Goal: Information Seeking & Learning: Learn about a topic

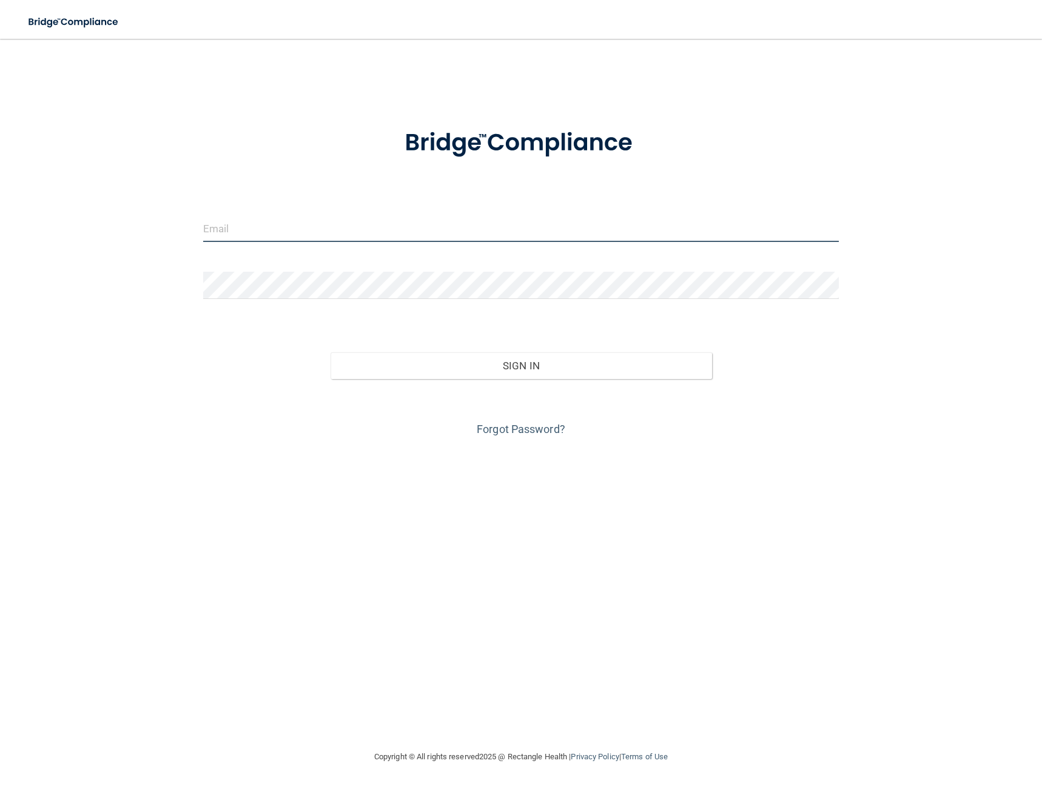
click at [559, 232] on input "email" at bounding box center [521, 228] width 636 height 27
type input "[EMAIL_ADDRESS][DOMAIN_NAME]"
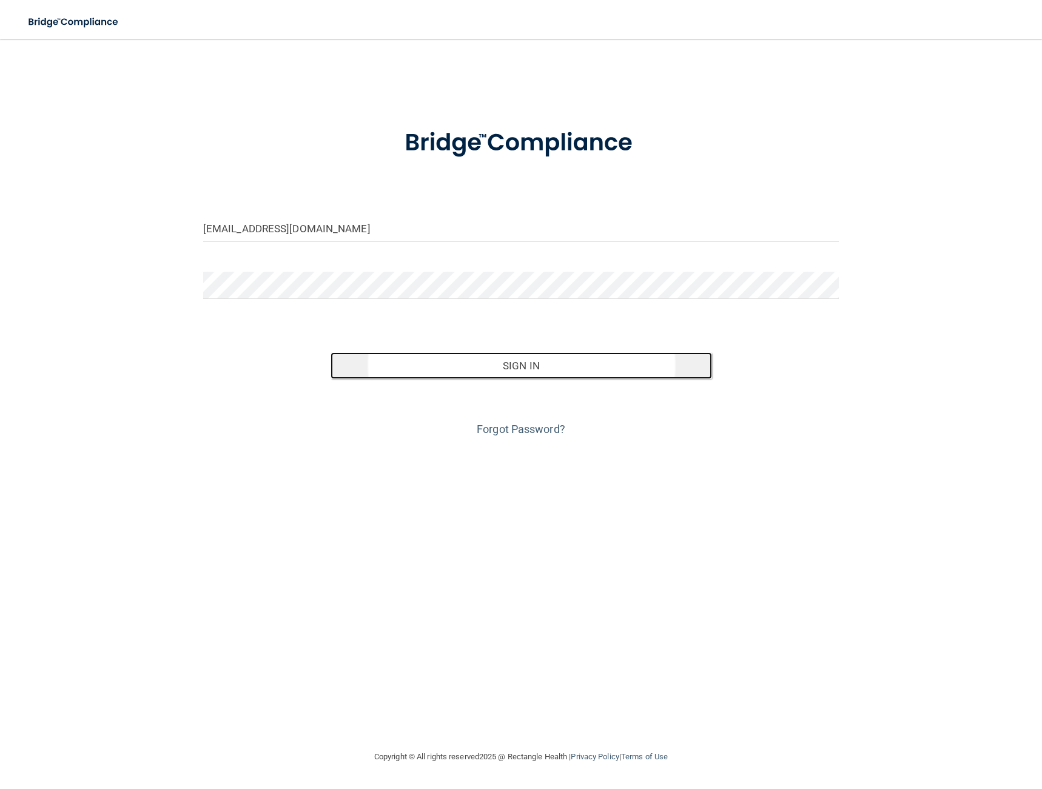
click at [499, 373] on button "Sign In" at bounding box center [522, 366] width 382 height 27
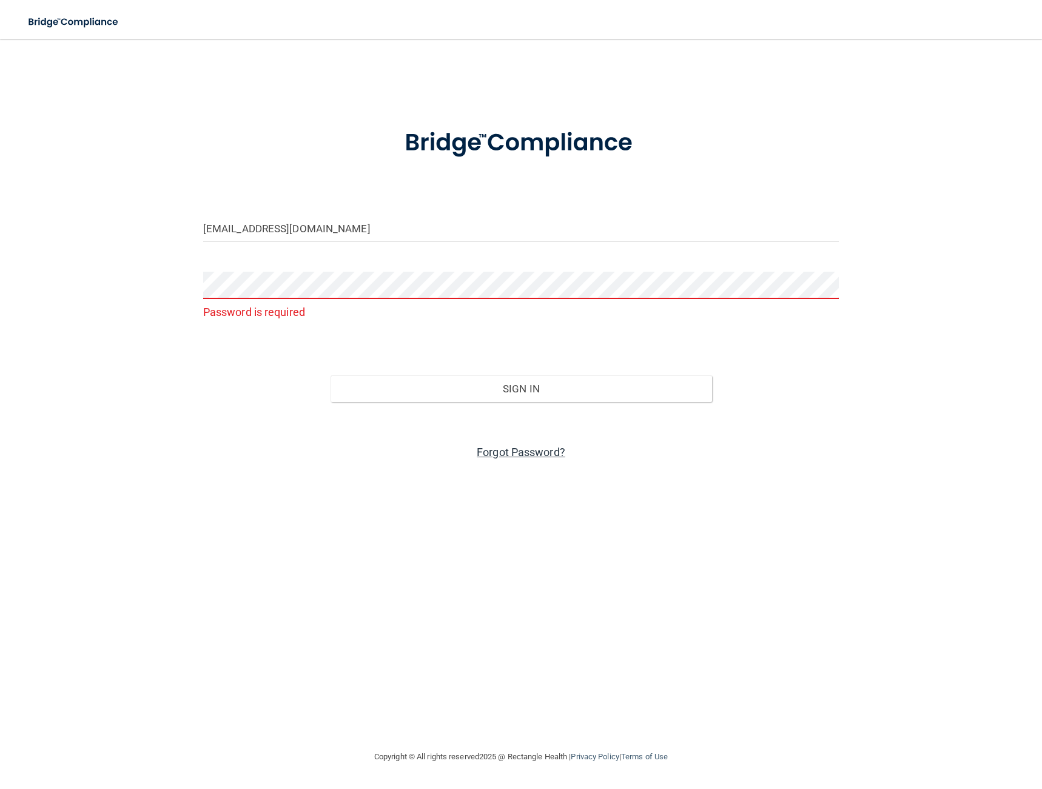
click at [502, 456] on link "Forgot Password?" at bounding box center [521, 452] width 89 height 13
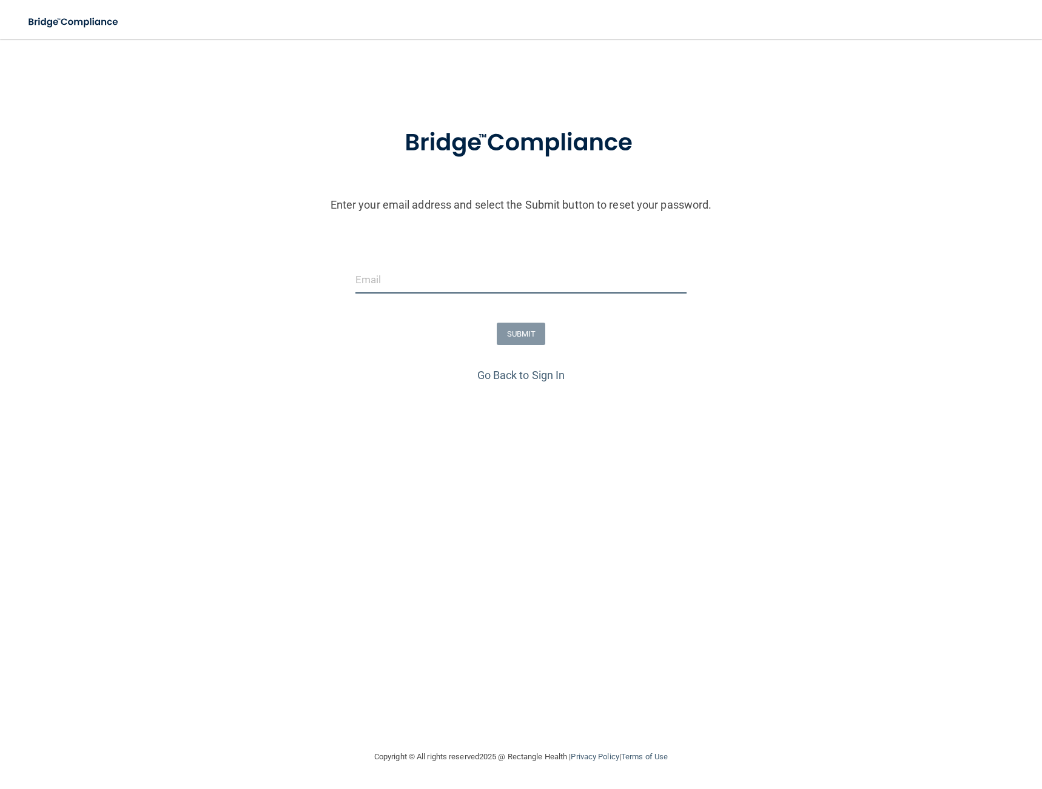
click at [388, 282] on input "email" at bounding box center [521, 279] width 331 height 27
type input "[EMAIL_ADDRESS][DOMAIN_NAME]"
click at [539, 338] on button "SUBMIT" at bounding box center [521, 334] width 49 height 22
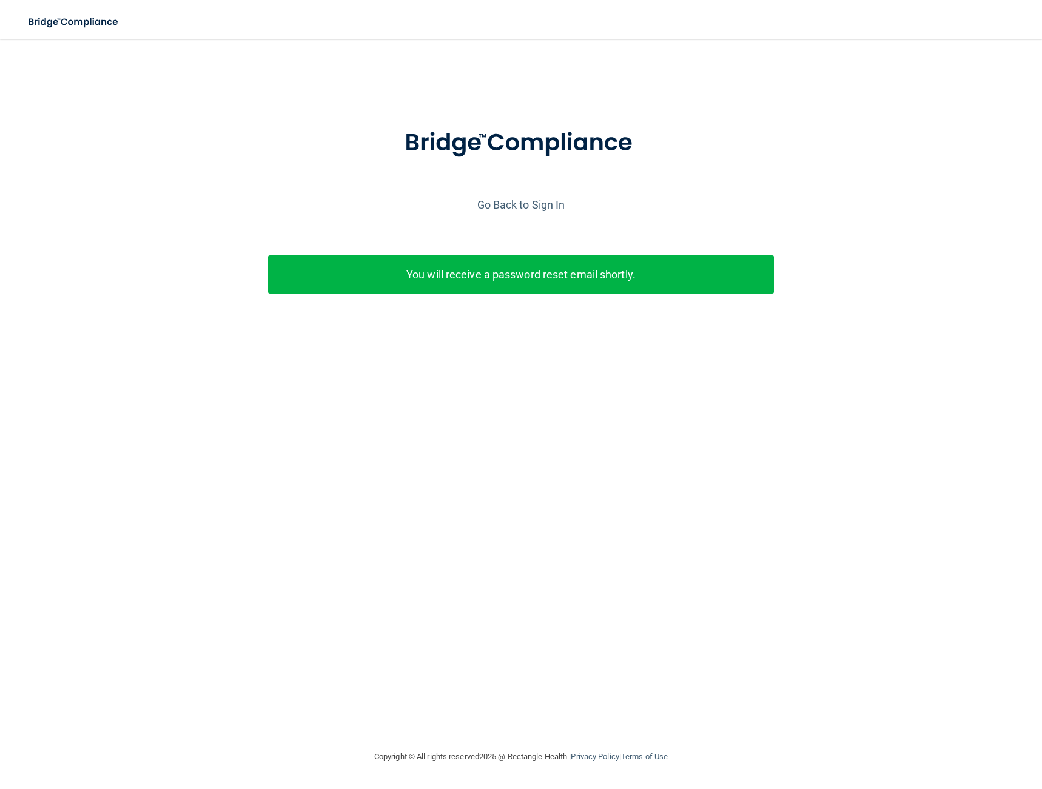
click at [427, 272] on p "You will receive a password reset email shortly." at bounding box center [521, 275] width 488 height 20
click at [509, 204] on link "Go Back to Sign In" at bounding box center [522, 204] width 88 height 13
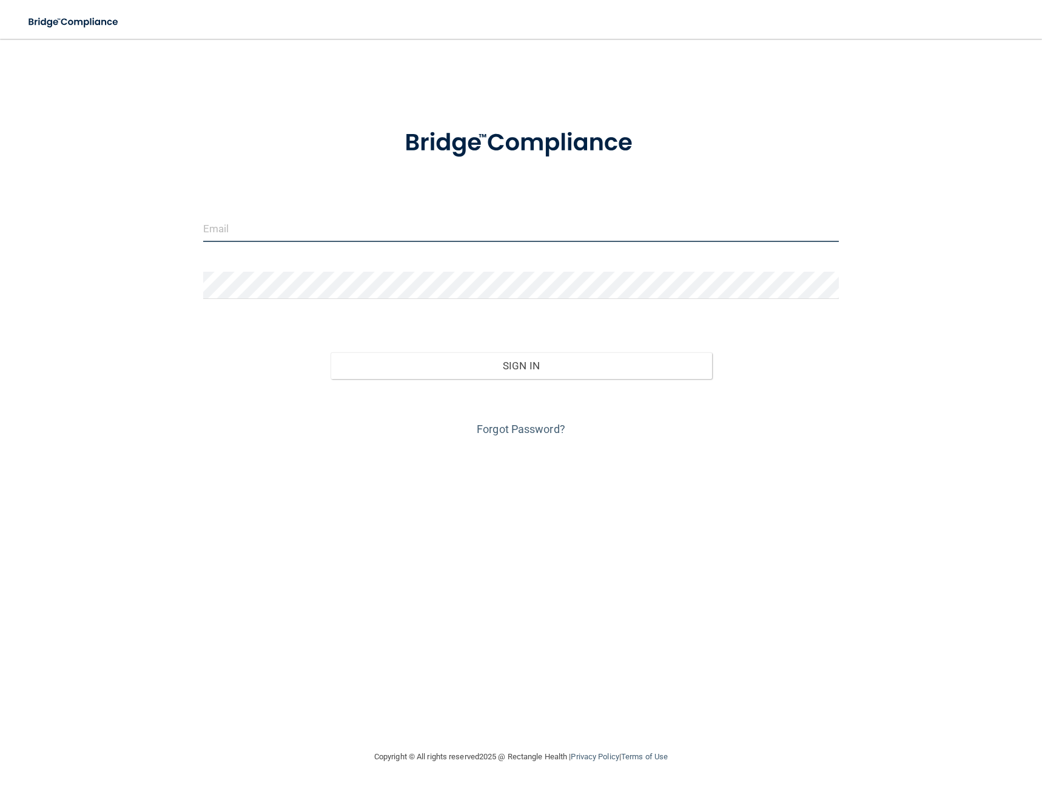
click at [332, 237] on input "email" at bounding box center [521, 228] width 636 height 27
type input "[EMAIL_ADDRESS][DOMAIN_NAME]"
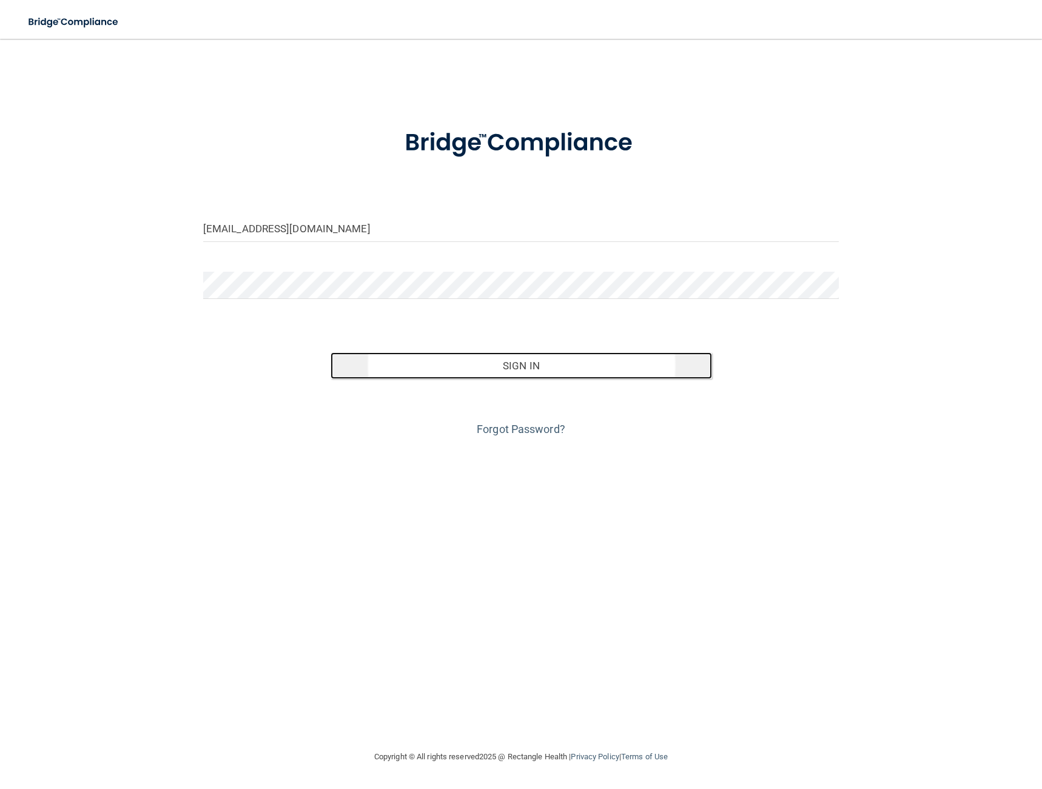
click at [524, 370] on button "Sign In" at bounding box center [522, 366] width 382 height 27
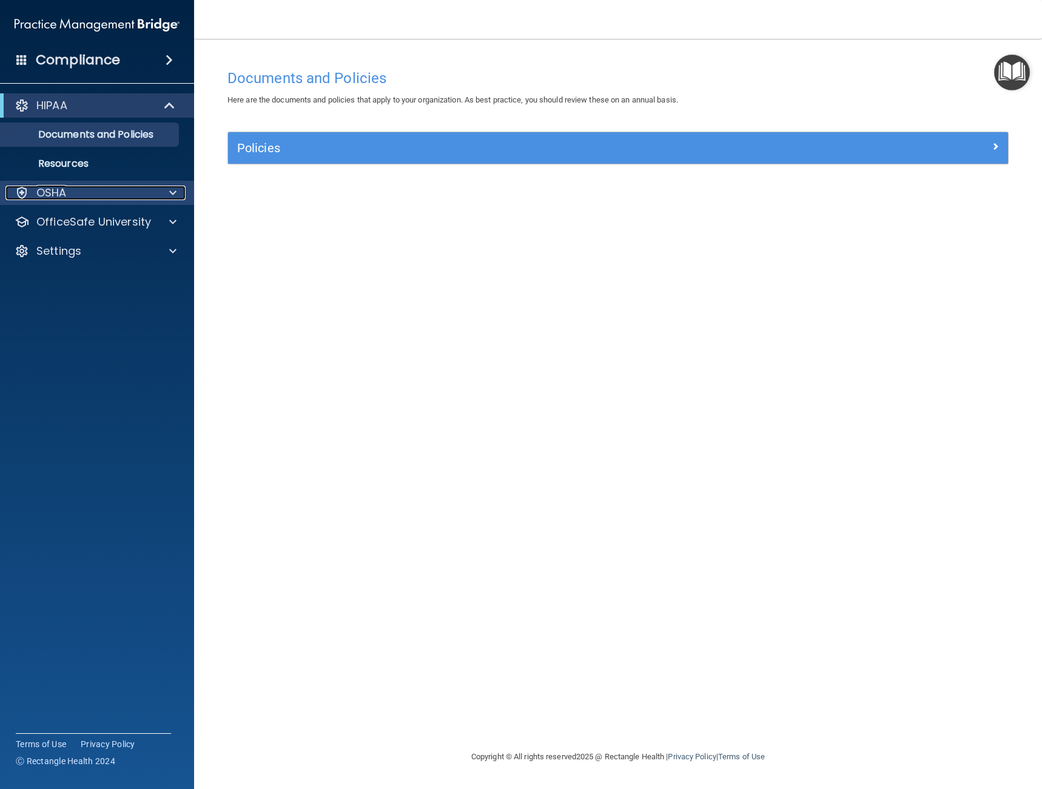
click at [79, 191] on div "OSHA" at bounding box center [80, 193] width 150 height 15
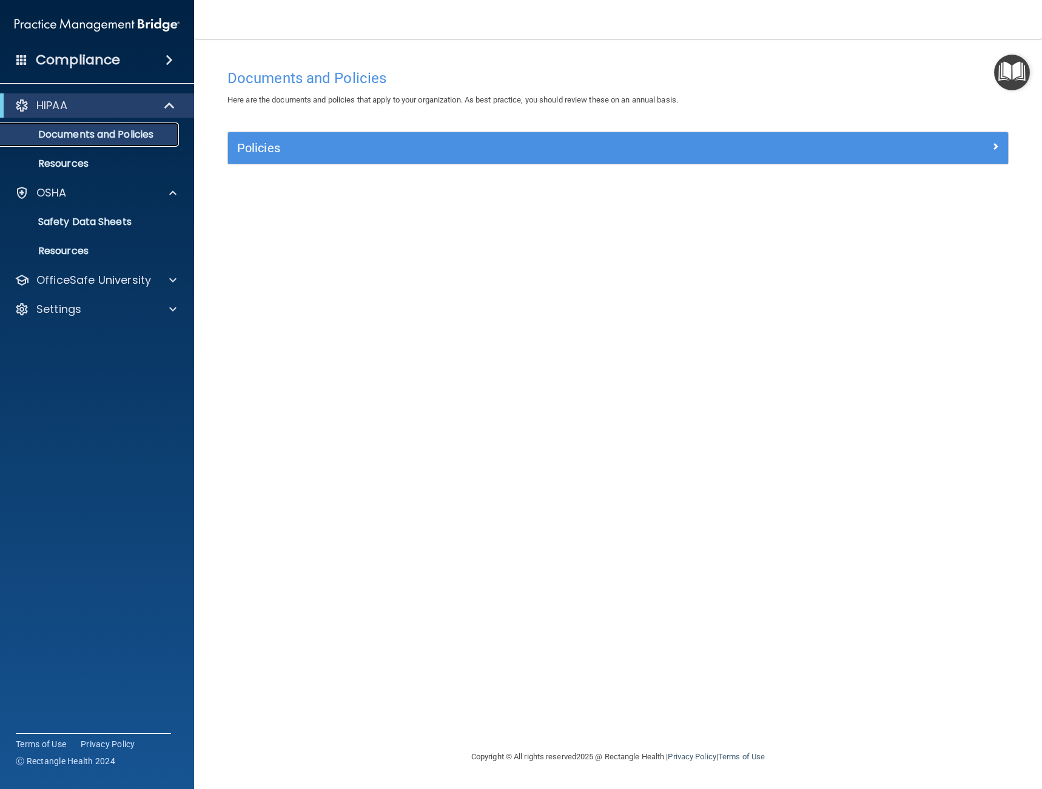
click at [104, 137] on p "Documents and Policies" at bounding box center [91, 135] width 166 height 12
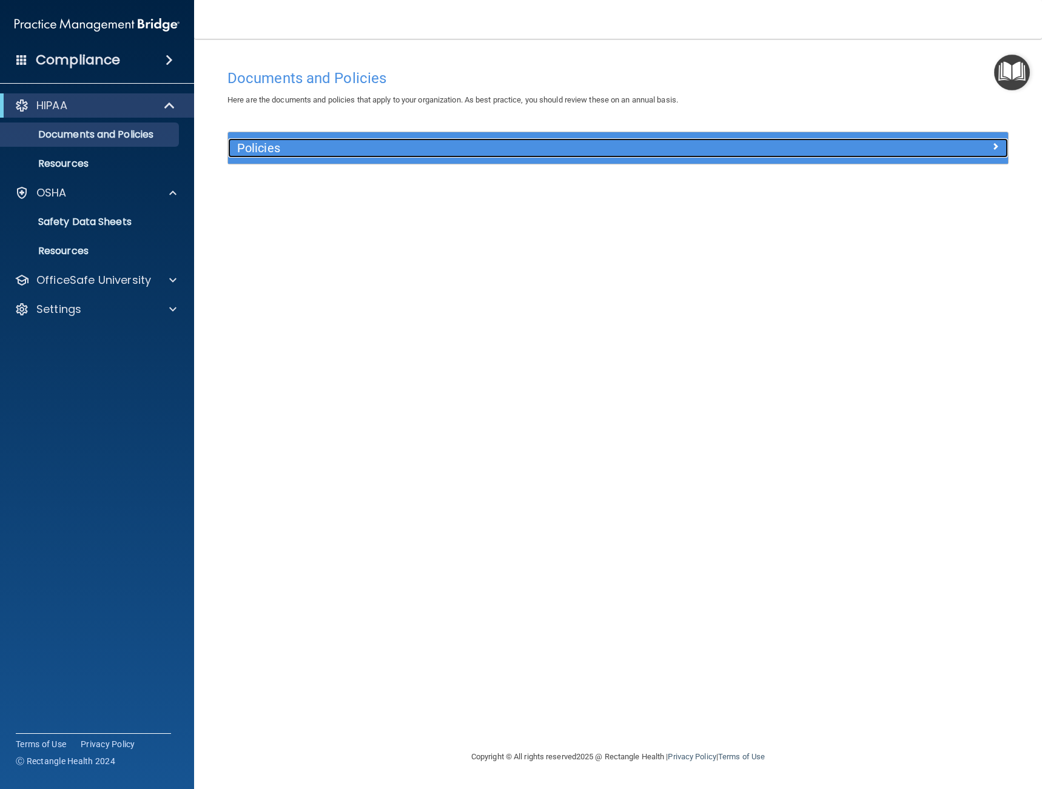
click at [261, 145] on h5 "Policies" at bounding box center [520, 147] width 567 height 13
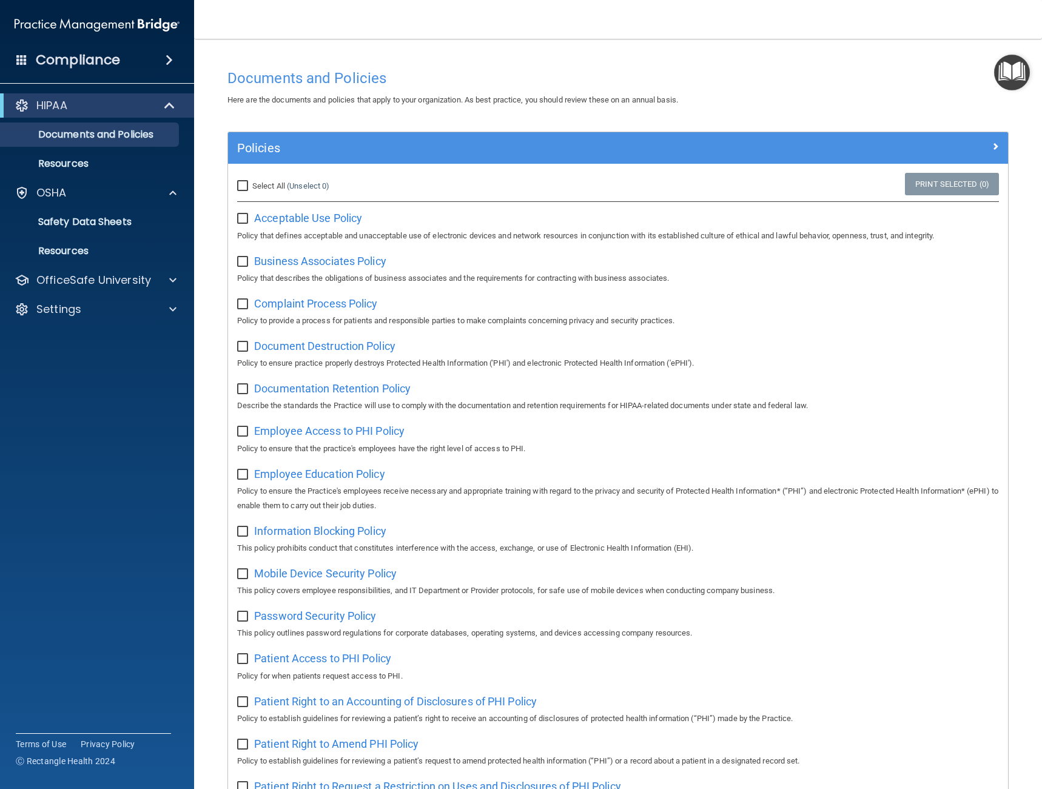
click at [240, 187] on input "Select All (Unselect 0) Unselect All" at bounding box center [244, 186] width 14 height 10
checkbox input "true"
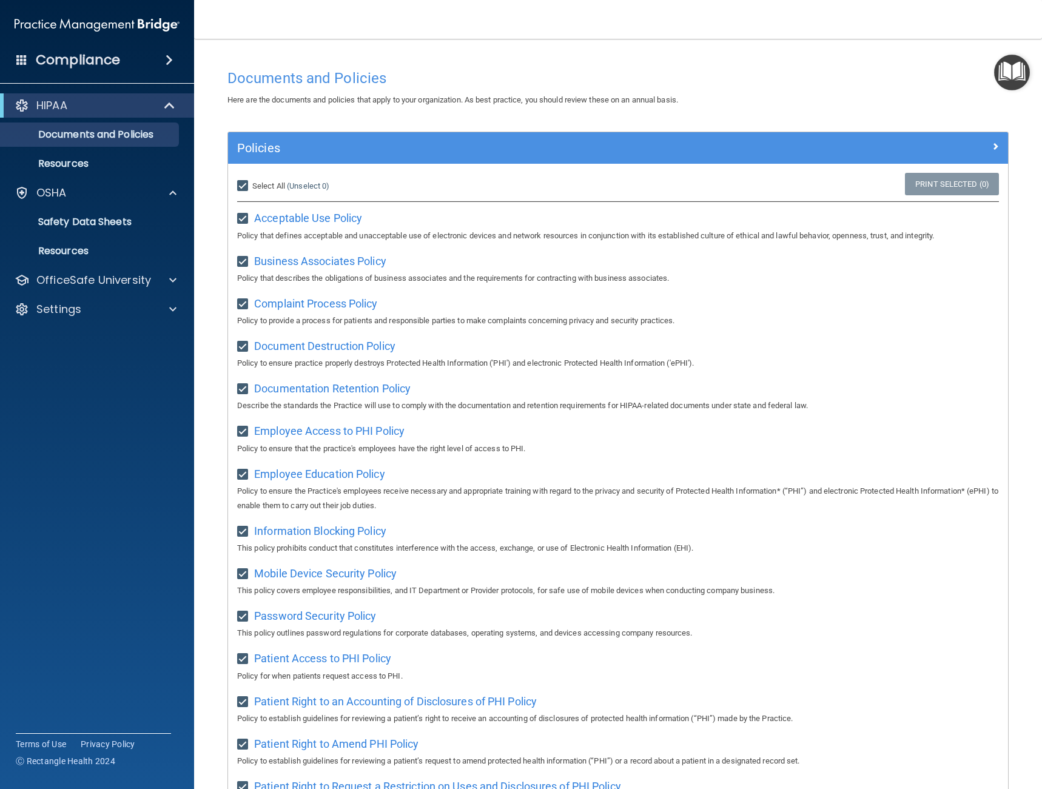
checkbox input "true"
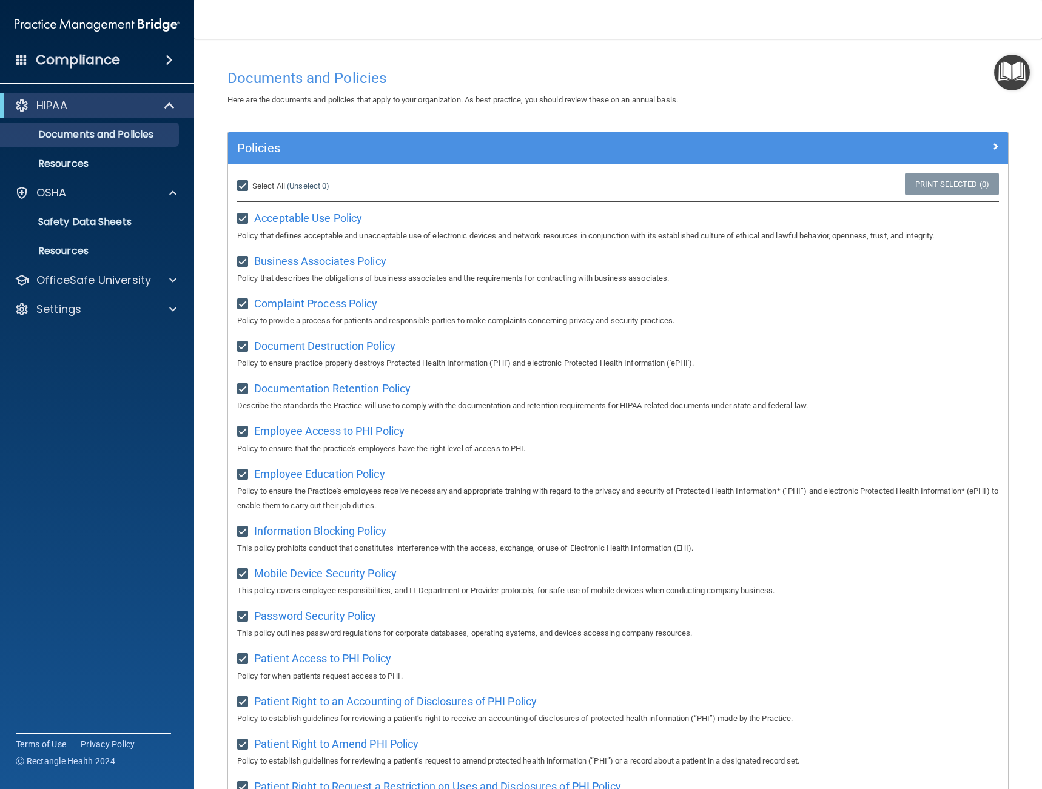
checkbox input "true"
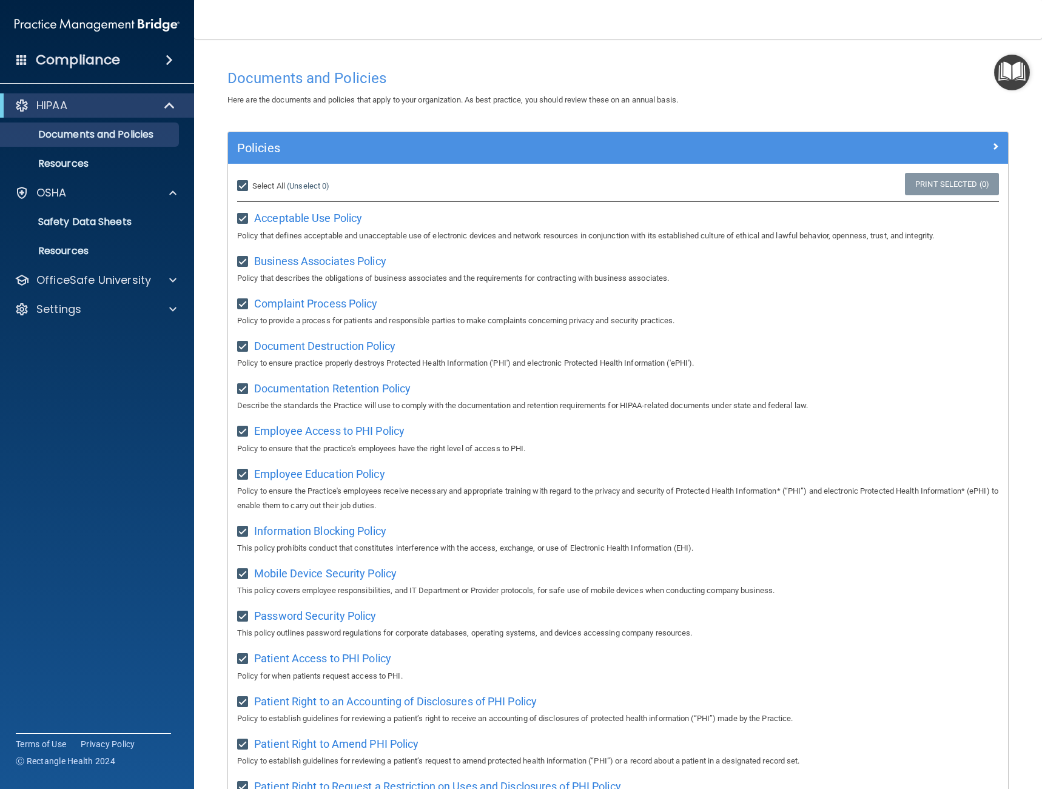
checkbox input "true"
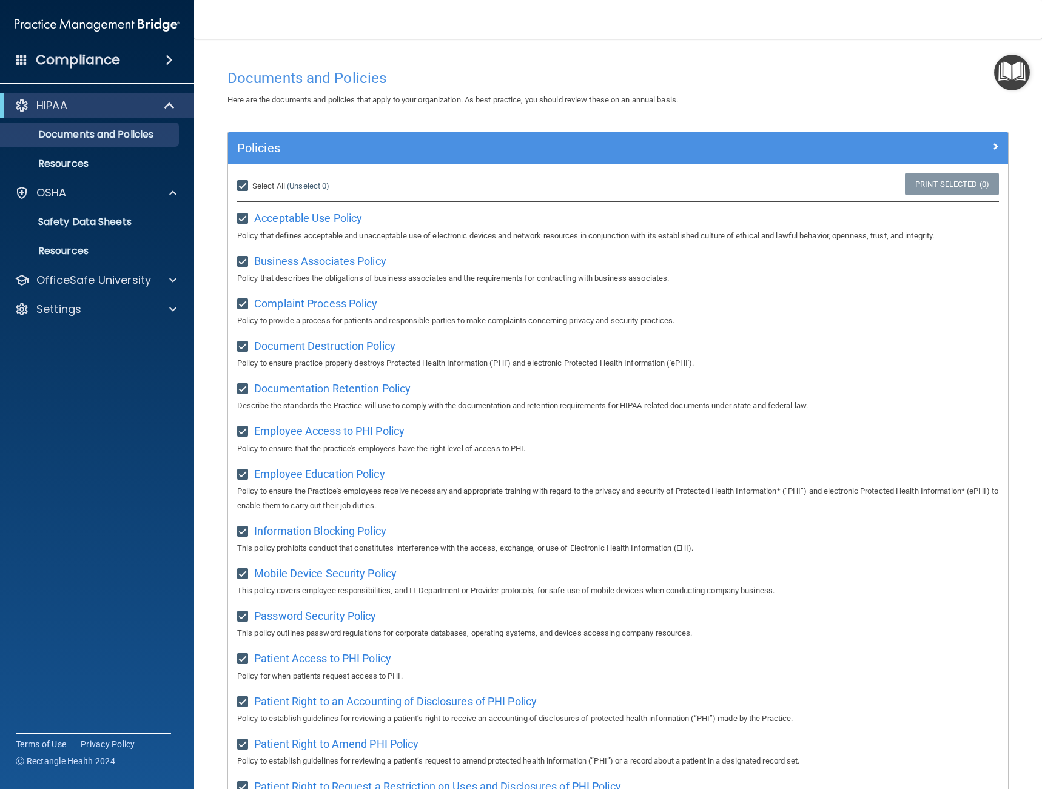
checkbox input "true"
click at [75, 284] on p "OfficeSafe University" at bounding box center [93, 280] width 115 height 15
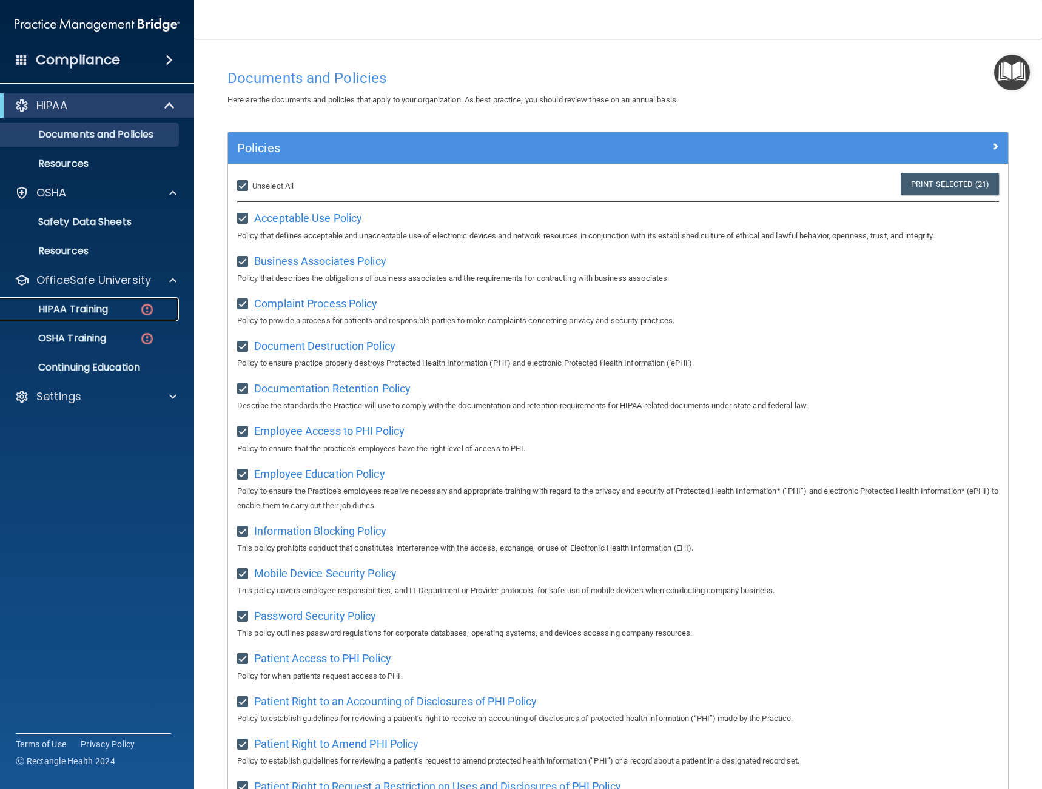
click at [91, 304] on p "HIPAA Training" at bounding box center [58, 309] width 100 height 12
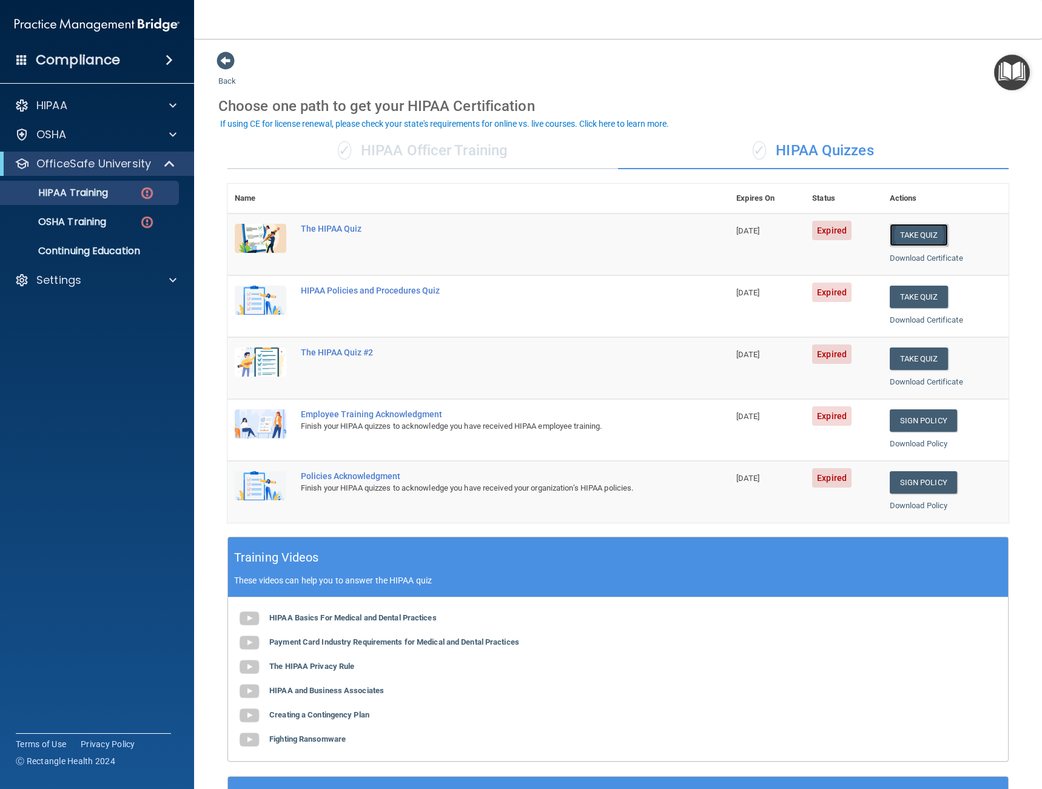
click at [894, 232] on button "Take Quiz" at bounding box center [919, 235] width 58 height 22
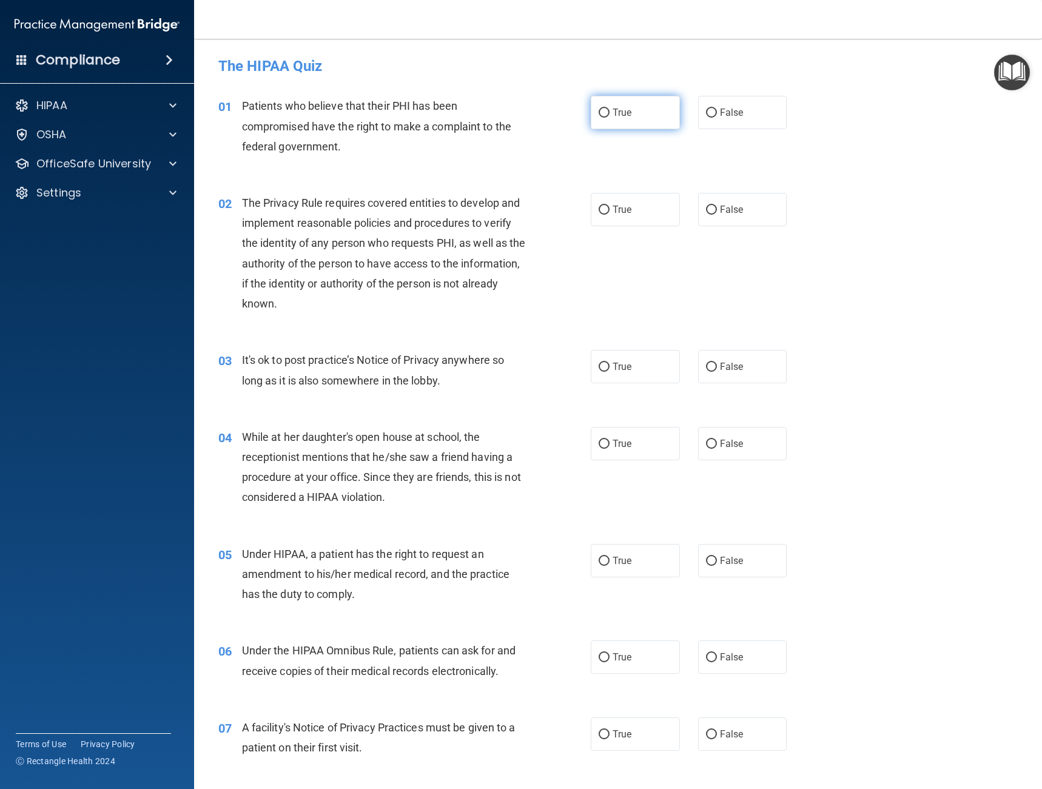
click at [601, 110] on input "True" at bounding box center [604, 113] width 11 height 9
radio input "true"
click at [718, 216] on label "False" at bounding box center [742, 209] width 89 height 33
click at [717, 215] on input "False" at bounding box center [711, 210] width 11 height 9
radio input "true"
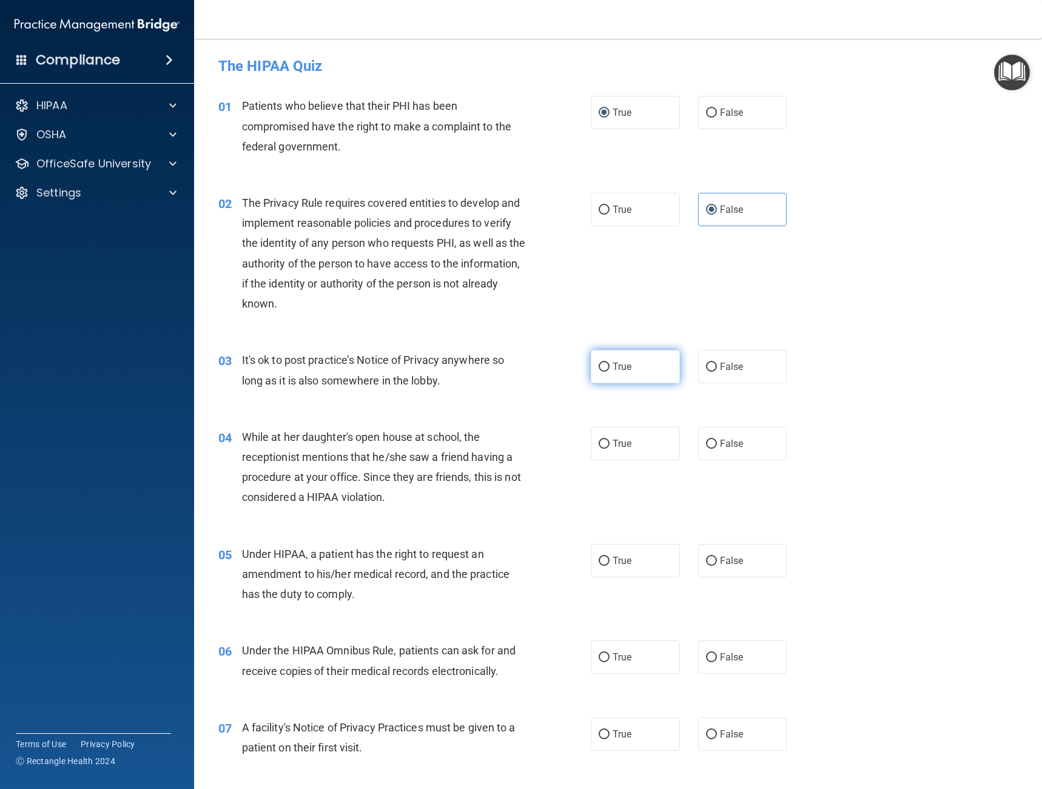
click at [591, 369] on label "True" at bounding box center [635, 366] width 89 height 33
click at [599, 369] on input "True" at bounding box center [604, 367] width 11 height 9
radio input "true"
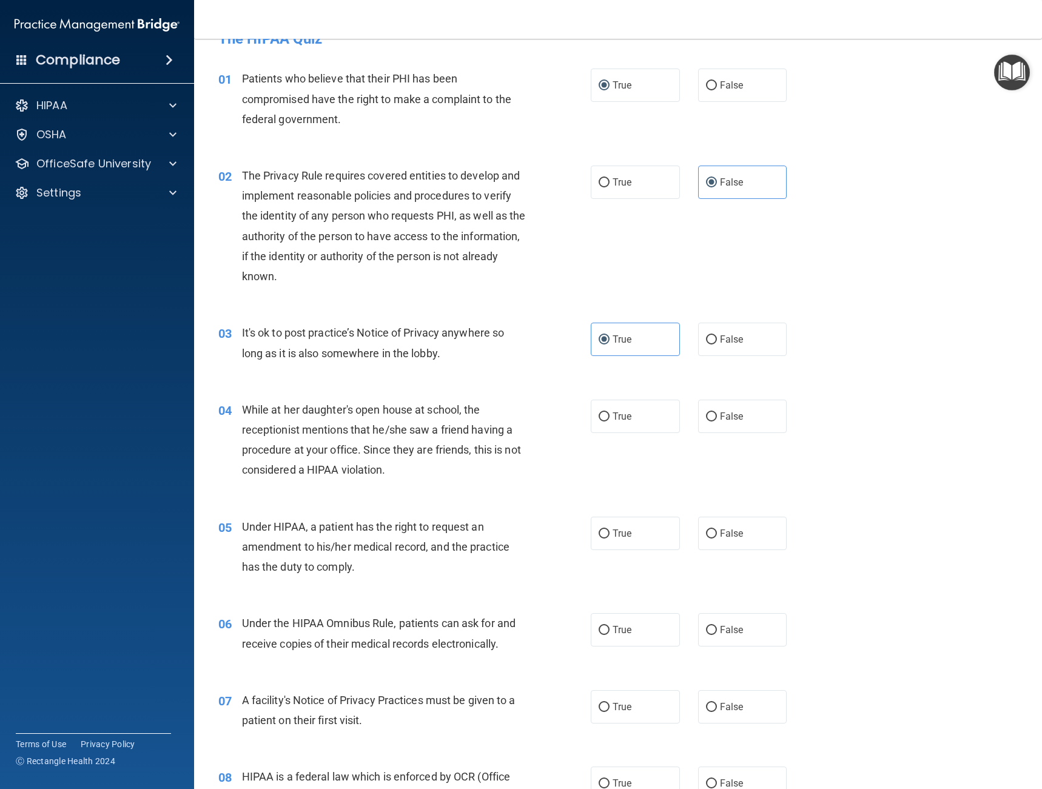
scroll to position [46, 0]
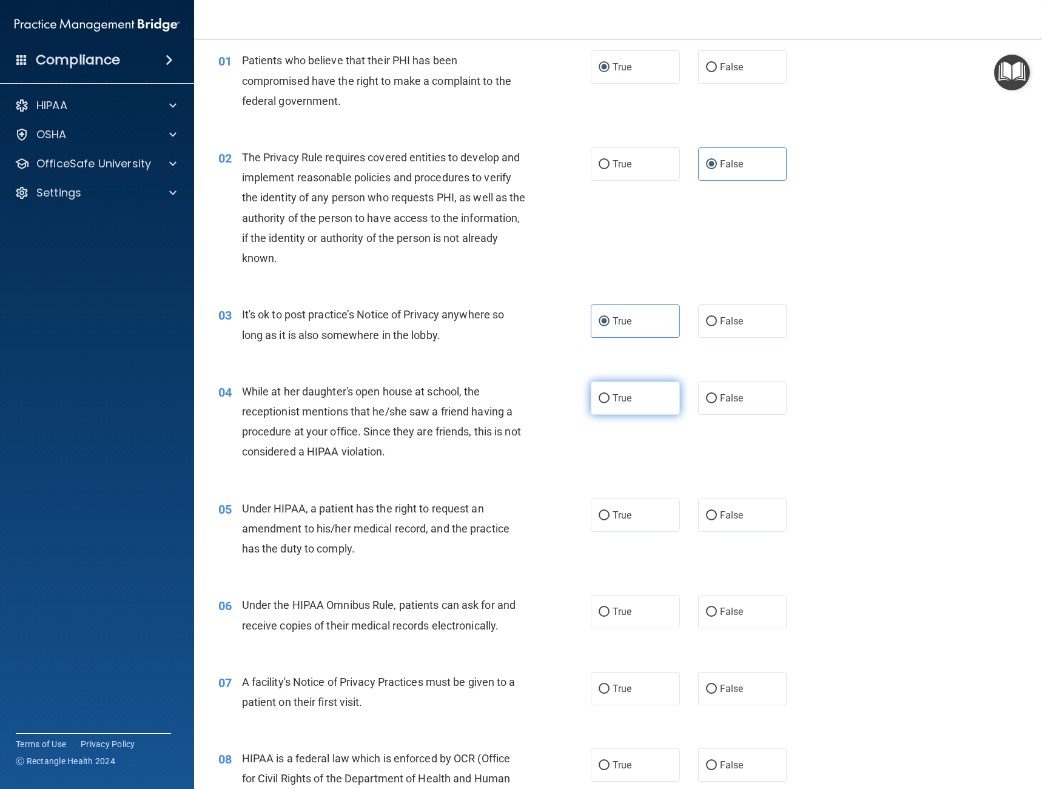
click at [621, 397] on span "True" at bounding box center [622, 399] width 19 height 12
click at [610, 397] on input "True" at bounding box center [604, 398] width 11 height 9
radio input "true"
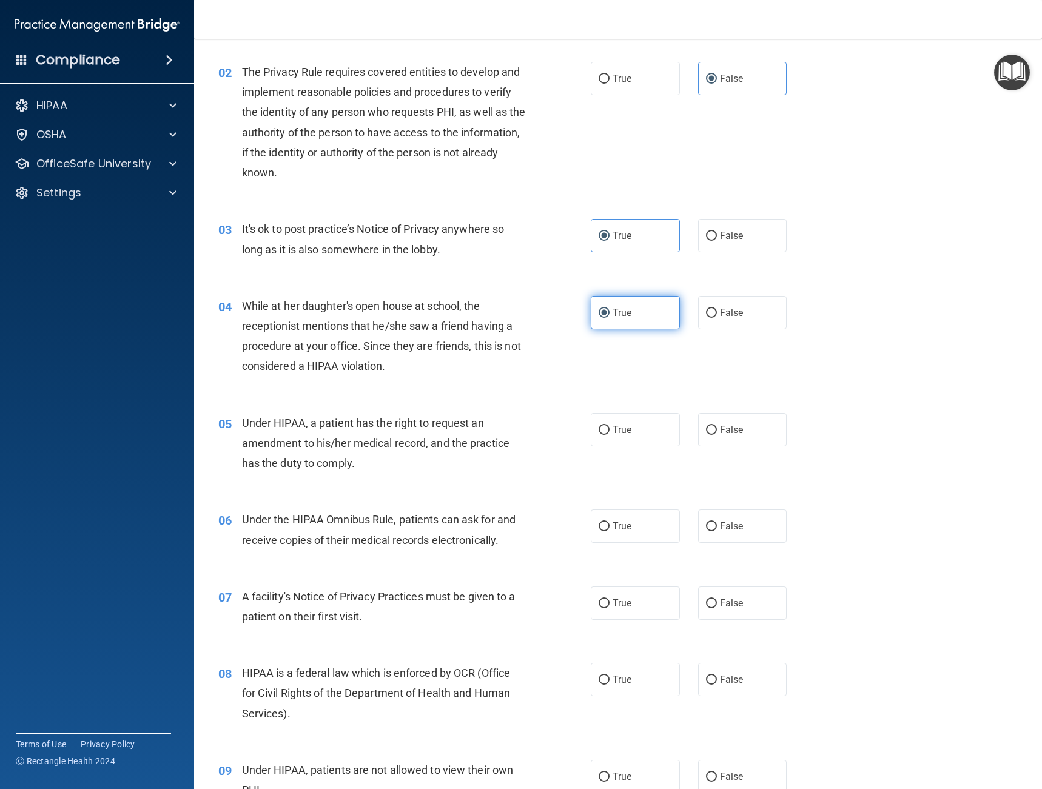
scroll to position [137, 0]
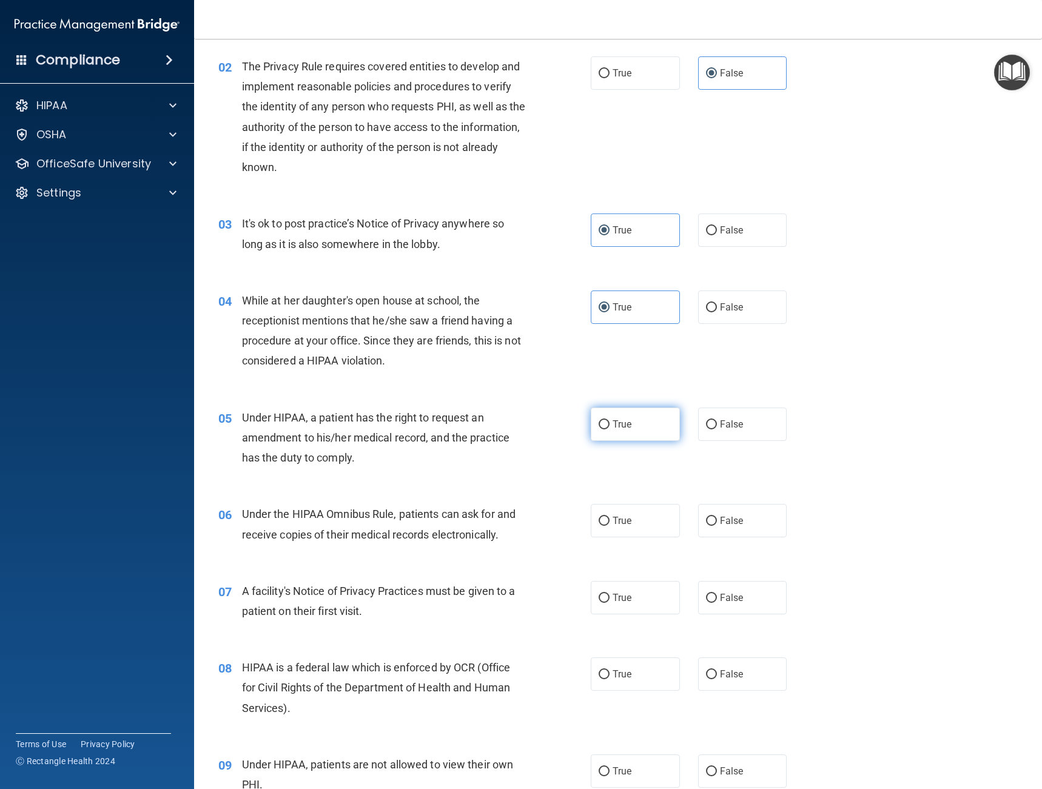
click at [650, 416] on label "True" at bounding box center [635, 424] width 89 height 33
click at [610, 420] on input "True" at bounding box center [604, 424] width 11 height 9
radio input "true"
click at [710, 300] on label "False" at bounding box center [742, 307] width 89 height 33
click at [710, 303] on input "False" at bounding box center [711, 307] width 11 height 9
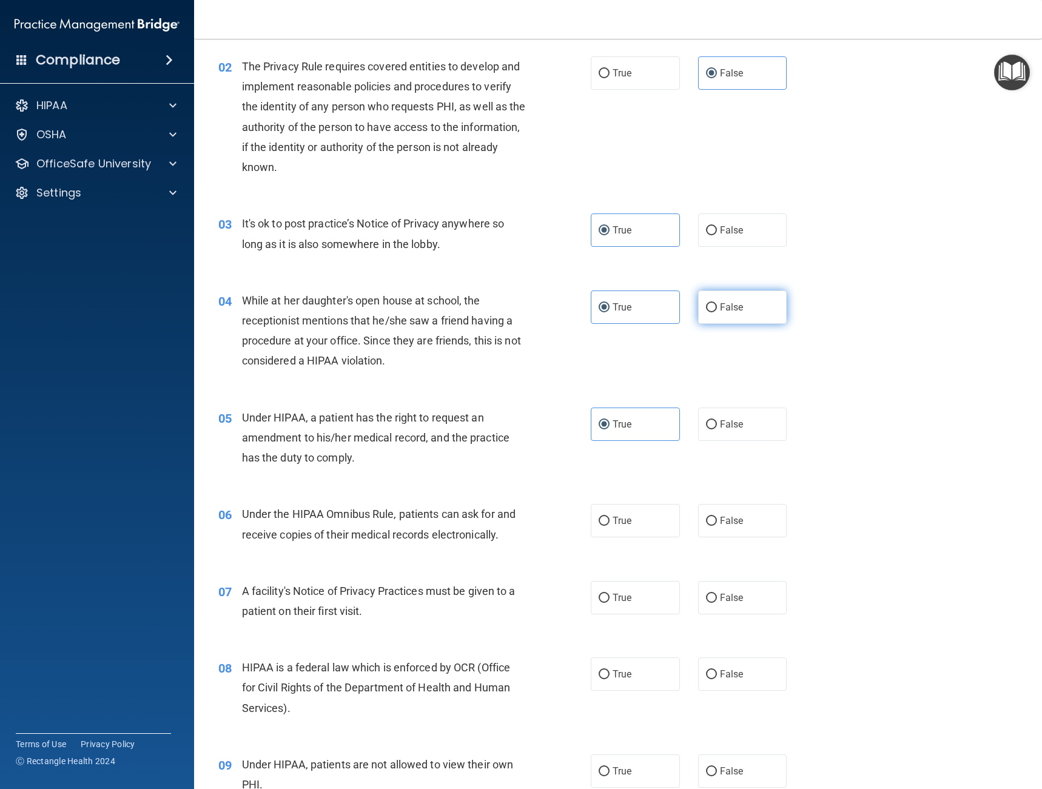
radio input "true"
radio input "false"
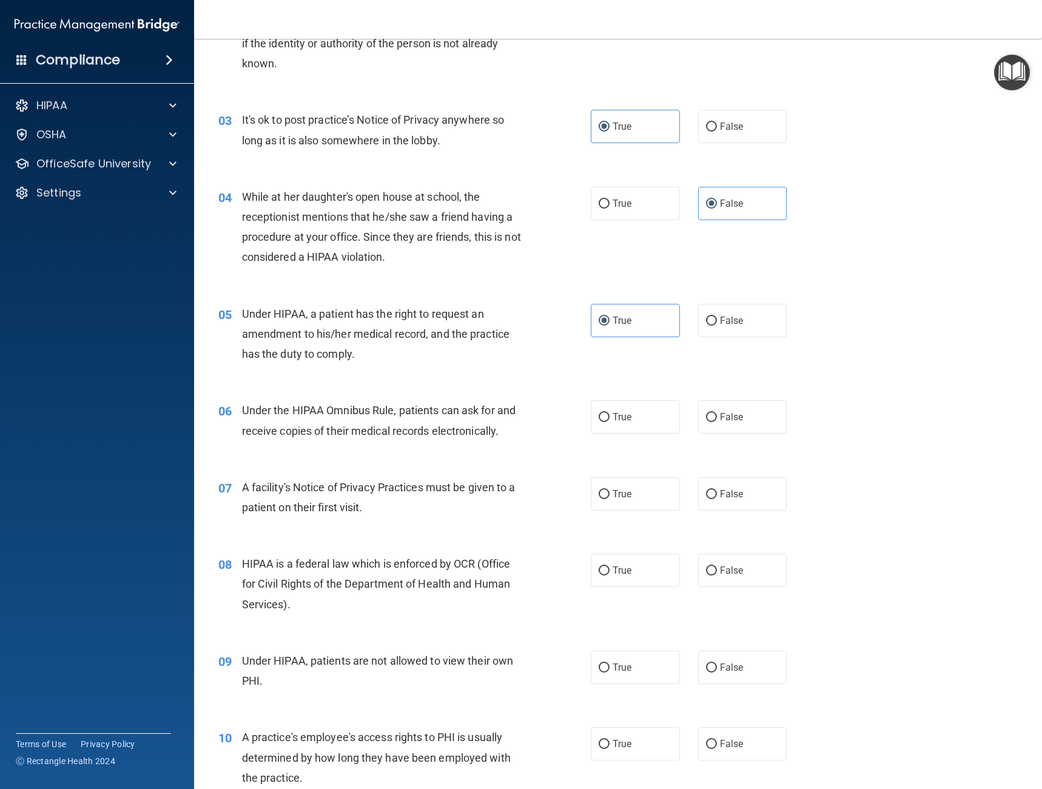
scroll to position [243, 0]
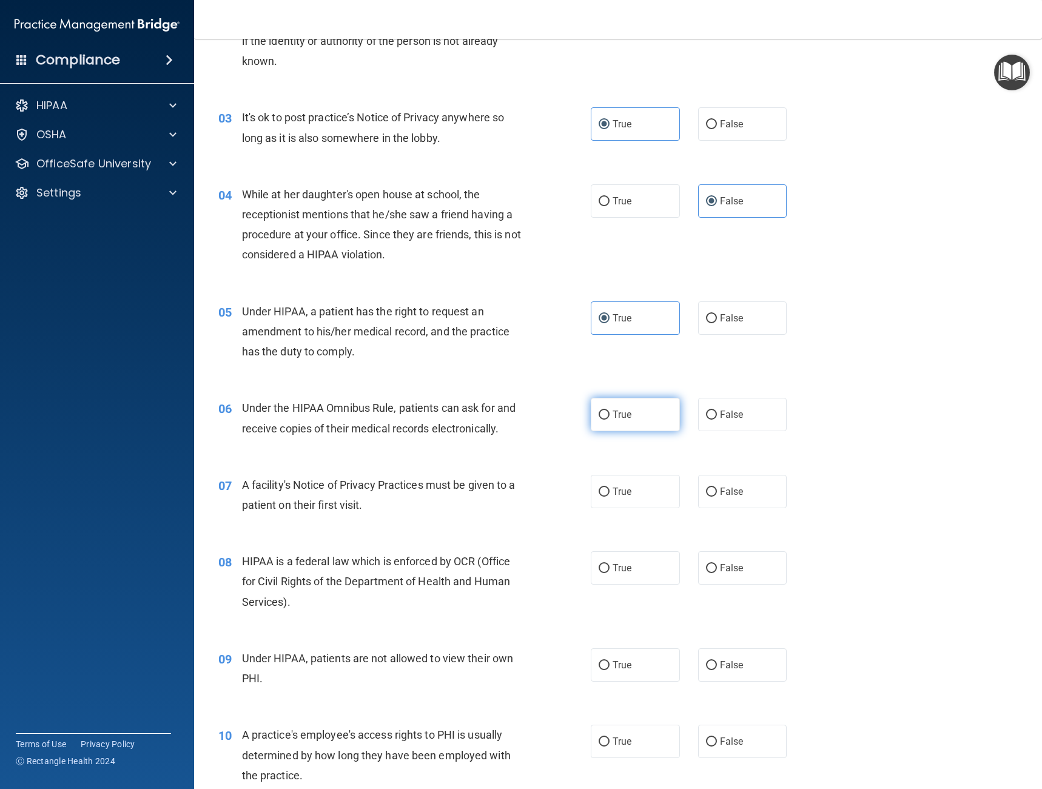
click at [619, 420] on label "True" at bounding box center [635, 414] width 89 height 33
click at [610, 420] on input "True" at bounding box center [604, 415] width 11 height 9
radio input "true"
click at [710, 494] on input "False" at bounding box center [711, 492] width 11 height 9
radio input "true"
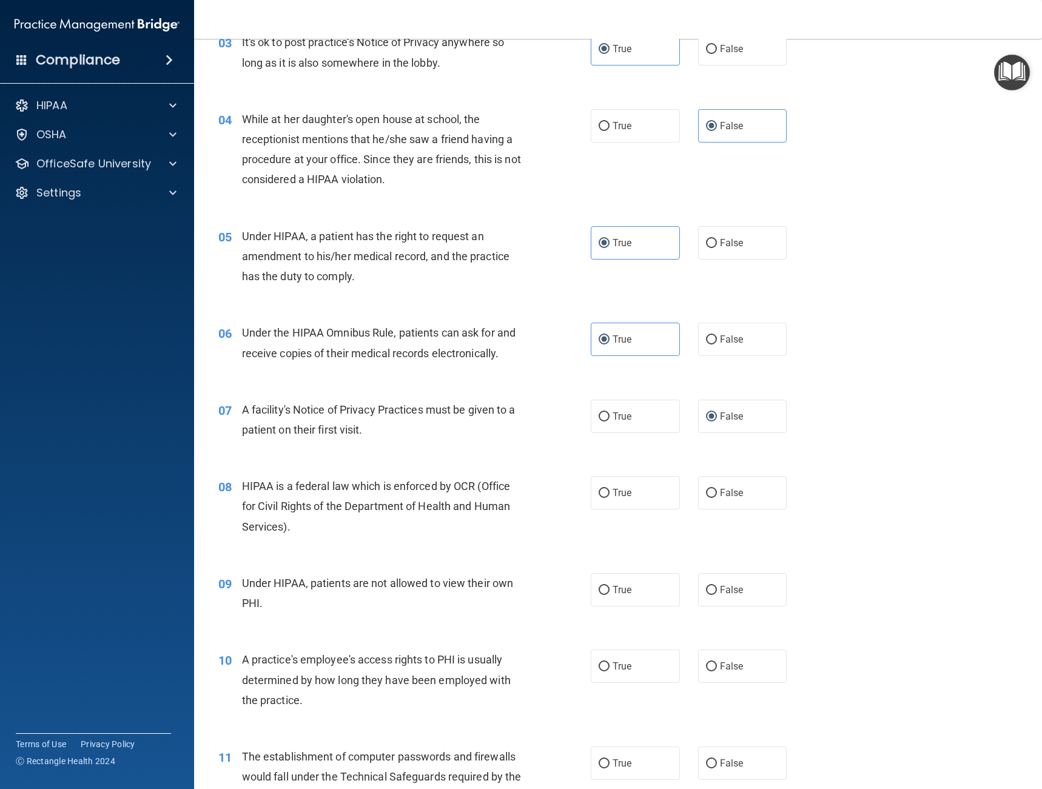
scroll to position [319, 0]
click at [655, 493] on label "True" at bounding box center [635, 492] width 89 height 33
click at [610, 493] on input "True" at bounding box center [604, 492] width 11 height 9
radio input "true"
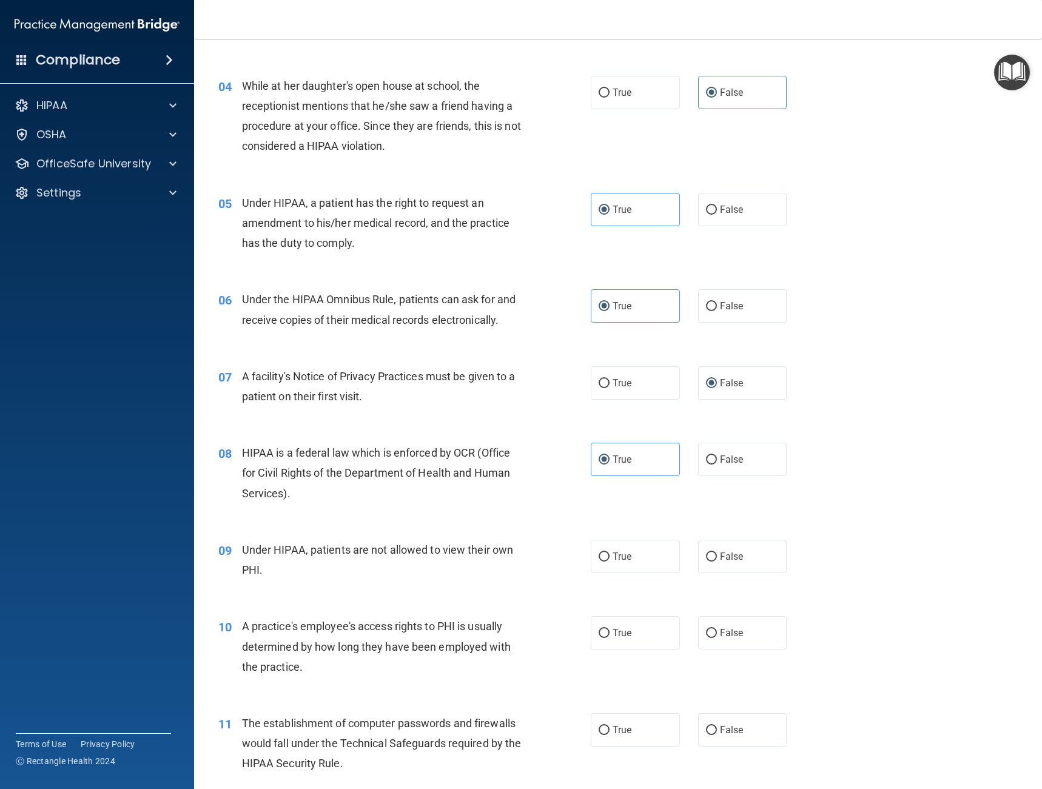
scroll to position [394, 0]
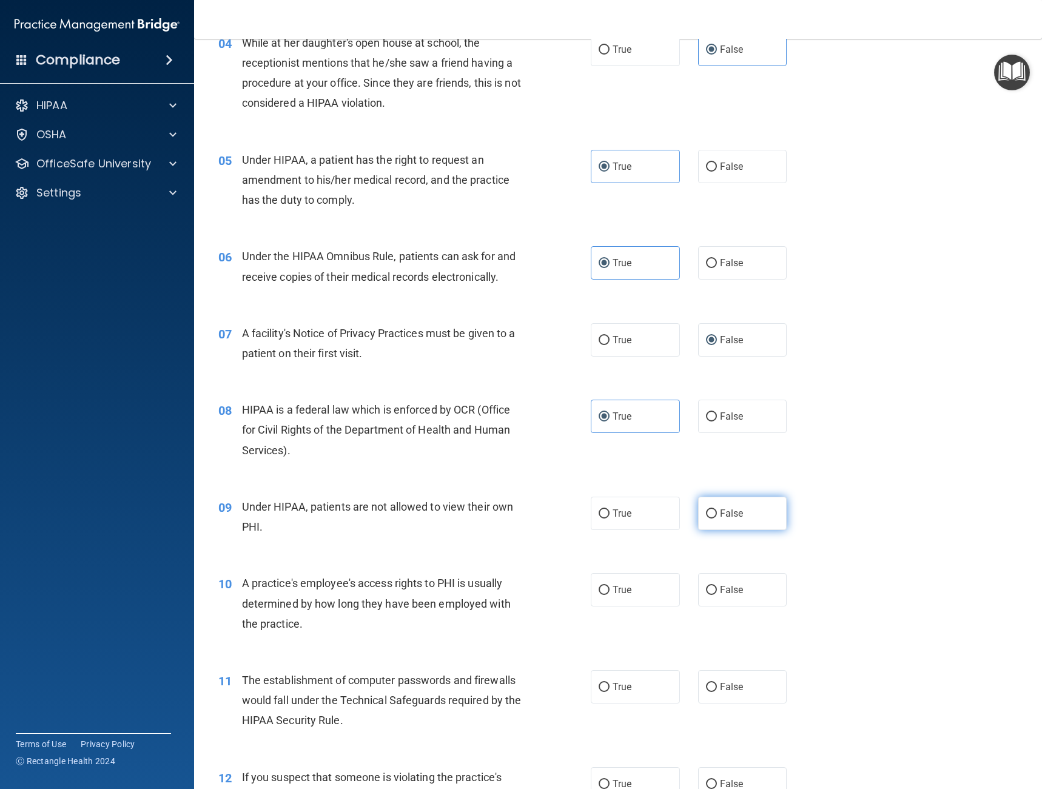
click at [720, 508] on span "False" at bounding box center [732, 514] width 24 height 12
click at [717, 510] on input "False" at bounding box center [711, 514] width 11 height 9
radio input "true"
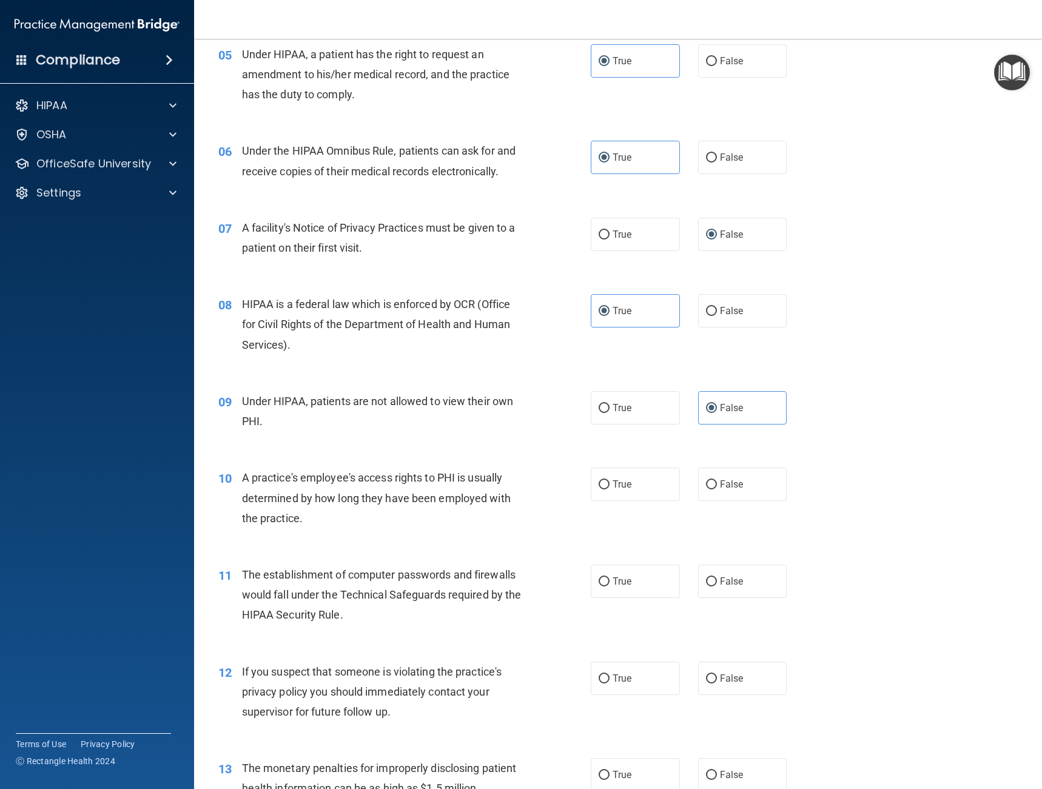
scroll to position [501, 0]
click at [698, 482] on label "False" at bounding box center [742, 483] width 89 height 33
click at [706, 482] on input "False" at bounding box center [711, 484] width 11 height 9
radio input "true"
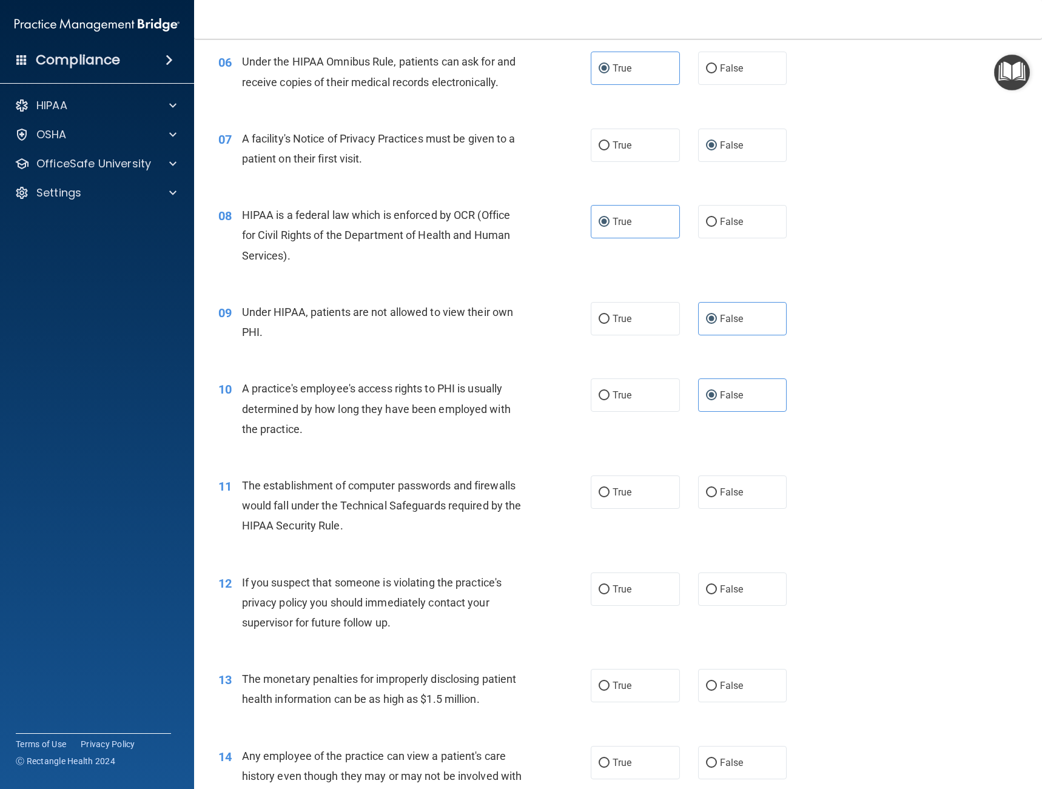
scroll to position [592, 0]
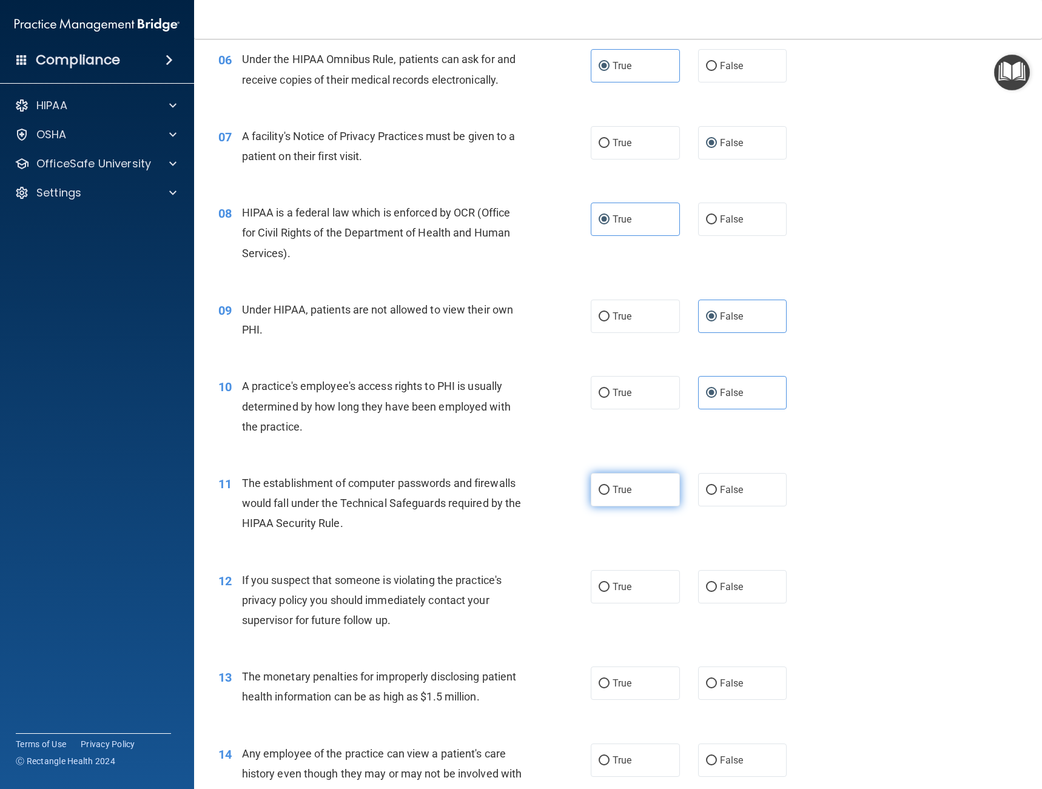
drag, startPoint x: 622, startPoint y: 481, endPoint x: 610, endPoint y: 510, distance: 31.3
click at [621, 482] on label "True" at bounding box center [635, 489] width 89 height 33
click at [610, 486] on input "True" at bounding box center [604, 490] width 11 height 9
radio input "true"
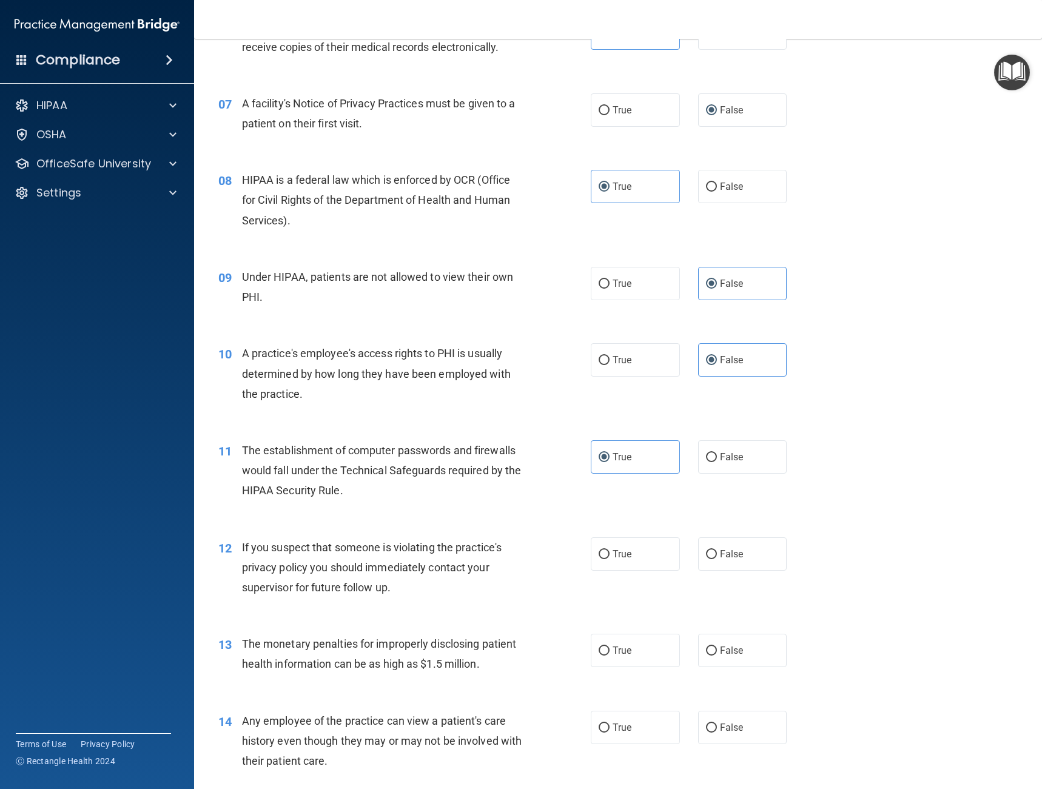
scroll to position [683, 0]
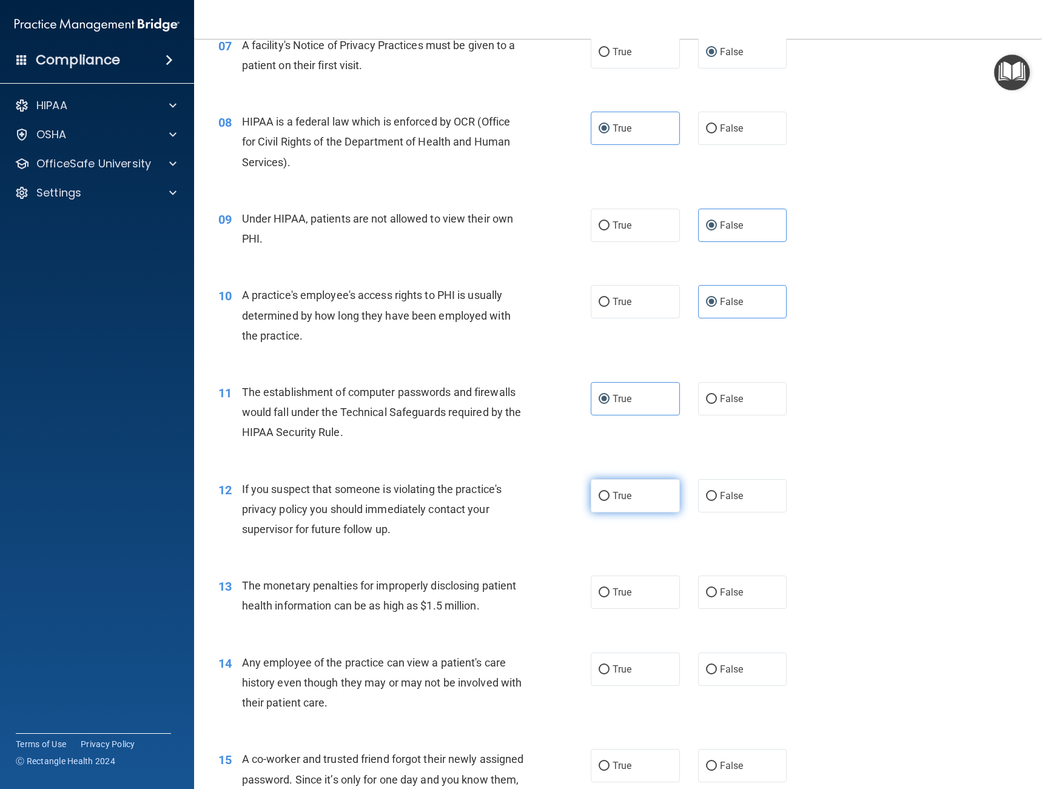
click at [615, 501] on span "True" at bounding box center [622, 496] width 19 height 12
click at [610, 501] on input "True" at bounding box center [604, 496] width 11 height 9
radio input "true"
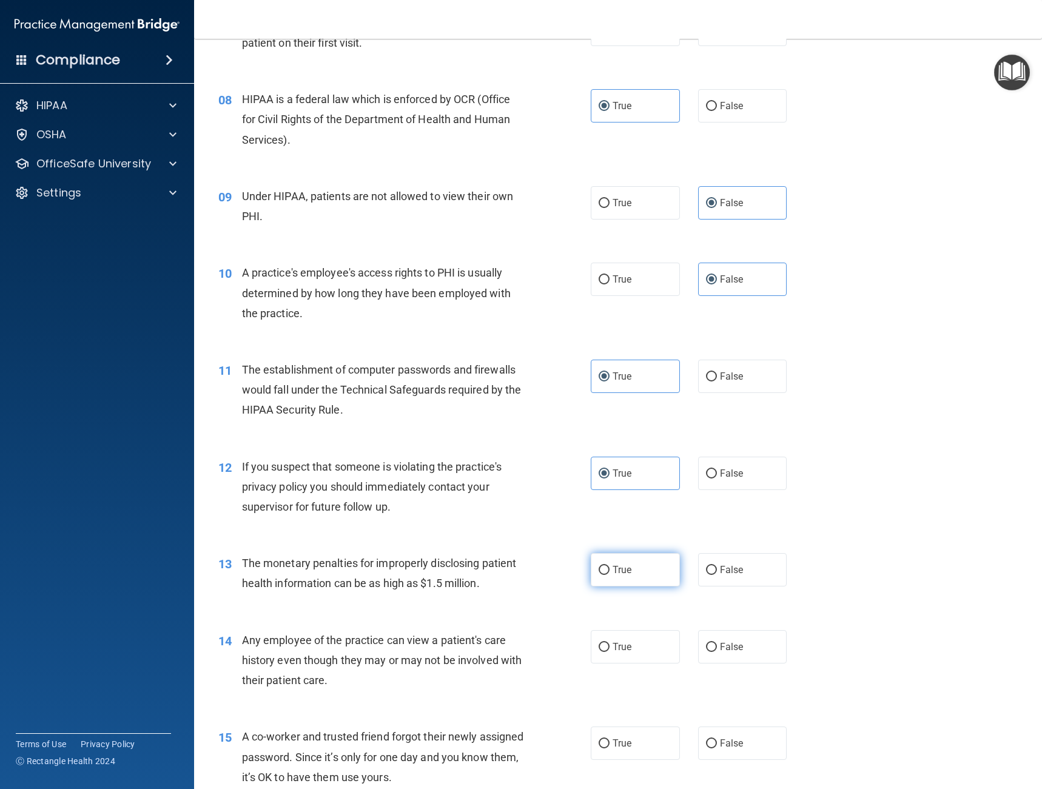
scroll to position [713, 0]
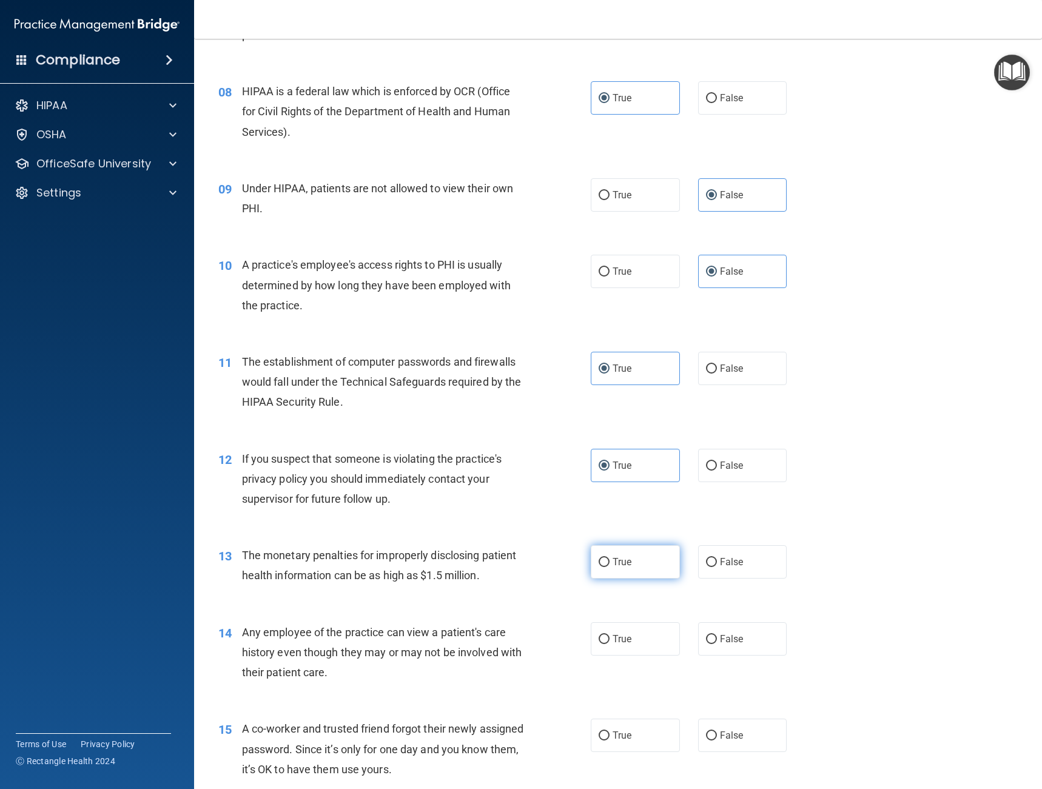
click at [613, 559] on span "True" at bounding box center [622, 562] width 19 height 12
click at [609, 559] on input "True" at bounding box center [604, 562] width 11 height 9
radio input "true"
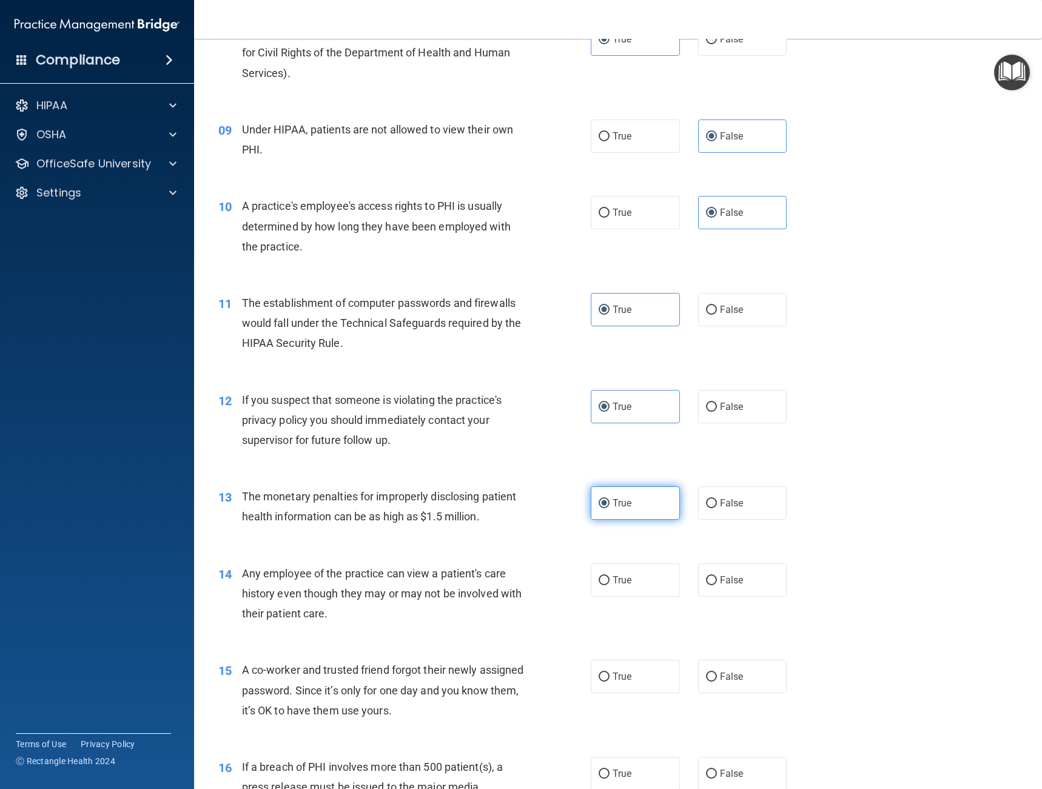
scroll to position [819, 0]
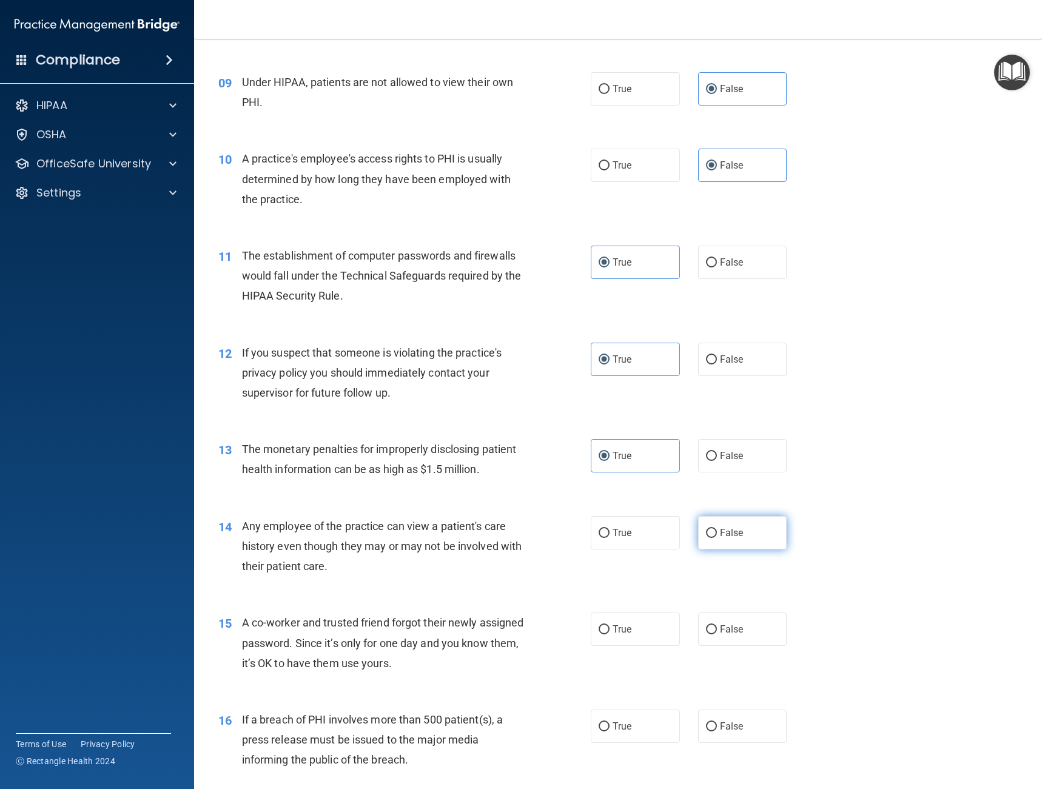
click at [720, 533] on span "False" at bounding box center [732, 533] width 24 height 12
click at [716, 533] on input "False" at bounding box center [711, 533] width 11 height 9
radio input "true"
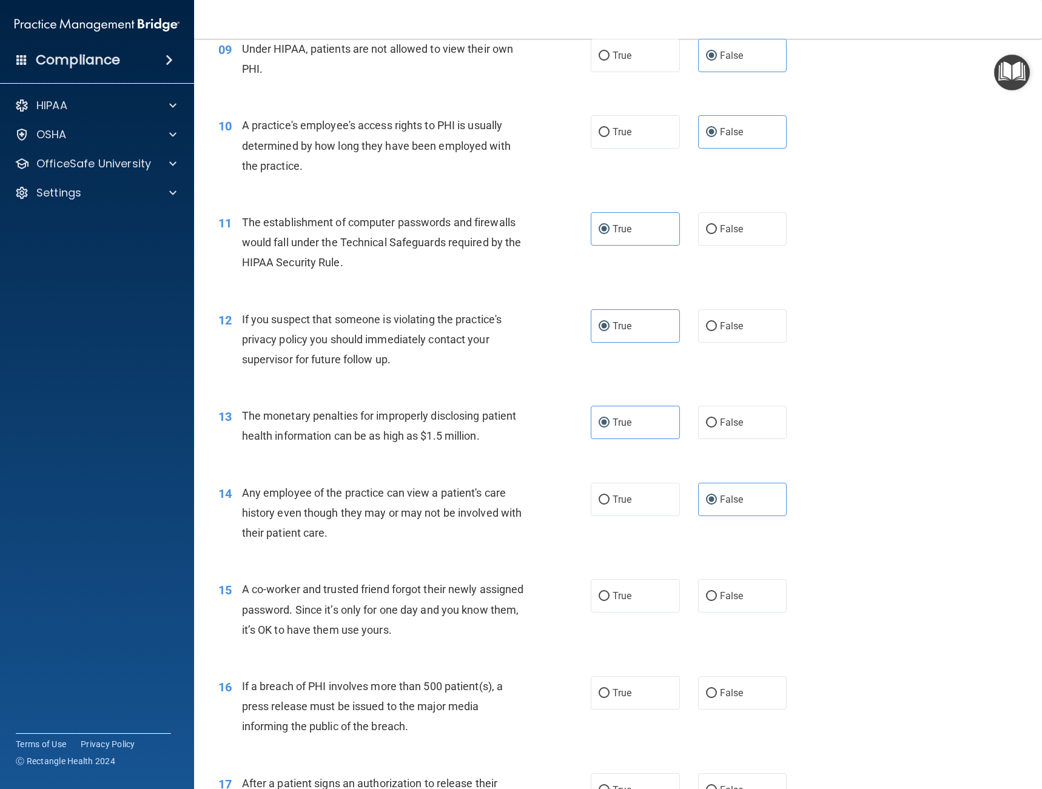
scroll to position [910, 0]
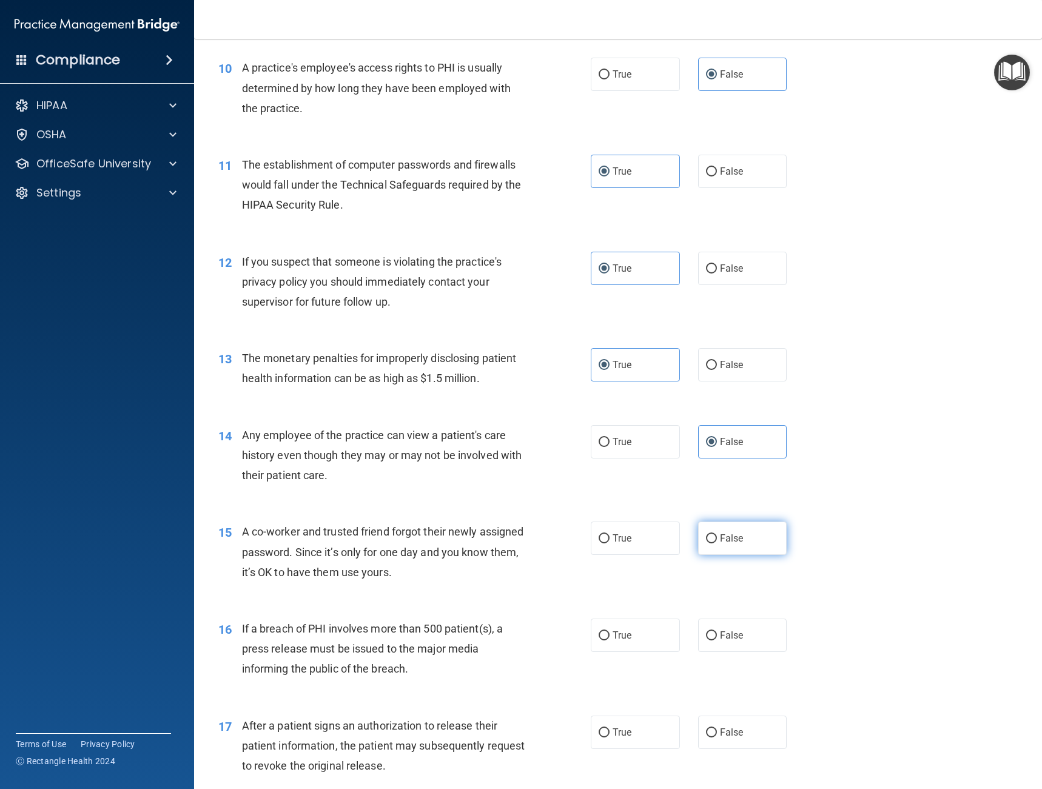
click at [709, 541] on input "False" at bounding box center [711, 539] width 11 height 9
radio input "true"
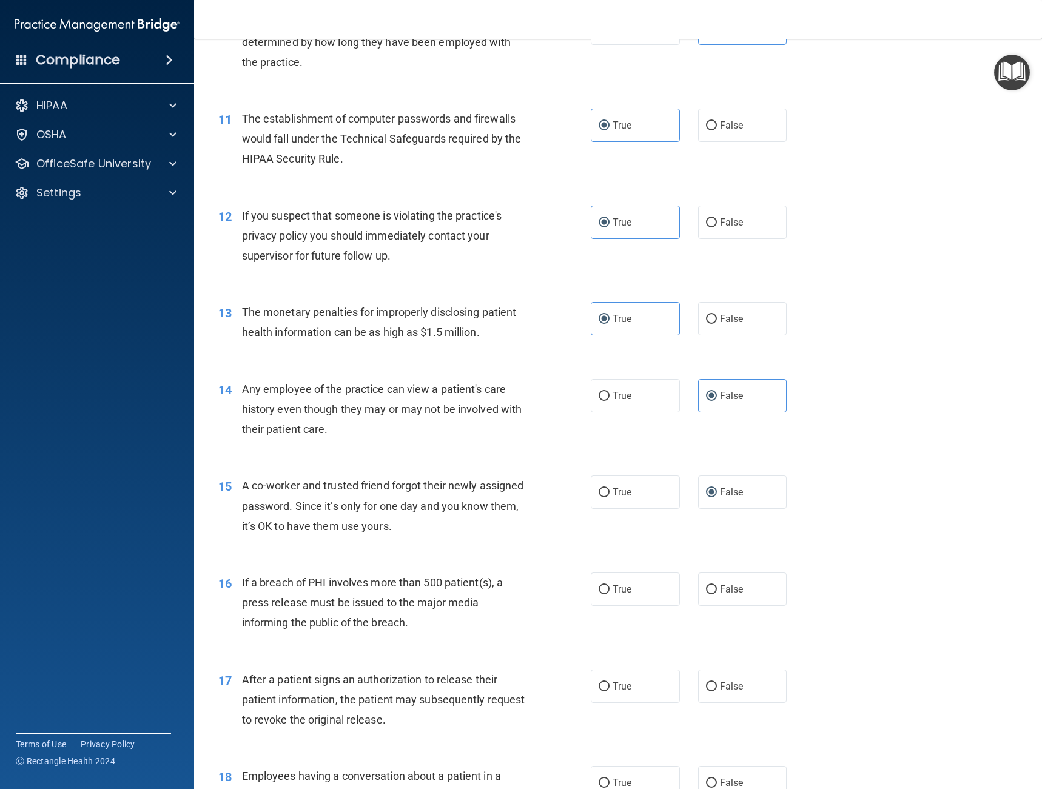
scroll to position [1016, 0]
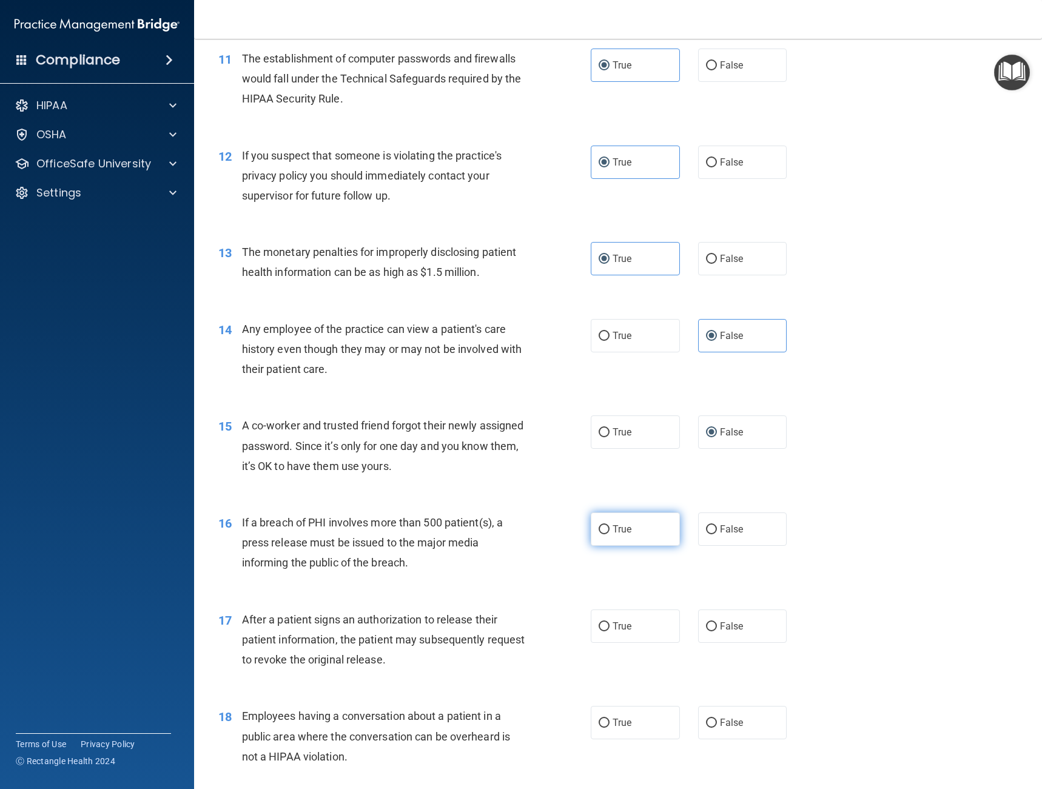
click at [625, 530] on span "True" at bounding box center [622, 530] width 19 height 12
click at [610, 530] on input "True" at bounding box center [604, 529] width 11 height 9
radio input "true"
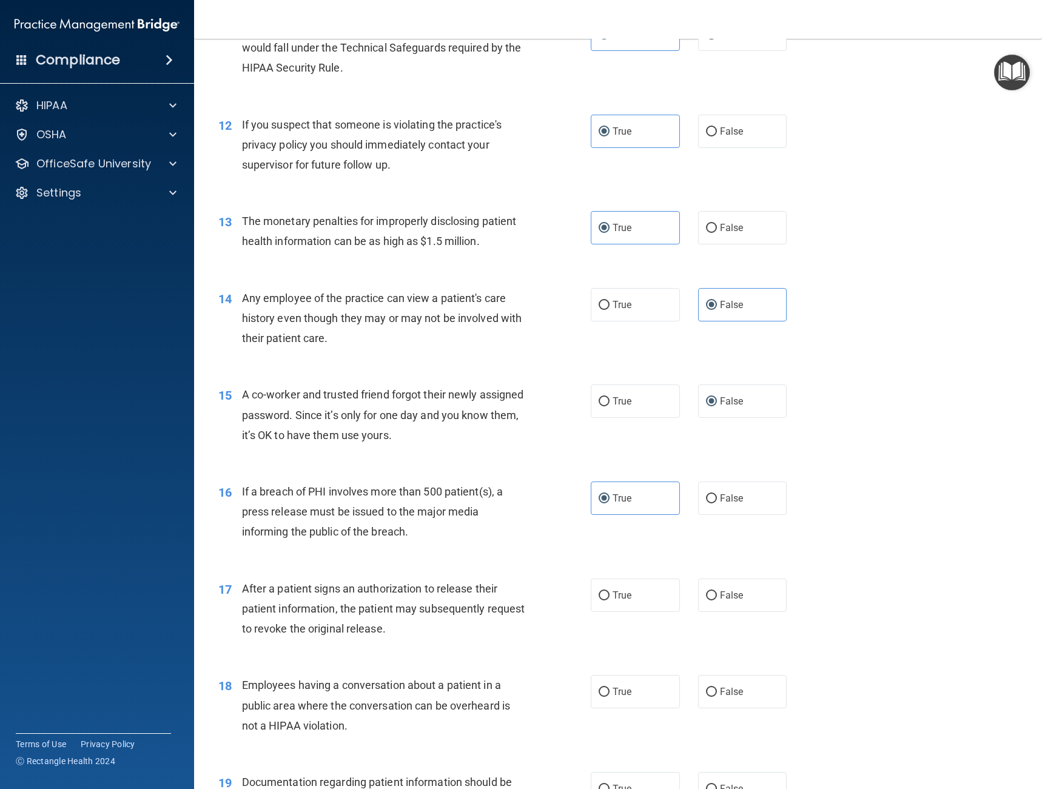
scroll to position [1092, 0]
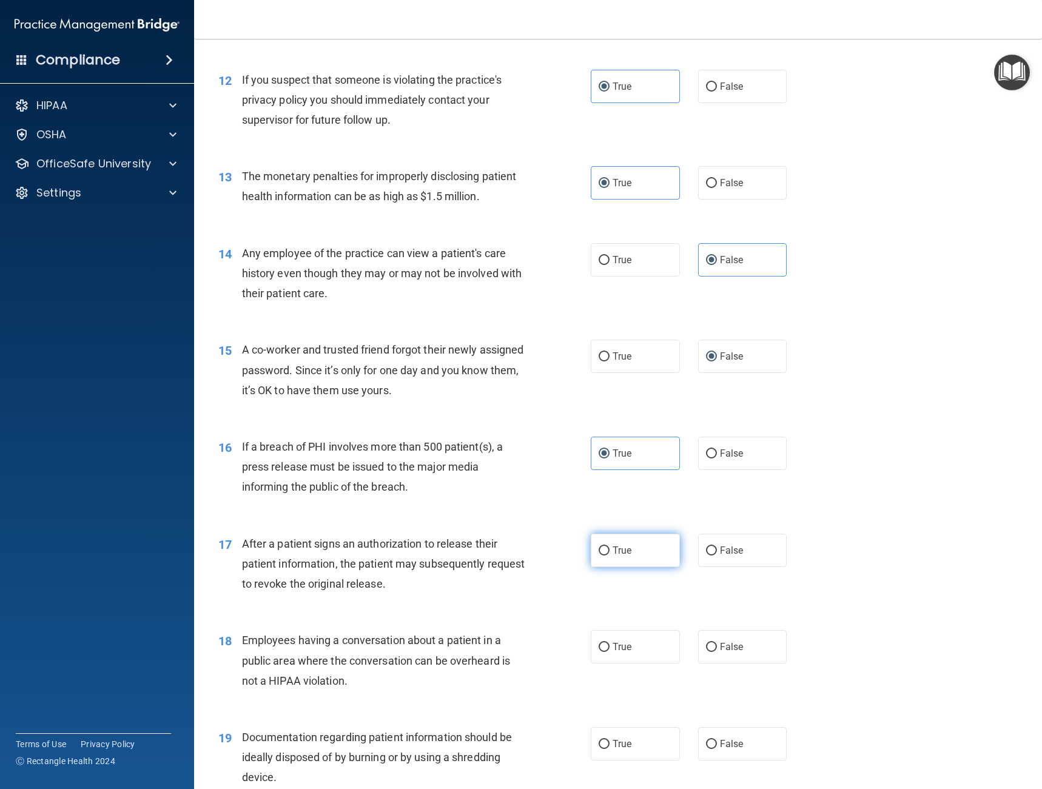
click at [627, 559] on label "True" at bounding box center [635, 550] width 89 height 33
click at [610, 556] on input "True" at bounding box center [604, 551] width 11 height 9
radio input "true"
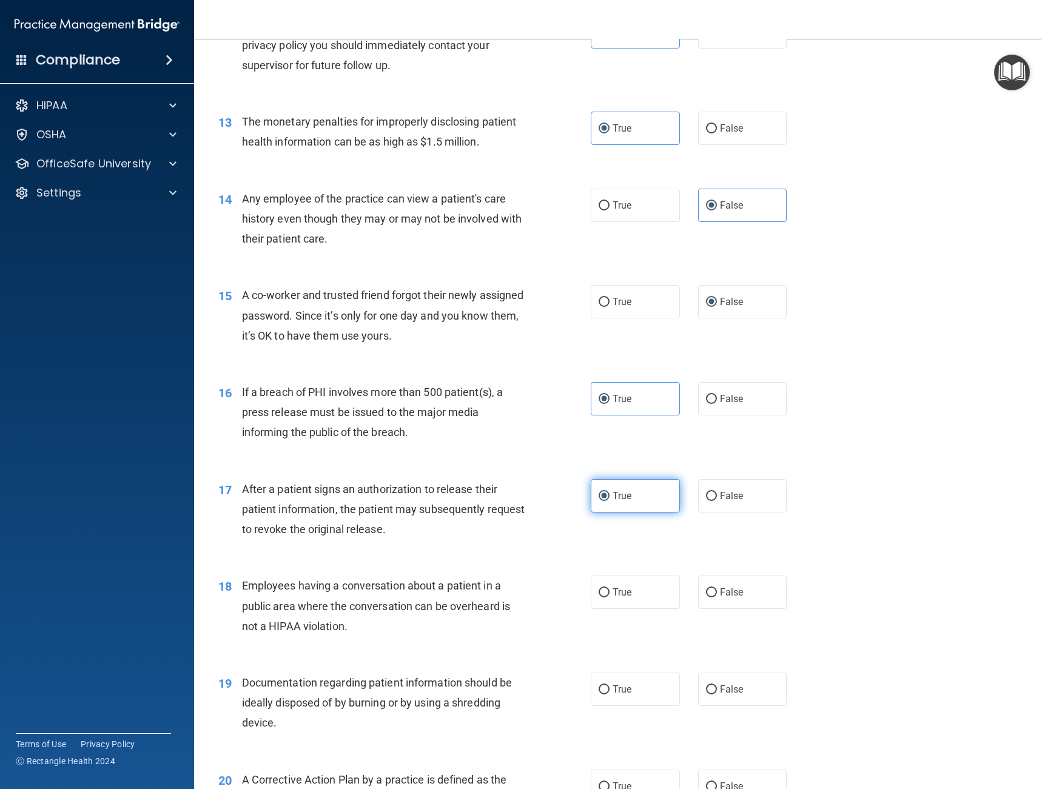
scroll to position [1198, 0]
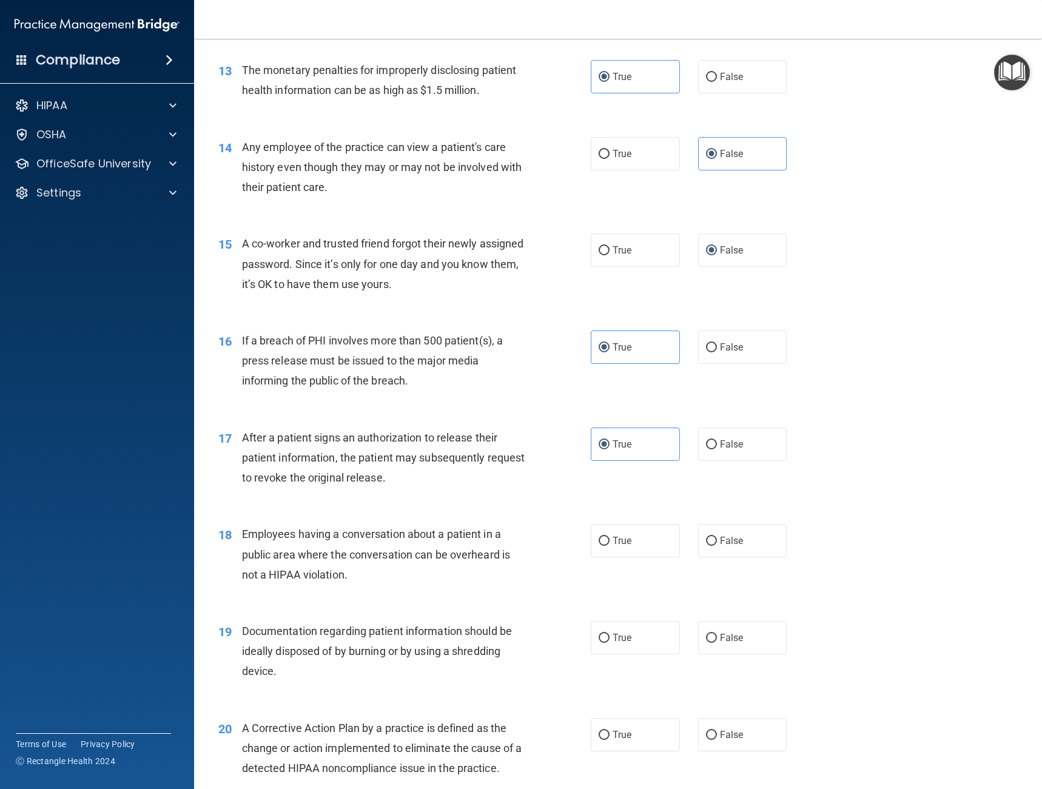
click at [754, 559] on div "18 Employees having a conversation about a patient in a public area where the c…" at bounding box center [618, 557] width 818 height 97
click at [748, 550] on label "False" at bounding box center [742, 540] width 89 height 33
click at [717, 546] on input "False" at bounding box center [711, 541] width 11 height 9
radio input "true"
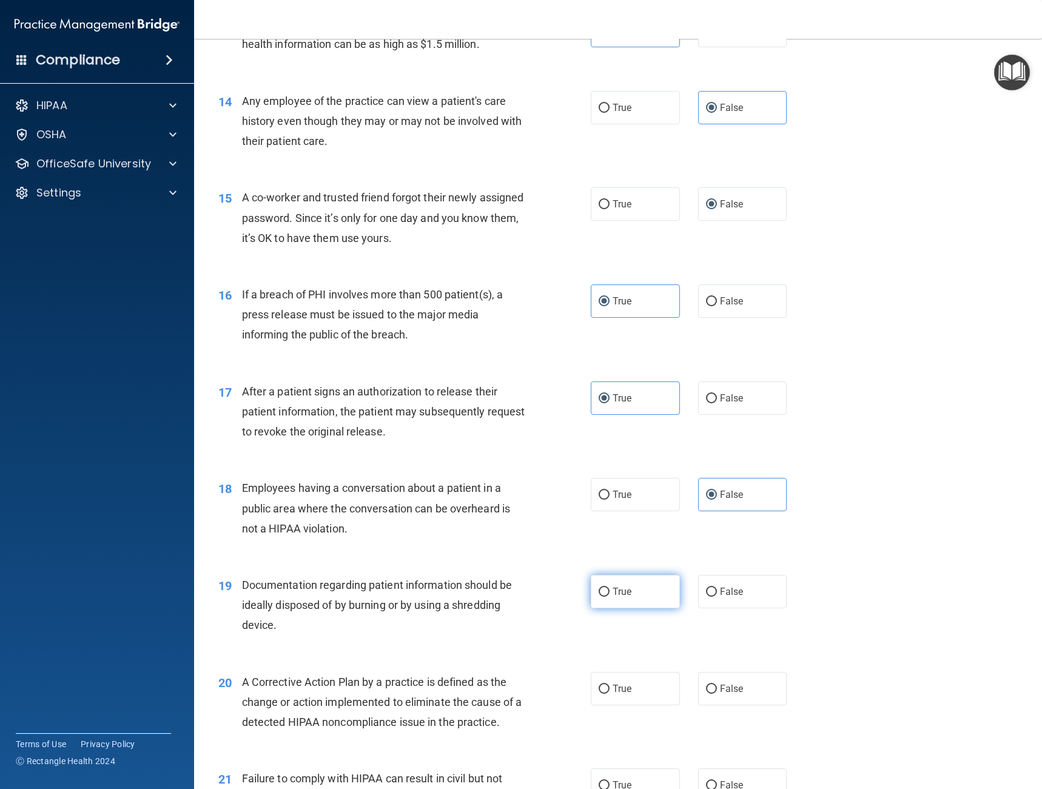
scroll to position [1259, 0]
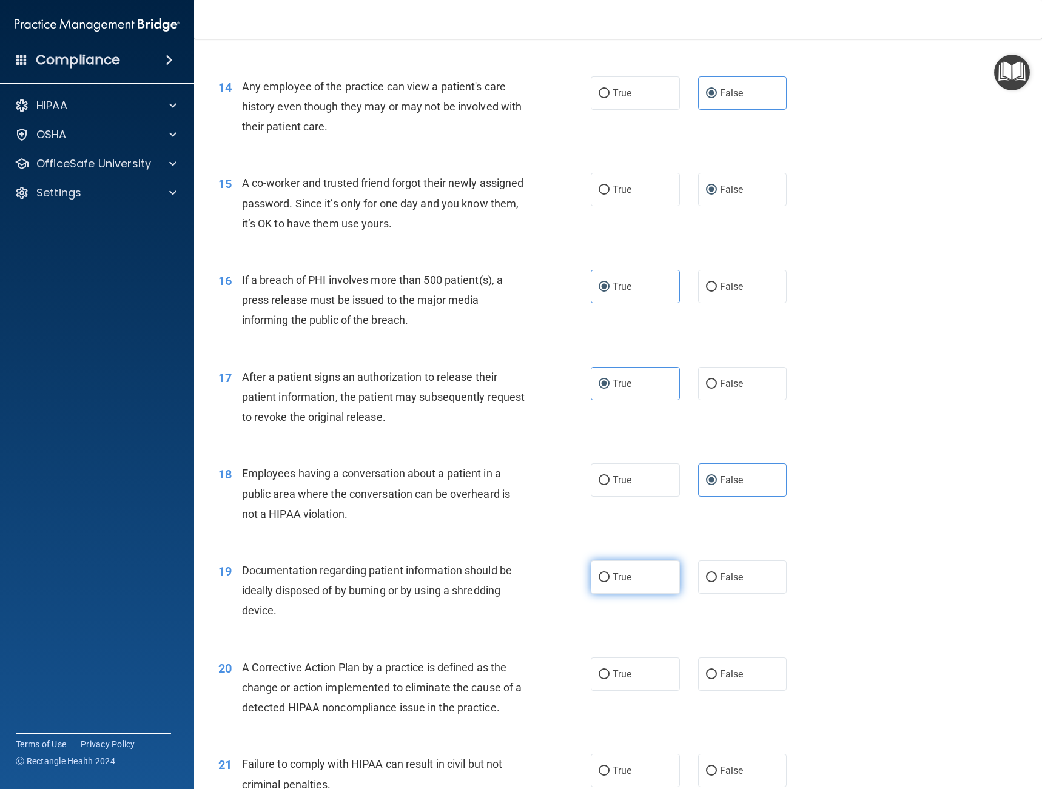
click at [613, 581] on span "True" at bounding box center [622, 578] width 19 height 12
click at [610, 581] on input "True" at bounding box center [604, 577] width 11 height 9
radio input "true"
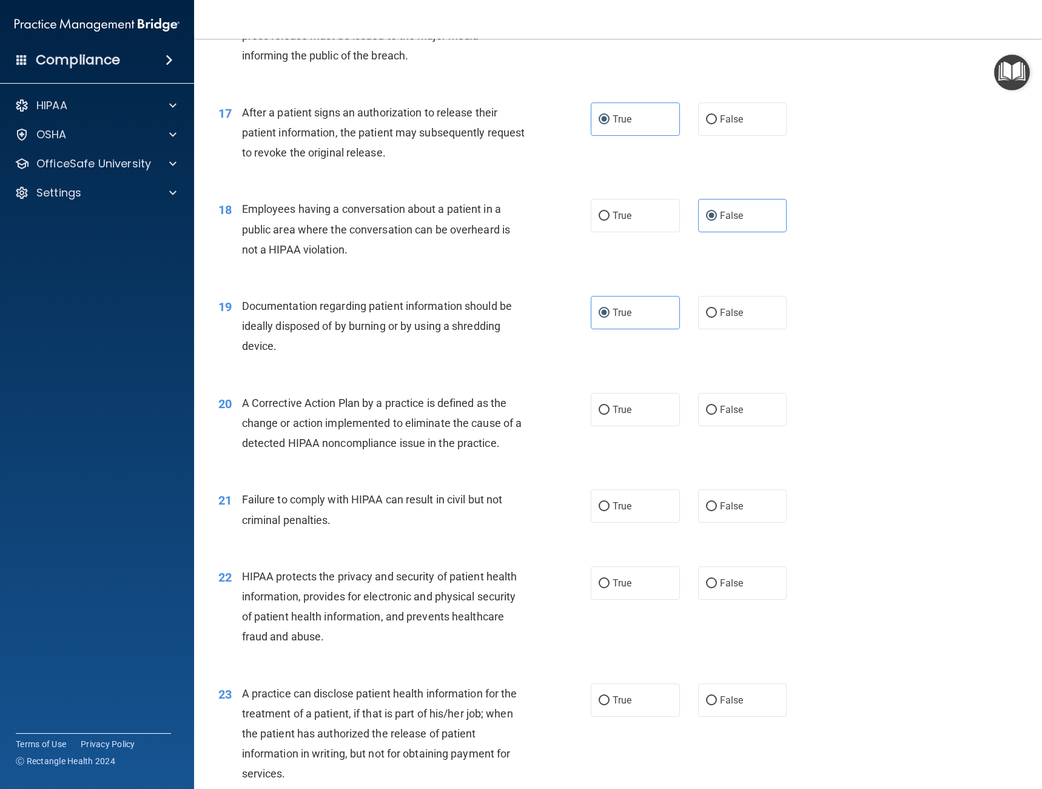
scroll to position [1457, 0]
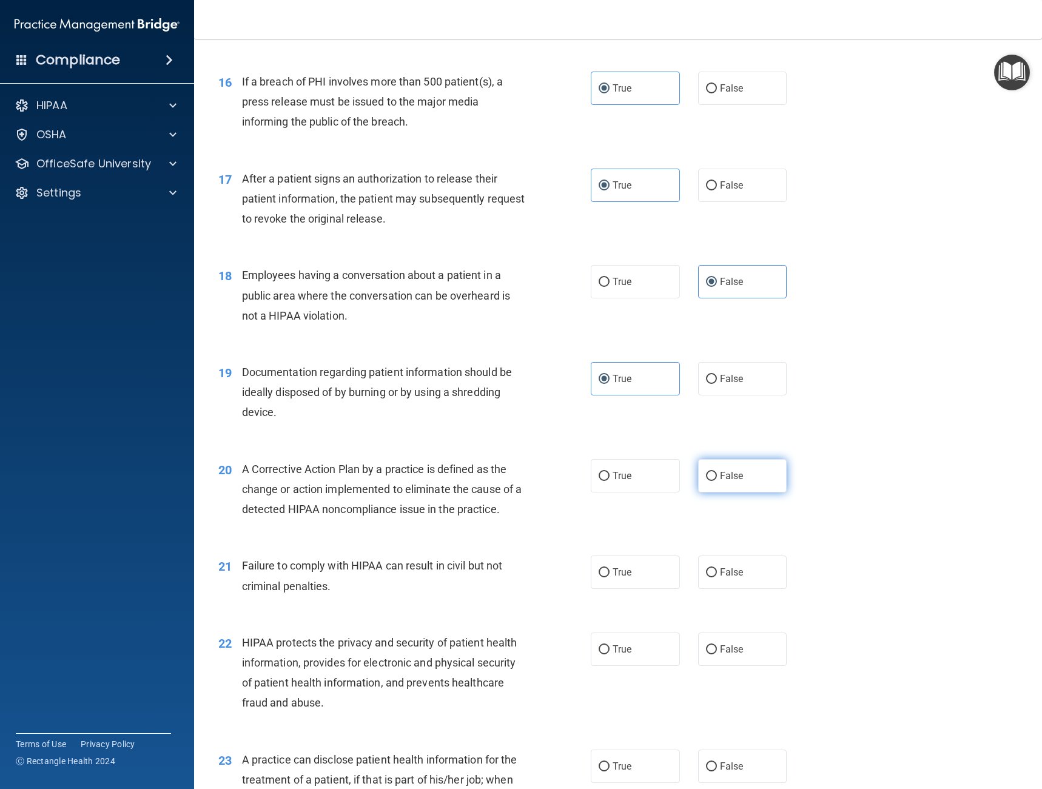
click at [706, 473] on input "False" at bounding box center [711, 476] width 11 height 9
radio input "true"
click at [620, 575] on span "True" at bounding box center [622, 573] width 19 height 12
click at [610, 575] on input "True" at bounding box center [604, 573] width 11 height 9
radio input "true"
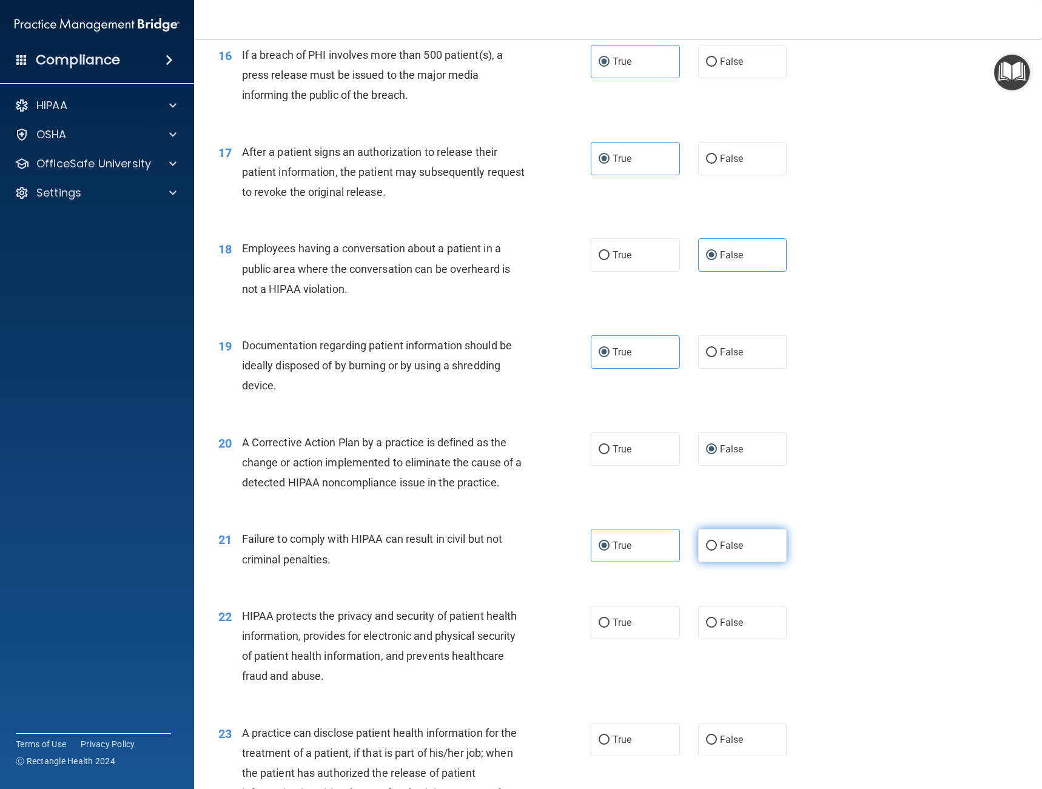
scroll to position [1503, 0]
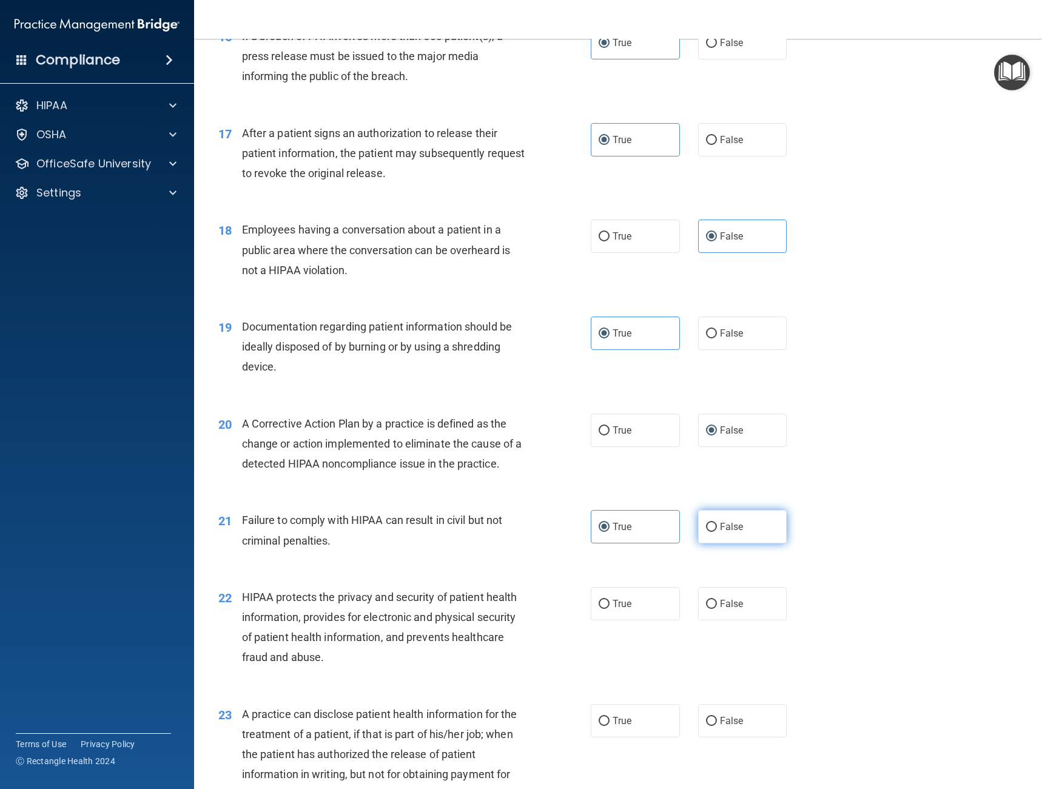
click at [720, 520] on label "False" at bounding box center [742, 526] width 89 height 33
click at [717, 523] on input "False" at bounding box center [711, 527] width 11 height 9
radio input "true"
click at [665, 527] on label "True" at bounding box center [635, 526] width 89 height 33
click at [610, 527] on input "True" at bounding box center [604, 527] width 11 height 9
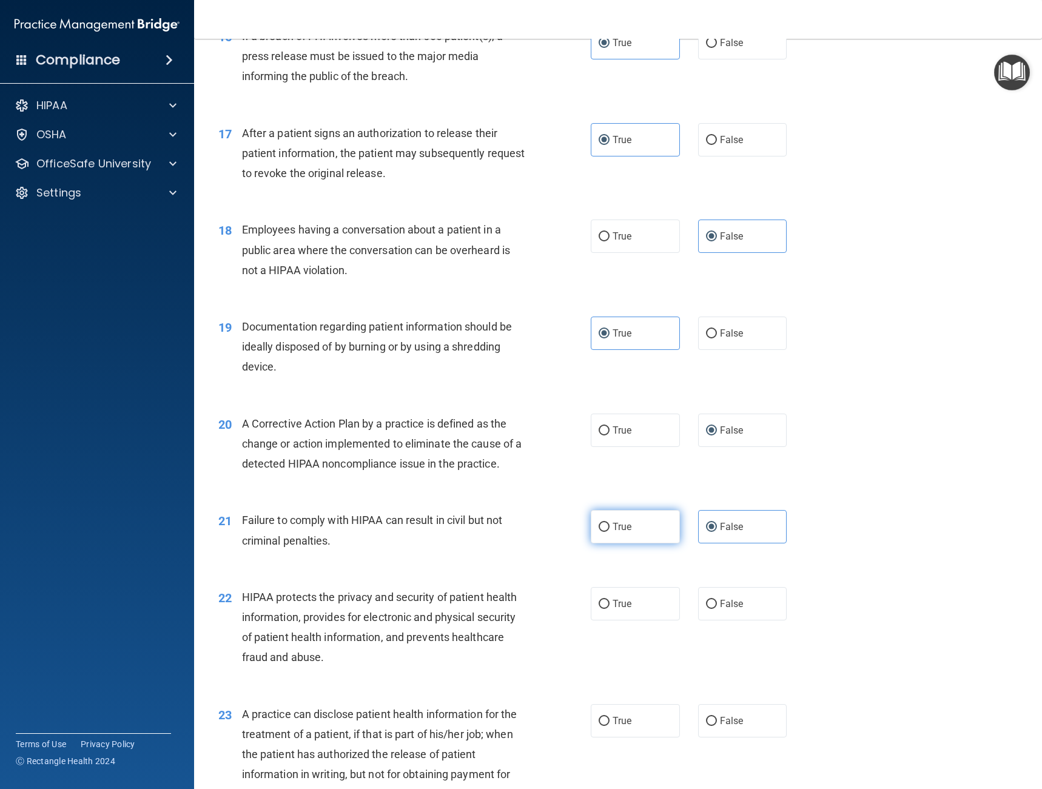
radio input "true"
radio input "false"
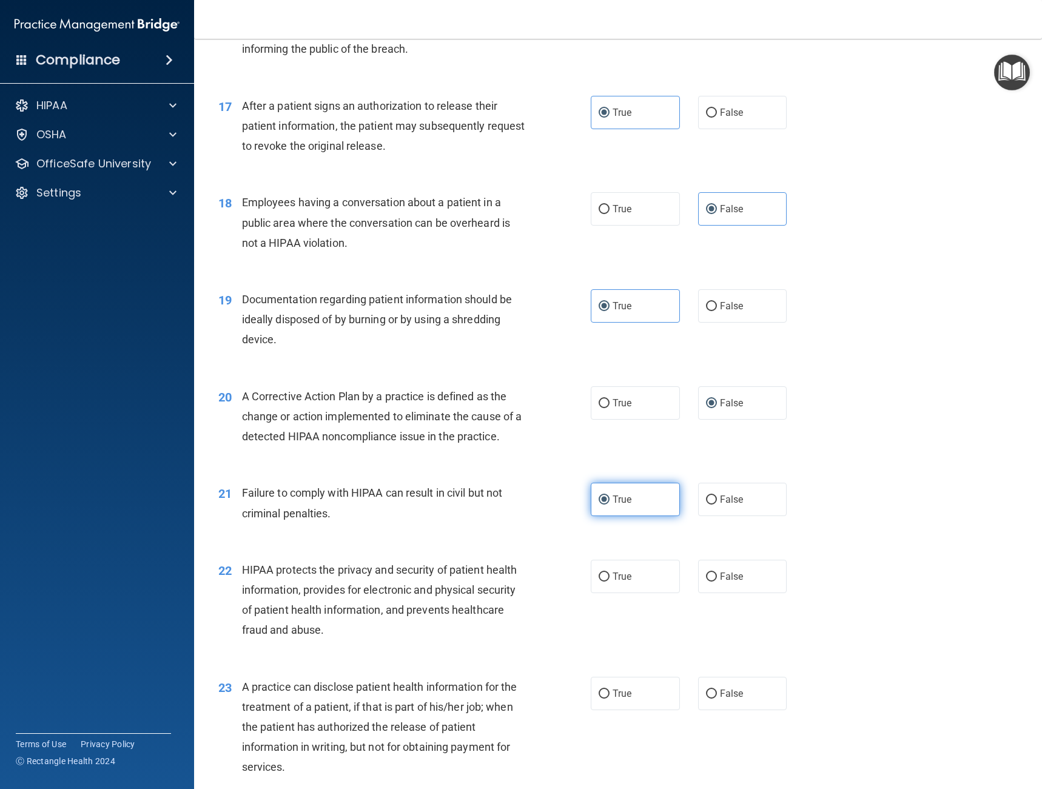
scroll to position [1594, 0]
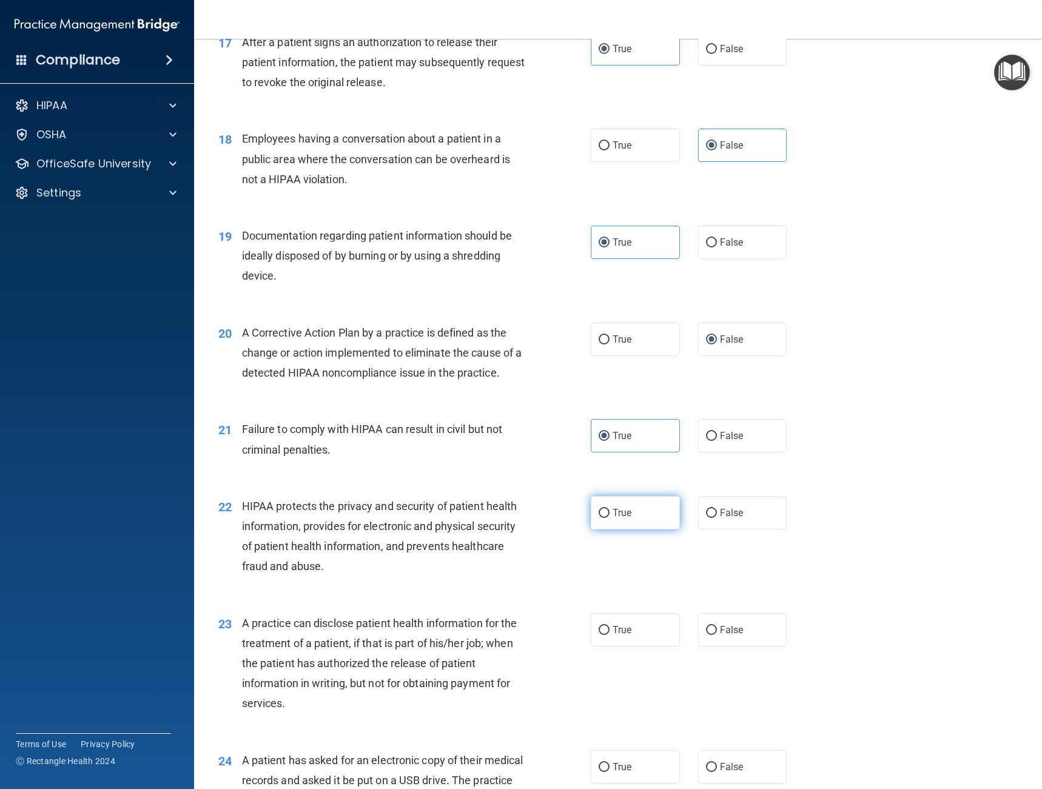
click at [633, 519] on label "True" at bounding box center [635, 512] width 89 height 33
click at [610, 518] on input "True" at bounding box center [604, 513] width 11 height 9
radio input "true"
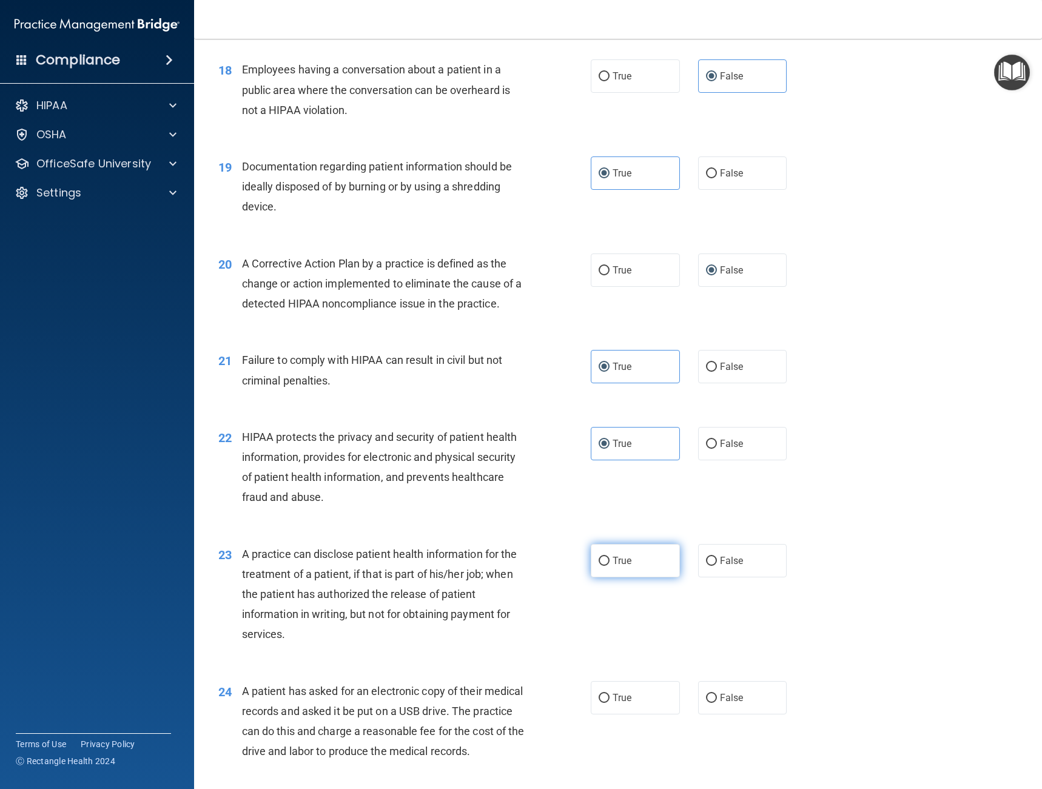
scroll to position [1655, 0]
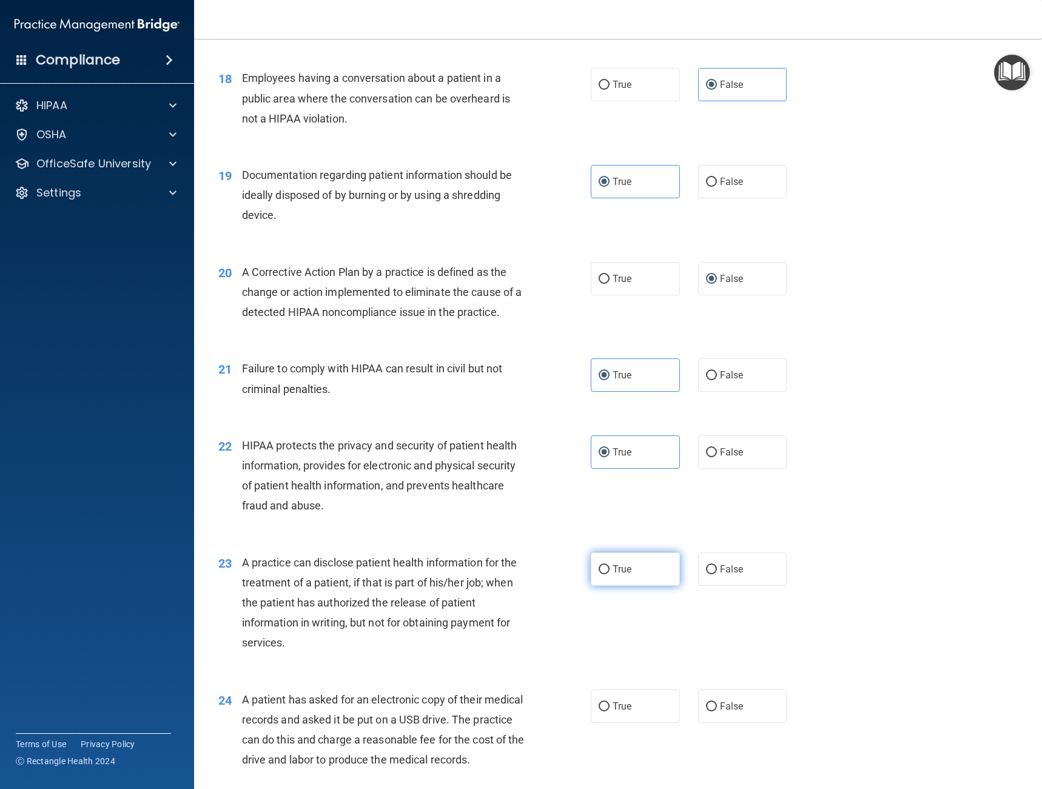
click at [601, 577] on label "True" at bounding box center [635, 569] width 89 height 33
click at [601, 575] on input "True" at bounding box center [604, 570] width 11 height 9
radio input "true"
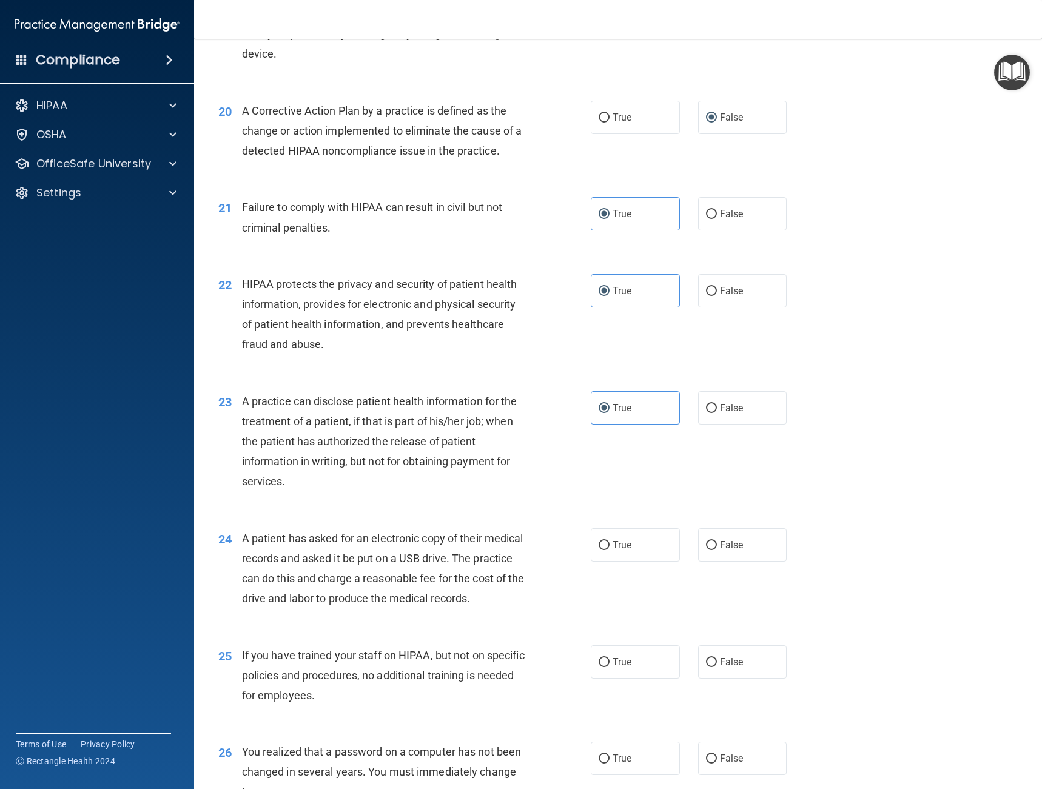
scroll to position [1822, 0]
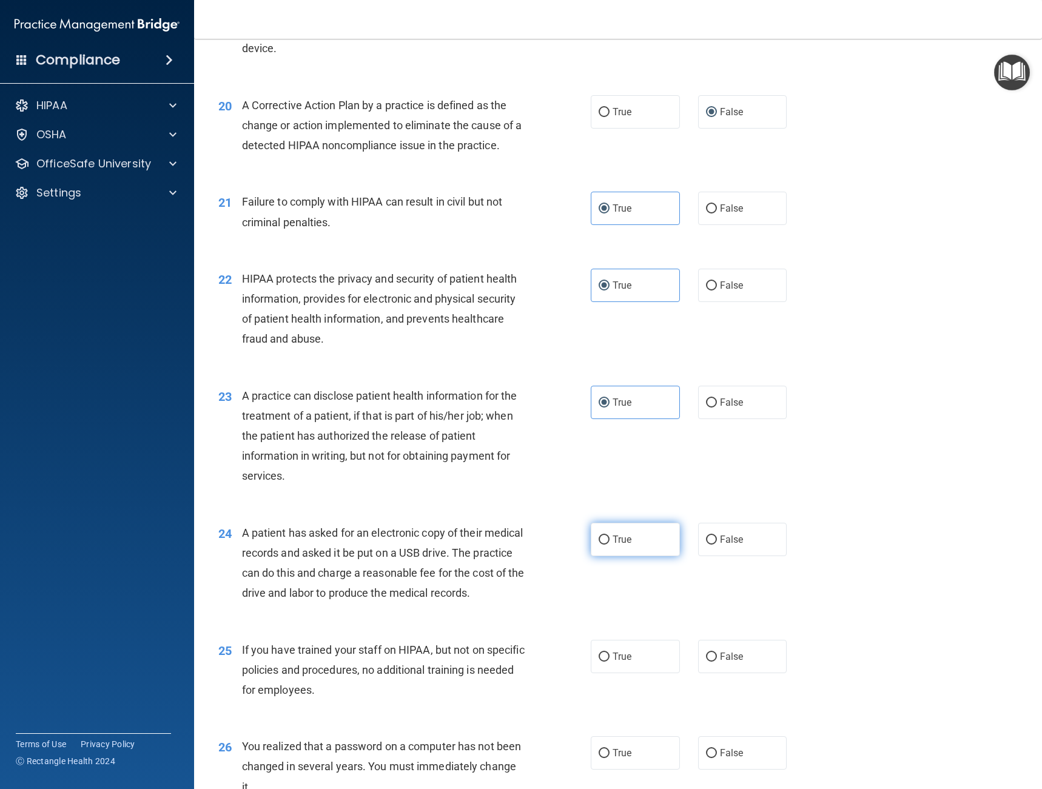
click at [604, 541] on label "True" at bounding box center [635, 539] width 89 height 33
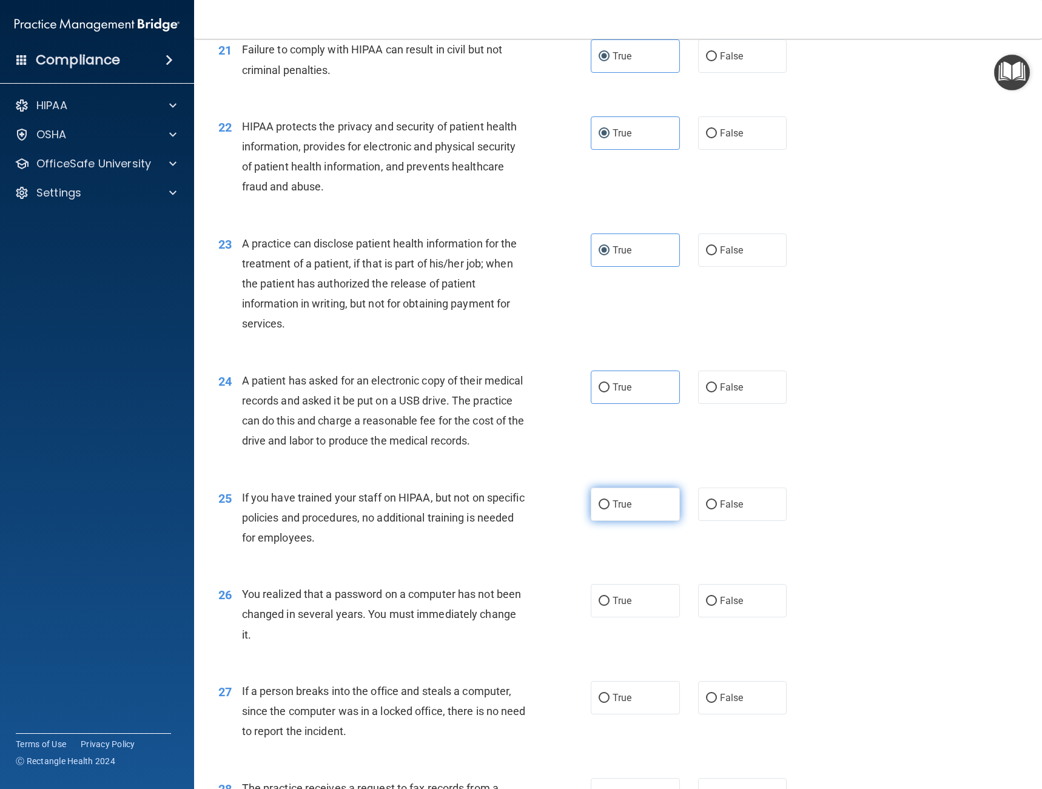
scroll to position [1973, 0]
click at [630, 522] on label "True" at bounding box center [635, 504] width 89 height 33
click at [610, 510] on input "True" at bounding box center [604, 505] width 11 height 9
radio input "true"
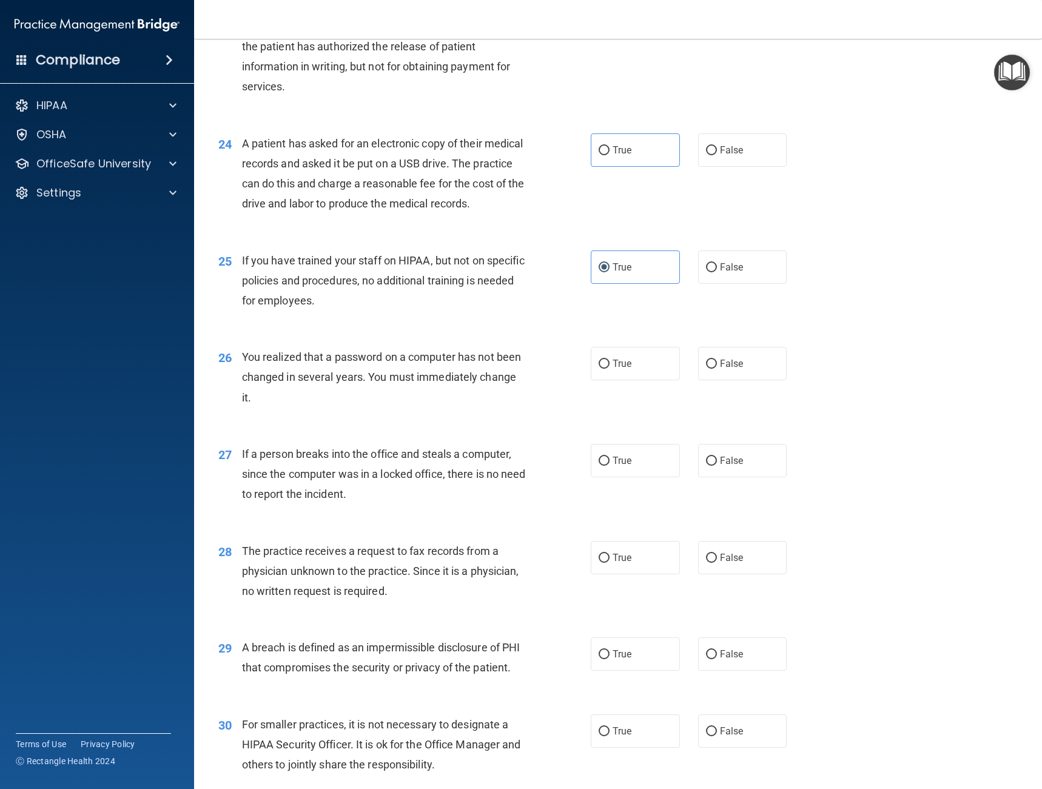
scroll to position [2277, 0]
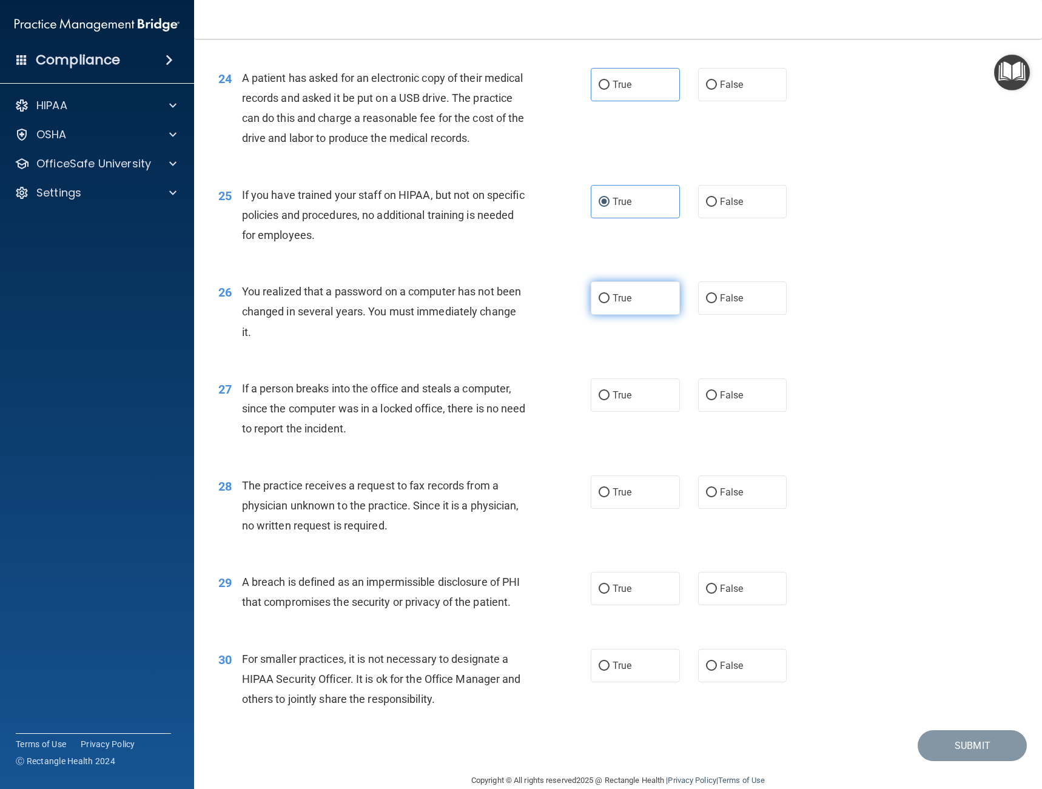
click at [620, 304] on span "True" at bounding box center [622, 298] width 19 height 12
click at [610, 303] on input "True" at bounding box center [604, 298] width 11 height 9
radio input "true"
click at [715, 412] on label "False" at bounding box center [742, 395] width 89 height 33
click at [715, 400] on input "False" at bounding box center [711, 395] width 11 height 9
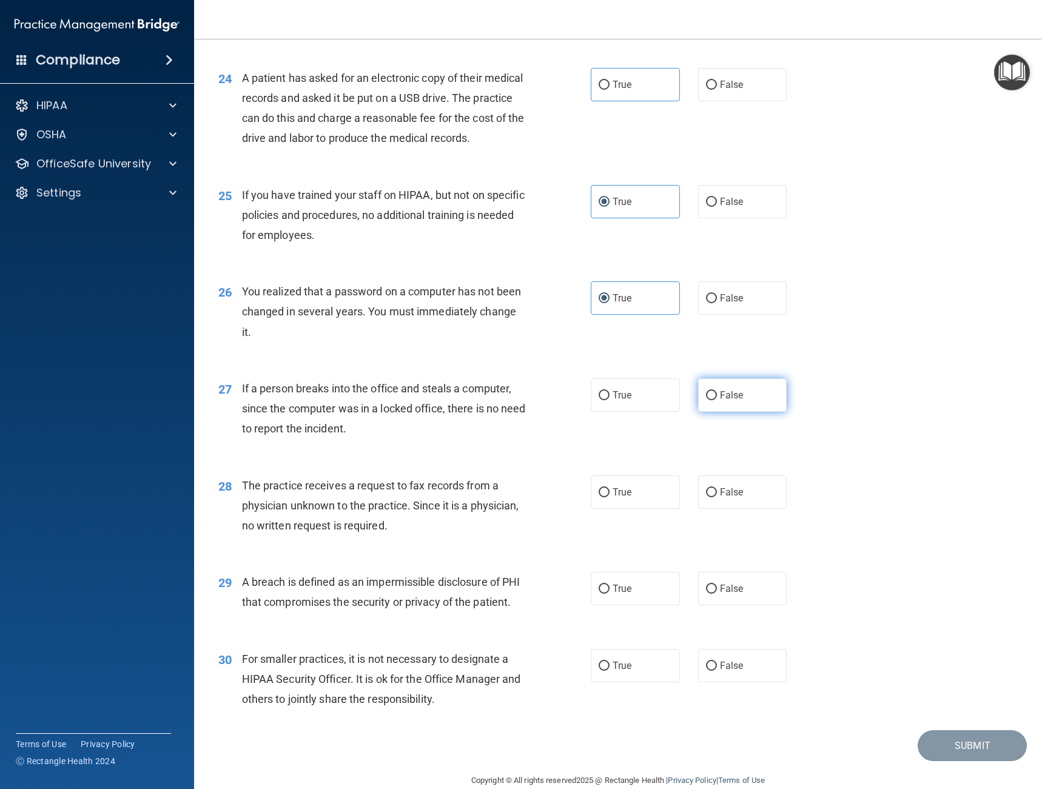
radio input "true"
click at [686, 509] on div "True False" at bounding box center [698, 492] width 214 height 33
click at [706, 498] on input "False" at bounding box center [711, 492] width 11 height 9
radio input "true"
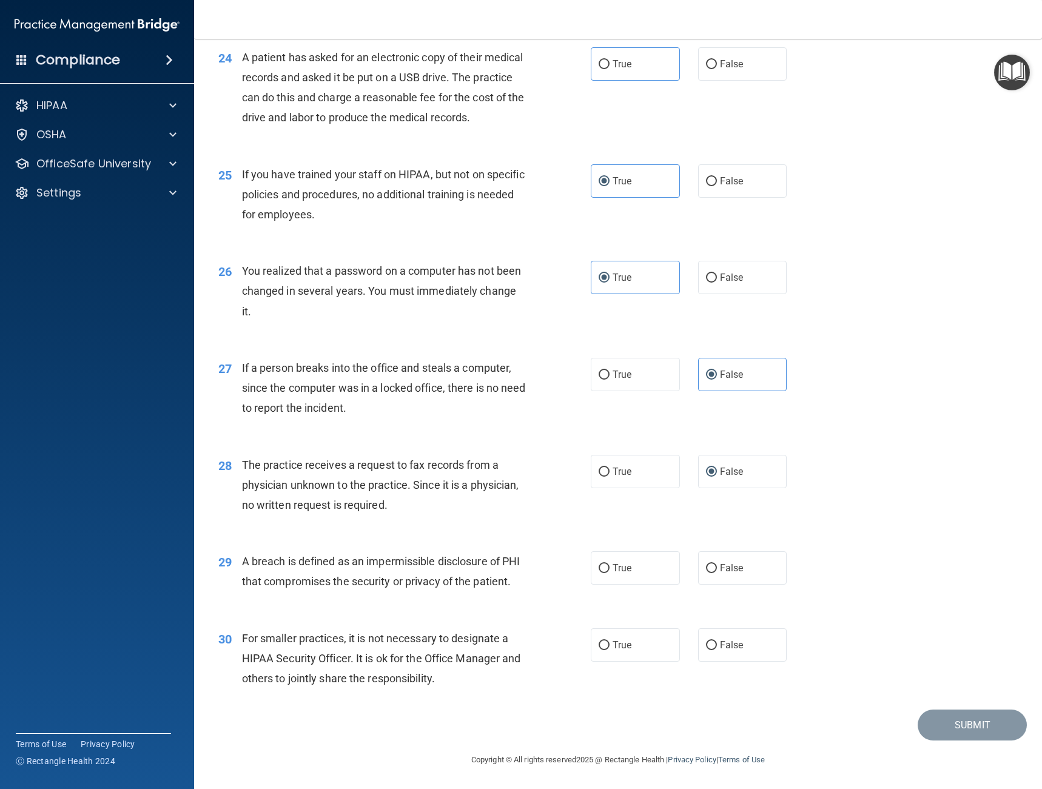
scroll to position [2337, 0]
click at [603, 564] on input "True" at bounding box center [604, 568] width 11 height 9
radio input "true"
click at [604, 643] on input "True" at bounding box center [604, 645] width 11 height 9
radio input "true"
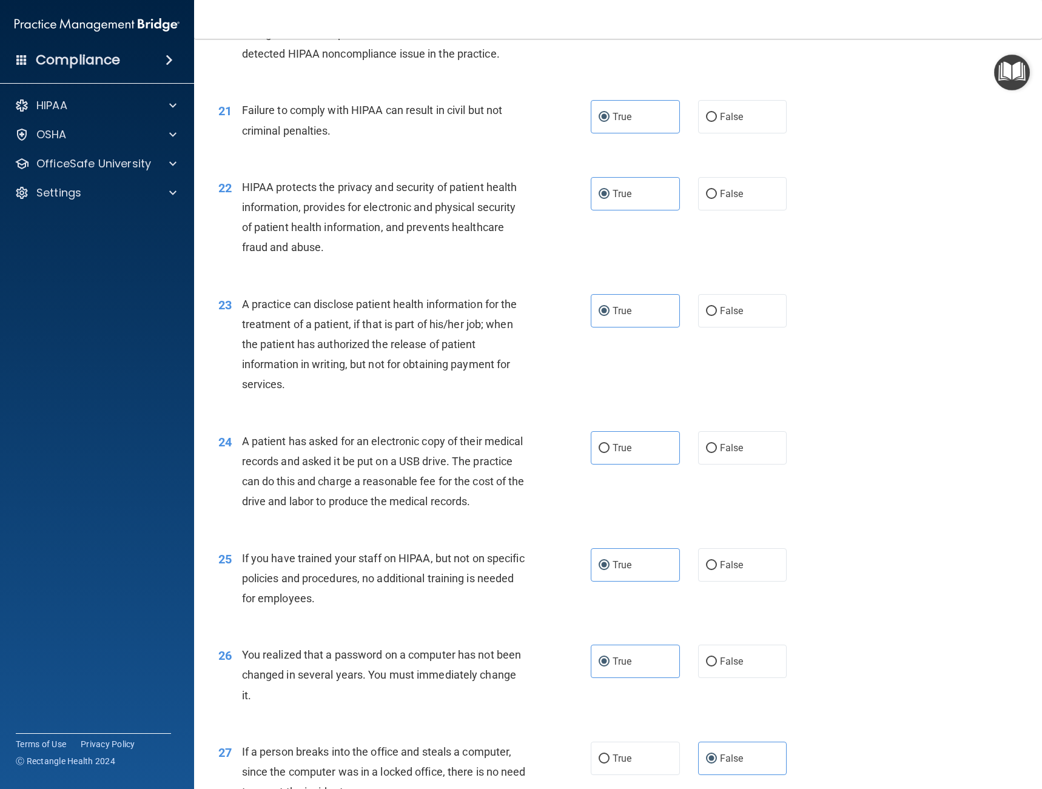
scroll to position [1913, 0]
click at [600, 445] on input "True" at bounding box center [604, 449] width 11 height 9
radio input "true"
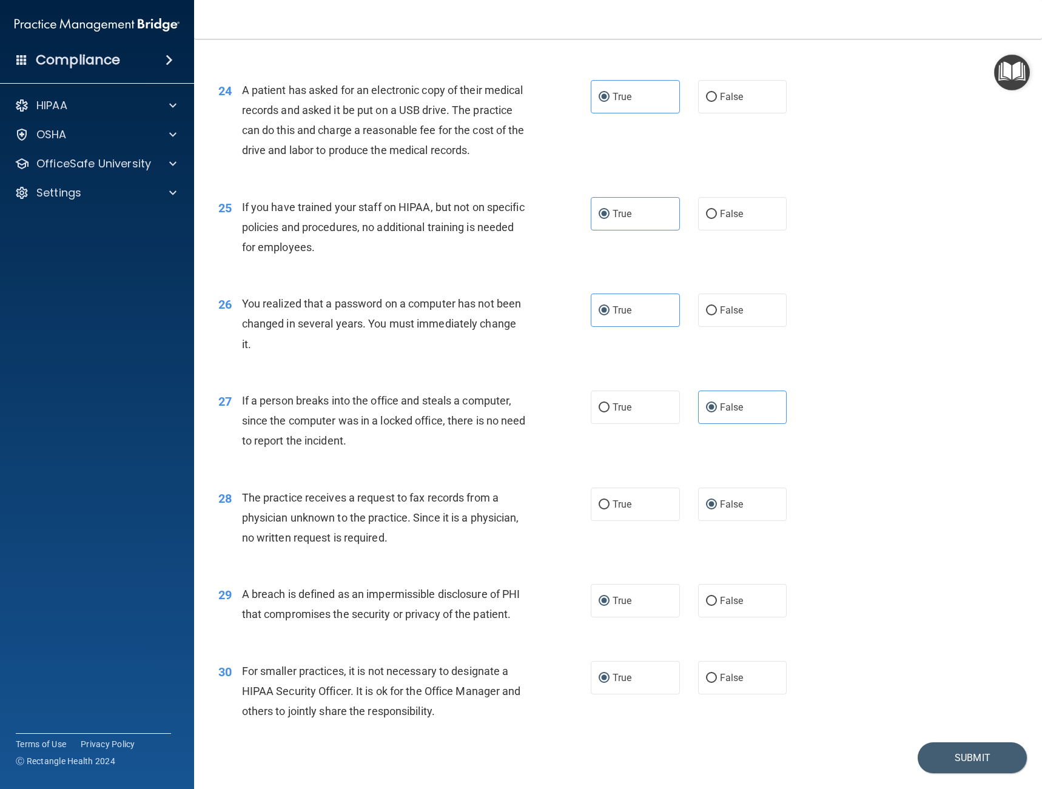
scroll to position [2337, 0]
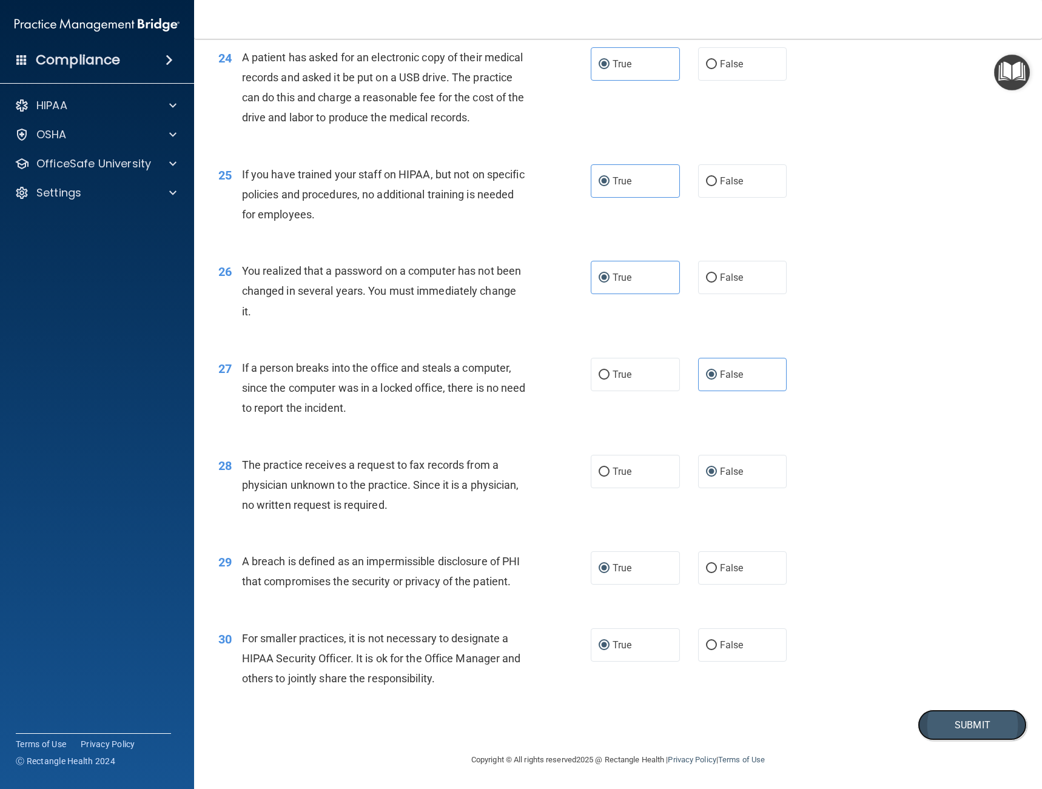
click at [994, 734] on button "Submit" at bounding box center [972, 725] width 109 height 31
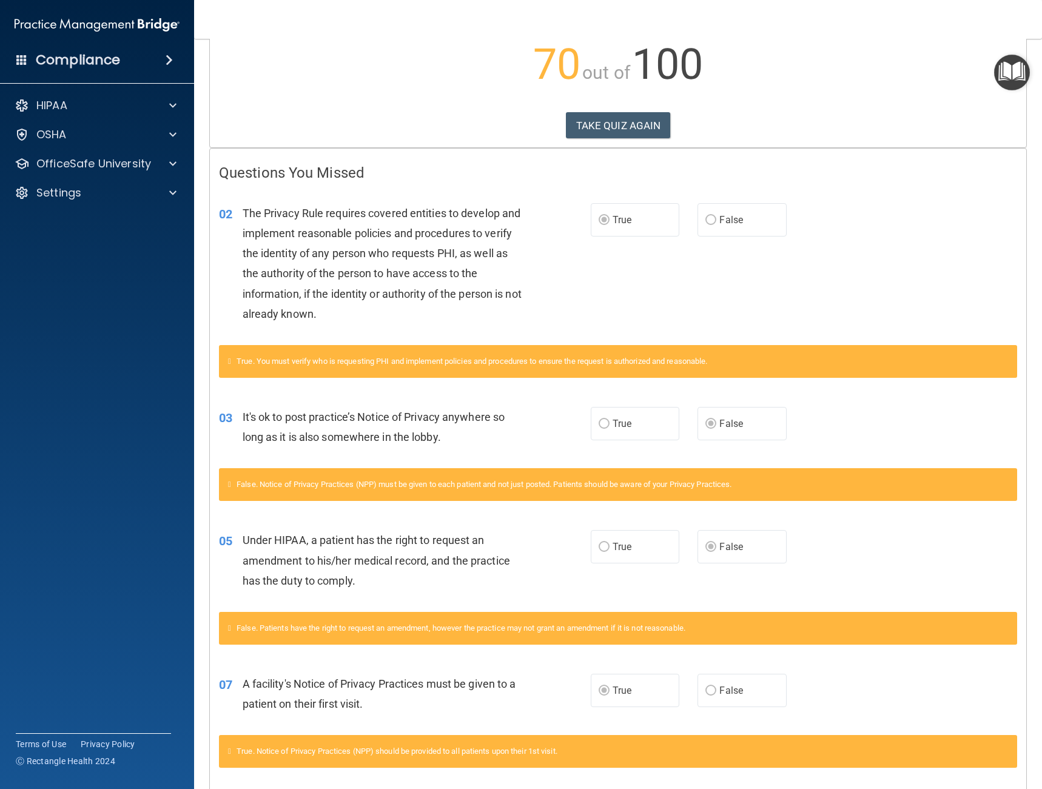
scroll to position [62, 0]
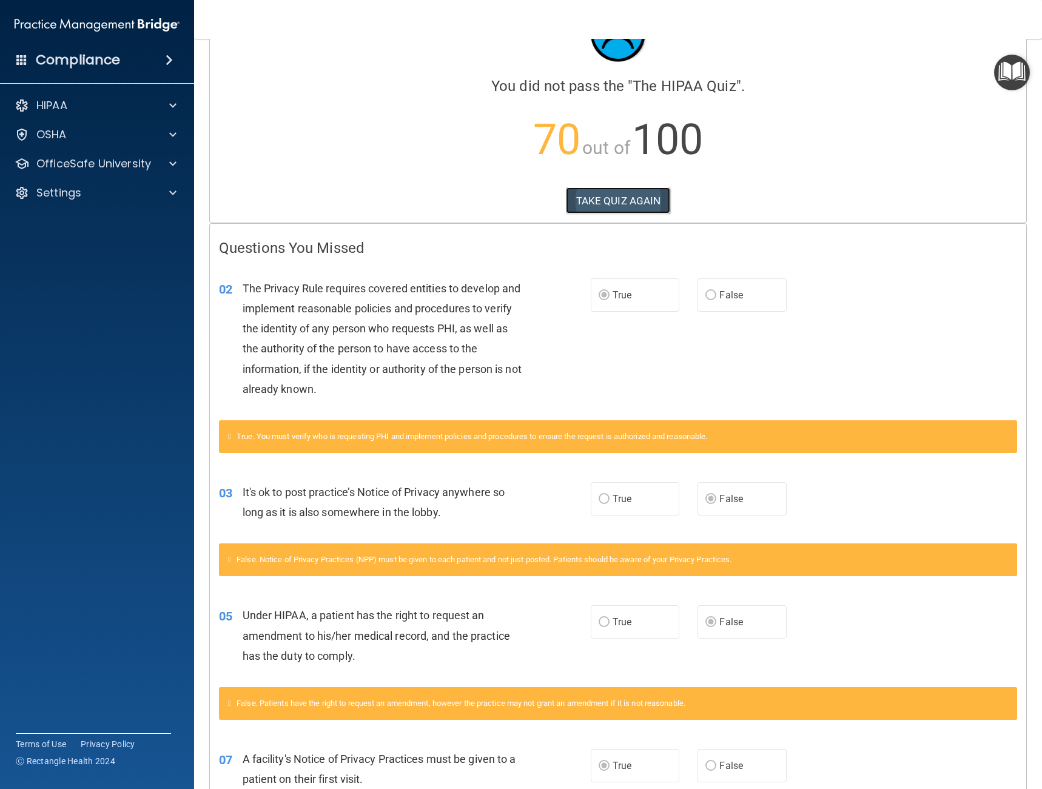
click at [611, 191] on button "TAKE QUIZ AGAIN" at bounding box center [618, 200] width 105 height 27
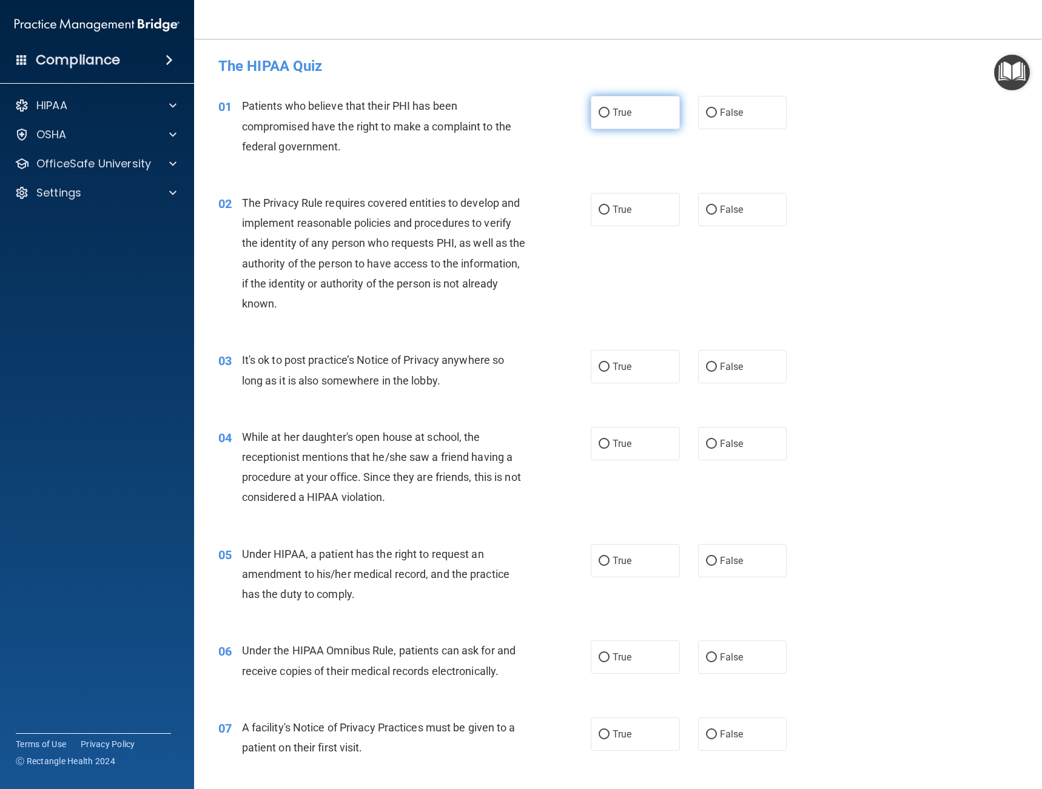
click at [621, 119] on label "True" at bounding box center [635, 112] width 89 height 33
click at [610, 118] on input "True" at bounding box center [604, 113] width 11 height 9
radio input "true"
click at [627, 214] on span "True" at bounding box center [622, 210] width 19 height 12
click at [610, 214] on input "True" at bounding box center [604, 210] width 11 height 9
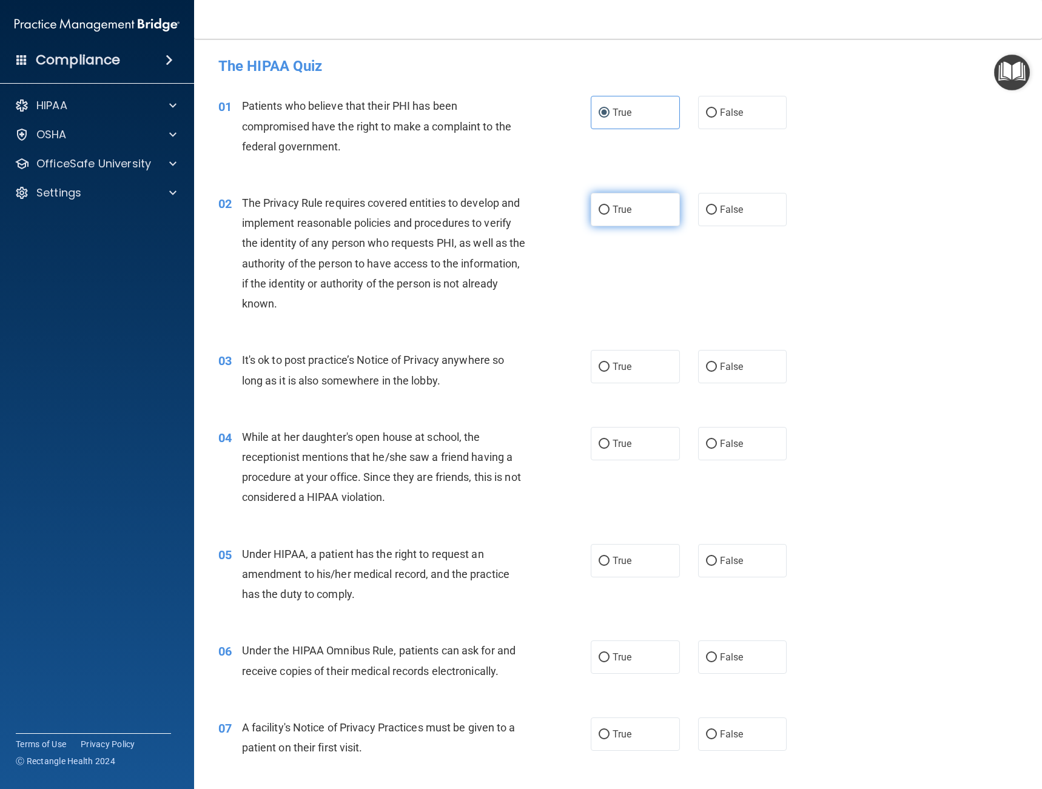
radio input "true"
click at [624, 371] on span "True" at bounding box center [622, 367] width 19 height 12
click at [610, 371] on input "True" at bounding box center [604, 367] width 11 height 9
radio input "true"
click at [737, 448] on span "False" at bounding box center [732, 444] width 24 height 12
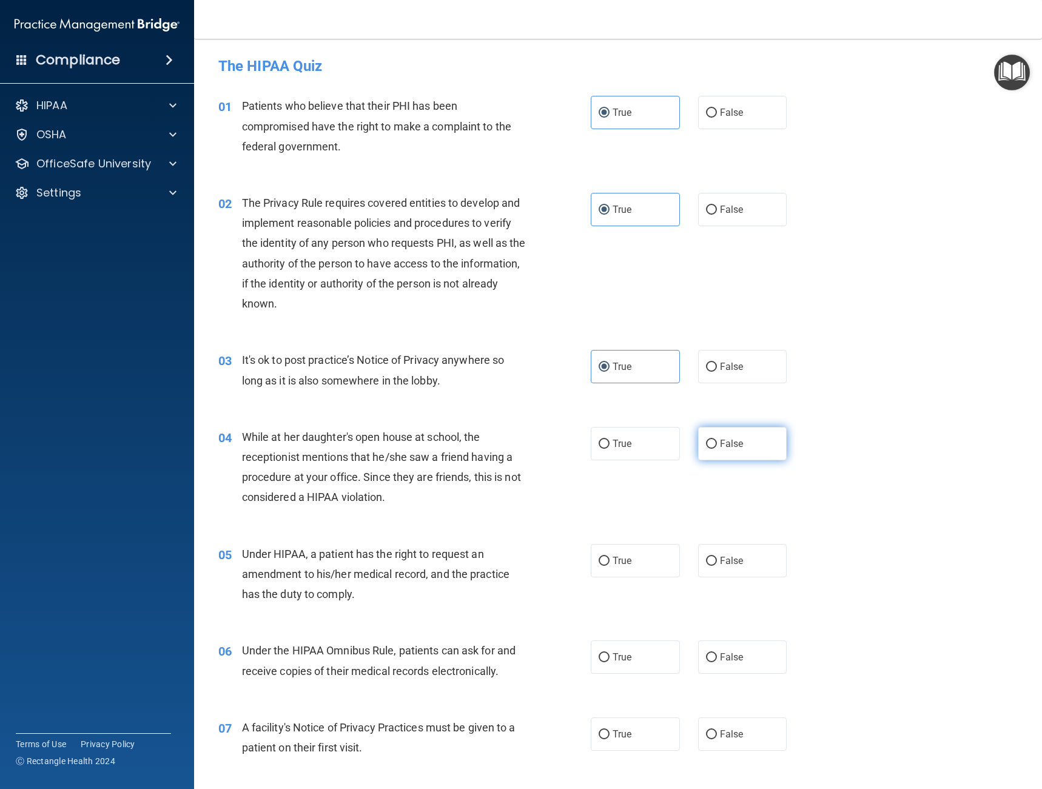
click at [717, 448] on input "False" at bounding box center [711, 444] width 11 height 9
radio input "true"
click at [601, 552] on label "True" at bounding box center [635, 560] width 89 height 33
click at [601, 557] on input "True" at bounding box center [604, 561] width 11 height 9
radio input "true"
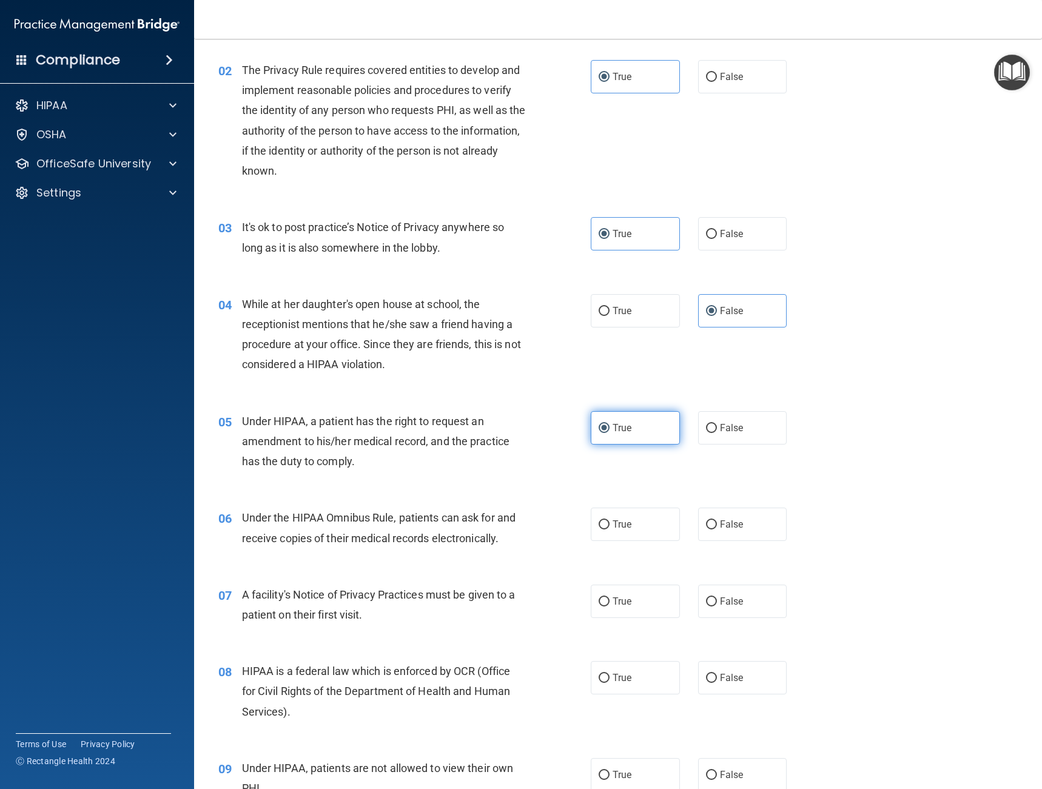
scroll to position [137, 0]
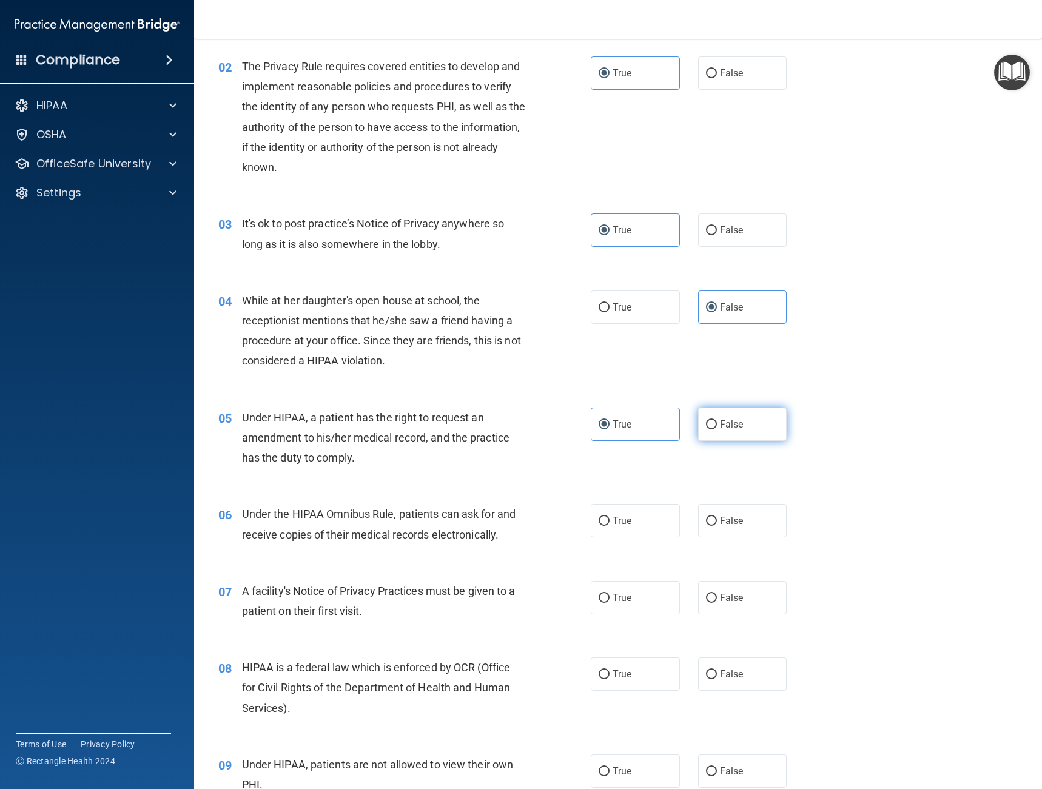
click at [746, 439] on label "False" at bounding box center [742, 424] width 89 height 33
click at [717, 430] on input "False" at bounding box center [711, 424] width 11 height 9
radio input "true"
click at [647, 424] on label "True" at bounding box center [635, 424] width 89 height 33
click at [610, 424] on input "True" at bounding box center [604, 424] width 11 height 9
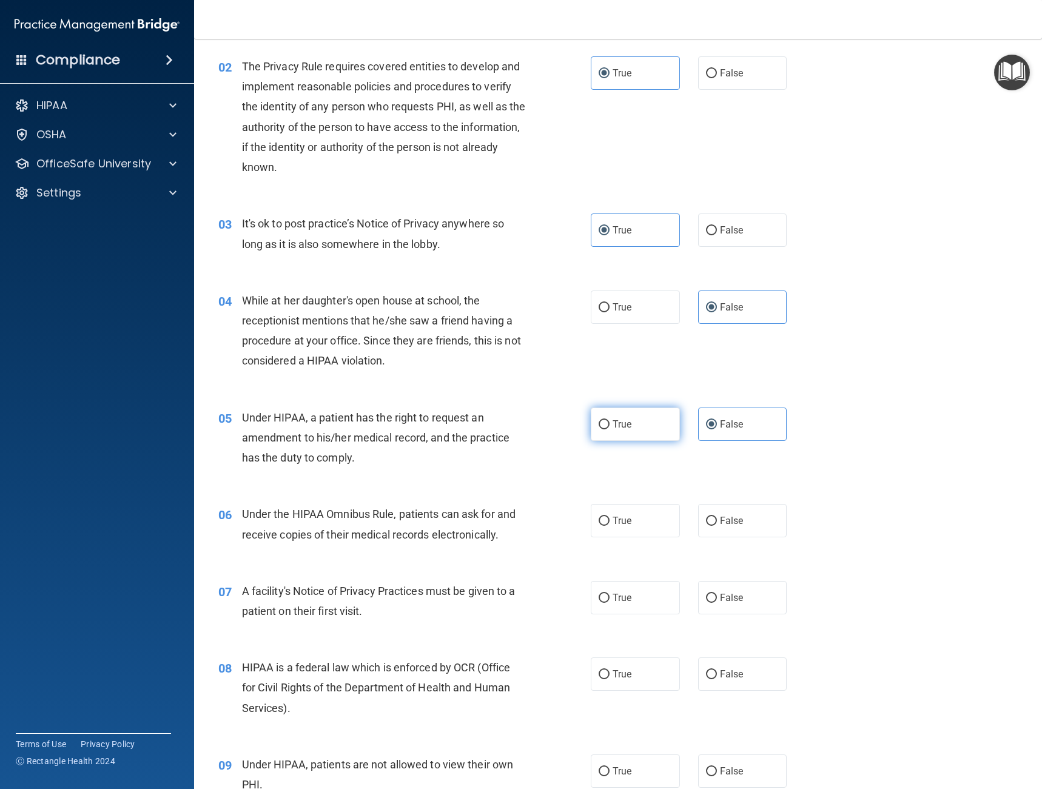
radio input "true"
radio input "false"
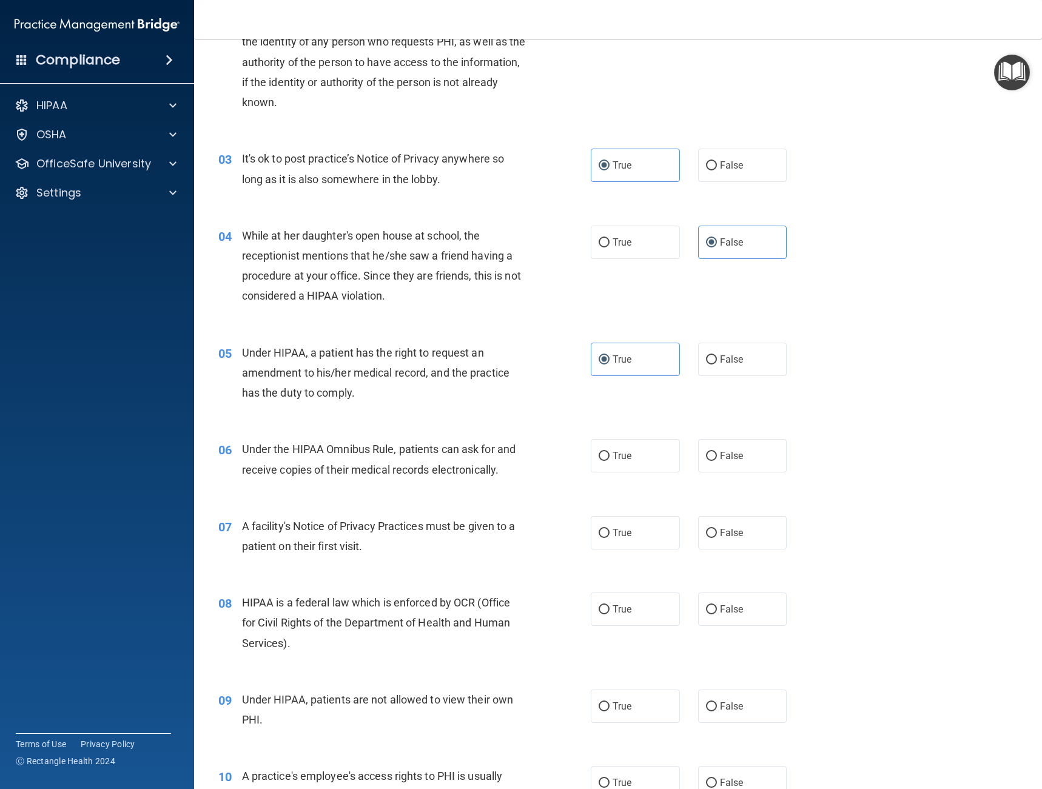
scroll to position [212, 0]
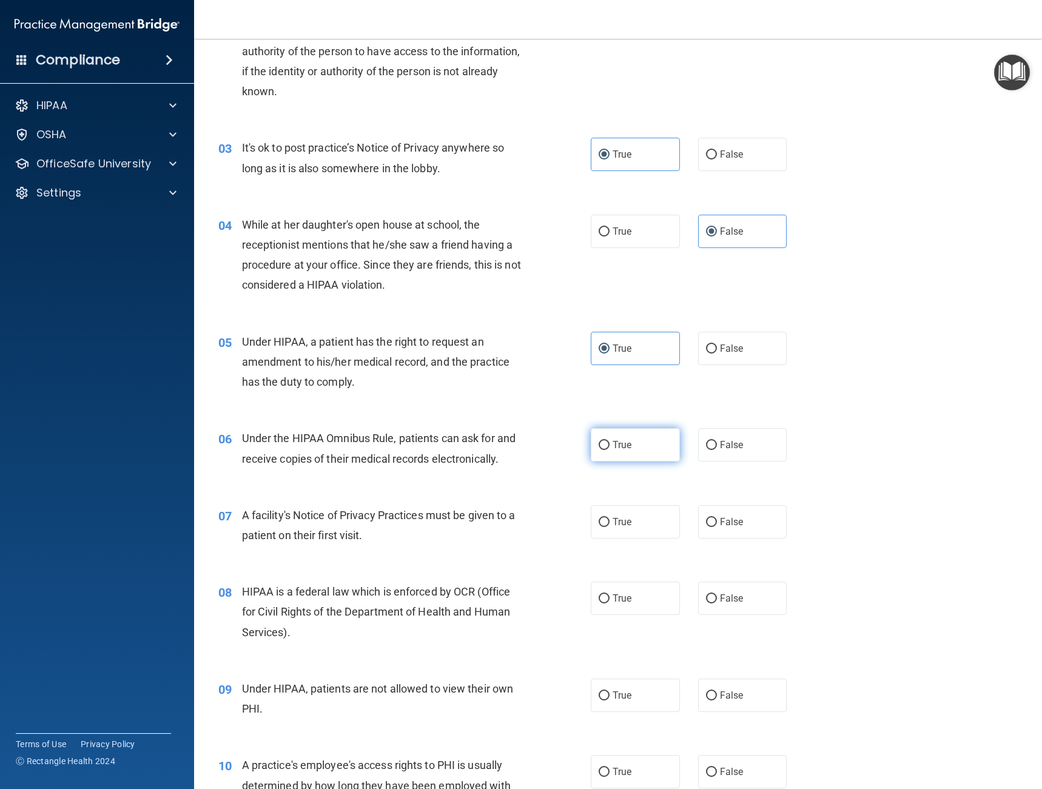
click at [629, 448] on label "True" at bounding box center [635, 444] width 89 height 33
click at [610, 448] on input "True" at bounding box center [604, 445] width 11 height 9
radio input "true"
click at [720, 525] on span "False" at bounding box center [732, 522] width 24 height 12
click at [717, 525] on input "False" at bounding box center [711, 522] width 11 height 9
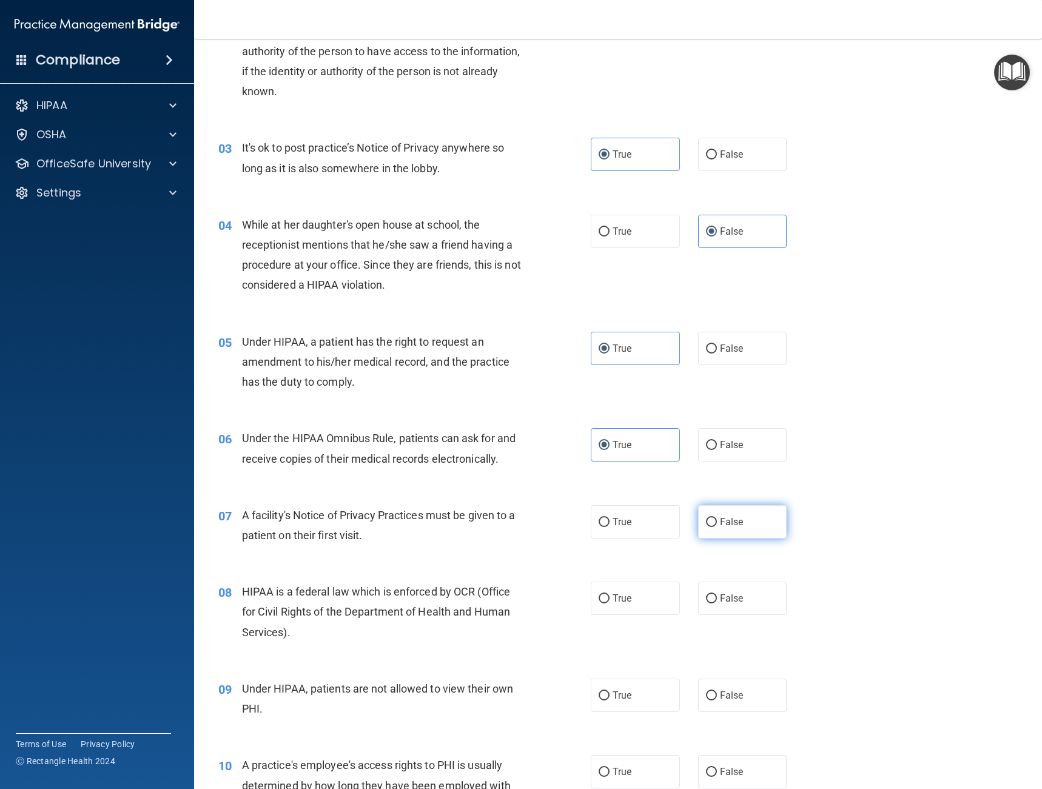
radio input "true"
click at [570, 604] on div "08 HIPAA is a federal law which is enforced by OCR (Office for Civil Rights of …" at bounding box center [404, 615] width 409 height 67
click at [601, 603] on input "True" at bounding box center [604, 599] width 11 height 9
radio input "true"
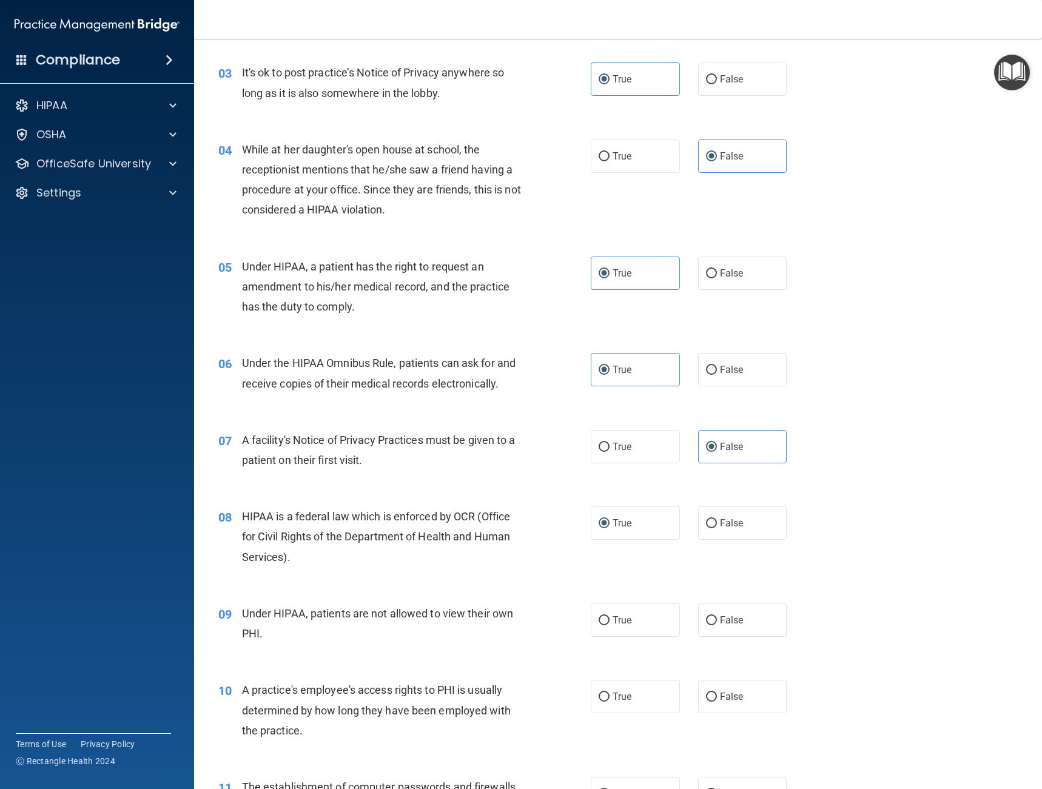
scroll to position [334, 0]
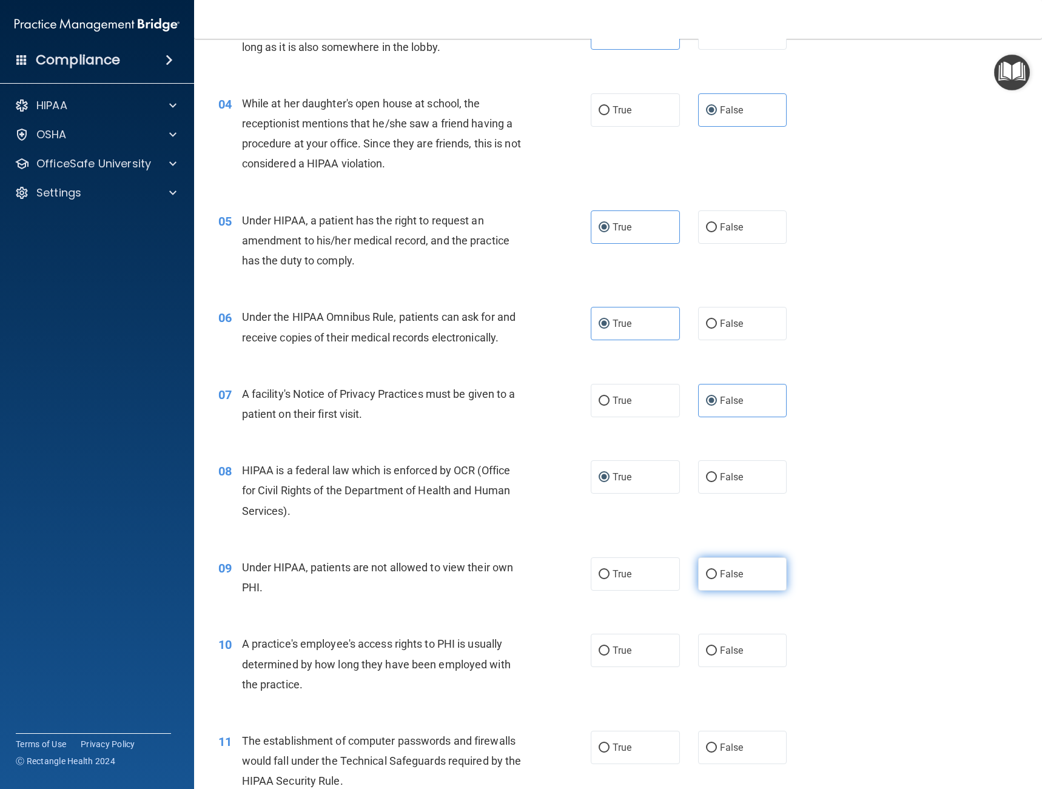
click at [763, 576] on label "False" at bounding box center [742, 574] width 89 height 33
click at [717, 576] on input "False" at bounding box center [711, 574] width 11 height 9
radio input "true"
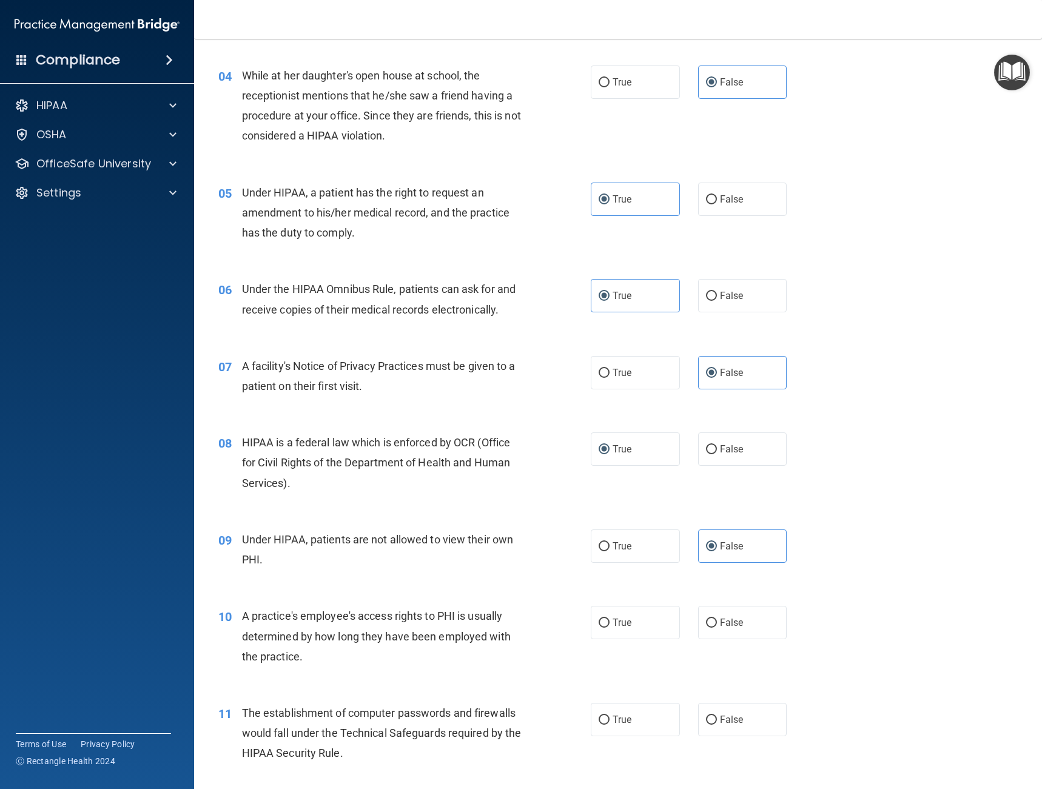
scroll to position [394, 0]
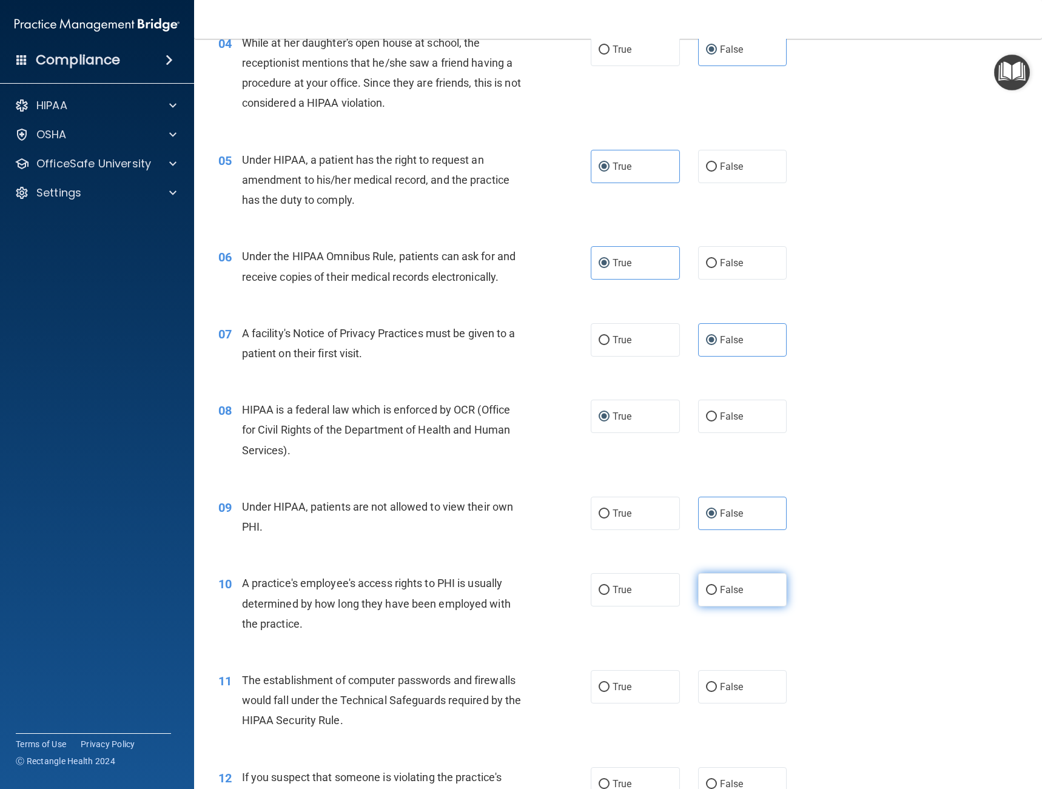
click at [698, 586] on label "False" at bounding box center [742, 589] width 89 height 33
click at [706, 586] on input "False" at bounding box center [711, 590] width 11 height 9
radio input "true"
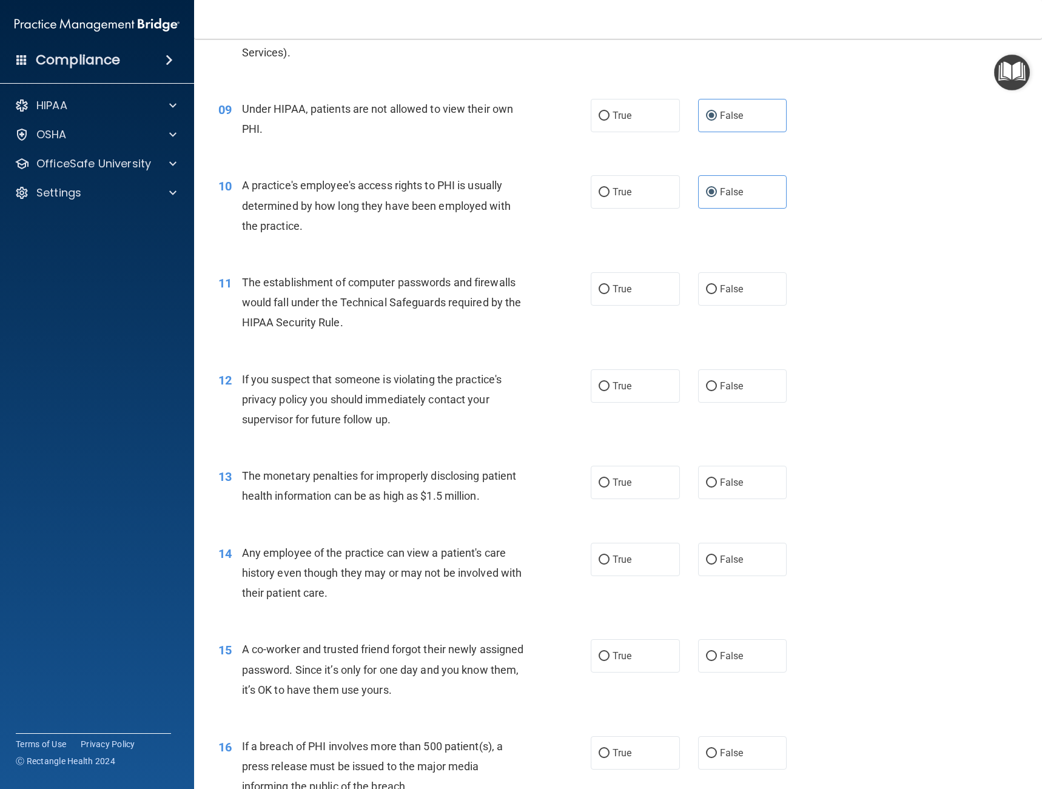
scroll to position [804, 0]
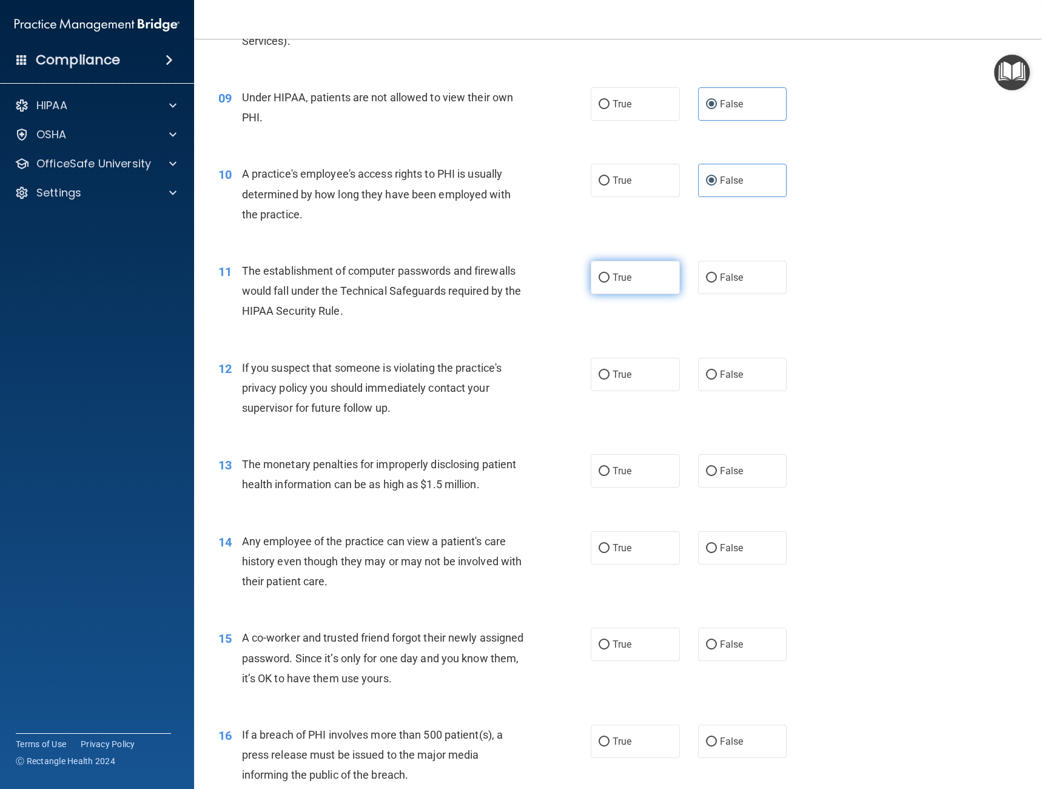
click at [635, 289] on label "True" at bounding box center [635, 277] width 89 height 33
click at [610, 283] on input "True" at bounding box center [604, 278] width 11 height 9
radio input "true"
click at [620, 377] on span "True" at bounding box center [622, 375] width 19 height 12
click at [610, 377] on input "True" at bounding box center [604, 375] width 11 height 9
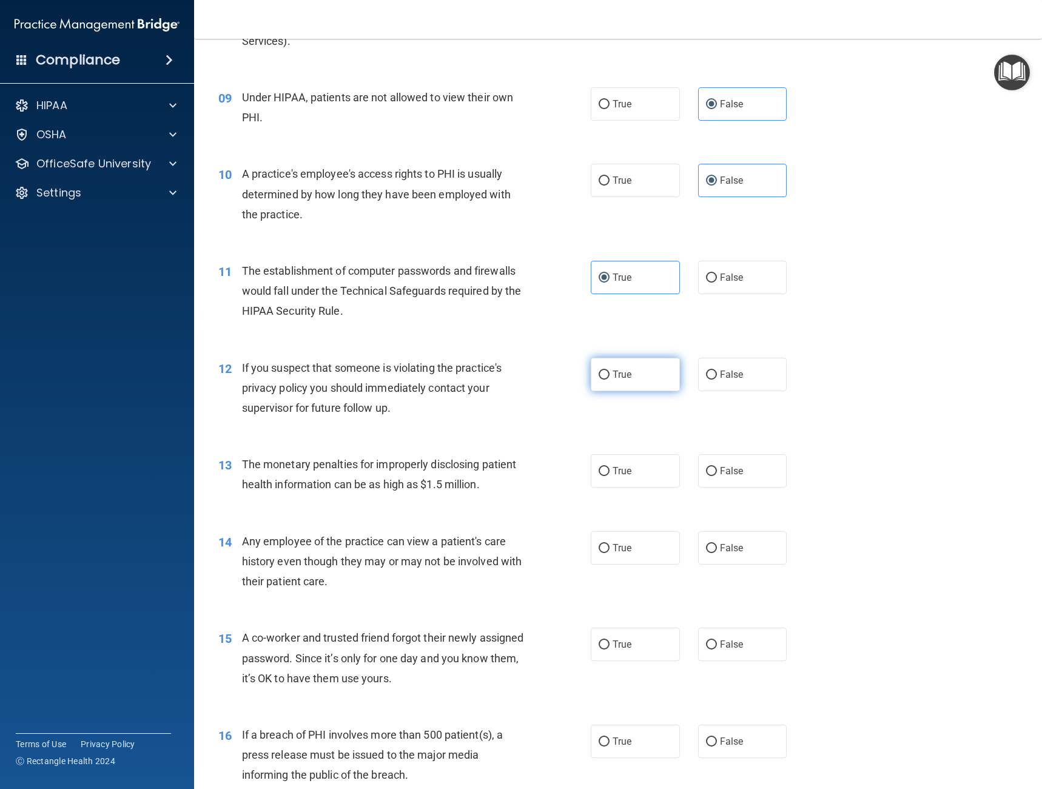
radio input "true"
click at [720, 473] on span "False" at bounding box center [732, 471] width 24 height 12
click at [715, 473] on input "False" at bounding box center [711, 471] width 11 height 9
radio input "true"
click at [714, 556] on label "False" at bounding box center [742, 548] width 89 height 33
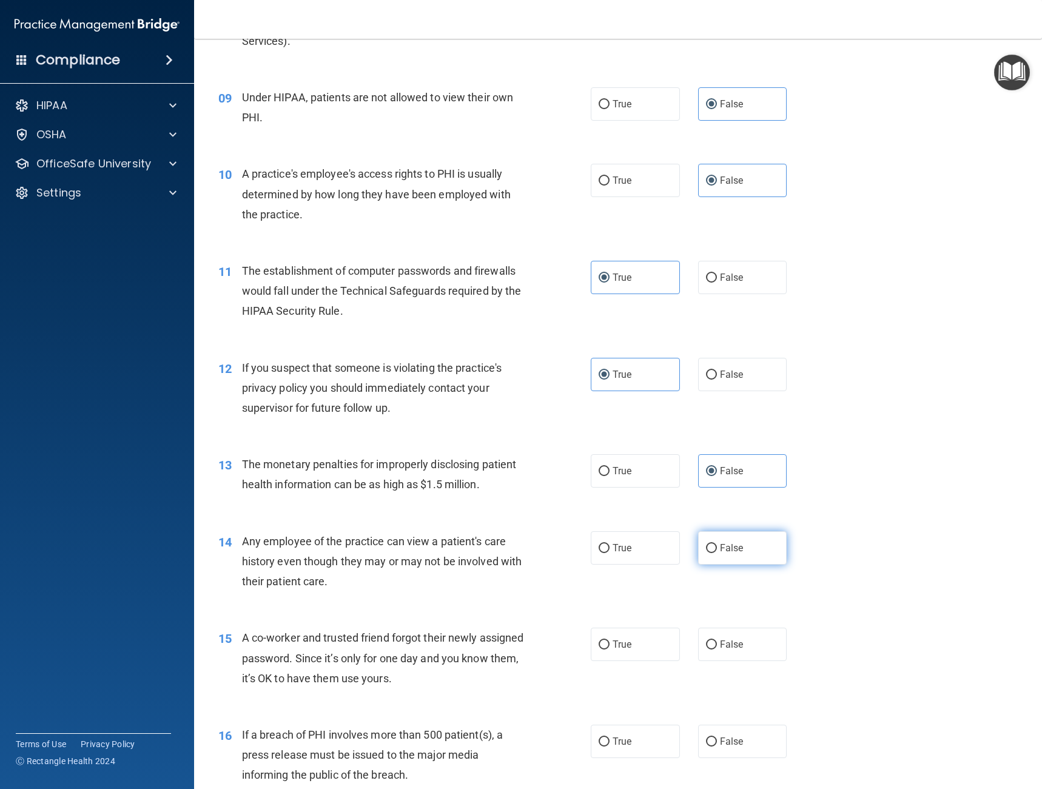
click at [714, 553] on input "False" at bounding box center [711, 548] width 11 height 9
radio input "true"
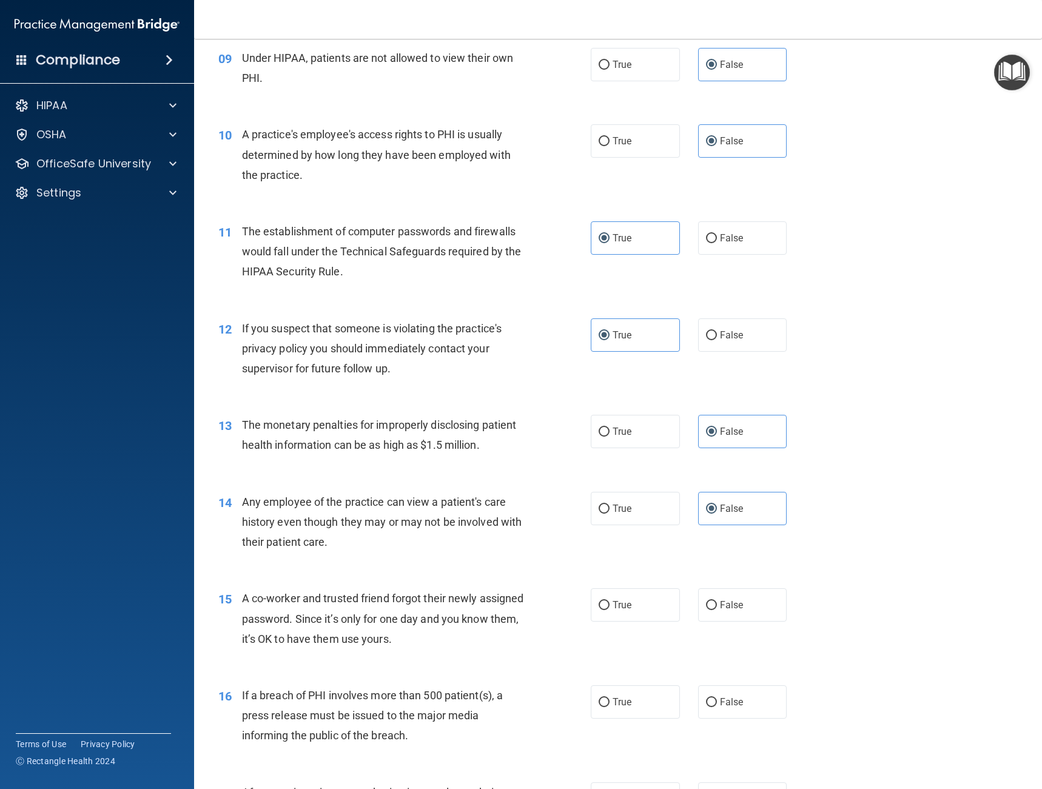
scroll to position [925, 0]
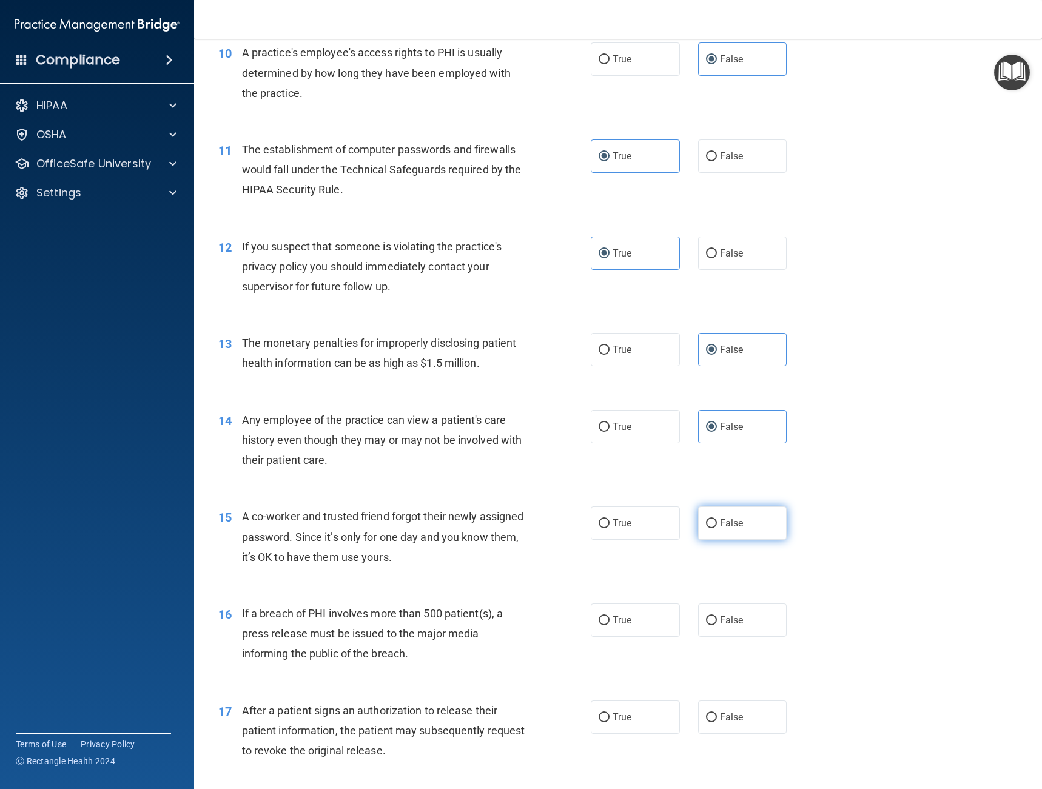
click at [702, 514] on label "False" at bounding box center [742, 523] width 89 height 33
click at [706, 519] on input "False" at bounding box center [711, 523] width 11 height 9
radio input "true"
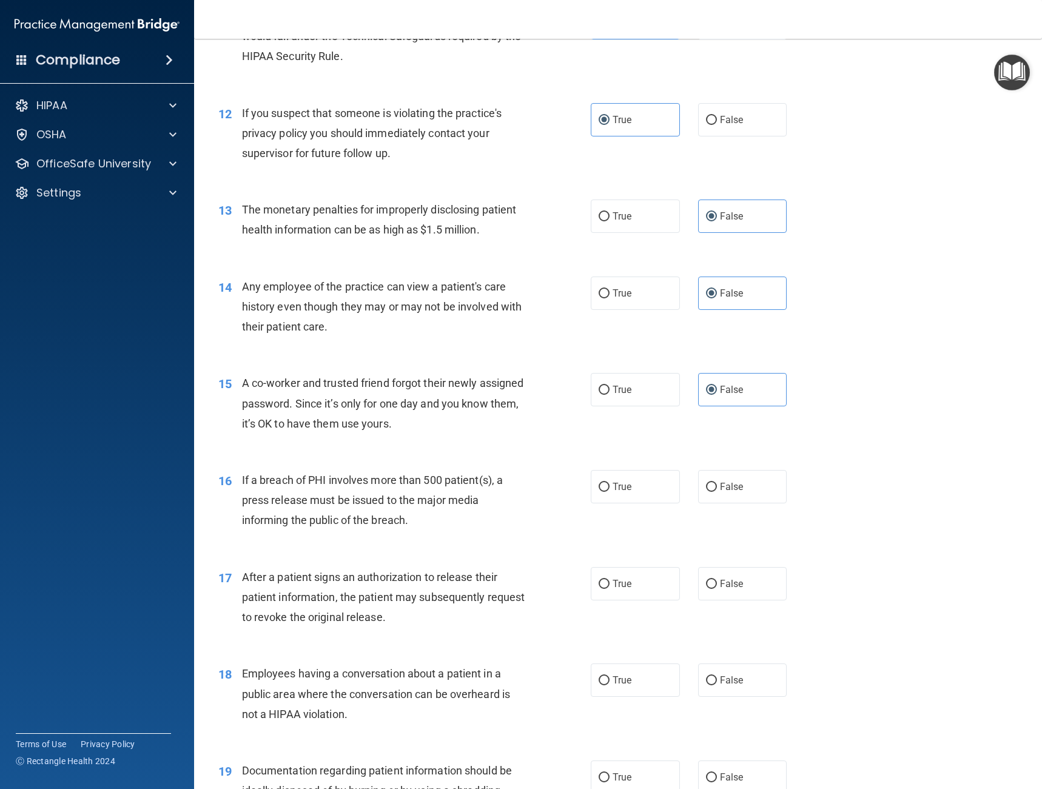
scroll to position [1062, 0]
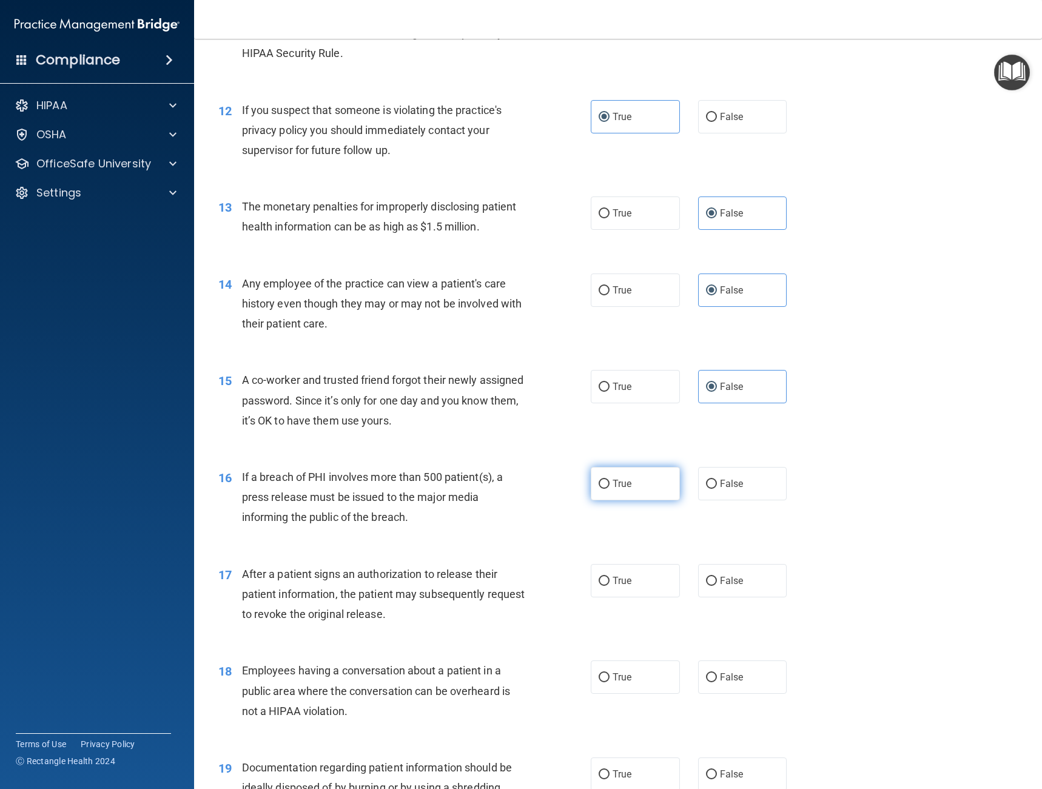
click at [623, 498] on label "True" at bounding box center [635, 483] width 89 height 33
click at [610, 489] on input "True" at bounding box center [604, 484] width 11 height 9
radio input "true"
click at [599, 581] on input "True" at bounding box center [604, 581] width 11 height 9
radio input "true"
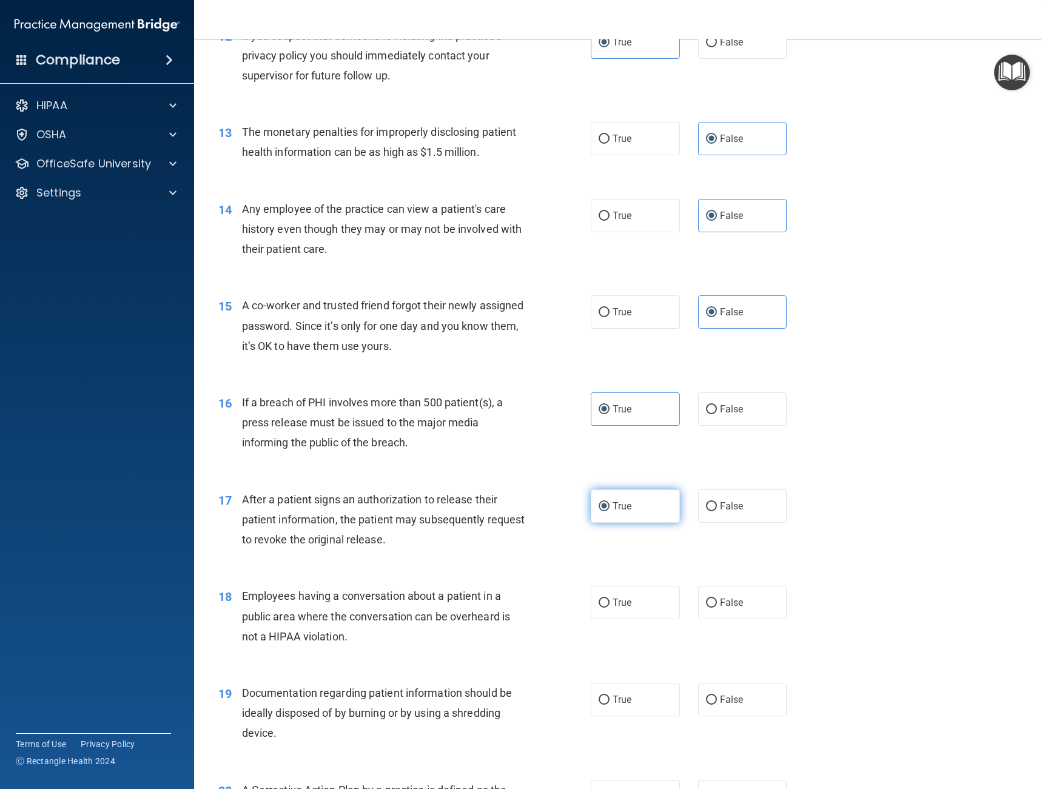
scroll to position [1168, 0]
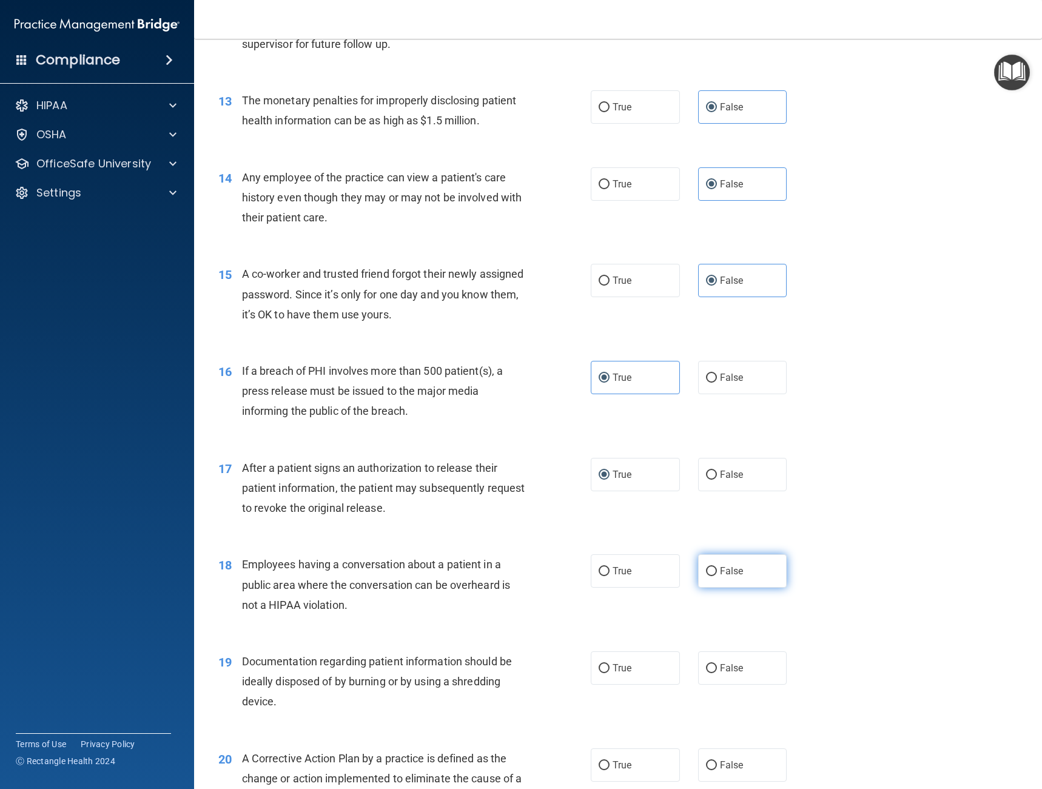
click at [728, 570] on span "False" at bounding box center [732, 572] width 24 height 12
click at [717, 570] on input "False" at bounding box center [711, 571] width 11 height 9
radio input "true"
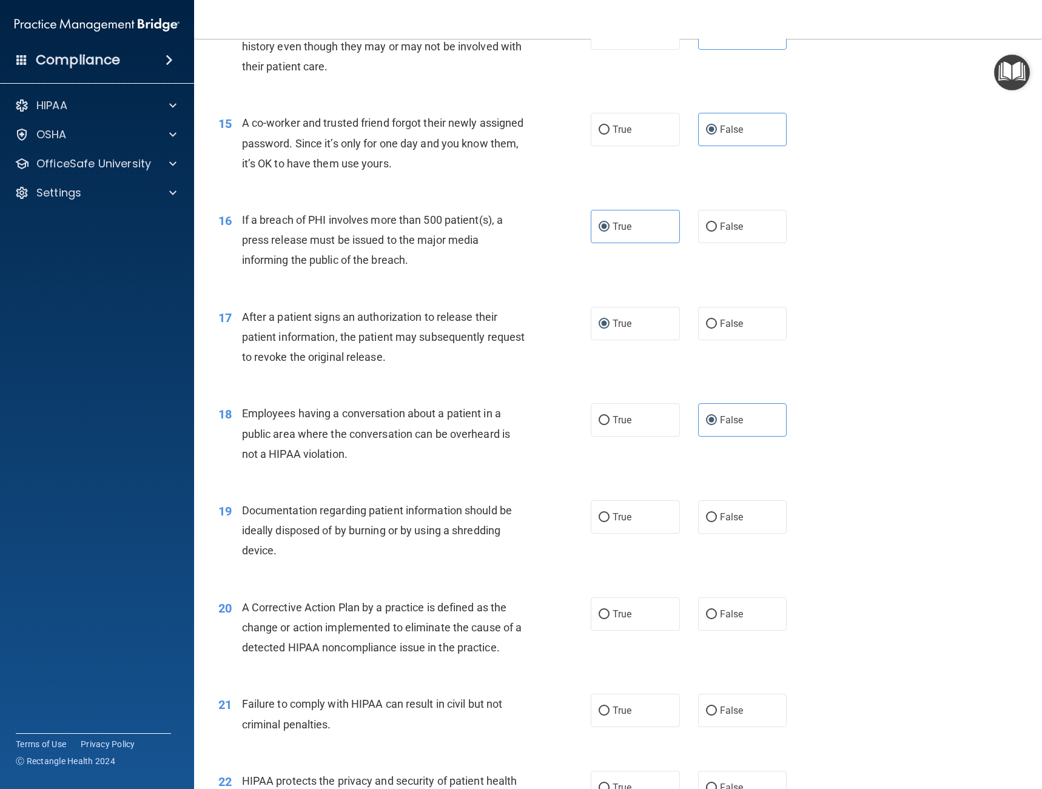
scroll to position [1320, 0]
click at [609, 526] on label "True" at bounding box center [635, 516] width 89 height 33
click at [609, 522] on input "True" at bounding box center [604, 517] width 11 height 9
radio input "true"
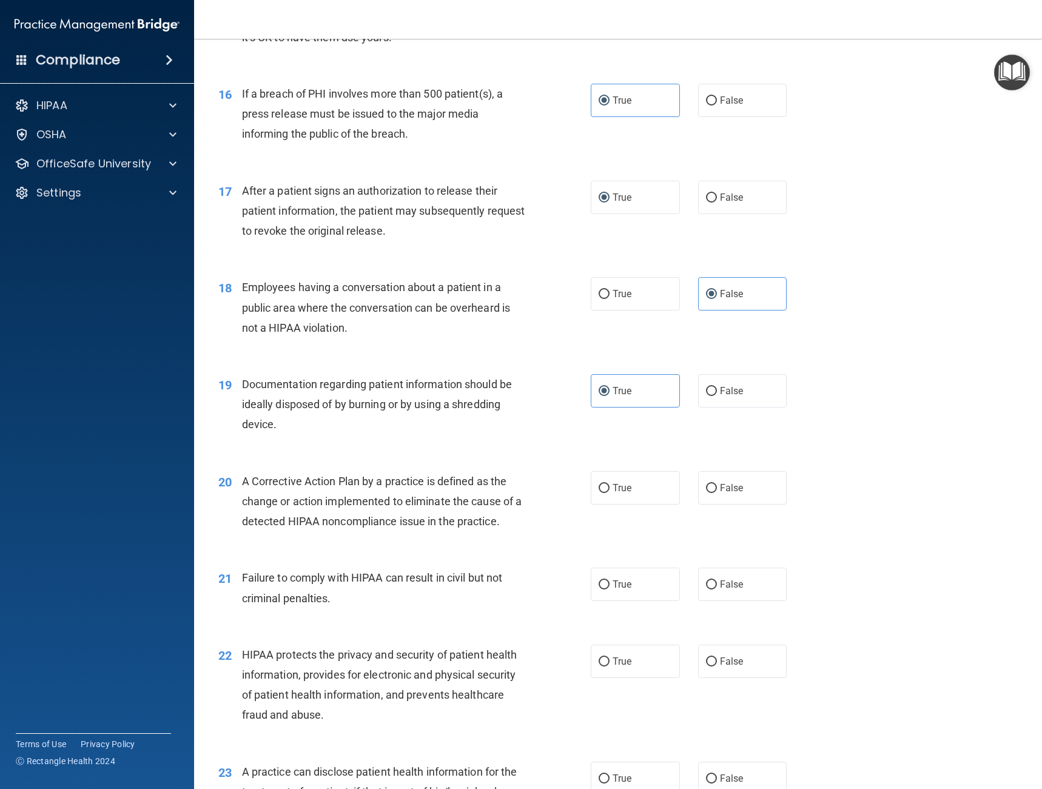
scroll to position [1502, 0]
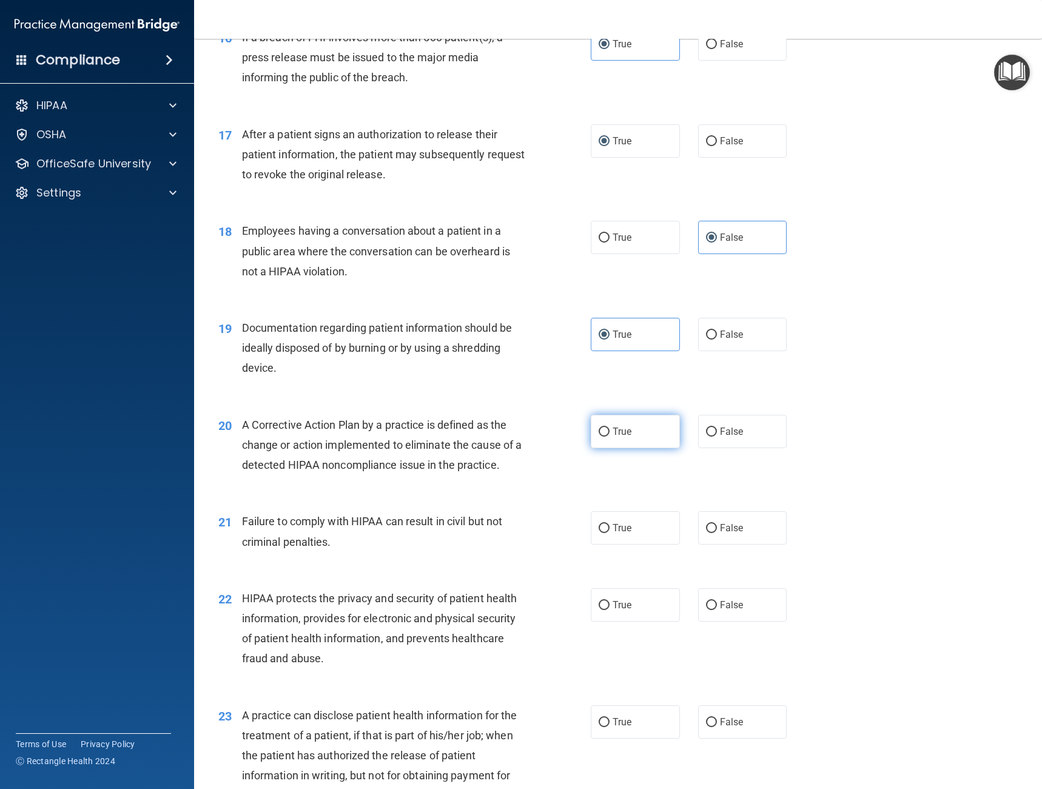
click at [601, 428] on input "True" at bounding box center [604, 432] width 11 height 9
radio input "true"
click at [607, 533] on label "True" at bounding box center [635, 528] width 89 height 33
click at [607, 533] on input "True" at bounding box center [604, 528] width 11 height 9
radio input "true"
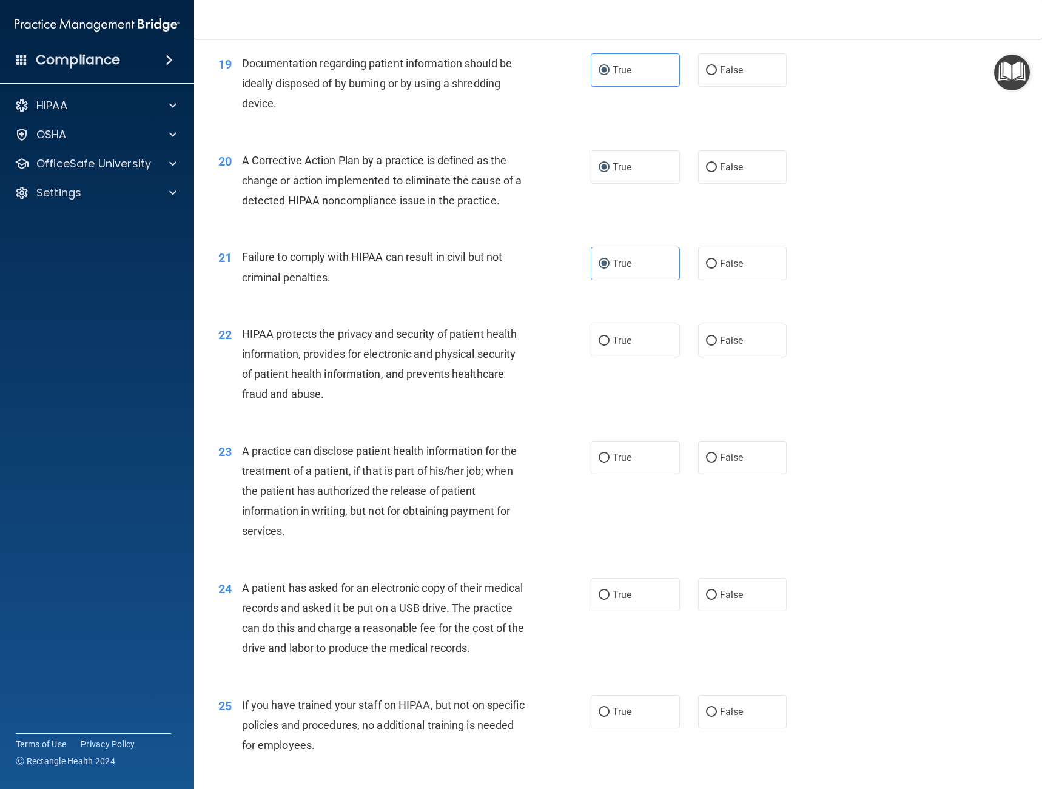
scroll to position [1760, 0]
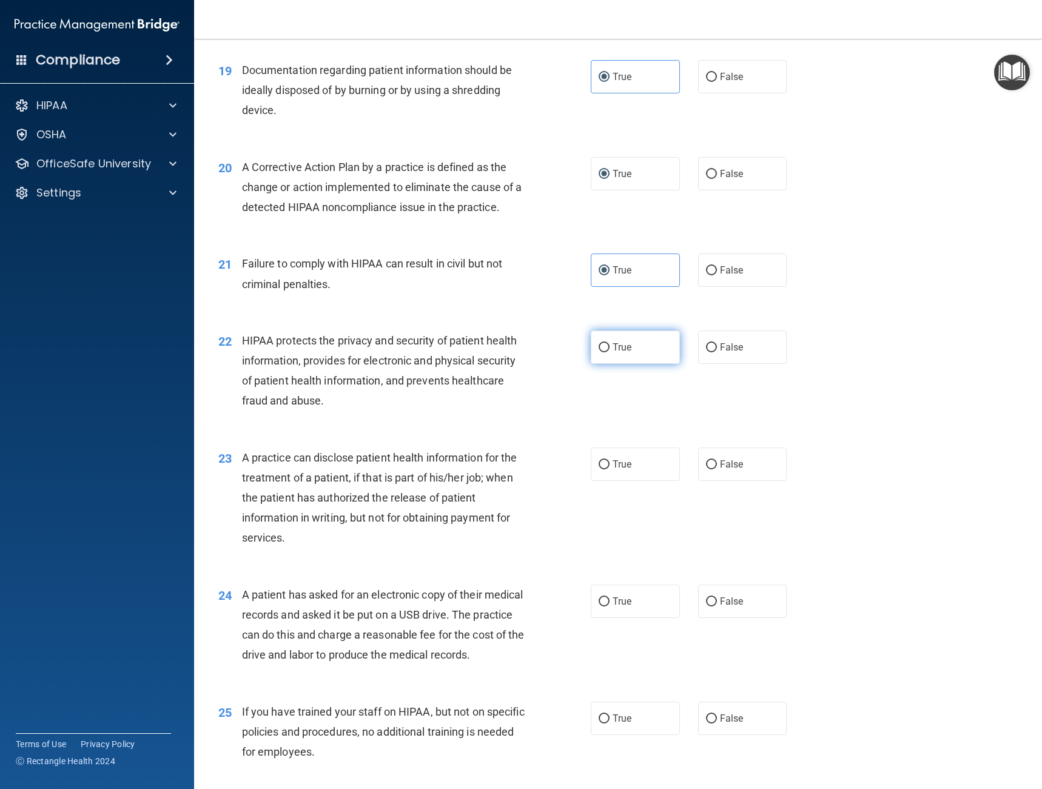
click at [597, 356] on label "True" at bounding box center [635, 347] width 89 height 33
click at [599, 353] on input "True" at bounding box center [604, 347] width 11 height 9
radio input "true"
click at [633, 464] on label "True" at bounding box center [635, 464] width 89 height 33
click at [610, 464] on input "True" at bounding box center [604, 465] width 11 height 9
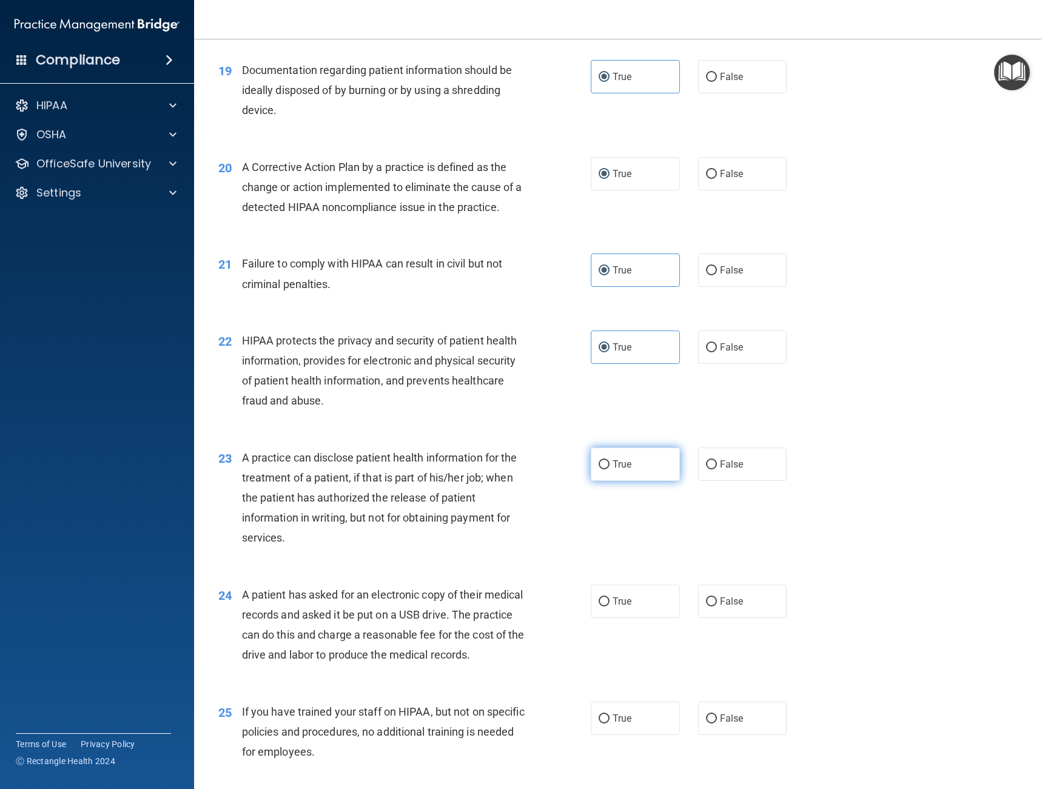
radio input "true"
click at [632, 600] on label "True" at bounding box center [635, 601] width 89 height 33
click at [610, 600] on input "True" at bounding box center [604, 602] width 11 height 9
radio input "true"
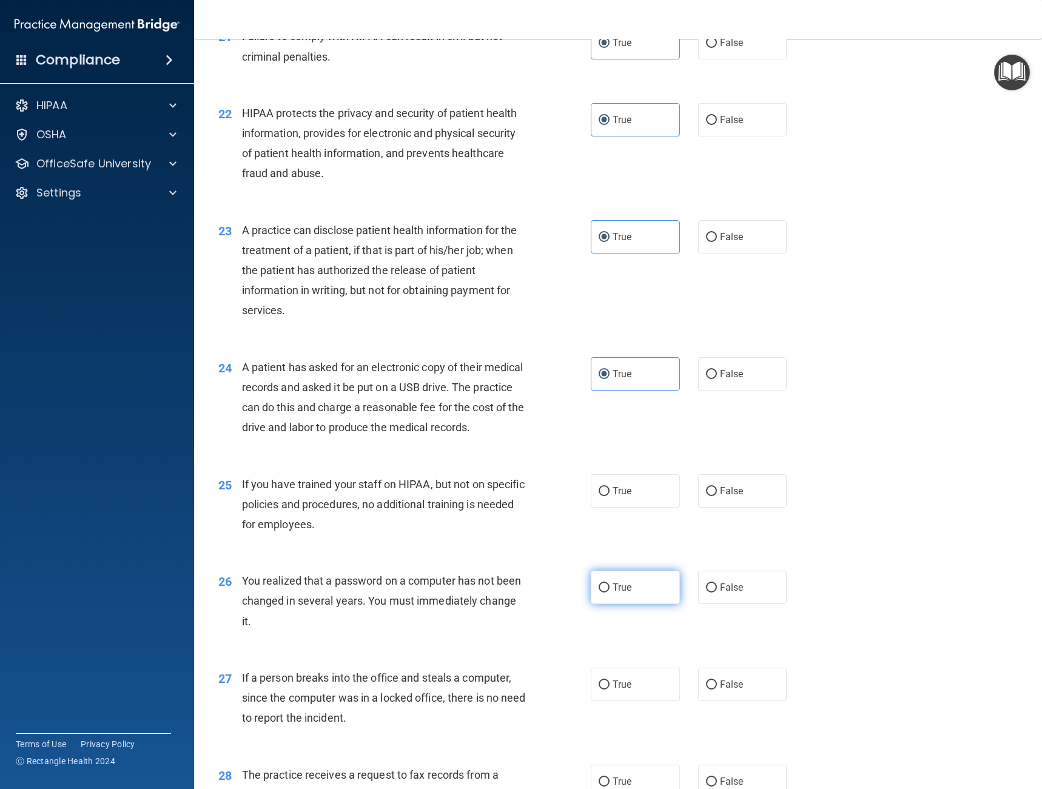
scroll to position [2002, 0]
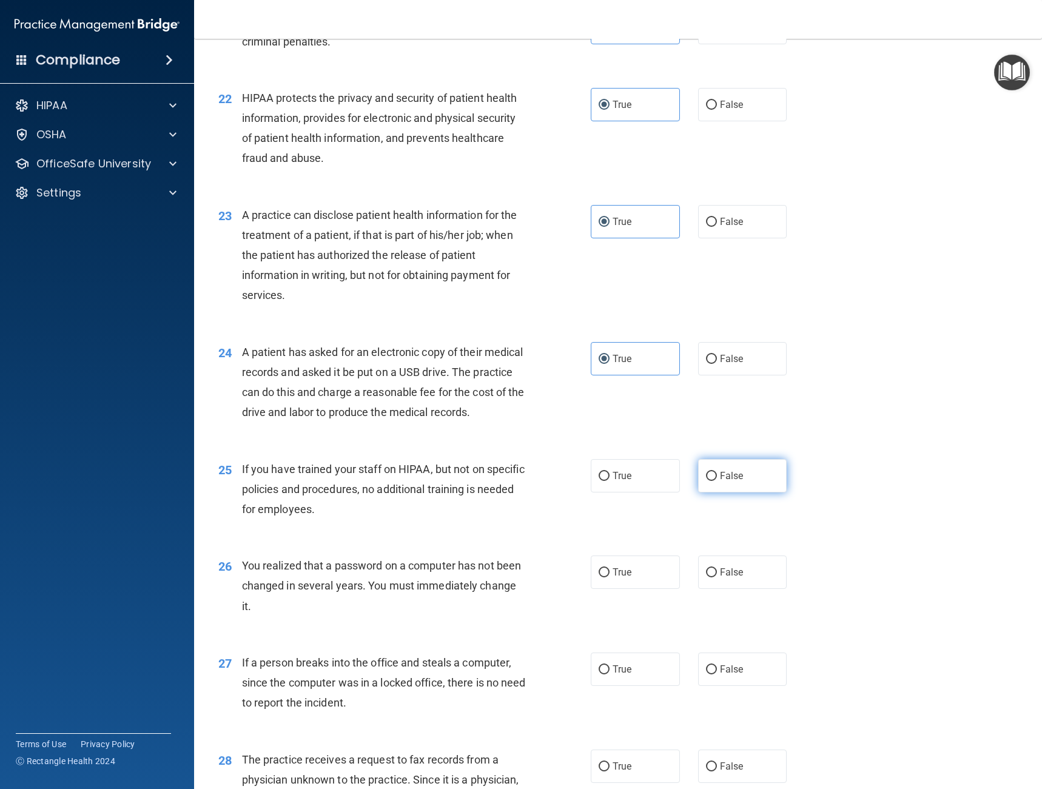
click at [705, 493] on label "False" at bounding box center [742, 475] width 89 height 33
click at [706, 481] on input "False" at bounding box center [711, 476] width 11 height 9
radio input "true"
click at [616, 578] on span "True" at bounding box center [622, 573] width 19 height 12
click at [610, 578] on input "True" at bounding box center [604, 573] width 11 height 9
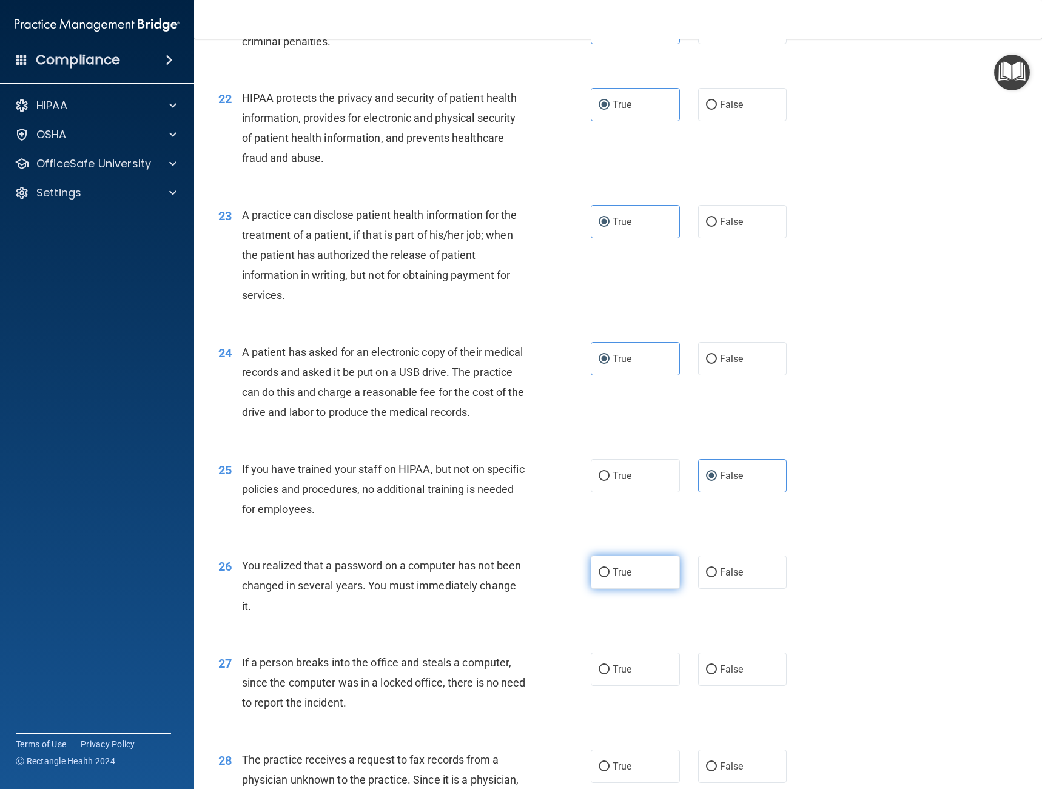
radio input "true"
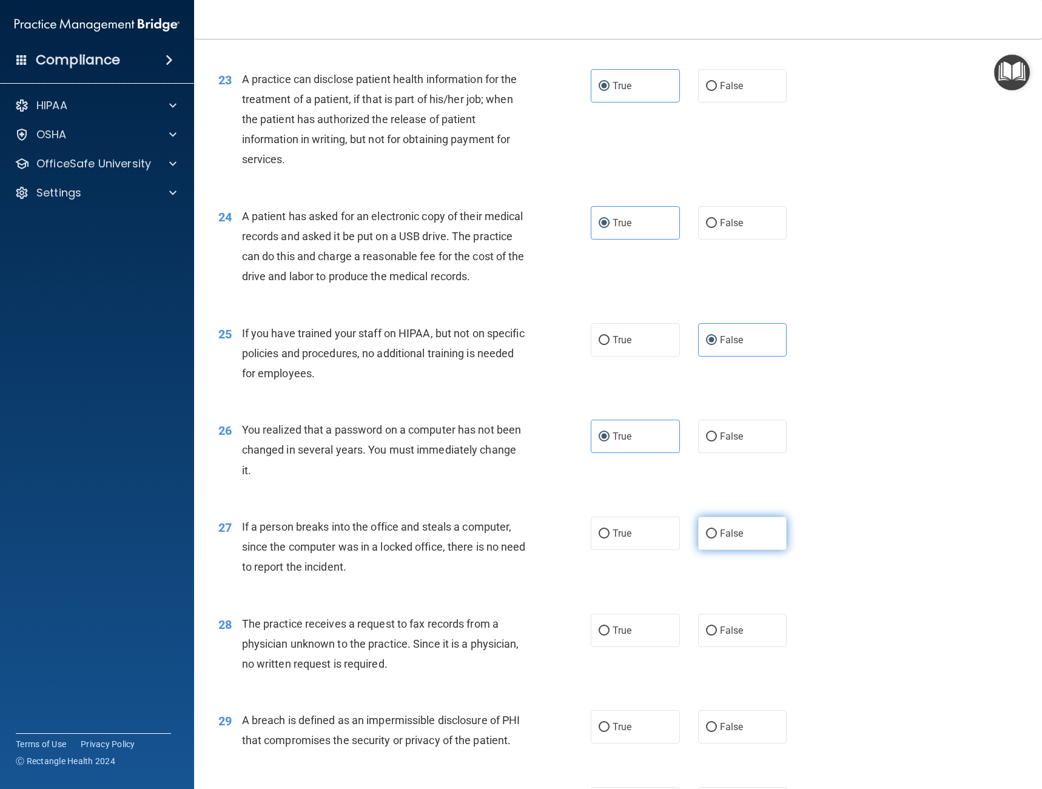
scroll to position [2139, 0]
click at [712, 550] on label "False" at bounding box center [742, 532] width 89 height 33
click at [712, 538] on input "False" at bounding box center [711, 533] width 11 height 9
radio input "true"
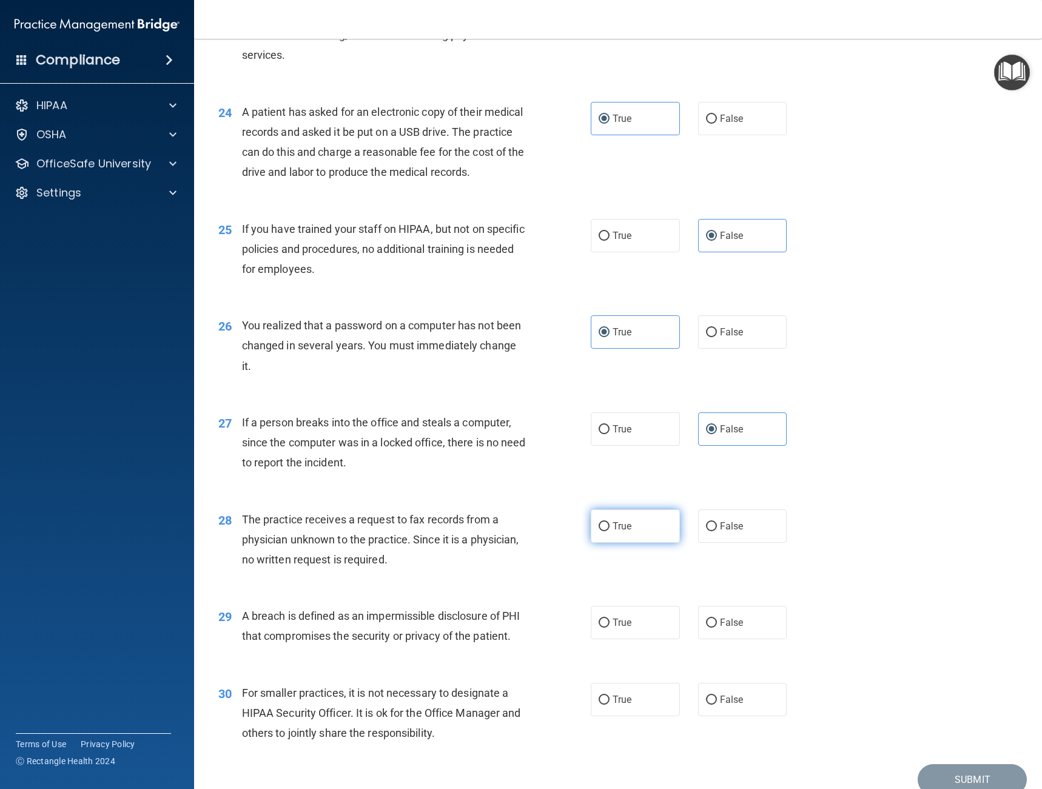
scroll to position [2245, 0]
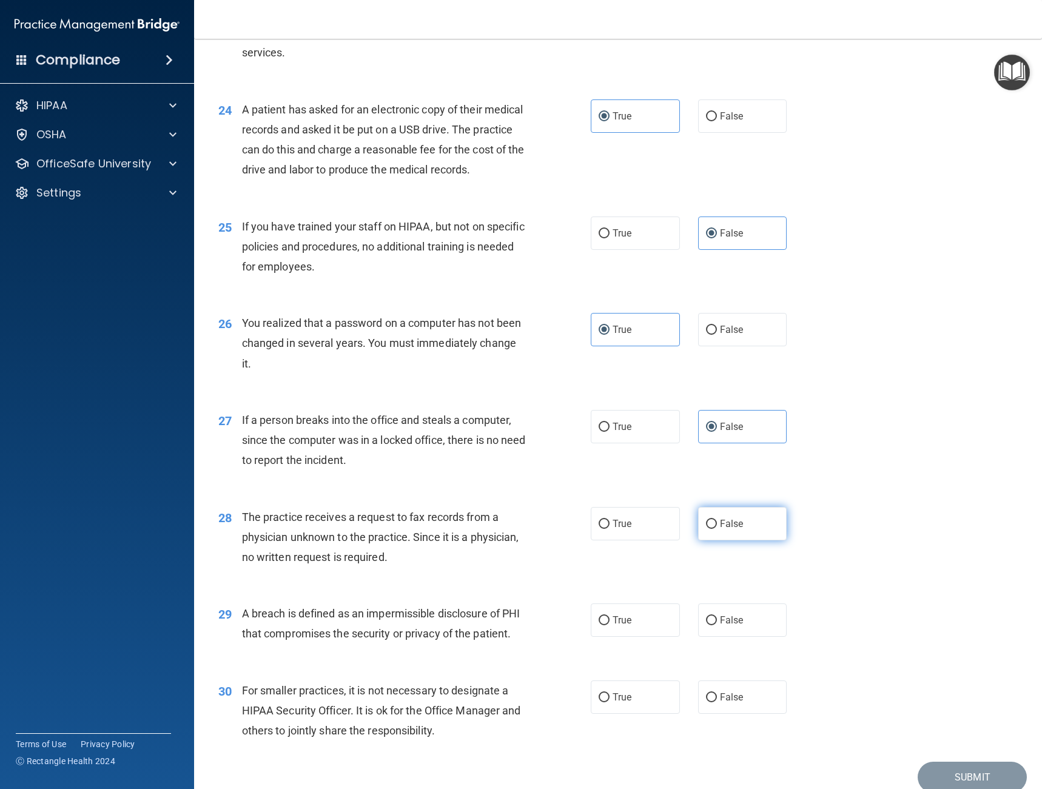
click at [705, 530] on label "False" at bounding box center [742, 523] width 89 height 33
click at [706, 529] on input "False" at bounding box center [711, 524] width 11 height 9
radio input "true"
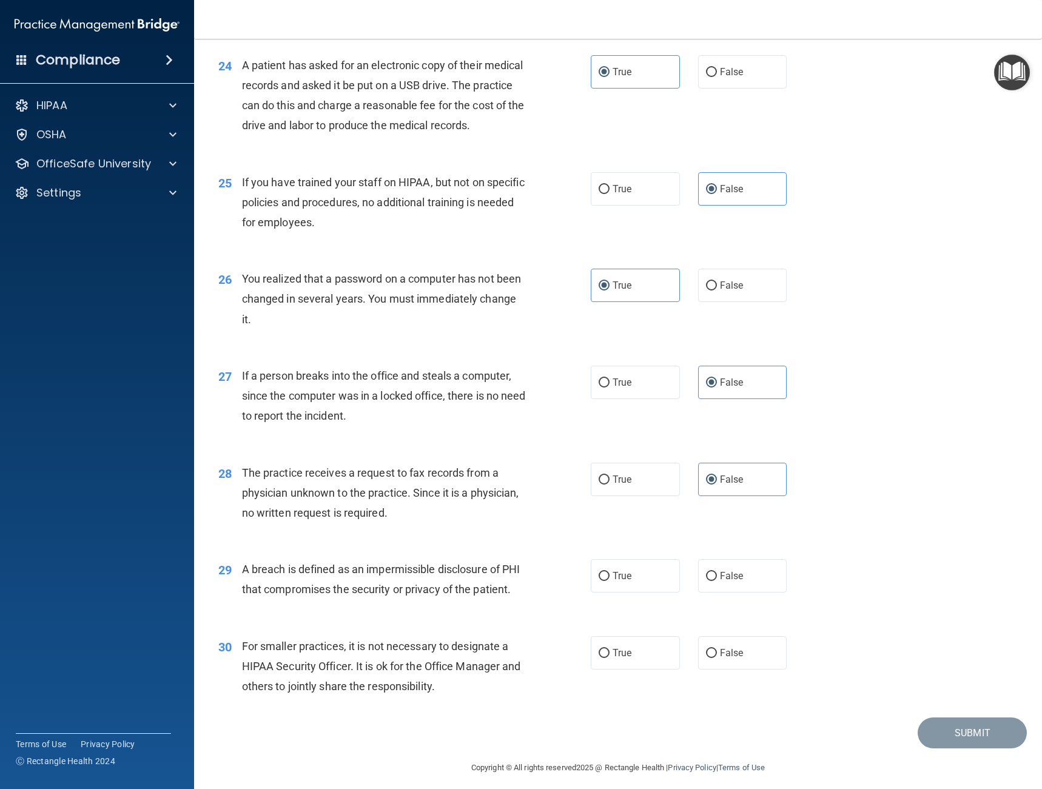
scroll to position [2337, 0]
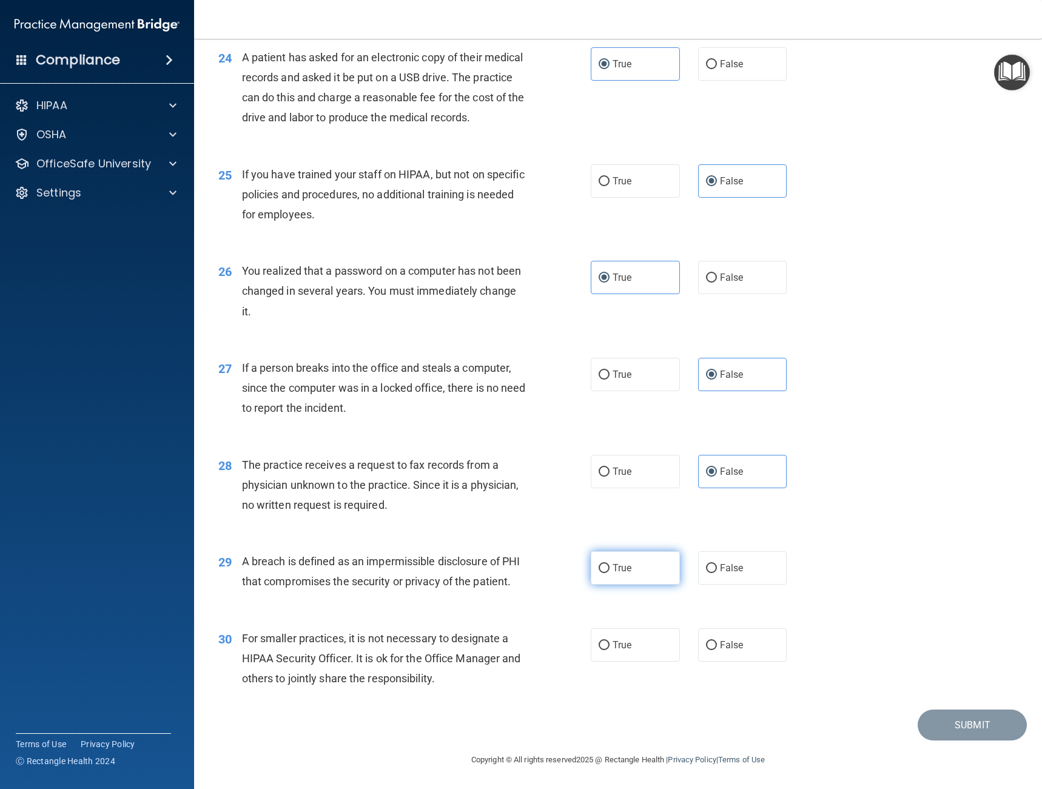
click at [613, 562] on span "True" at bounding box center [622, 568] width 19 height 12
click at [610, 564] on input "True" at bounding box center [604, 568] width 11 height 9
radio input "true"
click at [593, 644] on label "True" at bounding box center [635, 645] width 89 height 33
click at [599, 644] on input "True" at bounding box center [604, 645] width 11 height 9
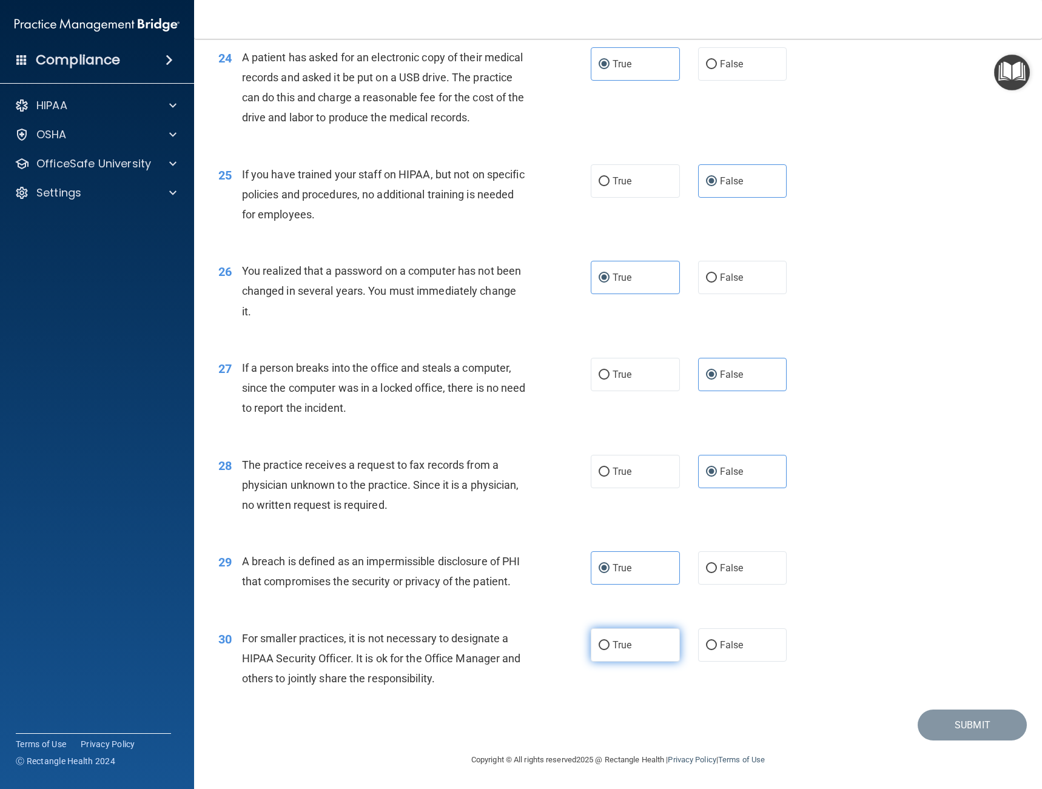
radio input "true"
click at [959, 720] on button "Submit" at bounding box center [972, 725] width 109 height 31
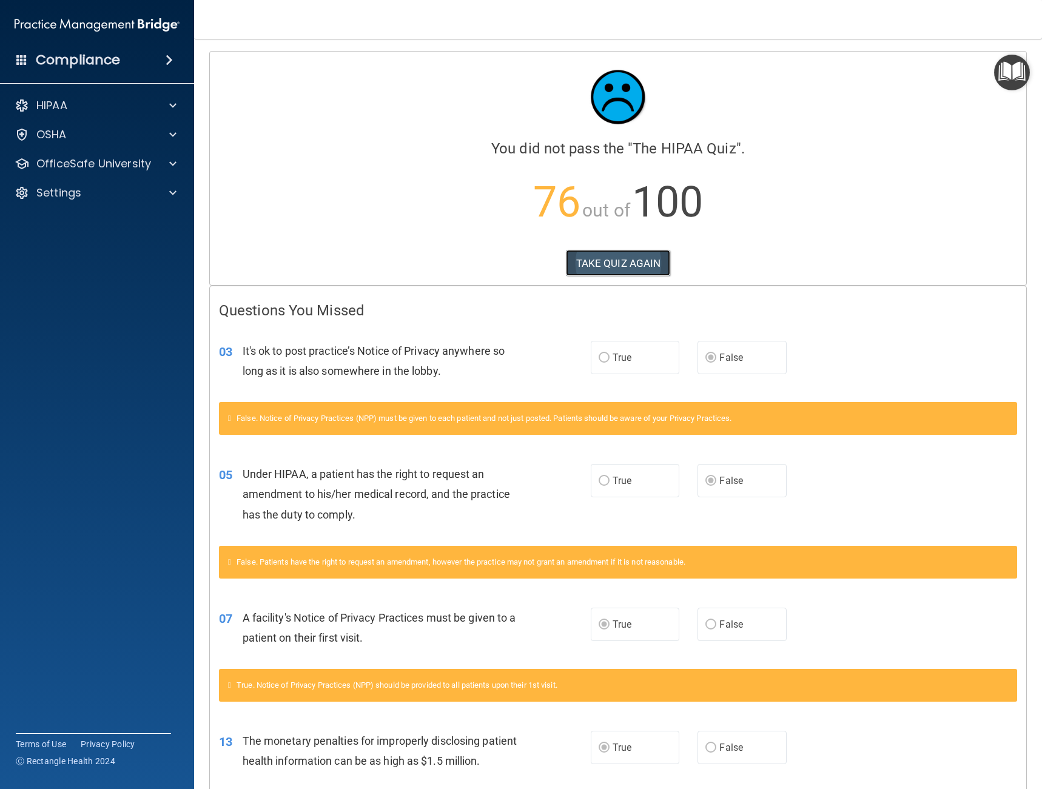
click at [616, 266] on button "TAKE QUIZ AGAIN" at bounding box center [618, 263] width 105 height 27
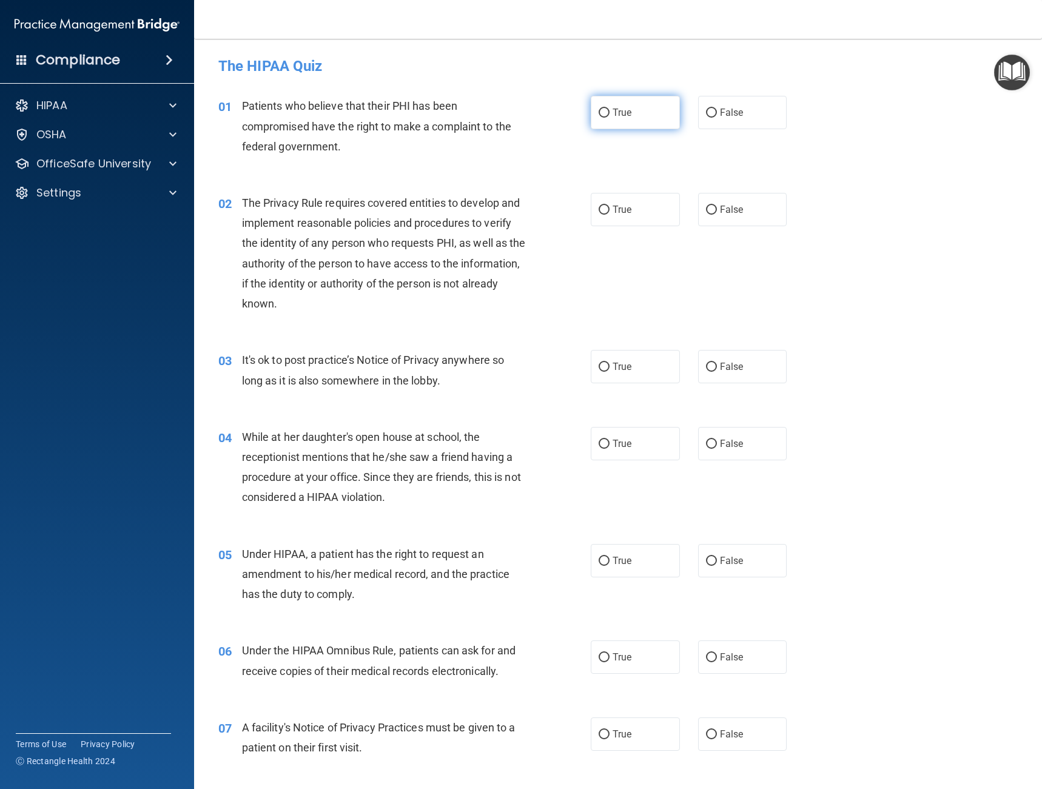
click at [626, 102] on label "True" at bounding box center [635, 112] width 89 height 33
click at [610, 109] on input "True" at bounding box center [604, 113] width 11 height 9
radio input "true"
click at [609, 200] on label "True" at bounding box center [635, 209] width 89 height 33
click at [609, 206] on input "True" at bounding box center [604, 210] width 11 height 9
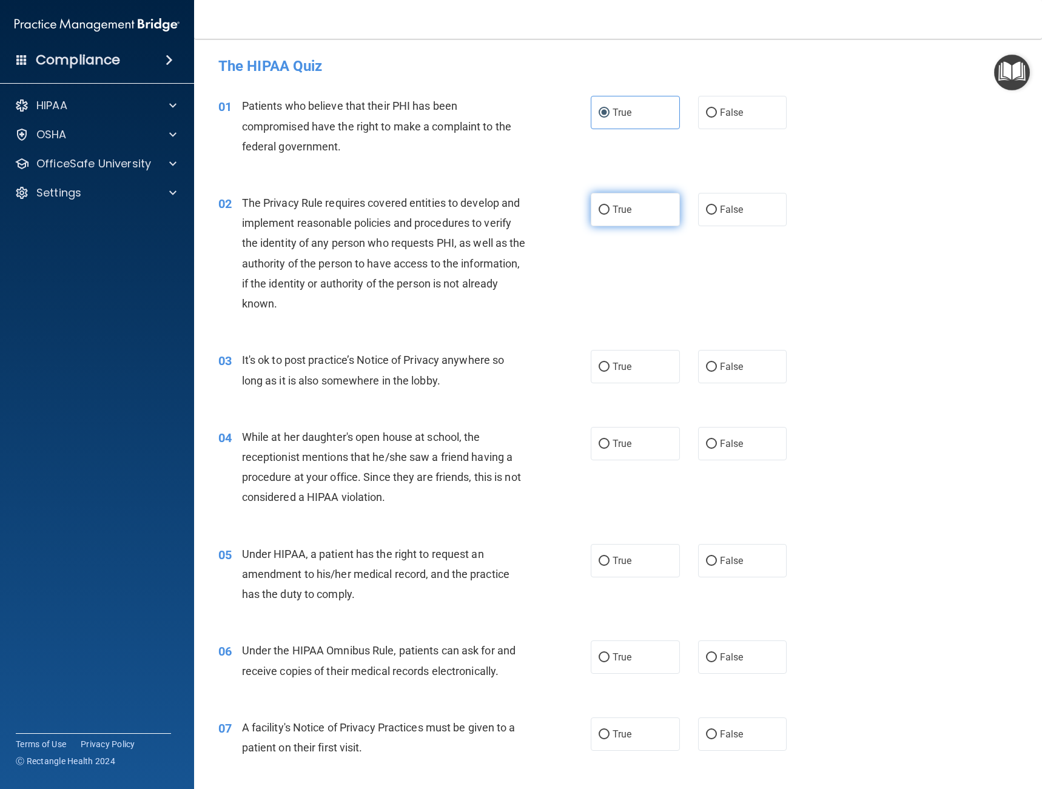
radio input "true"
click at [658, 367] on label "True" at bounding box center [635, 366] width 89 height 33
click at [610, 367] on input "True" at bounding box center [604, 367] width 11 height 9
radio input "true"
click at [729, 364] on span "False" at bounding box center [732, 367] width 24 height 12
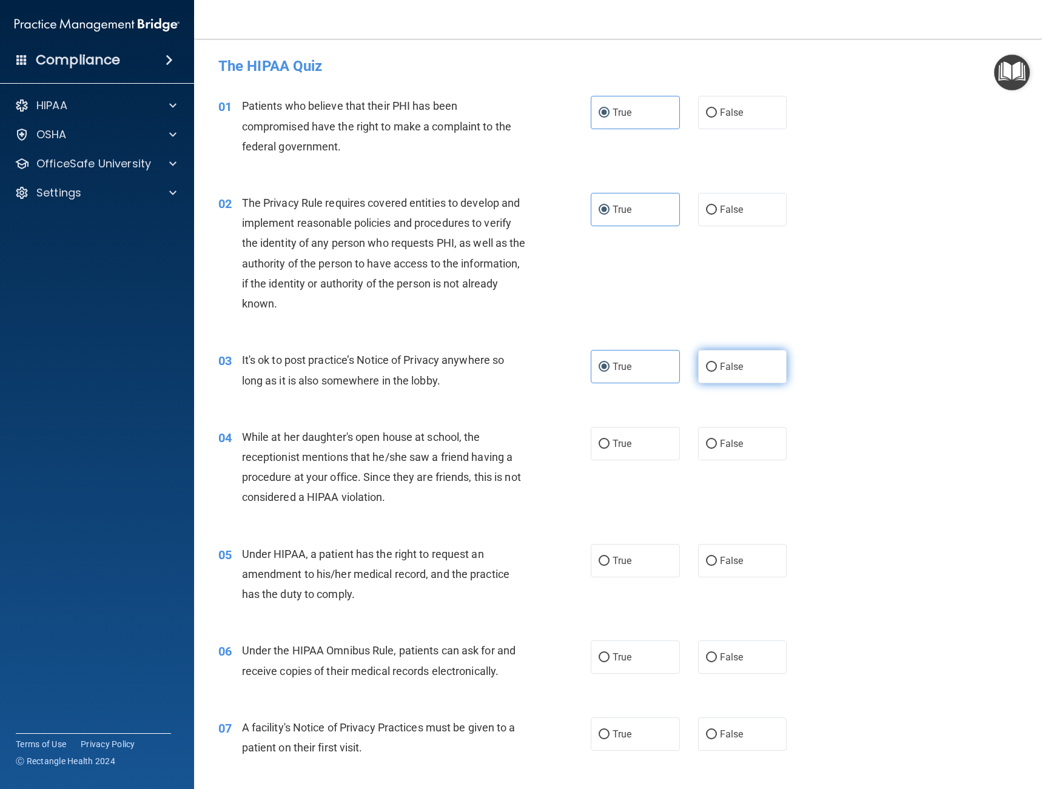
click at [717, 364] on input "False" at bounding box center [711, 367] width 11 height 9
radio input "true"
radio input "false"
click at [702, 436] on label "False" at bounding box center [742, 443] width 89 height 33
click at [706, 440] on input "False" at bounding box center [711, 444] width 11 height 9
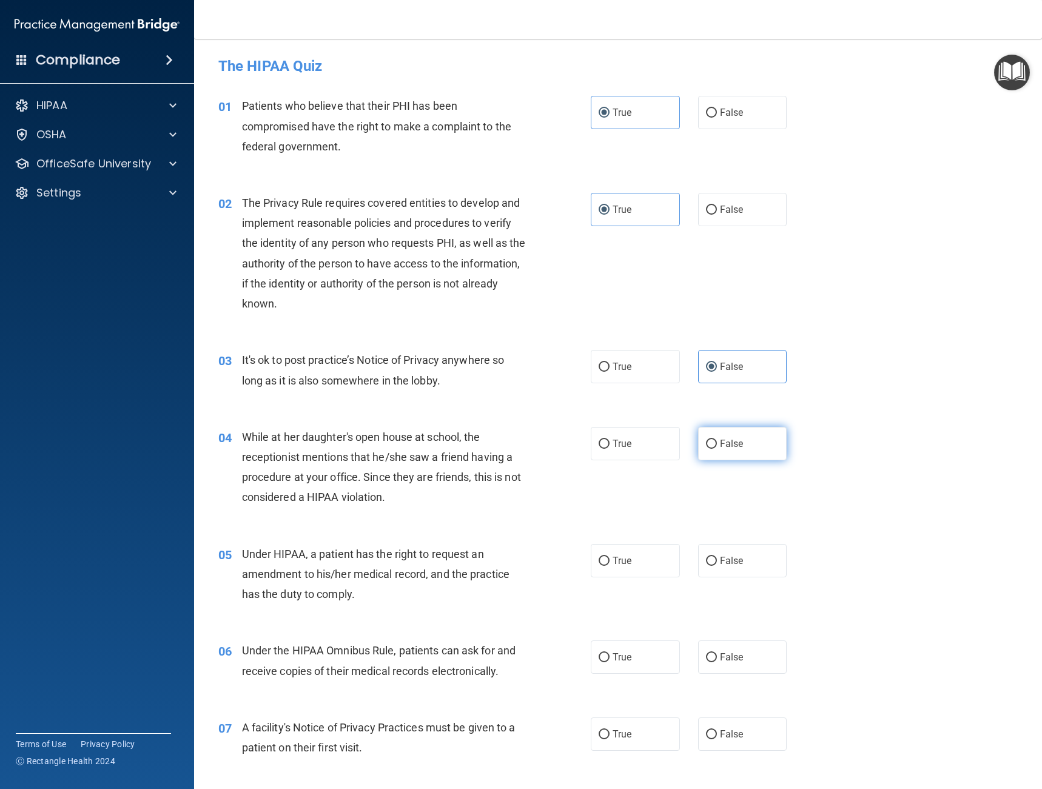
radio input "true"
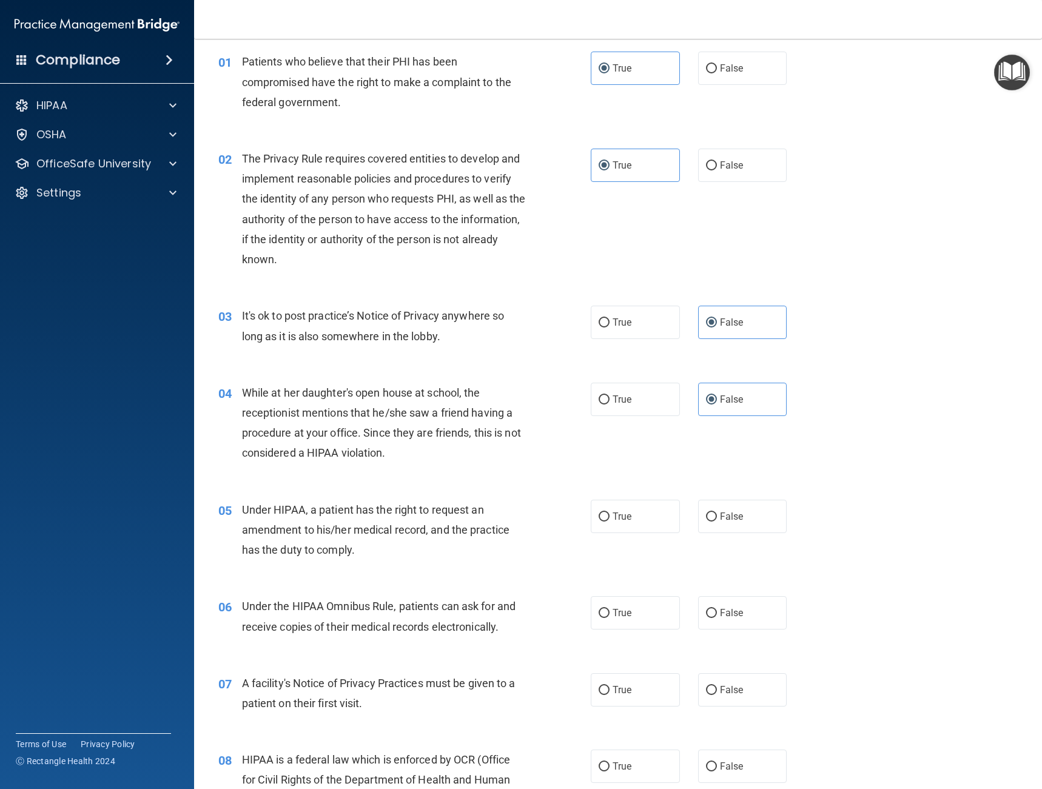
scroll to position [91, 0]
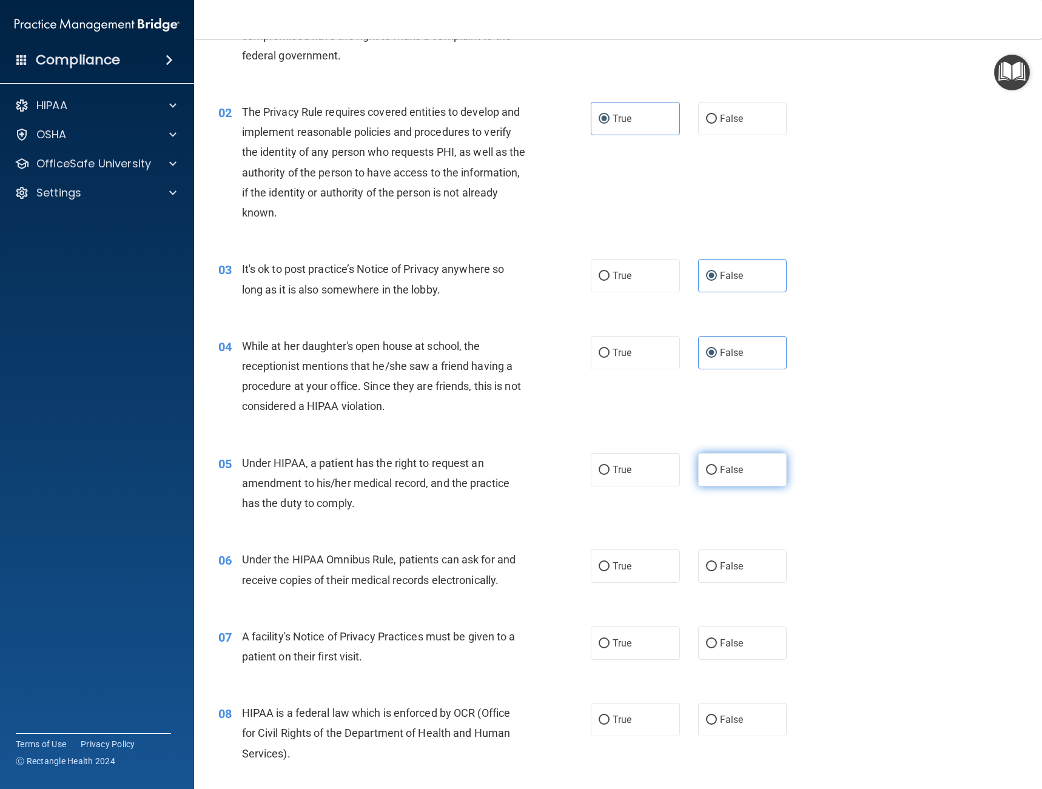
click at [736, 468] on span "False" at bounding box center [732, 470] width 24 height 12
click at [717, 468] on input "False" at bounding box center [711, 470] width 11 height 9
radio input "true"
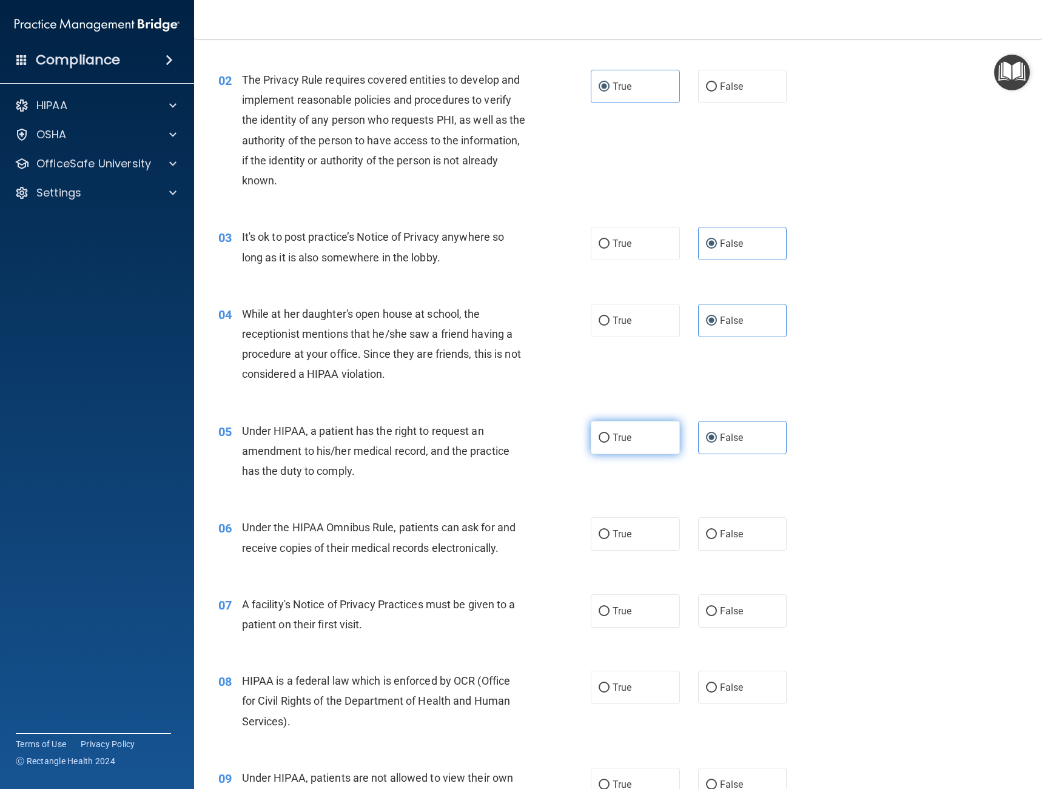
scroll to position [182, 0]
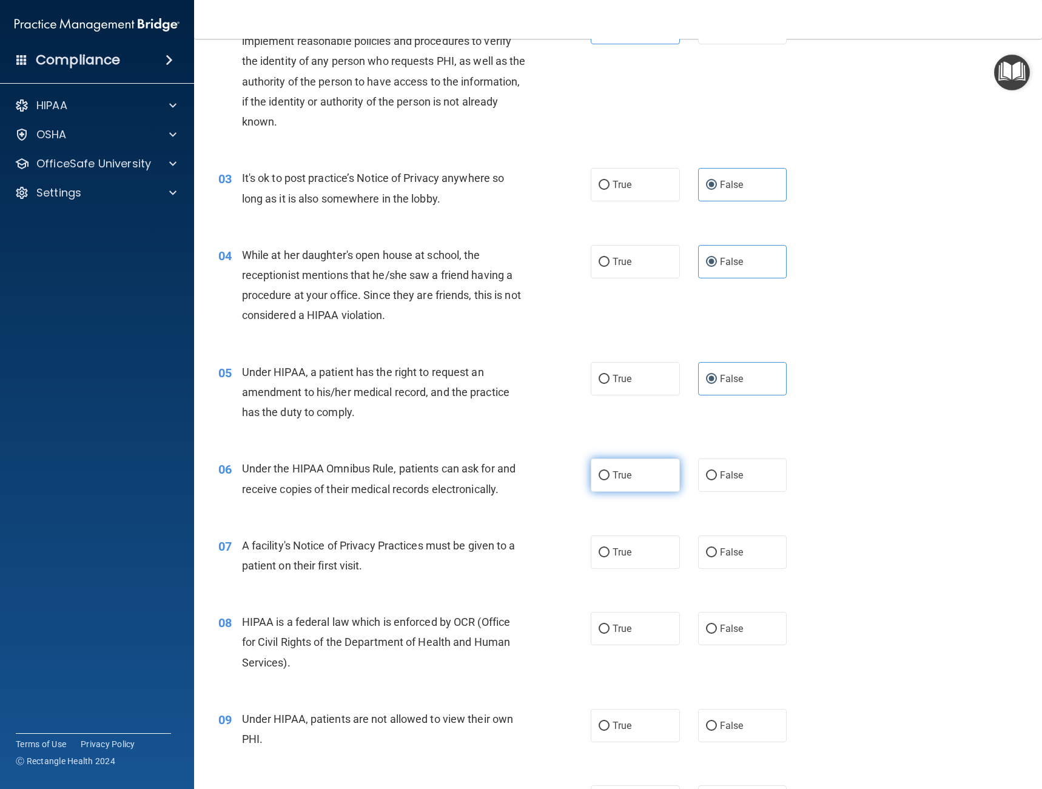
click at [635, 474] on label "True" at bounding box center [635, 475] width 89 height 33
click at [610, 474] on input "True" at bounding box center [604, 475] width 11 height 9
radio input "true"
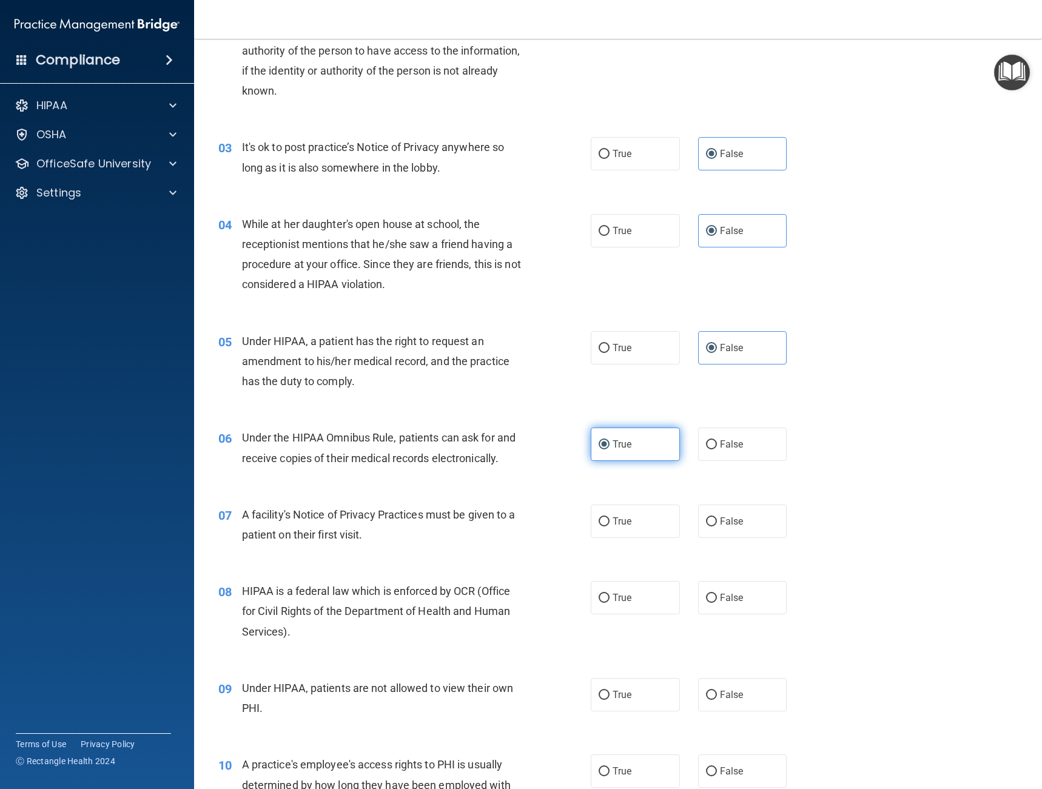
scroll to position [258, 0]
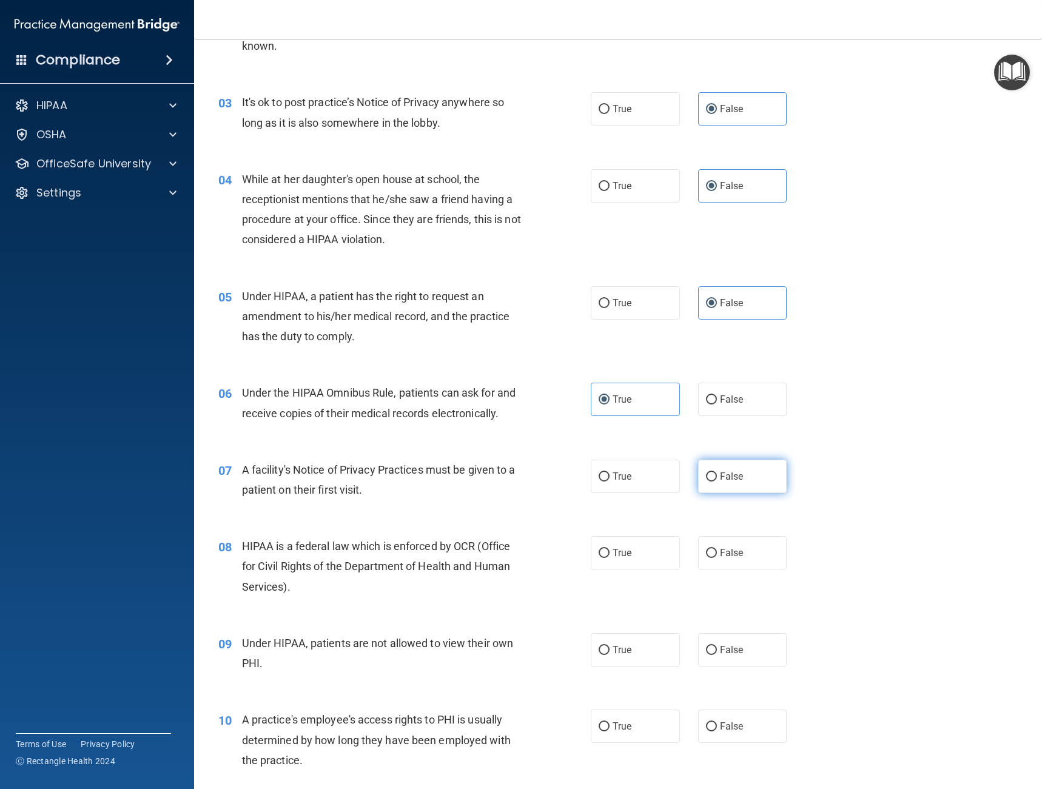
click at [715, 469] on label "False" at bounding box center [742, 476] width 89 height 33
click at [715, 473] on input "False" at bounding box center [711, 477] width 11 height 9
radio input "true"
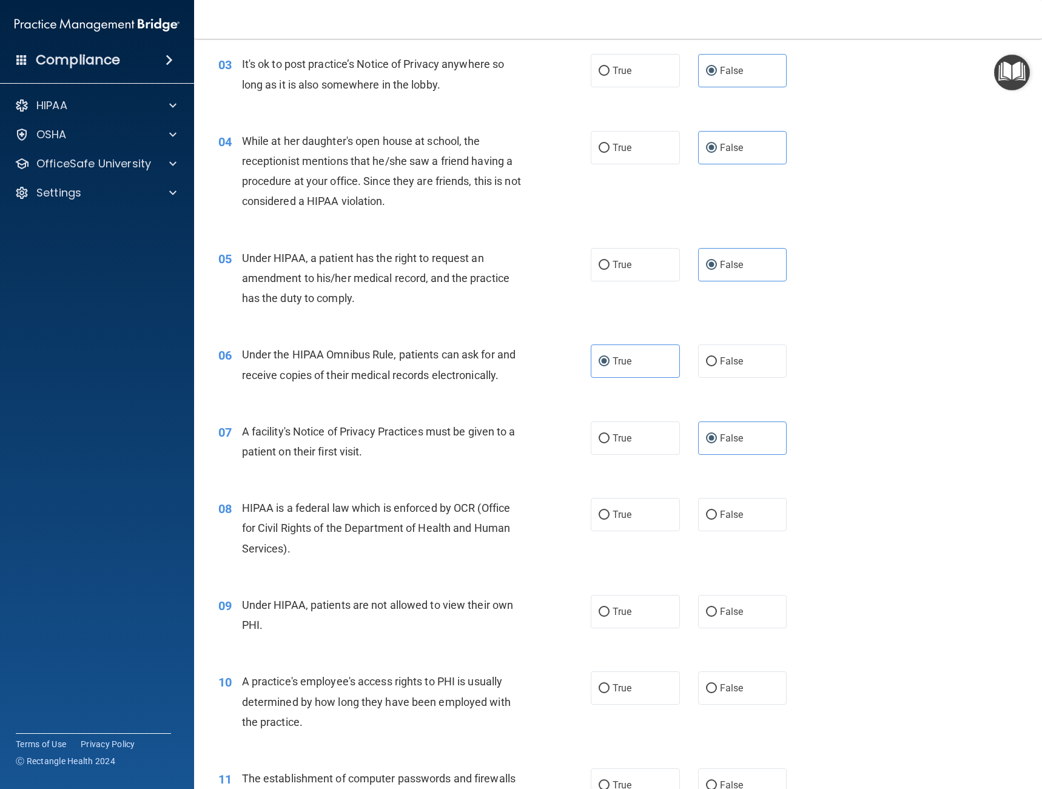
scroll to position [379, 0]
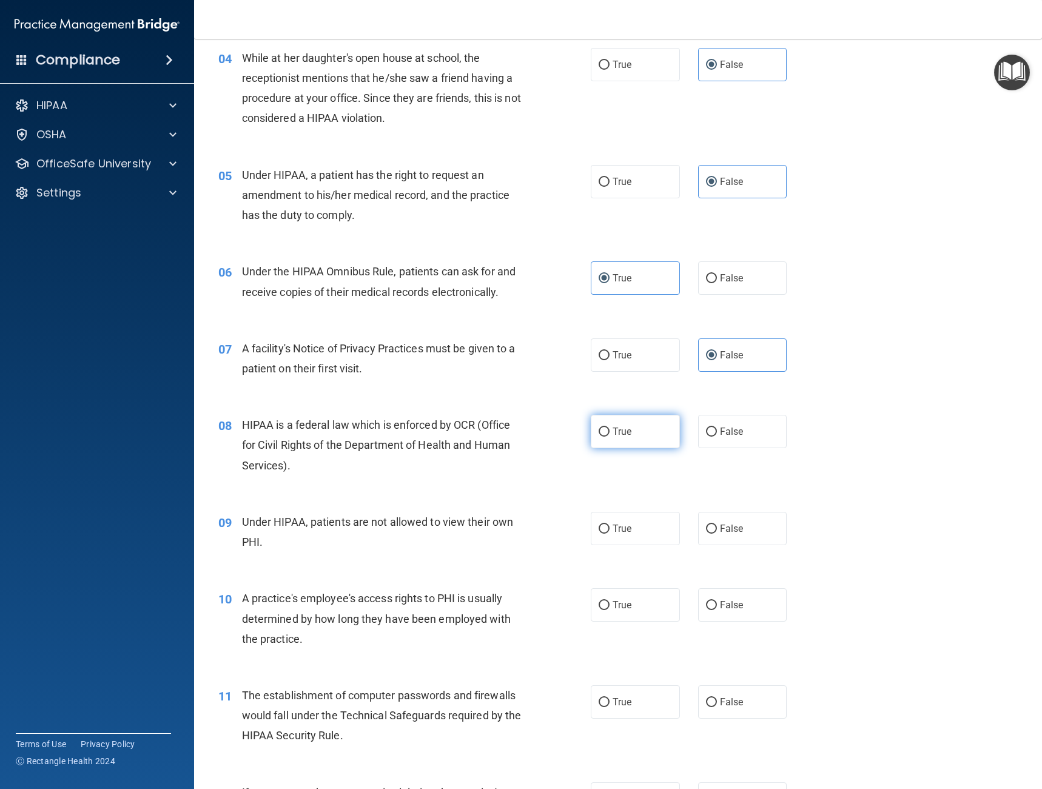
click at [612, 422] on label "True" at bounding box center [635, 431] width 89 height 33
click at [610, 428] on input "True" at bounding box center [604, 432] width 11 height 9
radio input "true"
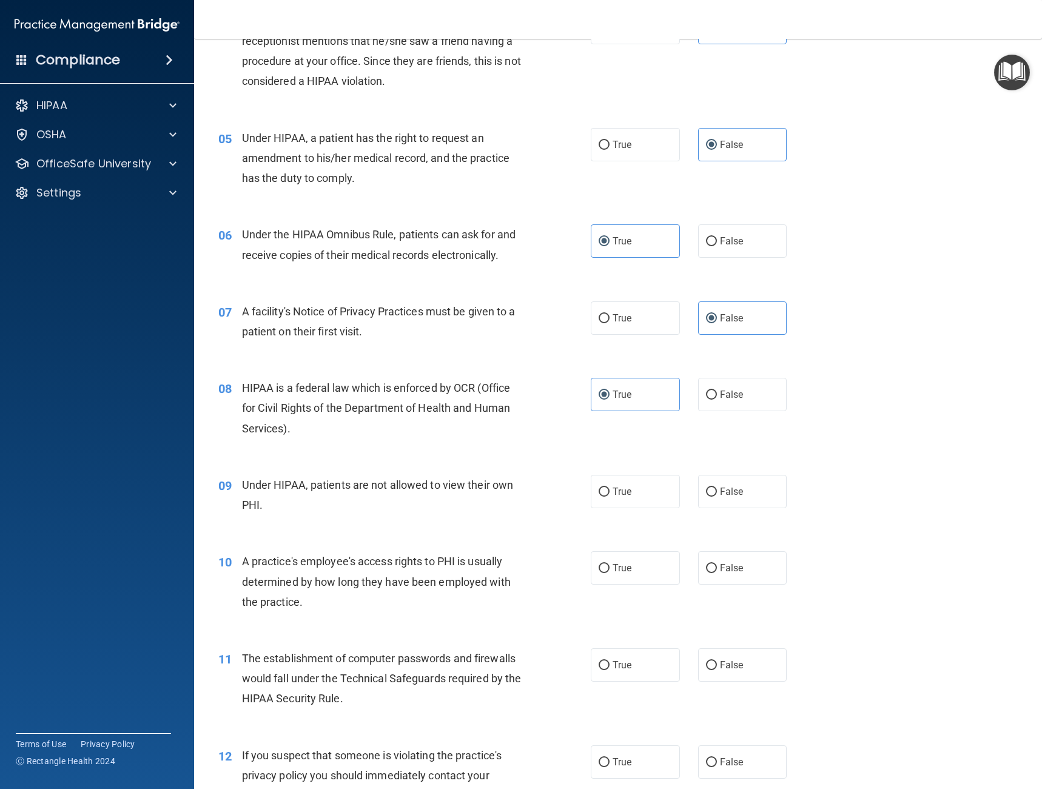
scroll to position [440, 0]
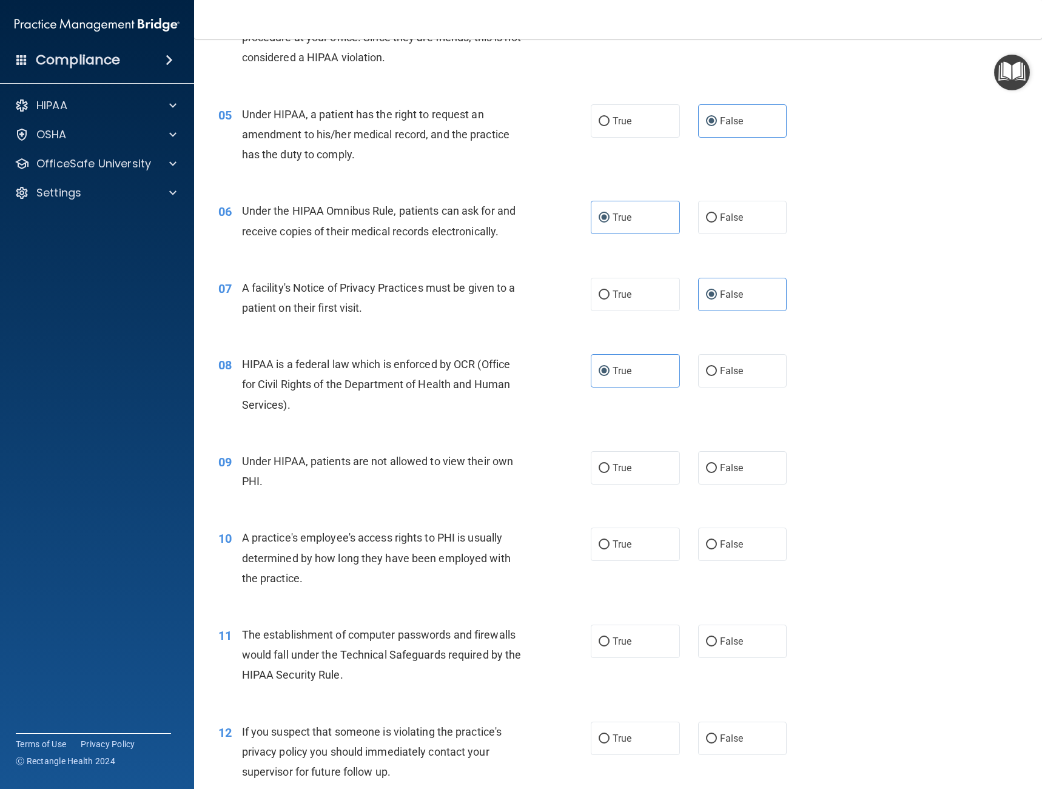
click at [692, 462] on div "True False" at bounding box center [698, 467] width 214 height 33
click at [735, 475] on label "False" at bounding box center [742, 467] width 89 height 33
click at [717, 473] on input "False" at bounding box center [711, 468] width 11 height 9
radio input "true"
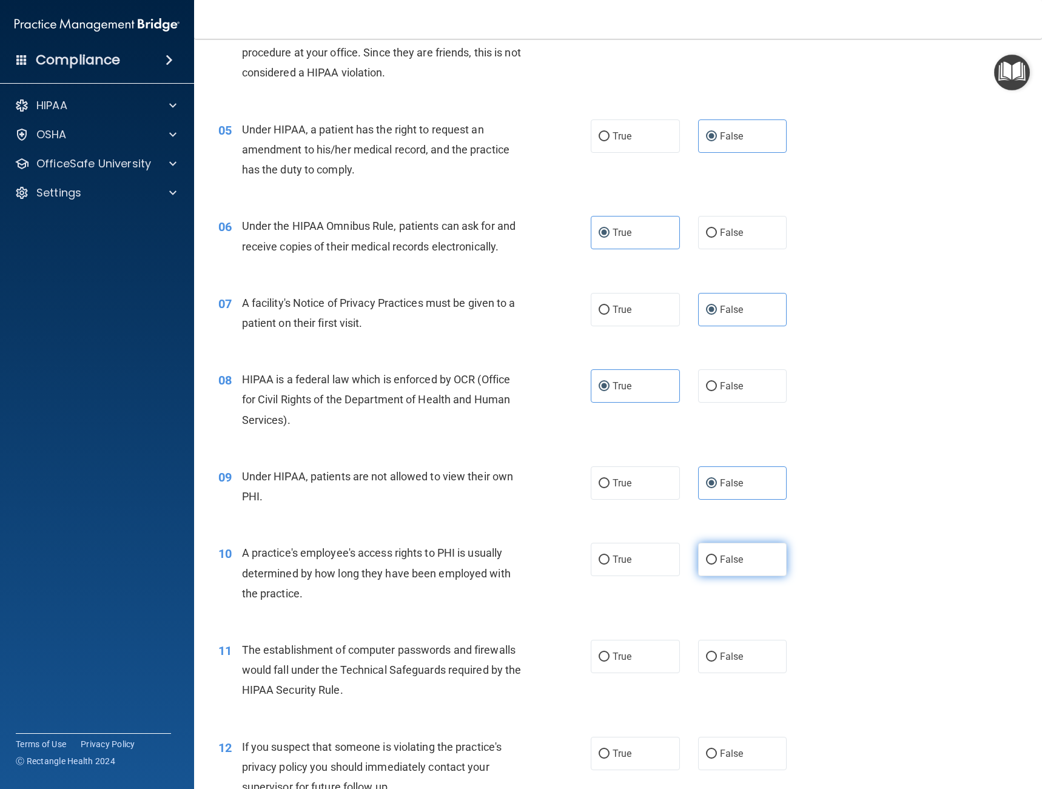
click at [706, 550] on label "False" at bounding box center [742, 559] width 89 height 33
click at [706, 556] on input "False" at bounding box center [711, 560] width 11 height 9
radio input "true"
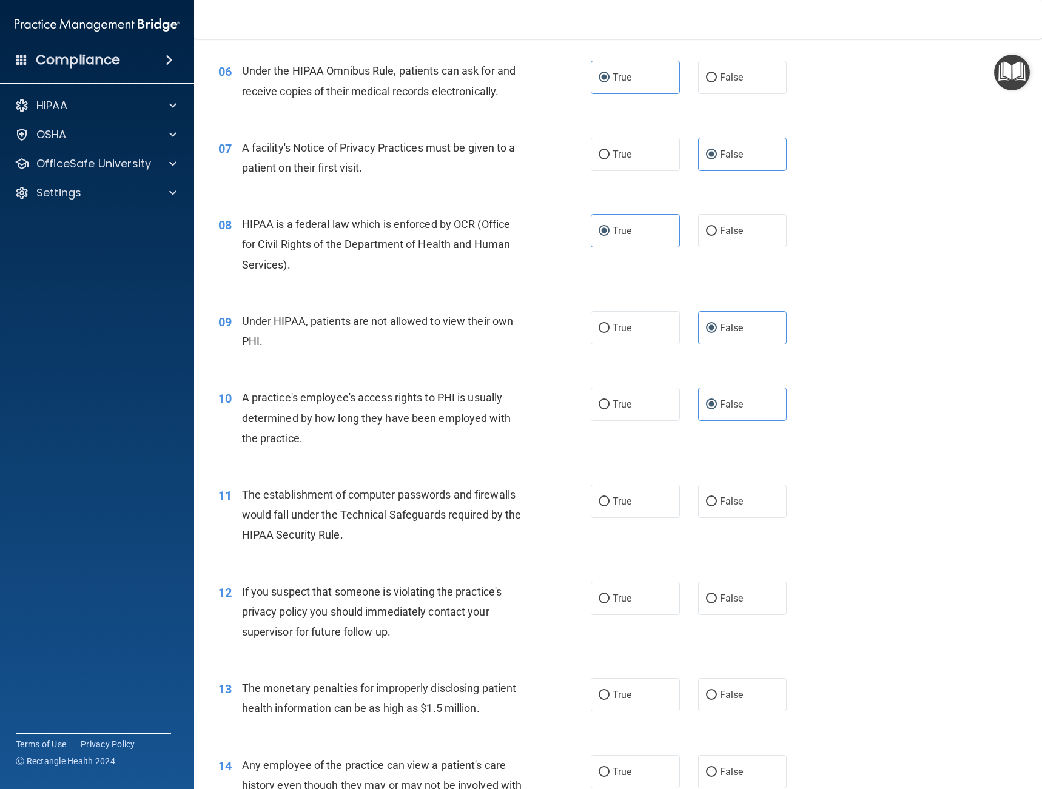
scroll to position [592, 0]
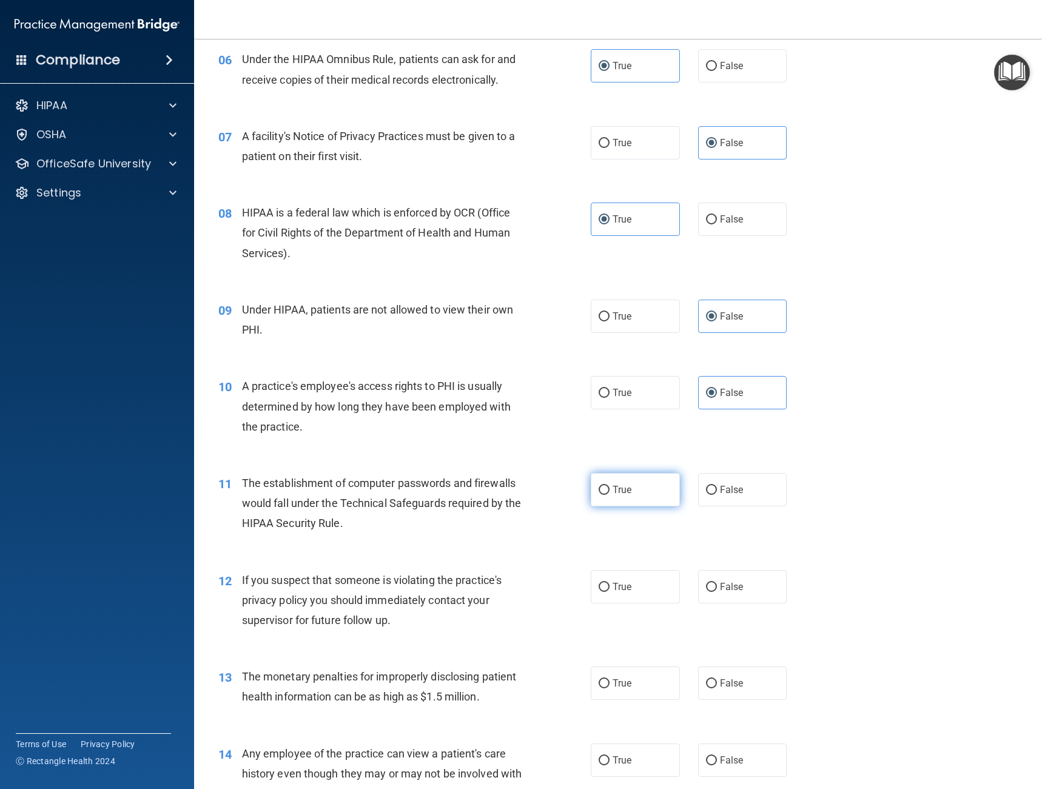
click at [634, 496] on label "True" at bounding box center [635, 489] width 89 height 33
click at [610, 495] on input "True" at bounding box center [604, 490] width 11 height 9
radio input "true"
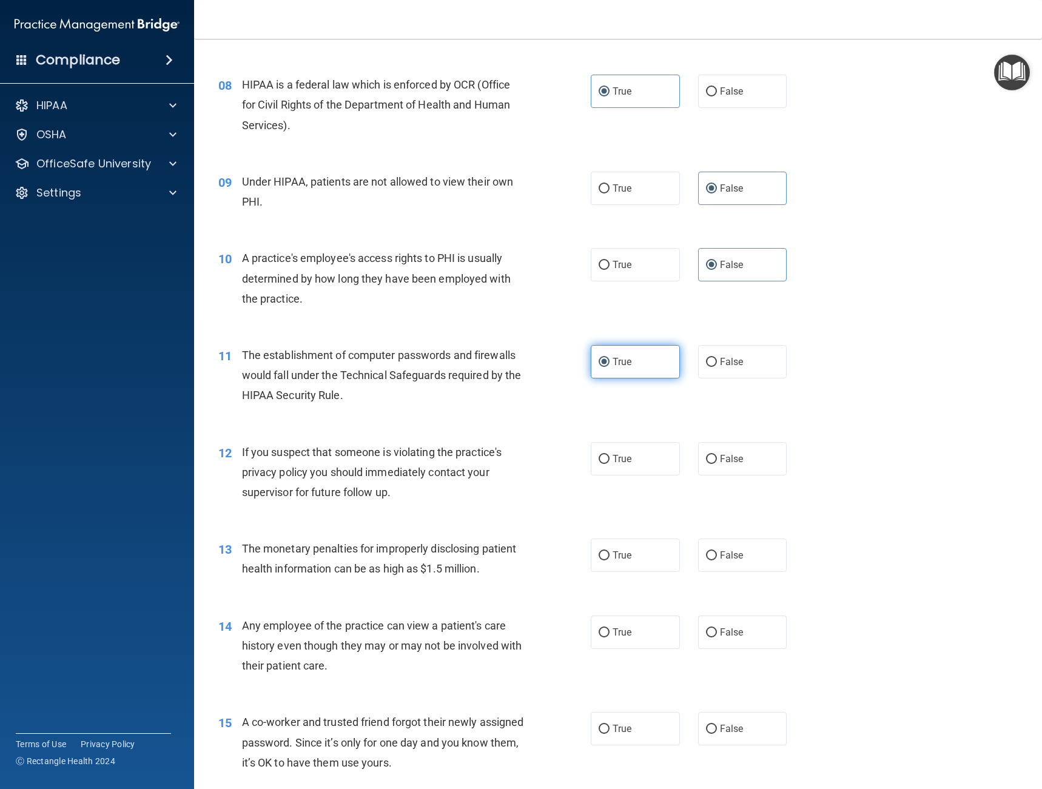
scroll to position [728, 0]
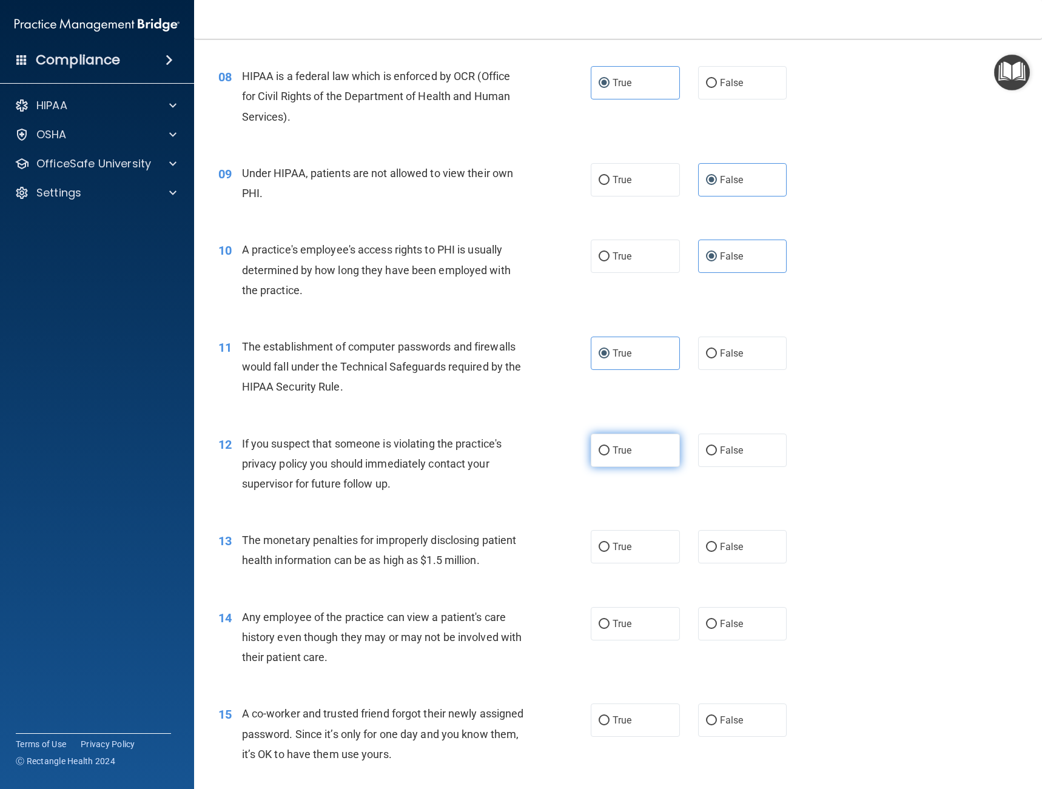
click at [618, 459] on label "True" at bounding box center [635, 450] width 89 height 33
click at [610, 456] on input "True" at bounding box center [604, 451] width 11 height 9
radio input "true"
click at [619, 553] on label "True" at bounding box center [635, 546] width 89 height 33
click at [610, 552] on input "True" at bounding box center [604, 547] width 11 height 9
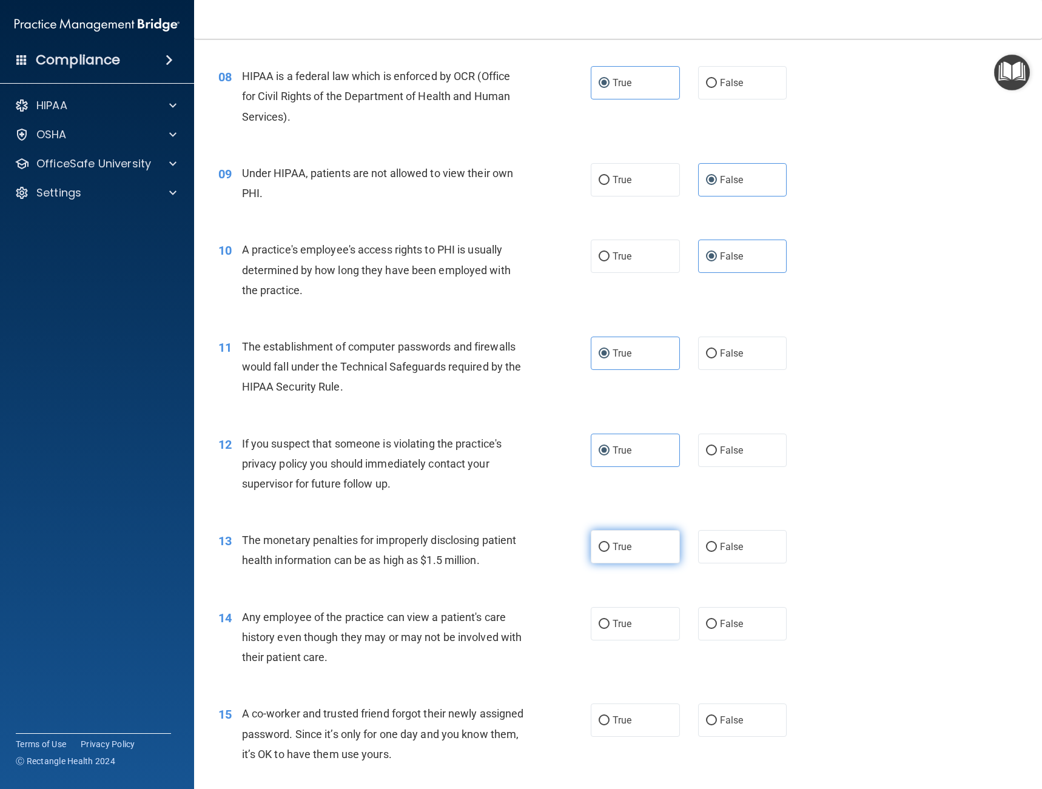
radio input "true"
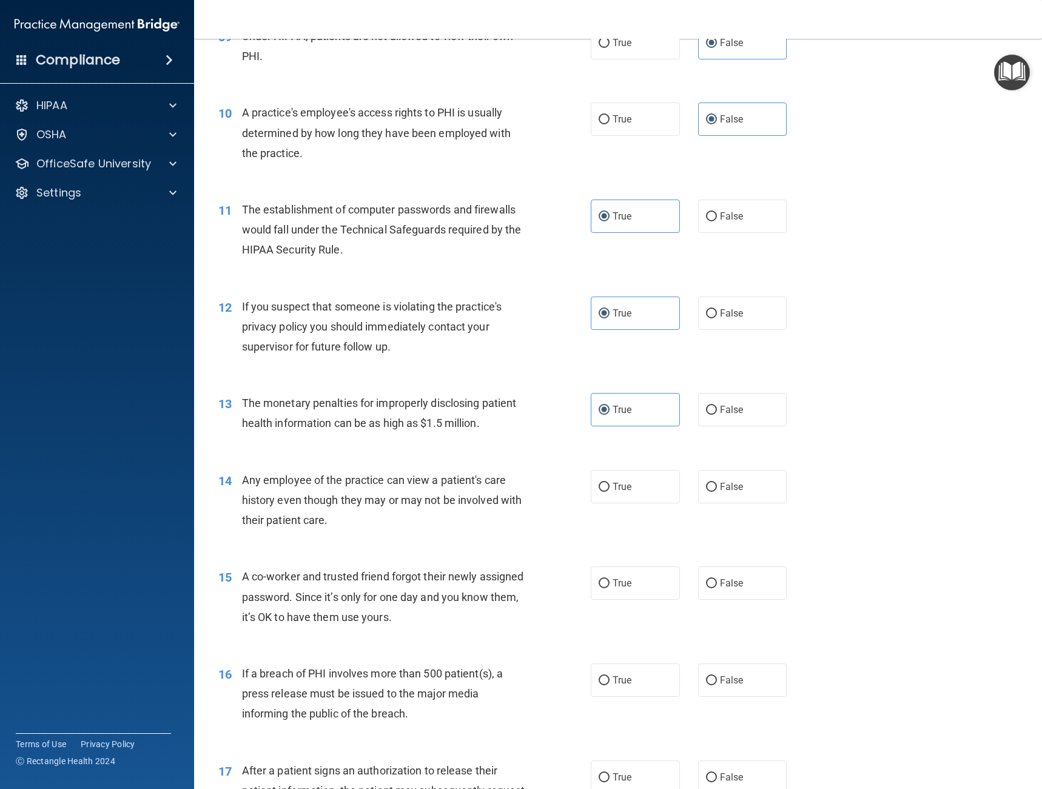
scroll to position [865, 0]
click at [727, 483] on span "False" at bounding box center [732, 488] width 24 height 12
click at [717, 484] on input "False" at bounding box center [711, 488] width 11 height 9
radio input "true"
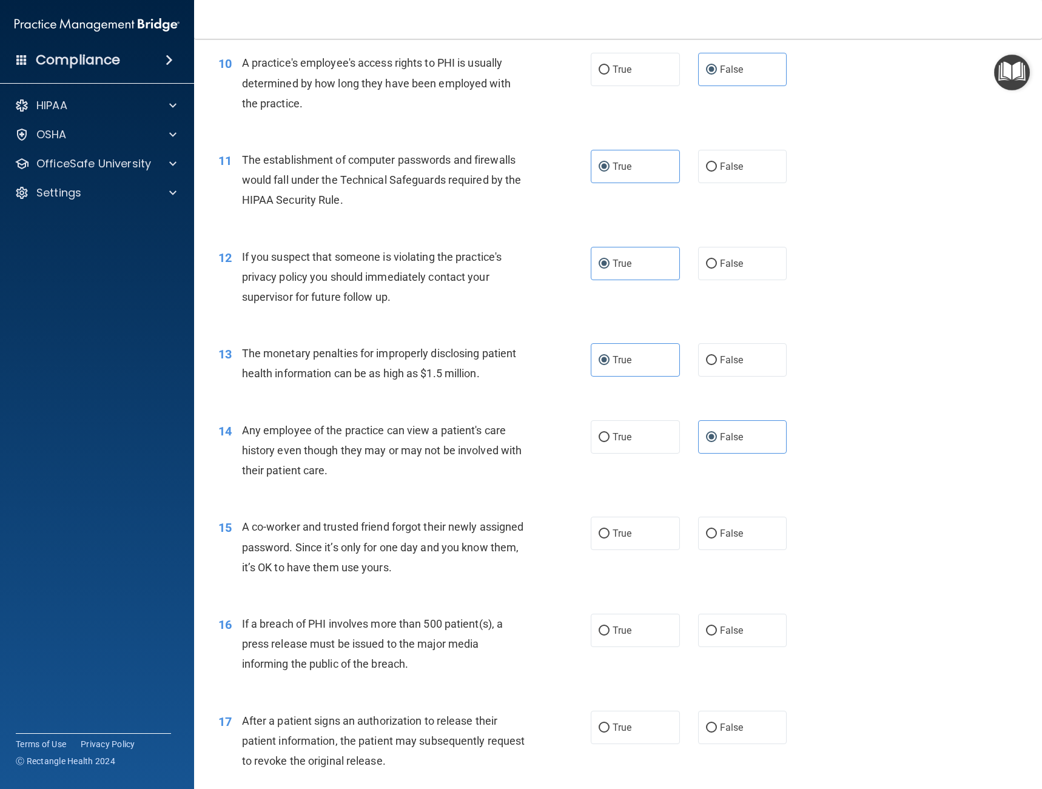
scroll to position [925, 0]
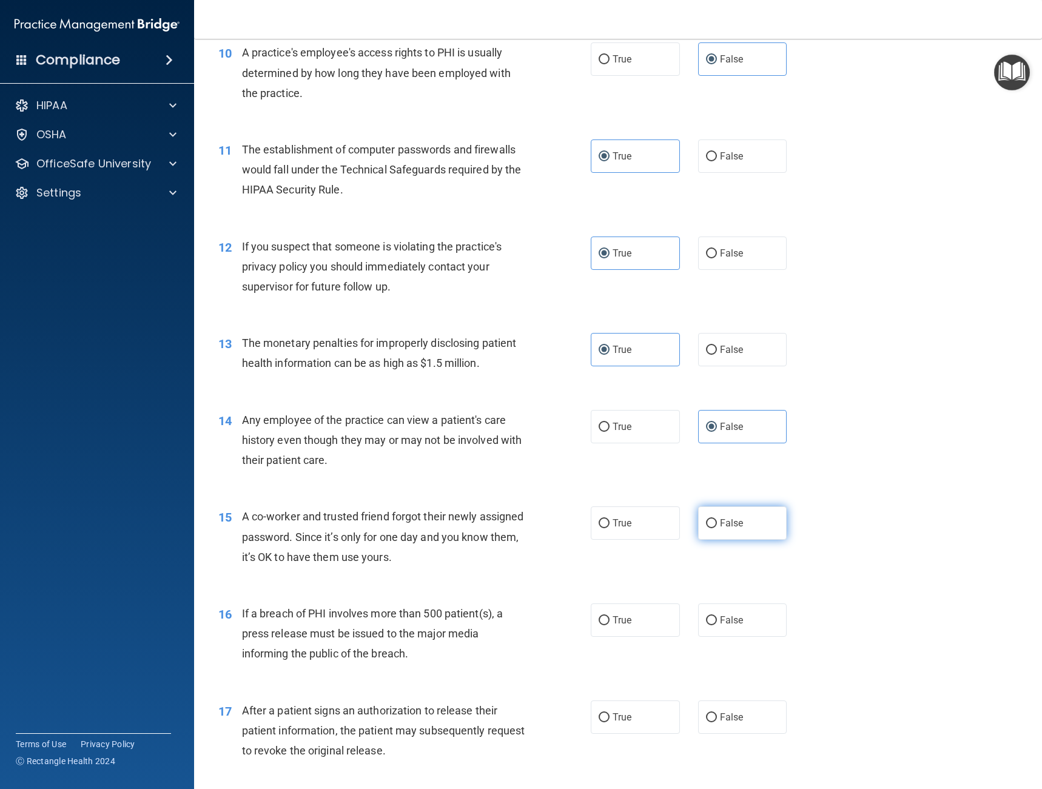
click at [710, 527] on input "False" at bounding box center [711, 523] width 11 height 9
radio input "true"
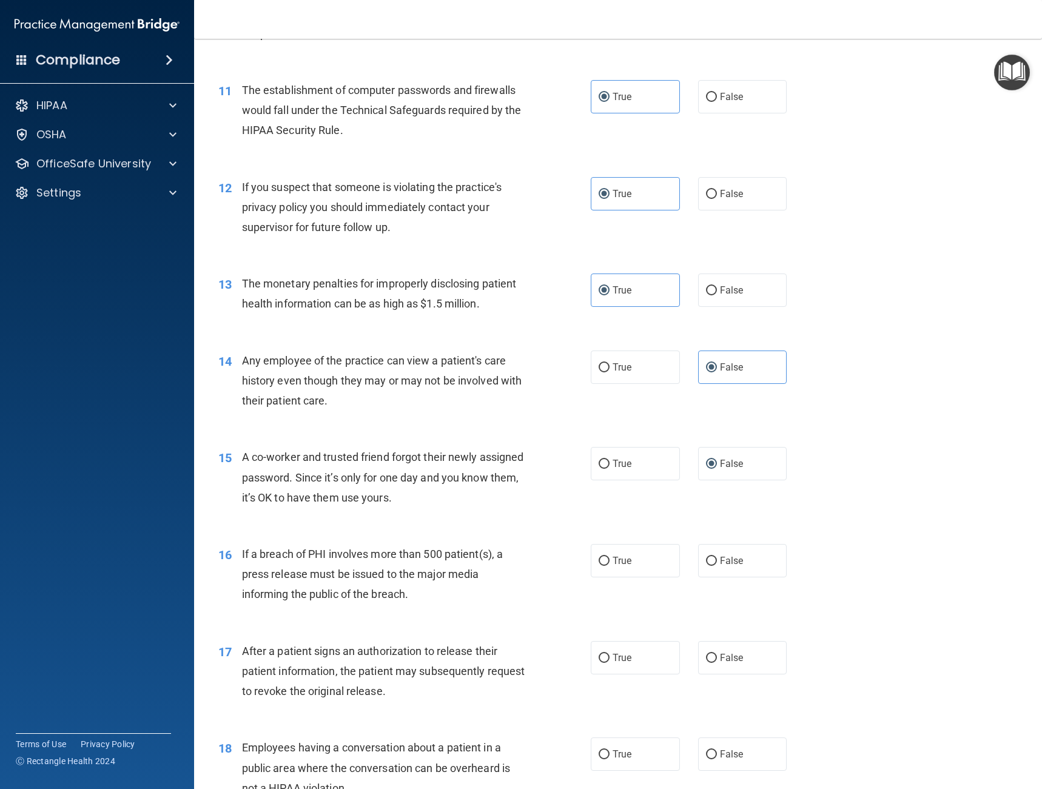
scroll to position [1032, 0]
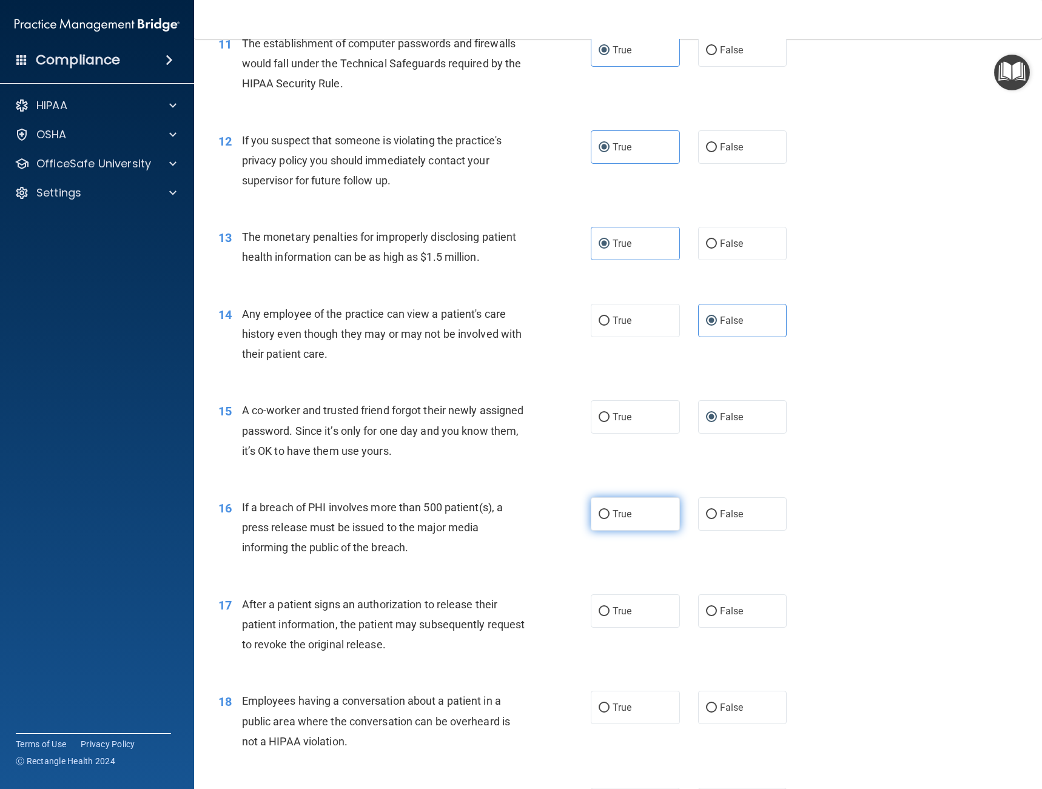
click at [607, 520] on label "True" at bounding box center [635, 514] width 89 height 33
click at [607, 519] on input "True" at bounding box center [604, 514] width 11 height 9
radio input "true"
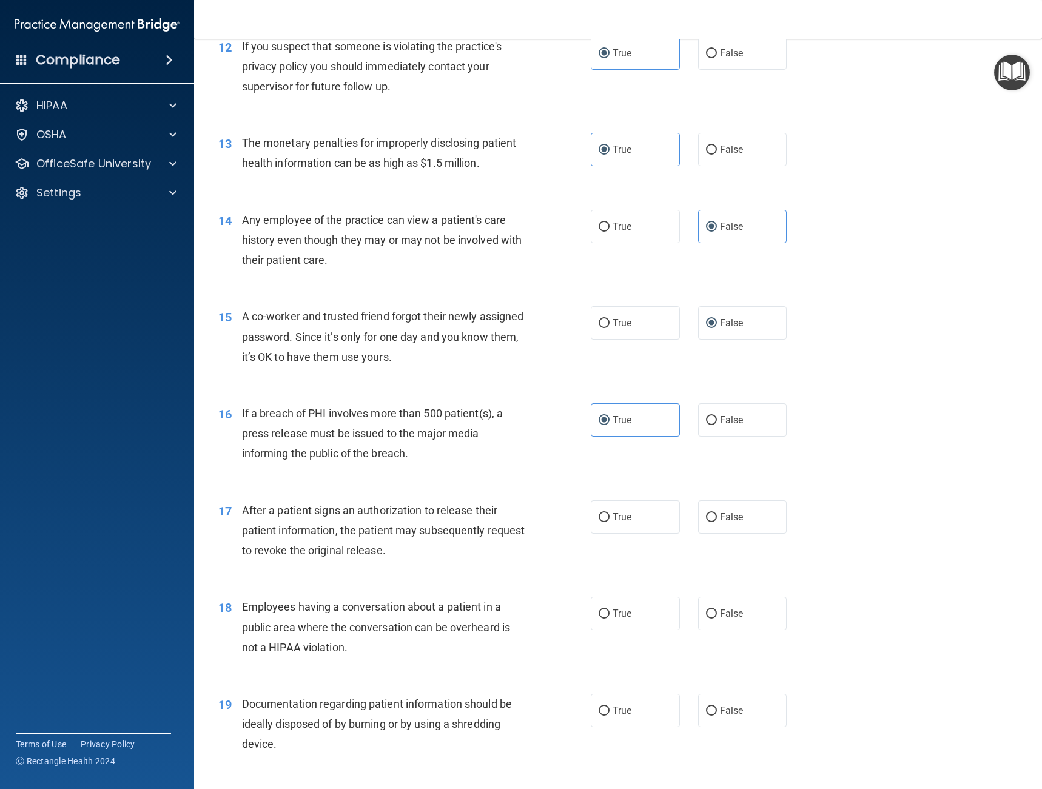
scroll to position [1123, 0]
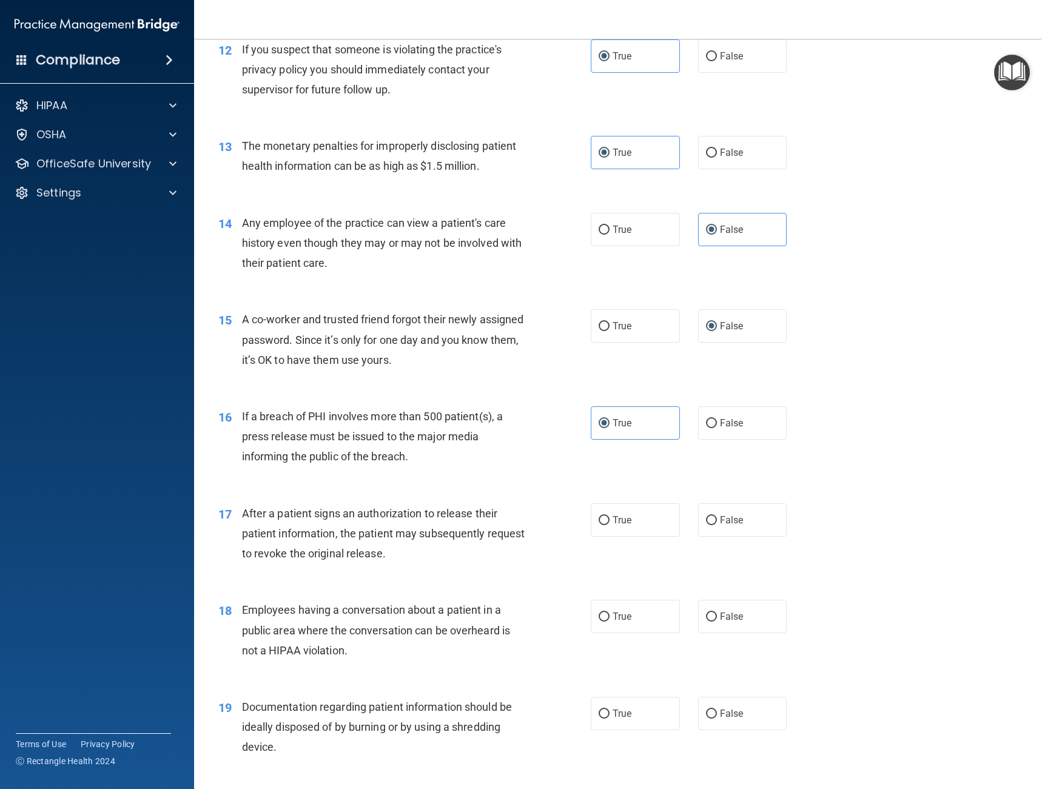
click at [621, 520] on span "True" at bounding box center [622, 521] width 19 height 12
click at [610, 520] on input "True" at bounding box center [604, 520] width 11 height 9
radio input "true"
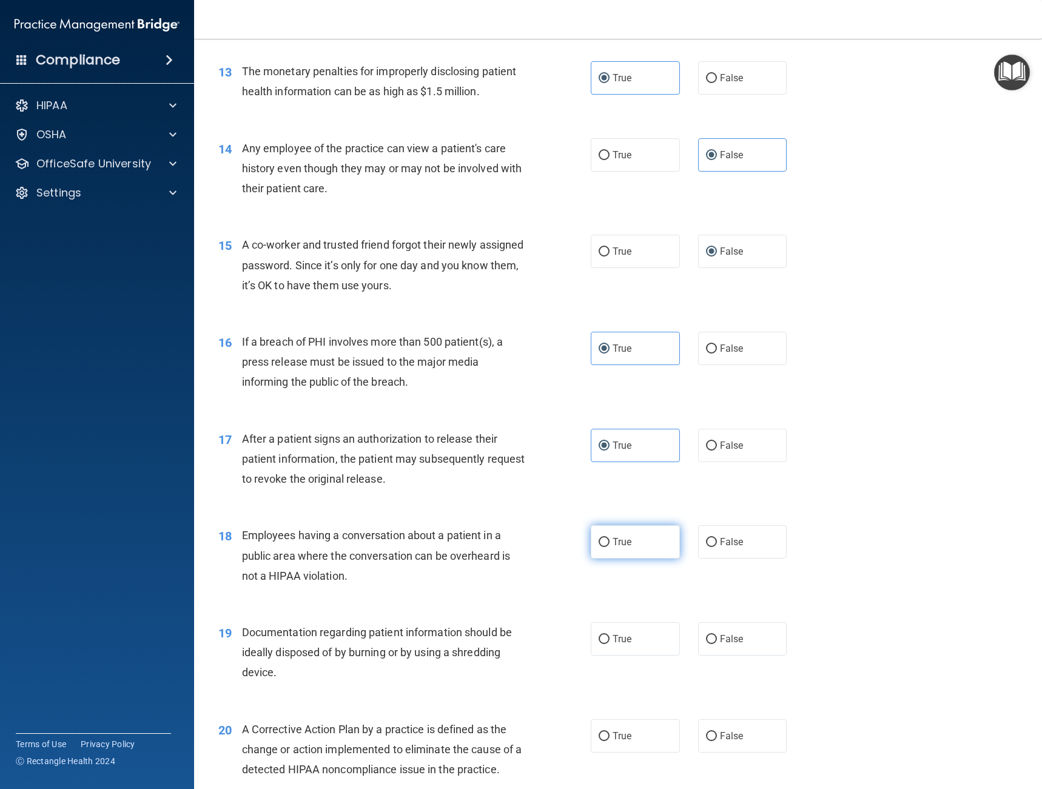
scroll to position [1198, 0]
click at [706, 535] on label "False" at bounding box center [742, 540] width 89 height 33
click at [706, 537] on input "False" at bounding box center [711, 541] width 11 height 9
radio input "true"
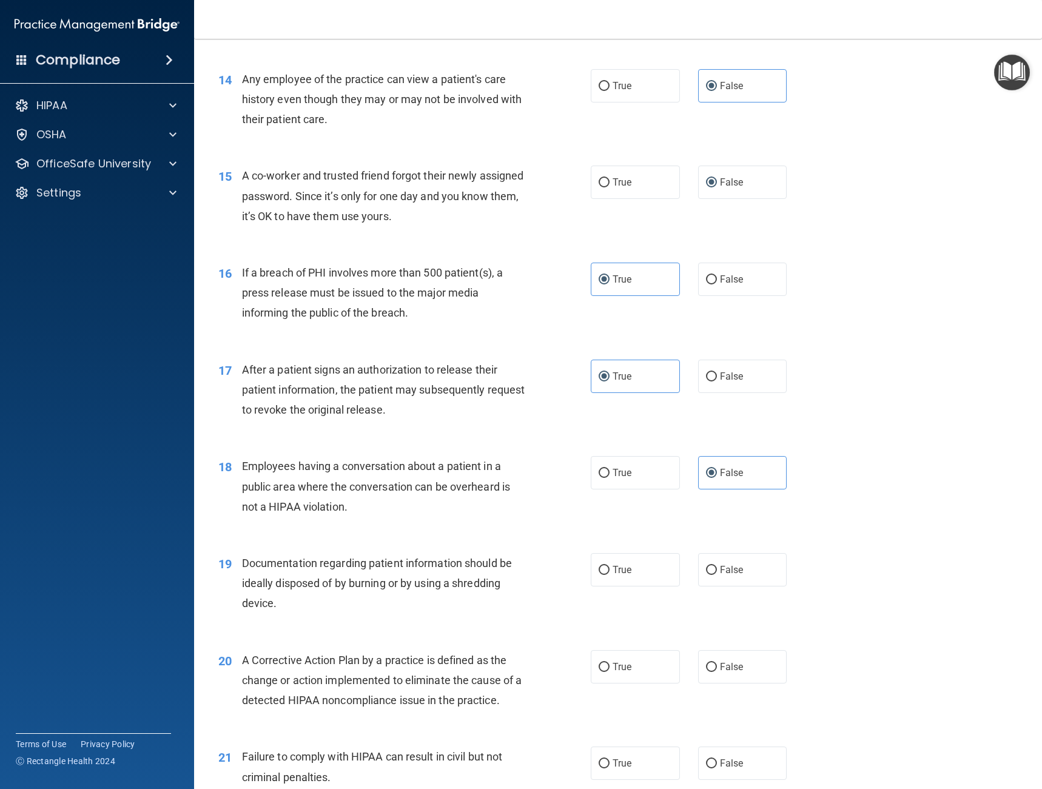
scroll to position [1320, 0]
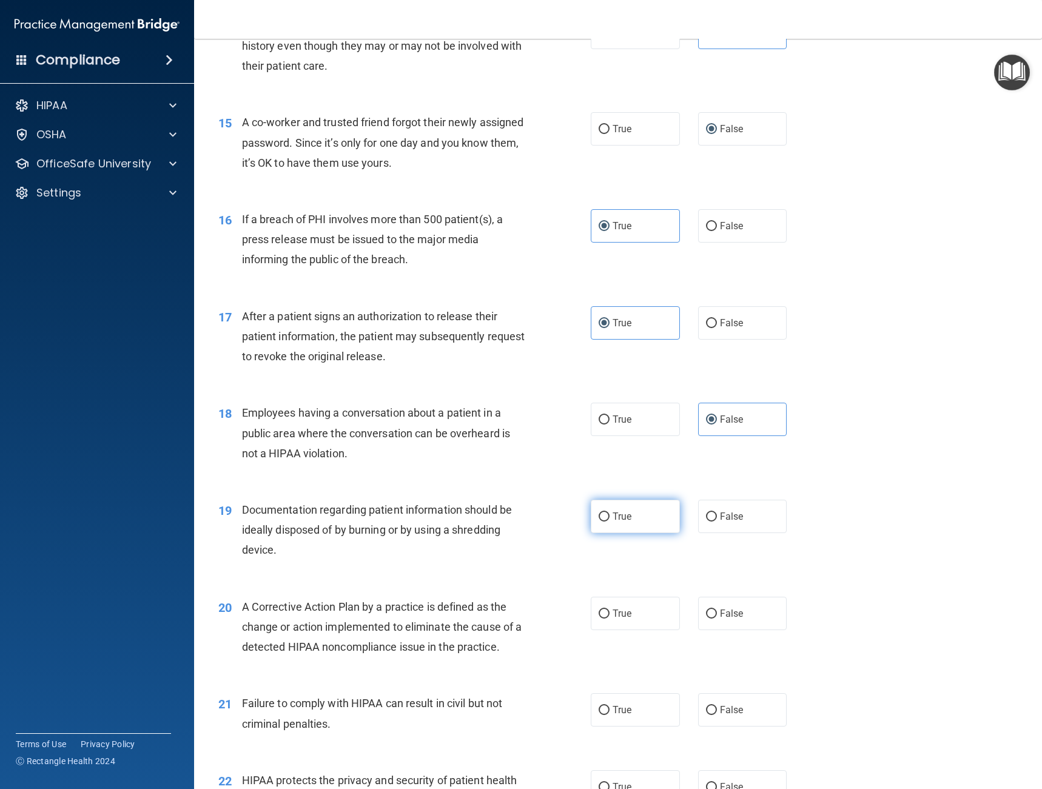
click at [618, 519] on span "True" at bounding box center [622, 517] width 19 height 12
click at [610, 519] on input "True" at bounding box center [604, 517] width 11 height 9
radio input "true"
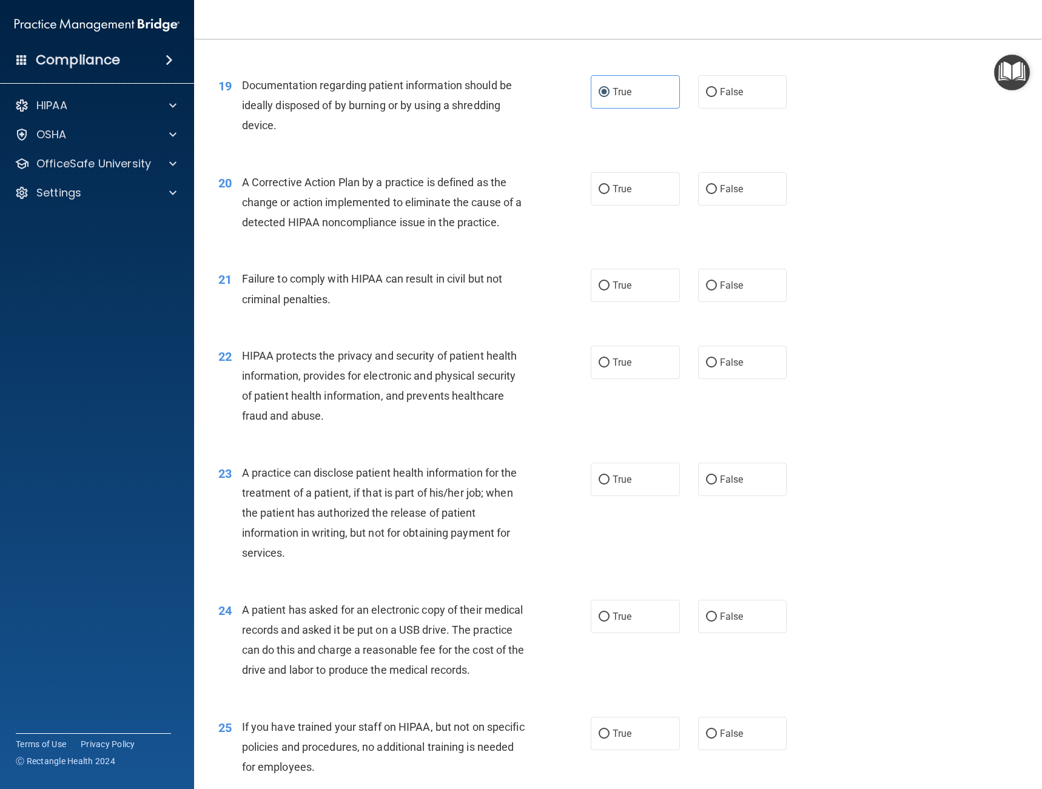
scroll to position [1729, 0]
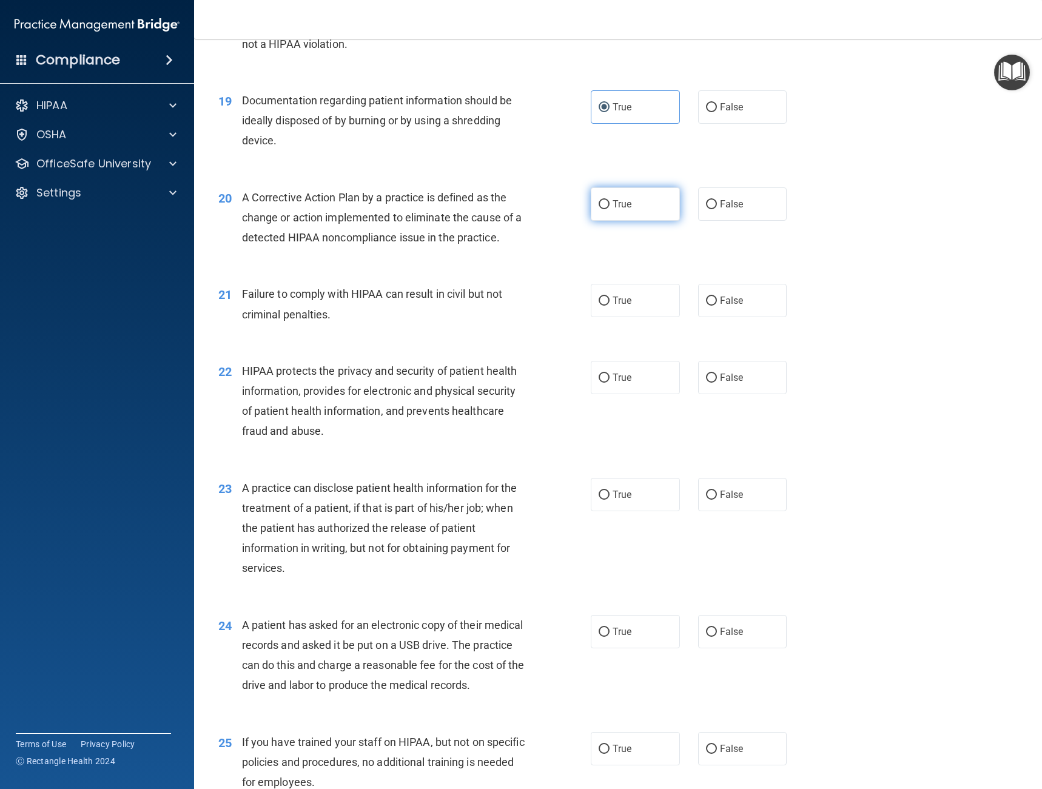
click at [599, 201] on input "True" at bounding box center [604, 204] width 11 height 9
radio input "true"
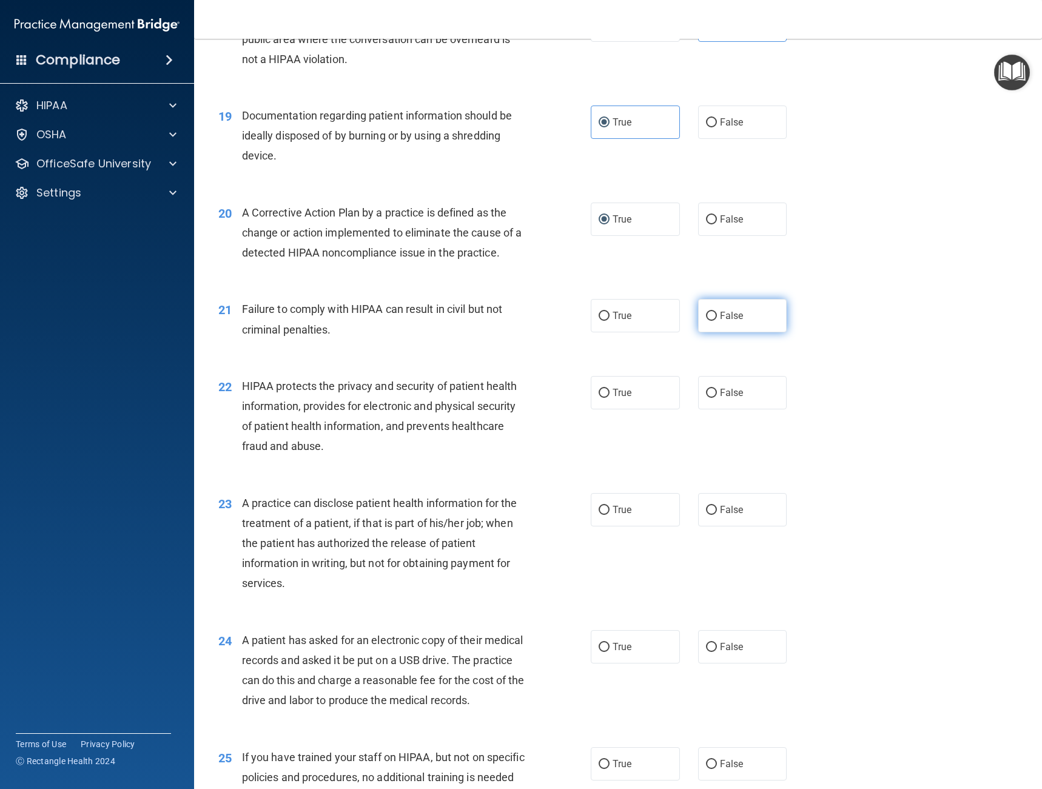
click at [713, 317] on label "False" at bounding box center [742, 315] width 89 height 33
click at [713, 317] on input "False" at bounding box center [711, 316] width 11 height 9
radio input "true"
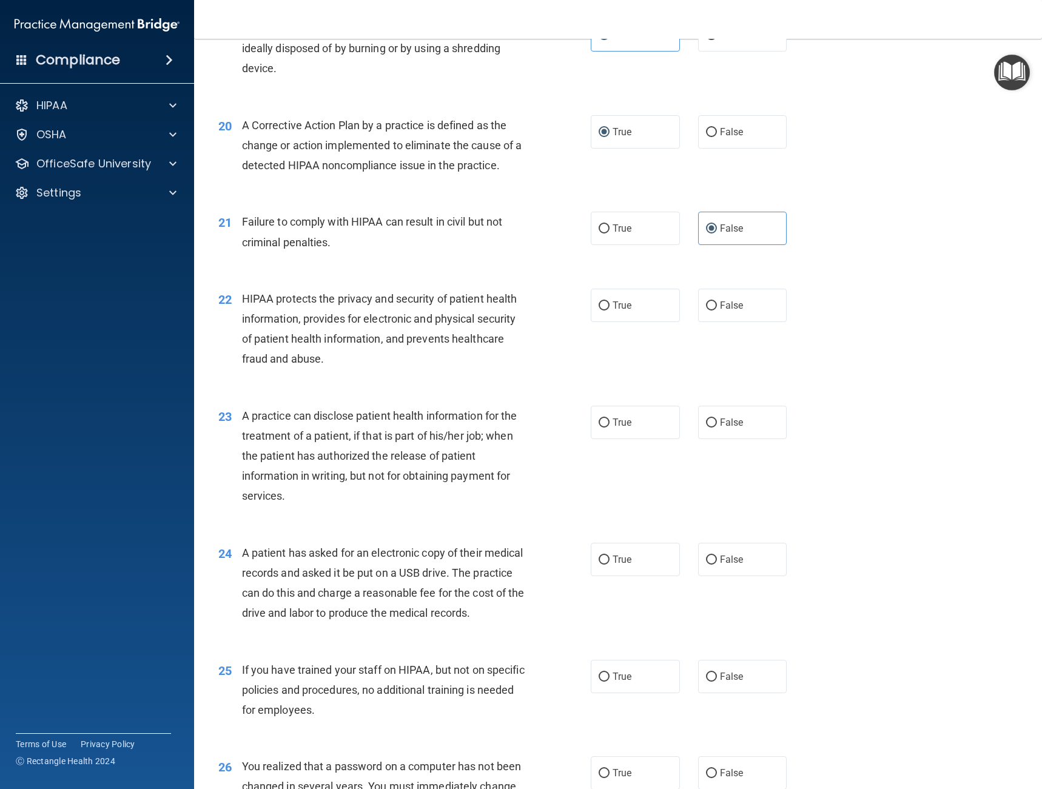
scroll to position [1805, 0]
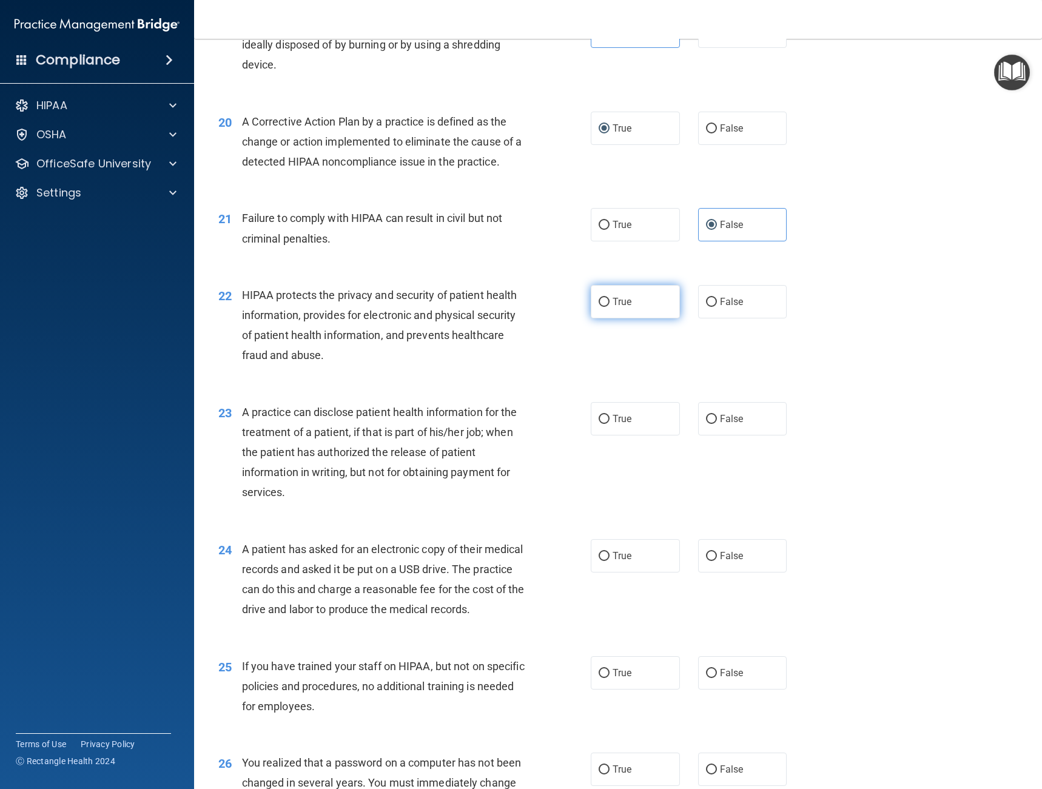
click at [591, 308] on label "True" at bounding box center [635, 301] width 89 height 33
click at [599, 307] on input "True" at bounding box center [604, 302] width 11 height 9
radio input "true"
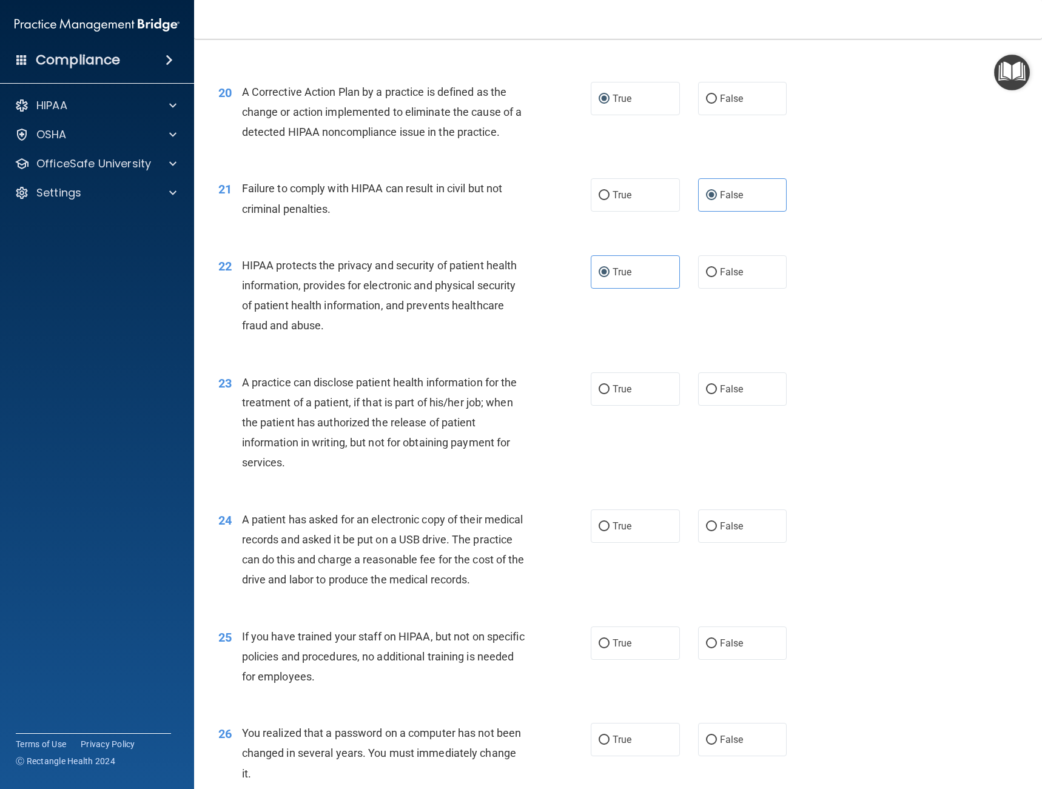
scroll to position [1835, 0]
click at [683, 395] on div "True False" at bounding box center [698, 388] width 214 height 33
click at [729, 386] on span "False" at bounding box center [732, 389] width 24 height 12
click at [717, 386] on input "False" at bounding box center [711, 389] width 11 height 9
radio input "true"
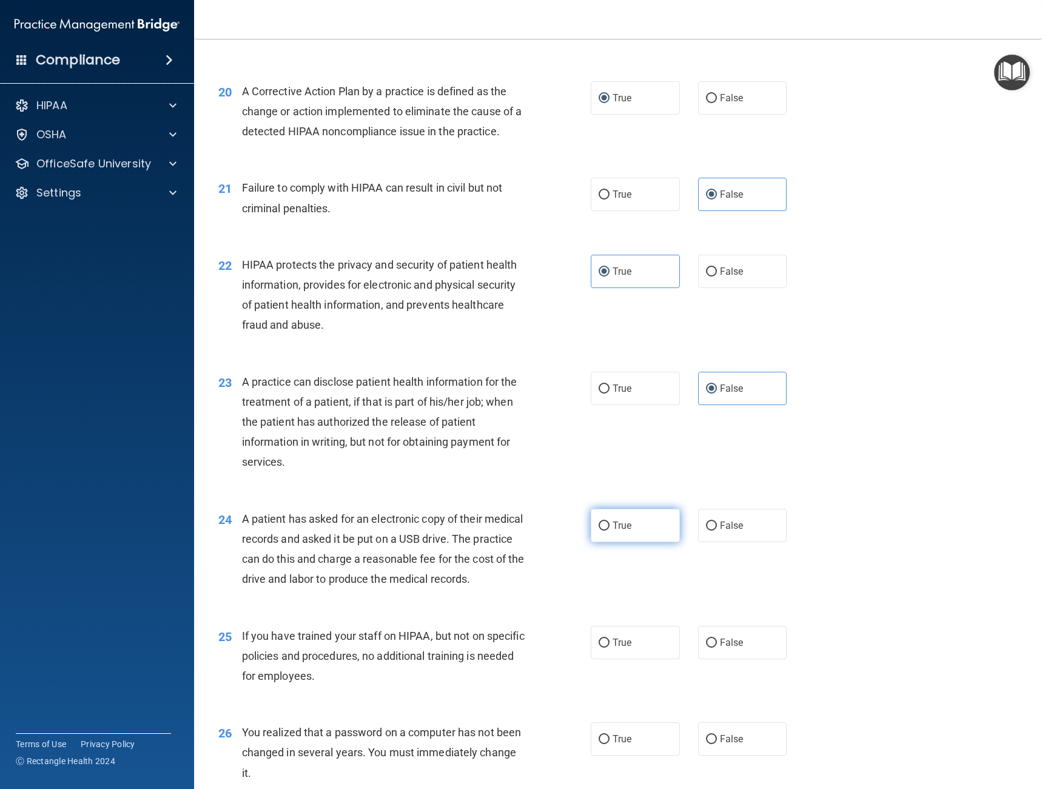
click at [624, 522] on span "True" at bounding box center [622, 526] width 19 height 12
click at [610, 522] on input "True" at bounding box center [604, 526] width 11 height 9
radio input "true"
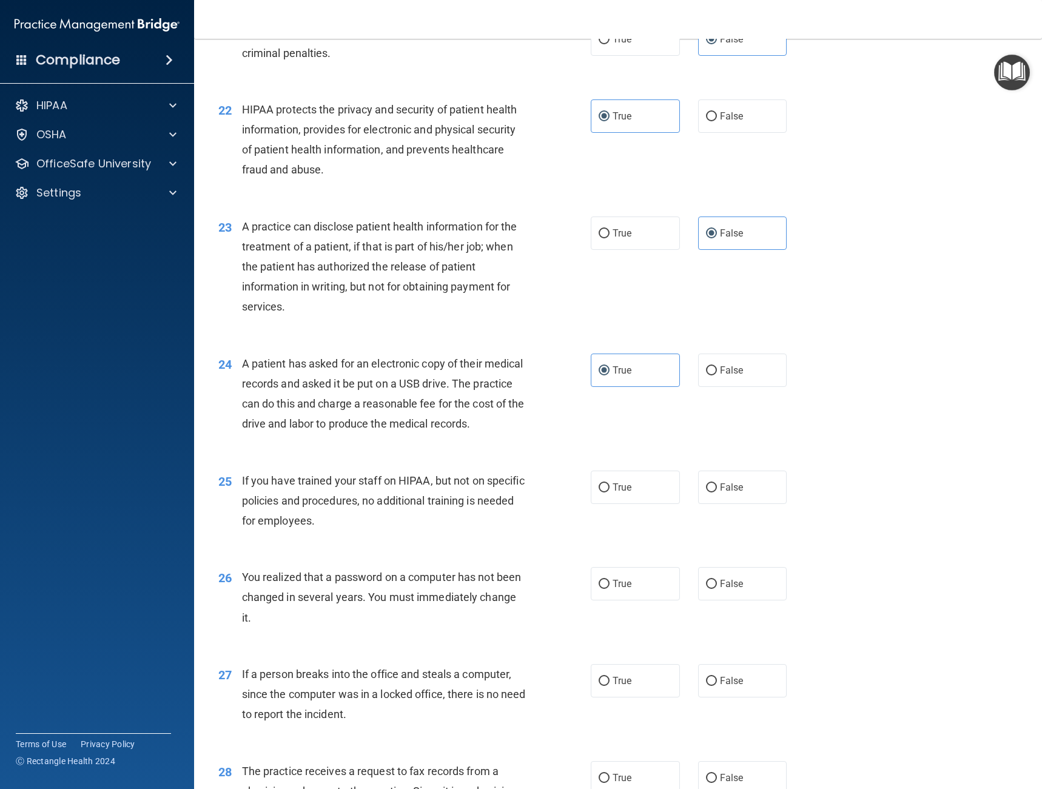
scroll to position [2048, 0]
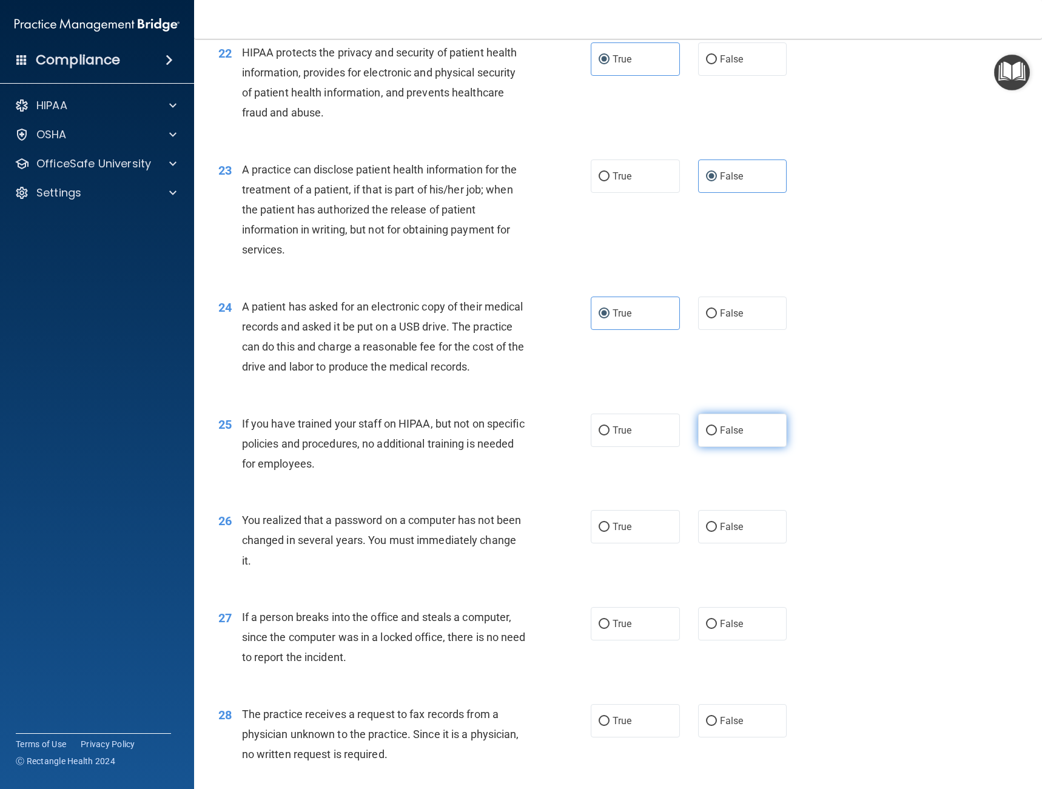
click at [698, 447] on label "False" at bounding box center [742, 430] width 89 height 33
click at [706, 436] on input "False" at bounding box center [711, 431] width 11 height 9
radio input "true"
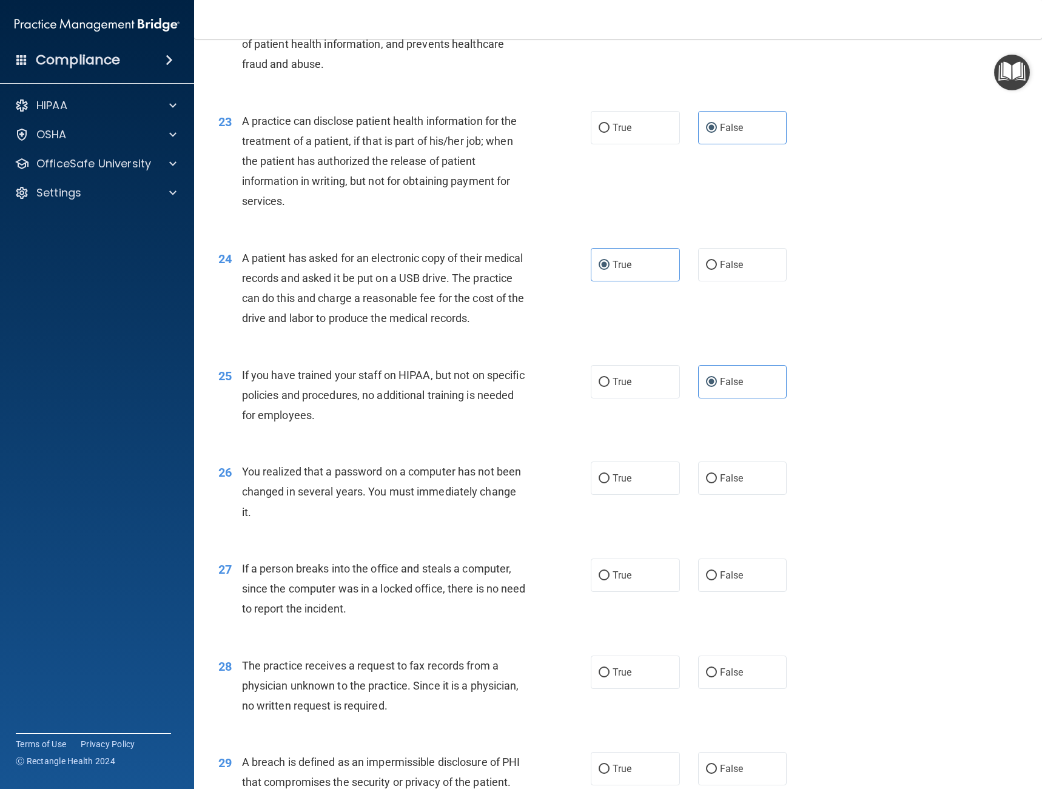
scroll to position [2169, 0]
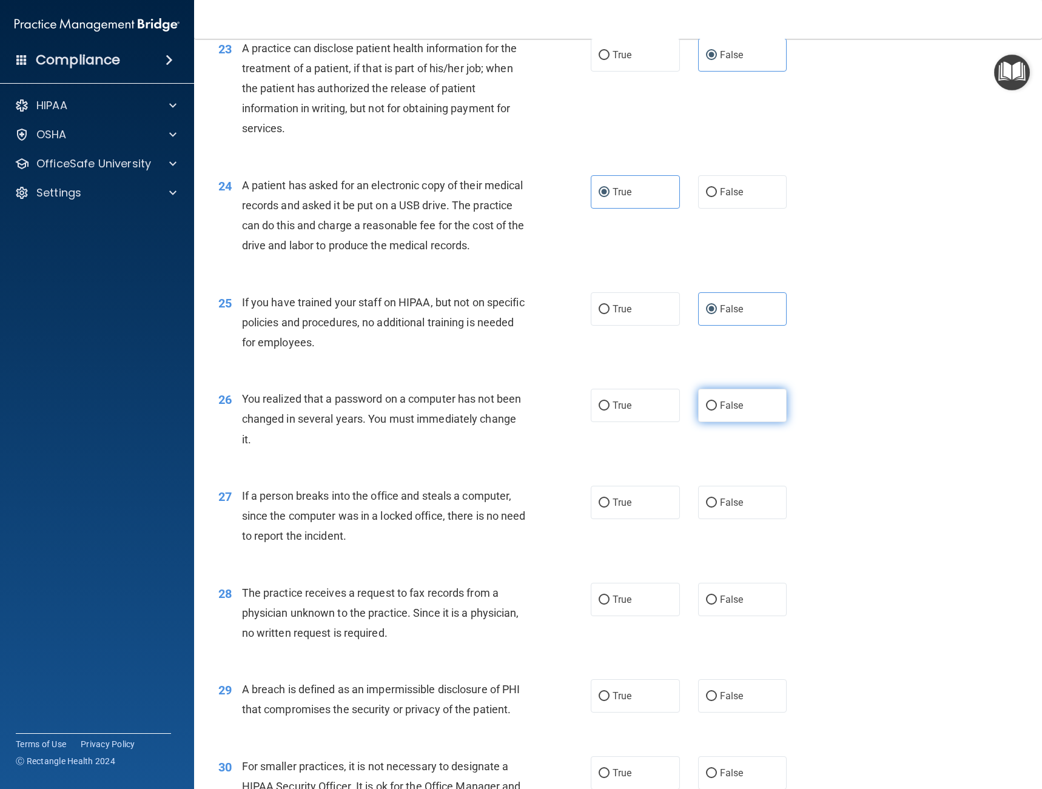
click at [702, 419] on label "False" at bounding box center [742, 405] width 89 height 33
click at [706, 411] on input "False" at bounding box center [711, 406] width 11 height 9
radio input "true"
click at [625, 422] on label "True" at bounding box center [635, 405] width 89 height 33
click at [610, 411] on input "True" at bounding box center [604, 406] width 11 height 9
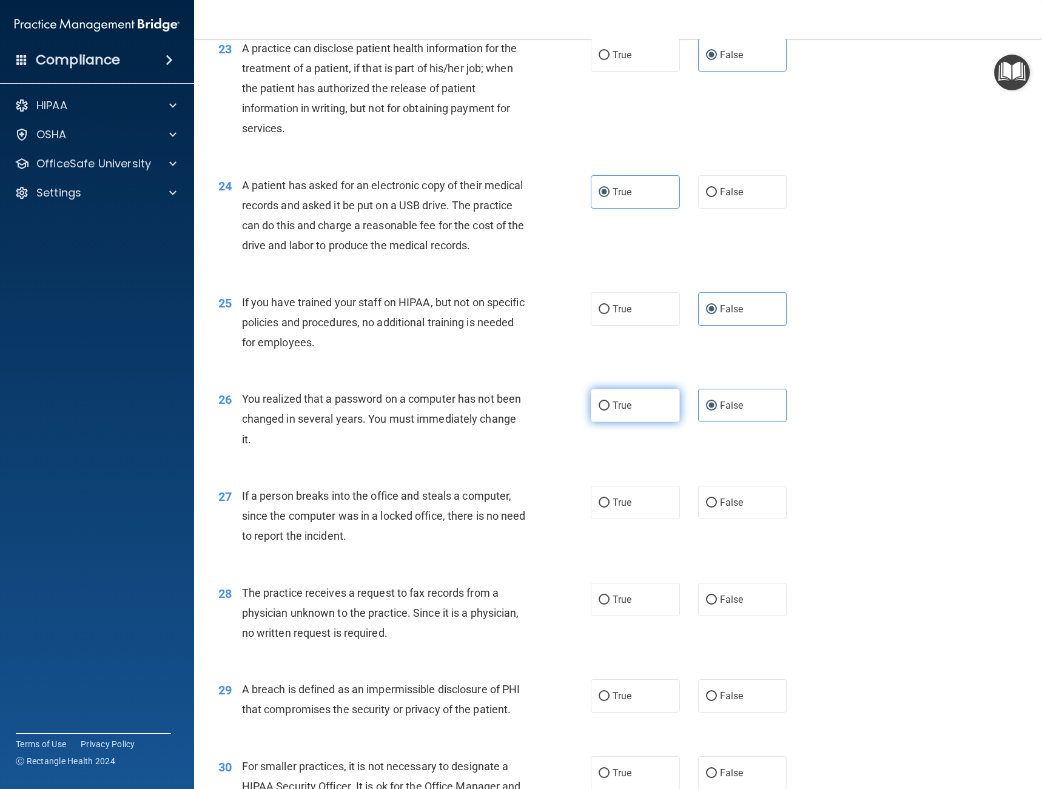
radio input "true"
radio input "false"
click at [706, 508] on input "False" at bounding box center [711, 503] width 11 height 9
radio input "true"
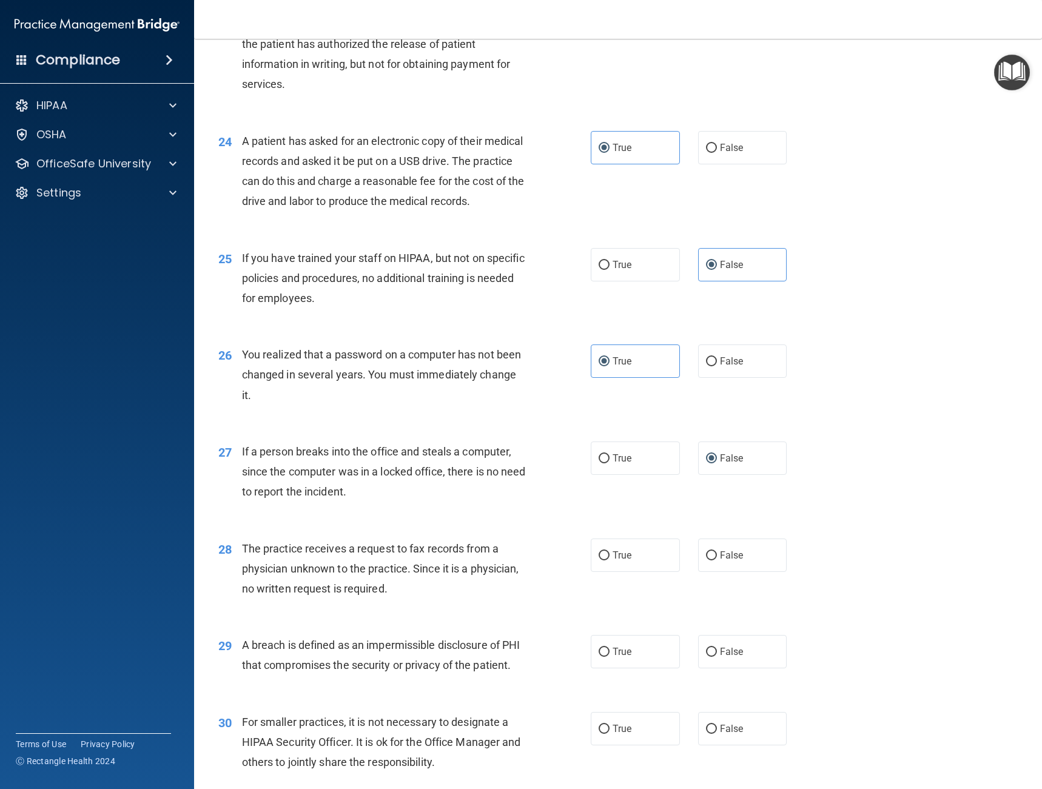
scroll to position [2260, 0]
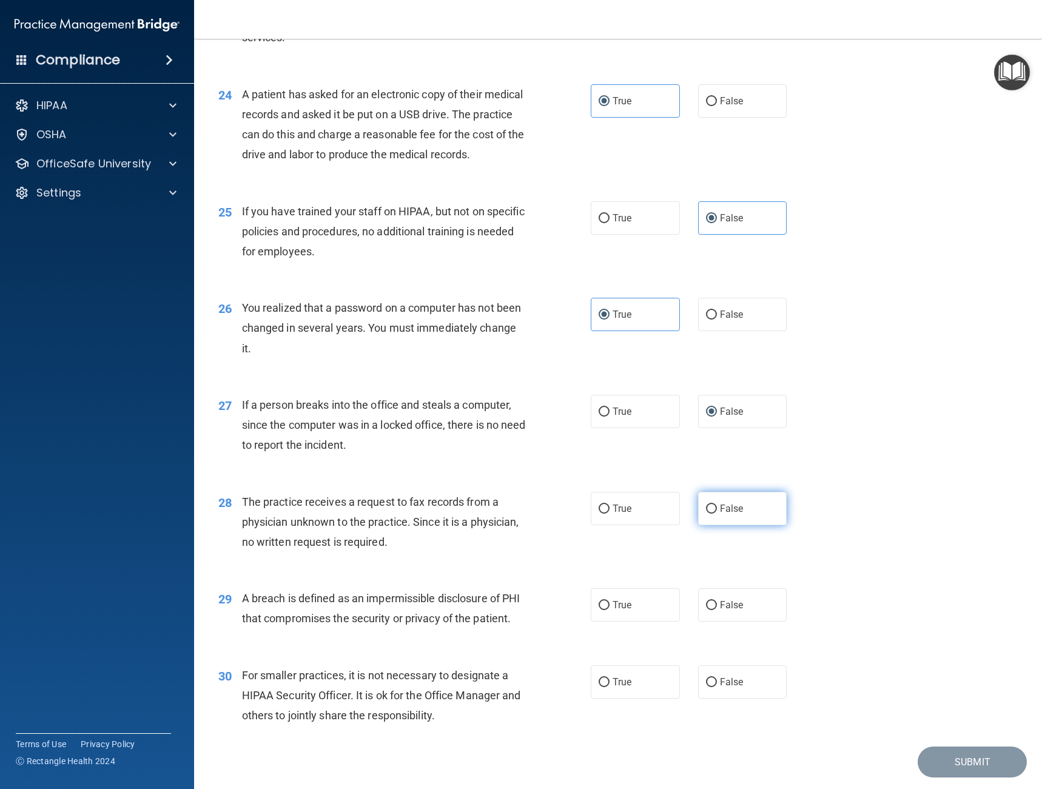
click at [712, 525] on label "False" at bounding box center [742, 508] width 89 height 33
click at [712, 514] on input "False" at bounding box center [711, 509] width 11 height 9
radio input "true"
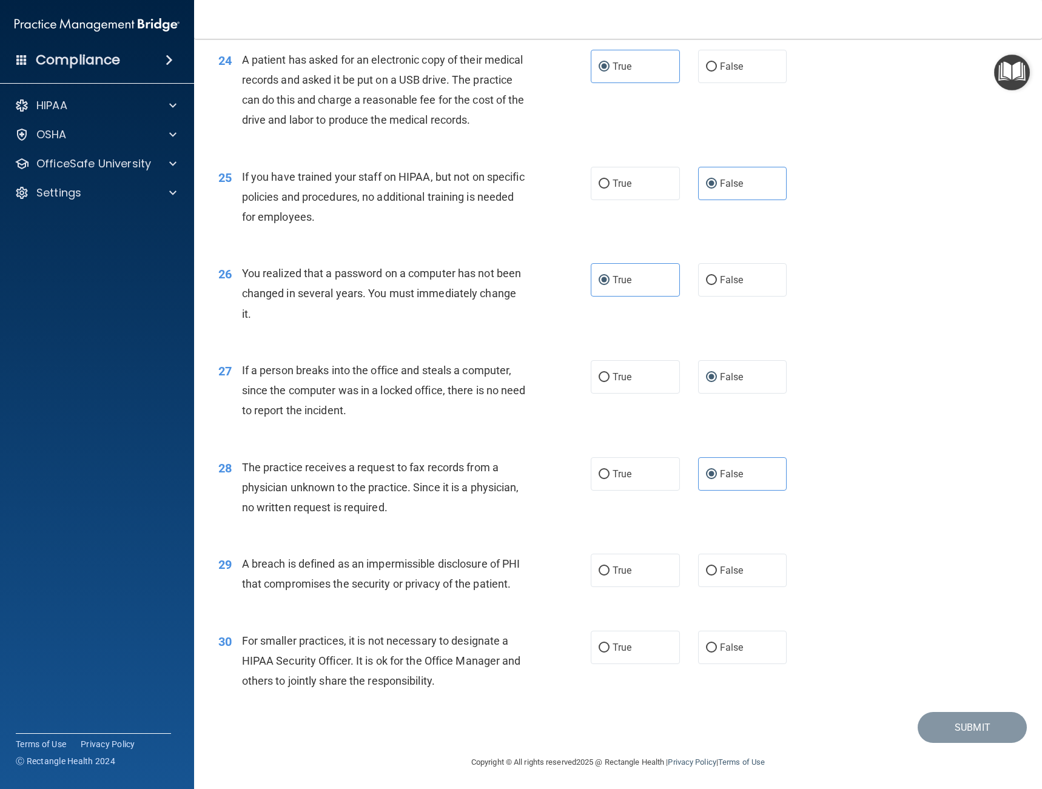
scroll to position [2337, 0]
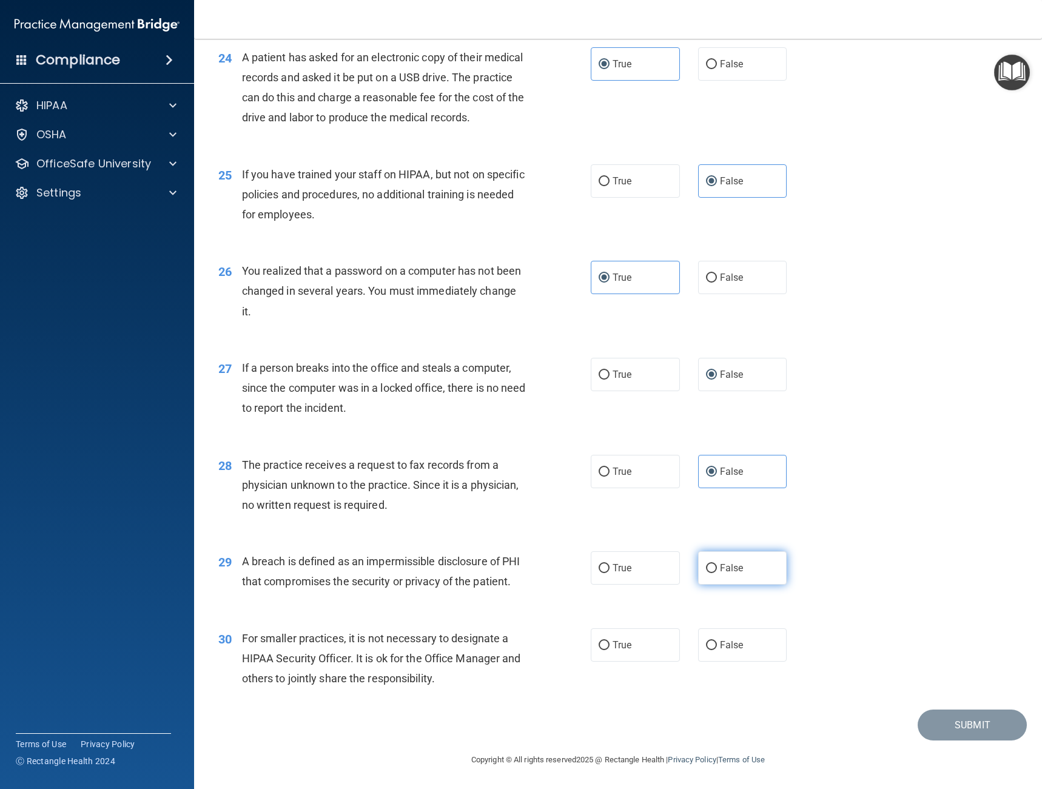
click at [725, 562] on span "False" at bounding box center [732, 568] width 24 height 12
click at [717, 564] on input "False" at bounding box center [711, 568] width 11 height 9
radio input "true"
click at [647, 660] on label "True" at bounding box center [635, 645] width 89 height 33
click at [610, 650] on input "True" at bounding box center [604, 645] width 11 height 9
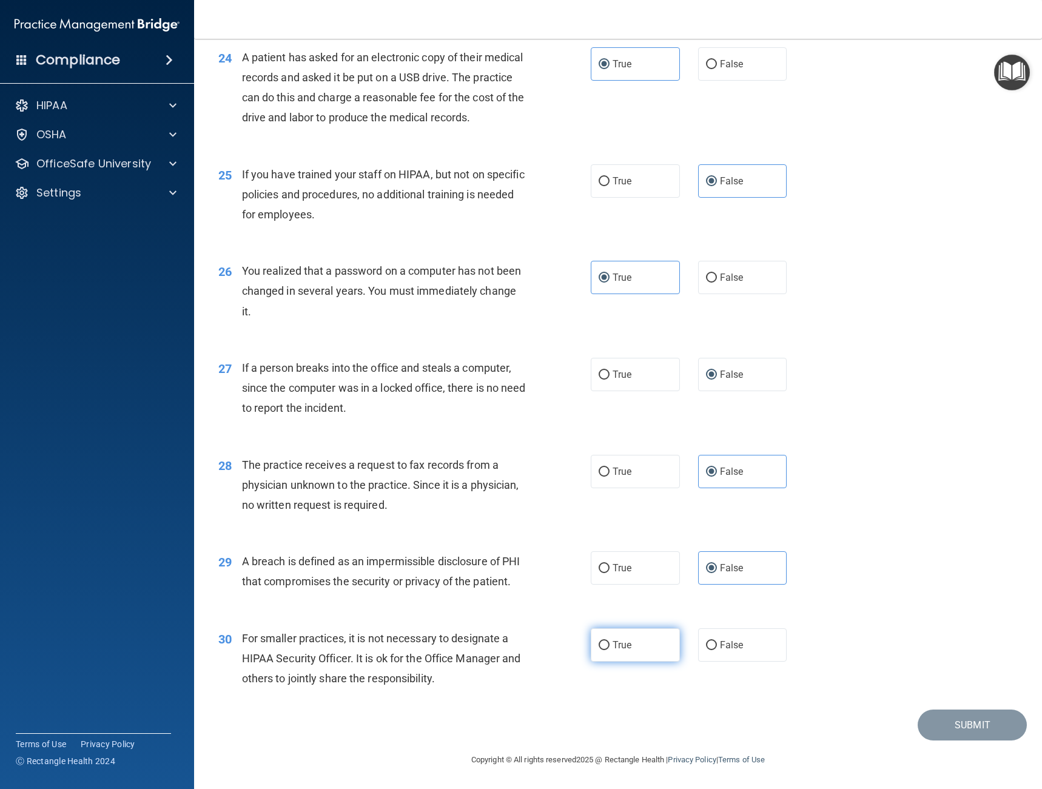
radio input "true"
click at [945, 723] on button "Submit" at bounding box center [972, 725] width 109 height 31
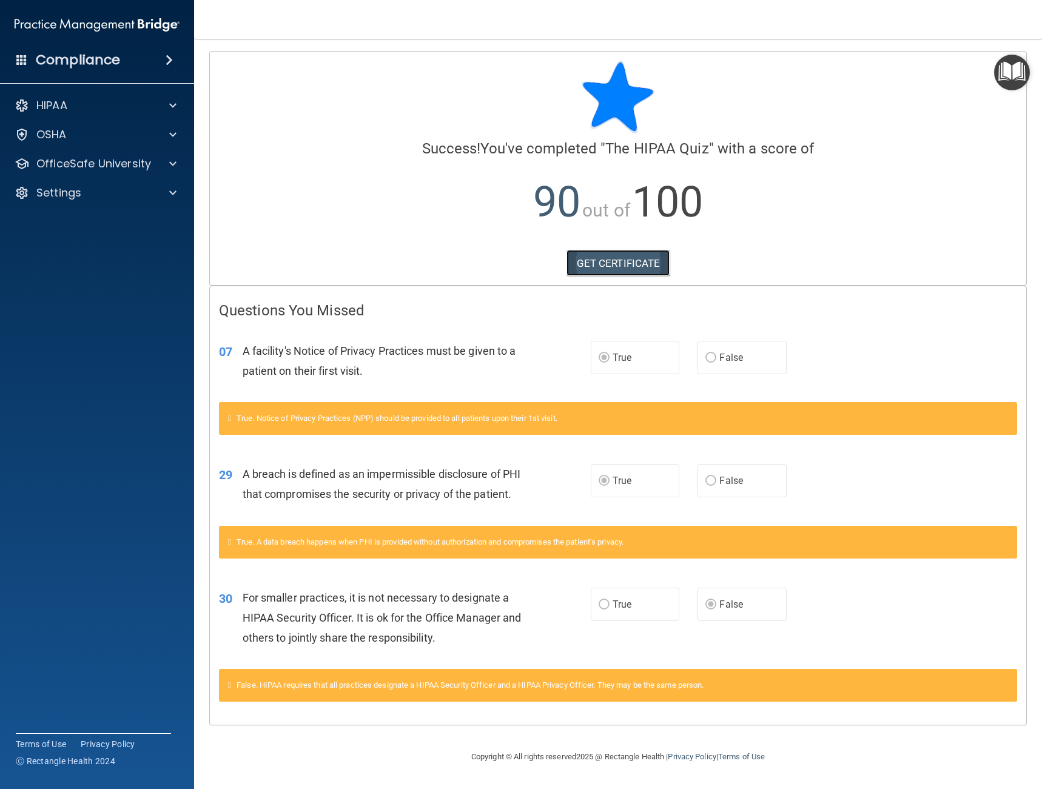
click at [606, 257] on link "GET CERTIFICATE" at bounding box center [619, 263] width 104 height 27
click at [67, 163] on p "OfficeSafe University" at bounding box center [93, 164] width 115 height 15
click at [118, 191] on div "HIPAA Training" at bounding box center [91, 193] width 166 height 12
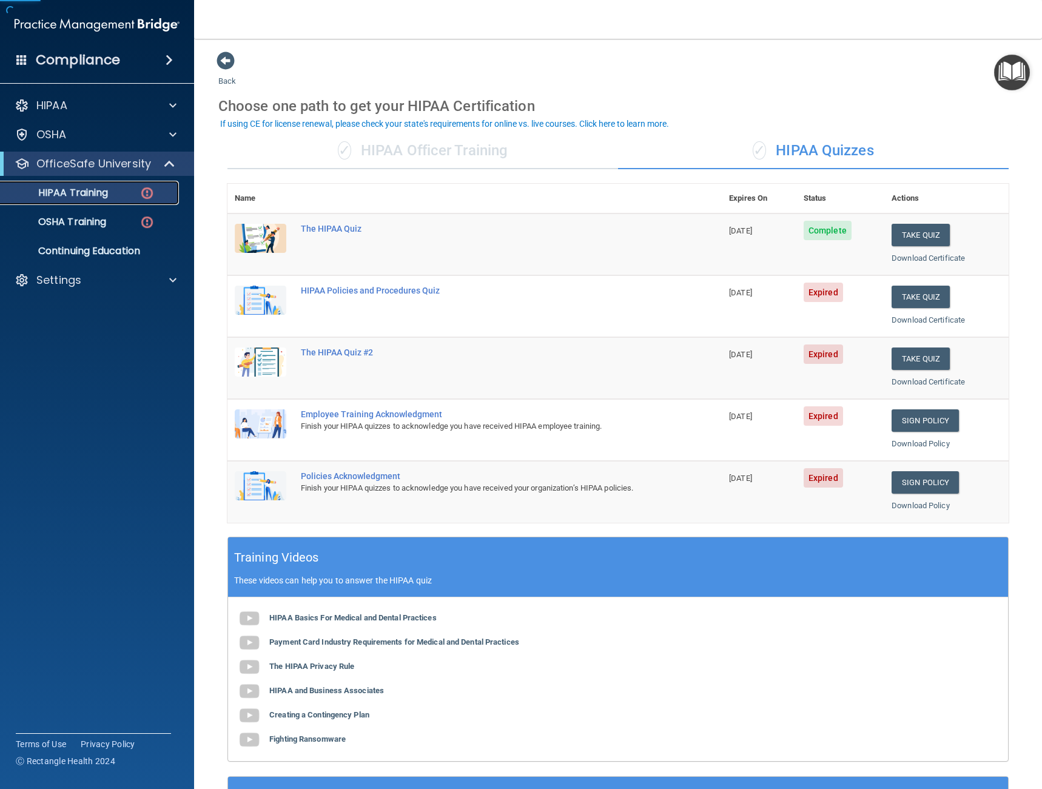
click at [118, 191] on div "HIPAA Training" at bounding box center [91, 193] width 166 height 12
drag, startPoint x: 958, startPoint y: 284, endPoint x: 1013, endPoint y: 296, distance: 55.9
click at [1022, 295] on main "Back Choose one path to get your HIPAA Certification ✓ HIPAA Officer Training ✓…" at bounding box center [618, 414] width 848 height 751
click at [934, 291] on button "Take Quiz" at bounding box center [921, 297] width 58 height 22
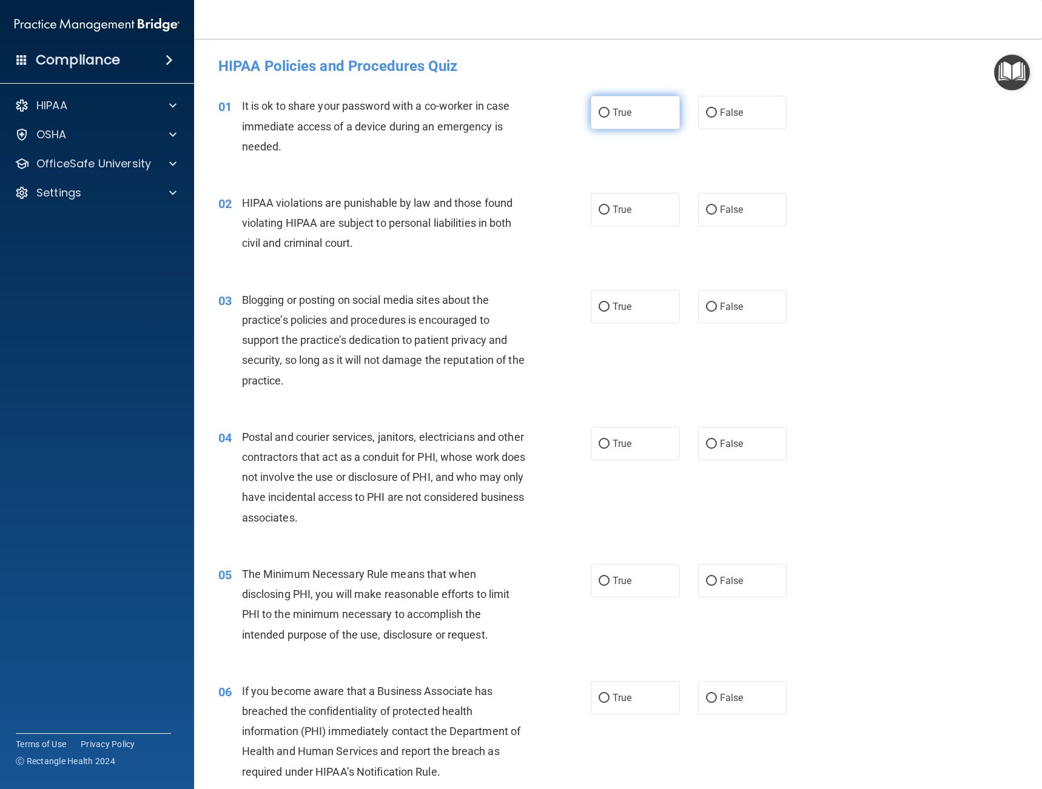
click at [604, 111] on input "True" at bounding box center [604, 113] width 11 height 9
radio input "true"
click at [646, 201] on label "True" at bounding box center [635, 209] width 89 height 33
click at [610, 206] on input "True" at bounding box center [604, 210] width 11 height 9
radio input "true"
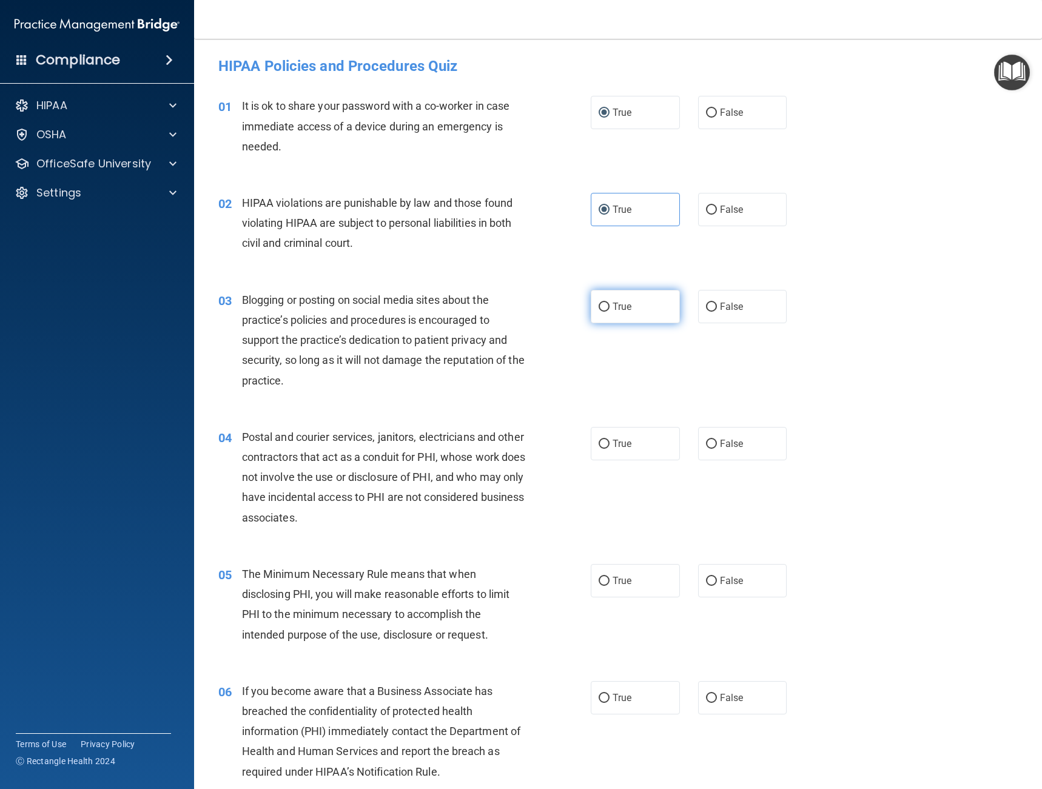
click at [619, 302] on span "True" at bounding box center [622, 307] width 19 height 12
click at [610, 303] on input "True" at bounding box center [604, 307] width 11 height 9
radio input "true"
click at [719, 295] on label "False" at bounding box center [742, 306] width 89 height 33
click at [717, 303] on input "False" at bounding box center [711, 307] width 11 height 9
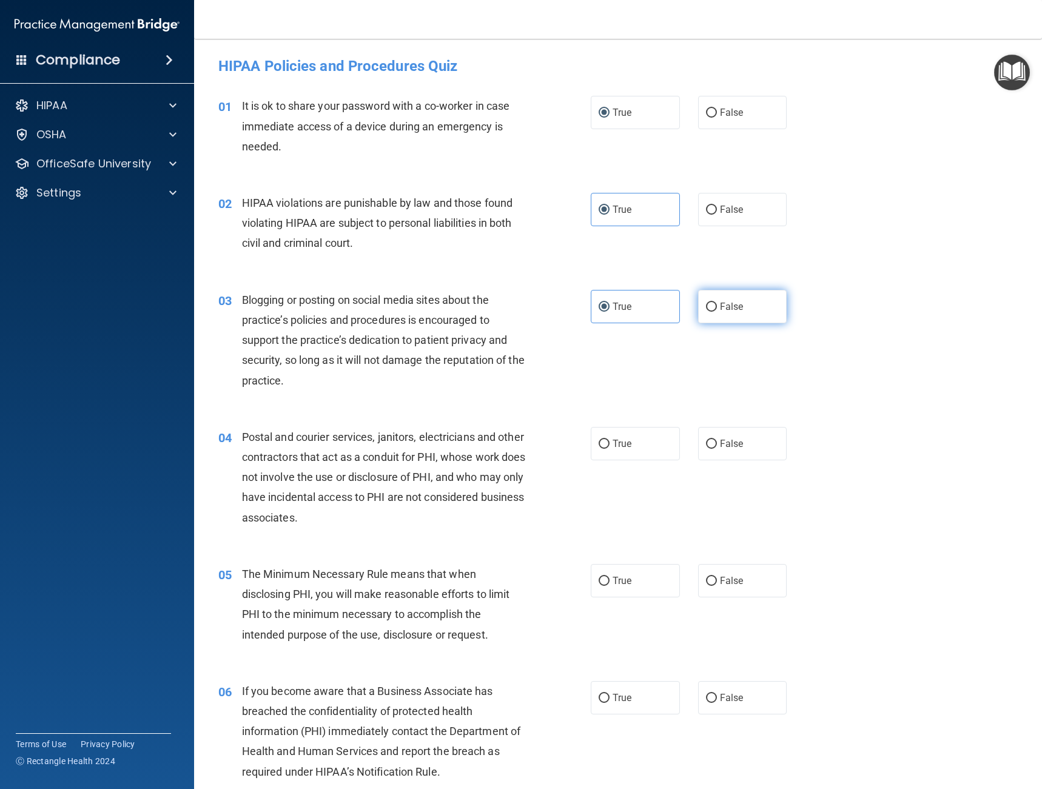
radio input "true"
radio input "false"
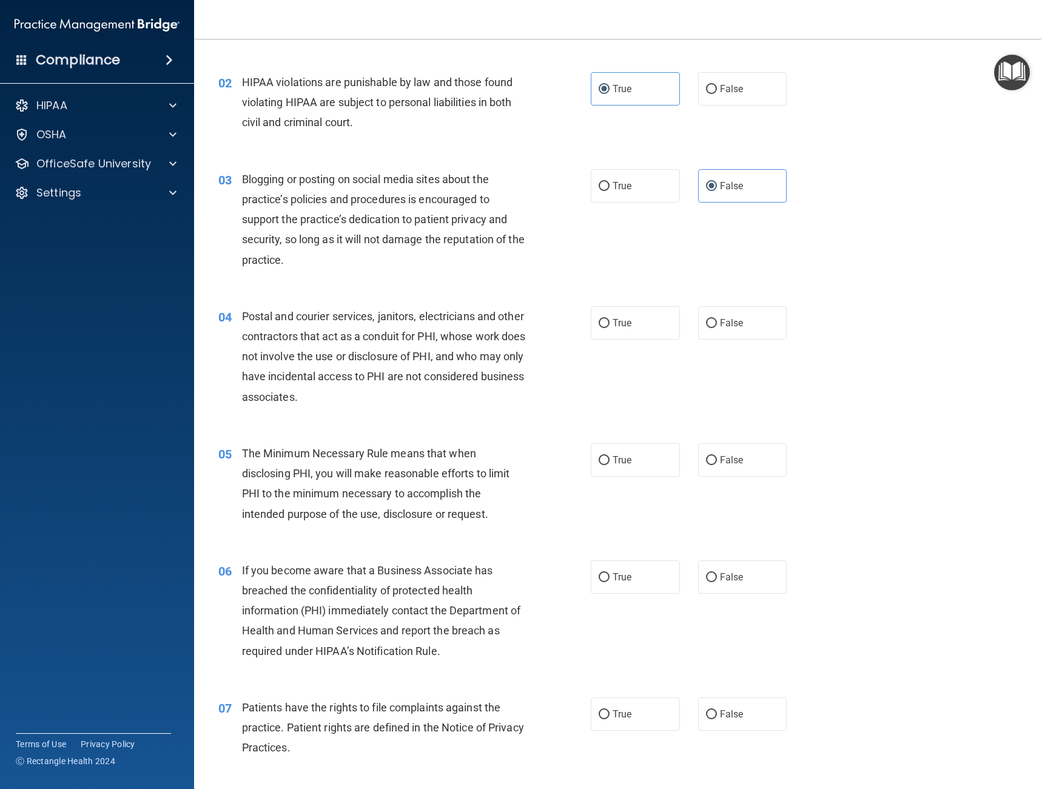
scroll to position [121, 0]
click at [622, 330] on label "True" at bounding box center [635, 322] width 89 height 33
click at [610, 328] on input "True" at bounding box center [604, 323] width 11 height 9
radio input "true"
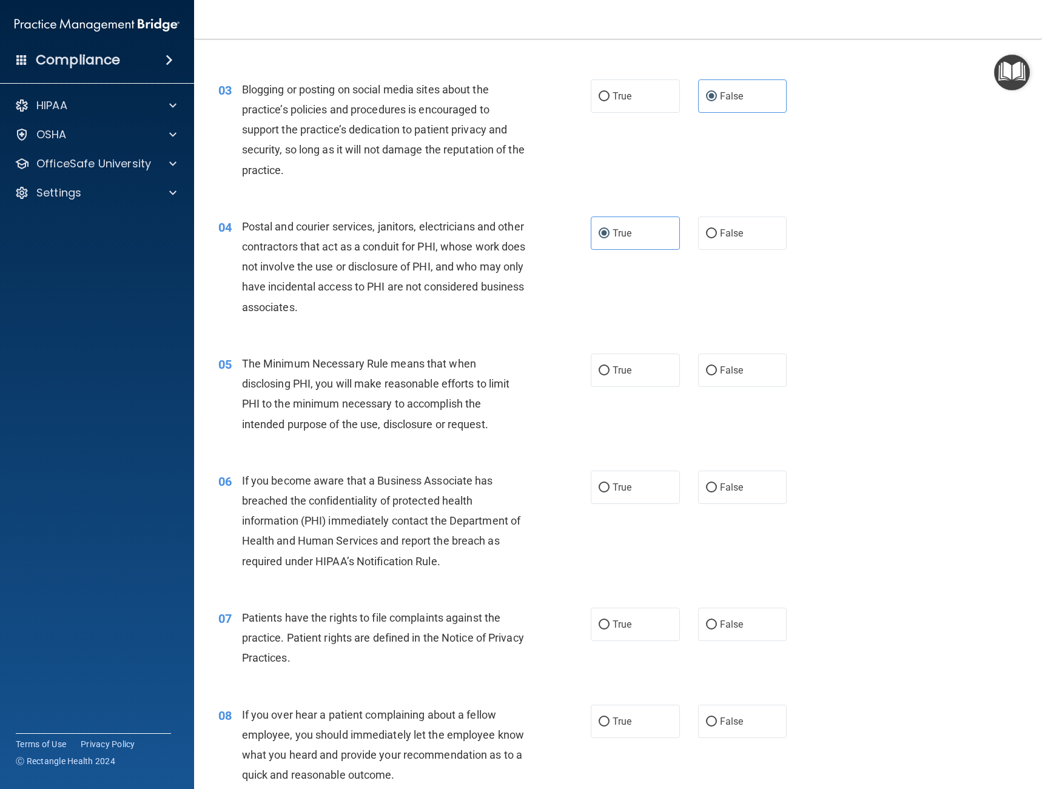
scroll to position [212, 0]
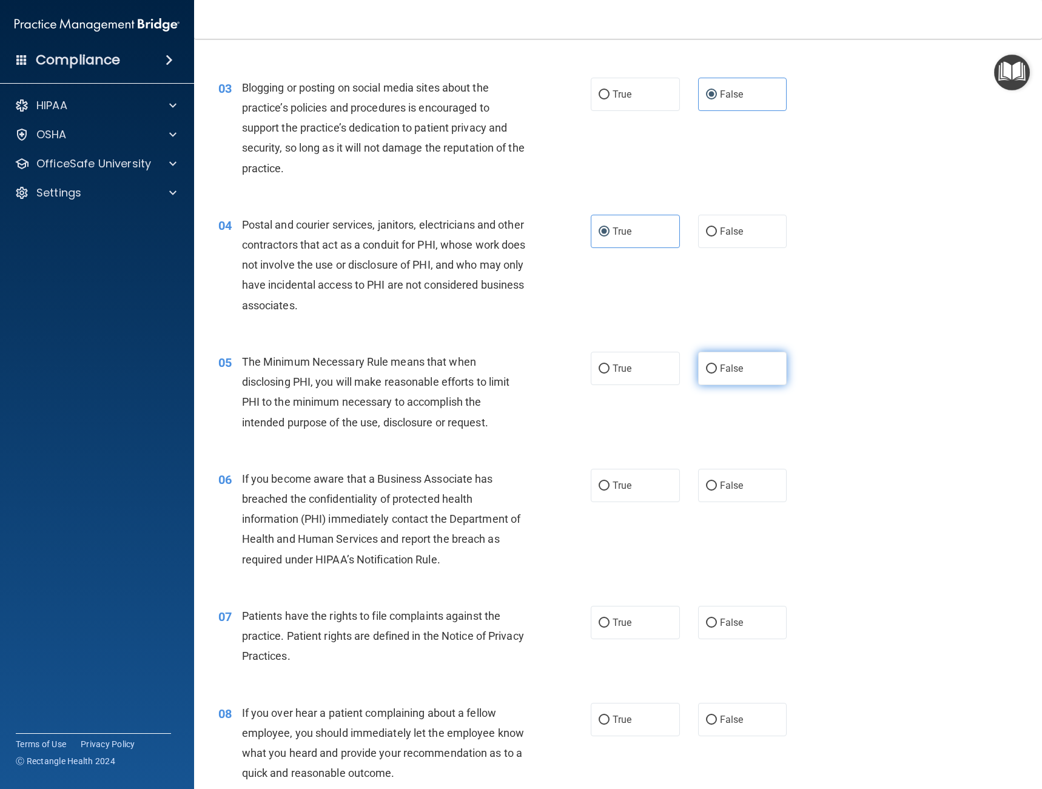
click at [729, 368] on span "False" at bounding box center [732, 369] width 24 height 12
click at [717, 368] on input "False" at bounding box center [711, 369] width 11 height 9
radio input "true"
click at [612, 500] on label "True" at bounding box center [635, 485] width 89 height 33
click at [610, 491] on input "True" at bounding box center [604, 486] width 11 height 9
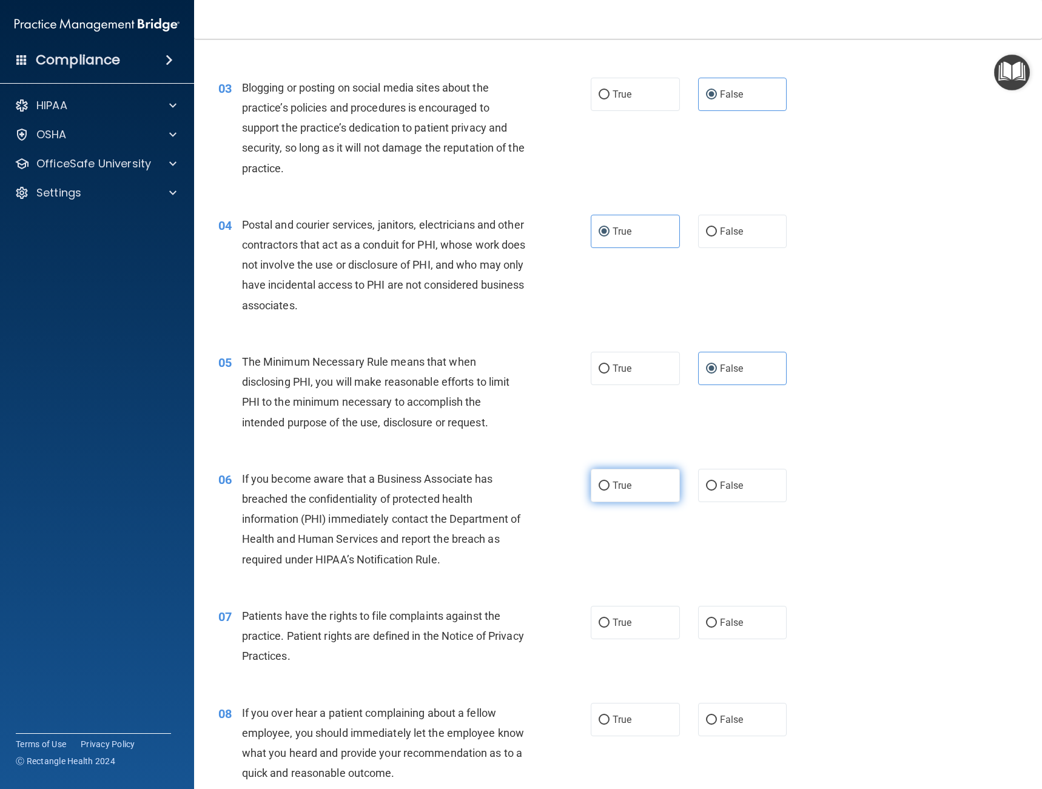
radio input "true"
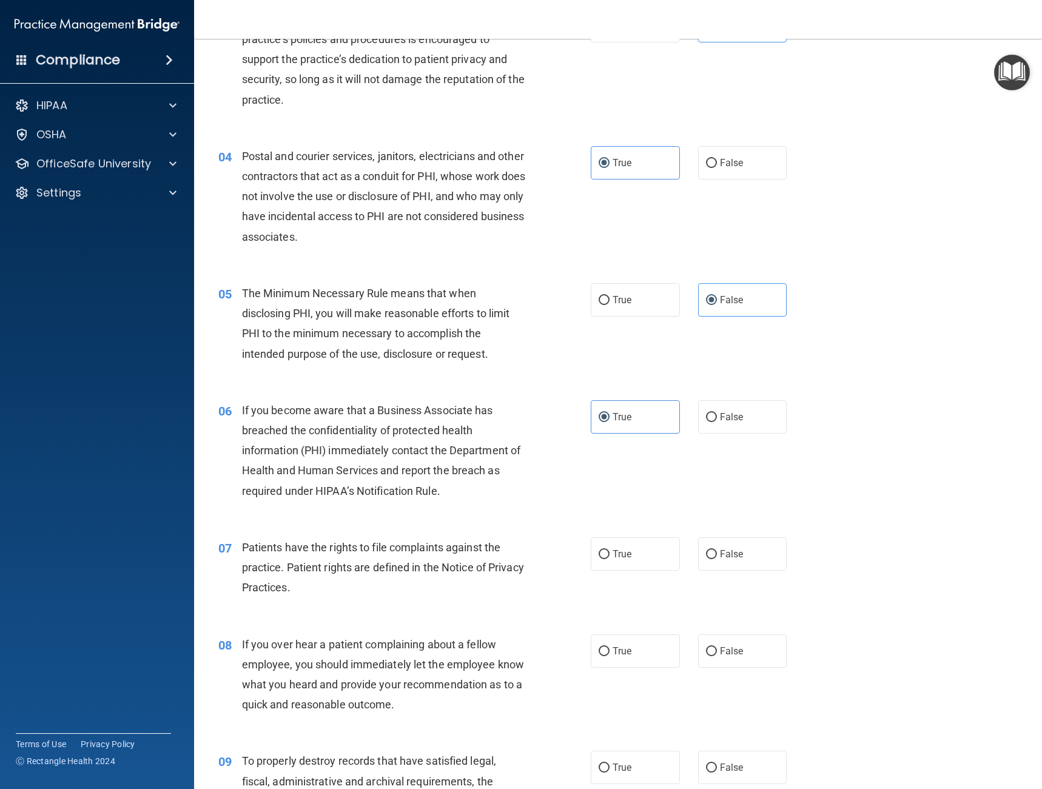
scroll to position [288, 0]
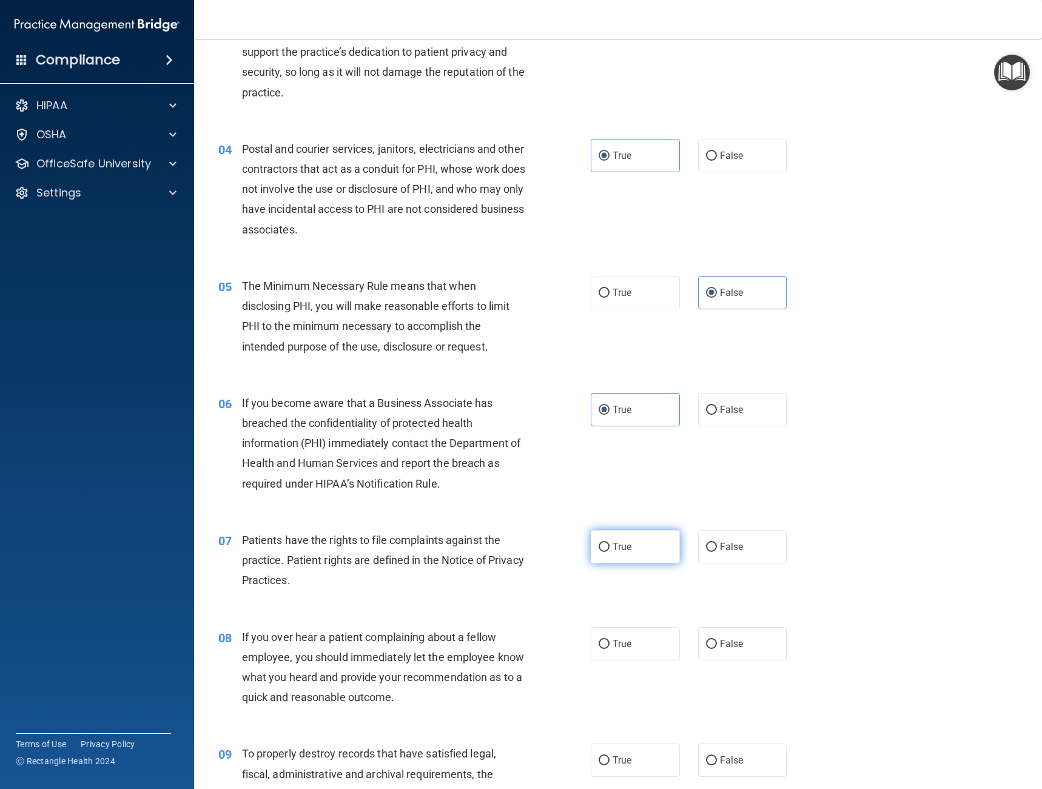
click at [607, 561] on label "True" at bounding box center [635, 546] width 89 height 33
click at [607, 552] on input "True" at bounding box center [604, 547] width 11 height 9
radio input "true"
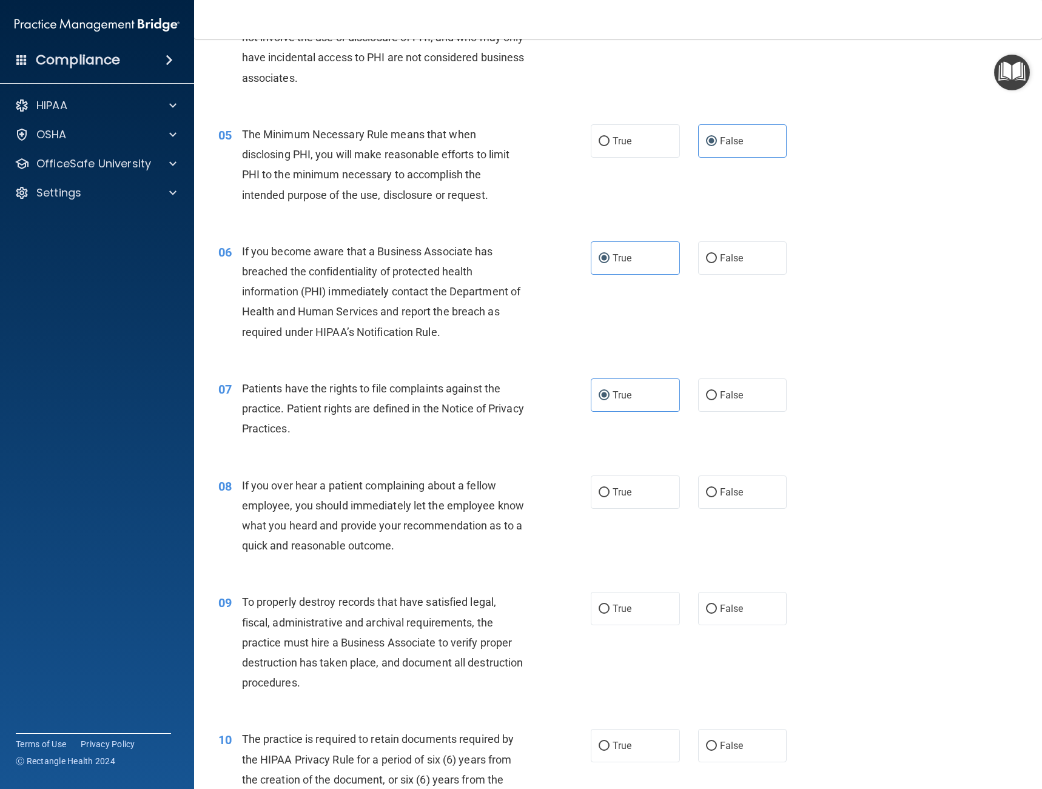
scroll to position [455, 0]
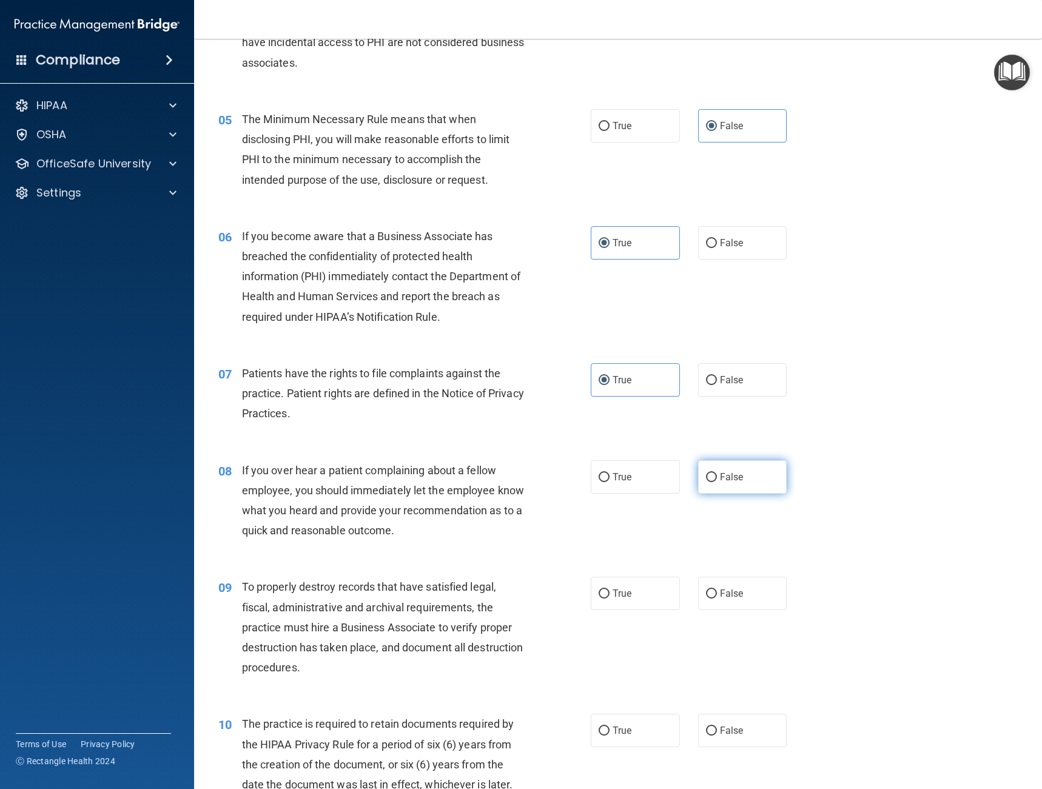
click at [724, 475] on span "False" at bounding box center [732, 477] width 24 height 12
click at [717, 475] on input "False" at bounding box center [711, 477] width 11 height 9
radio input "true"
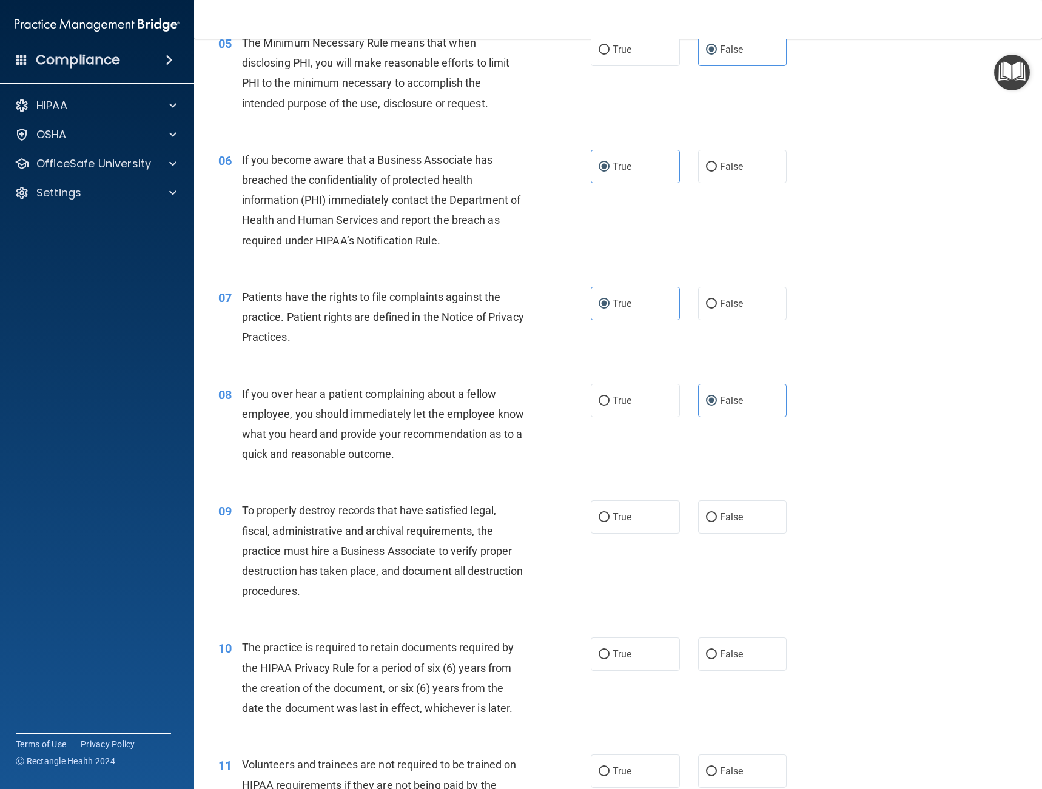
scroll to position [531, 0]
click at [737, 519] on span "False" at bounding box center [732, 518] width 24 height 12
click at [717, 519] on input "False" at bounding box center [711, 518] width 11 height 9
radio input "true"
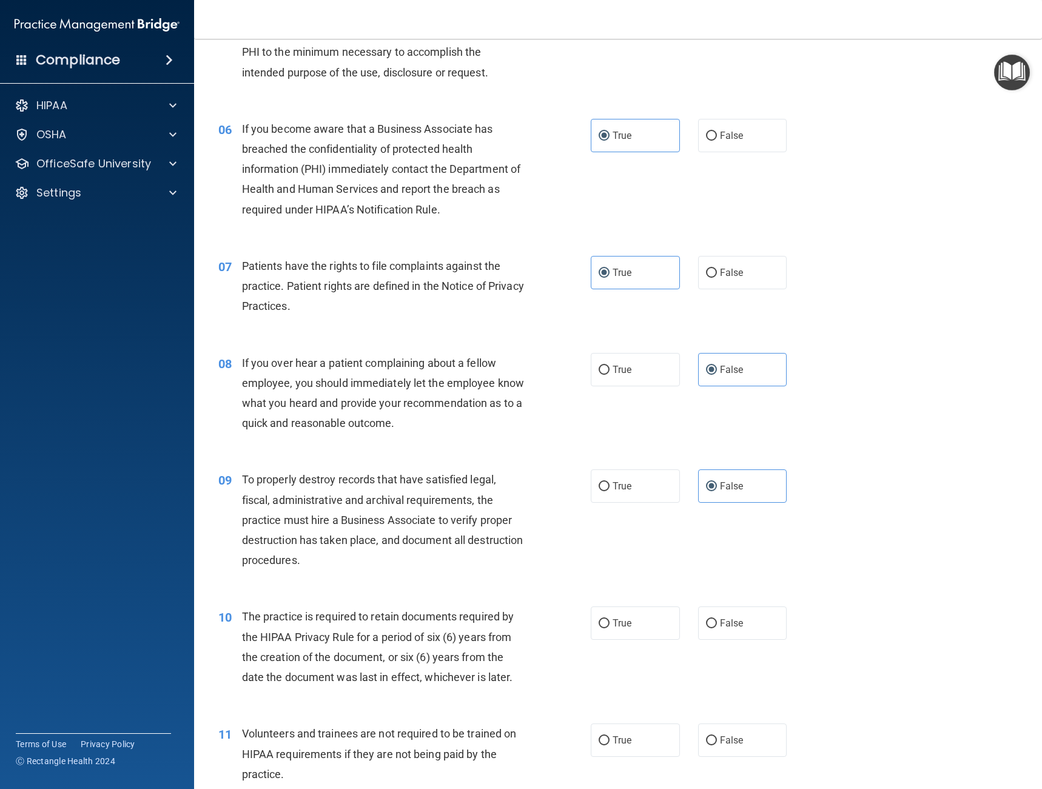
scroll to position [592, 0]
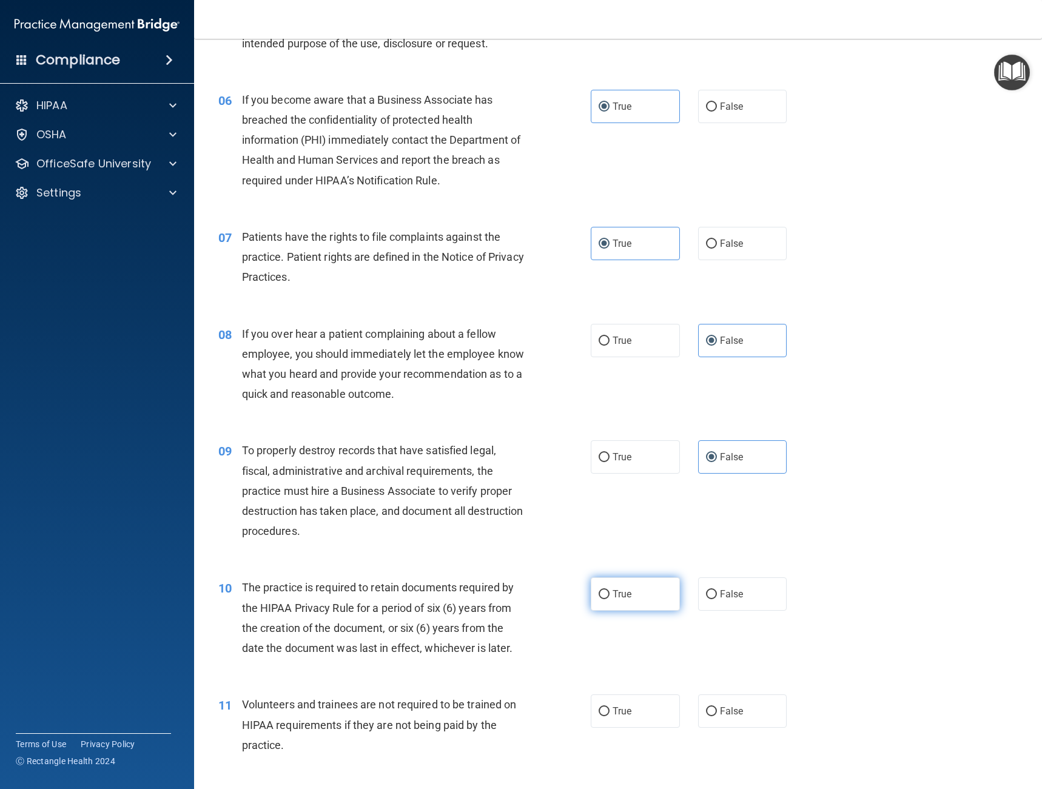
click at [598, 608] on label "True" at bounding box center [635, 594] width 89 height 33
click at [599, 599] on input "True" at bounding box center [604, 594] width 11 height 9
radio input "true"
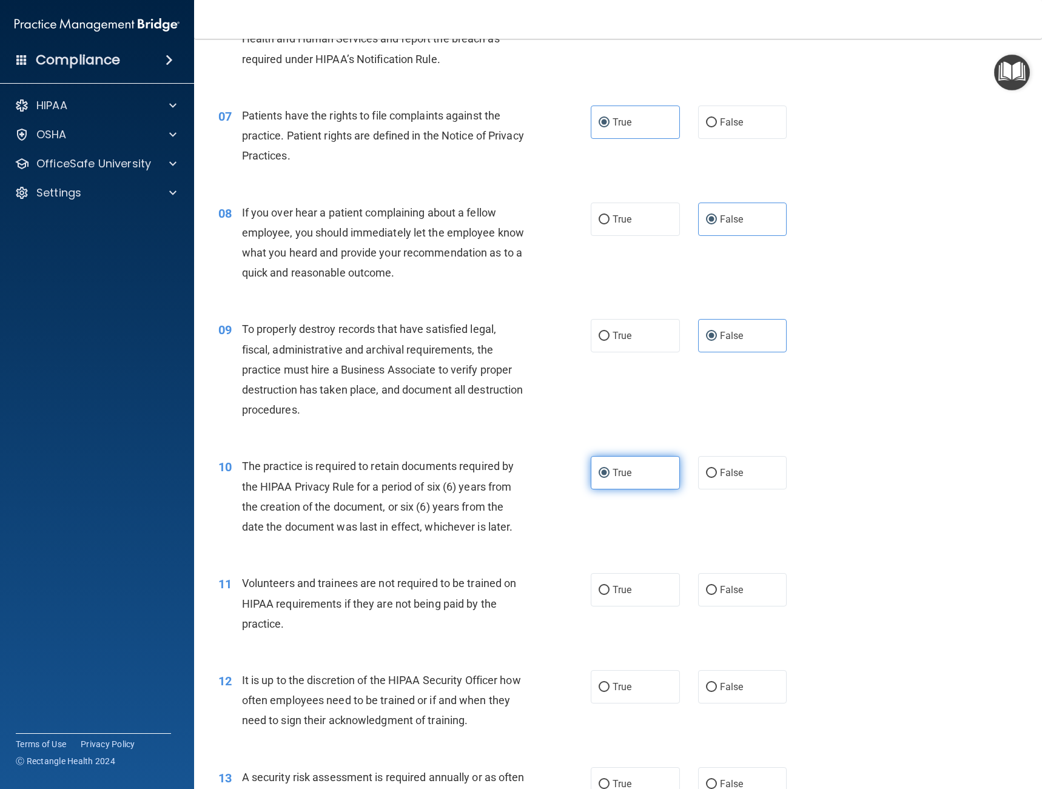
scroll to position [728, 0]
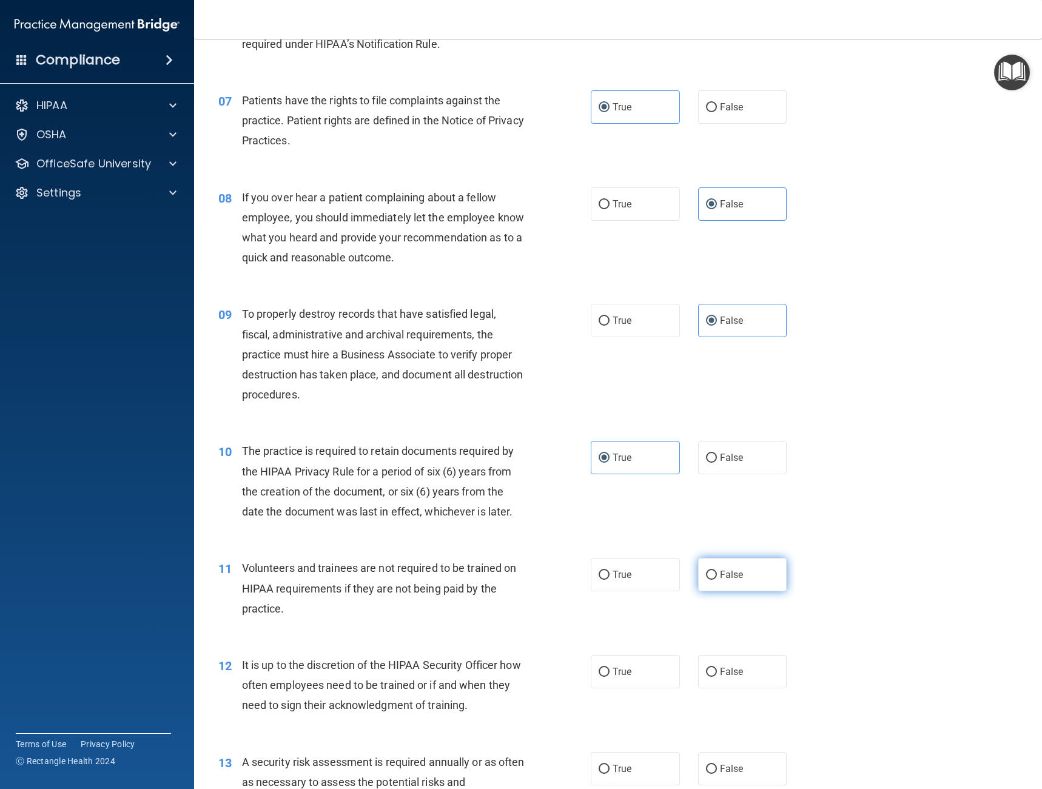
click at [723, 574] on span "False" at bounding box center [732, 575] width 24 height 12
click at [717, 574] on input "False" at bounding box center [711, 575] width 11 height 9
radio input "true"
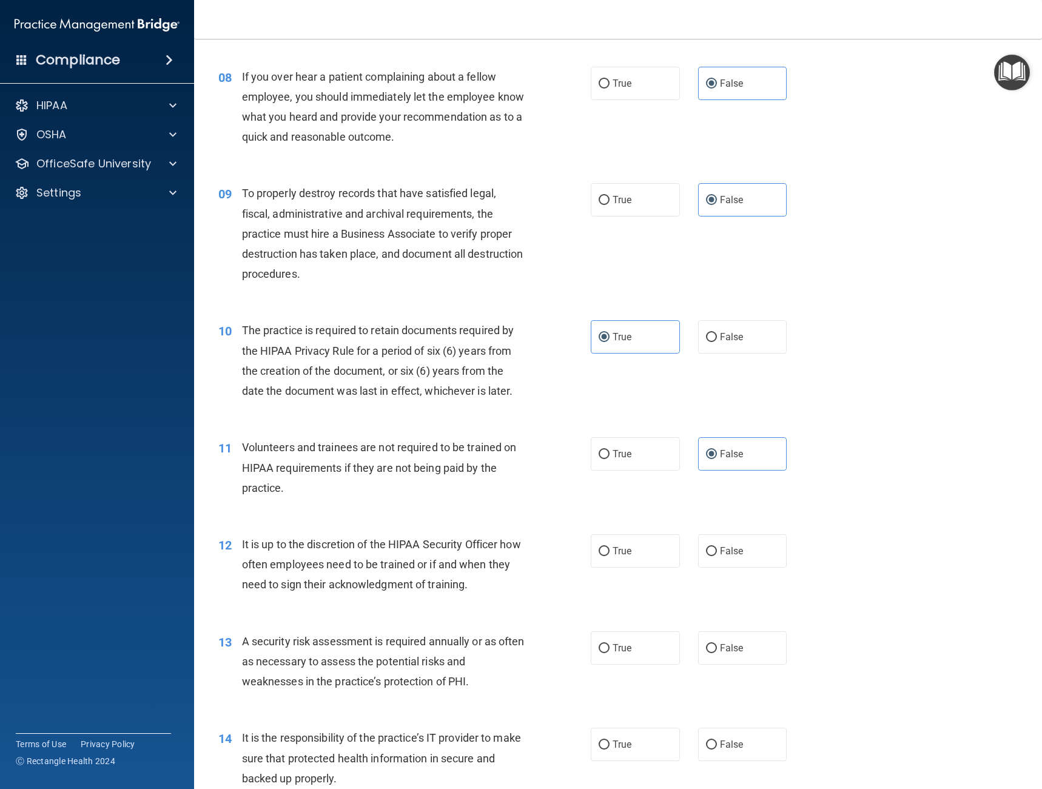
scroll to position [849, 0]
click at [740, 558] on label "False" at bounding box center [742, 550] width 89 height 33
click at [717, 556] on input "False" at bounding box center [711, 551] width 11 height 9
radio input "true"
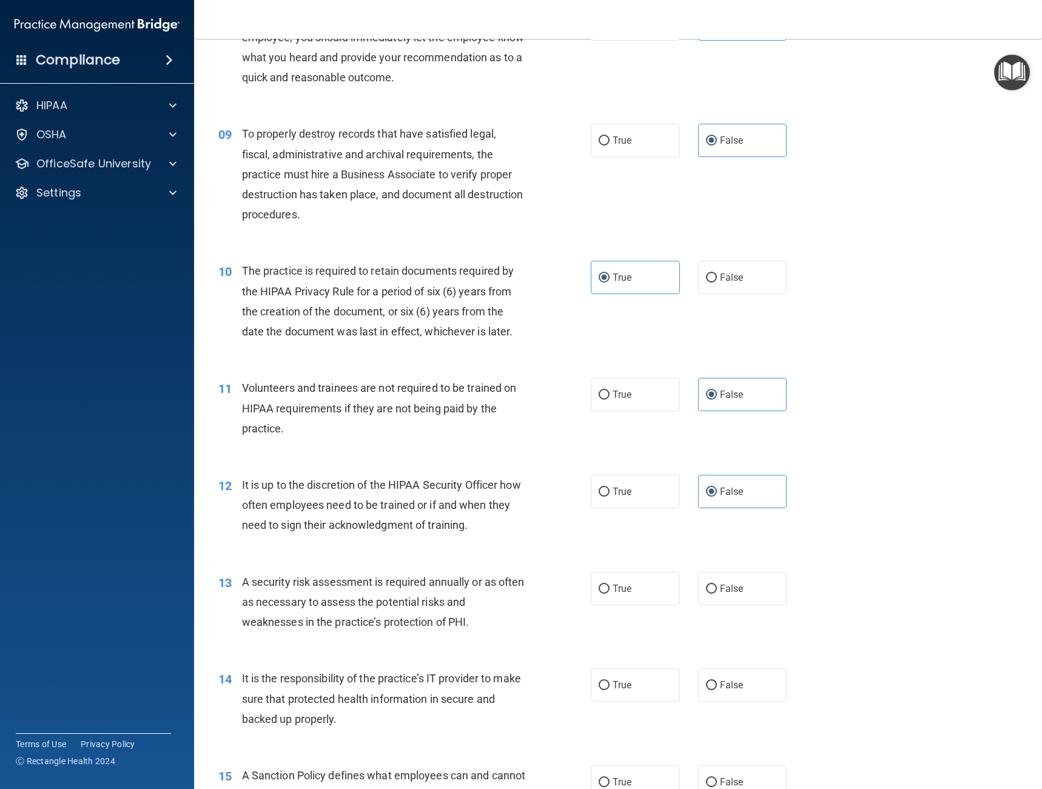
scroll to position [910, 0]
click at [613, 582] on span "True" at bounding box center [622, 587] width 19 height 12
click at [610, 583] on input "True" at bounding box center [604, 587] width 11 height 9
radio input "true"
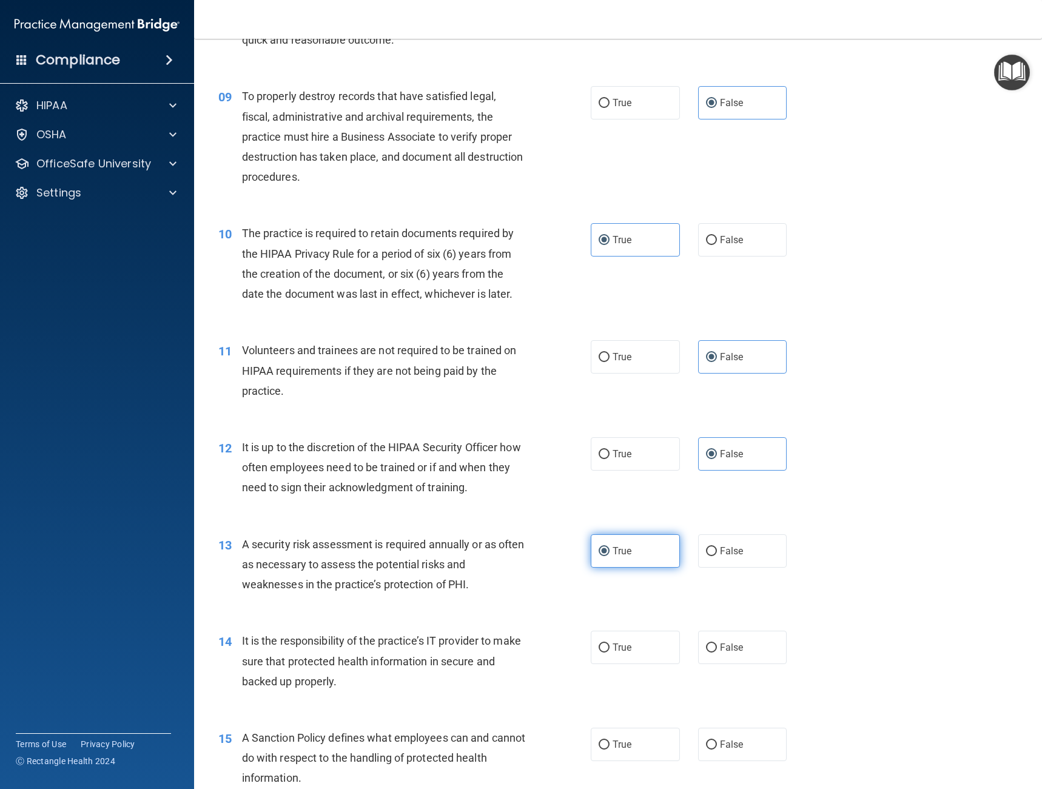
scroll to position [1016, 0]
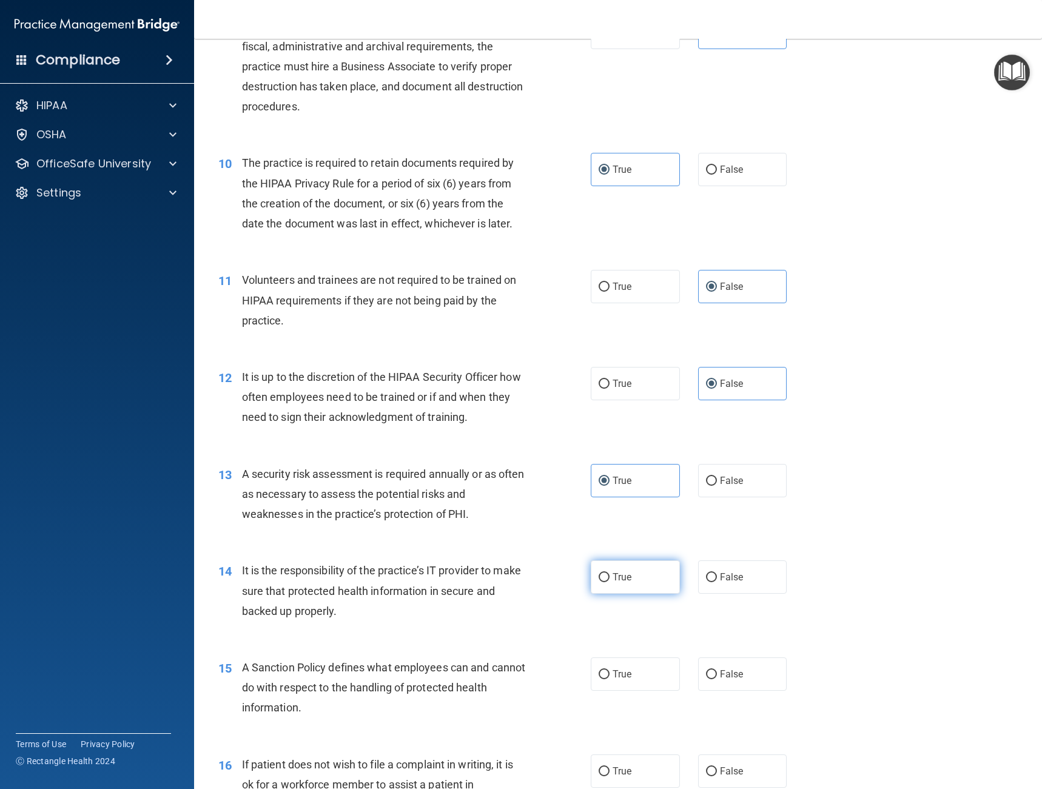
click at [644, 582] on label "True" at bounding box center [635, 577] width 89 height 33
click at [610, 582] on input "True" at bounding box center [604, 577] width 11 height 9
radio input "true"
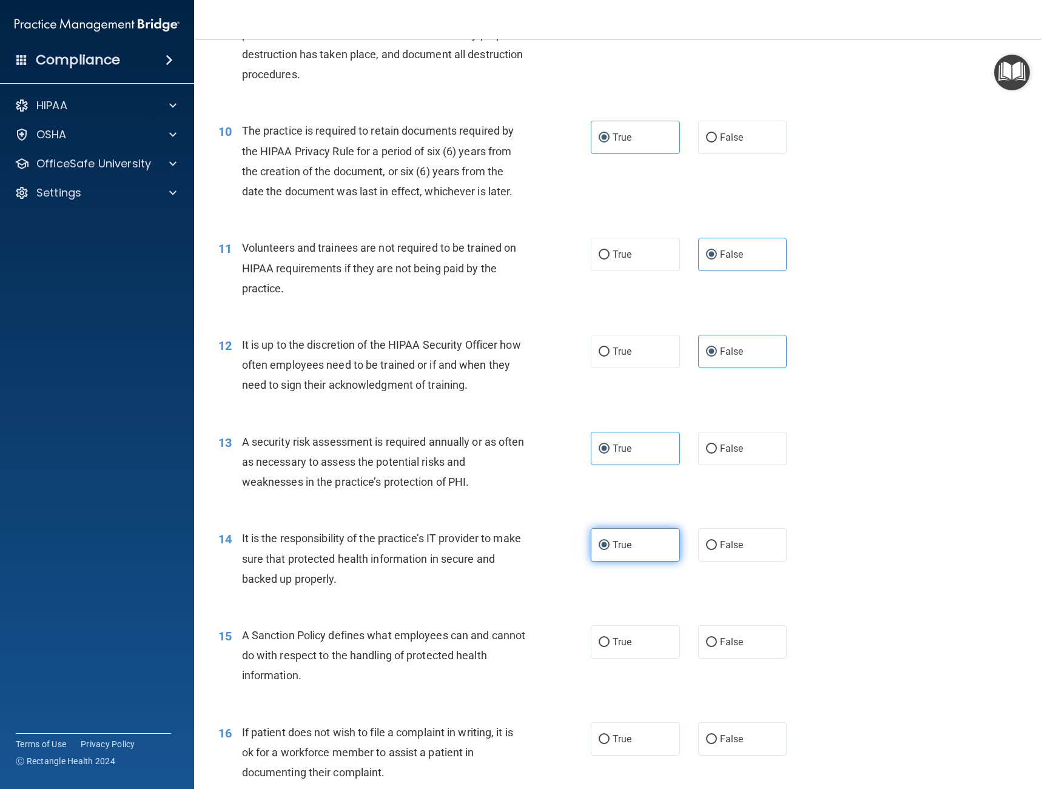
scroll to position [1123, 0]
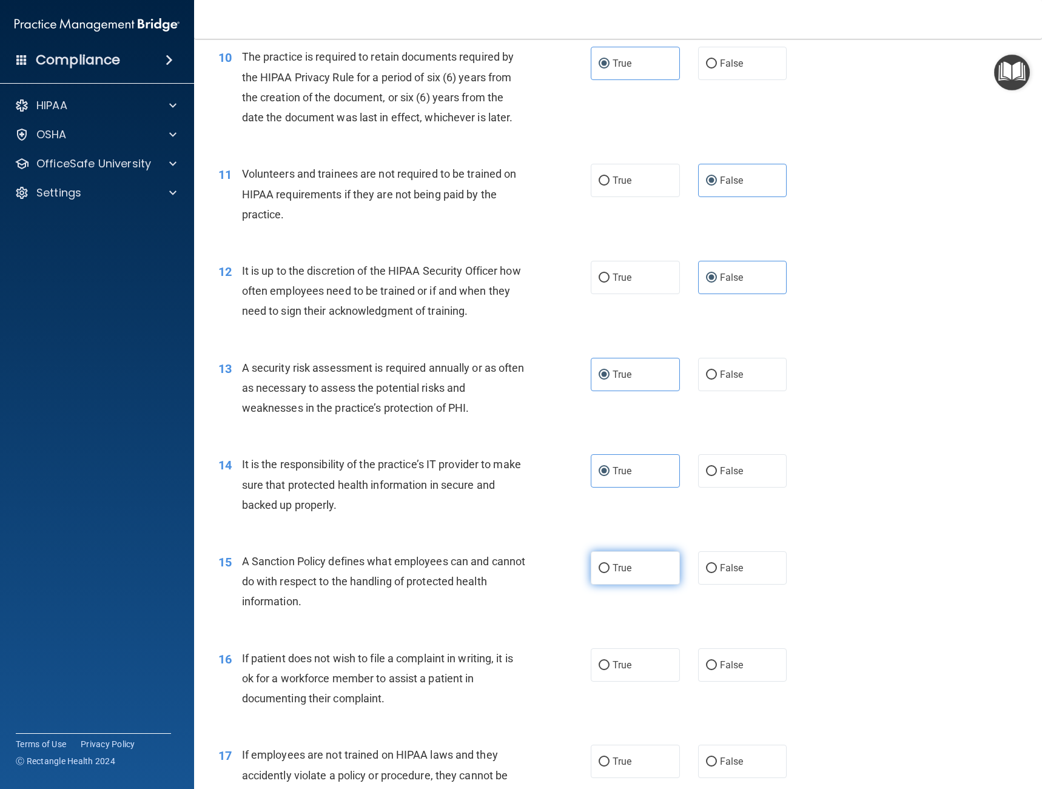
click at [664, 577] on label "True" at bounding box center [635, 568] width 89 height 33
click at [610, 573] on input "True" at bounding box center [604, 568] width 11 height 9
radio input "true"
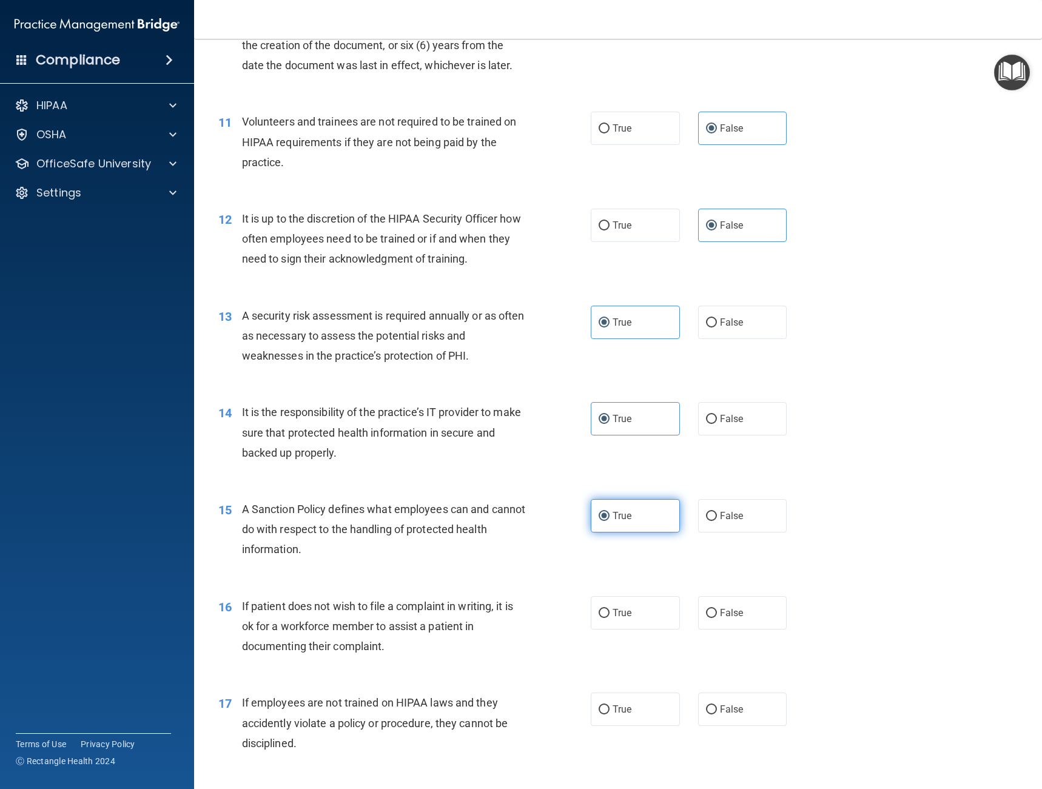
scroll to position [1229, 0]
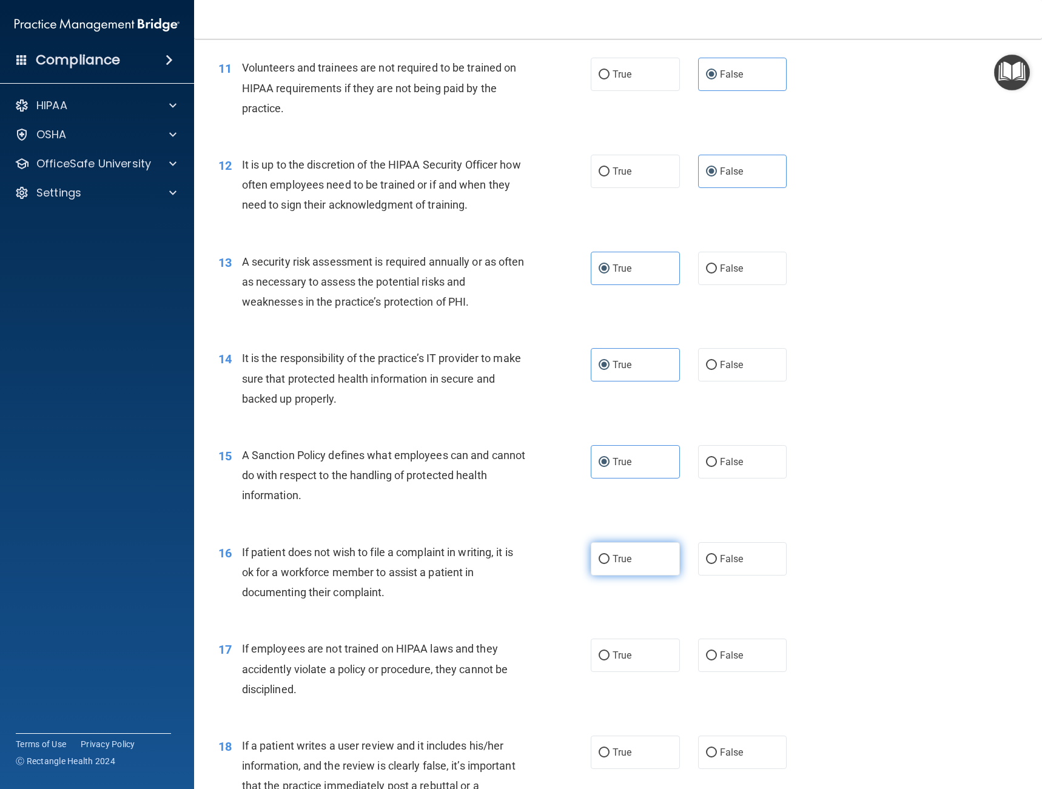
click at [642, 561] on label "True" at bounding box center [635, 558] width 89 height 33
click at [610, 561] on input "True" at bounding box center [604, 559] width 11 height 9
radio input "true"
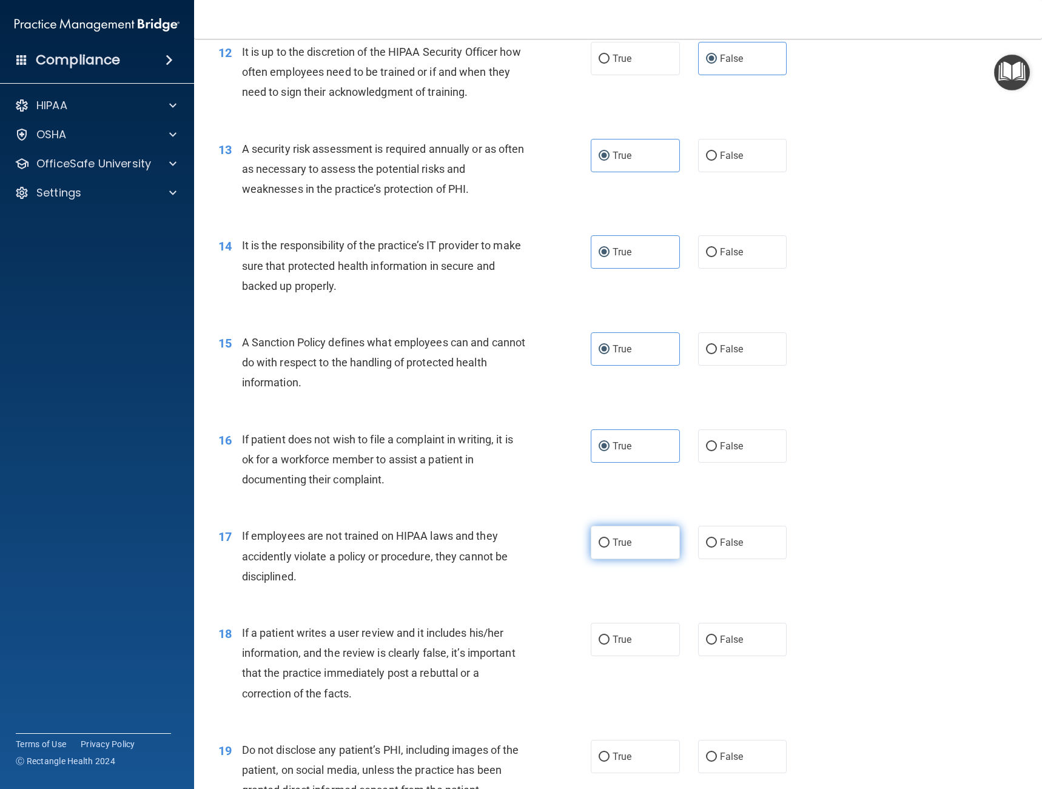
scroll to position [1380, 0]
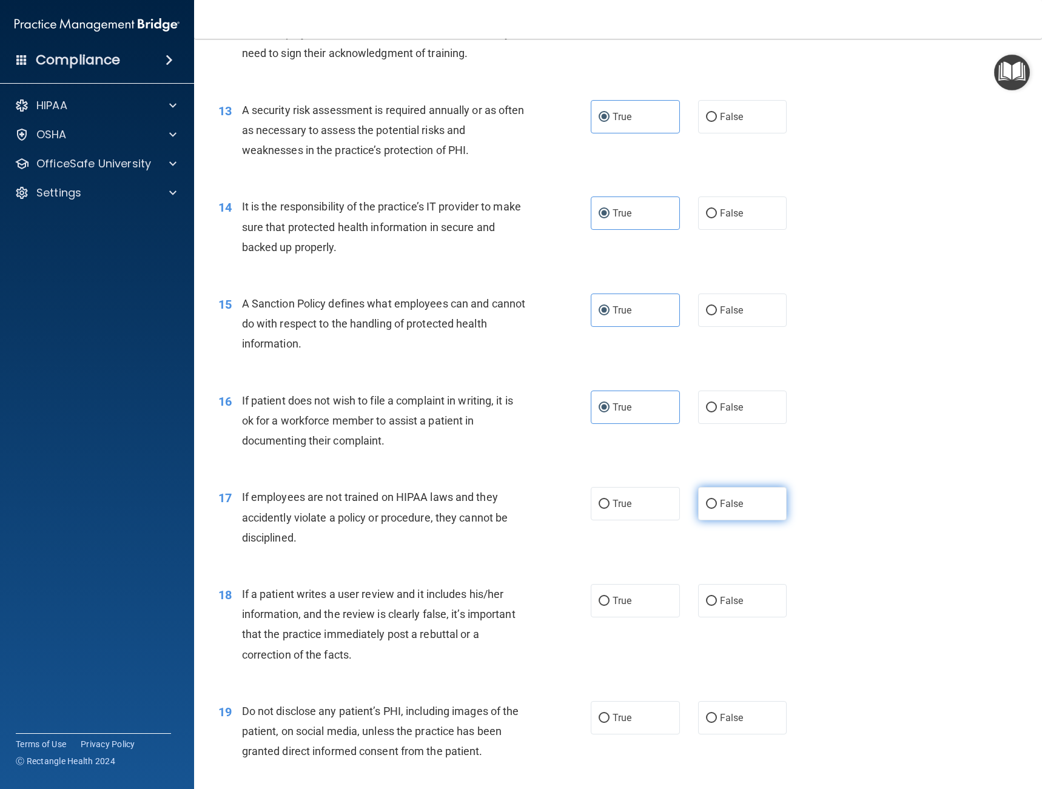
click at [714, 501] on label "False" at bounding box center [742, 503] width 89 height 33
click at [714, 501] on input "False" at bounding box center [711, 504] width 11 height 9
radio input "true"
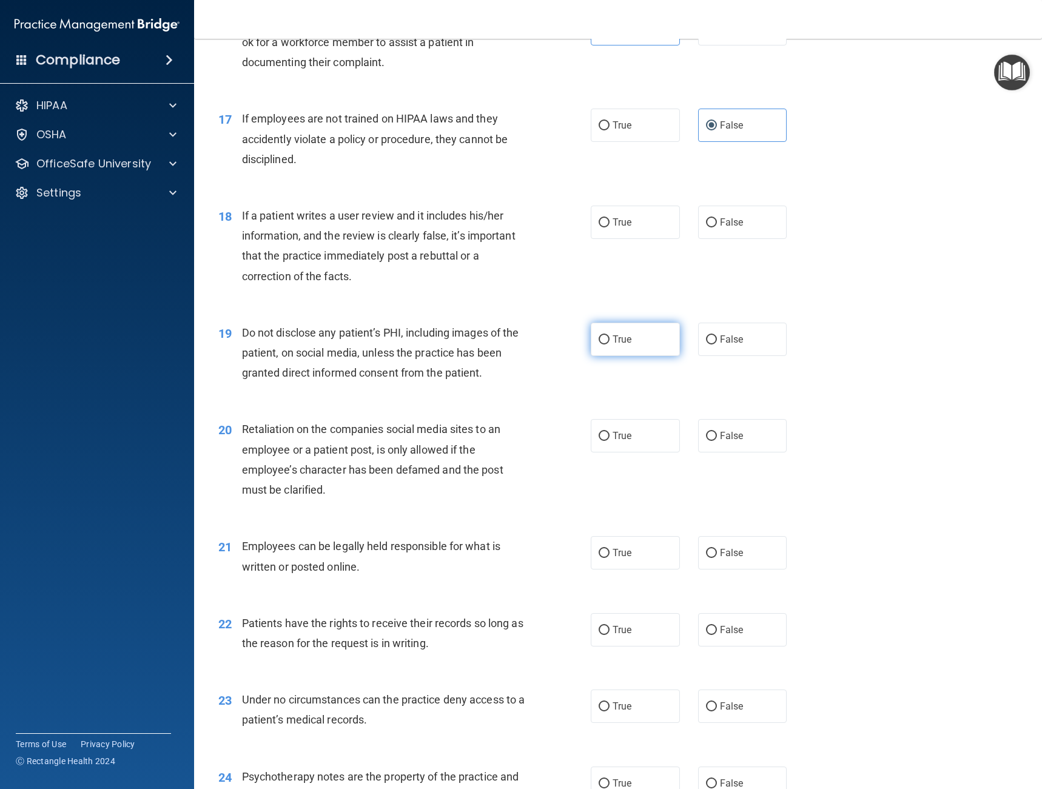
scroll to position [1760, 0]
click at [712, 226] on label "False" at bounding box center [742, 221] width 89 height 33
click at [712, 226] on input "False" at bounding box center [711, 222] width 11 height 9
radio input "true"
click at [564, 337] on div "19 Do not disclose any patient’s PHI, including images of the patient, on socia…" at bounding box center [404, 355] width 409 height 67
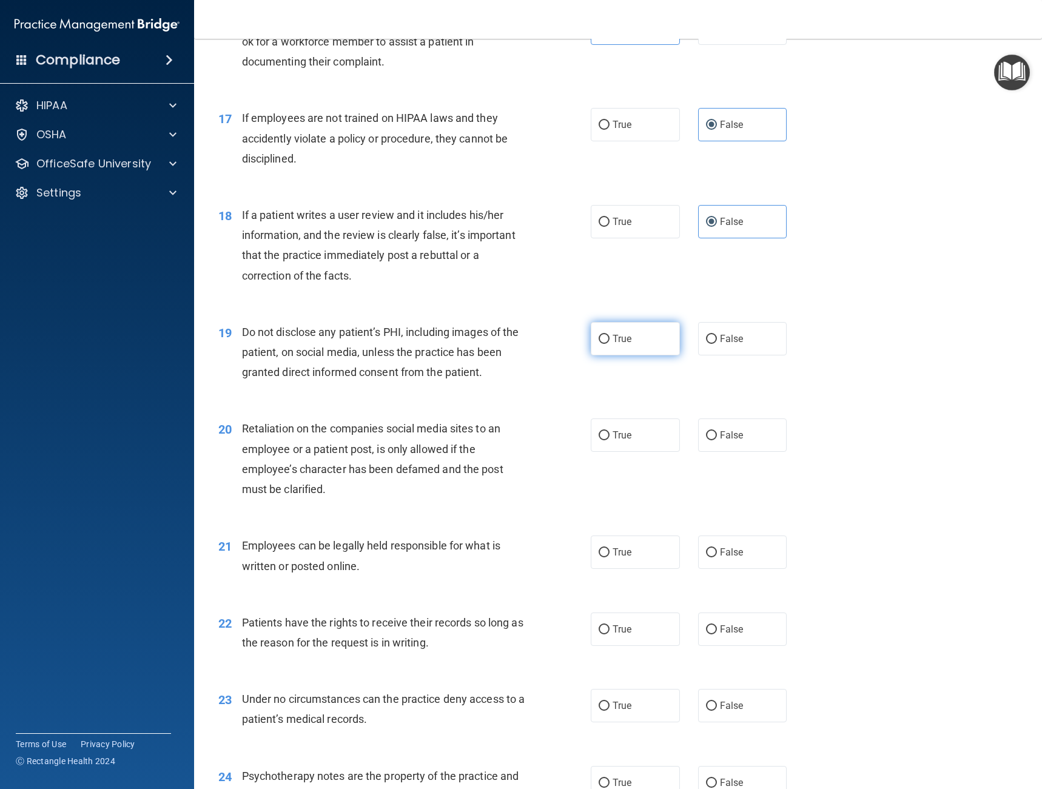
click at [615, 330] on label "True" at bounding box center [635, 338] width 89 height 33
click at [610, 335] on input "True" at bounding box center [604, 339] width 11 height 9
radio input "true"
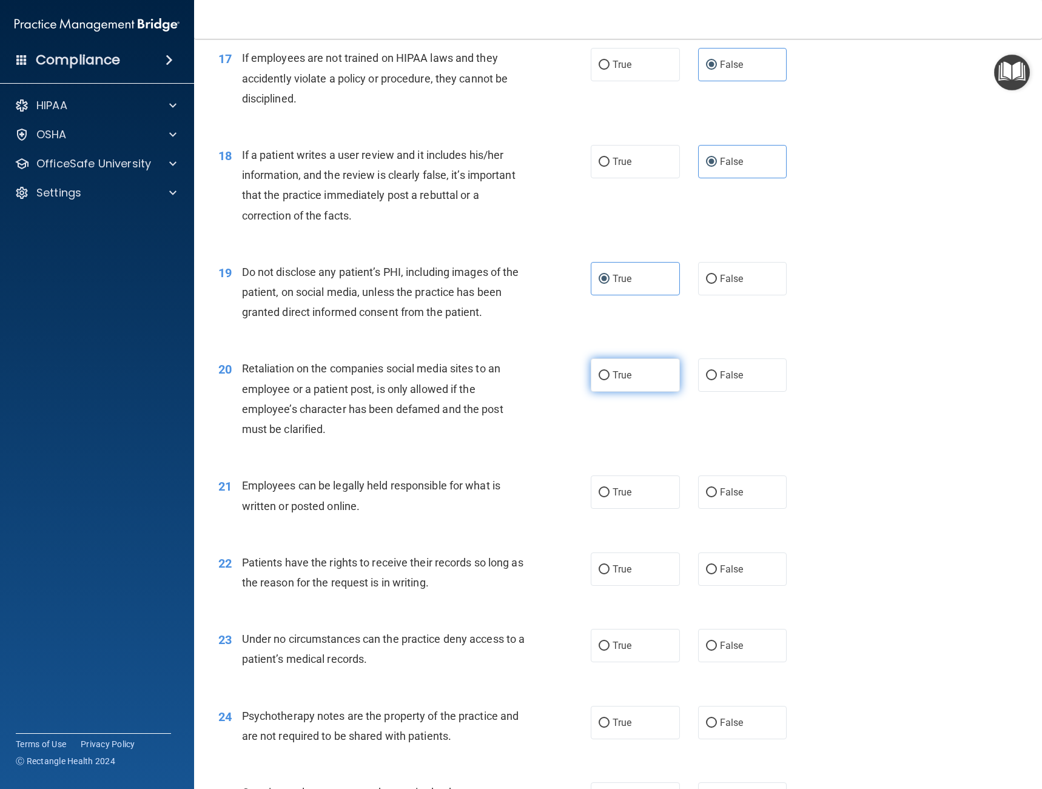
scroll to position [1820, 0]
drag, startPoint x: 718, startPoint y: 377, endPoint x: 720, endPoint y: 383, distance: 6.9
click at [720, 383] on label "False" at bounding box center [742, 374] width 89 height 33
click at [717, 380] on input "False" at bounding box center [711, 375] width 11 height 9
radio input "true"
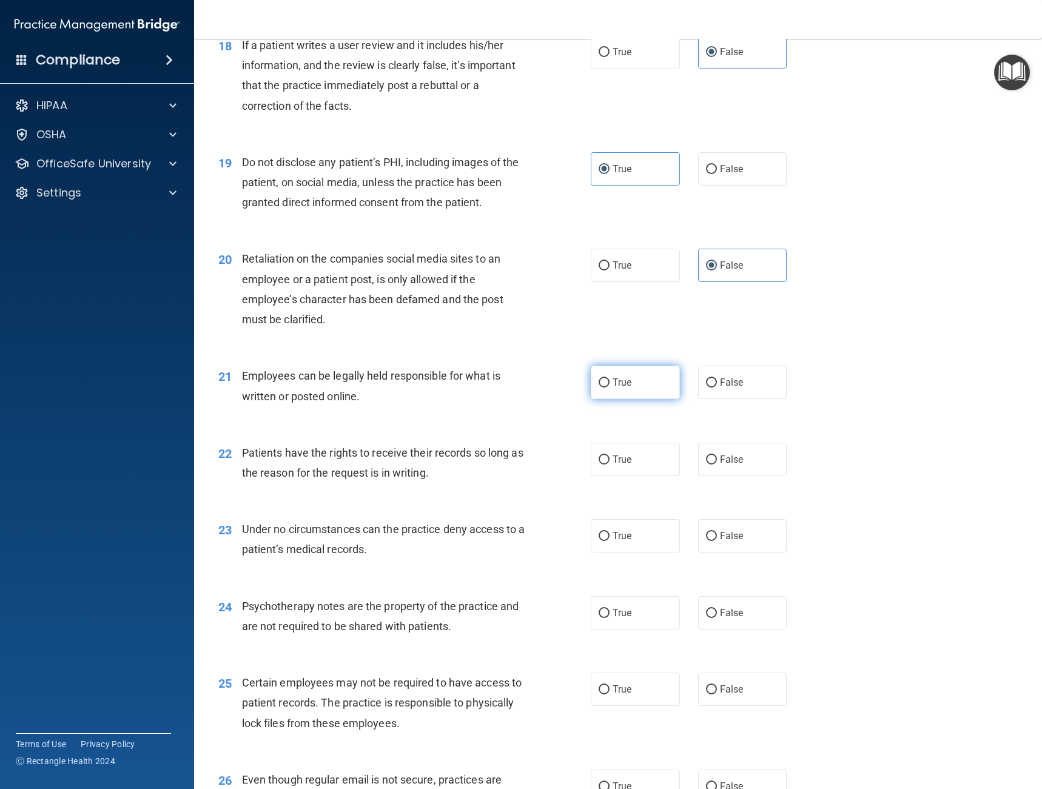
scroll to position [1942, 0]
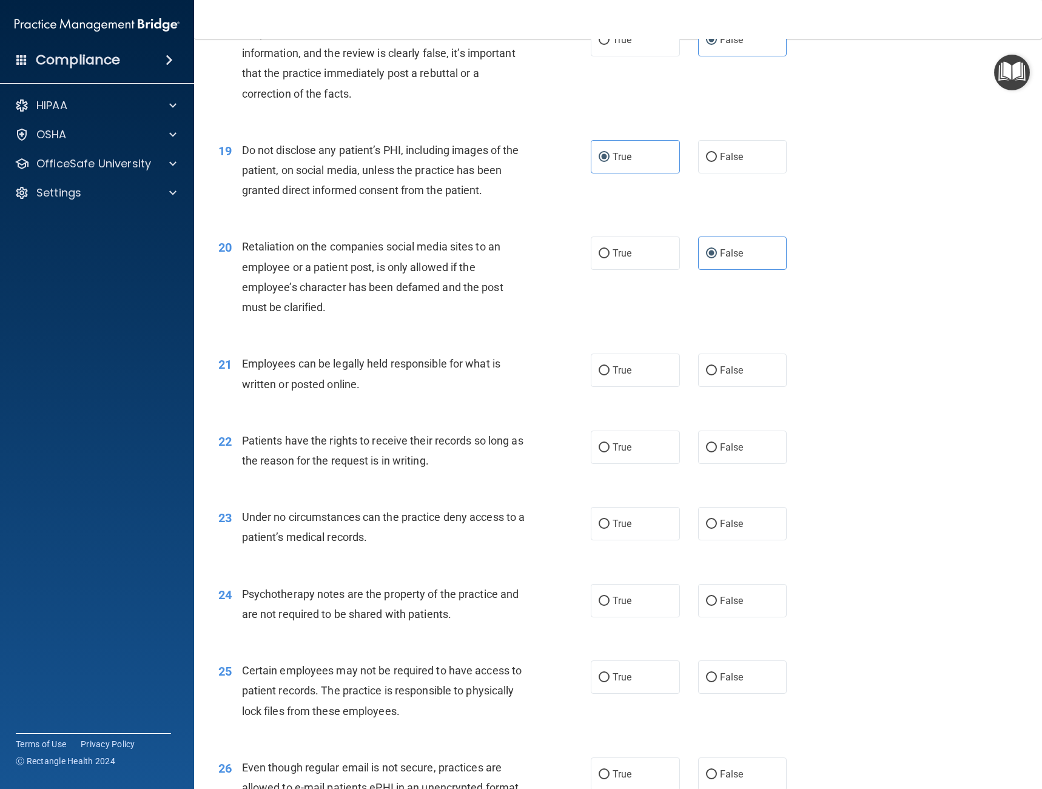
click at [635, 400] on div "21 Employees can be legally held responsible for what is written or posted onli…" at bounding box center [618, 377] width 818 height 76
click at [631, 374] on label "True" at bounding box center [635, 370] width 89 height 33
click at [610, 374] on input "True" at bounding box center [604, 370] width 11 height 9
radio input "true"
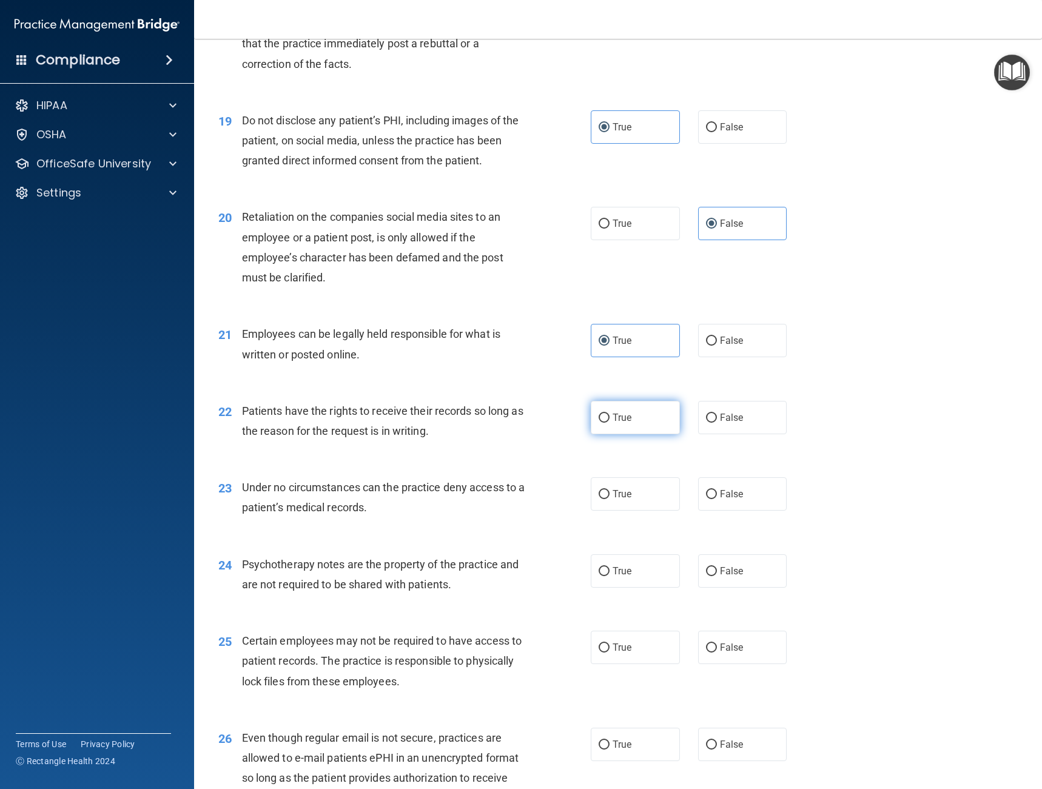
scroll to position [1972, 0]
click at [624, 422] on span "True" at bounding box center [622, 417] width 19 height 12
click at [610, 422] on input "True" at bounding box center [604, 417] width 11 height 9
radio input "true"
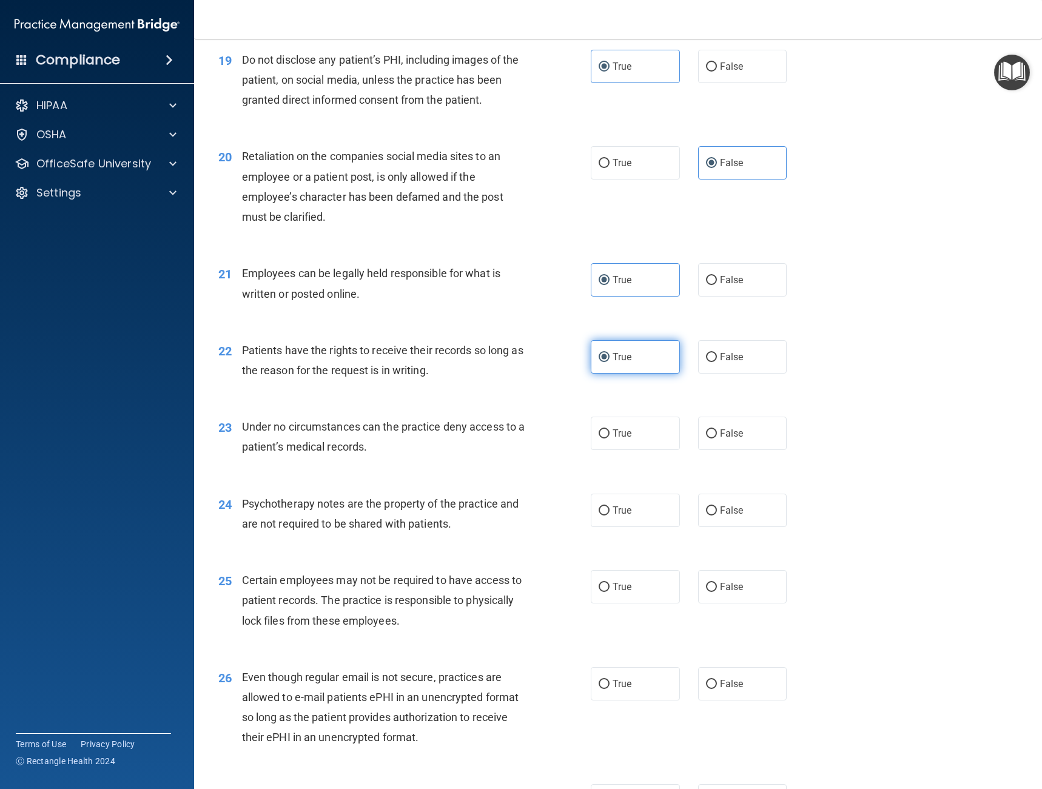
scroll to position [2033, 0]
click at [624, 422] on label "True" at bounding box center [635, 432] width 89 height 33
click at [610, 429] on input "True" at bounding box center [604, 433] width 11 height 9
radio input "true"
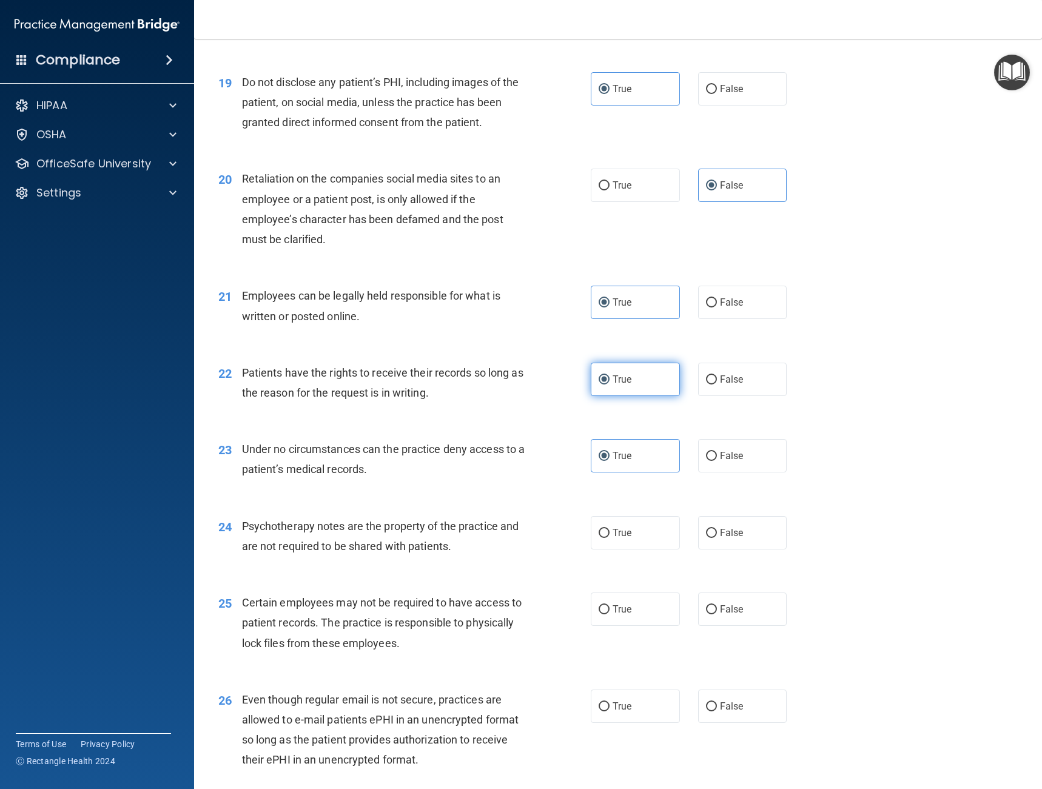
scroll to position [2002, 0]
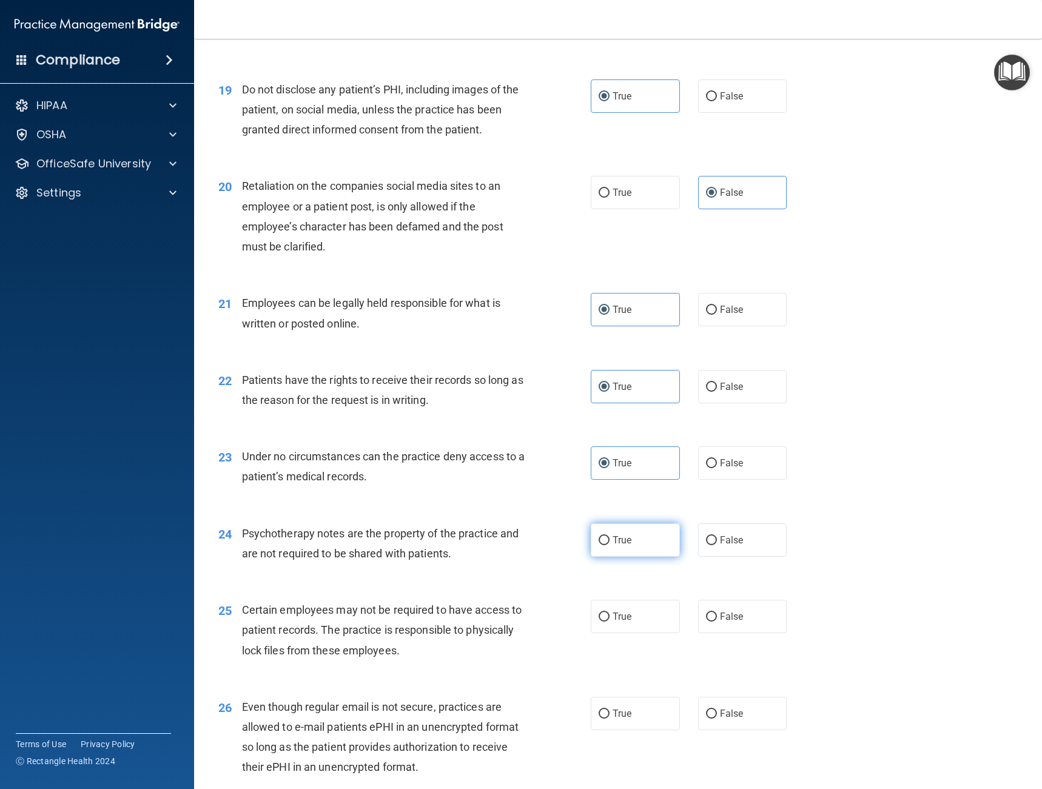
click at [613, 535] on span "True" at bounding box center [622, 541] width 19 height 12
click at [610, 536] on input "True" at bounding box center [604, 540] width 11 height 9
radio input "true"
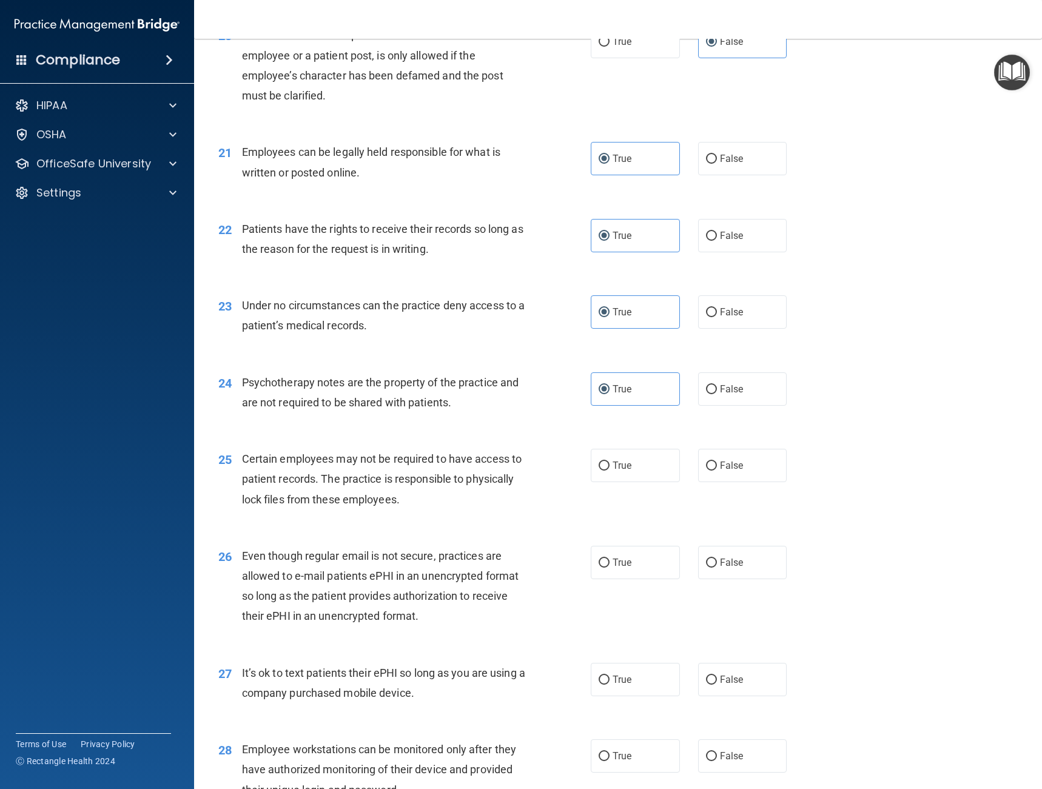
scroll to position [2154, 0]
click at [610, 473] on label "True" at bounding box center [635, 464] width 89 height 33
click at [610, 470] on input "True" at bounding box center [604, 465] width 11 height 9
radio input "true"
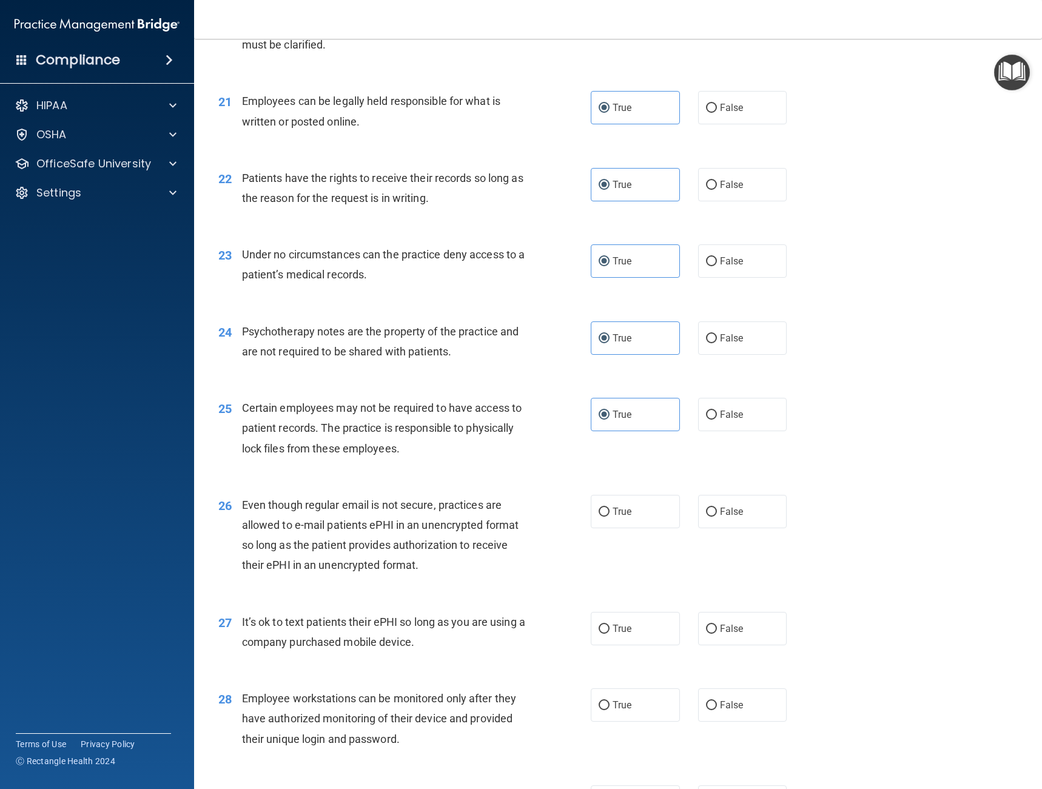
scroll to position [2275, 0]
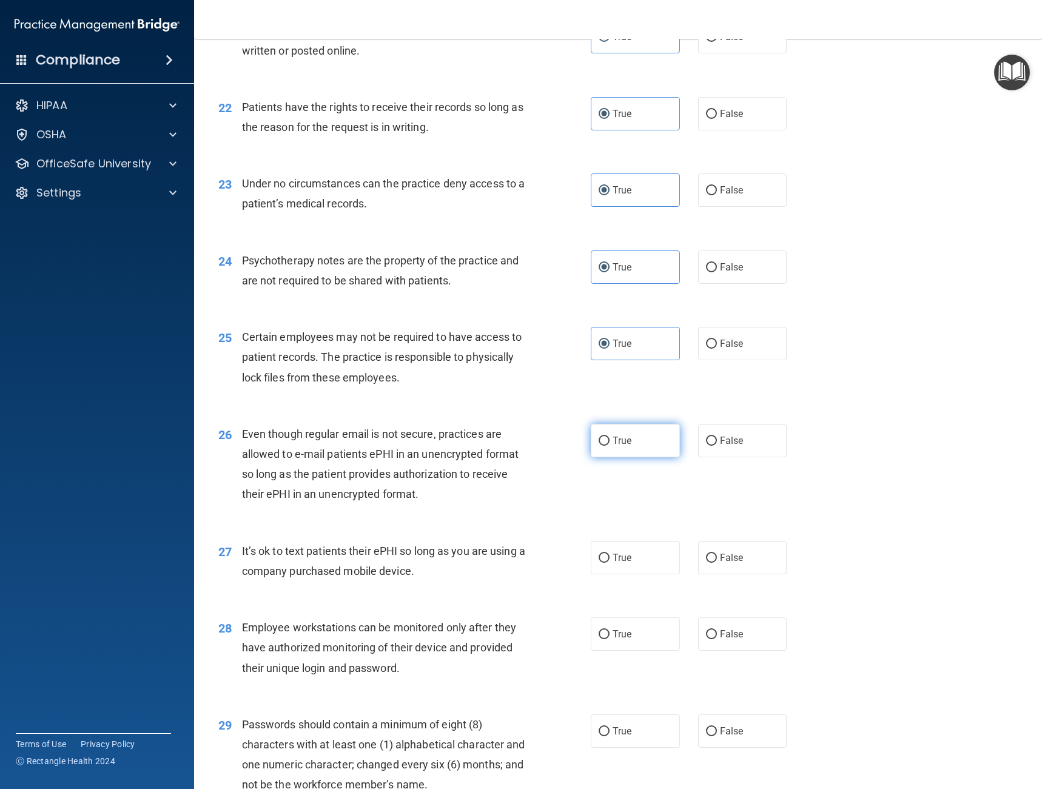
click at [615, 431] on label "True" at bounding box center [635, 440] width 89 height 33
click at [610, 437] on input "True" at bounding box center [604, 441] width 11 height 9
radio input "true"
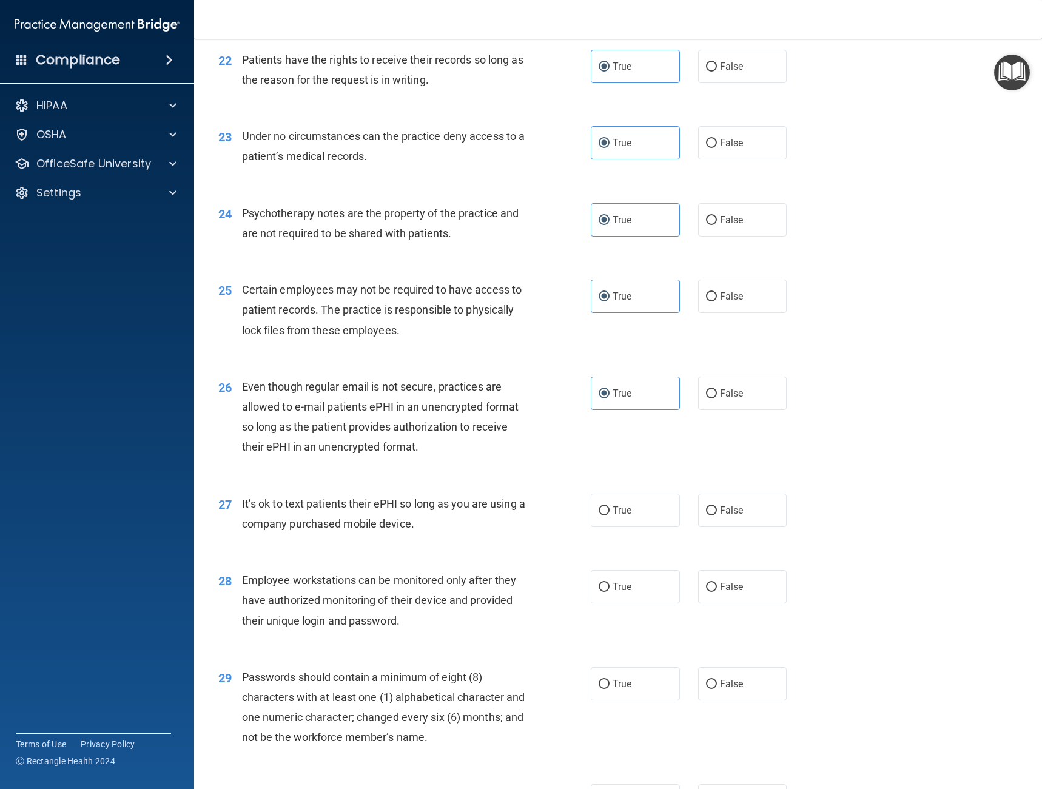
scroll to position [2412, 0]
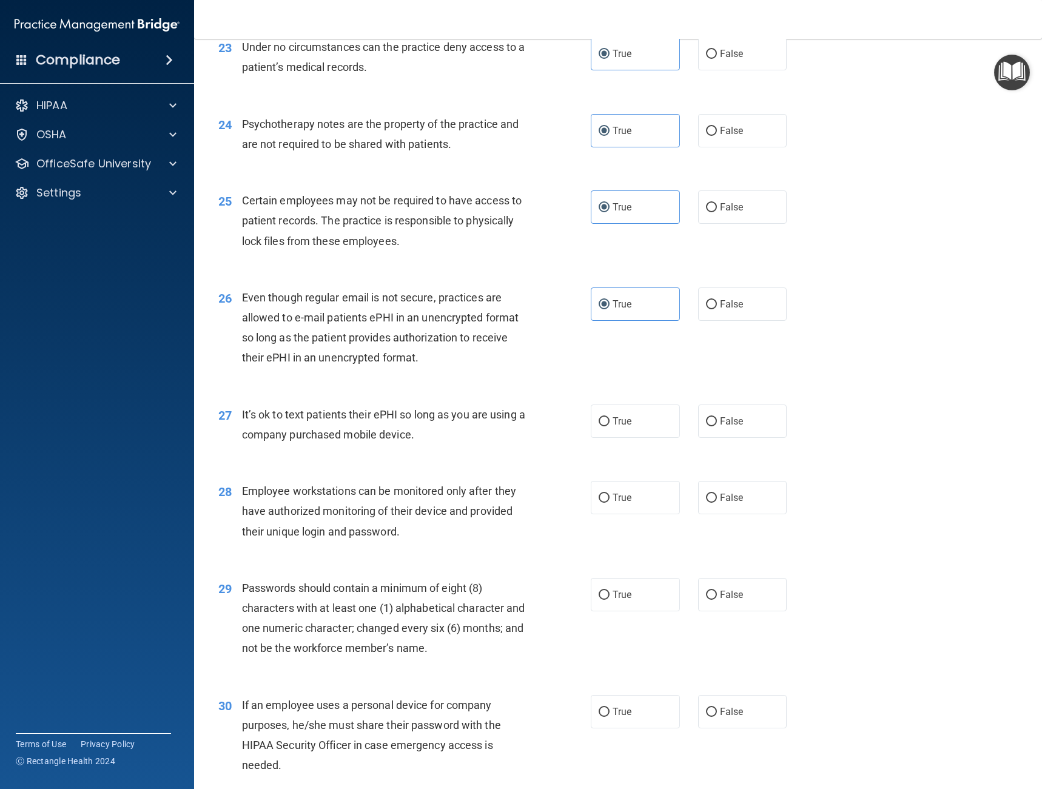
click at [686, 433] on div "True False" at bounding box center [698, 421] width 214 height 33
click at [710, 424] on input "False" at bounding box center [711, 421] width 11 height 9
radio input "true"
click at [601, 595] on input "True" at bounding box center [604, 595] width 11 height 9
radio input "true"
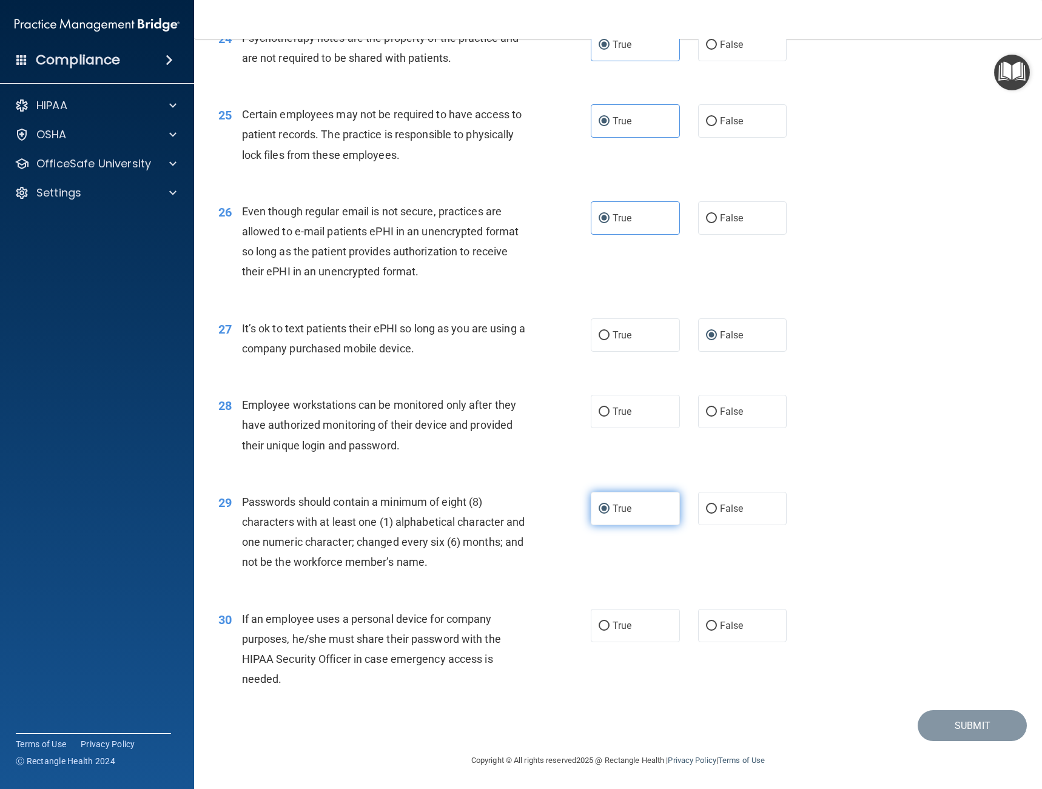
scroll to position [2499, 0]
click at [620, 623] on span "True" at bounding box center [622, 626] width 19 height 12
click at [610, 623] on input "True" at bounding box center [604, 625] width 11 height 9
radio input "true"
click at [643, 391] on div "28 Employee workstations can be monitored only after they have authorized monit…" at bounding box center [618, 427] width 818 height 97
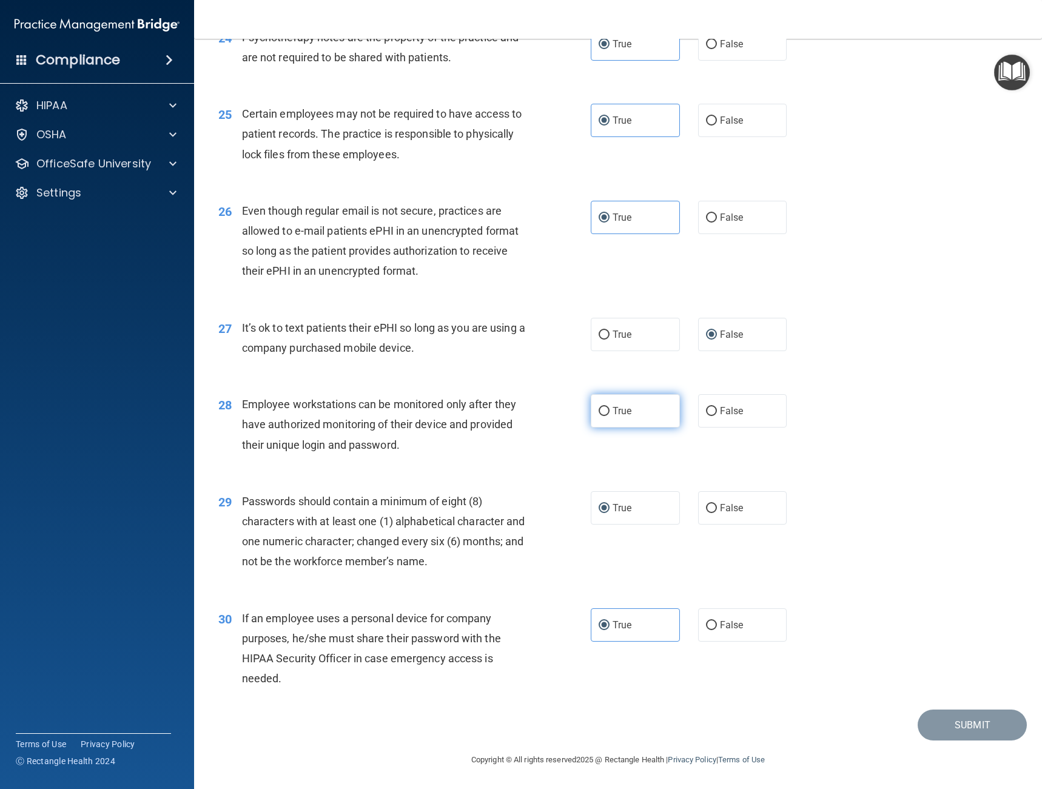
drag, startPoint x: 632, startPoint y: 391, endPoint x: 630, endPoint y: 399, distance: 8.6
click at [632, 392] on div "28 Employee workstations can be monitored only after they have authorized monit…" at bounding box center [618, 427] width 818 height 97
click at [629, 402] on label "True" at bounding box center [635, 410] width 89 height 33
click at [610, 407] on input "True" at bounding box center [604, 411] width 11 height 9
radio input "true"
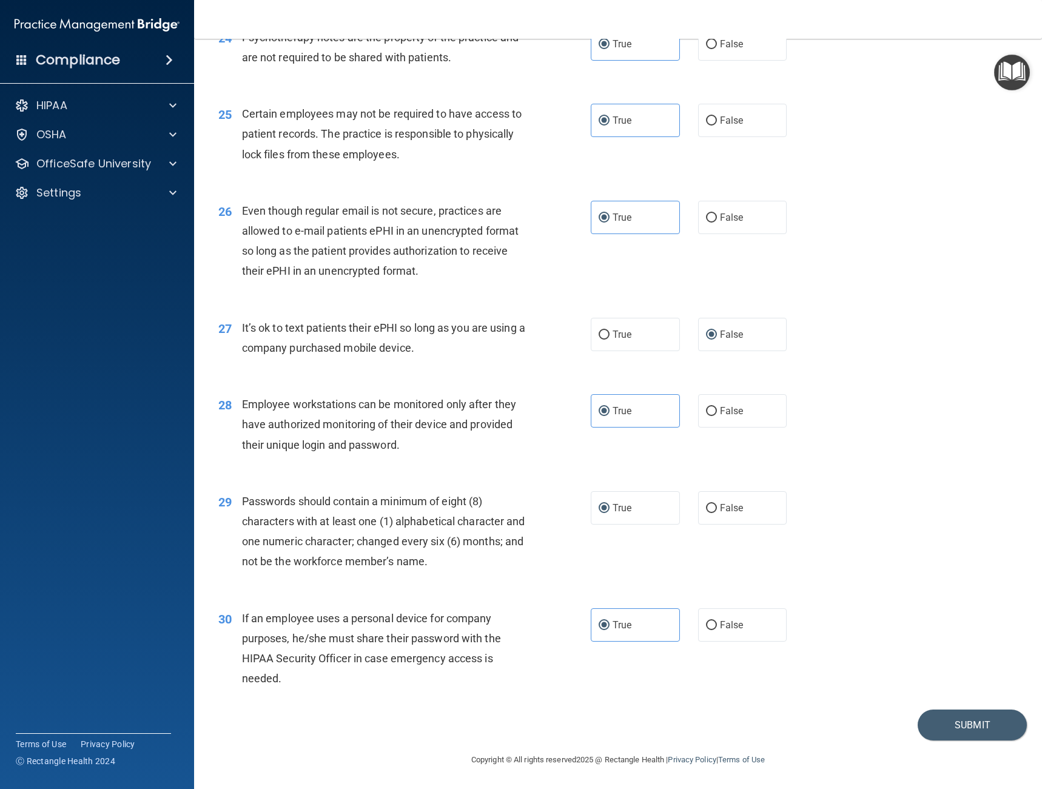
click at [954, 710] on div "30 If an employee uses a personal device for company purposes, he/she must shar…" at bounding box center [618, 651] width 818 height 117
click at [950, 718] on button "Submit" at bounding box center [972, 725] width 109 height 31
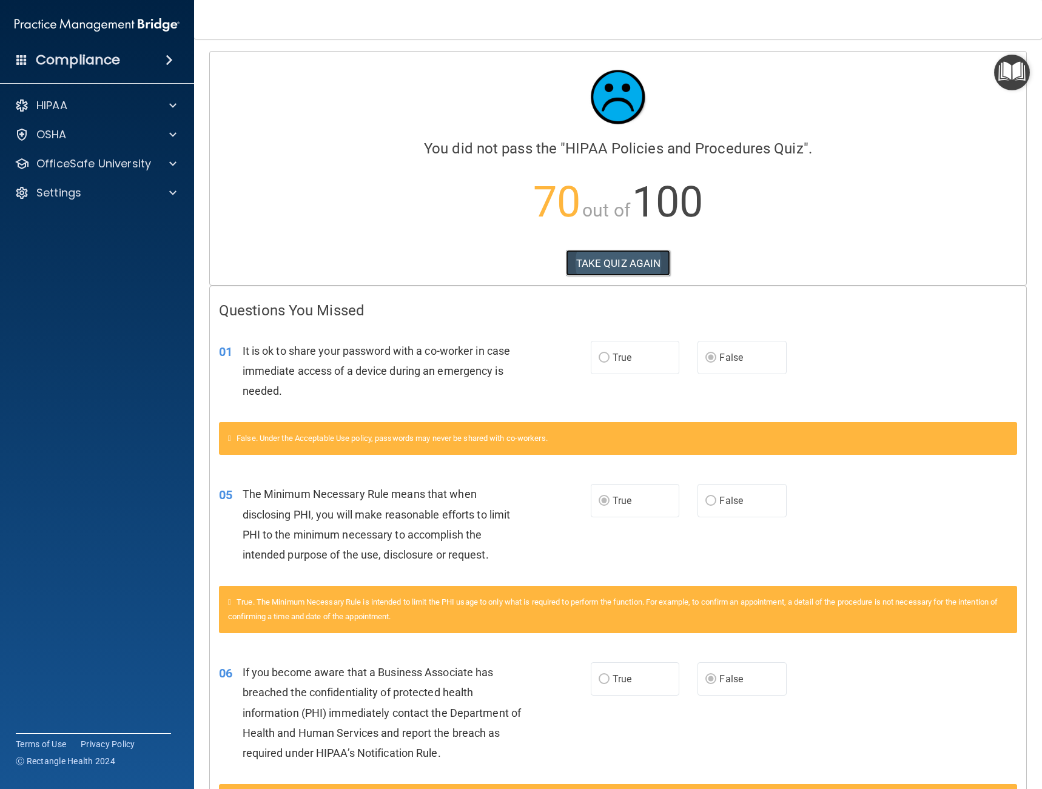
click at [592, 260] on button "TAKE QUIZ AGAIN" at bounding box center [618, 263] width 105 height 27
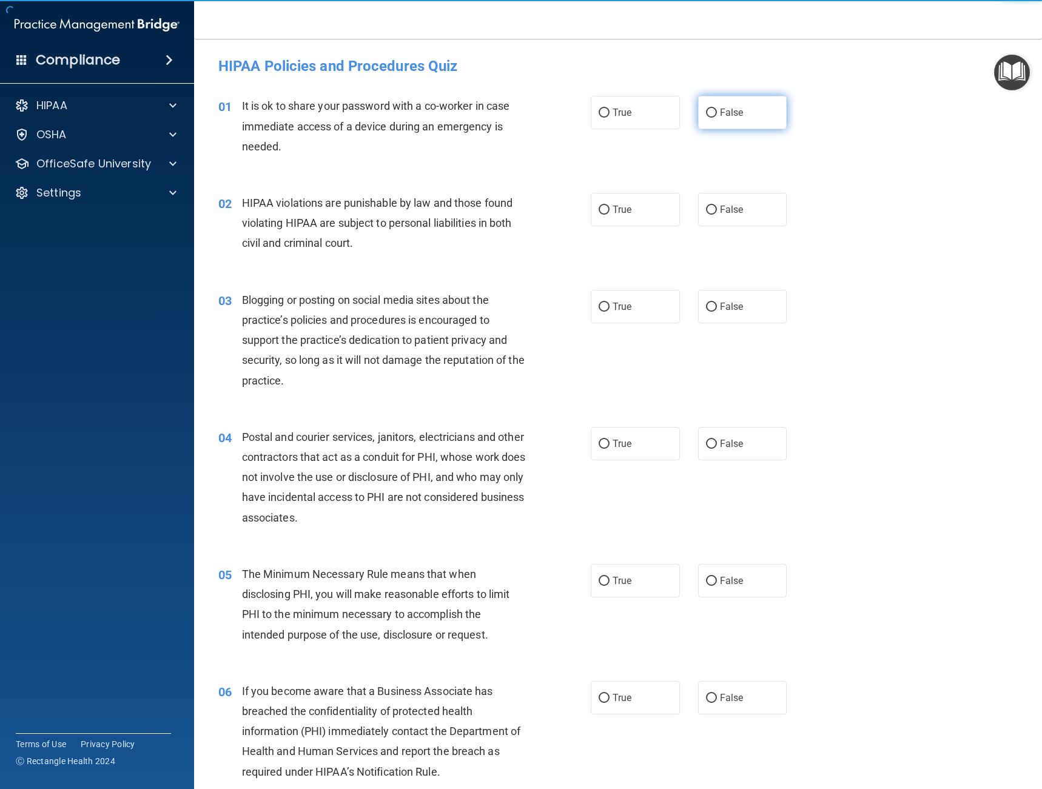
click at [720, 110] on span "False" at bounding box center [732, 113] width 24 height 12
click at [717, 110] on input "False" at bounding box center [711, 113] width 11 height 9
radio input "true"
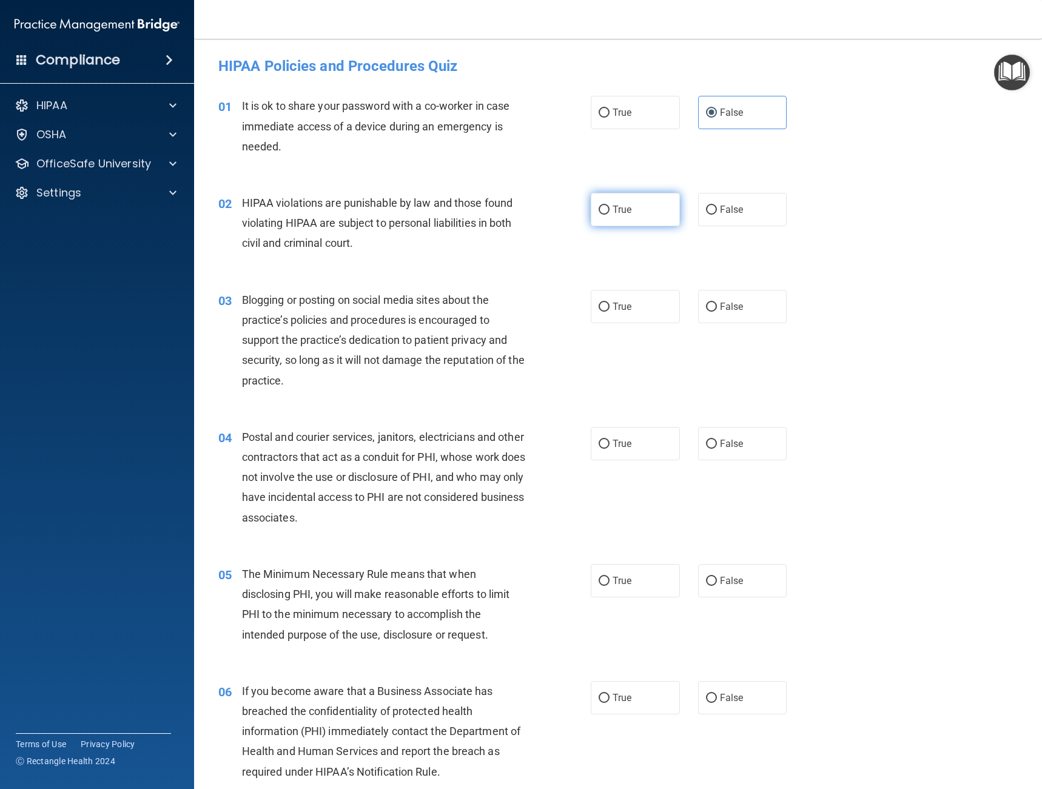
click at [656, 197] on label "True" at bounding box center [635, 209] width 89 height 33
click at [610, 206] on input "True" at bounding box center [604, 210] width 11 height 9
radio input "true"
click at [743, 302] on label "False" at bounding box center [742, 306] width 89 height 33
click at [717, 303] on input "False" at bounding box center [711, 307] width 11 height 9
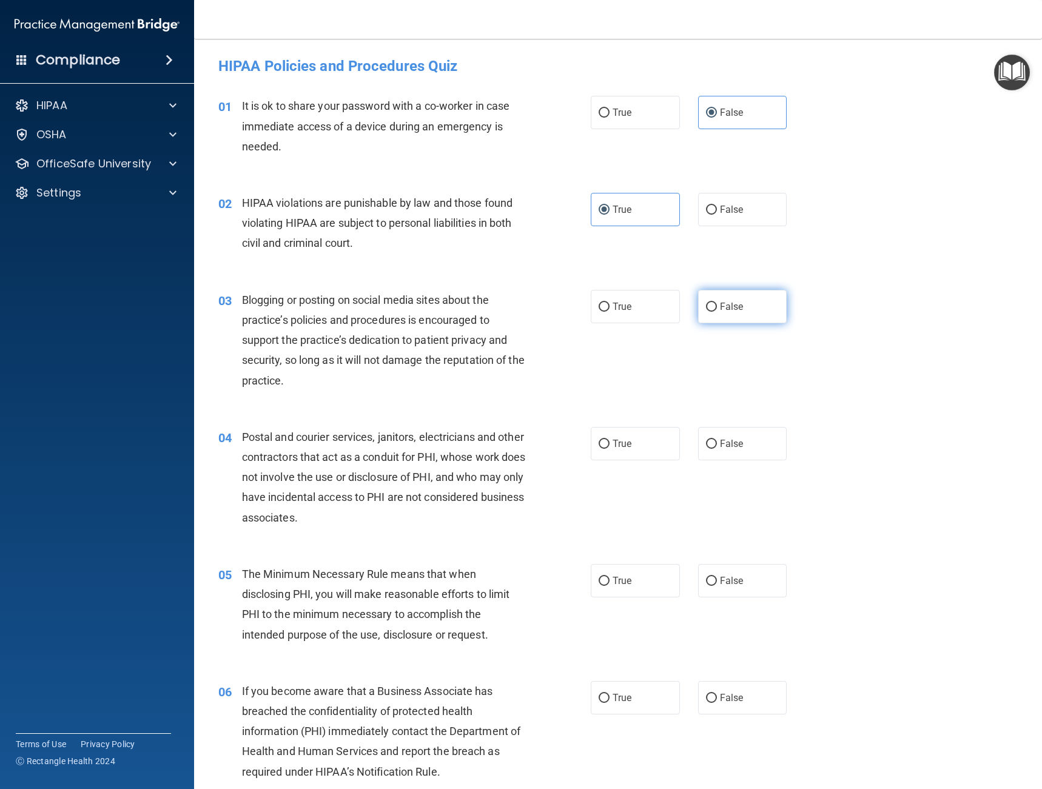
radio input "true"
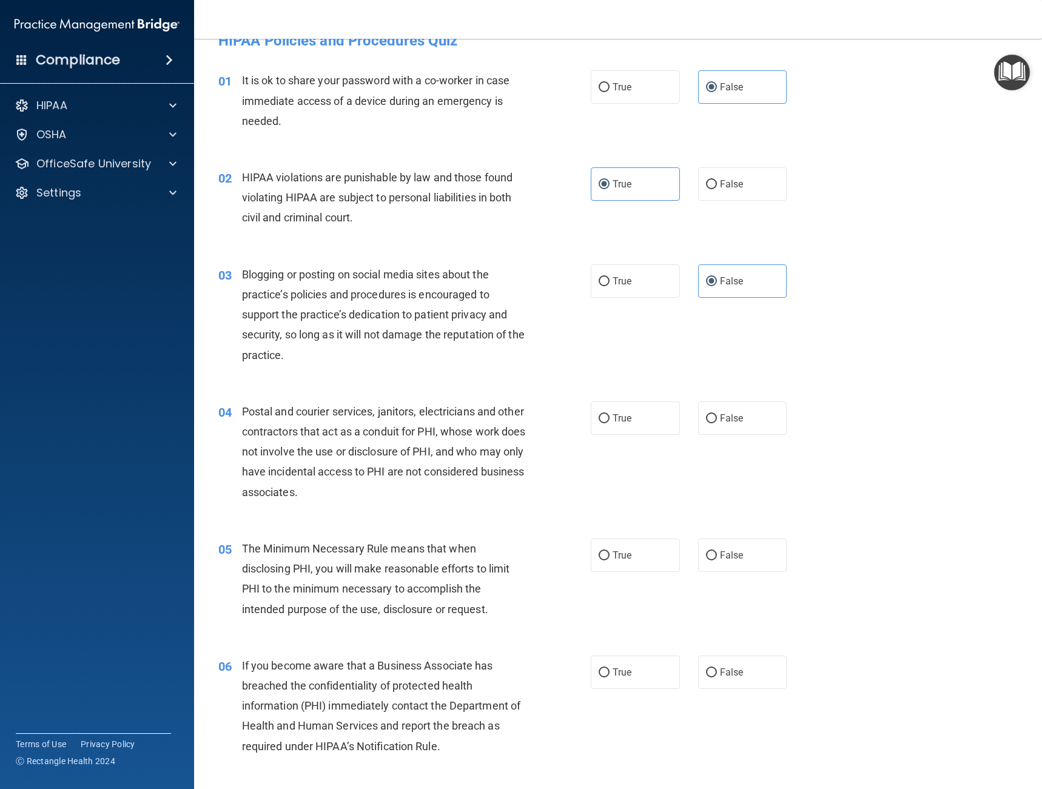
scroll to position [61, 0]
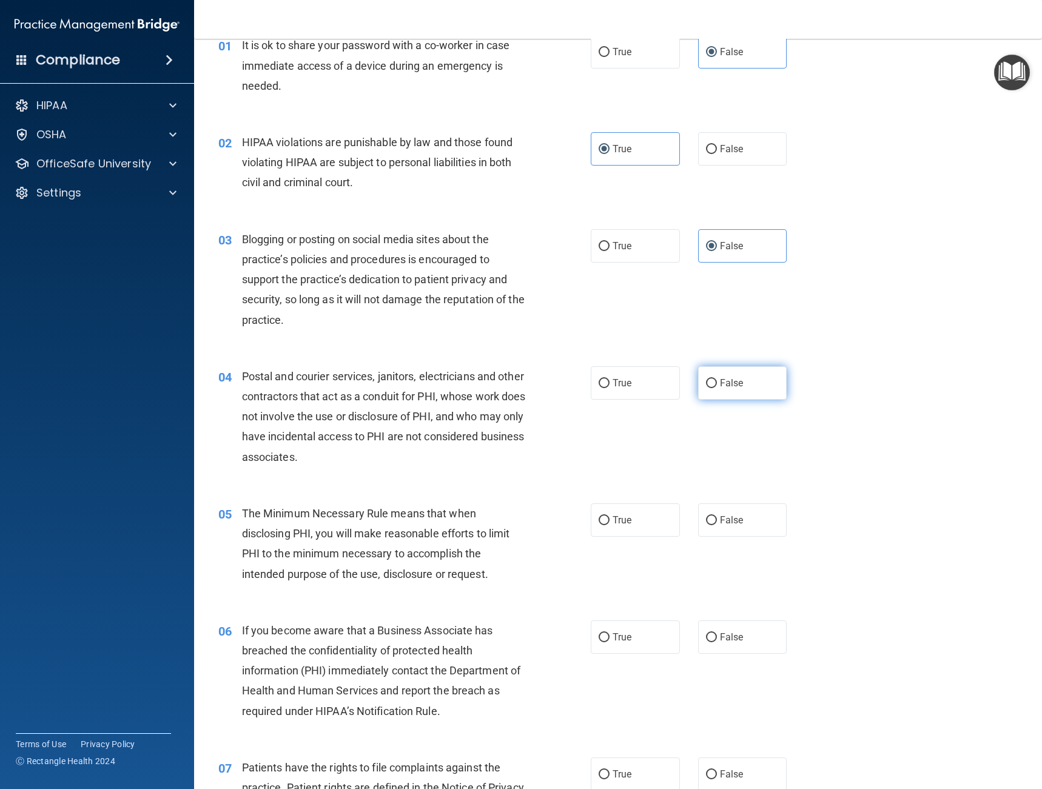
click at [732, 382] on span "False" at bounding box center [732, 383] width 24 height 12
click at [717, 382] on input "False" at bounding box center [711, 383] width 11 height 9
radio input "true"
click at [653, 381] on label "True" at bounding box center [635, 382] width 89 height 33
click at [610, 381] on input "True" at bounding box center [604, 383] width 11 height 9
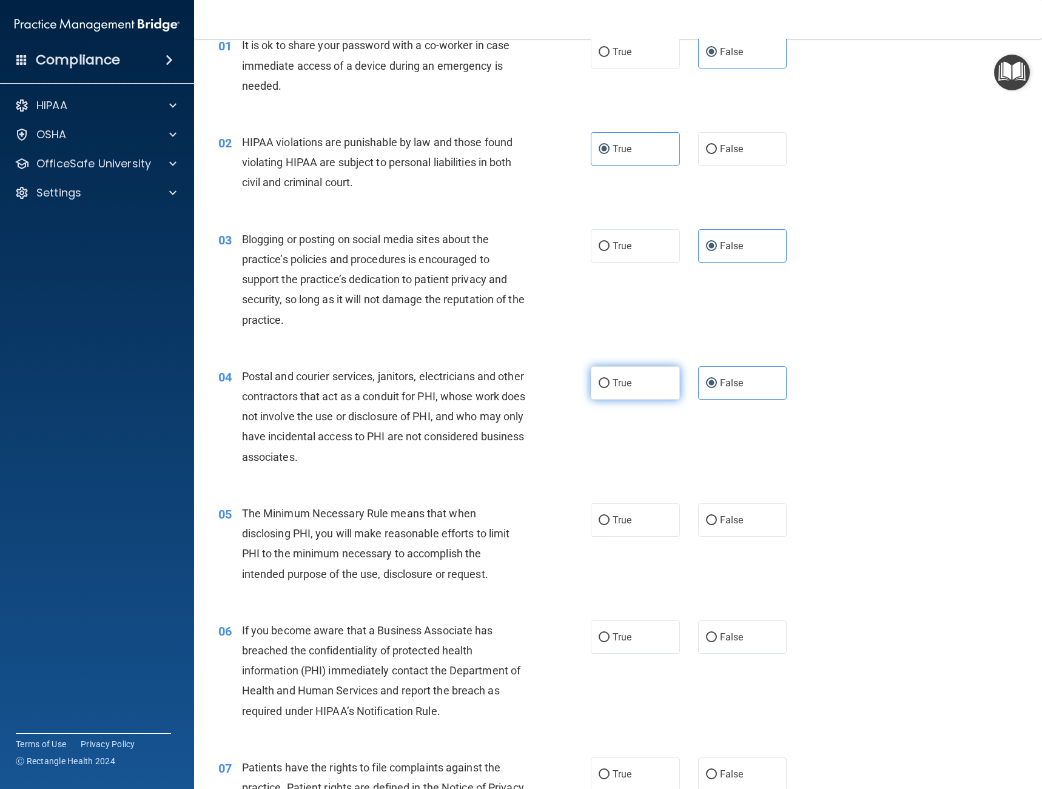
radio input "true"
radio input "false"
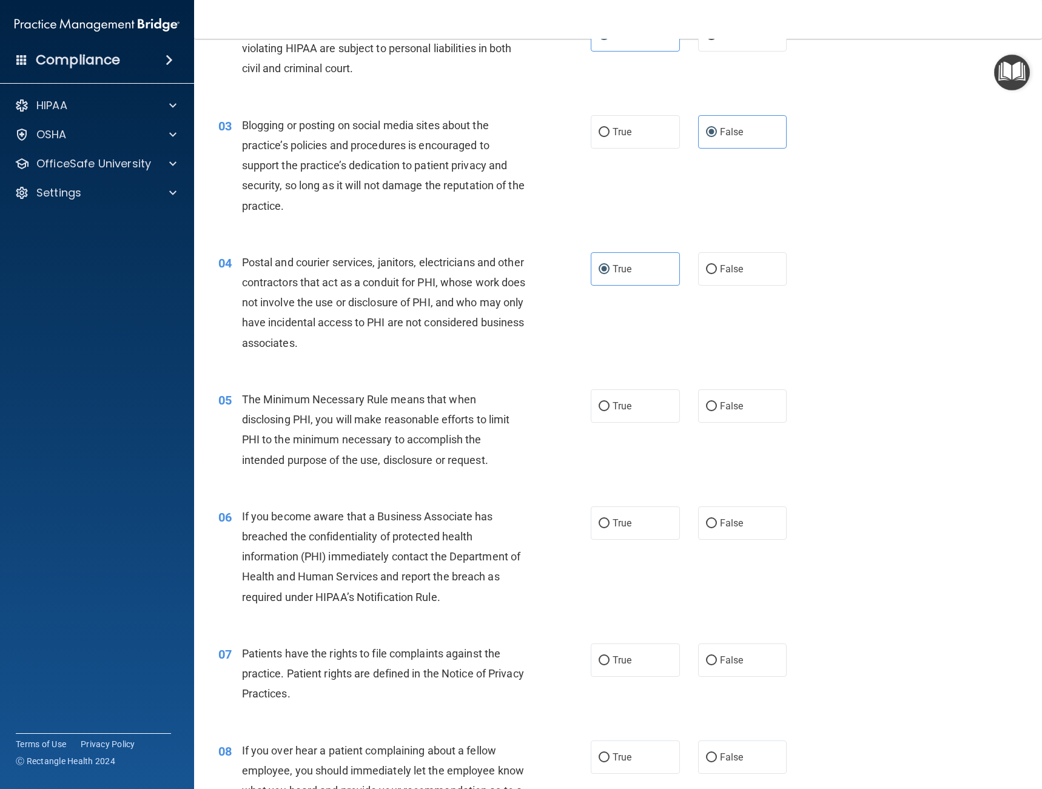
scroll to position [182, 0]
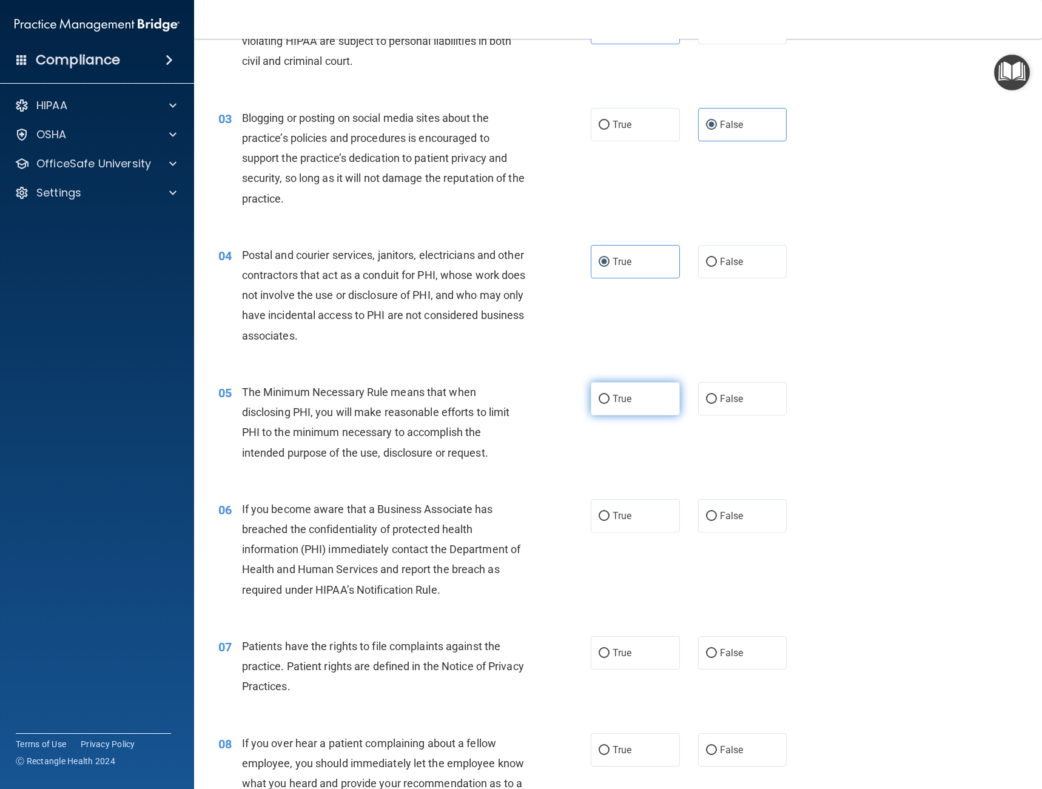
click at [627, 414] on label "True" at bounding box center [635, 398] width 89 height 33
click at [610, 404] on input "True" at bounding box center [604, 399] width 11 height 9
radio input "true"
click at [704, 529] on label "False" at bounding box center [742, 515] width 89 height 33
click at [706, 521] on input "False" at bounding box center [711, 516] width 11 height 9
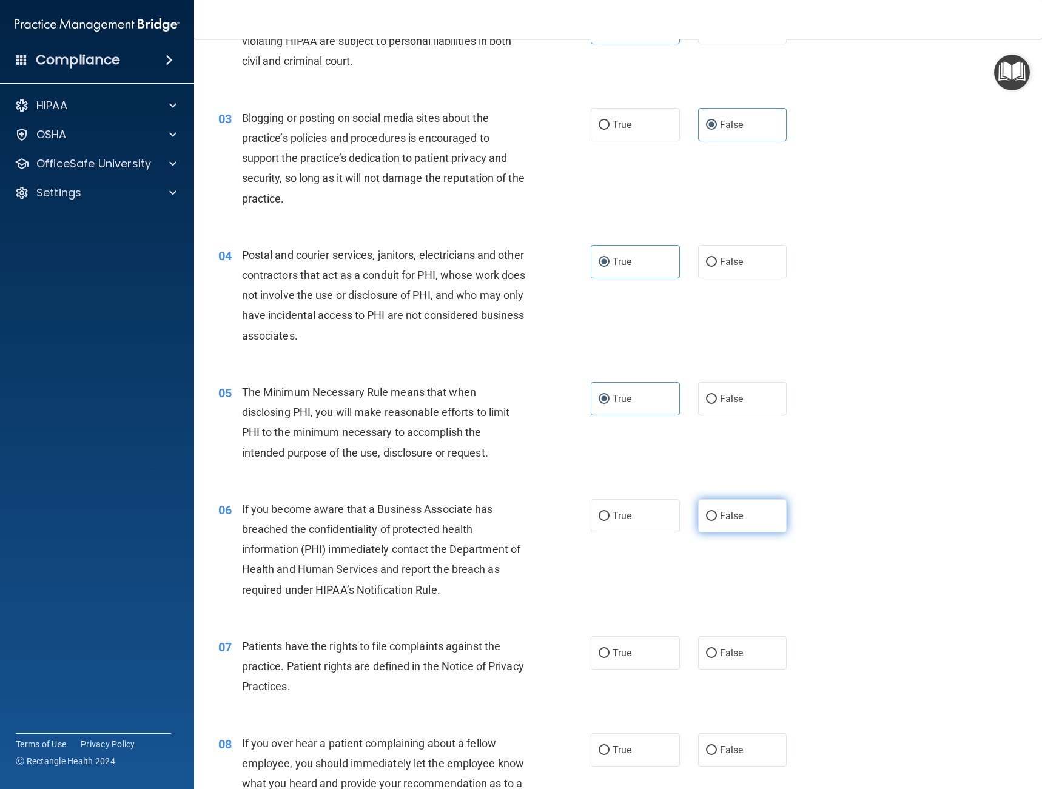
radio input "true"
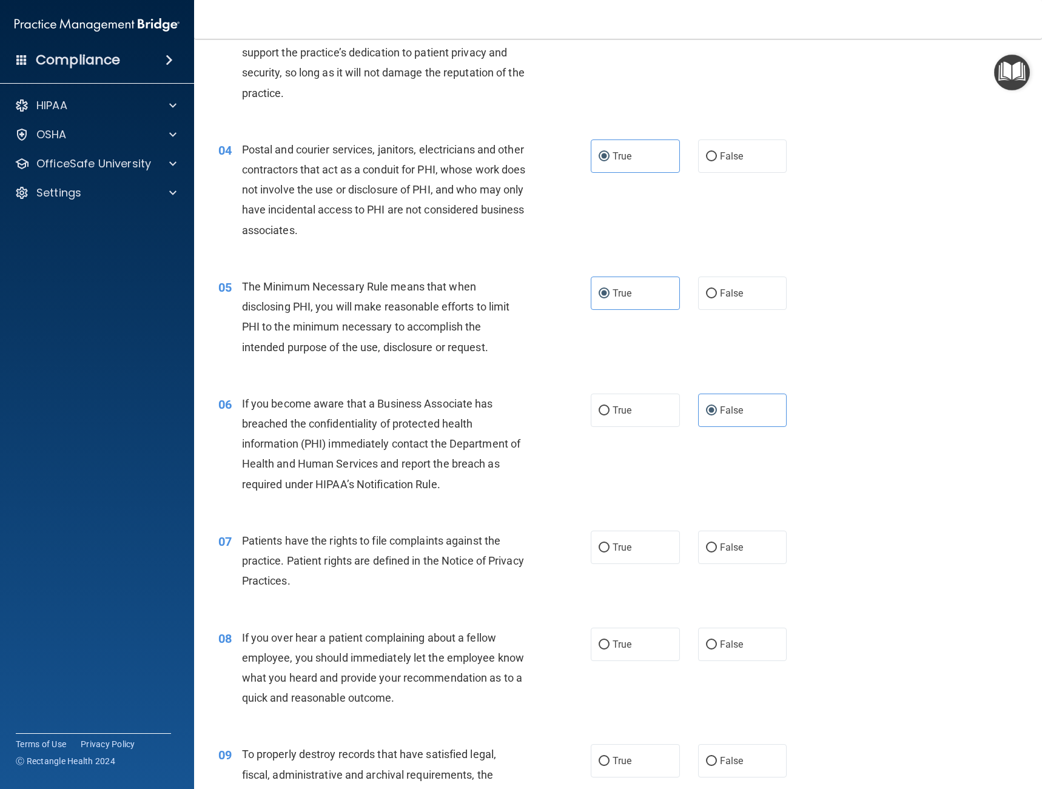
scroll to position [288, 0]
click at [631, 543] on label "True" at bounding box center [635, 546] width 89 height 33
click at [610, 543] on input "True" at bounding box center [604, 547] width 11 height 9
radio input "true"
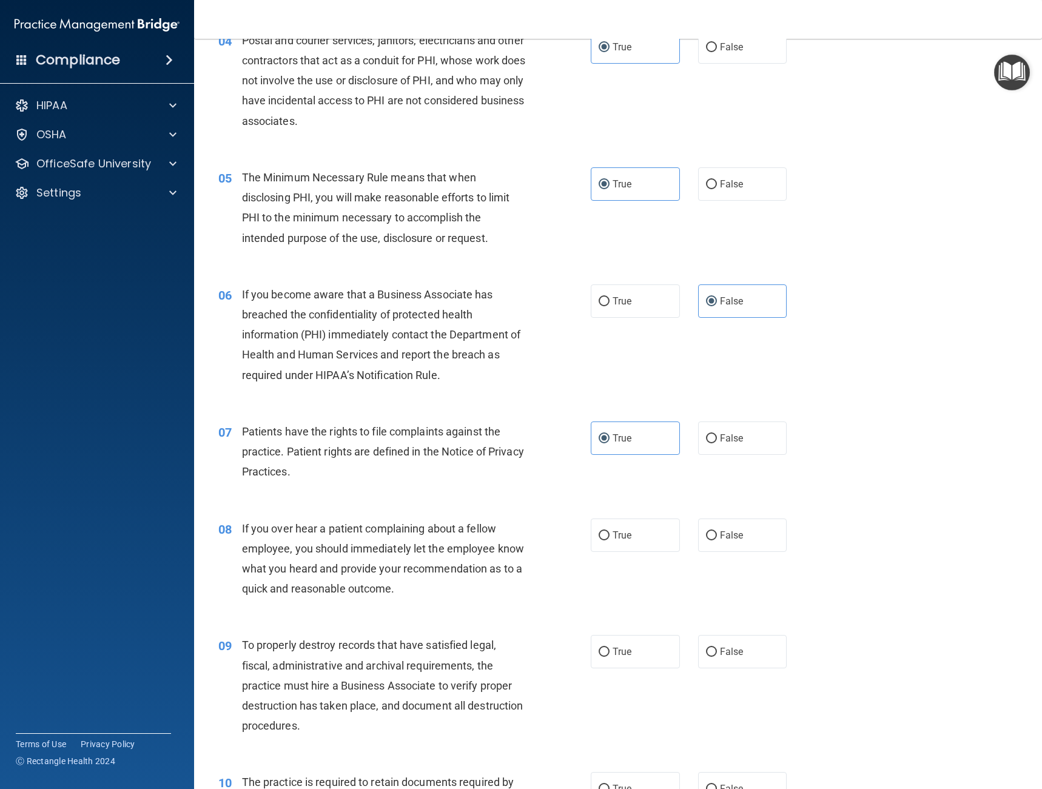
scroll to position [410, 0]
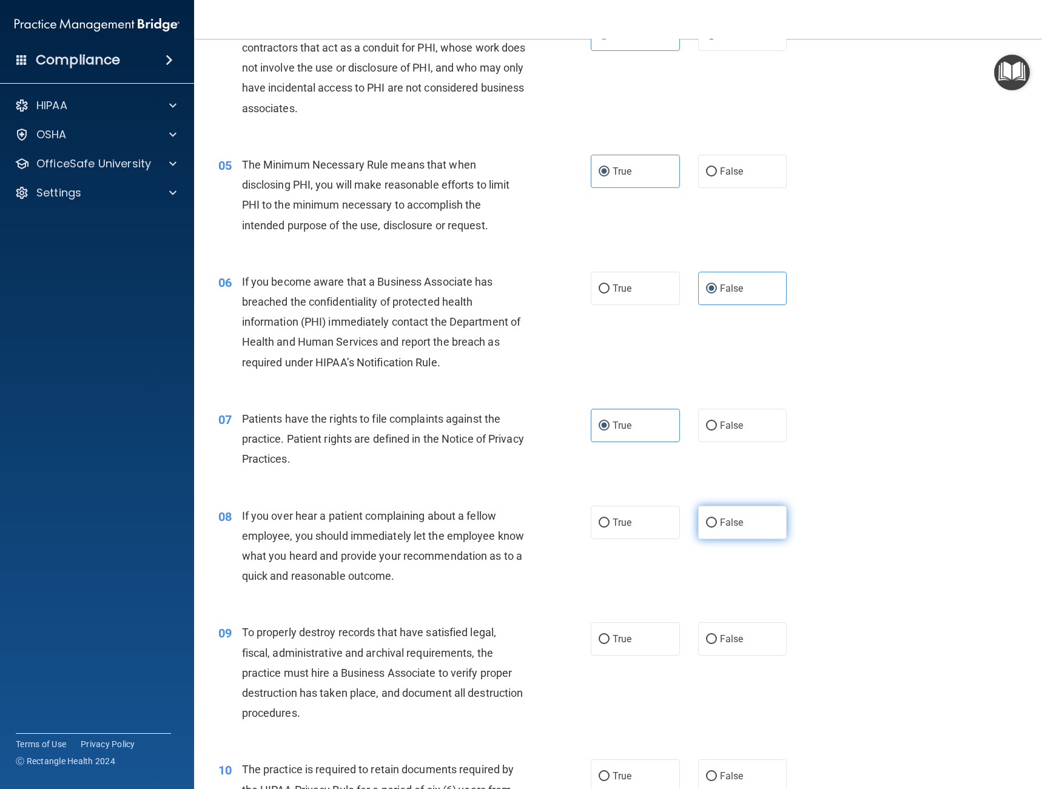
click at [744, 508] on label "False" at bounding box center [742, 522] width 89 height 33
click at [717, 519] on input "False" at bounding box center [711, 523] width 11 height 9
radio input "true"
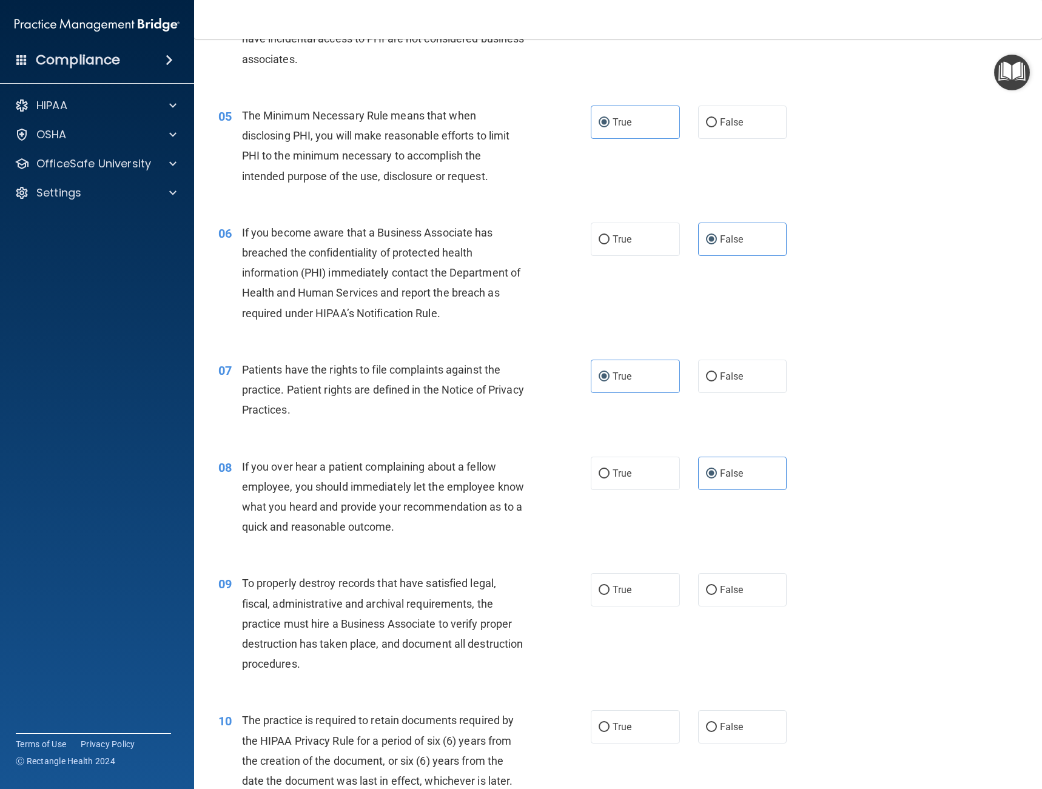
scroll to position [576, 0]
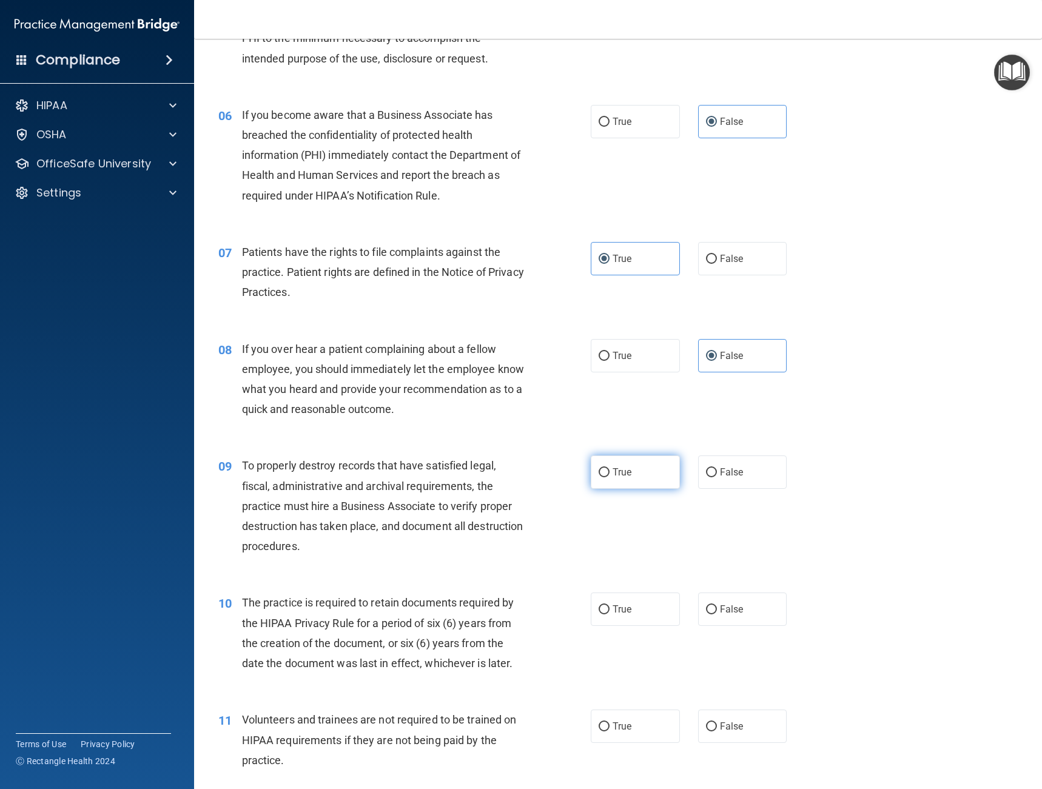
click at [637, 471] on label "True" at bounding box center [635, 472] width 89 height 33
click at [610, 471] on input "True" at bounding box center [604, 472] width 11 height 9
radio input "true"
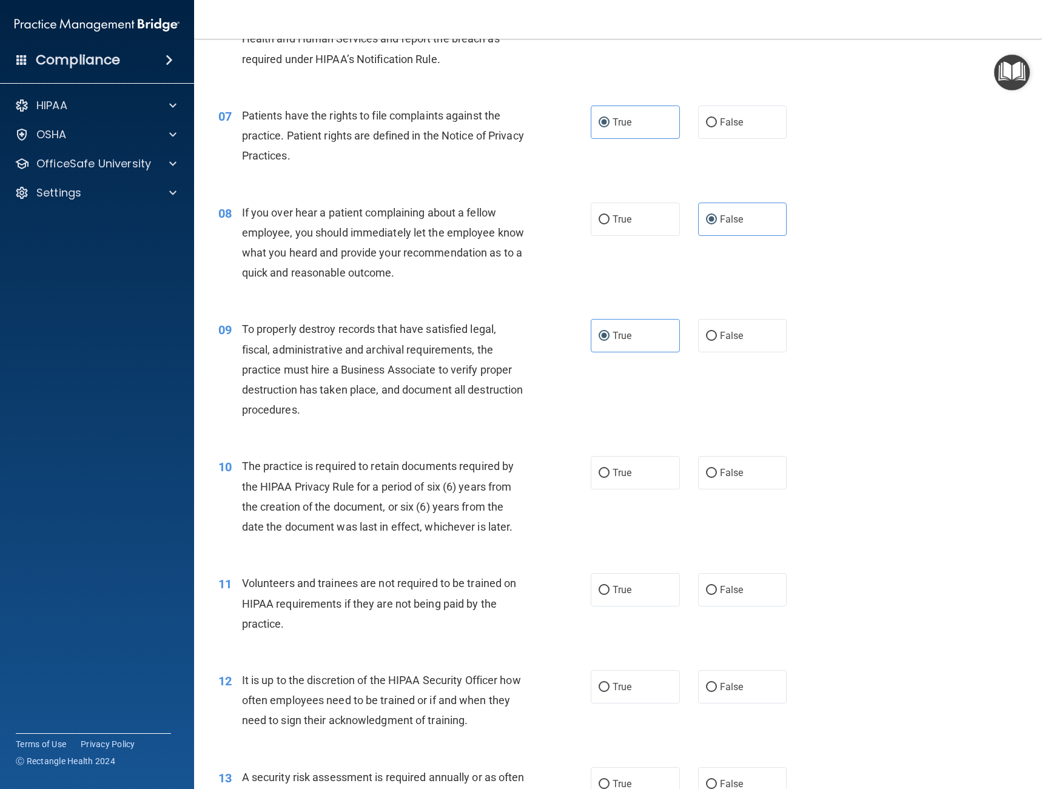
scroll to position [728, 0]
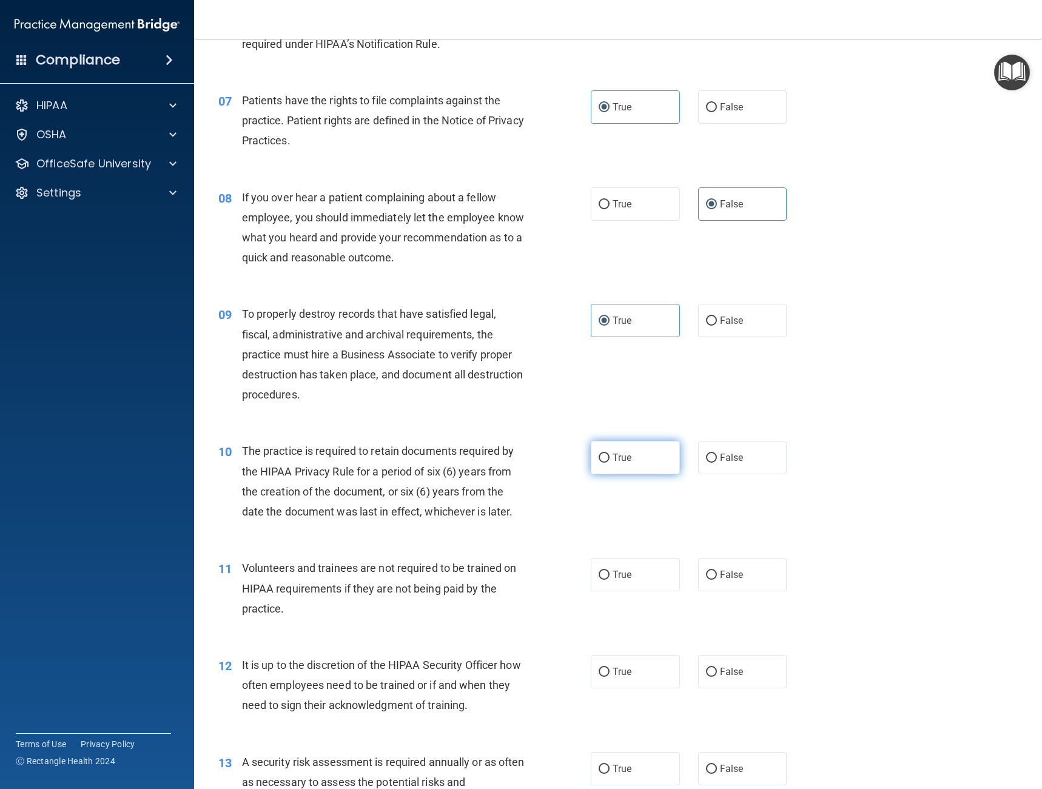
click at [619, 453] on span "True" at bounding box center [622, 458] width 19 height 12
click at [610, 454] on input "True" at bounding box center [604, 458] width 11 height 9
radio input "true"
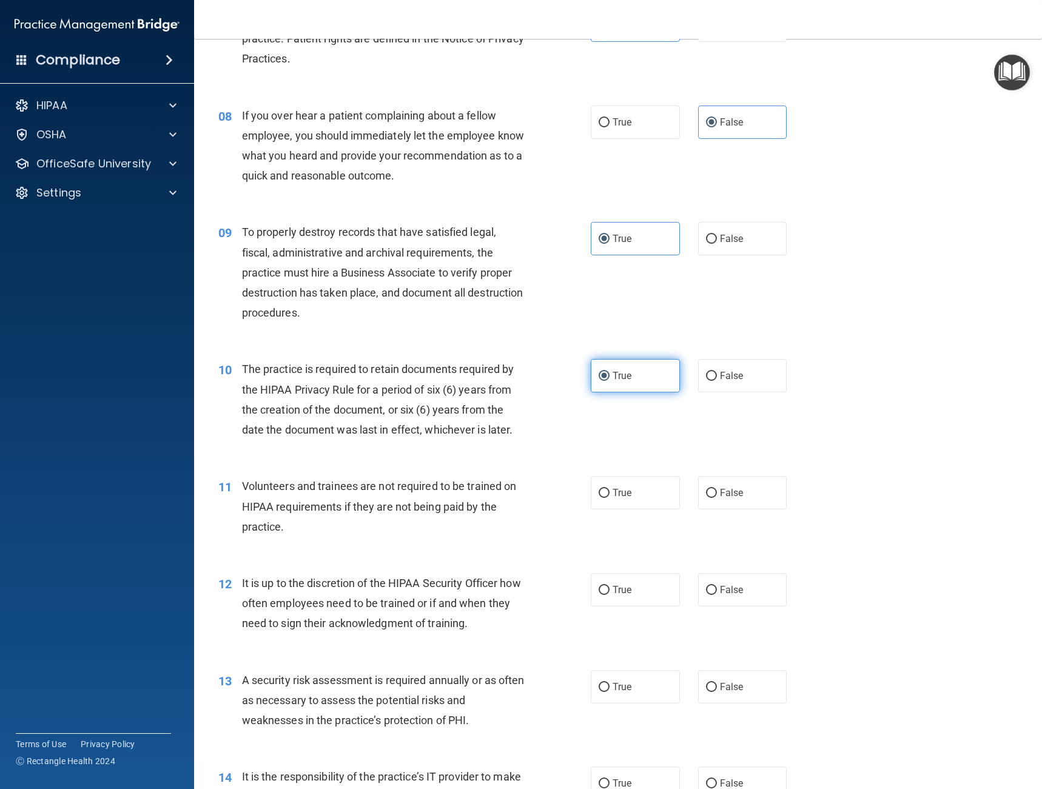
scroll to position [819, 0]
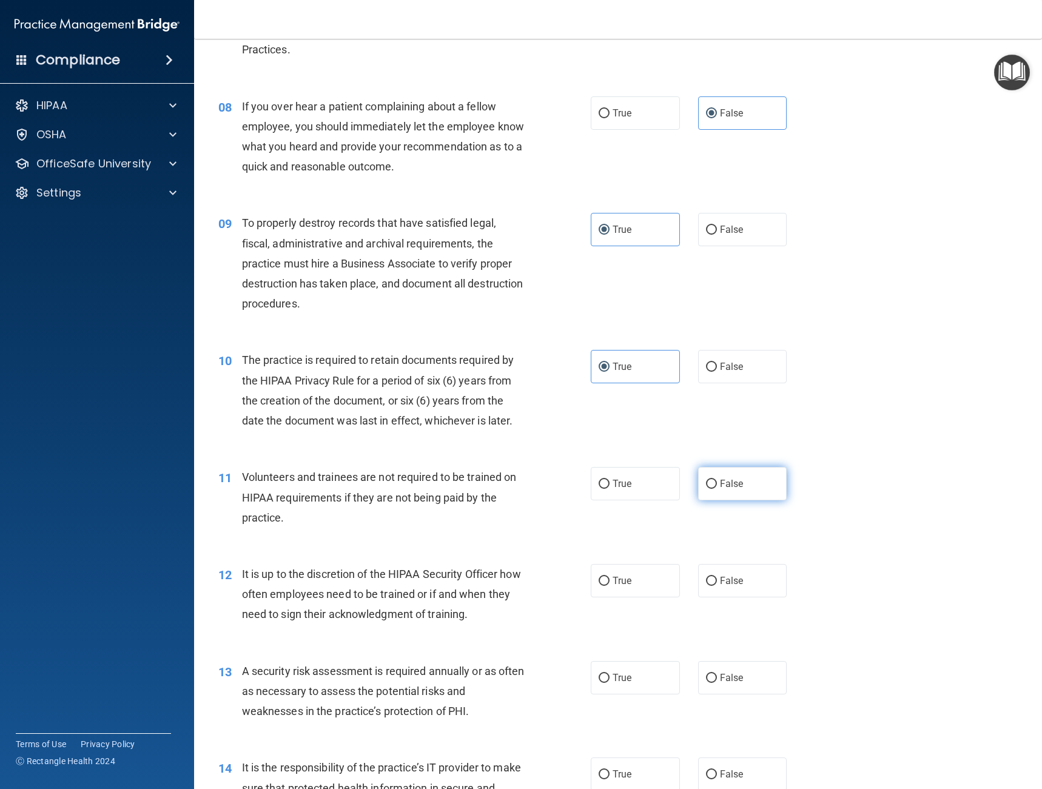
click at [706, 487] on input "False" at bounding box center [711, 484] width 11 height 9
radio input "true"
click at [646, 483] on label "True" at bounding box center [635, 483] width 89 height 33
click at [610, 483] on input "True" at bounding box center [604, 484] width 11 height 9
radio input "true"
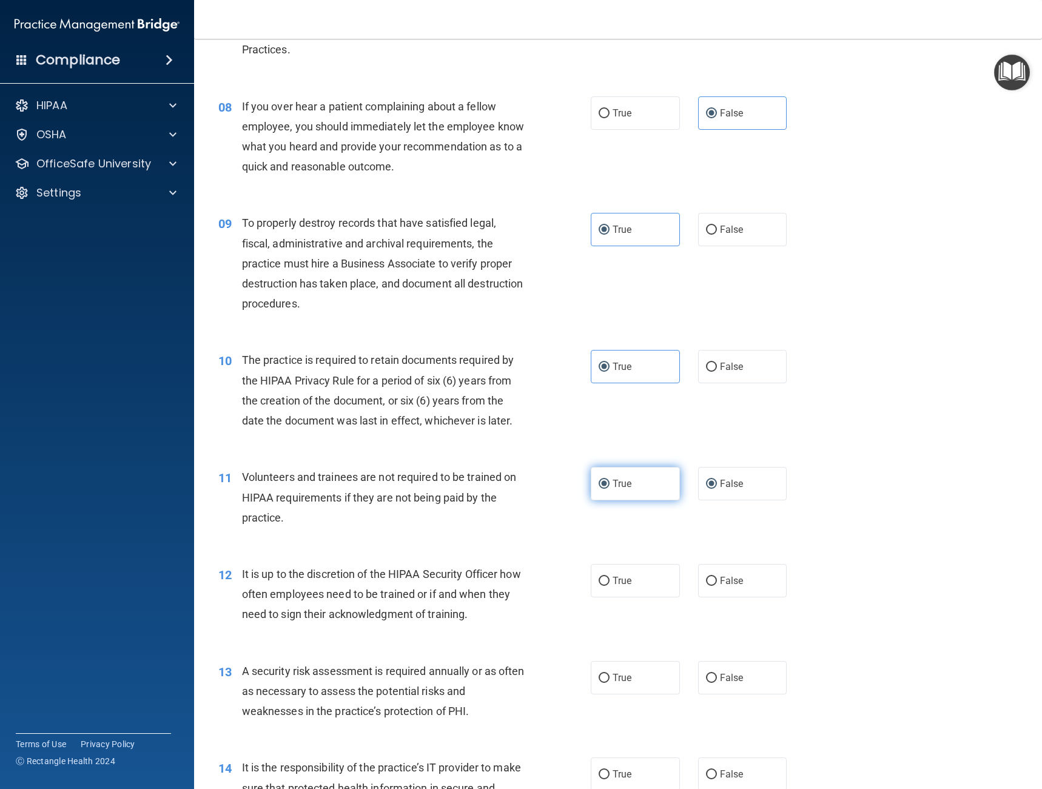
radio input "false"
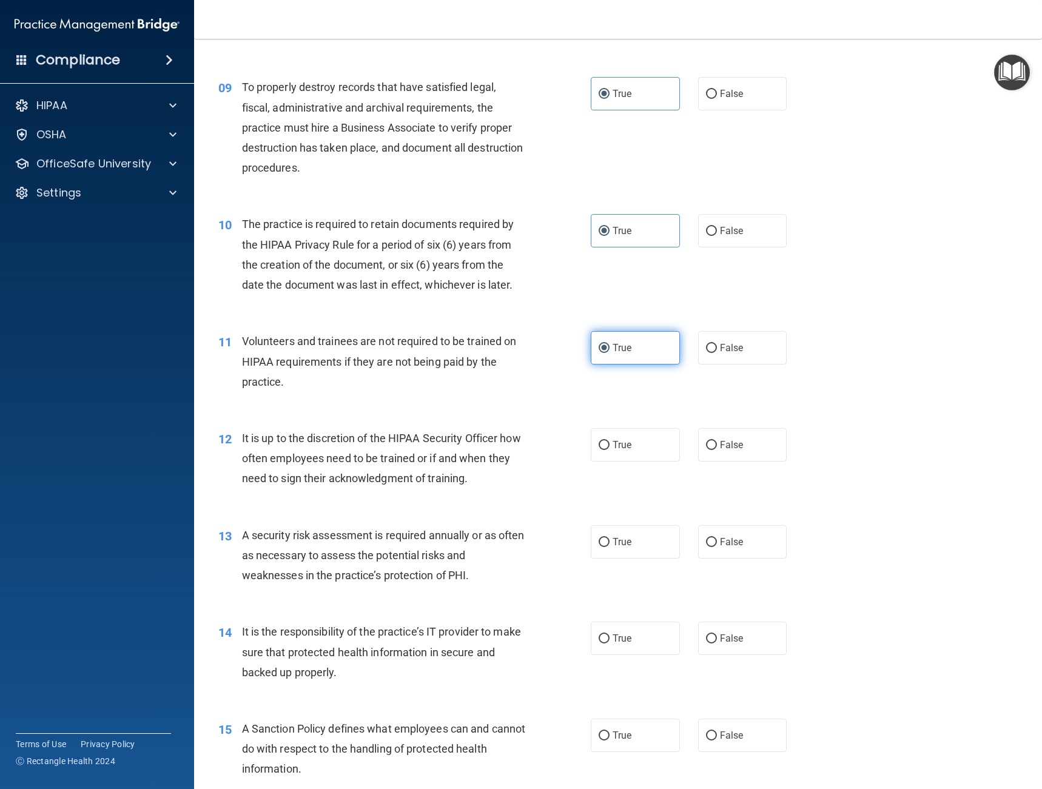
scroll to position [956, 0]
click at [646, 450] on label "True" at bounding box center [635, 444] width 89 height 33
click at [610, 450] on input "True" at bounding box center [604, 445] width 11 height 9
radio input "true"
click at [722, 447] on span "False" at bounding box center [732, 445] width 24 height 12
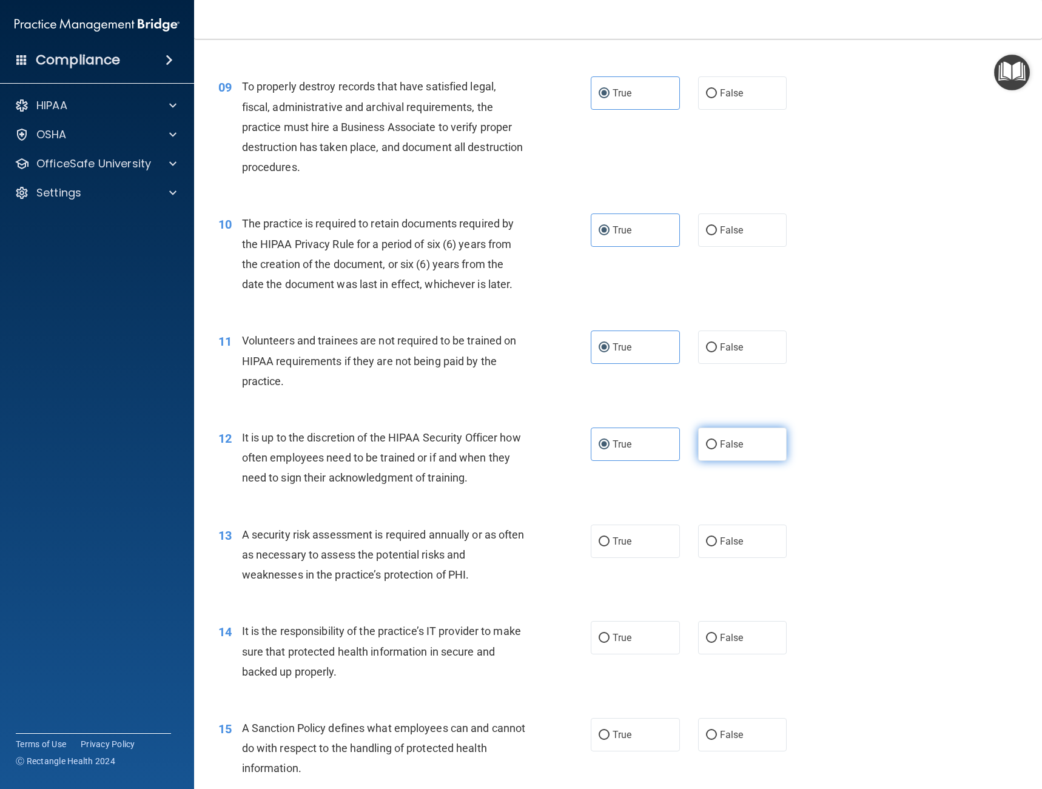
click at [717, 447] on input "False" at bounding box center [711, 445] width 11 height 9
radio input "true"
radio input "false"
click at [619, 546] on span "True" at bounding box center [622, 542] width 19 height 12
click at [610, 546] on input "True" at bounding box center [604, 542] width 11 height 9
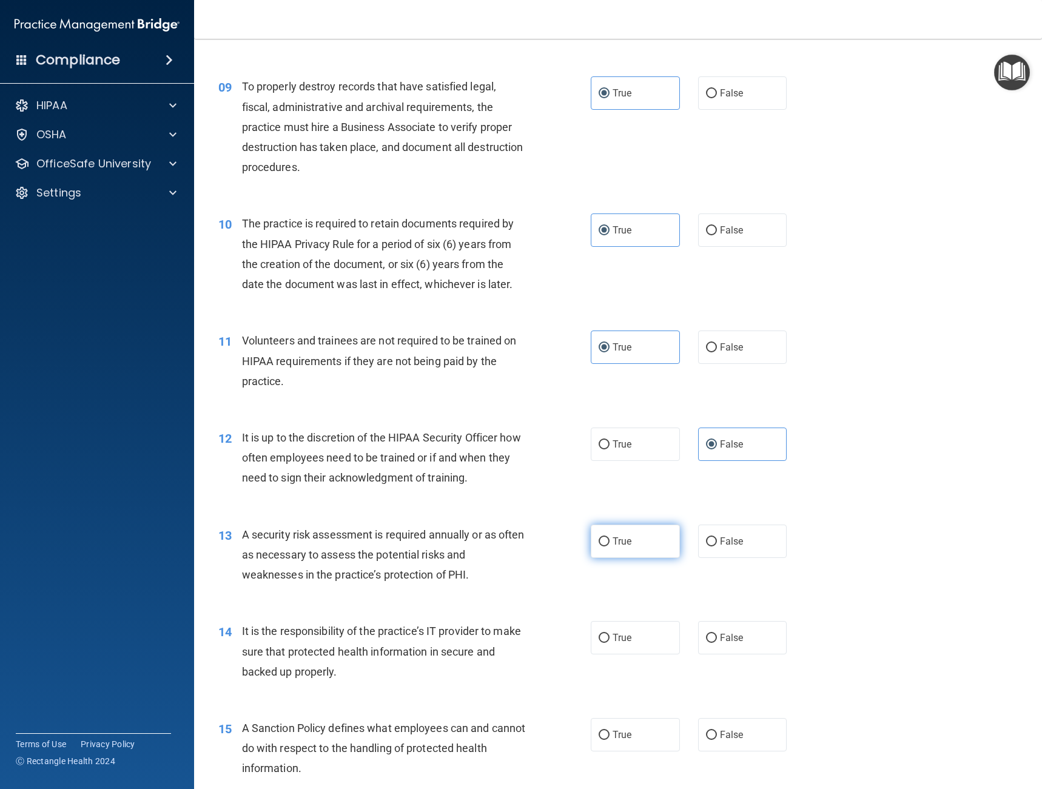
radio input "true"
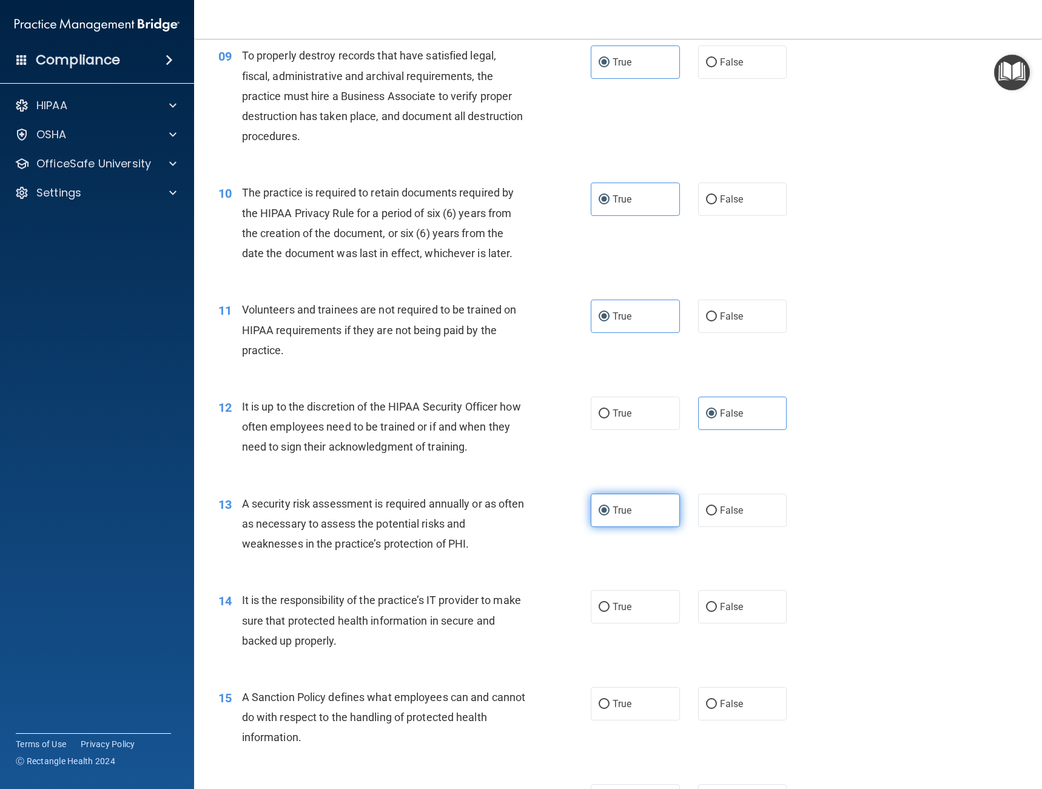
scroll to position [1062, 0]
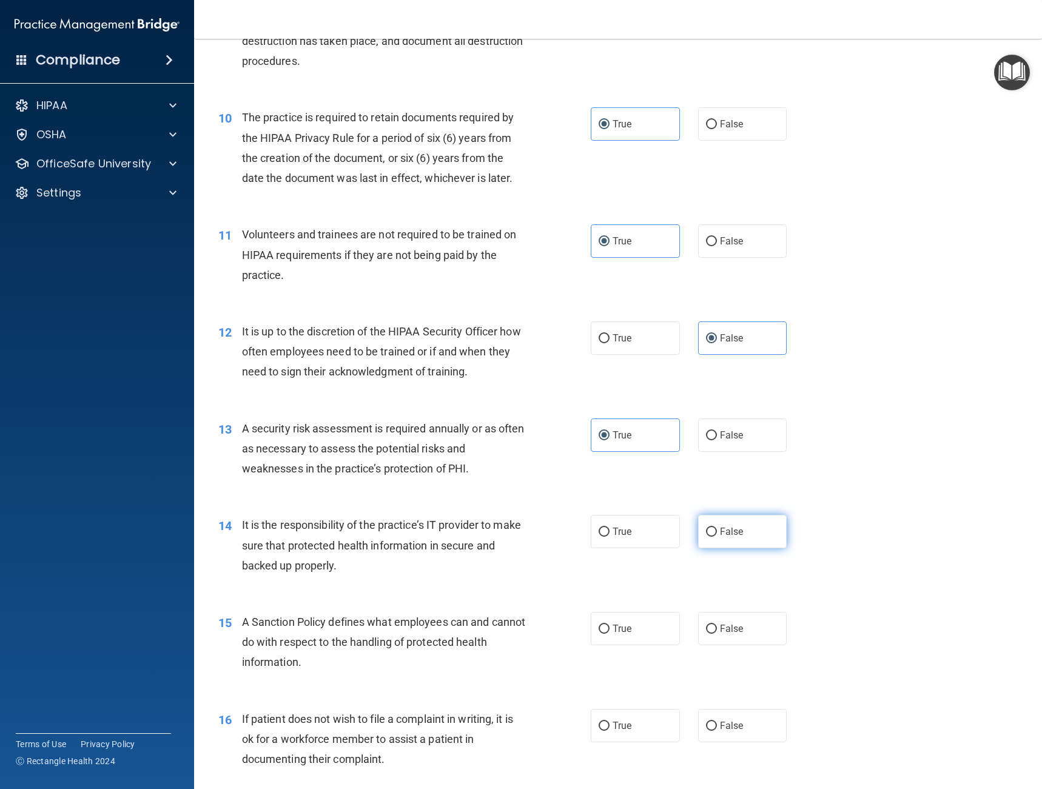
click at [710, 542] on label "False" at bounding box center [742, 531] width 89 height 33
click at [710, 537] on input "False" at bounding box center [711, 532] width 11 height 9
radio input "true"
click at [712, 623] on label "False" at bounding box center [742, 628] width 89 height 33
click at [712, 625] on input "False" at bounding box center [711, 629] width 11 height 9
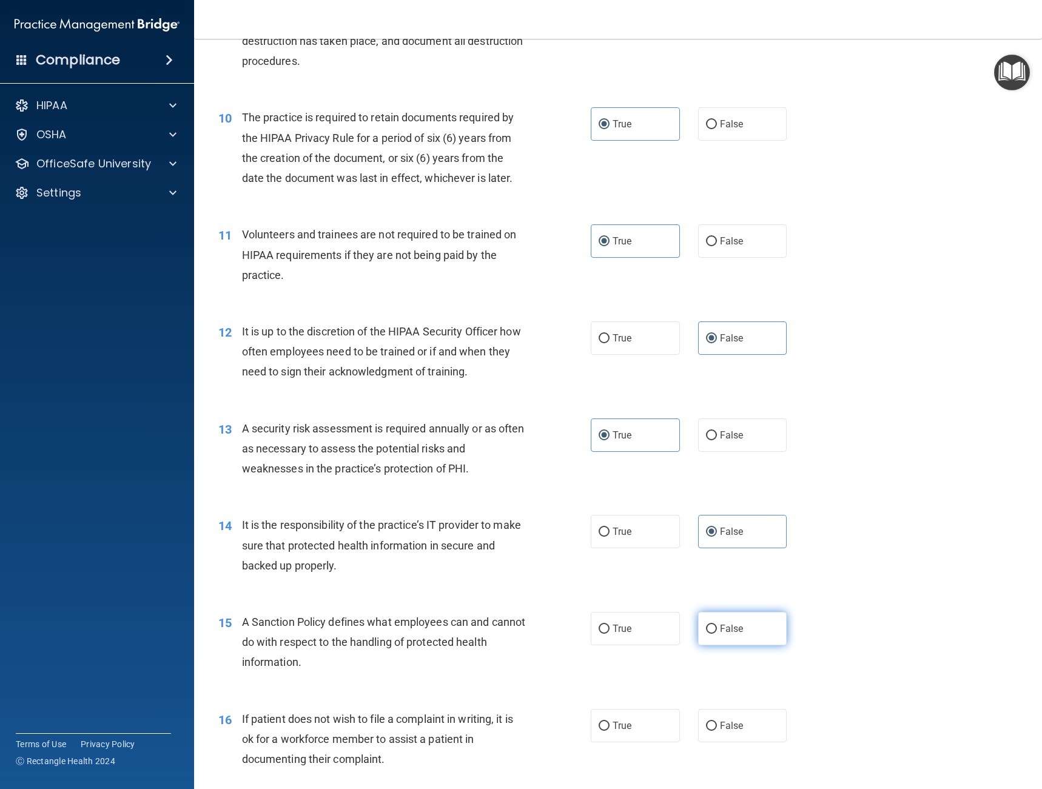
radio input "true"
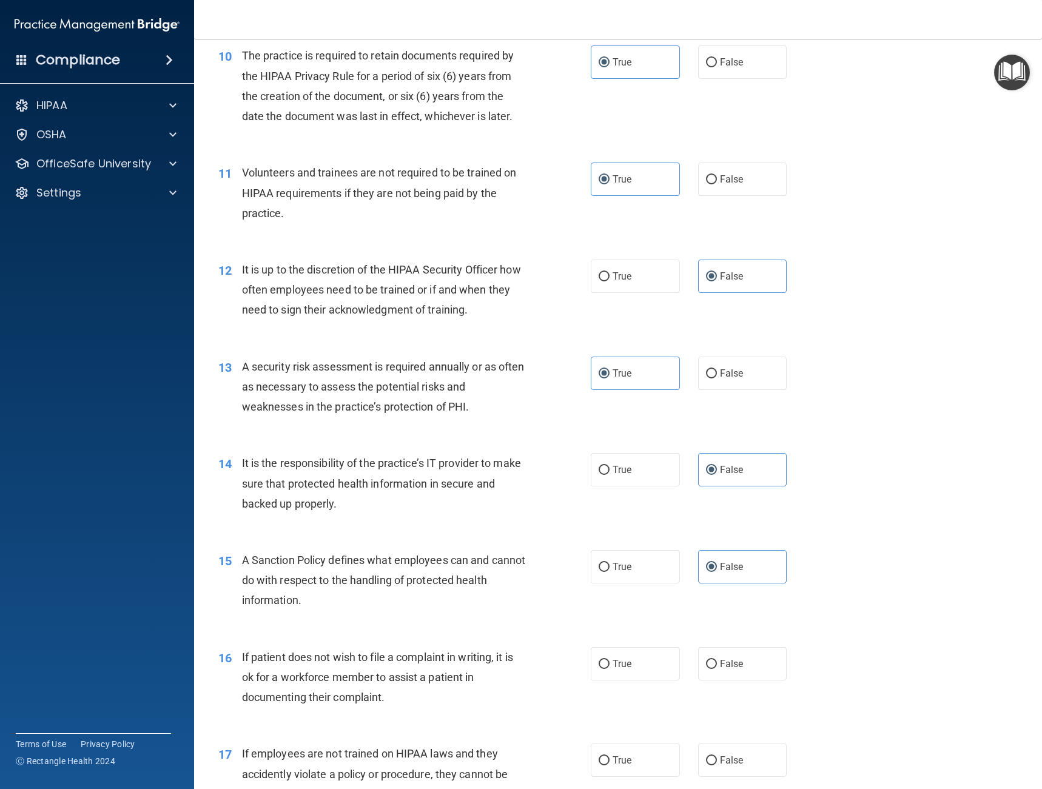
scroll to position [1259, 0]
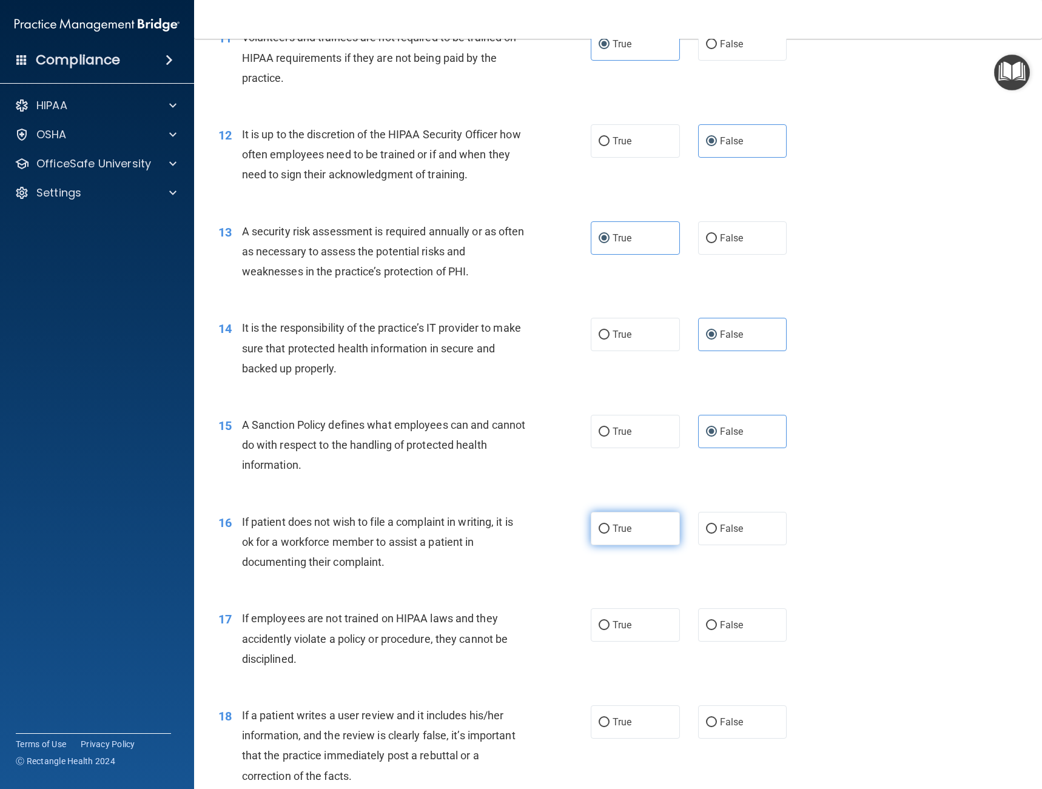
click at [629, 523] on label "True" at bounding box center [635, 528] width 89 height 33
click at [610, 525] on input "True" at bounding box center [604, 529] width 11 height 9
radio input "true"
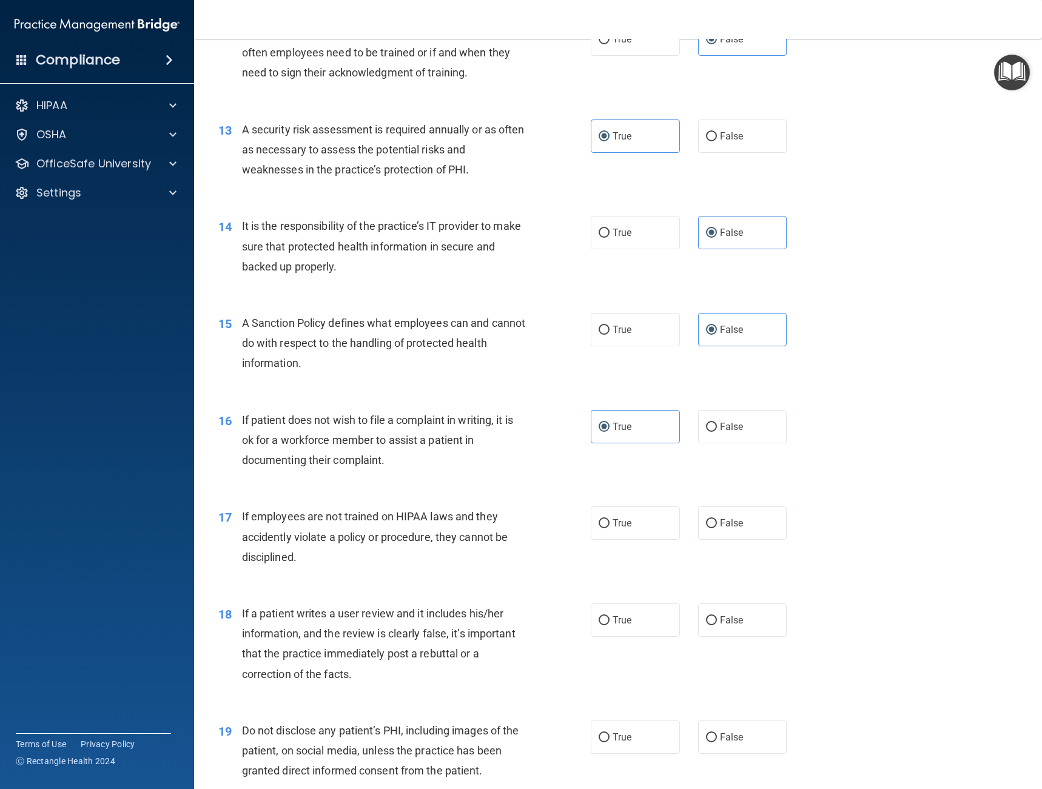
scroll to position [1365, 0]
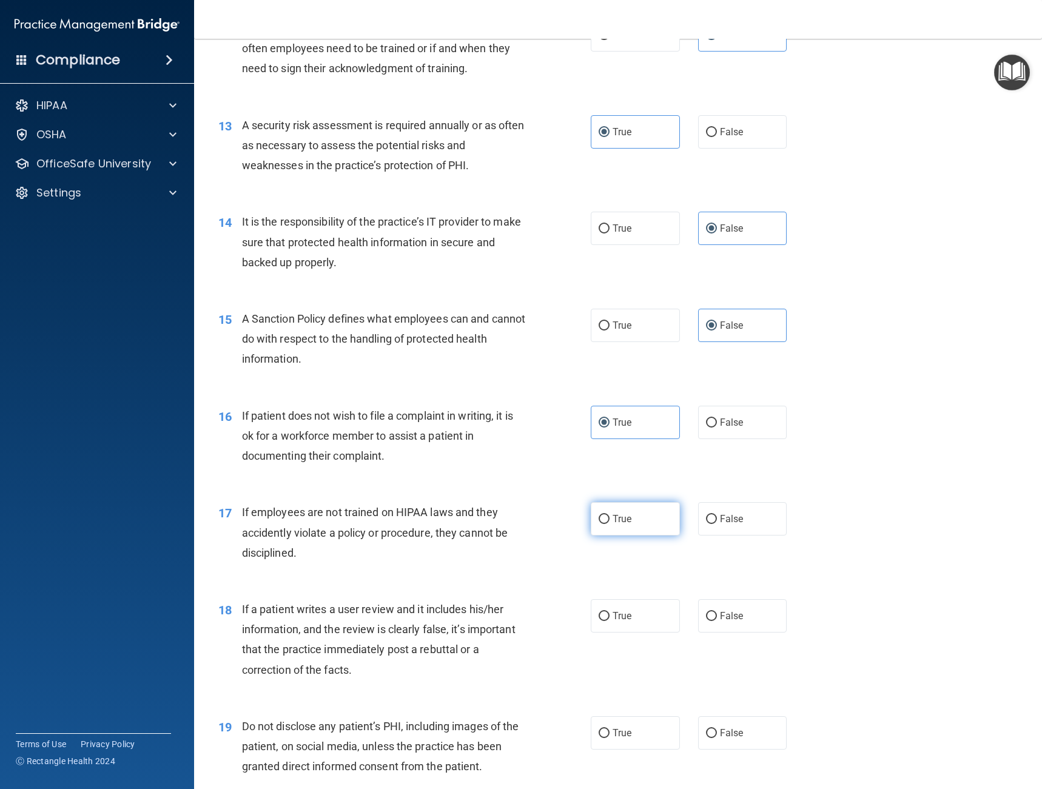
click at [623, 520] on span "True" at bounding box center [622, 519] width 19 height 12
click at [610, 520] on input "True" at bounding box center [604, 519] width 11 height 9
radio input "true"
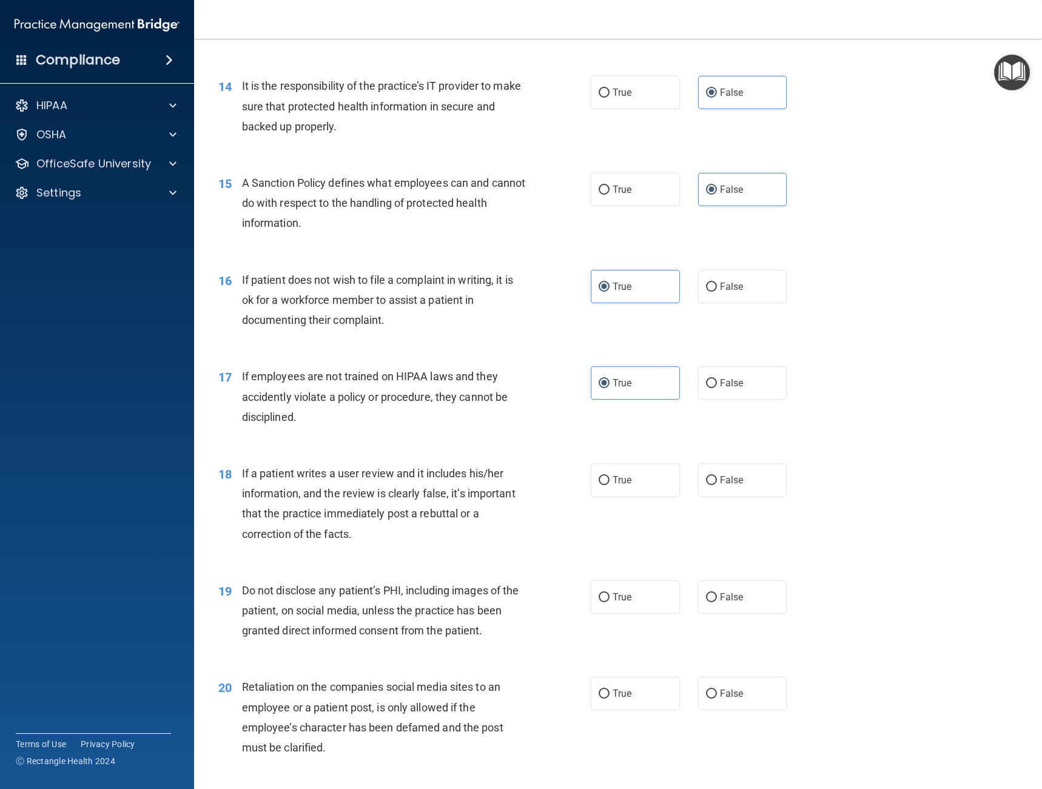
scroll to position [1502, 0]
click at [732, 483] on span "False" at bounding box center [732, 480] width 24 height 12
click at [717, 483] on input "False" at bounding box center [711, 480] width 11 height 9
radio input "true"
click at [592, 609] on label "True" at bounding box center [635, 596] width 89 height 33
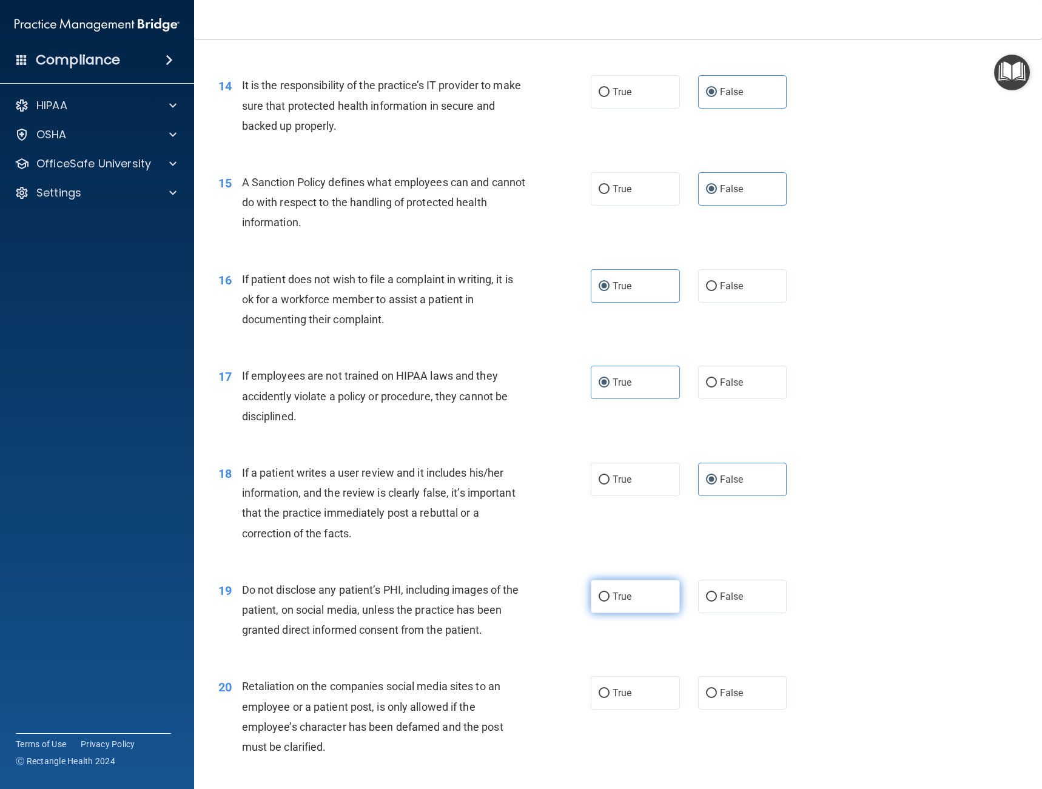
click at [599, 602] on input "True" at bounding box center [604, 597] width 11 height 9
radio input "true"
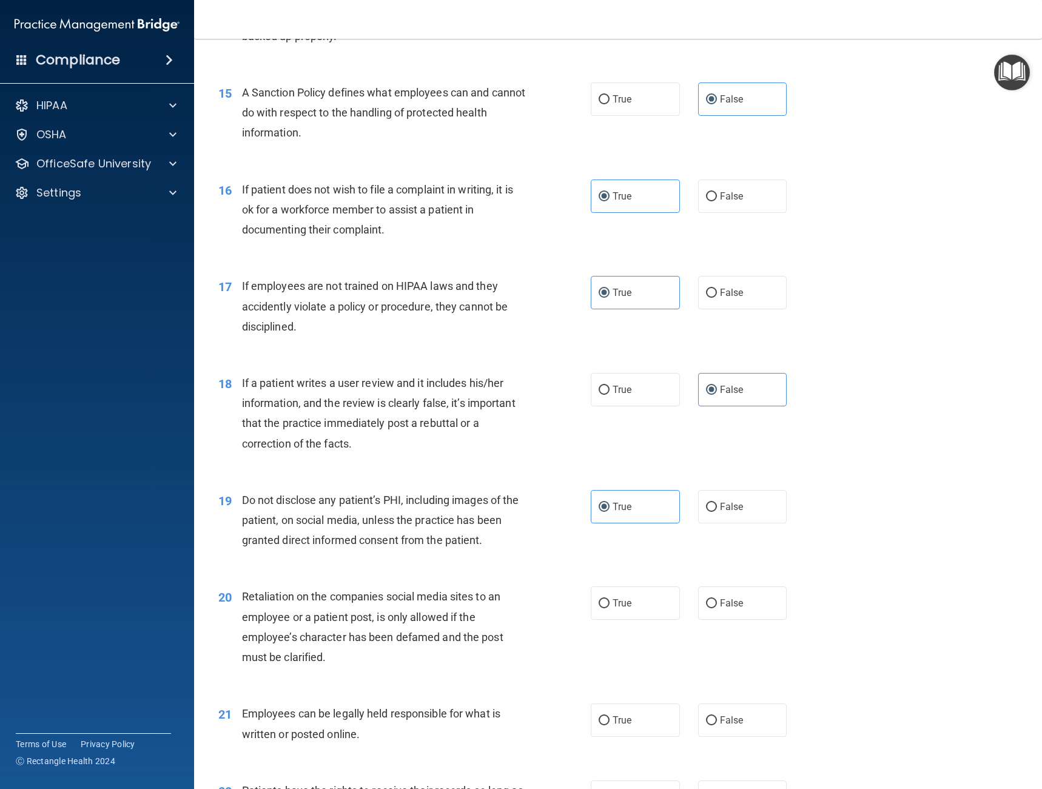
scroll to position [1593, 0]
click at [724, 589] on label "False" at bounding box center [742, 602] width 89 height 33
click at [717, 598] on input "False" at bounding box center [711, 602] width 11 height 9
radio input "true"
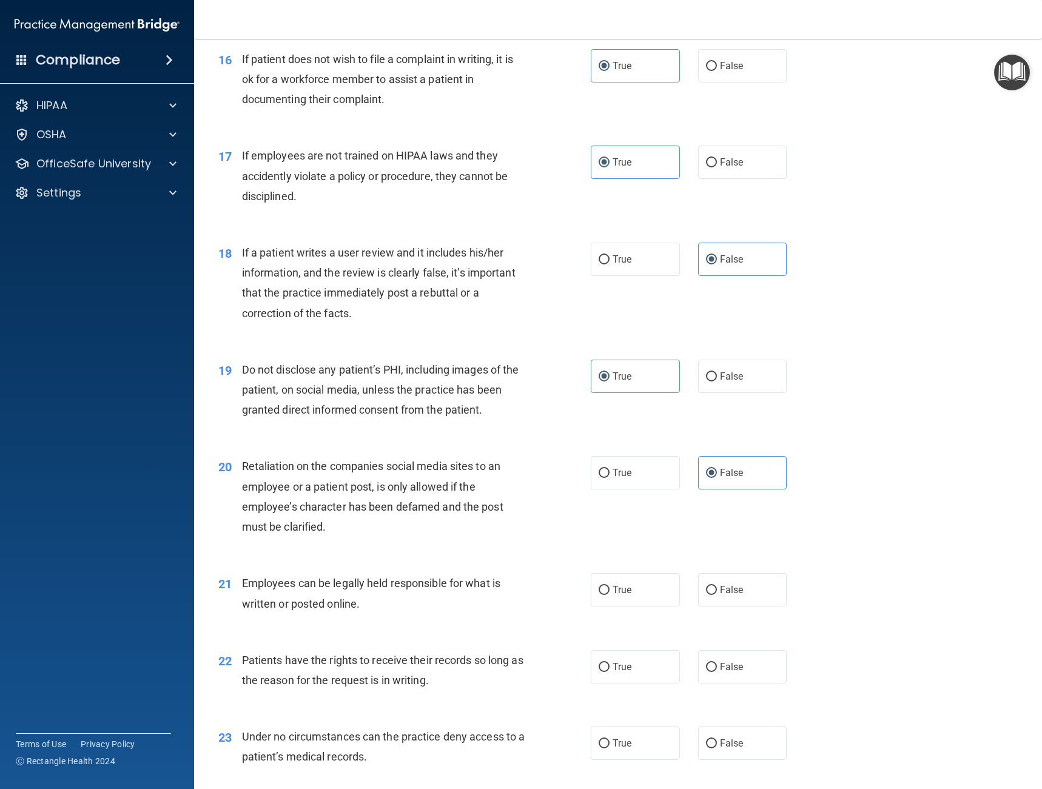
scroll to position [1729, 0]
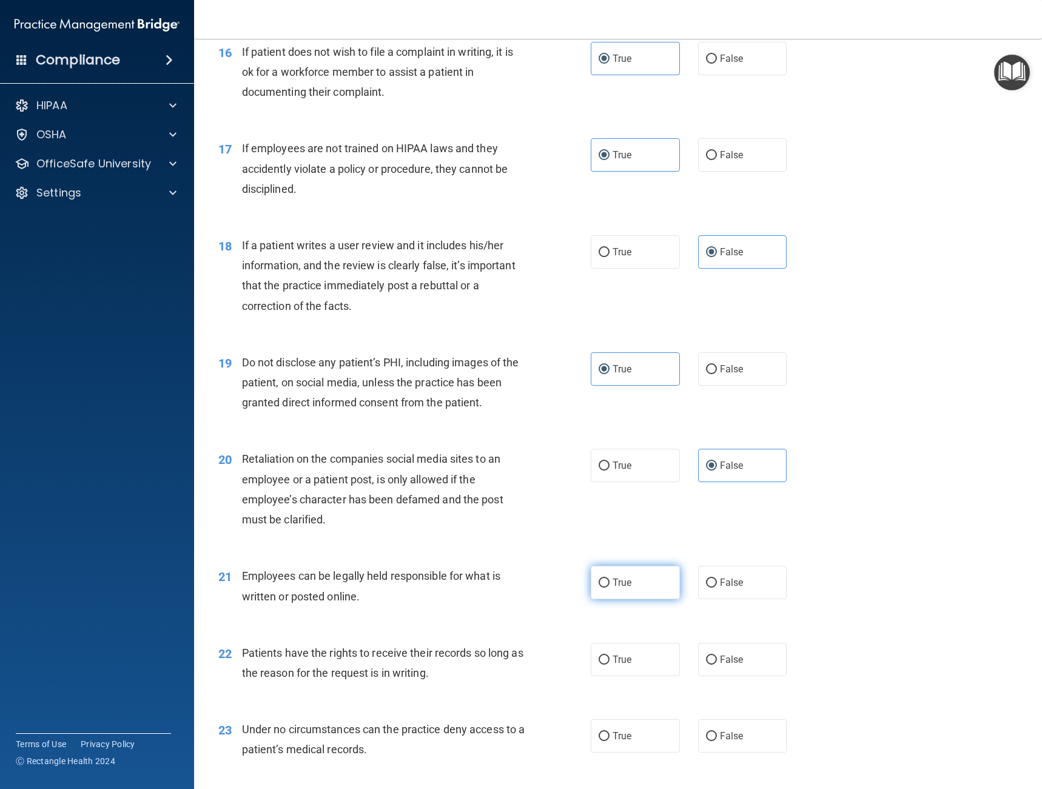
click at [601, 590] on label "True" at bounding box center [635, 582] width 89 height 33
click at [601, 588] on input "True" at bounding box center [604, 583] width 11 height 9
radio input "true"
click at [752, 664] on label "False" at bounding box center [742, 659] width 89 height 33
click at [717, 664] on input "False" at bounding box center [711, 660] width 11 height 9
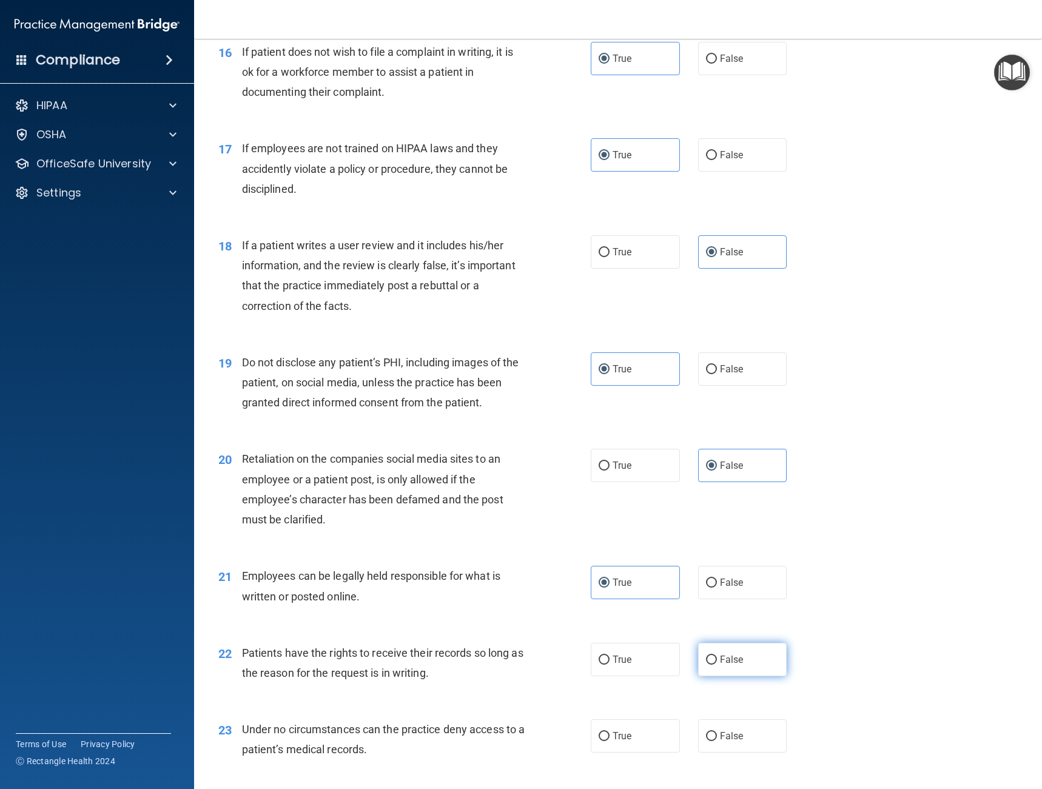
radio input "true"
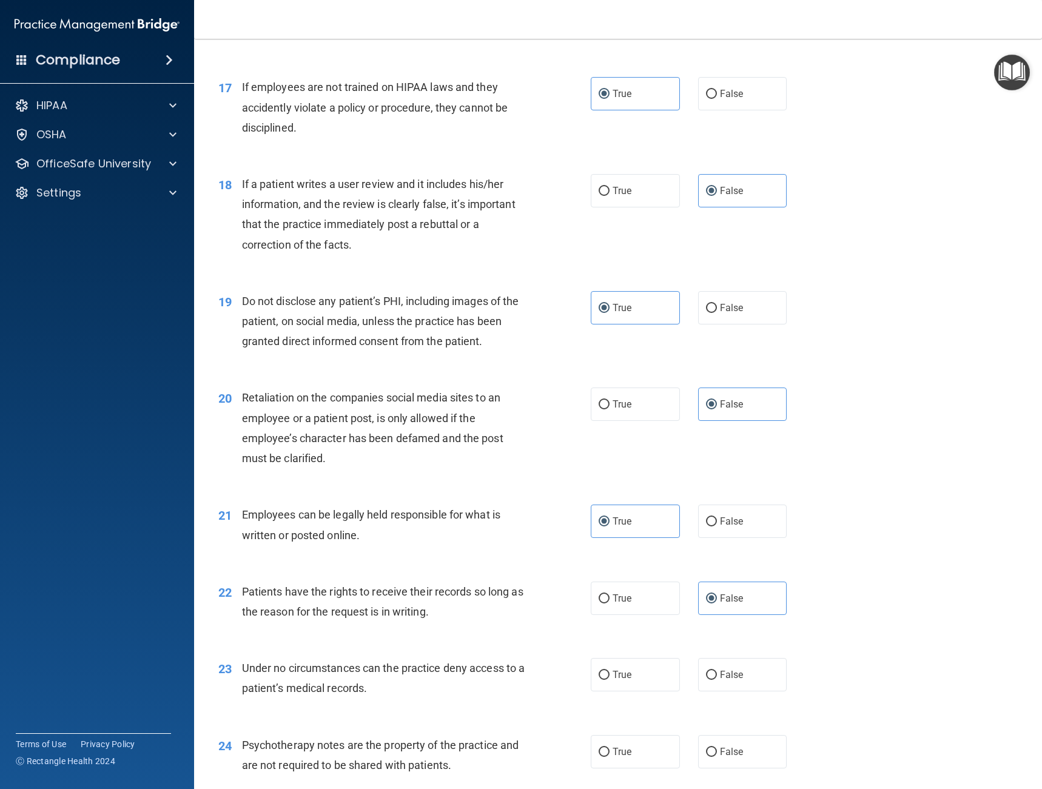
scroll to position [1881, 0]
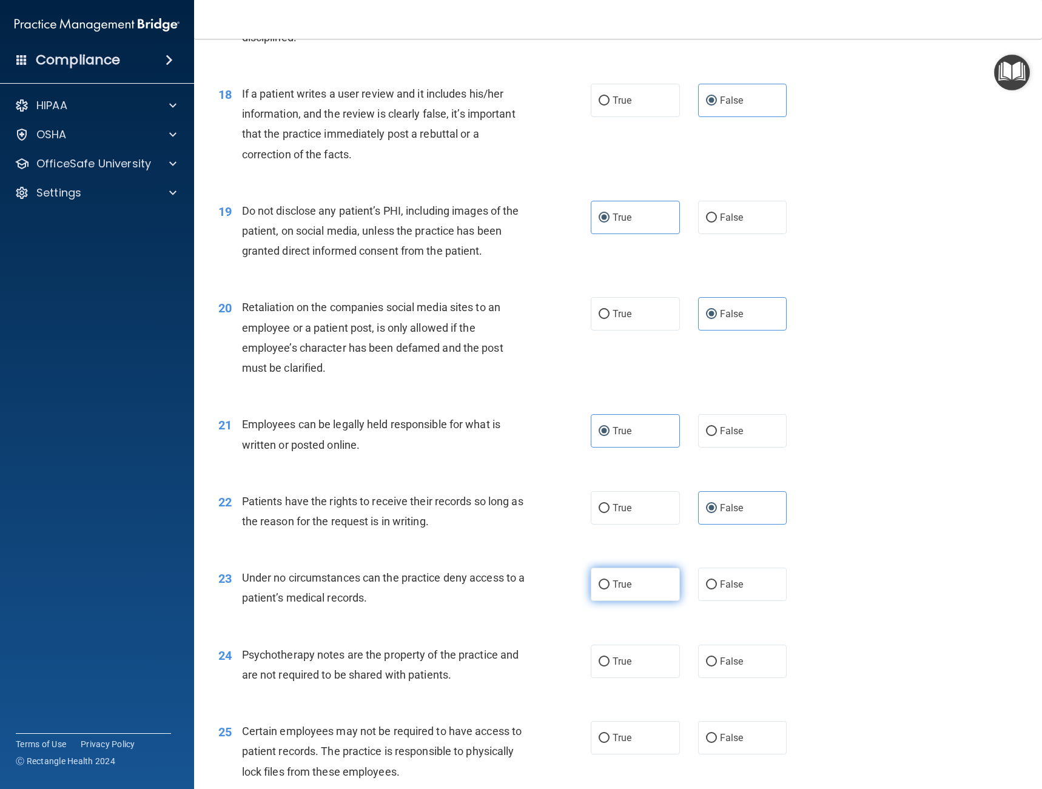
click at [613, 585] on span "True" at bounding box center [622, 585] width 19 height 12
click at [610, 585] on input "True" at bounding box center [604, 585] width 11 height 9
radio input "true"
click at [591, 664] on label "True" at bounding box center [635, 661] width 89 height 33
click at [599, 664] on input "True" at bounding box center [604, 662] width 11 height 9
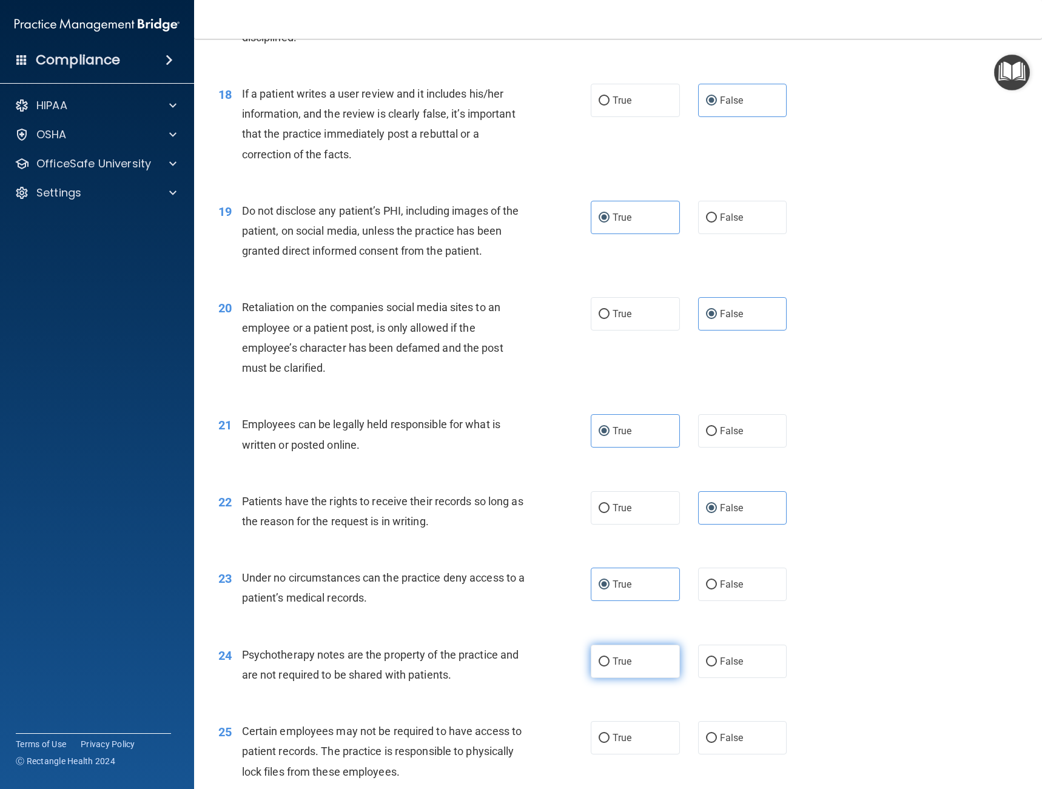
radio input "true"
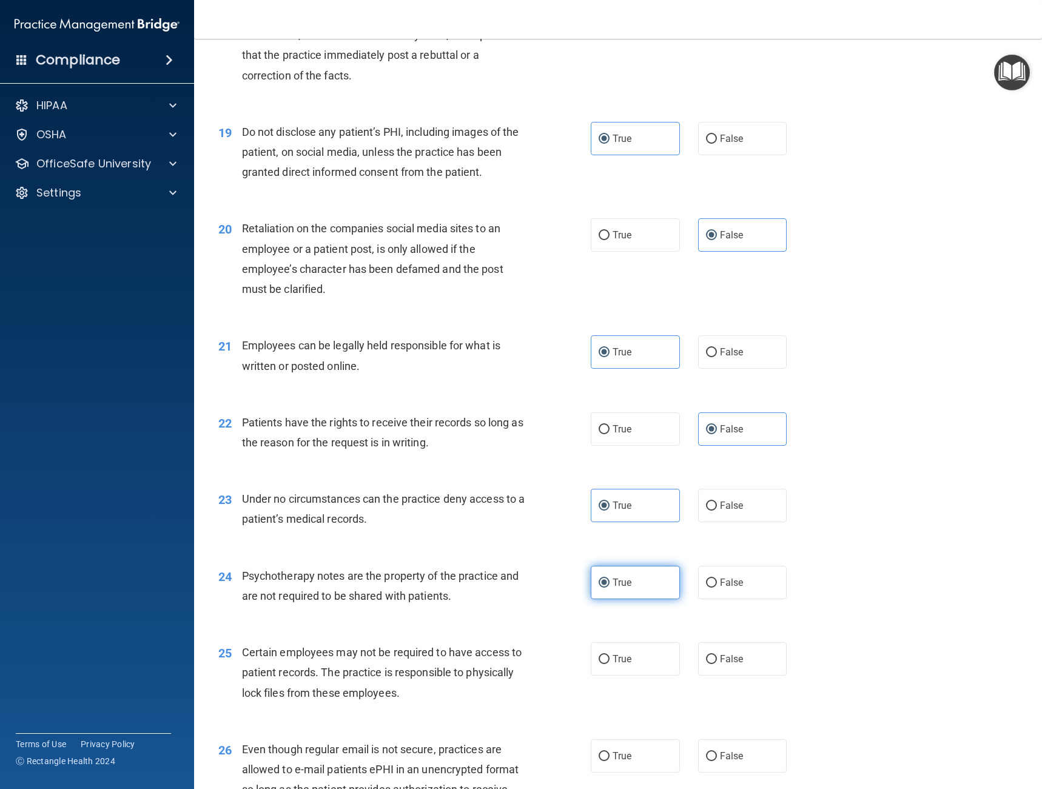
scroll to position [1972, 0]
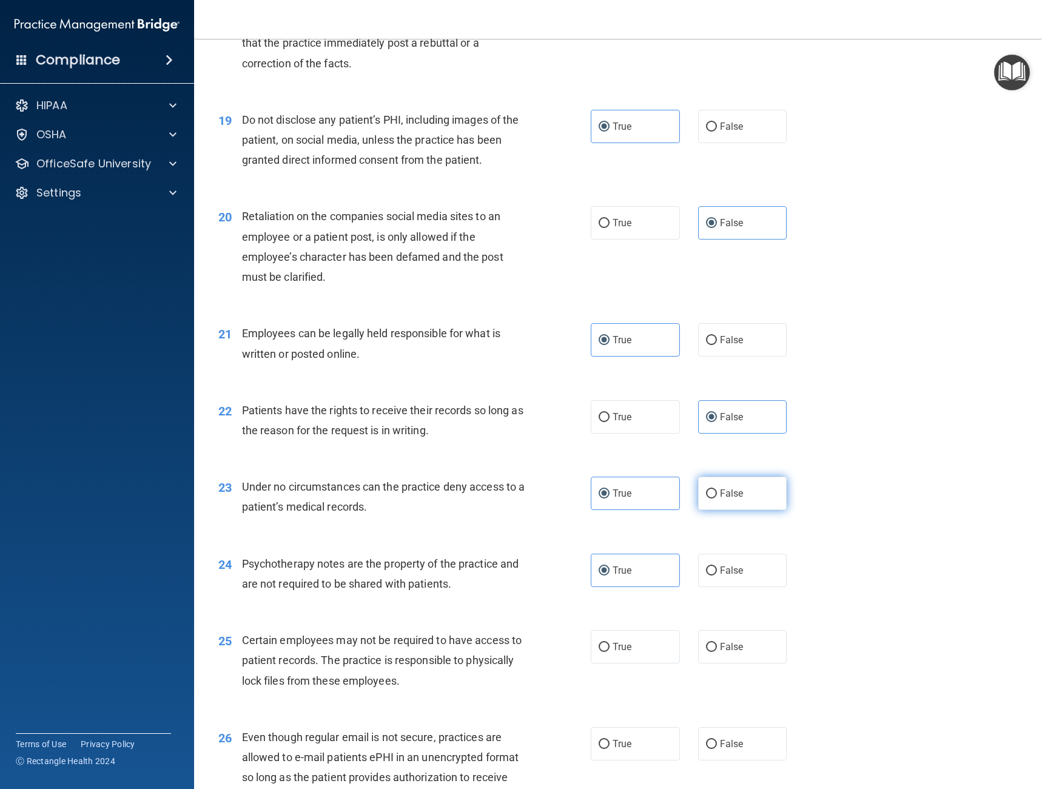
click at [756, 498] on label "False" at bounding box center [742, 493] width 89 height 33
click at [717, 498] on input "False" at bounding box center [711, 494] width 11 height 9
radio input "true"
radio input "false"
click at [613, 652] on span "True" at bounding box center [622, 647] width 19 height 12
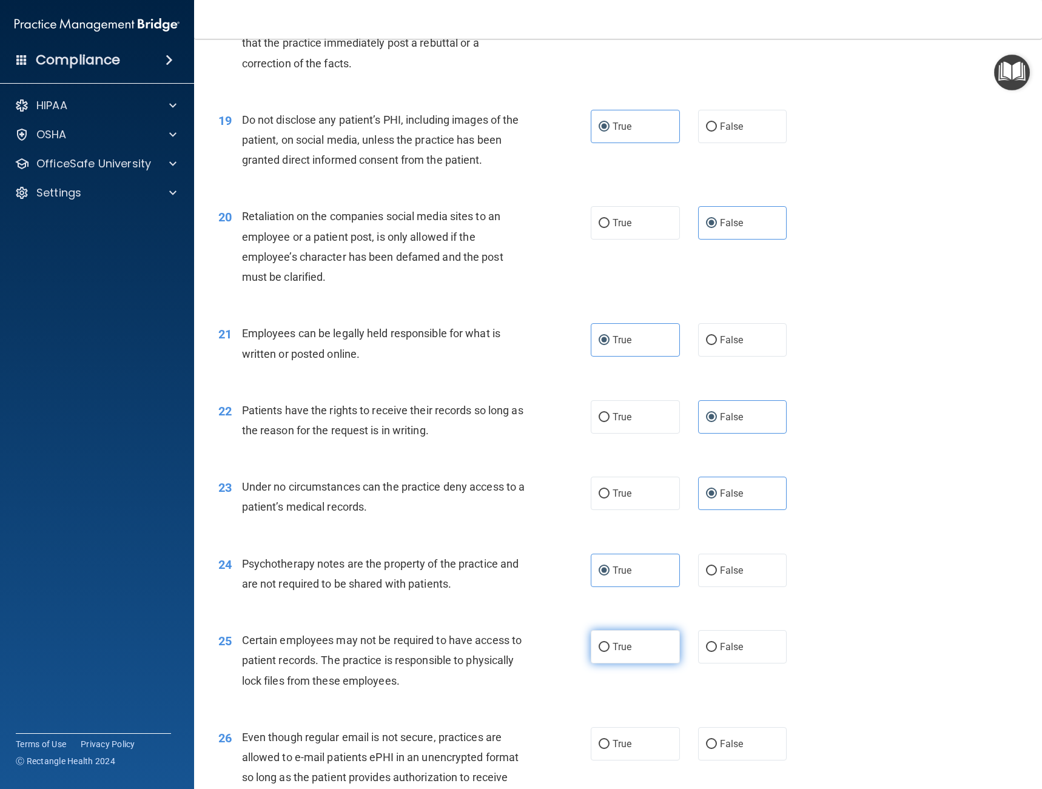
click at [609, 652] on input "True" at bounding box center [604, 647] width 11 height 9
radio input "true"
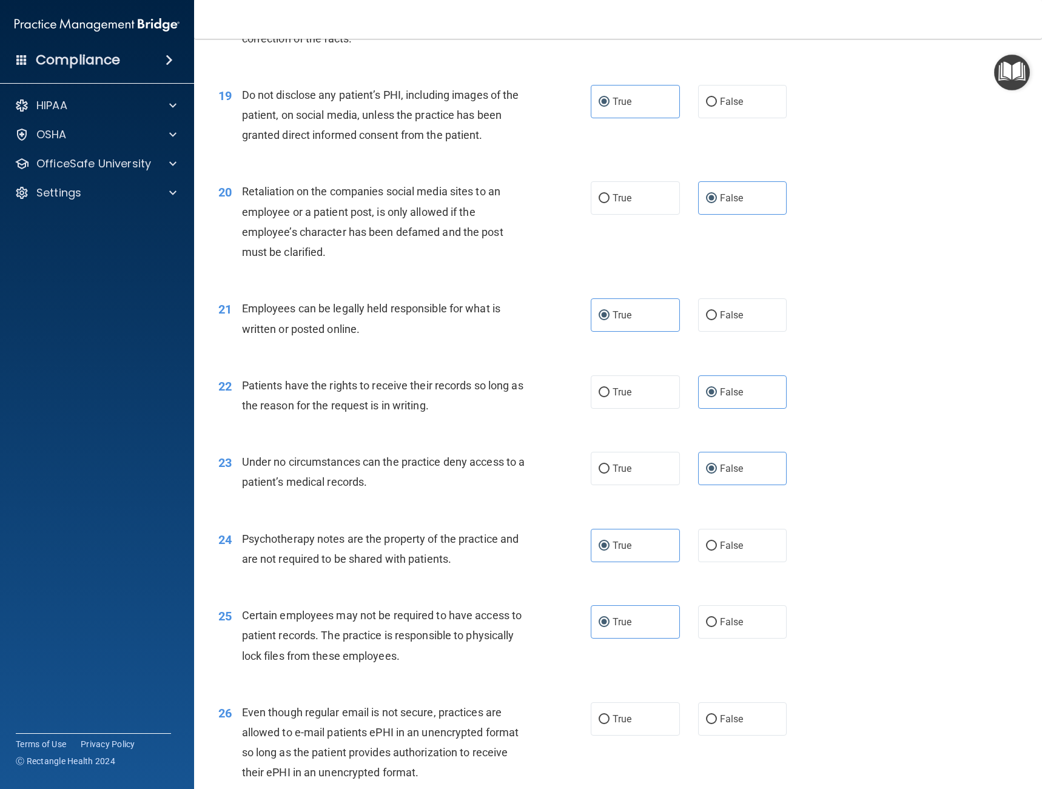
scroll to position [2078, 0]
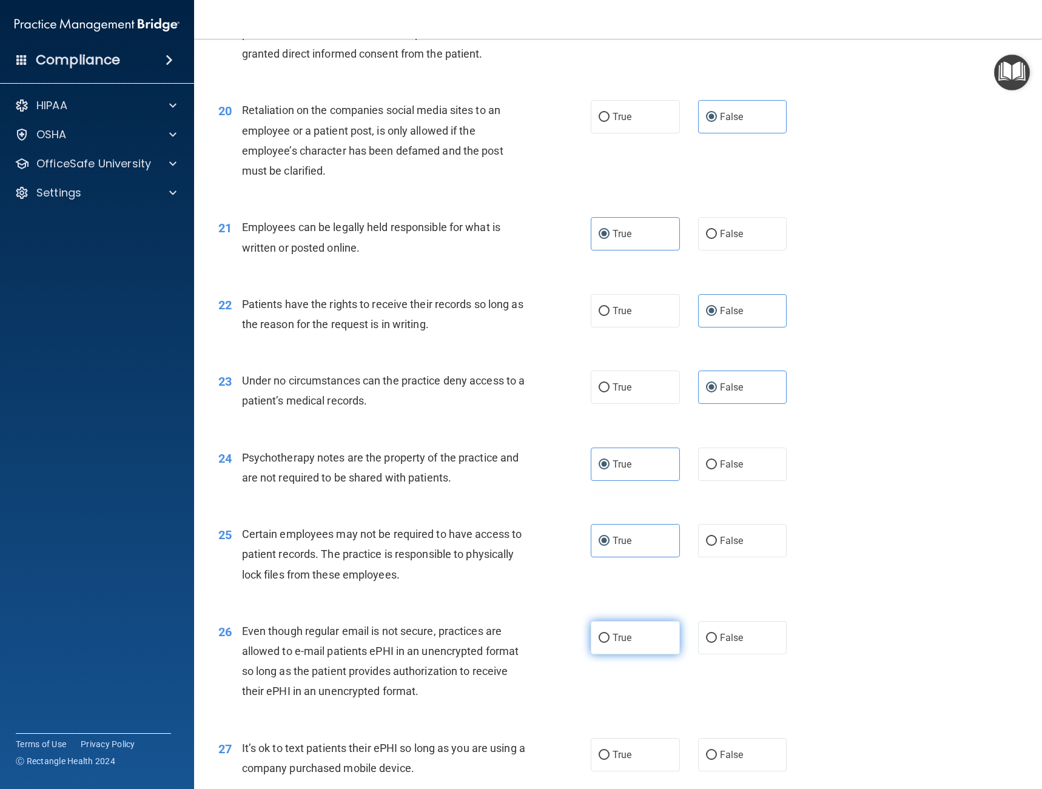
click at [629, 640] on label "True" at bounding box center [635, 637] width 89 height 33
click at [610, 640] on input "True" at bounding box center [604, 638] width 11 height 9
radio input "true"
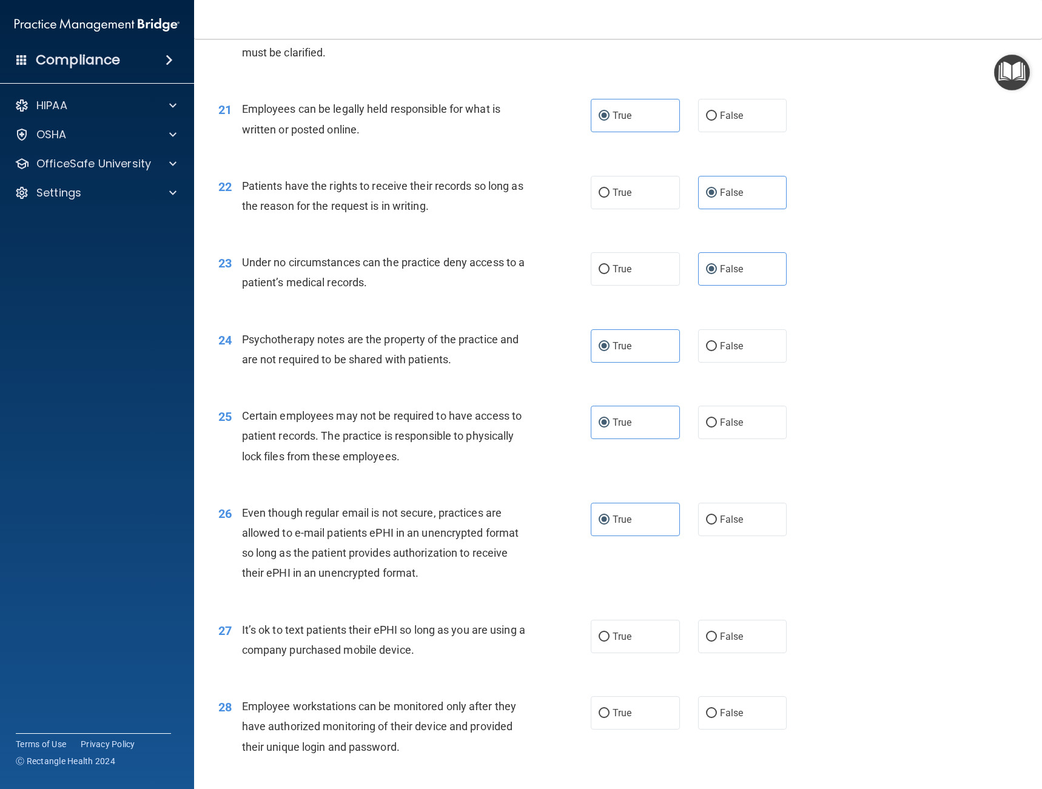
scroll to position [2200, 0]
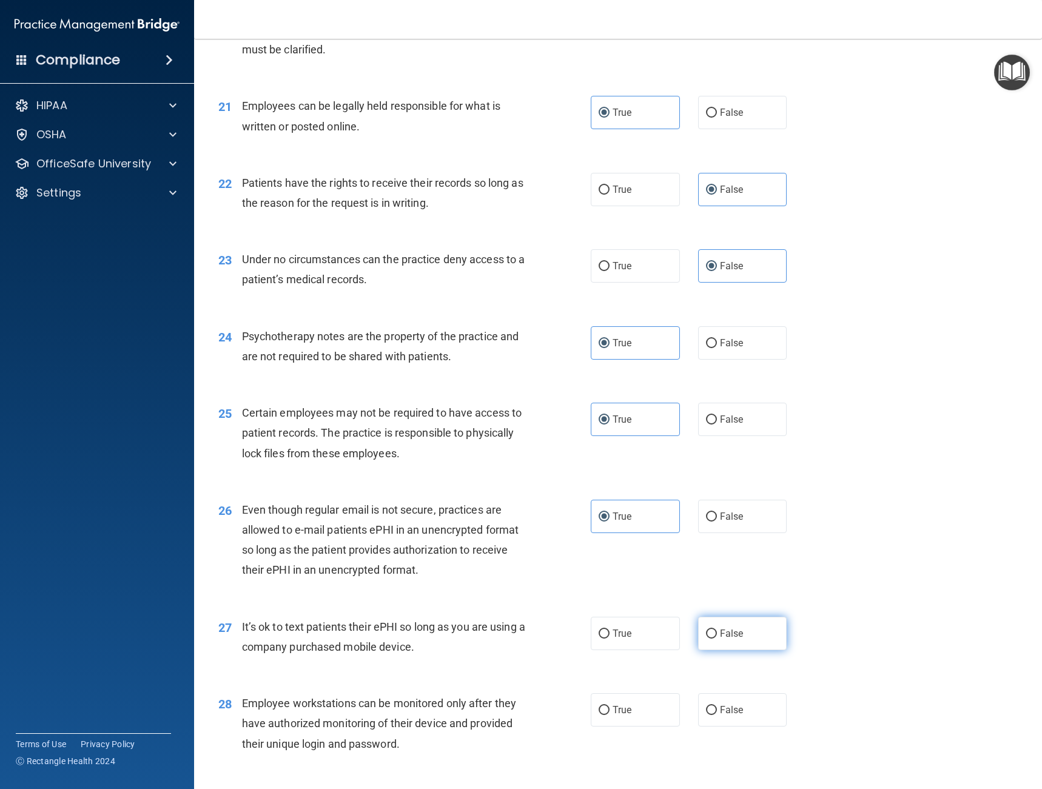
click at [703, 640] on label "False" at bounding box center [742, 633] width 89 height 33
click at [706, 639] on input "False" at bounding box center [711, 634] width 11 height 9
radio input "true"
click at [698, 708] on label "False" at bounding box center [742, 710] width 89 height 33
click at [706, 708] on input "False" at bounding box center [711, 710] width 11 height 9
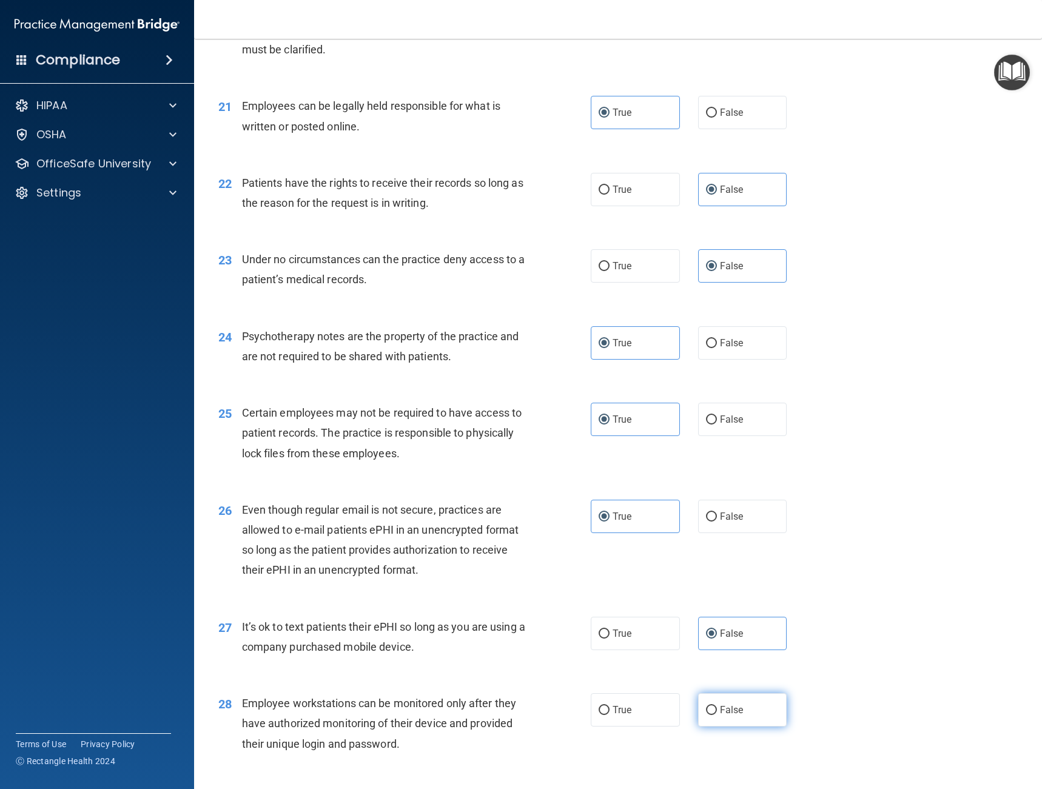
radio input "true"
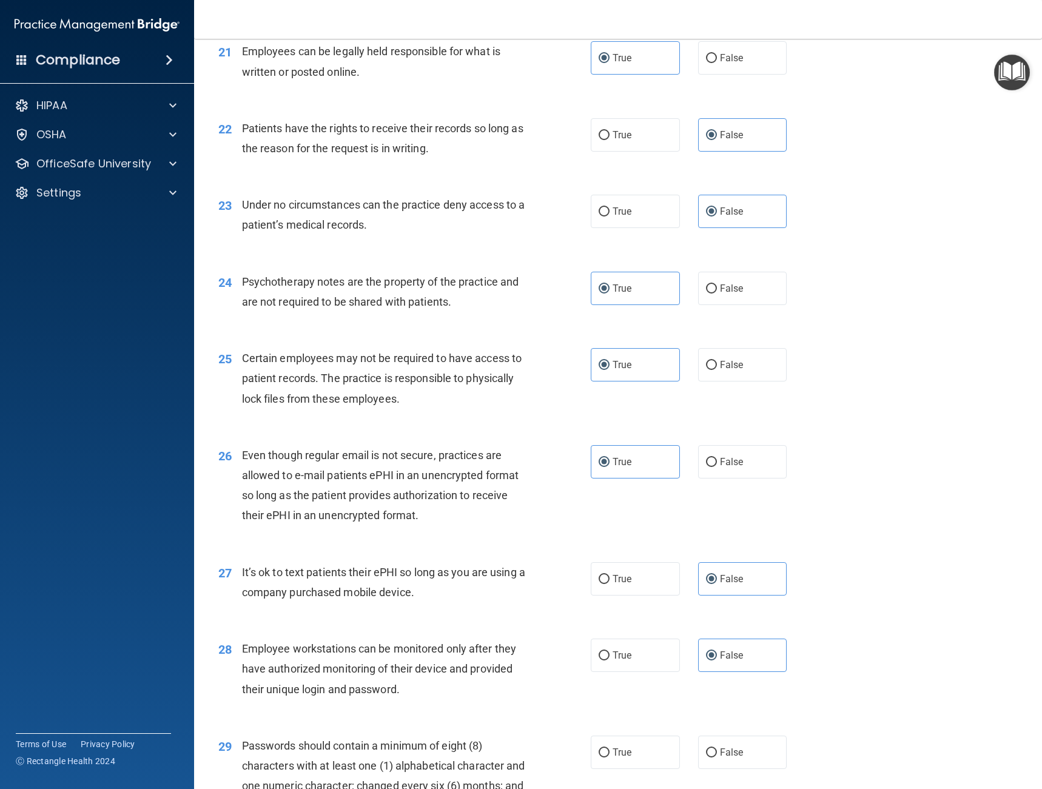
scroll to position [2321, 0]
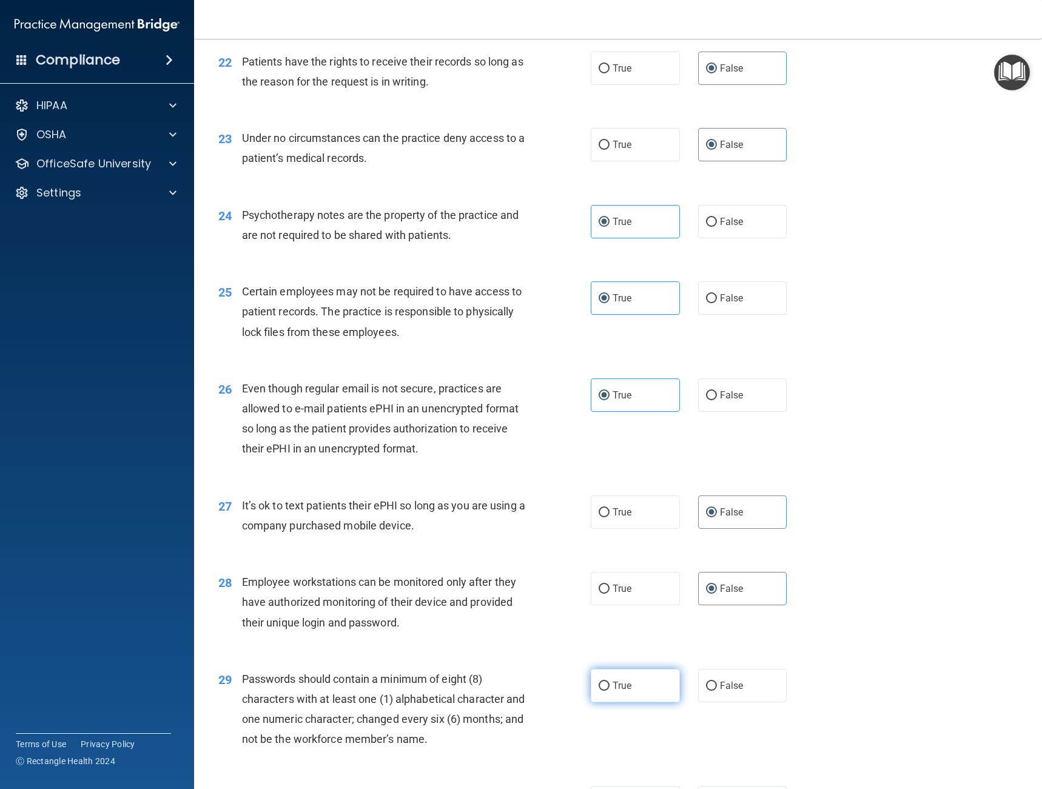
click at [618, 686] on span "True" at bounding box center [622, 686] width 19 height 12
click at [610, 686] on input "True" at bounding box center [604, 686] width 11 height 9
radio input "true"
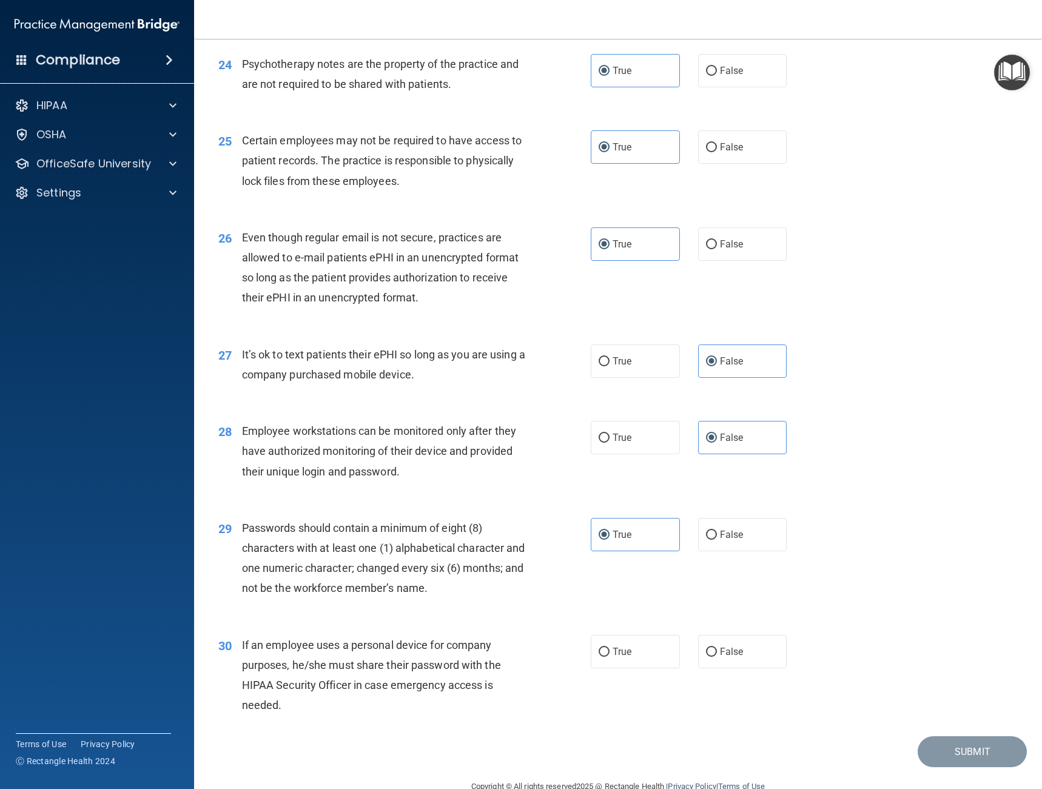
scroll to position [2473, 0]
click at [709, 653] on input "False" at bounding box center [711, 651] width 11 height 9
radio input "true"
click at [928, 761] on button "Submit" at bounding box center [972, 751] width 109 height 31
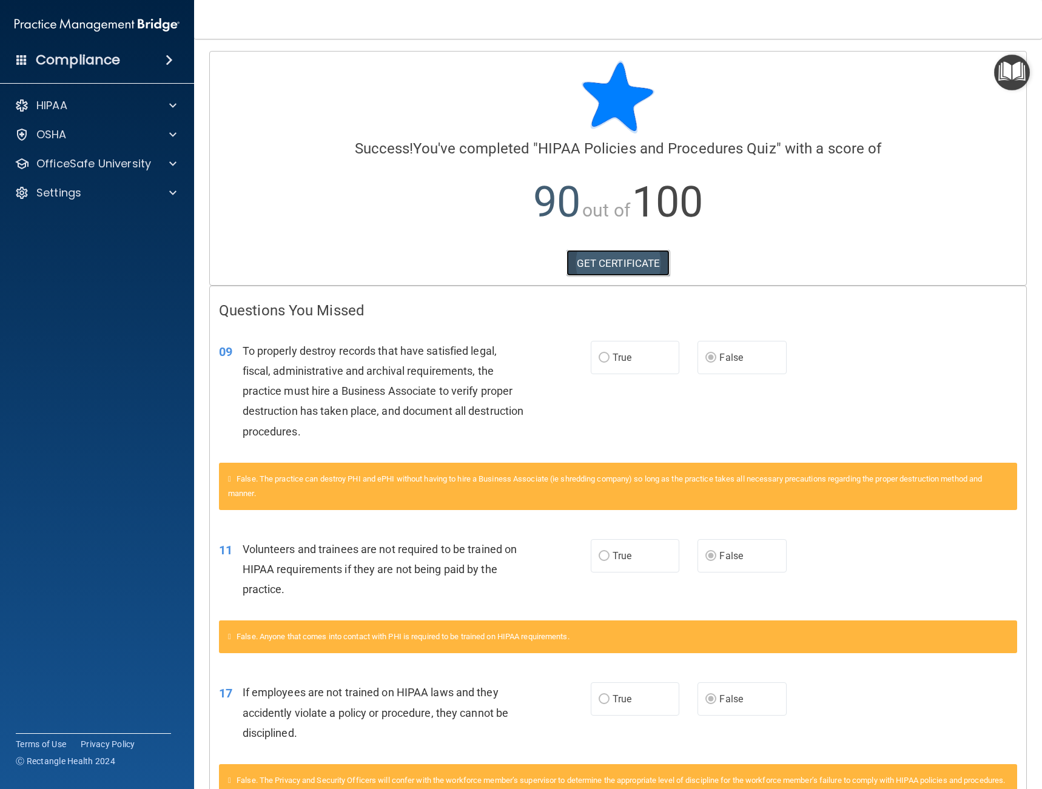
click at [583, 259] on link "GET CERTIFICATE" at bounding box center [619, 263] width 104 height 27
click at [92, 169] on p "OfficeSafe University" at bounding box center [93, 164] width 115 height 15
click at [102, 201] on link "HIPAA Training" at bounding box center [83, 193] width 191 height 24
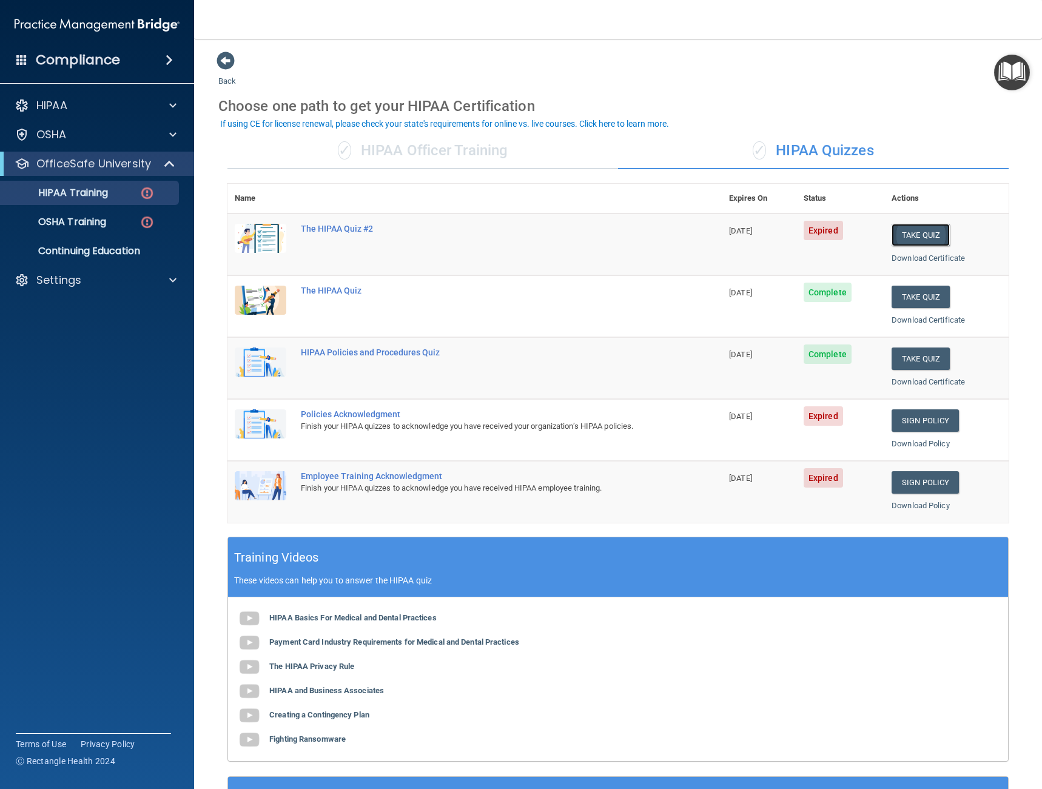
click at [917, 235] on button "Take Quiz" at bounding box center [921, 235] width 58 height 22
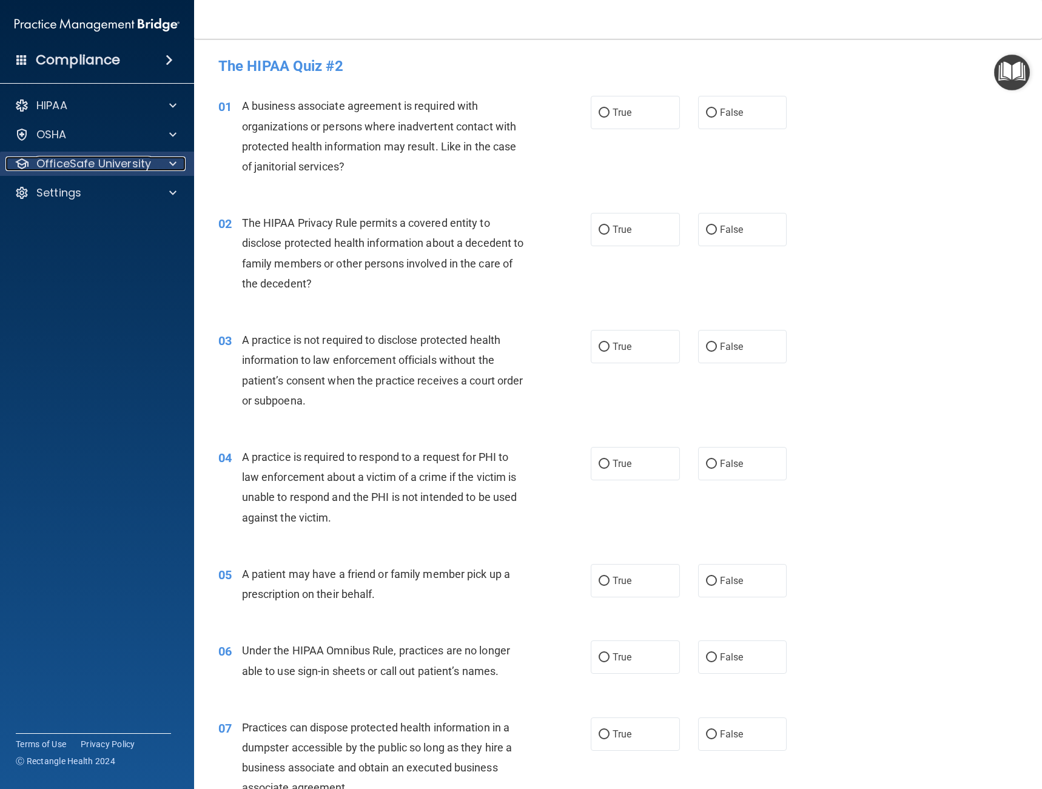
click at [84, 160] on p "OfficeSafe University" at bounding box center [93, 164] width 115 height 15
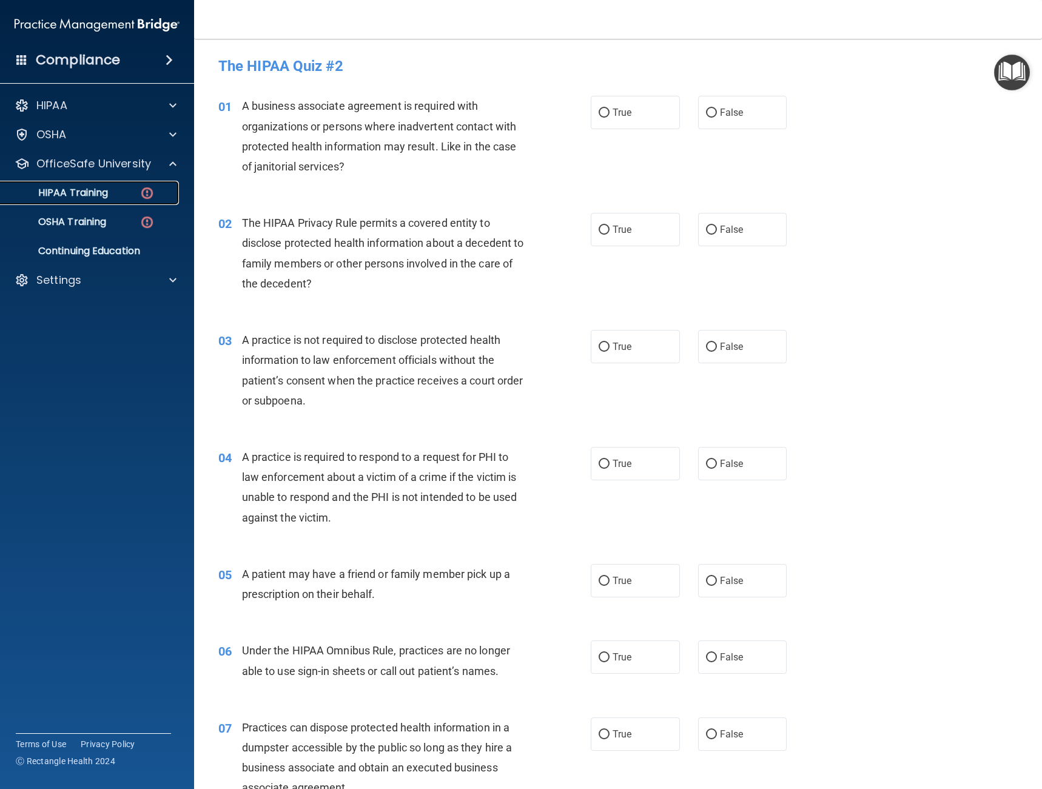
click at [131, 198] on div "HIPAA Training" at bounding box center [91, 193] width 166 height 12
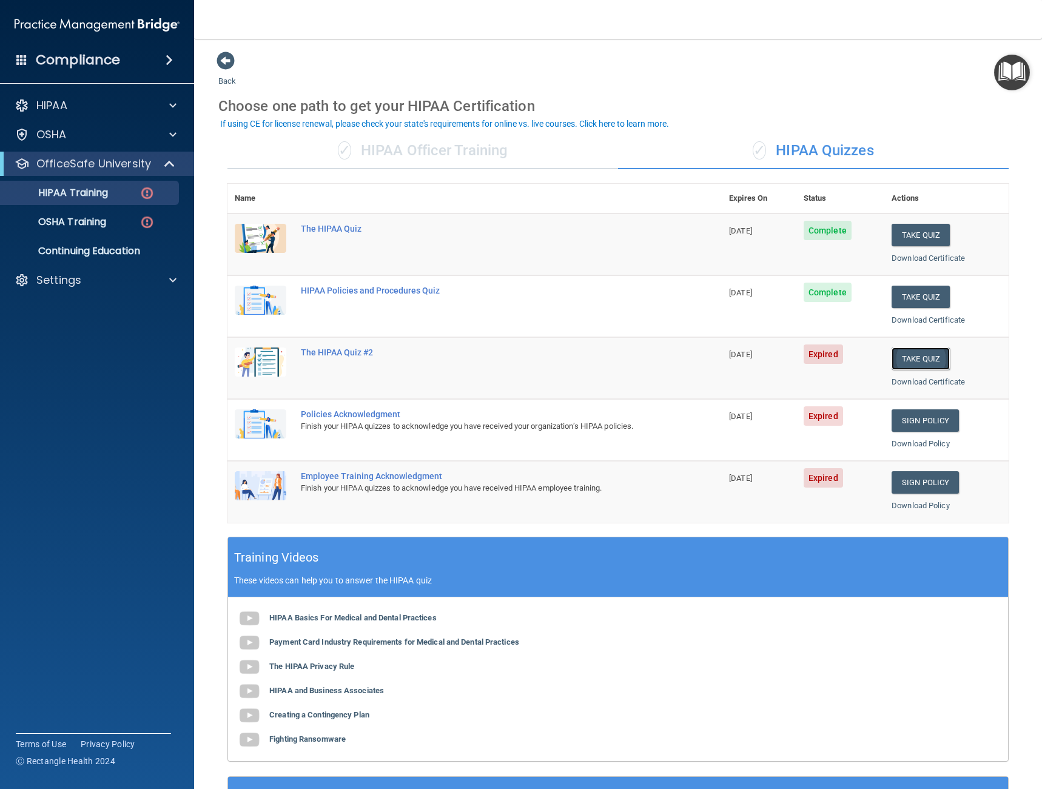
click at [931, 363] on button "Take Quiz" at bounding box center [921, 359] width 58 height 22
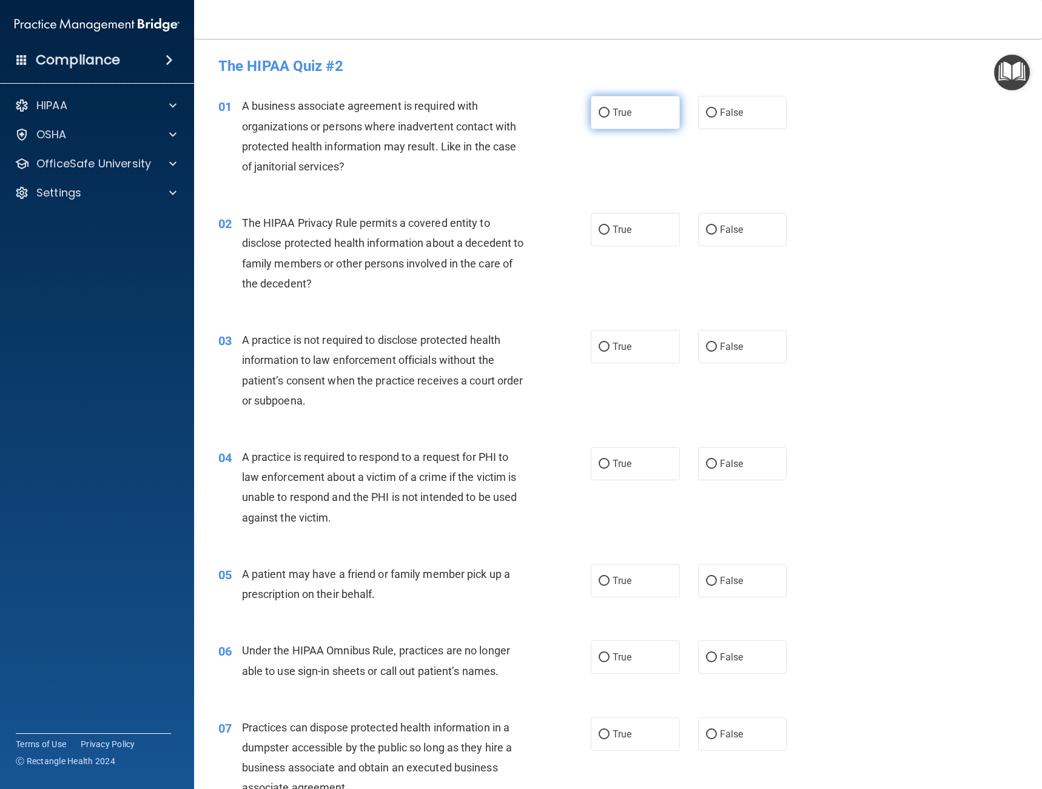
click at [606, 109] on label "True" at bounding box center [635, 112] width 89 height 33
click at [606, 109] on input "True" at bounding box center [604, 113] width 11 height 9
radio input "true"
click at [618, 229] on span "True" at bounding box center [622, 230] width 19 height 12
click at [610, 229] on input "True" at bounding box center [604, 230] width 11 height 9
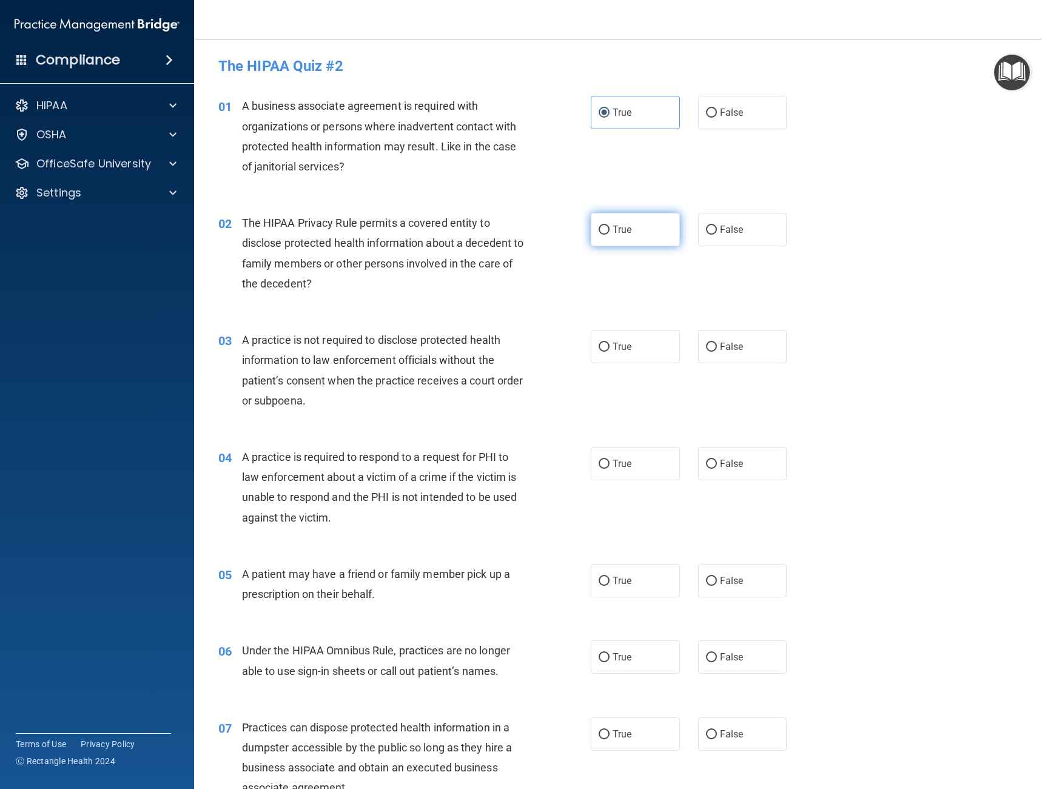
radio input "true"
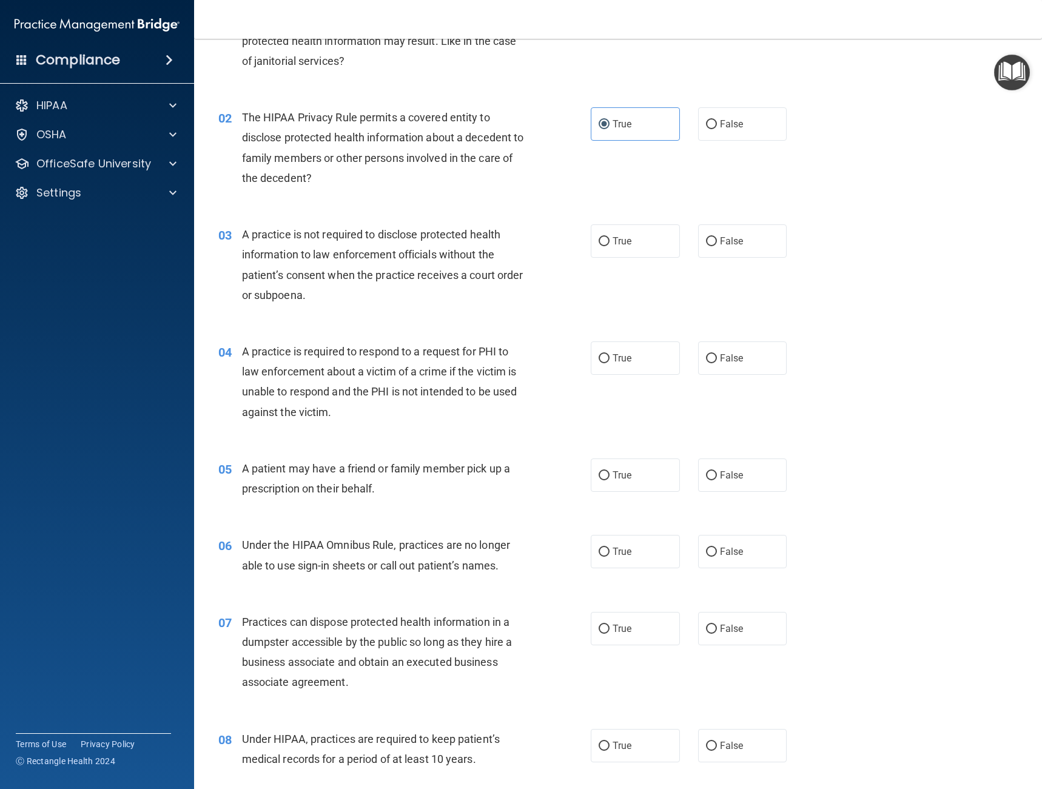
scroll to position [106, 0]
click at [714, 240] on label "False" at bounding box center [742, 240] width 89 height 33
click at [714, 240] on input "False" at bounding box center [711, 241] width 11 height 9
radio input "true"
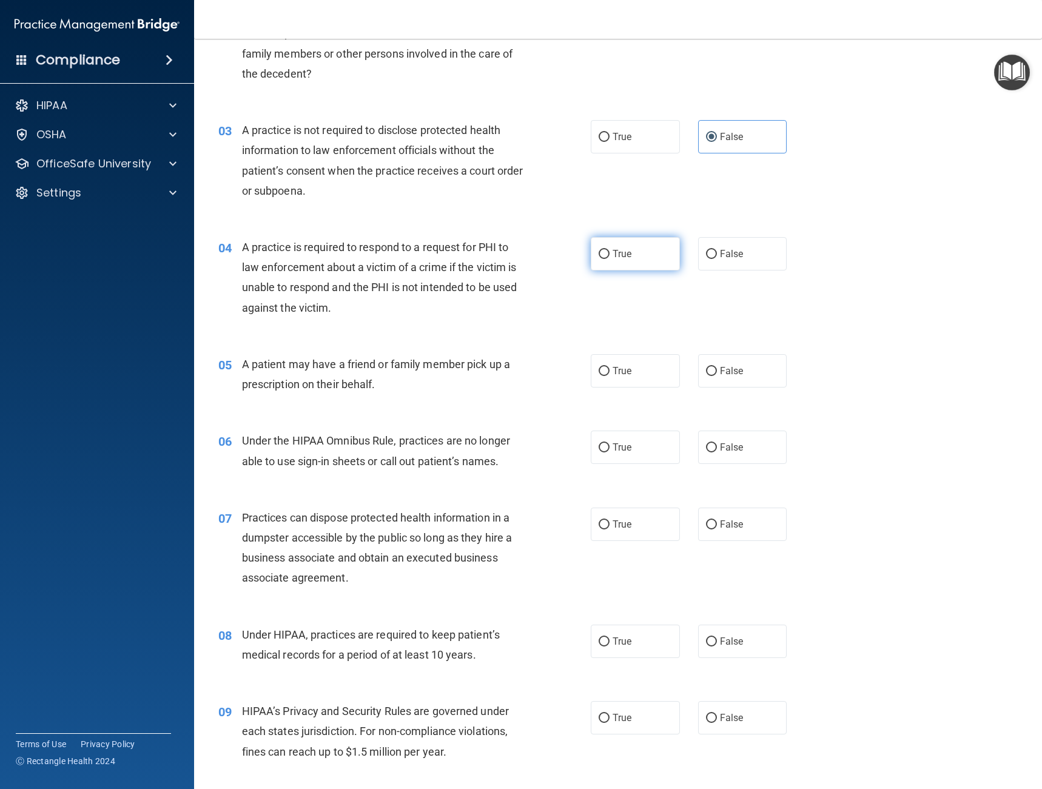
scroll to position [212, 0]
click at [621, 255] on span "True" at bounding box center [622, 252] width 19 height 12
click at [610, 255] on input "True" at bounding box center [604, 252] width 11 height 9
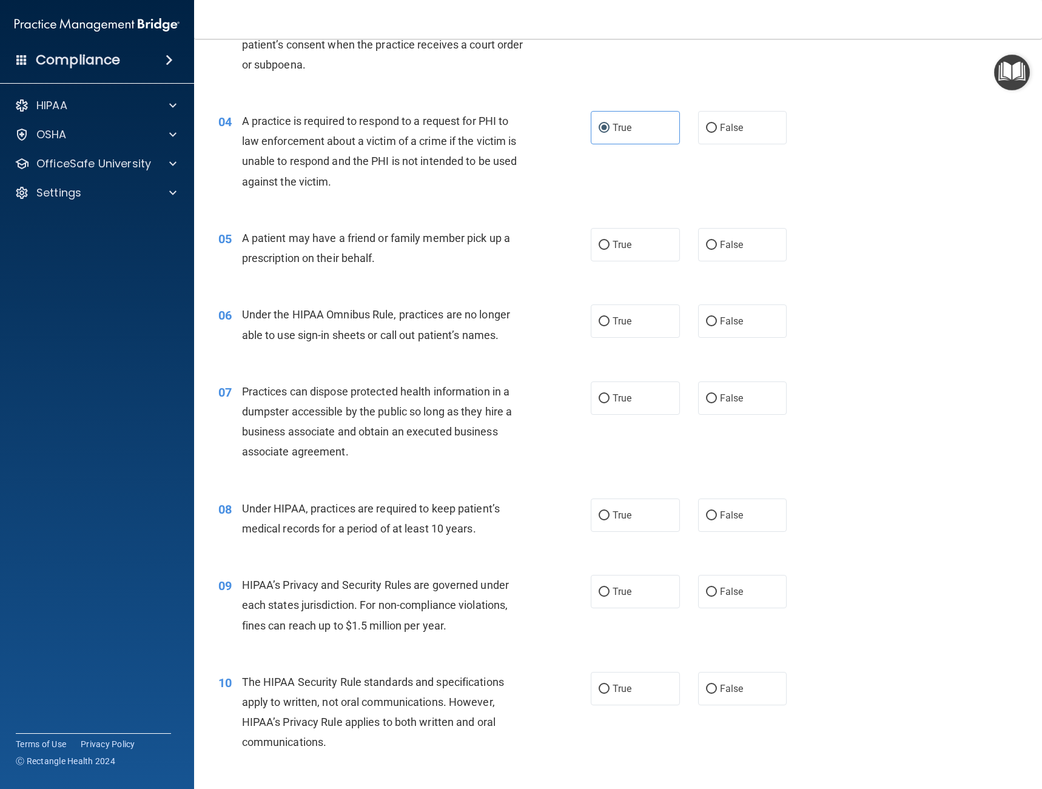
scroll to position [334, 0]
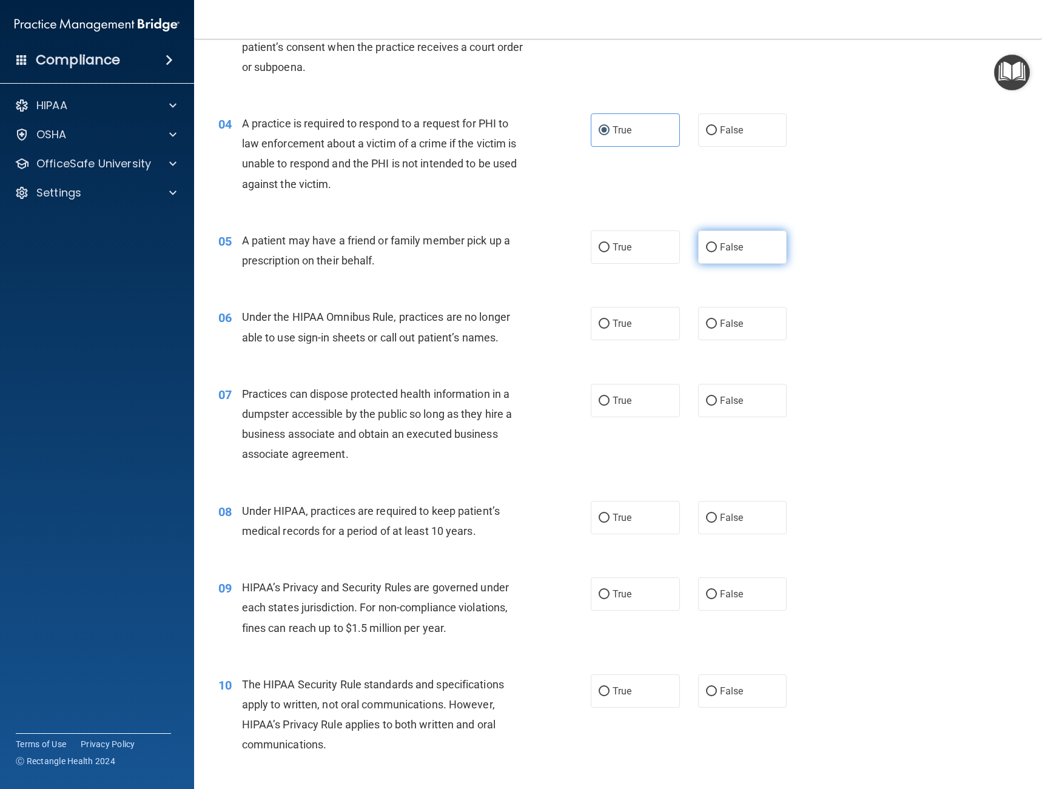
click at [698, 251] on label "False" at bounding box center [742, 247] width 89 height 33
click at [706, 251] on input "False" at bounding box center [711, 247] width 11 height 9
click at [621, 328] on span "True" at bounding box center [622, 324] width 19 height 12
click at [610, 328] on input "True" at bounding box center [604, 324] width 11 height 9
click at [720, 405] on span "False" at bounding box center [732, 401] width 24 height 12
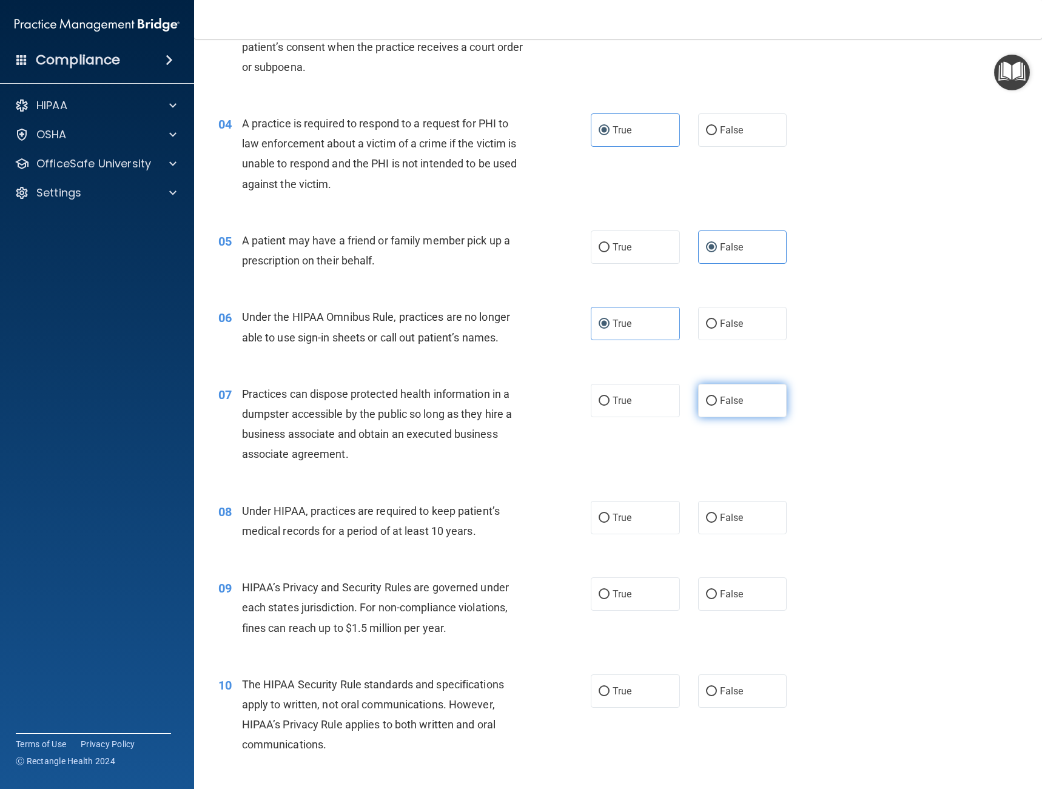
click at [717, 405] on input "False" at bounding box center [711, 401] width 11 height 9
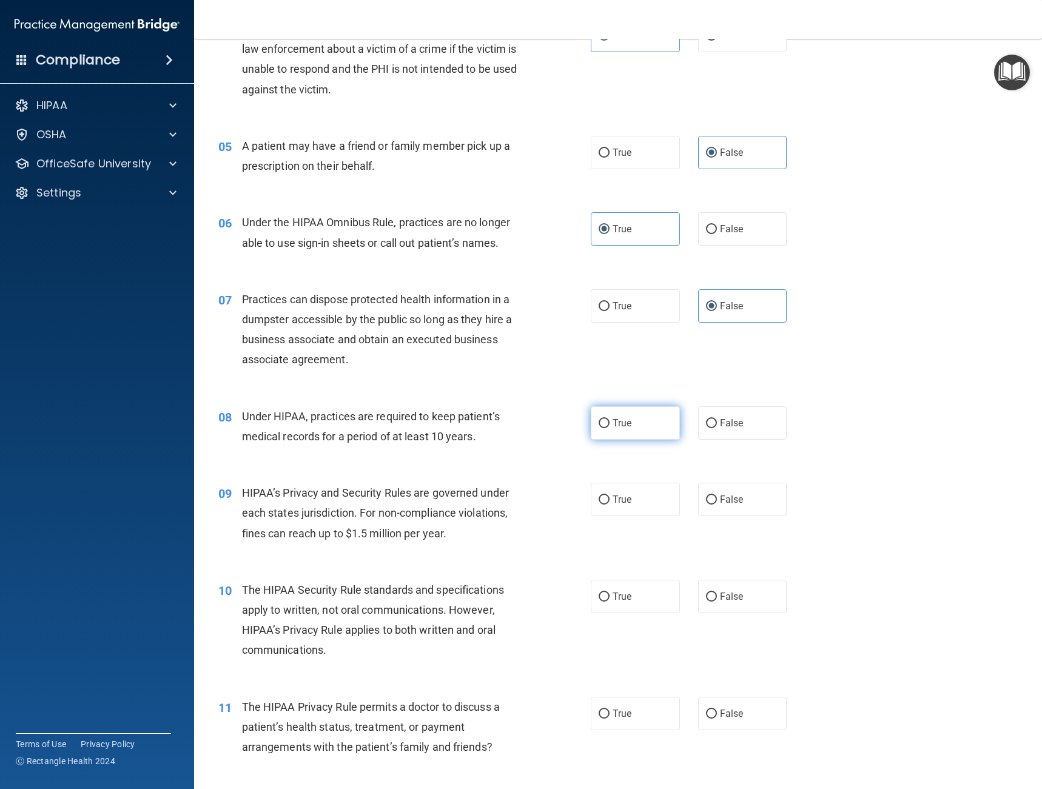
scroll to position [425, 0]
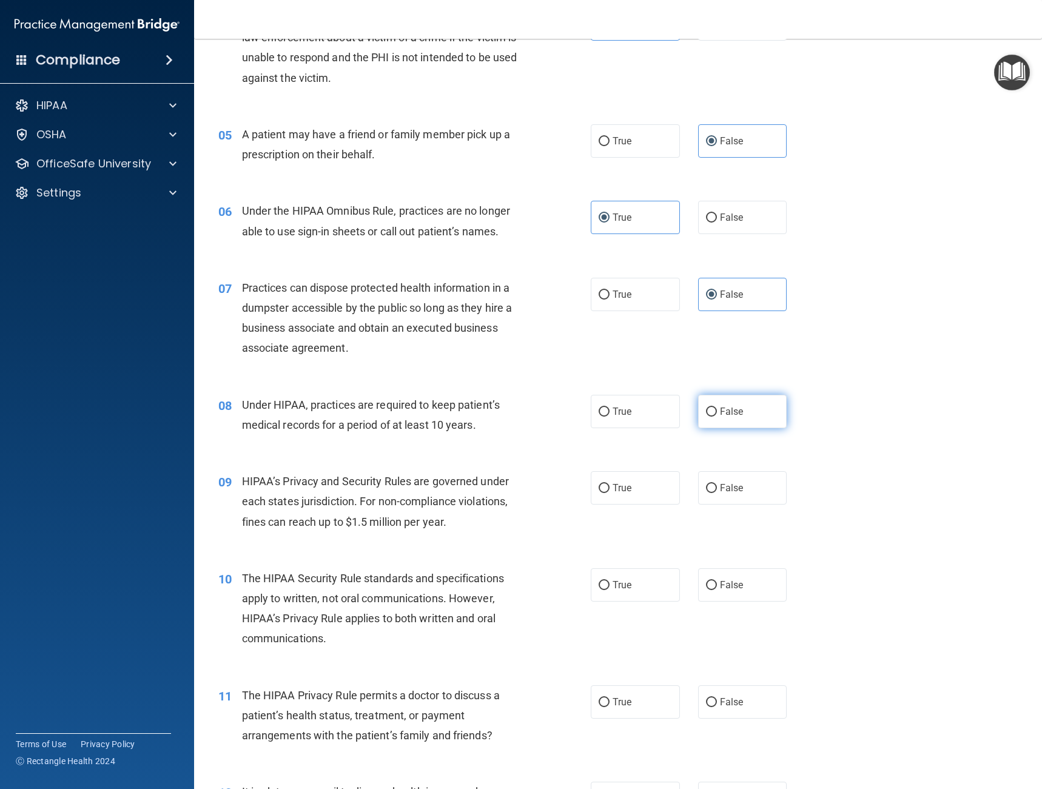
click at [719, 419] on label "False" at bounding box center [742, 411] width 89 height 33
click at [717, 417] on input "False" at bounding box center [711, 412] width 11 height 9
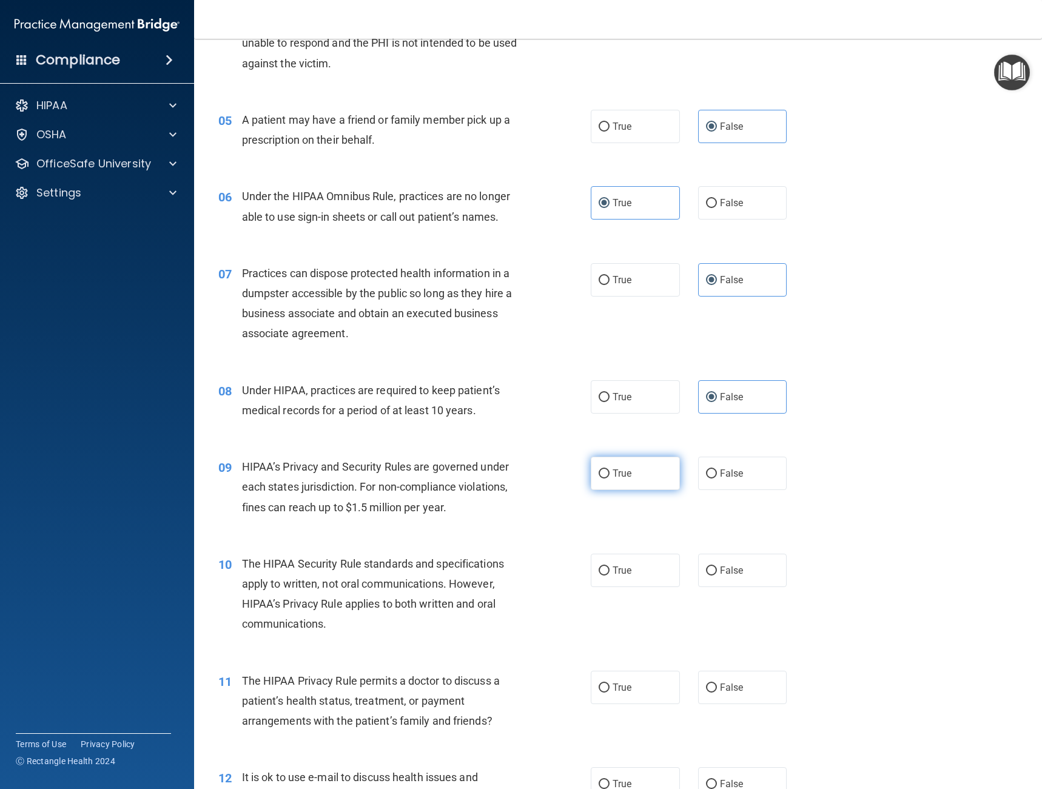
scroll to position [455, 0]
click at [630, 480] on label "True" at bounding box center [635, 472] width 89 height 33
click at [610, 478] on input "True" at bounding box center [604, 473] width 11 height 9
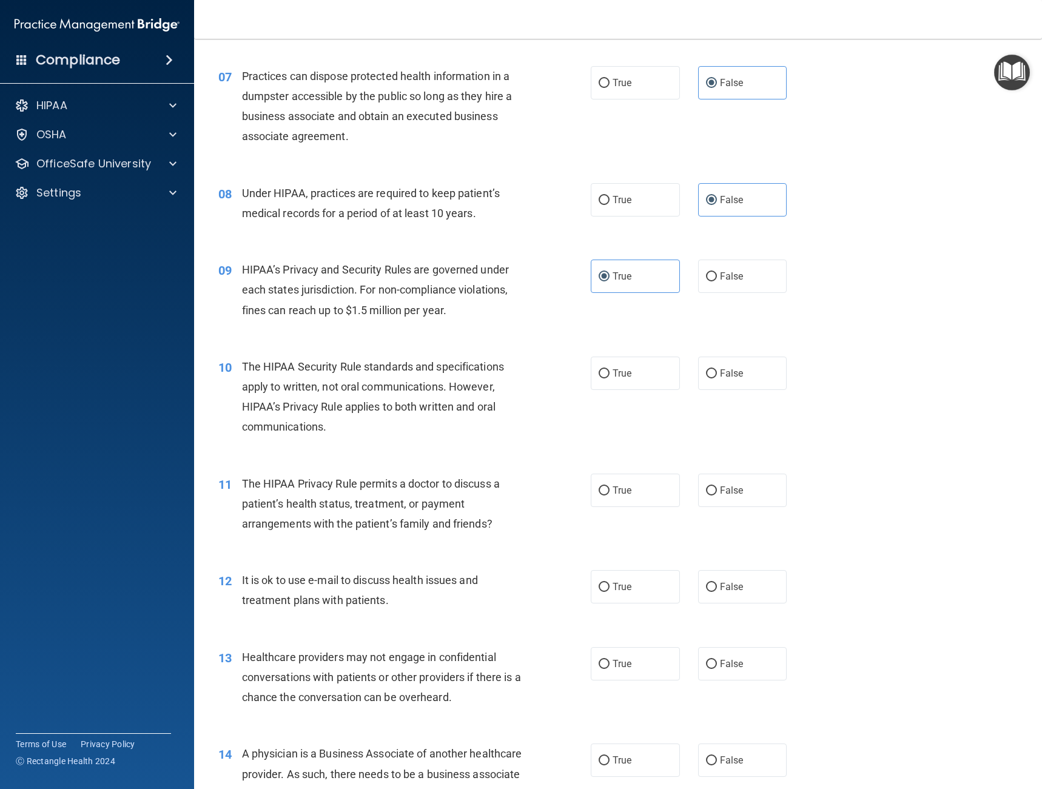
scroll to position [652, 0]
click at [604, 373] on input "True" at bounding box center [604, 373] width 11 height 9
click at [638, 496] on label "True" at bounding box center [635, 489] width 89 height 33
click at [610, 495] on input "True" at bounding box center [604, 490] width 11 height 9
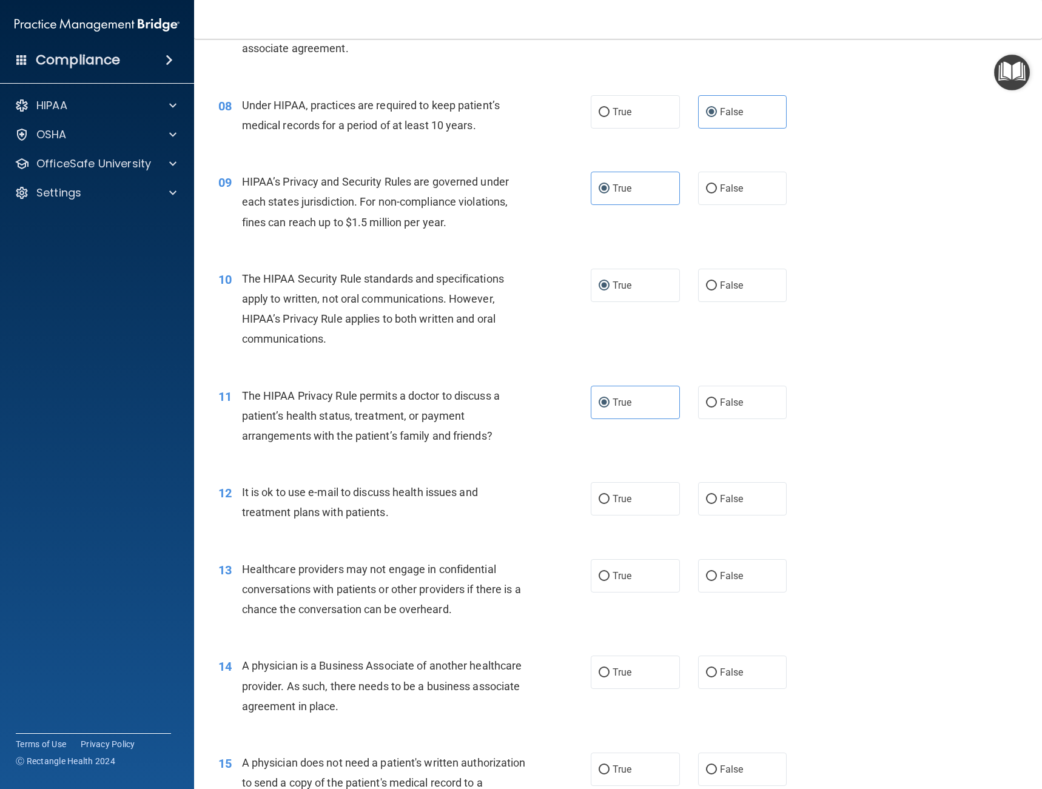
scroll to position [743, 0]
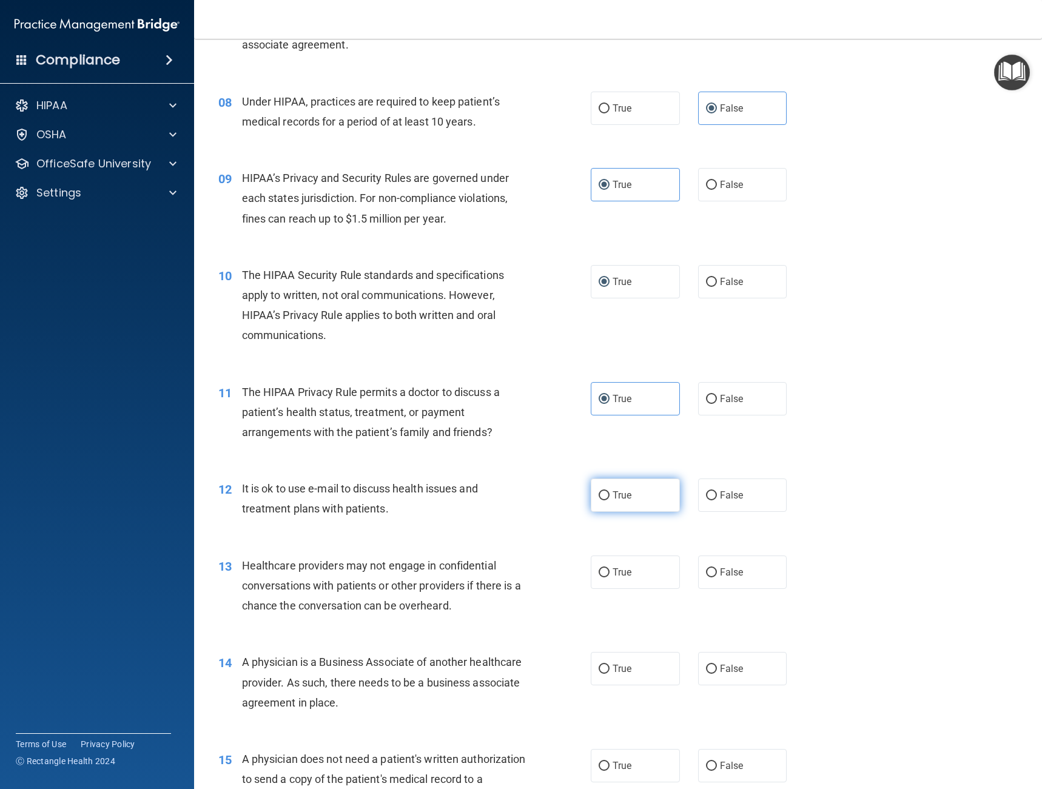
click at [624, 499] on span "True" at bounding box center [622, 496] width 19 height 12
click at [610, 499] on input "True" at bounding box center [604, 495] width 11 height 9
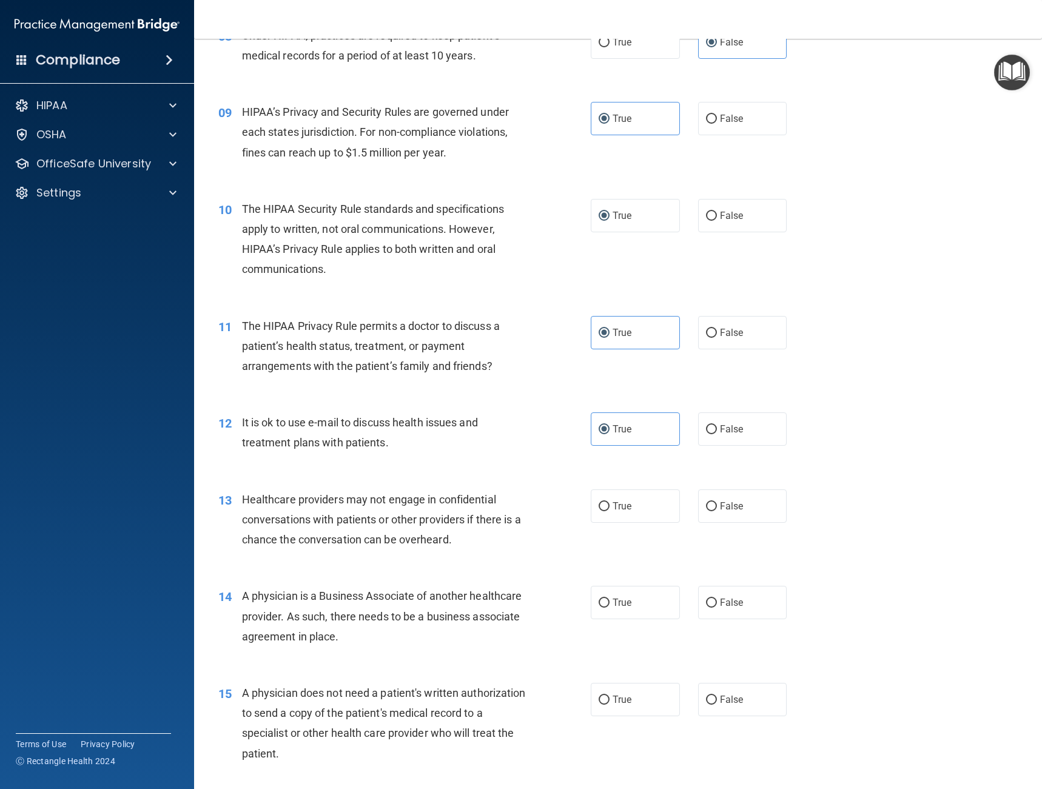
scroll to position [834, 0]
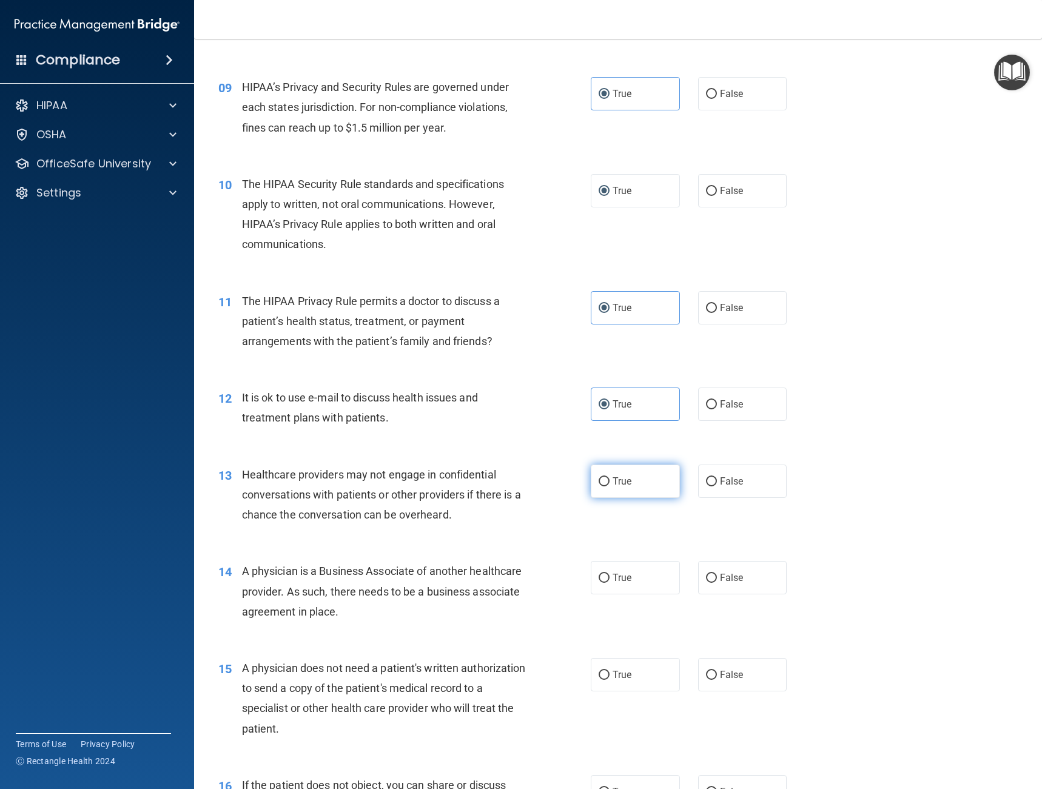
click at [629, 487] on label "True" at bounding box center [635, 481] width 89 height 33
click at [610, 487] on input "True" at bounding box center [604, 482] width 11 height 9
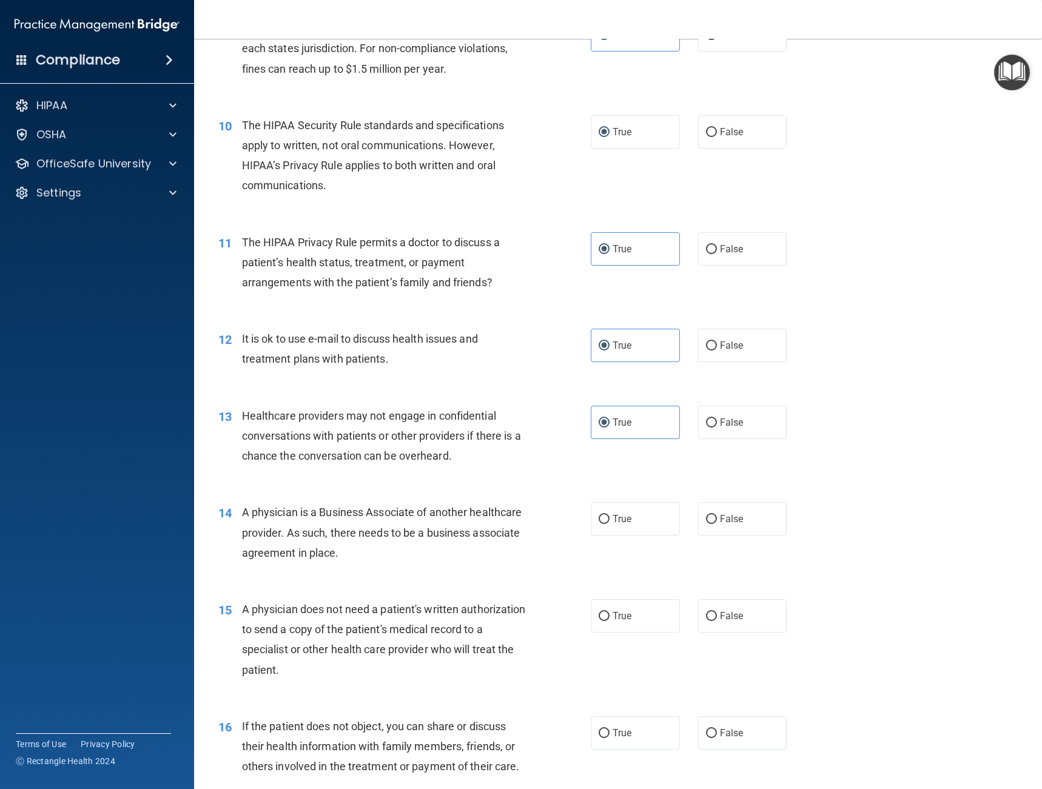
scroll to position [910, 0]
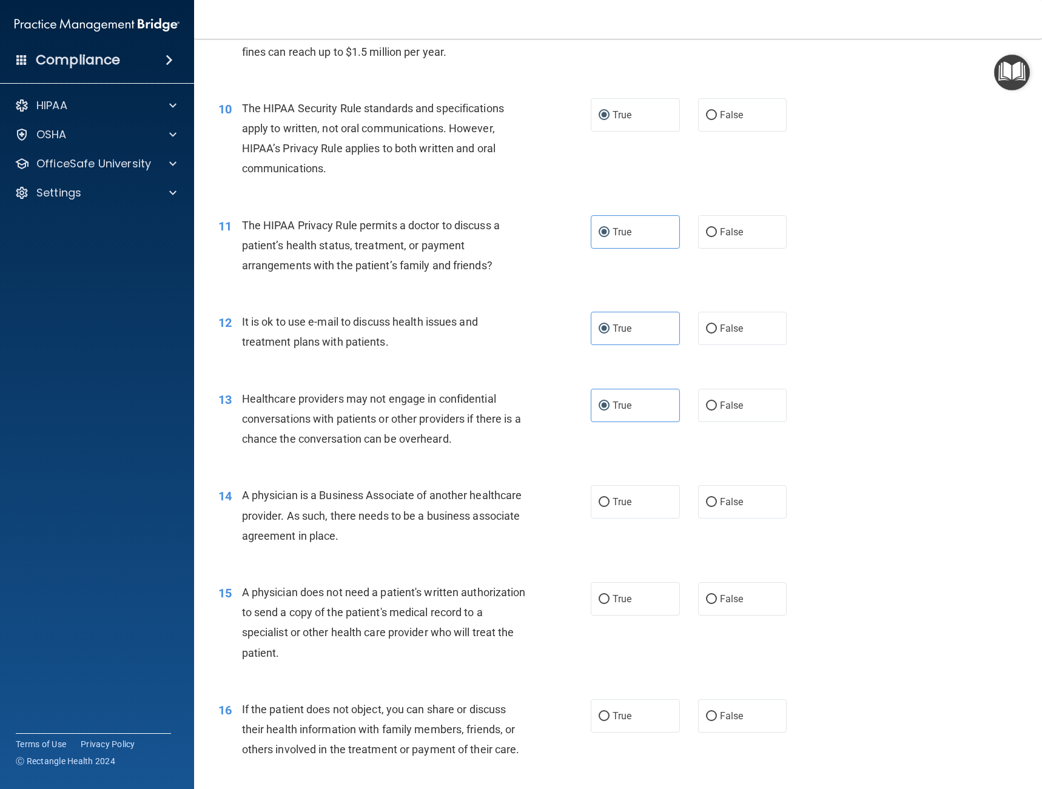
click at [624, 510] on label "True" at bounding box center [635, 501] width 89 height 33
click at [610, 507] on input "True" at bounding box center [604, 502] width 11 height 9
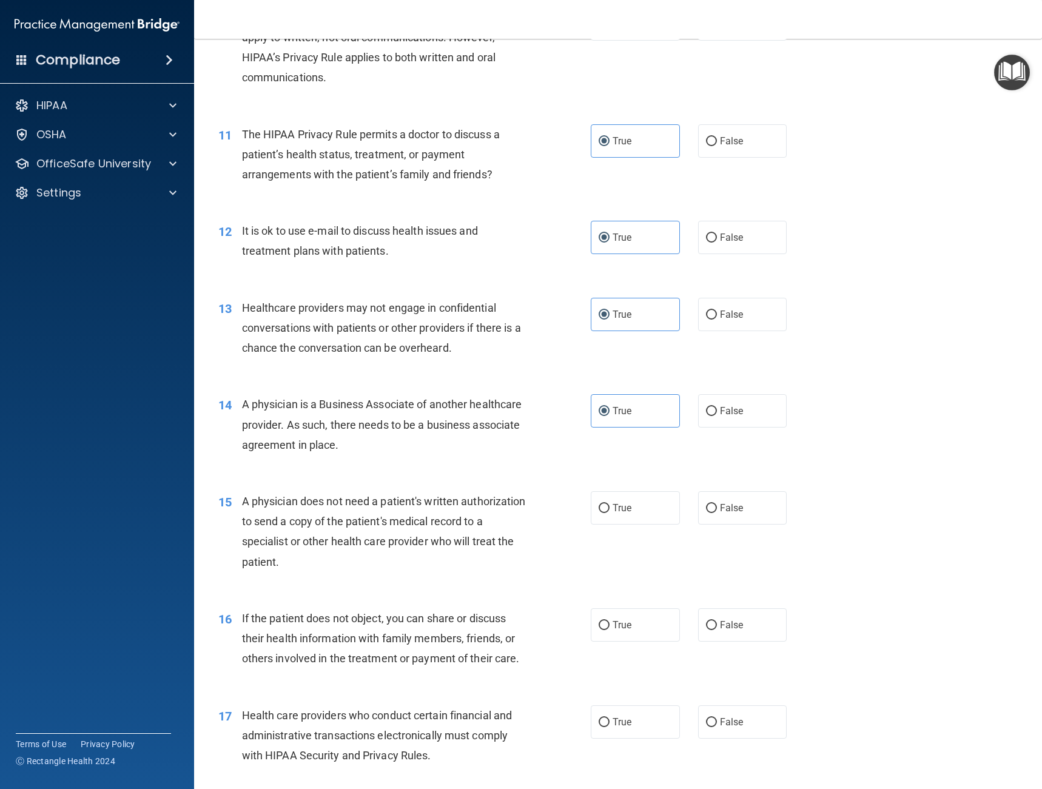
scroll to position [1016, 0]
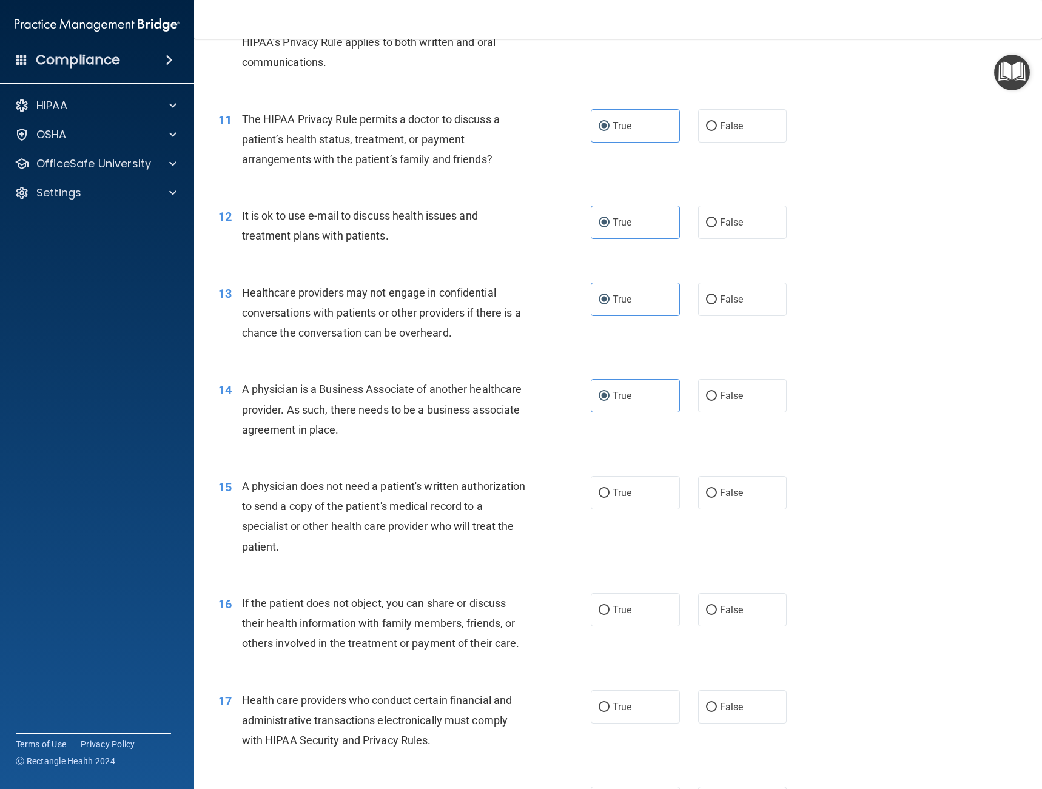
click at [690, 493] on div "True False" at bounding box center [698, 492] width 214 height 33
click at [699, 497] on label "False" at bounding box center [742, 492] width 89 height 33
click at [706, 497] on input "False" at bounding box center [711, 493] width 11 height 9
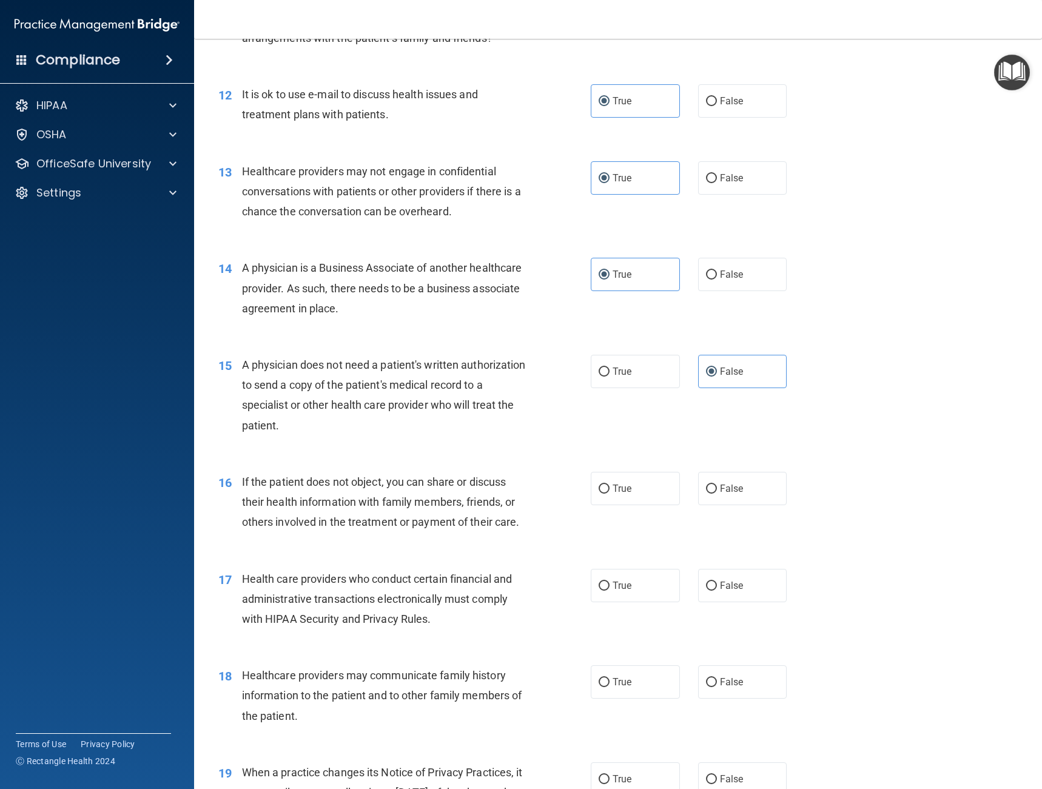
scroll to position [1123, 0]
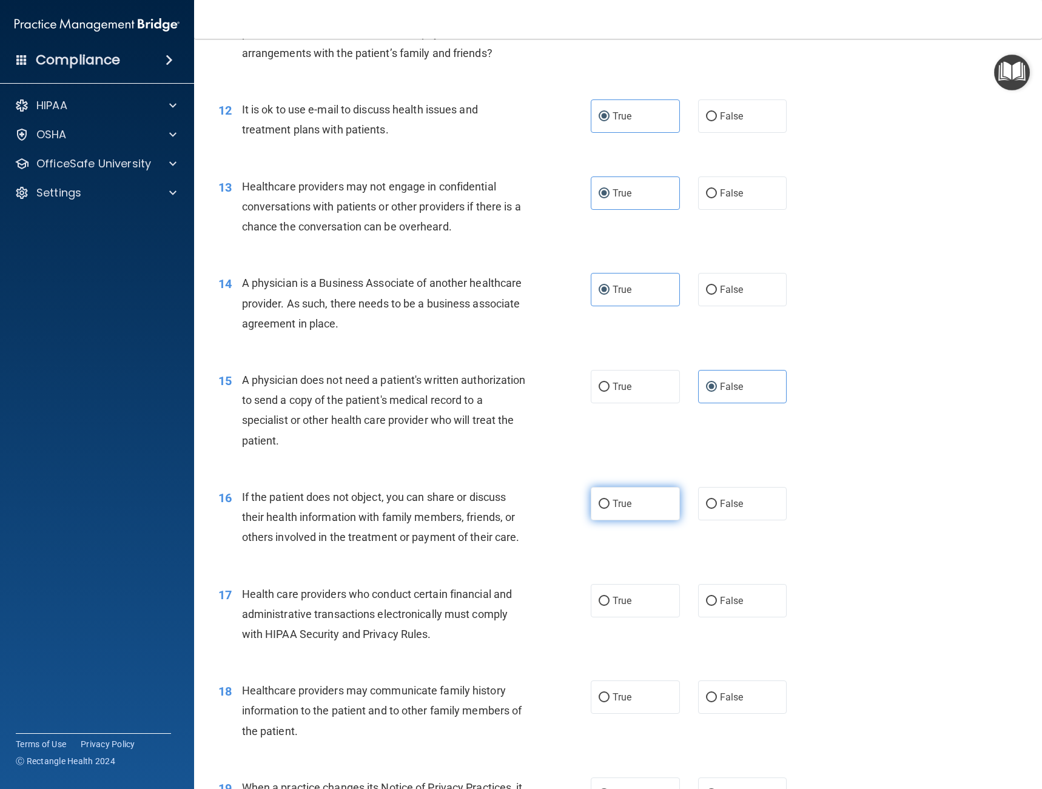
click at [636, 499] on label "True" at bounding box center [635, 503] width 89 height 33
click at [610, 500] on input "True" at bounding box center [604, 504] width 11 height 9
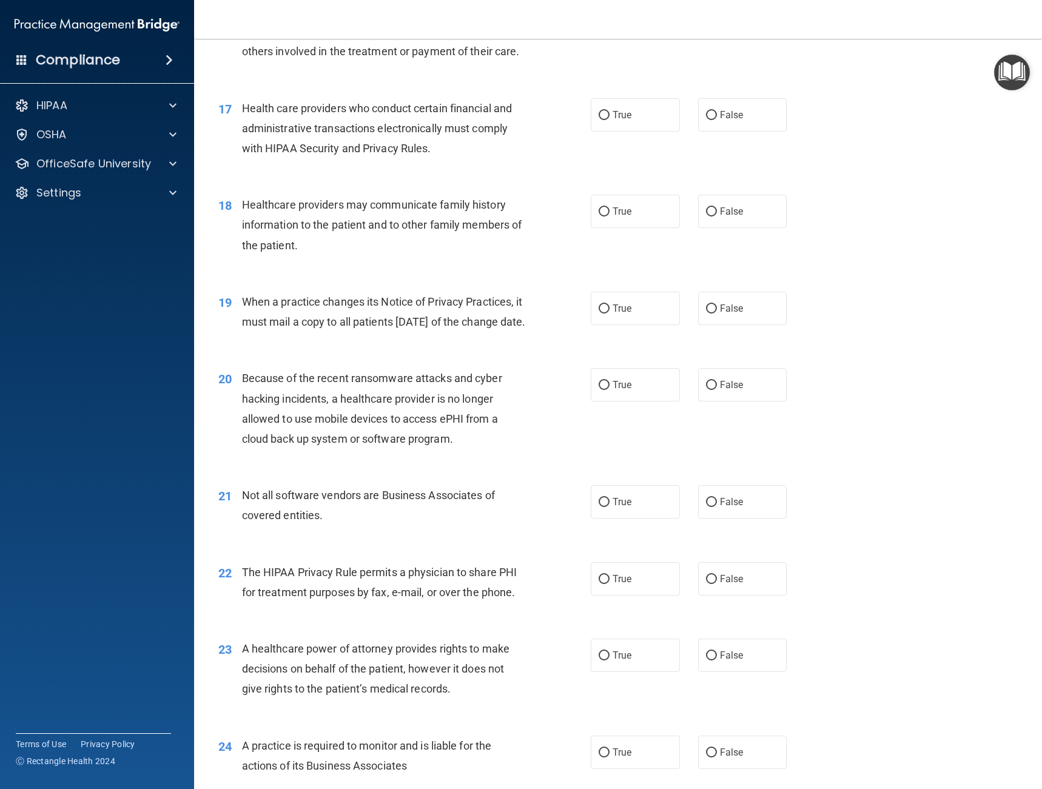
scroll to position [1608, 0]
click at [629, 126] on label "True" at bounding box center [635, 115] width 89 height 33
click at [610, 121] on input "True" at bounding box center [604, 116] width 11 height 9
click at [637, 217] on label "True" at bounding box center [635, 211] width 89 height 33
click at [610, 217] on input "True" at bounding box center [604, 212] width 11 height 9
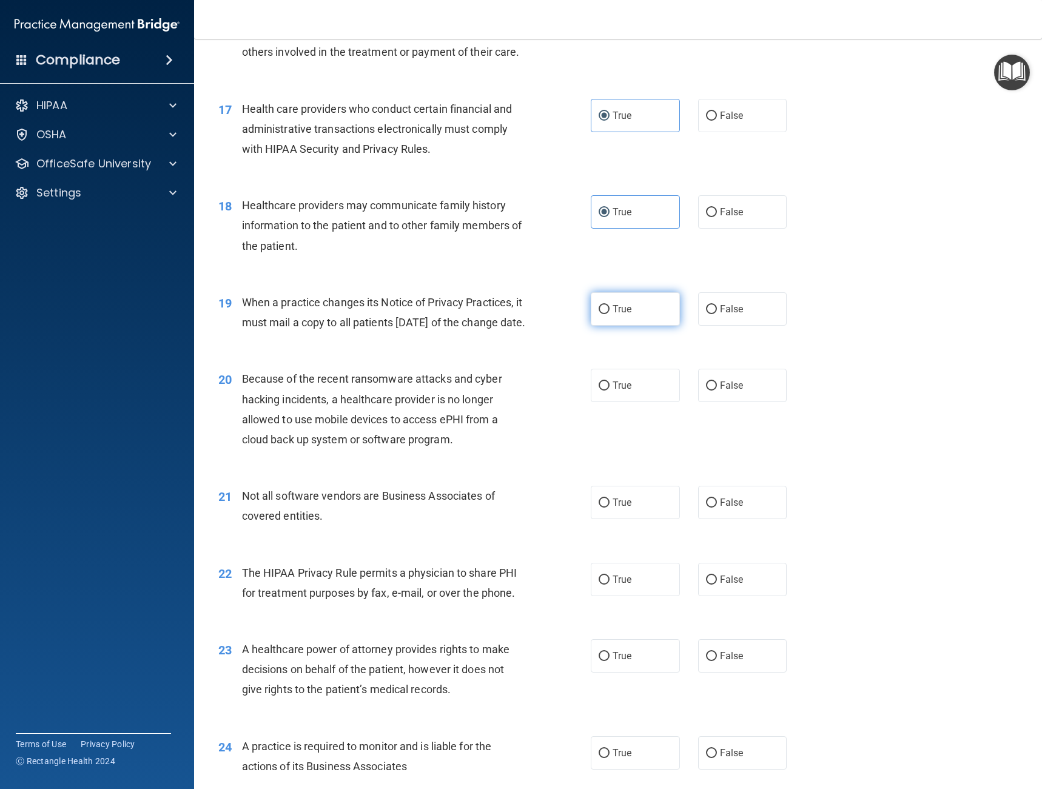
click at [623, 319] on label "True" at bounding box center [635, 308] width 89 height 33
click at [610, 314] on input "True" at bounding box center [604, 309] width 11 height 9
click at [620, 391] on span "True" at bounding box center [622, 386] width 19 height 12
click at [610, 391] on input "True" at bounding box center [604, 386] width 11 height 9
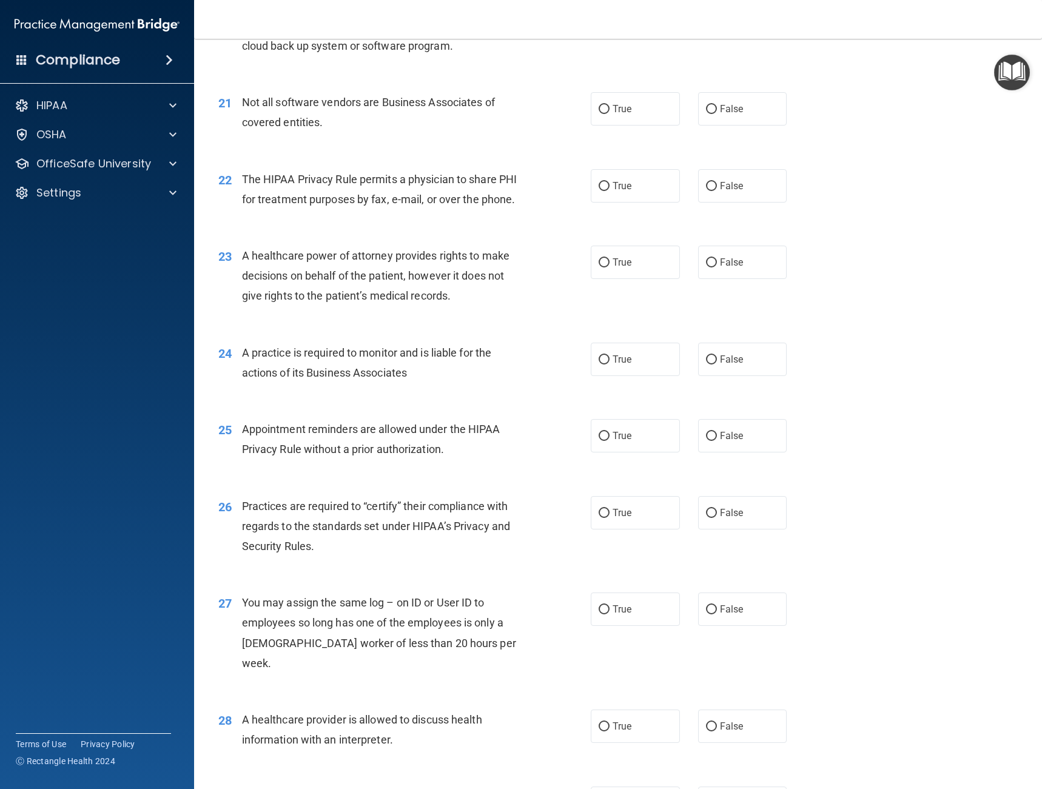
scroll to position [2002, 0]
click at [623, 125] on label "True" at bounding box center [635, 108] width 89 height 33
click at [610, 113] on input "True" at bounding box center [604, 108] width 11 height 9
click at [698, 202] on label "False" at bounding box center [742, 185] width 89 height 33
click at [706, 191] on input "False" at bounding box center [711, 185] width 11 height 9
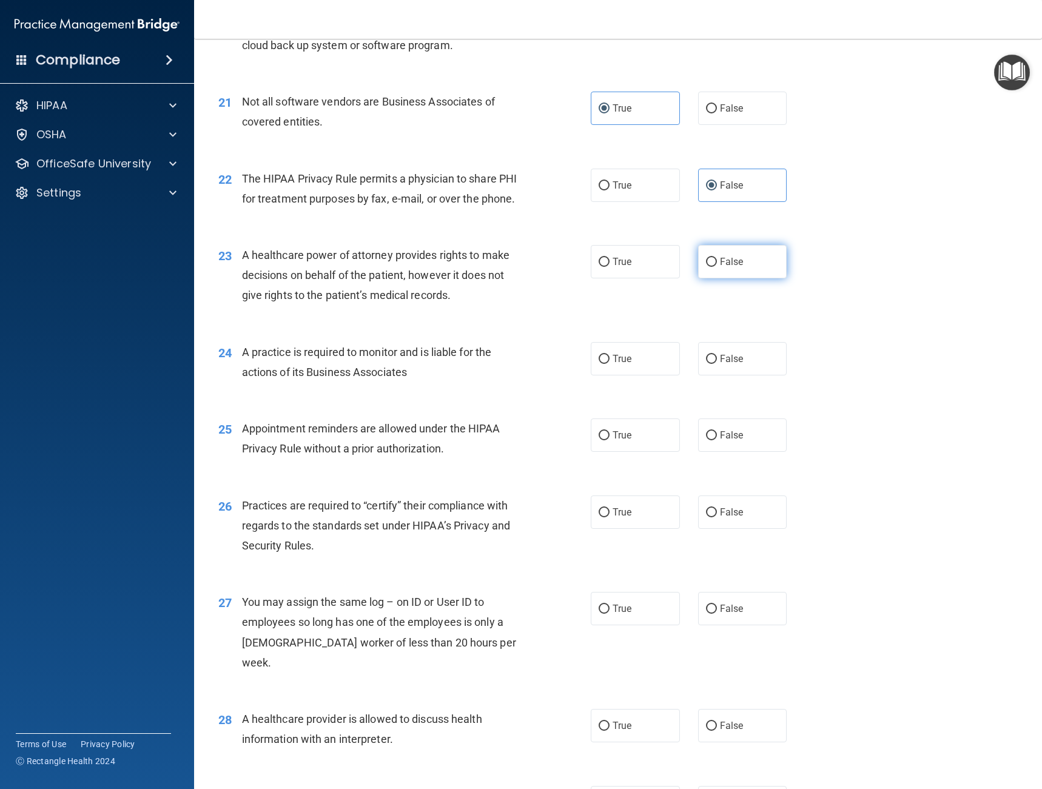
click at [773, 279] on label "False" at bounding box center [742, 261] width 89 height 33
click at [717, 267] on input "False" at bounding box center [711, 262] width 11 height 9
click at [582, 375] on div "24 A practice is required to monitor and is liable for the actions of its Busin…" at bounding box center [404, 365] width 409 height 46
click at [595, 374] on label "True" at bounding box center [635, 358] width 89 height 33
click at [599, 364] on input "True" at bounding box center [604, 359] width 11 height 9
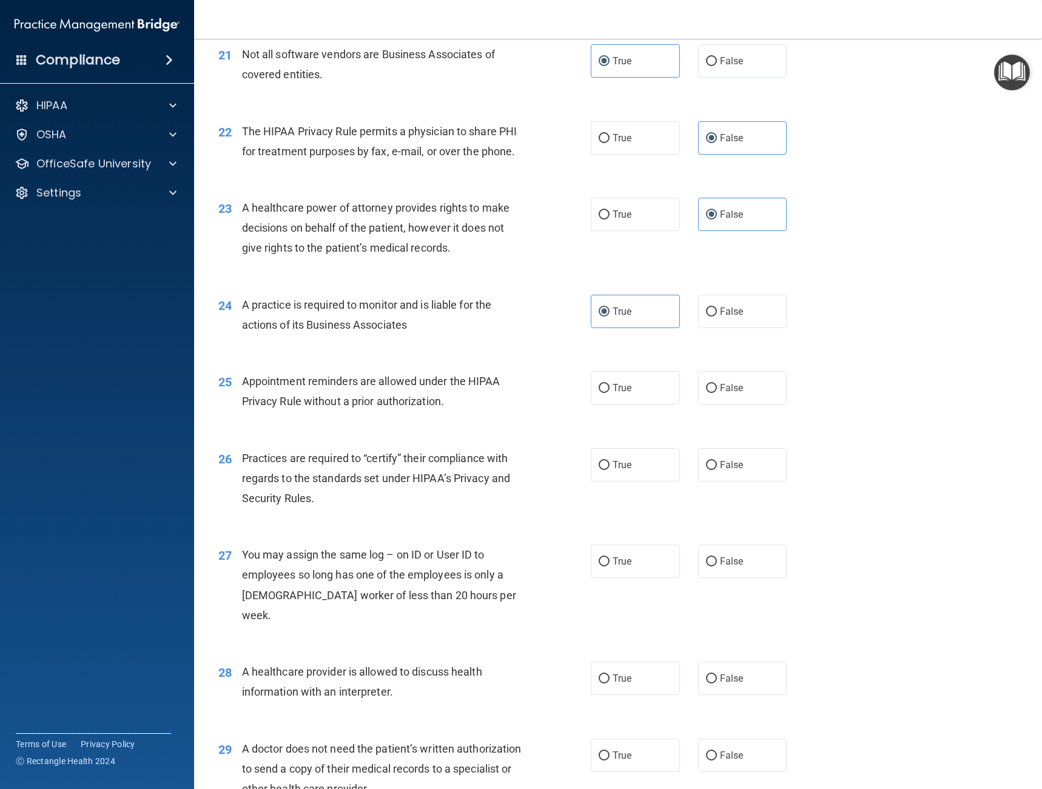
scroll to position [2109, 0]
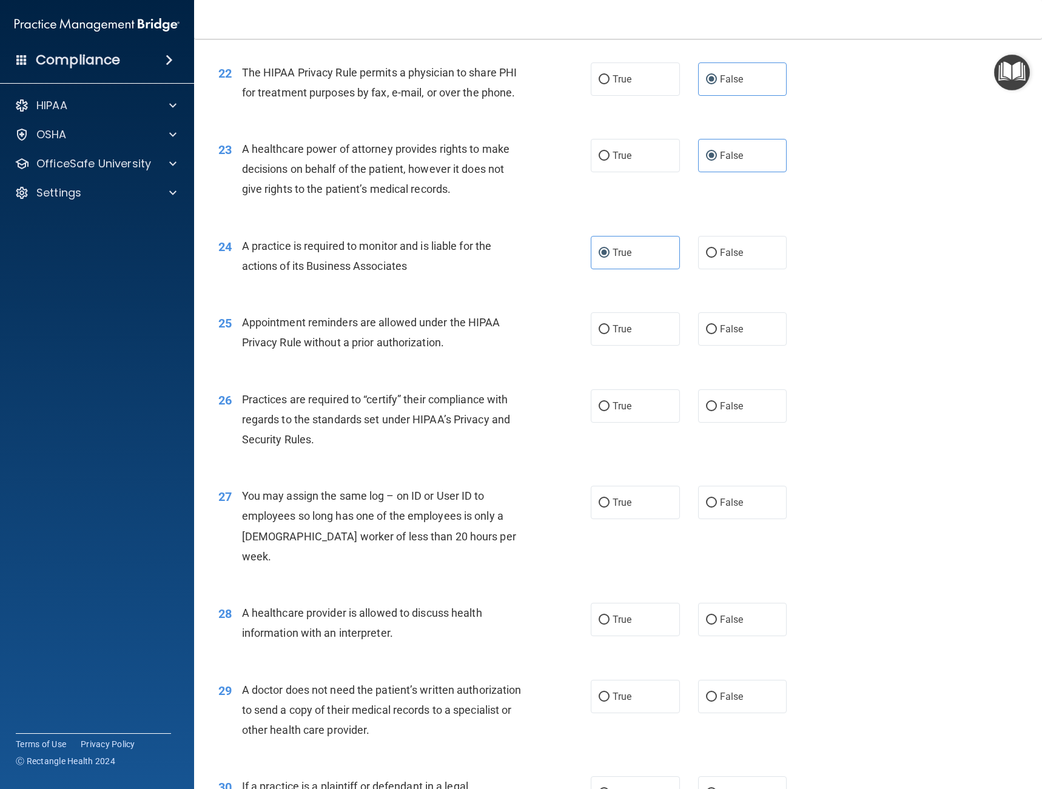
click at [576, 354] on div "25 Appointment reminders are allowed under the HIPAA Privacy Rule without a pri…" at bounding box center [404, 335] width 409 height 46
click at [606, 346] on label "True" at bounding box center [635, 328] width 89 height 33
click at [606, 334] on input "True" at bounding box center [604, 329] width 11 height 9
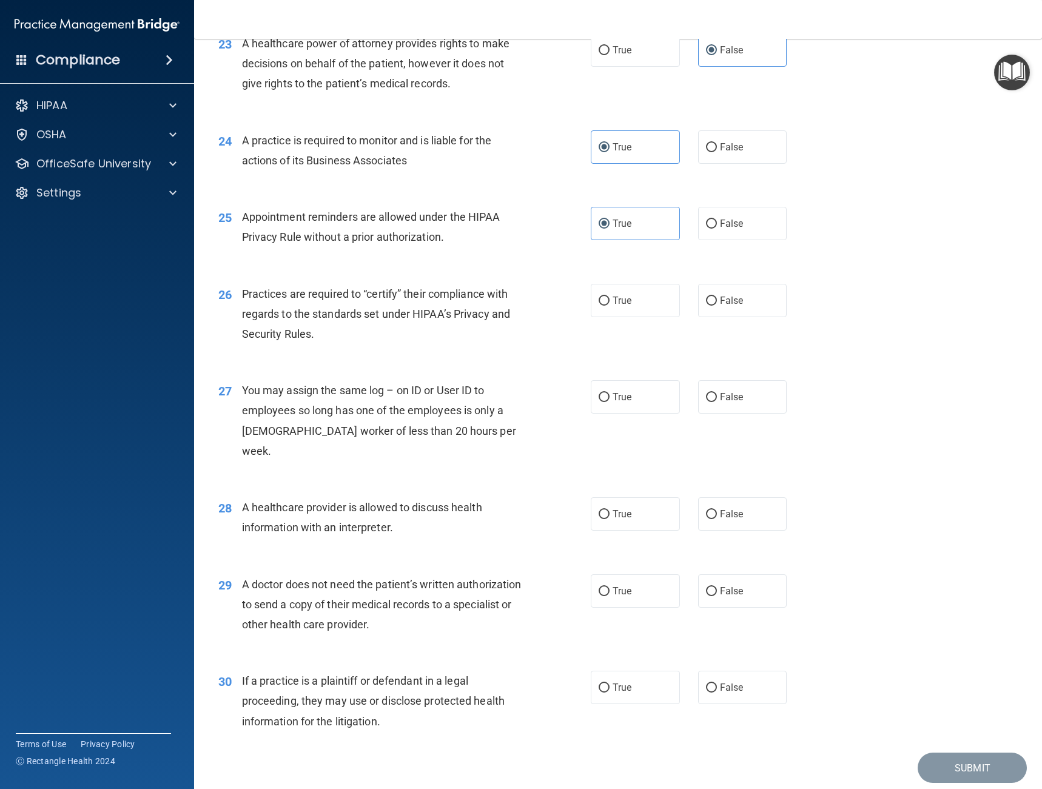
scroll to position [2215, 0]
click at [635, 317] on label "True" at bounding box center [635, 299] width 89 height 33
click at [610, 305] on input "True" at bounding box center [604, 300] width 11 height 9
click at [760, 413] on label "False" at bounding box center [742, 396] width 89 height 33
click at [717, 402] on input "False" at bounding box center [711, 397] width 11 height 9
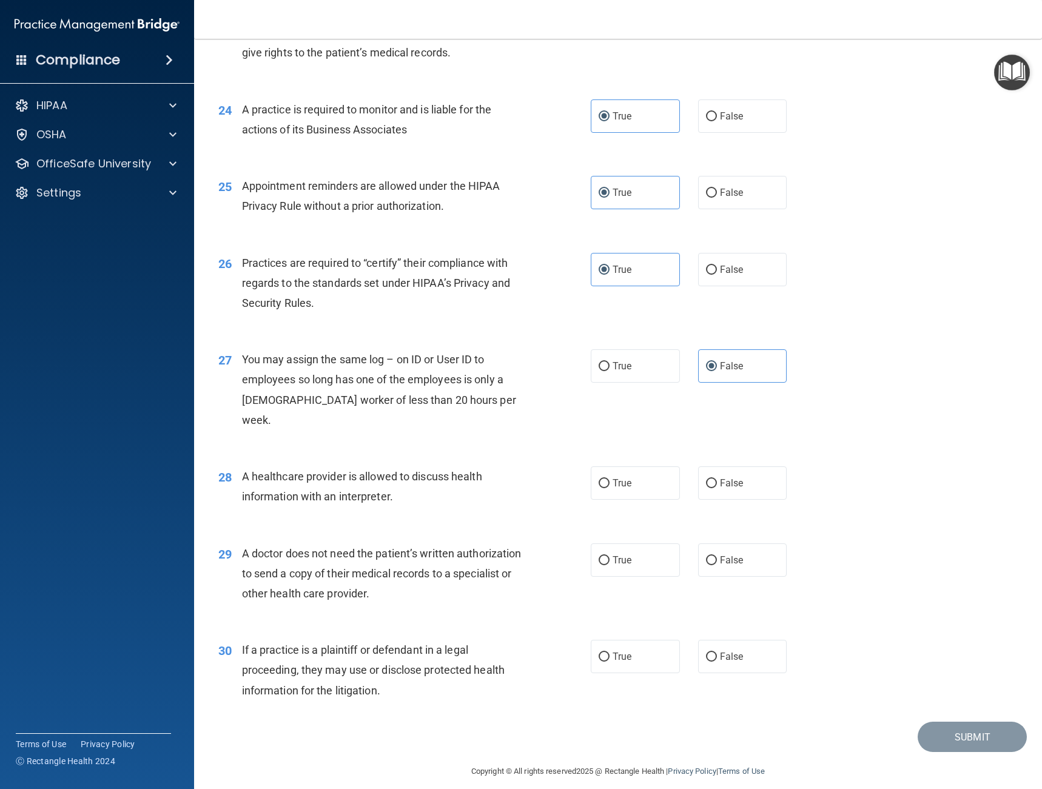
scroll to position [2257, 0]
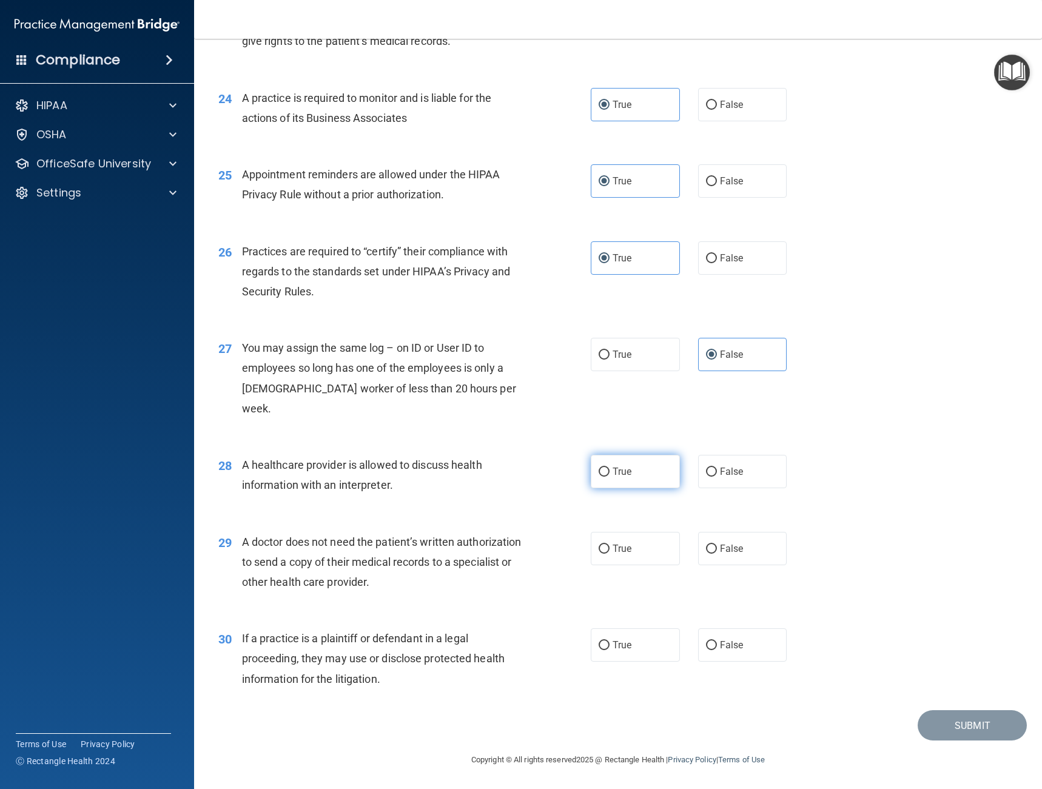
click at [603, 468] on input "True" at bounding box center [604, 472] width 11 height 9
click at [707, 552] on input "False" at bounding box center [711, 549] width 11 height 9
click at [651, 655] on label "True" at bounding box center [635, 645] width 89 height 33
click at [610, 650] on input "True" at bounding box center [604, 645] width 11 height 9
click at [936, 725] on button "Submit" at bounding box center [972, 726] width 109 height 31
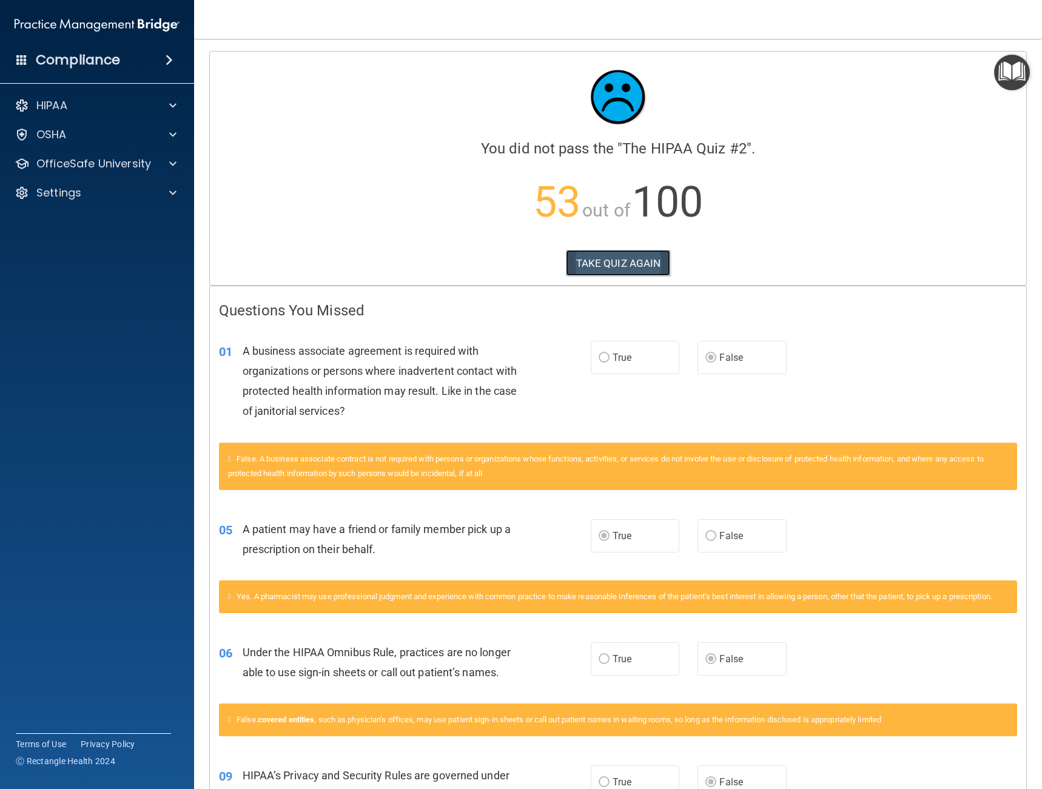
click at [605, 264] on button "TAKE QUIZ AGAIN" at bounding box center [618, 263] width 105 height 27
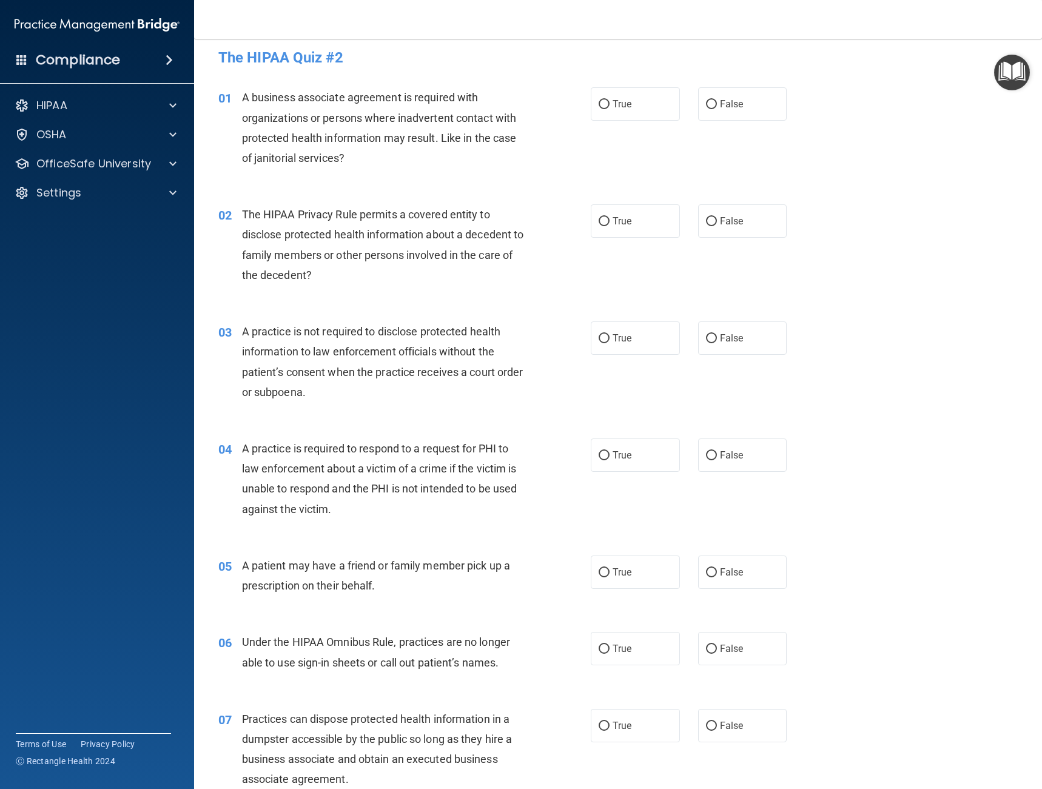
scroll to position [15, 0]
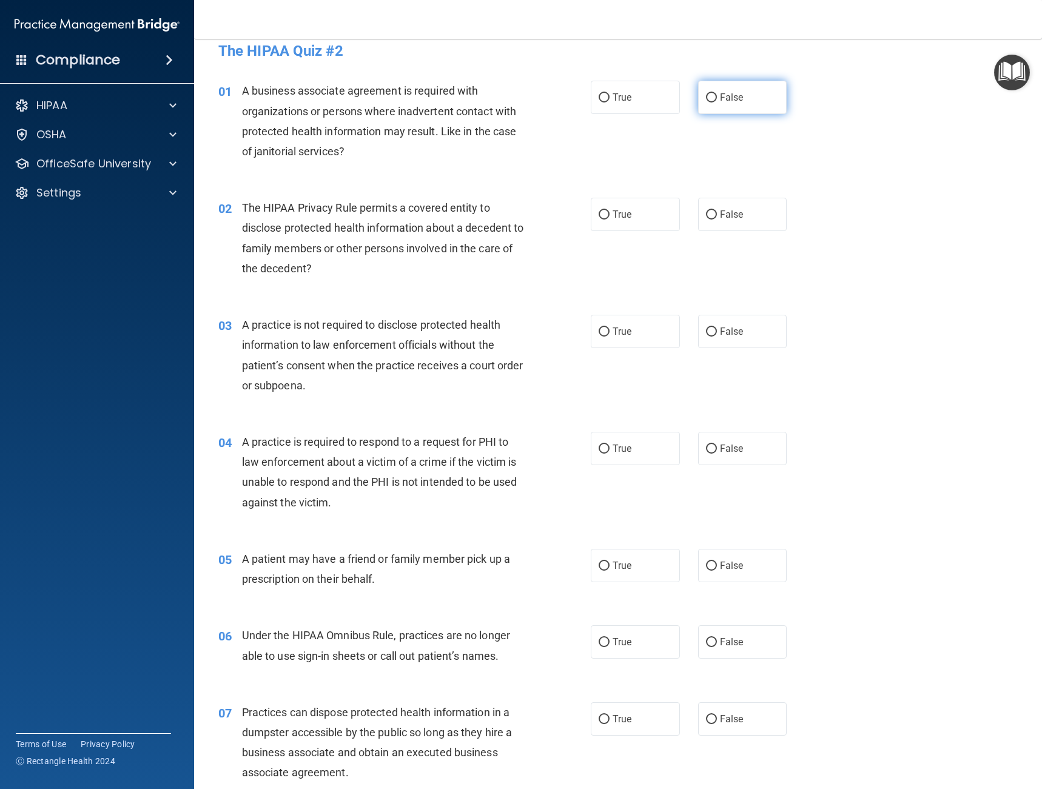
click at [741, 94] on label "False" at bounding box center [742, 97] width 89 height 33
click at [717, 94] on input "False" at bounding box center [711, 97] width 11 height 9
click at [599, 211] on input "True" at bounding box center [604, 215] width 11 height 9
click at [719, 337] on label "False" at bounding box center [742, 331] width 89 height 33
click at [717, 337] on input "False" at bounding box center [711, 332] width 11 height 9
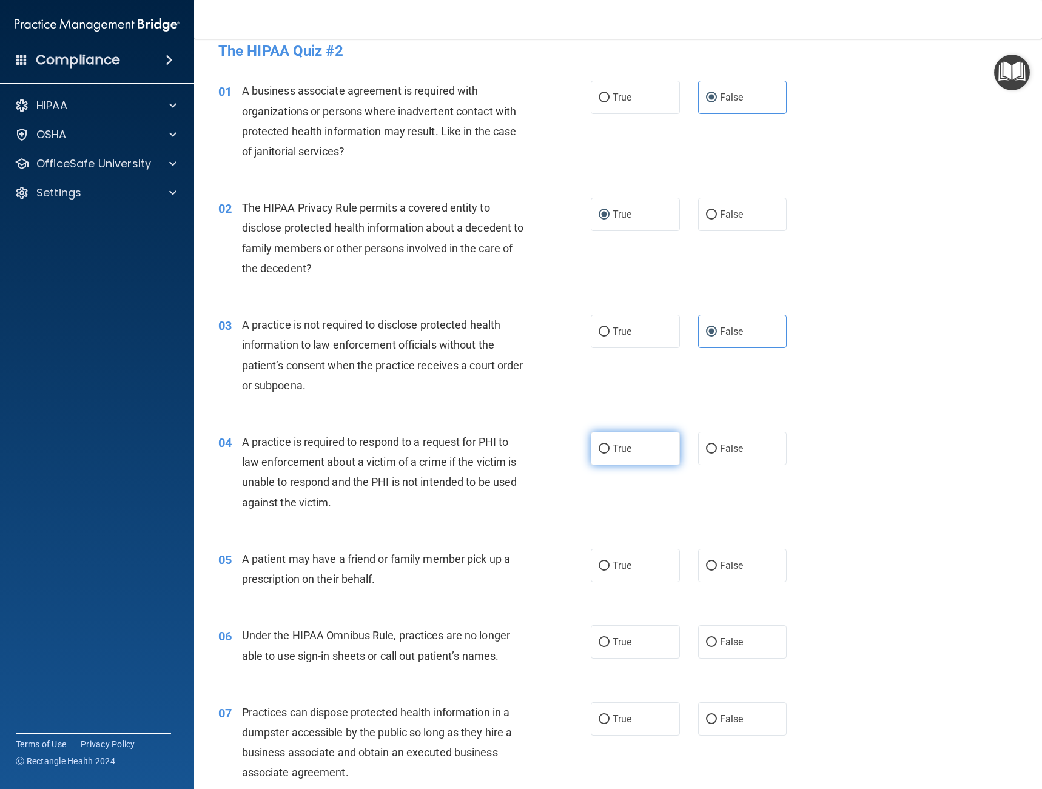
click at [613, 444] on span "True" at bounding box center [622, 449] width 19 height 12
click at [609, 445] on input "True" at bounding box center [604, 449] width 11 height 9
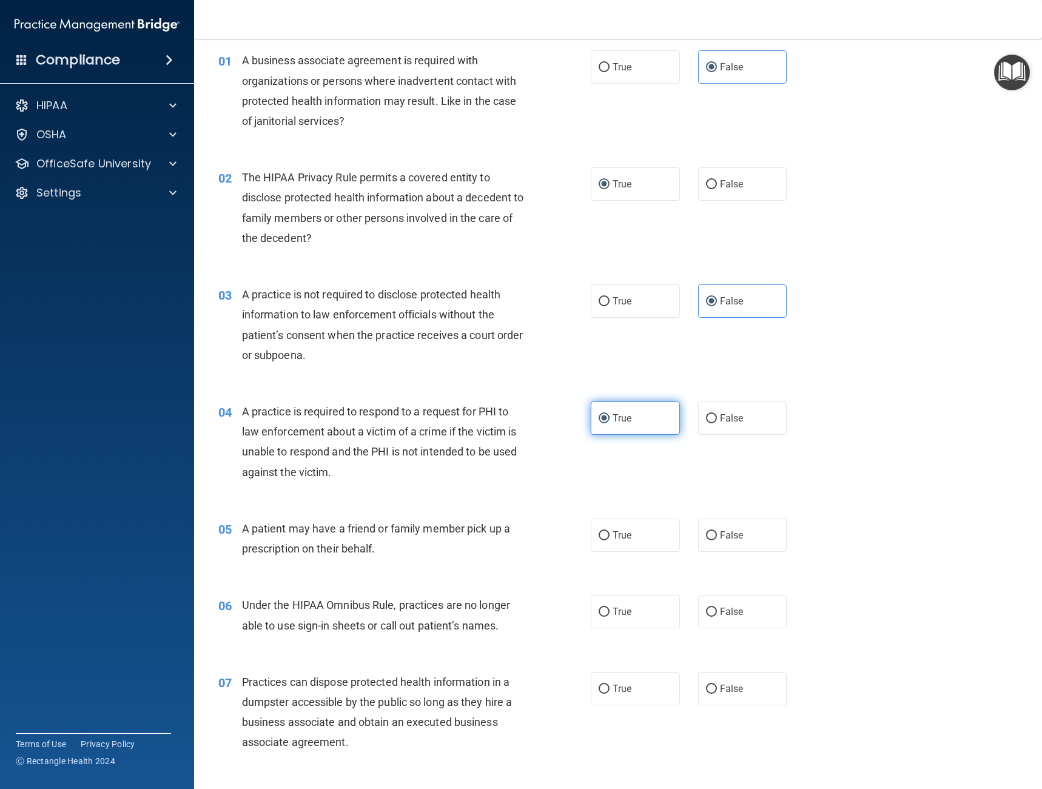
scroll to position [106, 0]
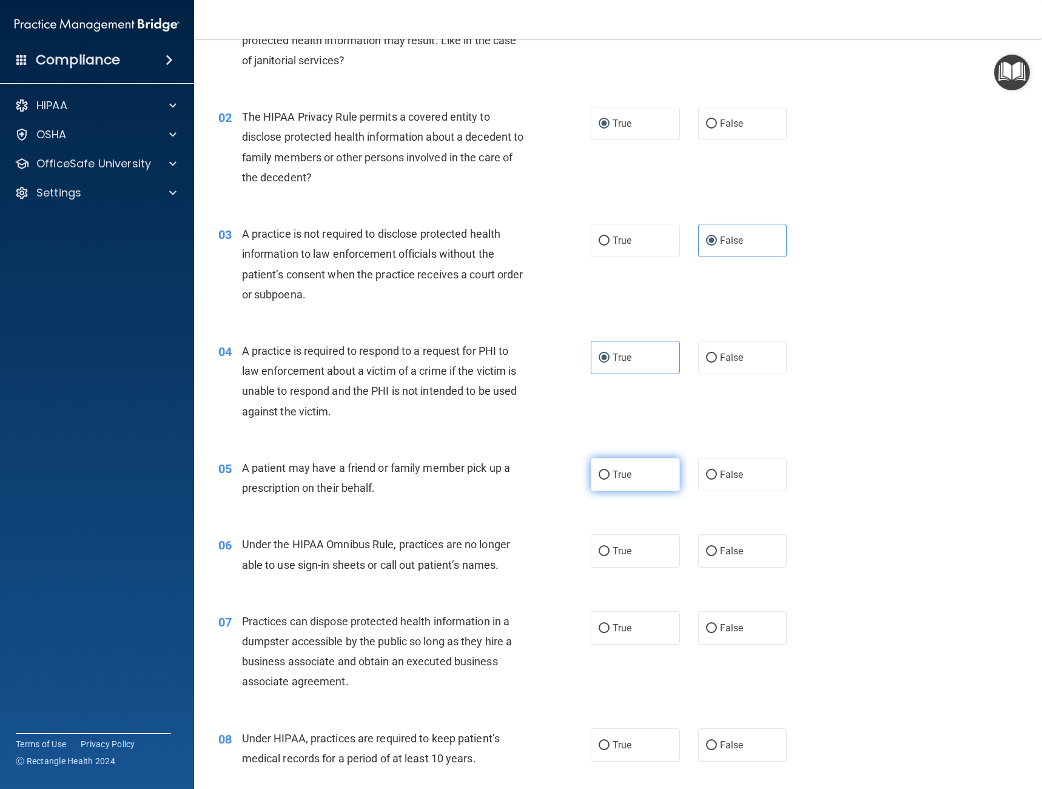
click at [618, 477] on span "True" at bounding box center [622, 475] width 19 height 12
click at [610, 477] on input "True" at bounding box center [604, 475] width 11 height 9
click at [708, 551] on input "False" at bounding box center [711, 551] width 11 height 9
click at [745, 630] on label "False" at bounding box center [742, 628] width 89 height 33
click at [717, 630] on input "False" at bounding box center [711, 628] width 11 height 9
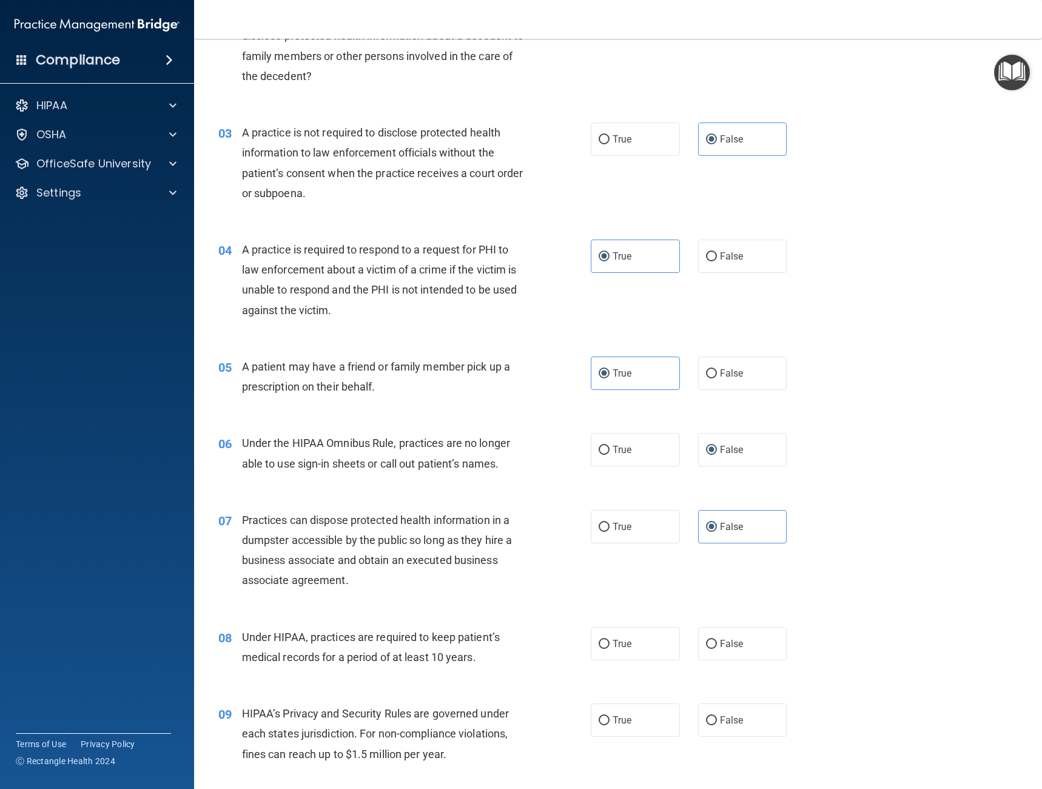
scroll to position [243, 0]
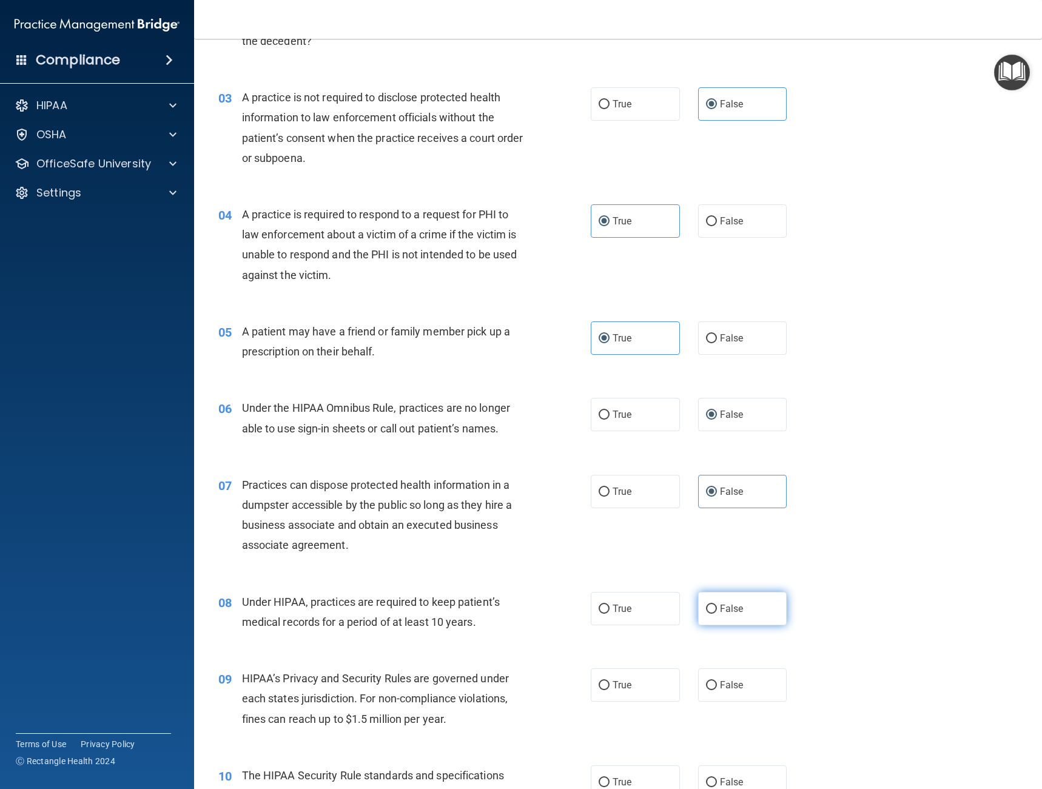
click at [755, 611] on label "False" at bounding box center [742, 608] width 89 height 33
click at [717, 611] on input "False" at bounding box center [711, 609] width 11 height 9
click at [646, 680] on label "True" at bounding box center [635, 685] width 89 height 33
click at [610, 681] on input "True" at bounding box center [604, 685] width 11 height 9
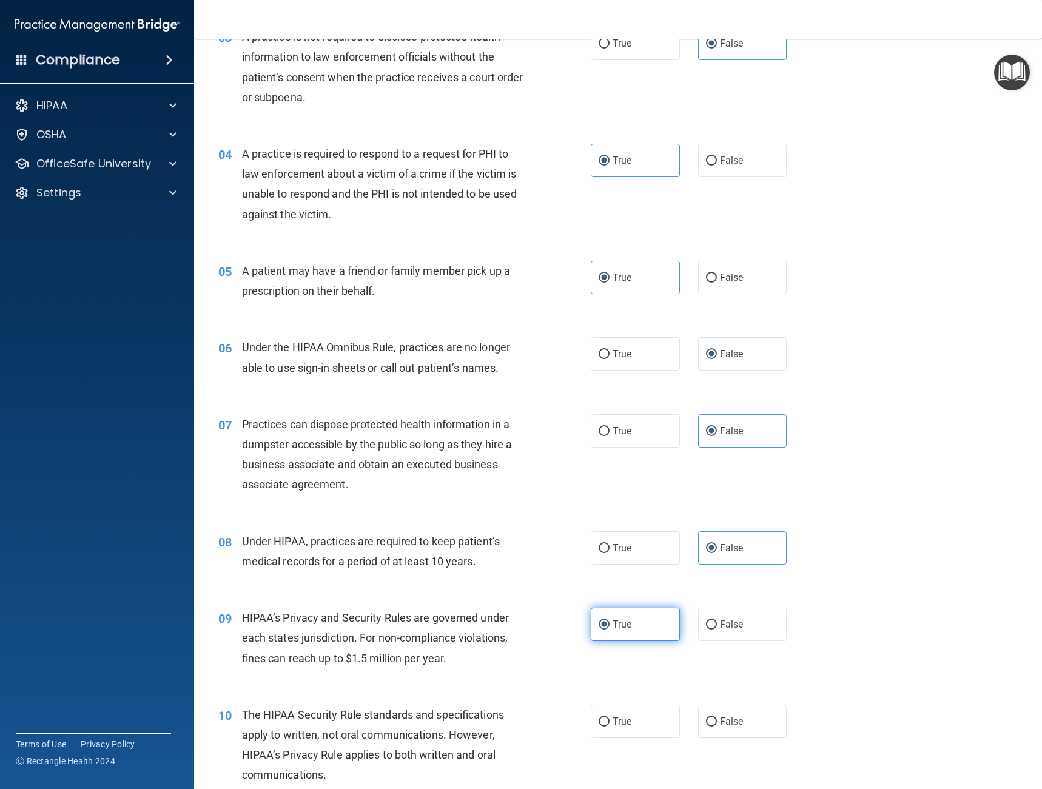
scroll to position [349, 0]
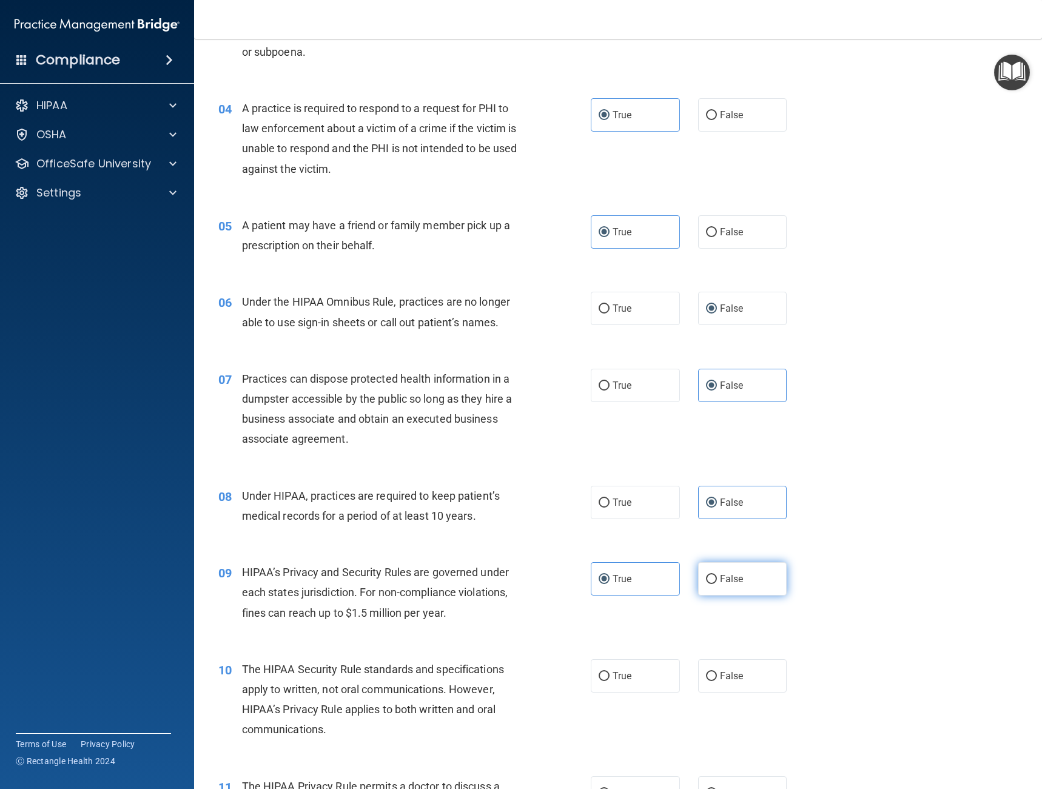
click at [709, 576] on input "False" at bounding box center [711, 579] width 11 height 9
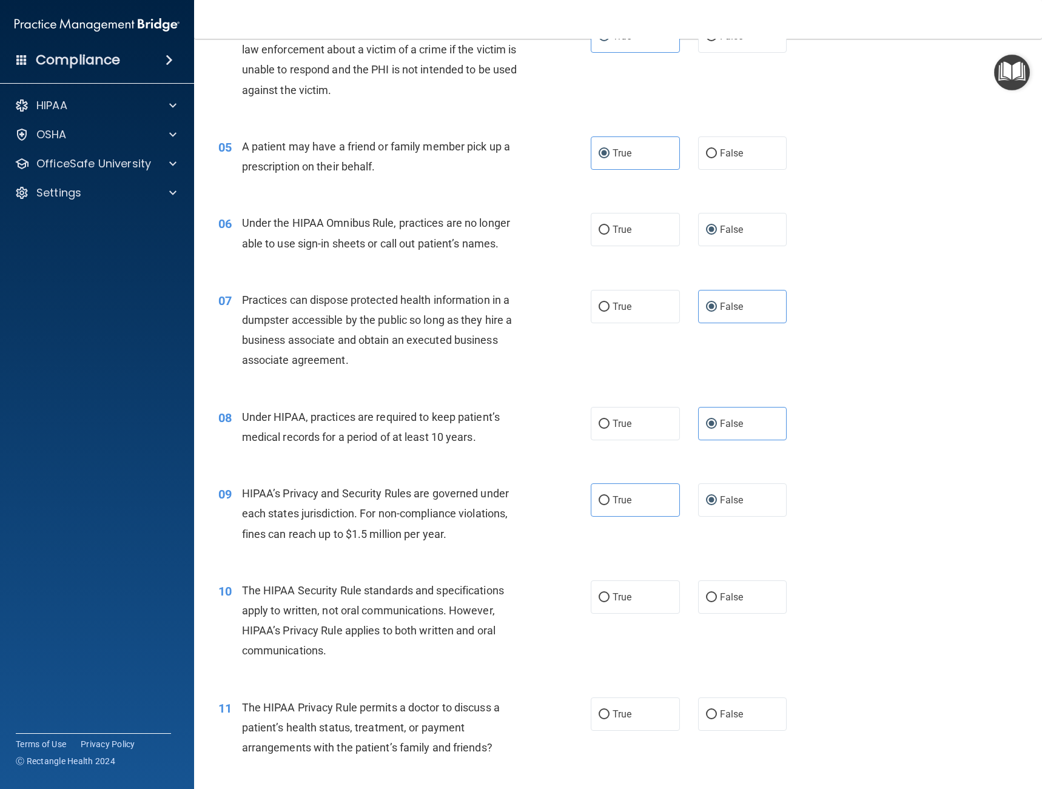
scroll to position [470, 0]
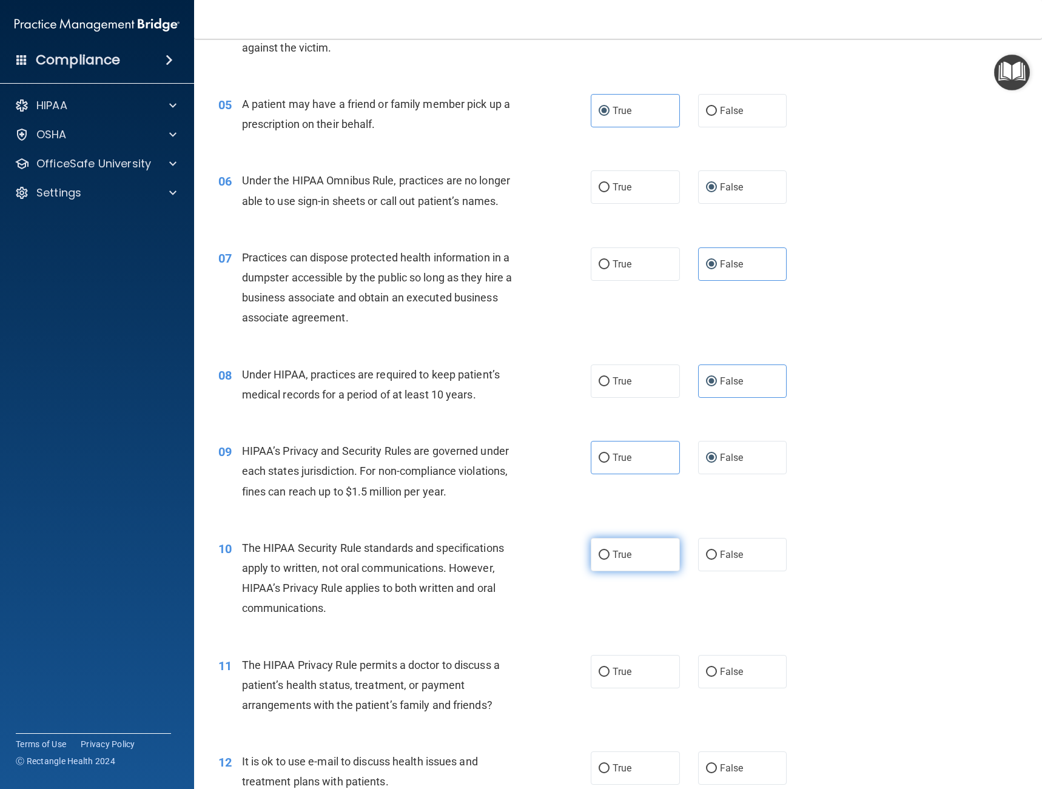
click at [630, 555] on label "True" at bounding box center [635, 554] width 89 height 33
click at [610, 555] on input "True" at bounding box center [604, 555] width 11 height 9
click at [619, 683] on label "True" at bounding box center [635, 671] width 89 height 33
click at [610, 677] on input "True" at bounding box center [604, 672] width 11 height 9
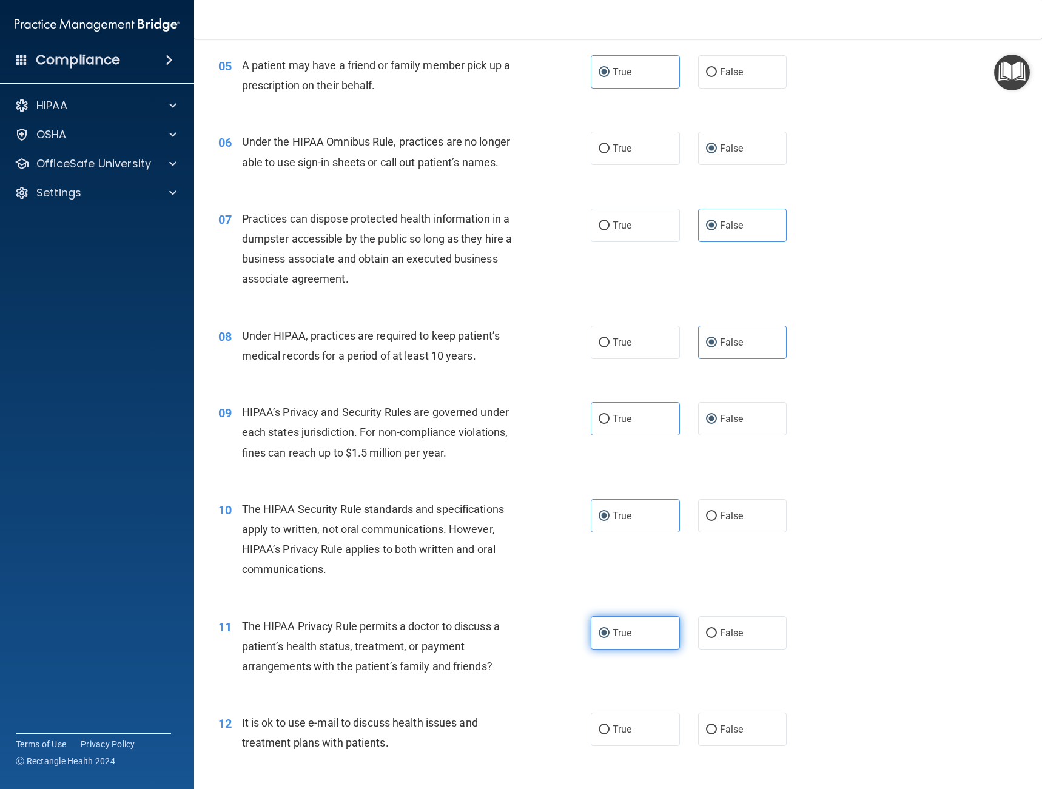
scroll to position [576, 0]
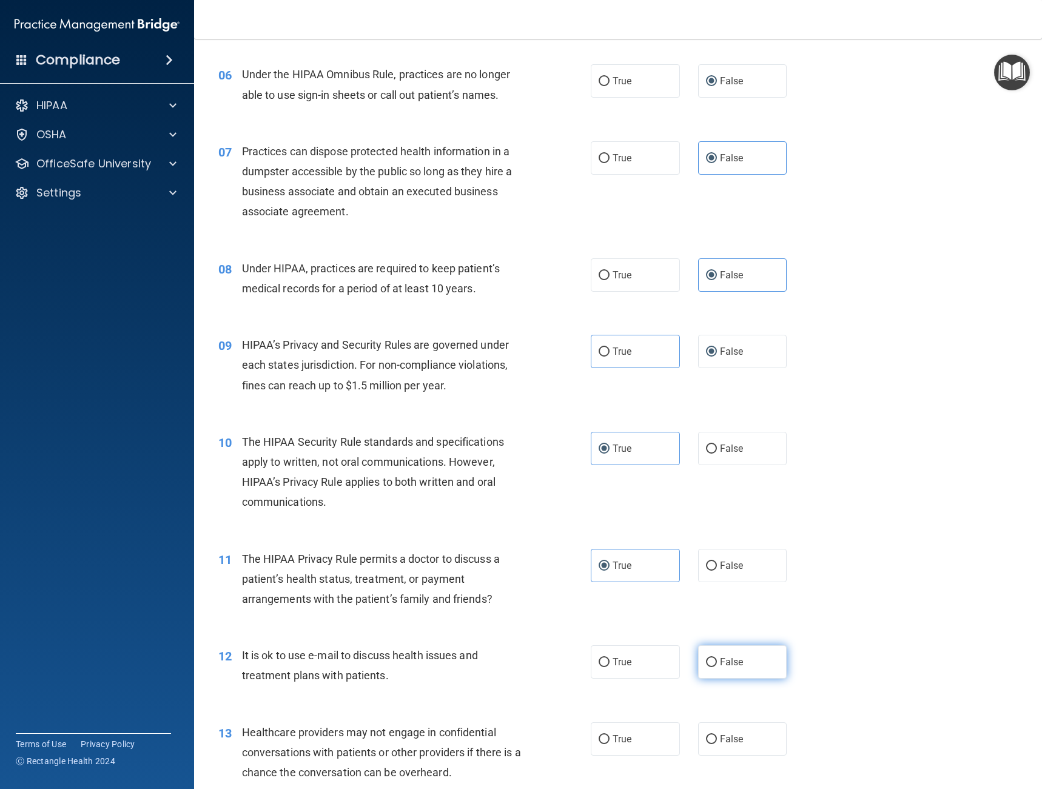
click at [709, 661] on input "False" at bounding box center [711, 662] width 11 height 9
click at [636, 670] on label "True" at bounding box center [635, 662] width 89 height 33
click at [610, 667] on input "True" at bounding box center [604, 662] width 11 height 9
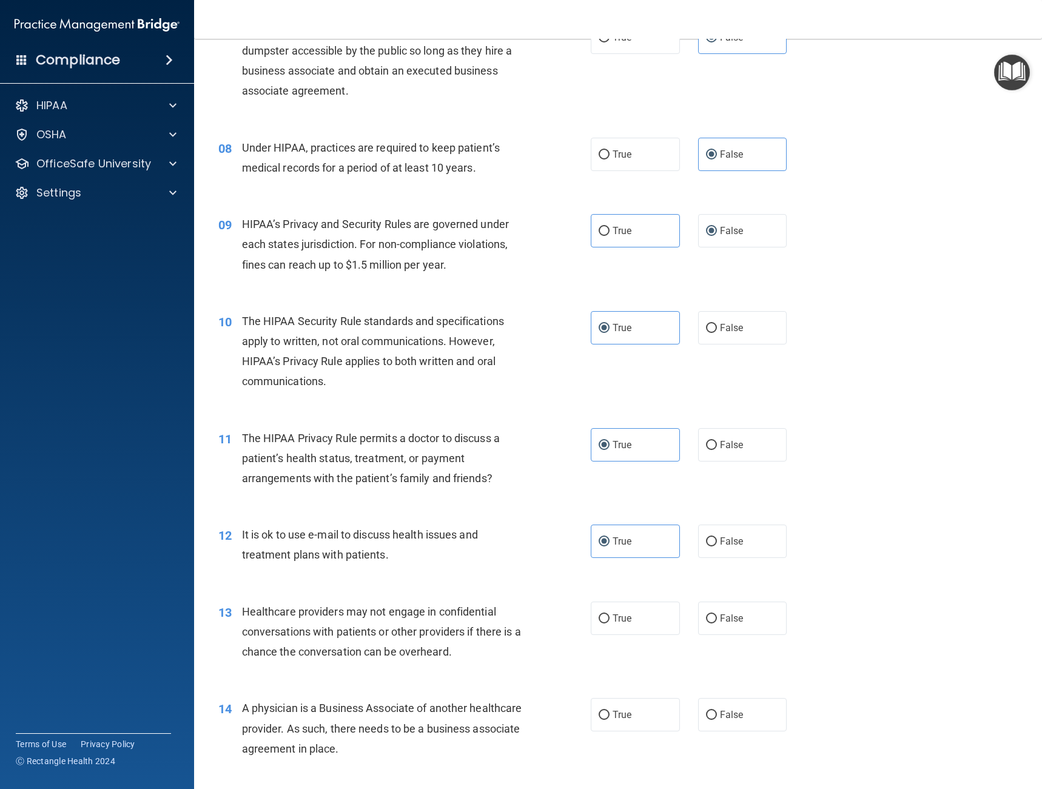
scroll to position [698, 0]
click at [724, 616] on span "False" at bounding box center [732, 618] width 24 height 12
click at [717, 616] on input "False" at bounding box center [711, 618] width 11 height 9
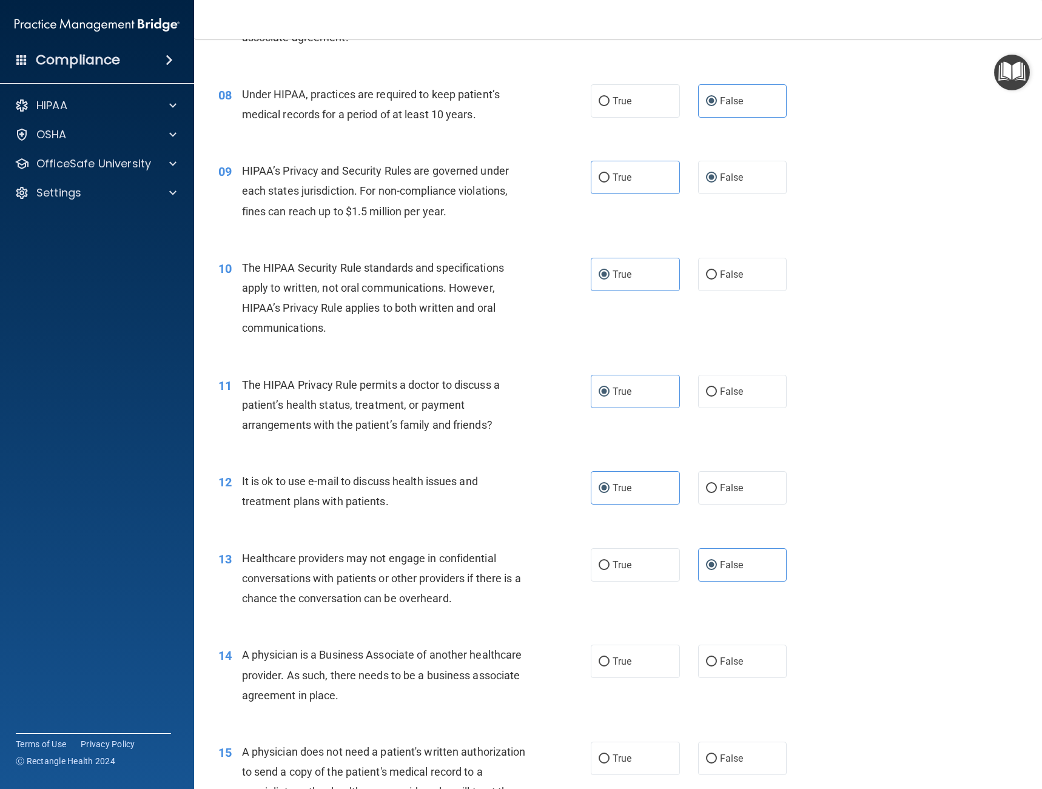
scroll to position [758, 0]
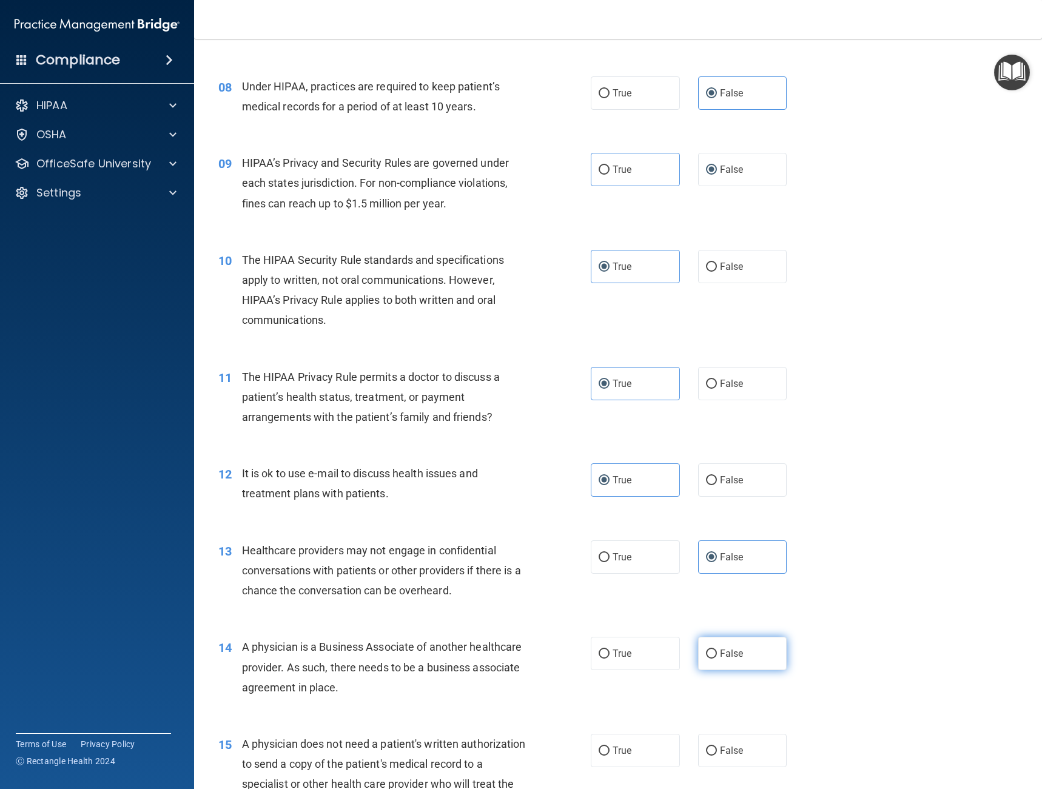
click at [749, 653] on label "False" at bounding box center [742, 653] width 89 height 33
click at [717, 653] on input "False" at bounding box center [711, 654] width 11 height 9
click at [618, 761] on label "True" at bounding box center [635, 750] width 89 height 33
click at [610, 756] on input "True" at bounding box center [604, 751] width 11 height 9
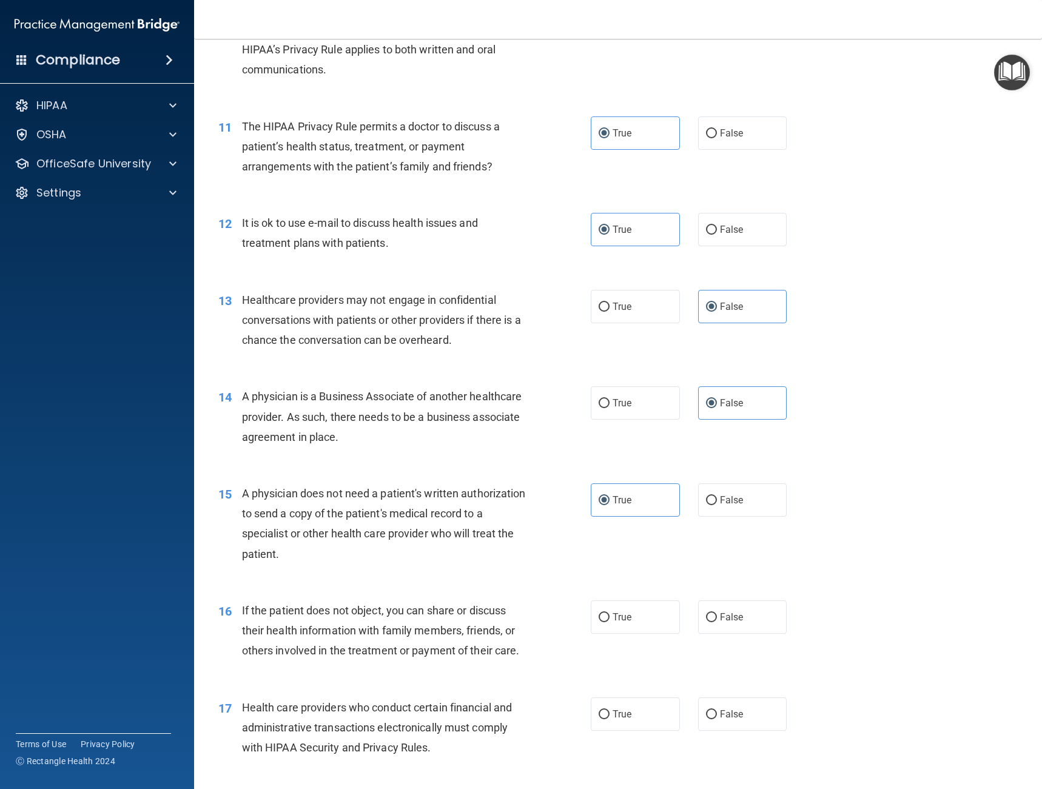
scroll to position [1062, 0]
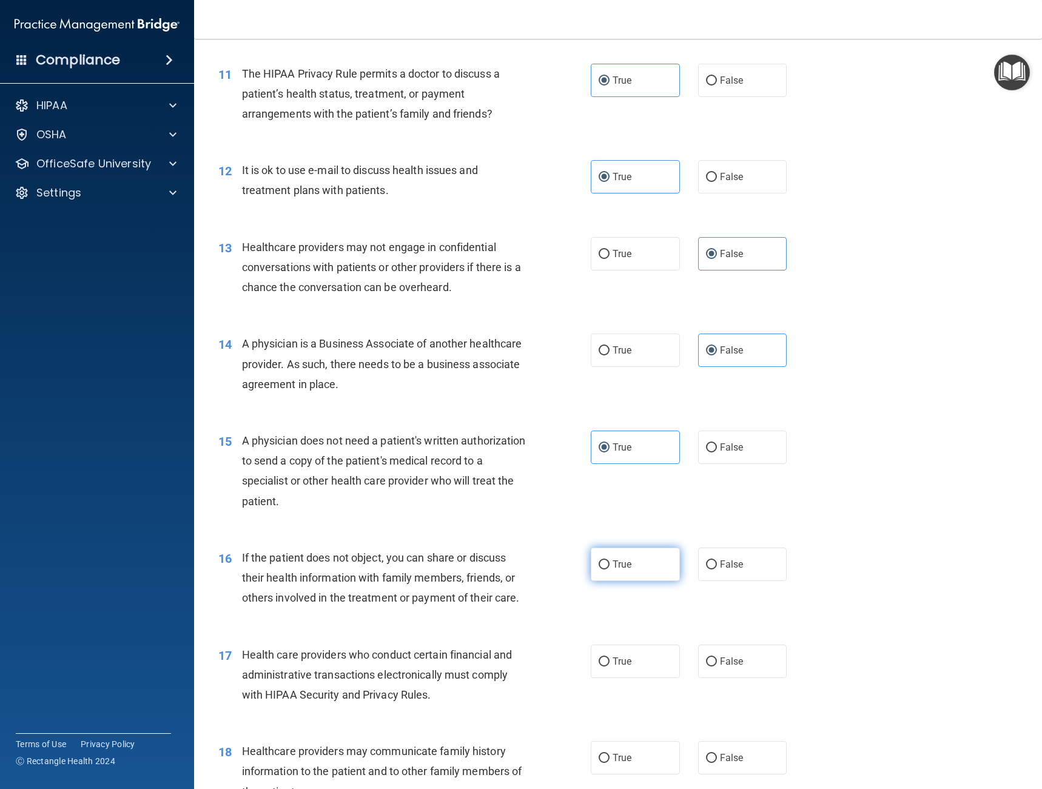
click at [610, 556] on label "True" at bounding box center [635, 564] width 89 height 33
click at [610, 561] on input "True" at bounding box center [604, 565] width 11 height 9
click at [640, 663] on label "True" at bounding box center [635, 661] width 89 height 33
click at [610, 663] on input "True" at bounding box center [604, 662] width 11 height 9
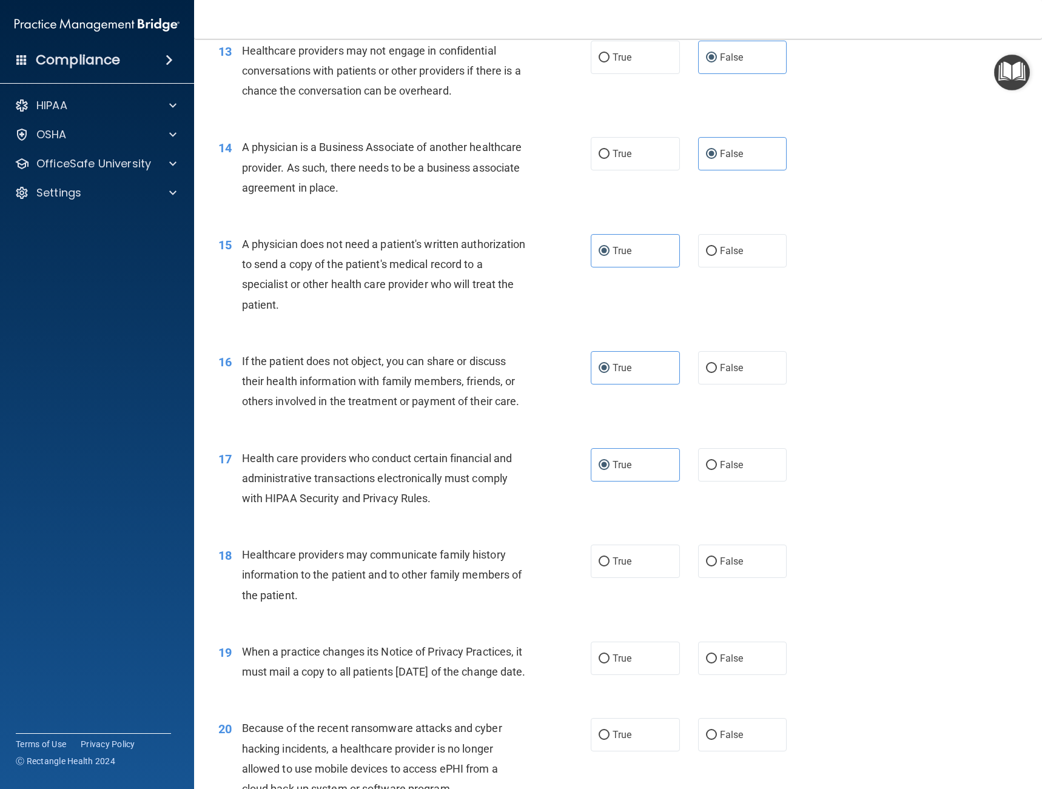
scroll to position [1305, 0]
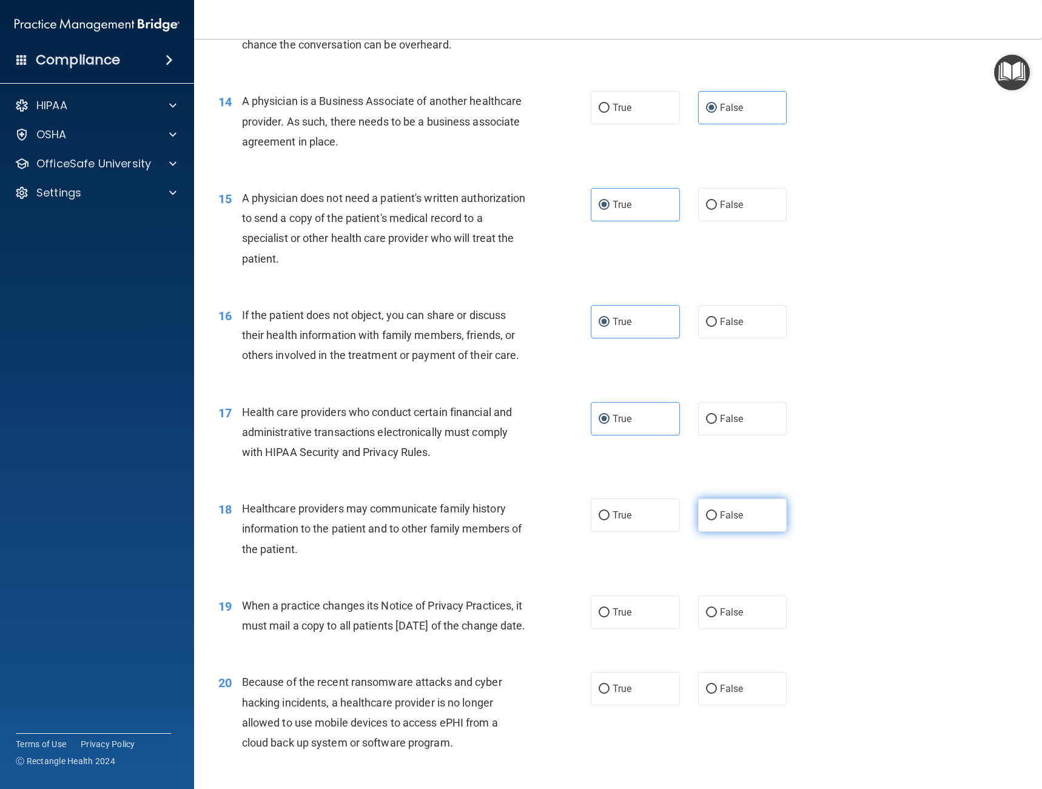
click at [713, 523] on label "False" at bounding box center [742, 515] width 89 height 33
click at [713, 521] on input "False" at bounding box center [711, 516] width 11 height 9
drag, startPoint x: 724, startPoint y: 596, endPoint x: 726, endPoint y: 624, distance: 28.0
click at [724, 599] on label "False" at bounding box center [742, 612] width 89 height 33
click at [717, 609] on input "False" at bounding box center [711, 613] width 11 height 9
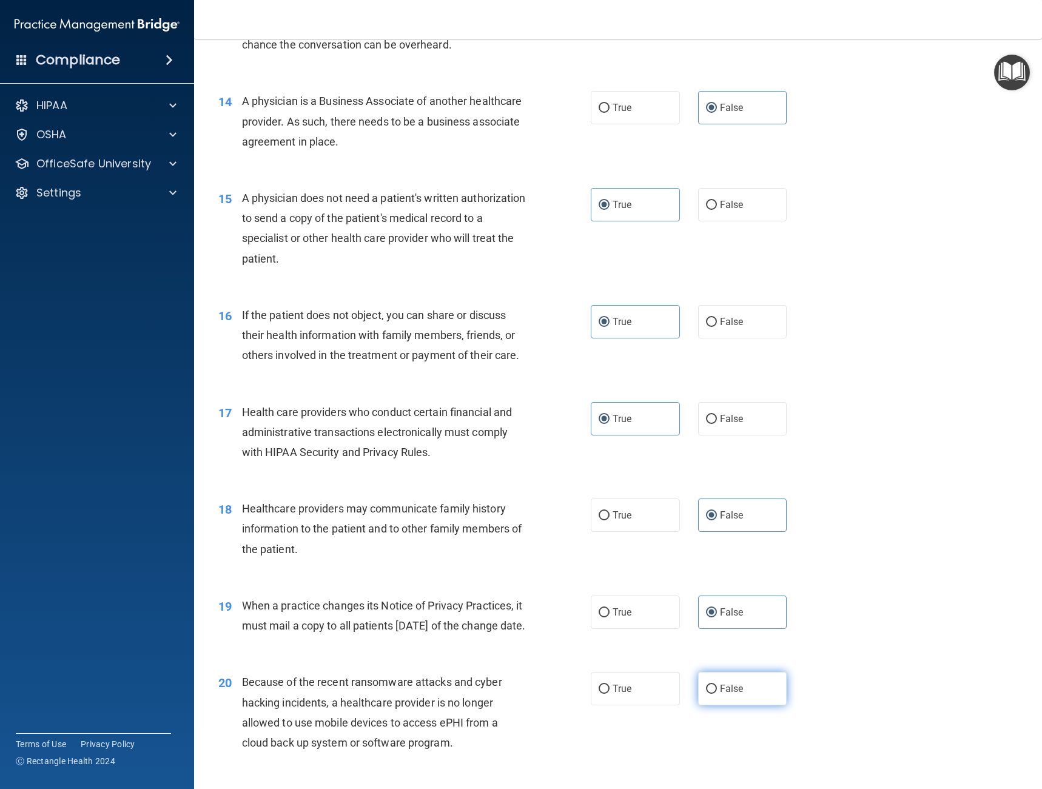
click at [712, 706] on label "False" at bounding box center [742, 688] width 89 height 33
click at [712, 694] on input "False" at bounding box center [711, 689] width 11 height 9
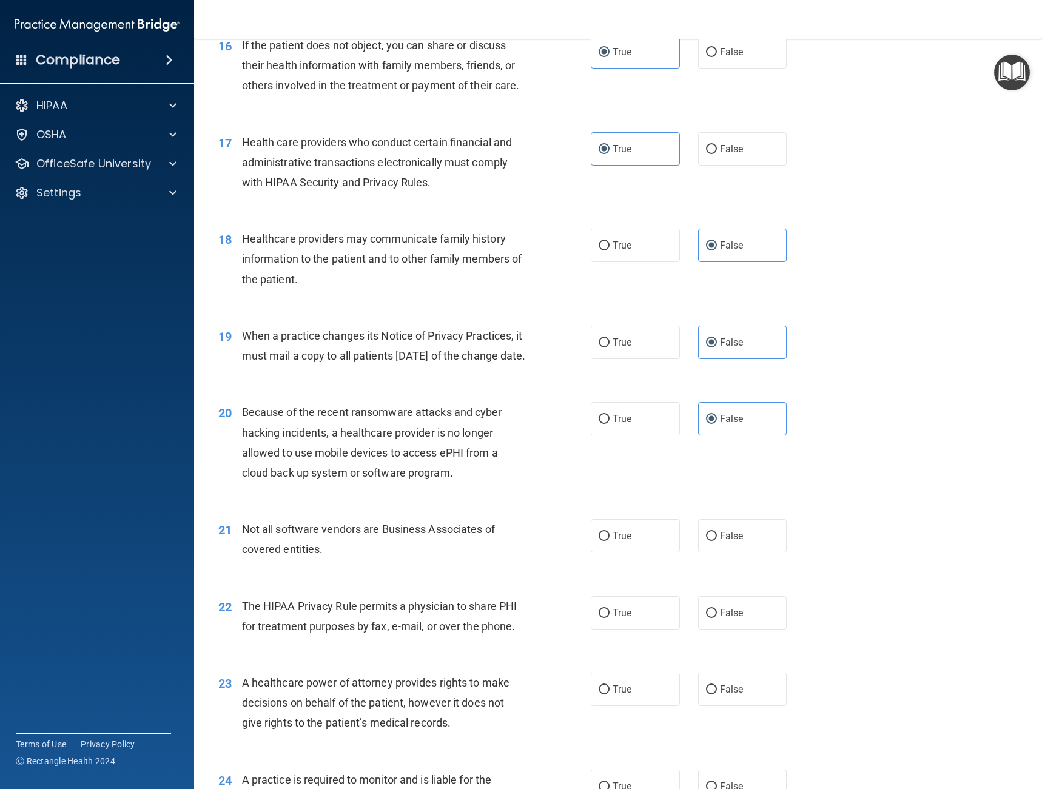
scroll to position [1623, 0]
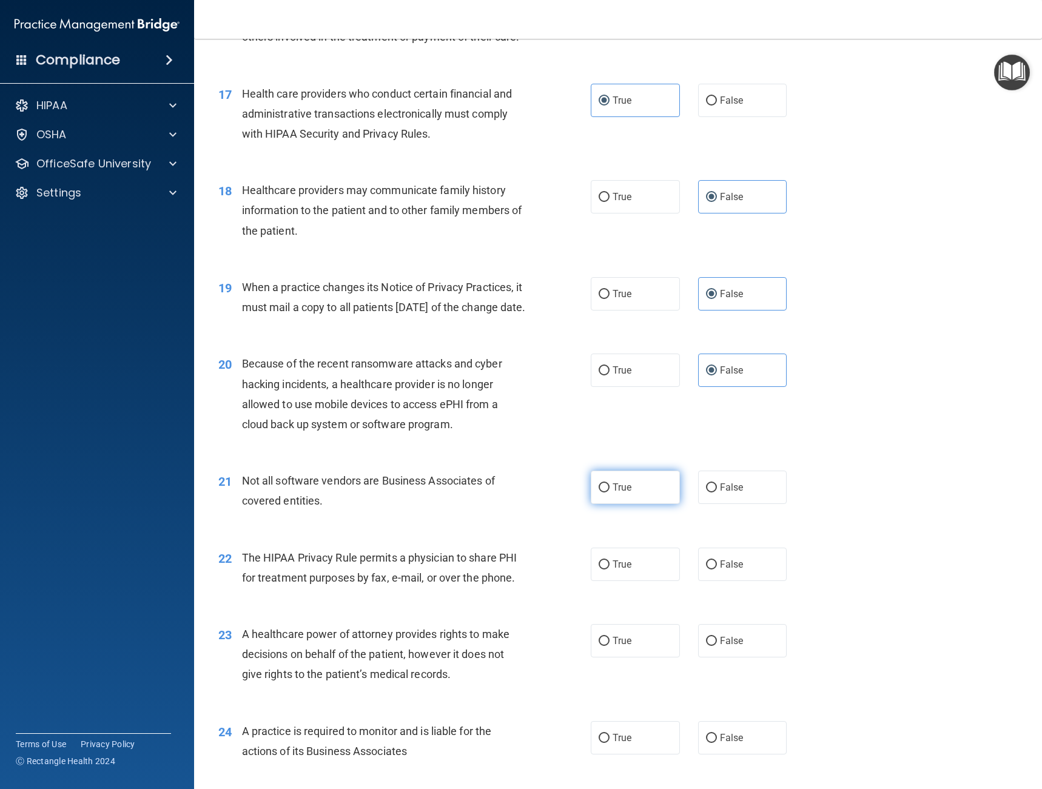
click at [616, 493] on span "True" at bounding box center [622, 488] width 19 height 12
click at [610, 493] on input "True" at bounding box center [604, 488] width 11 height 9
click at [620, 581] on label "True" at bounding box center [635, 564] width 89 height 33
click at [610, 570] on input "True" at bounding box center [604, 565] width 11 height 9
click at [610, 658] on label "True" at bounding box center [635, 640] width 89 height 33
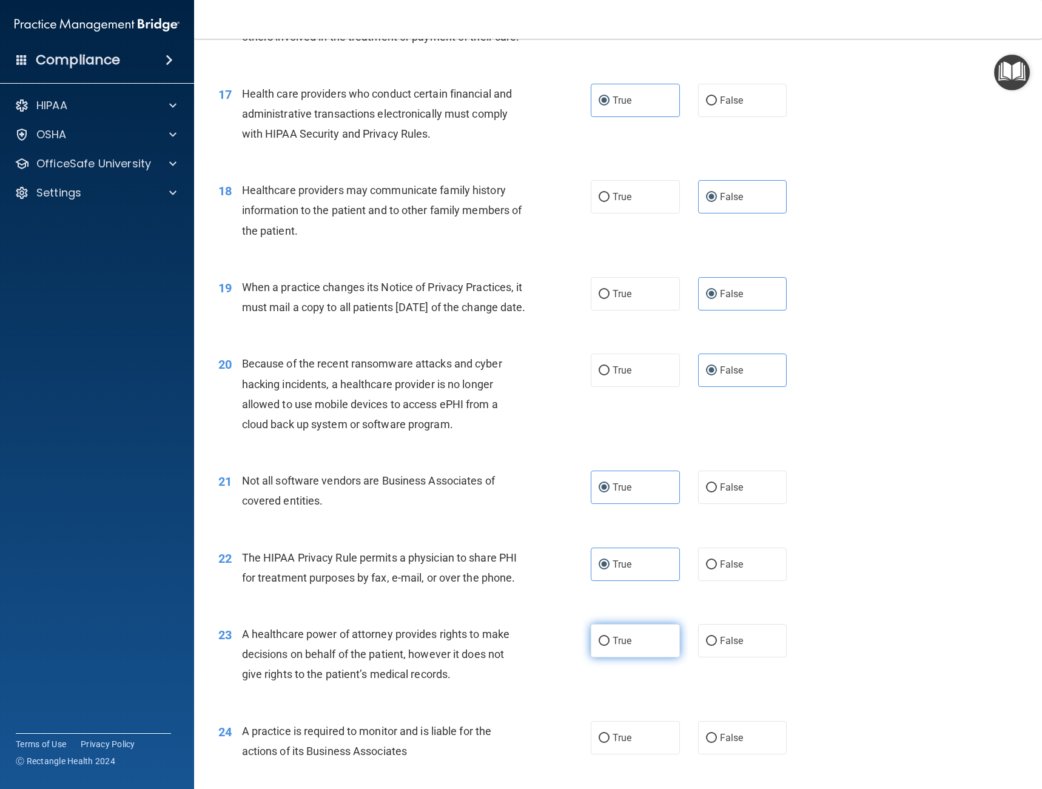
click at [610, 646] on input "True" at bounding box center [604, 641] width 11 height 9
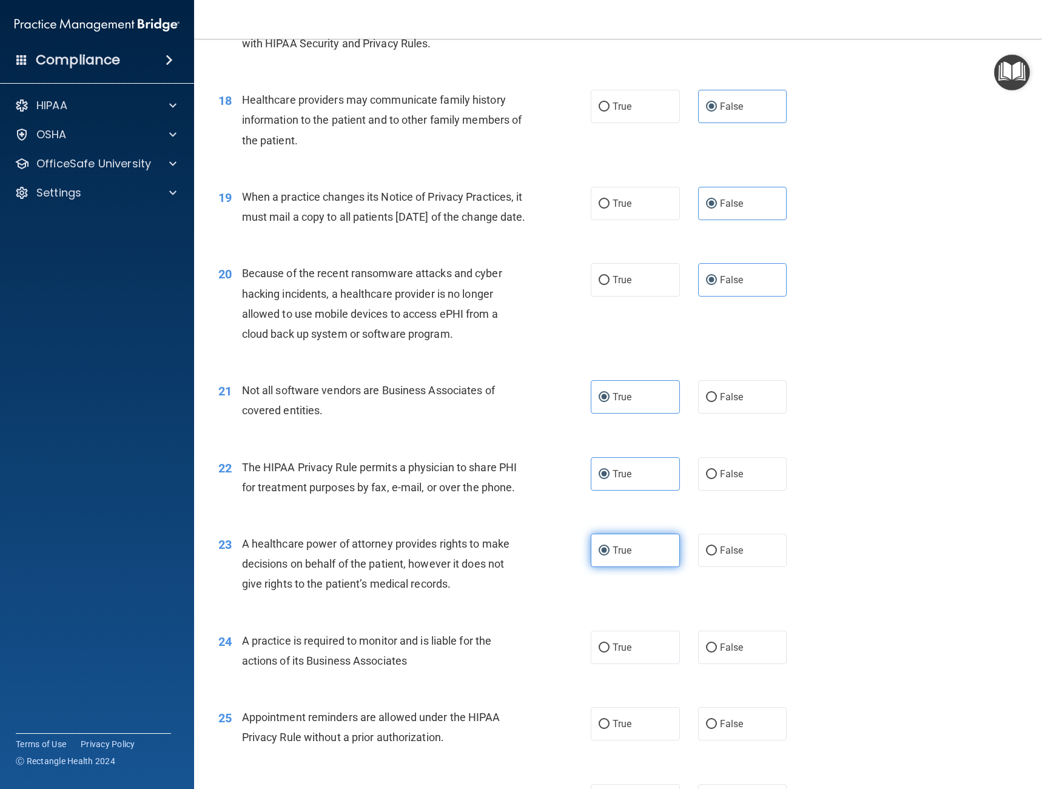
scroll to position [1714, 0]
click at [710, 652] on input "False" at bounding box center [711, 647] width 11 height 9
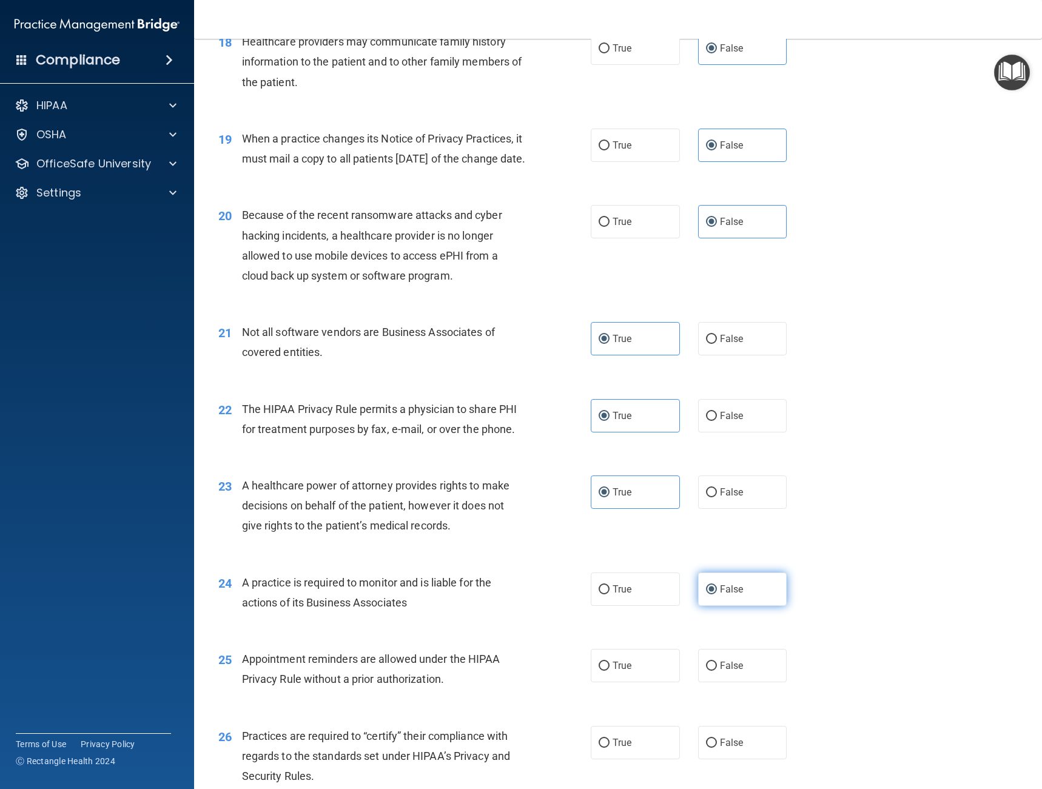
scroll to position [1775, 0]
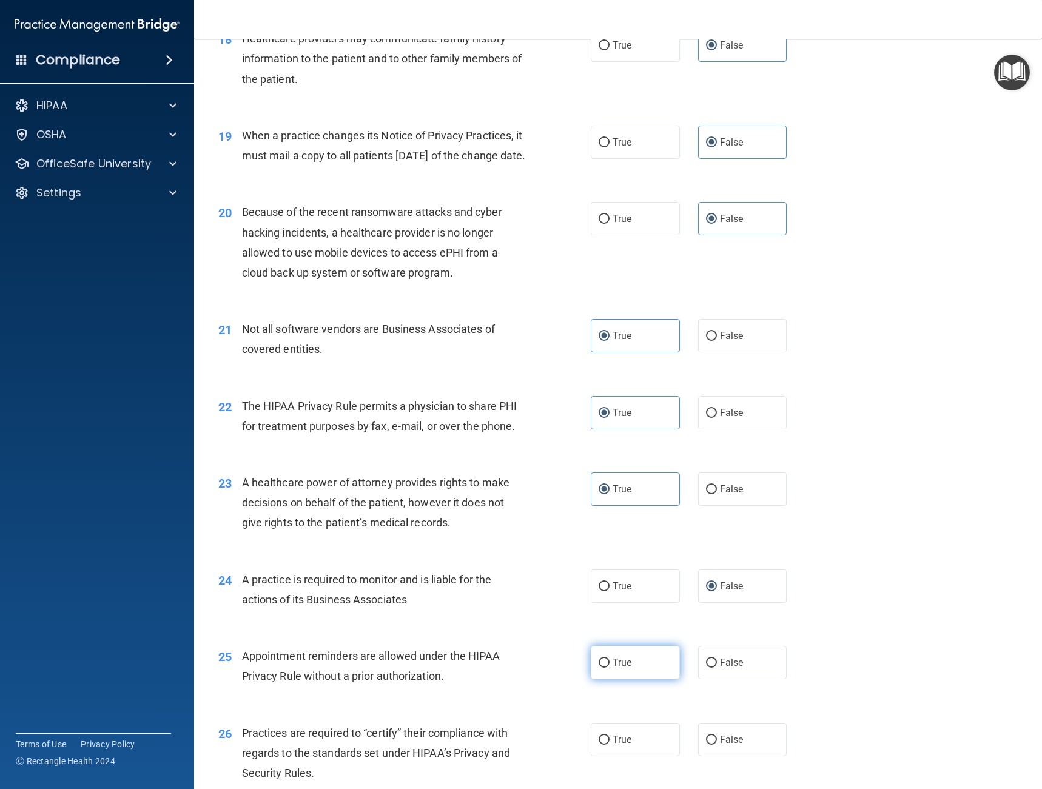
click at [613, 669] on span "True" at bounding box center [622, 663] width 19 height 12
click at [610, 668] on input "True" at bounding box center [604, 663] width 11 height 9
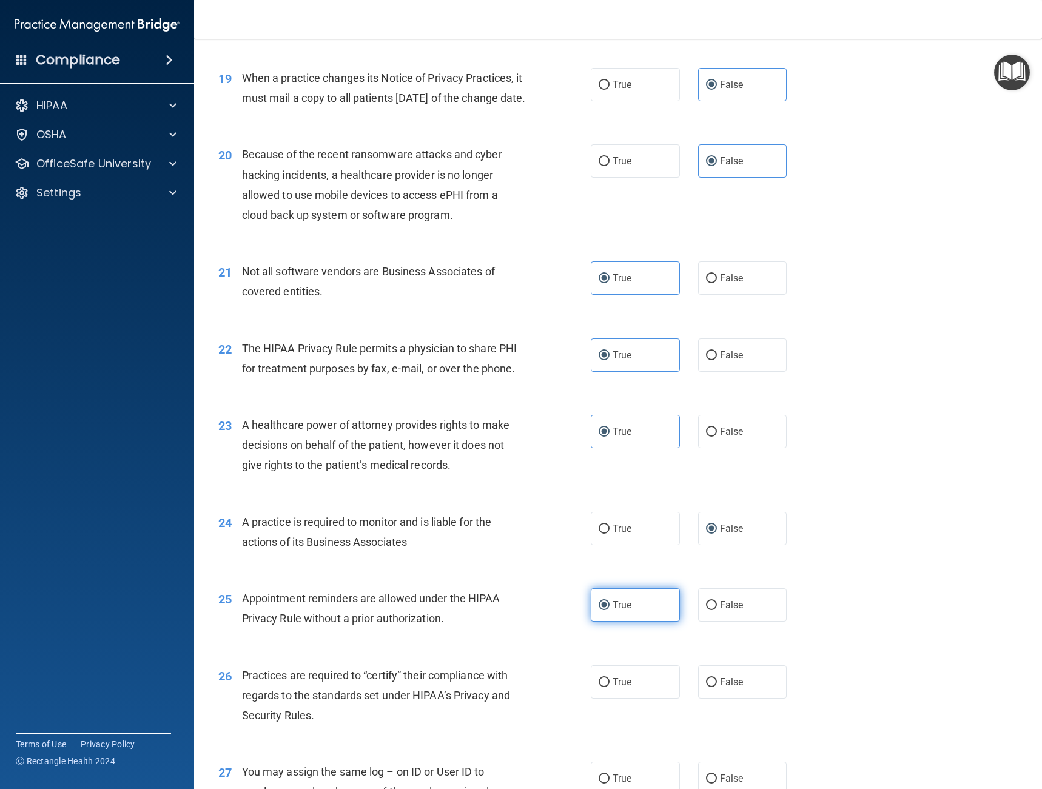
scroll to position [1926, 0]
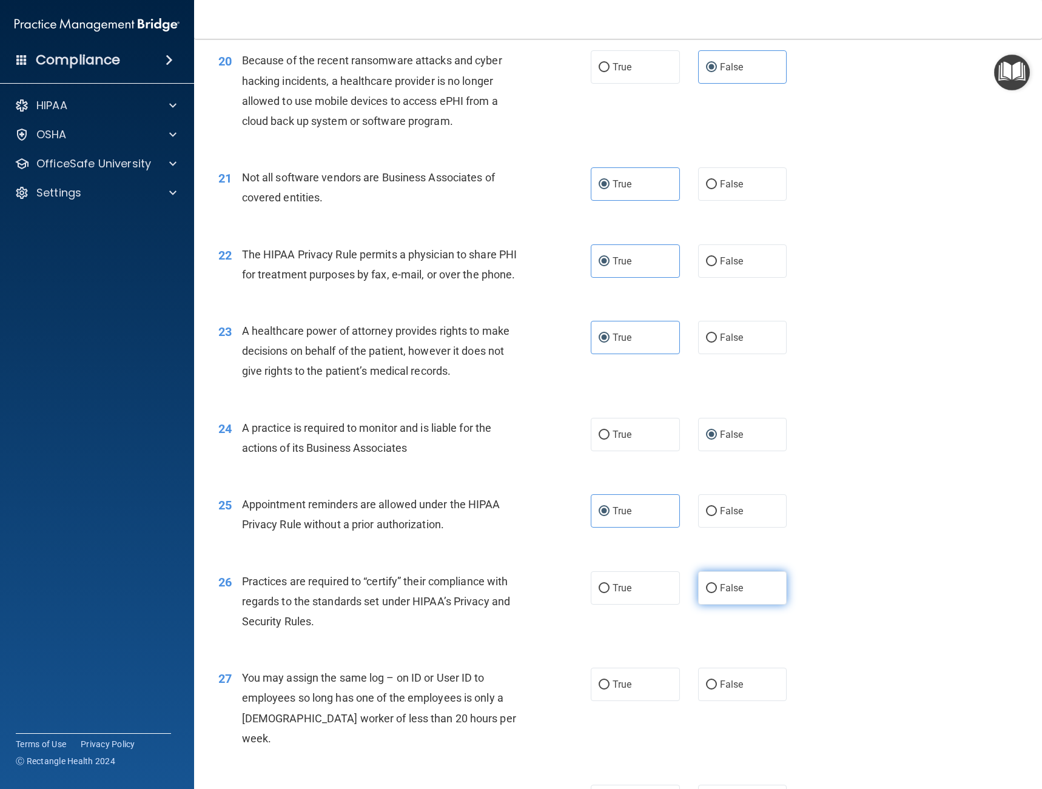
click at [703, 605] on label "False" at bounding box center [742, 588] width 89 height 33
click at [706, 593] on input "False" at bounding box center [711, 588] width 11 height 9
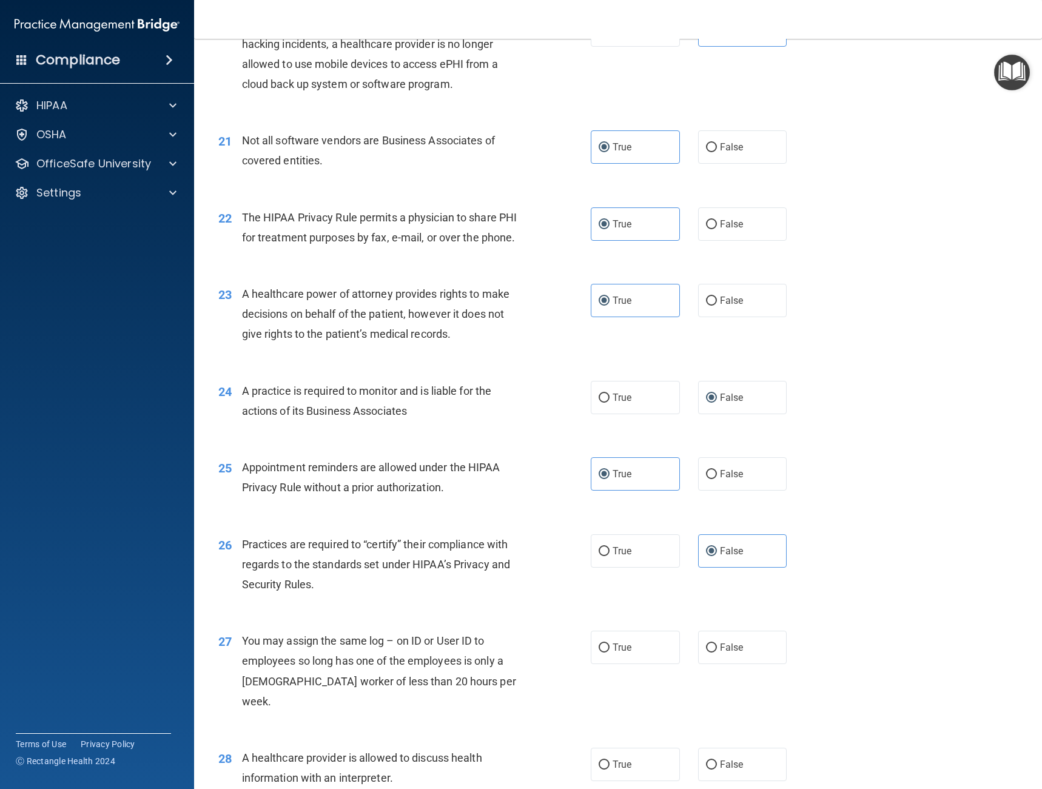
scroll to position [2033, 0]
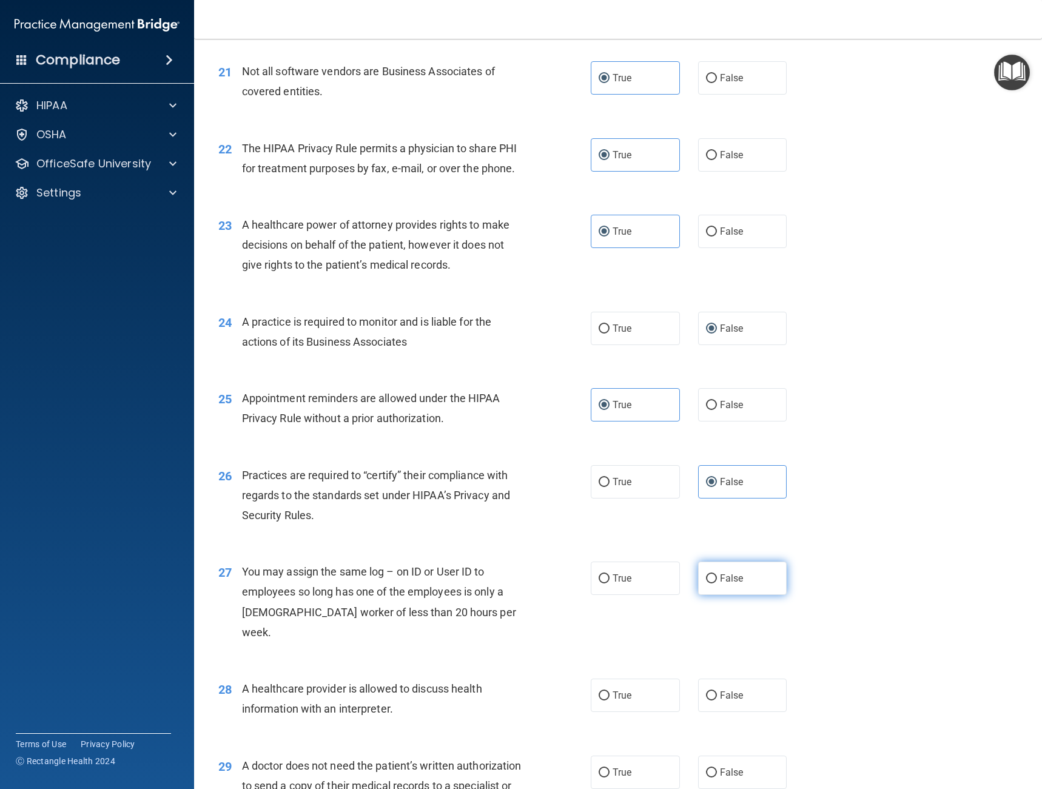
click at [706, 584] on input "False" at bounding box center [711, 579] width 11 height 9
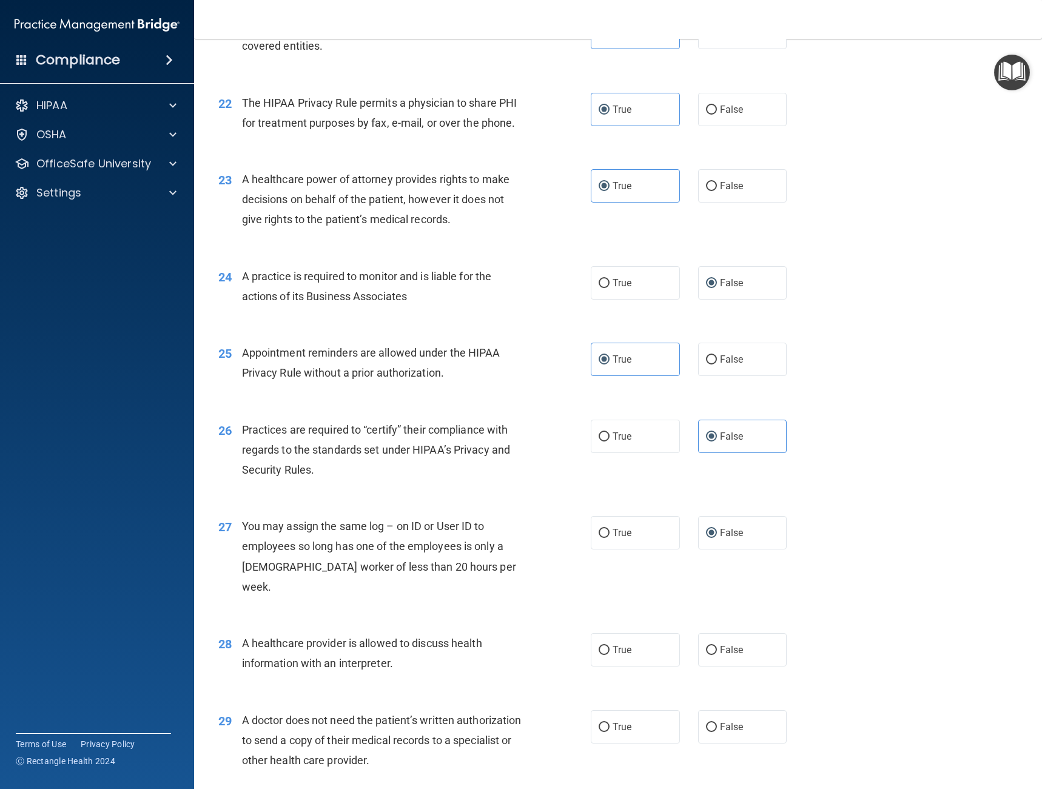
scroll to position [2139, 0]
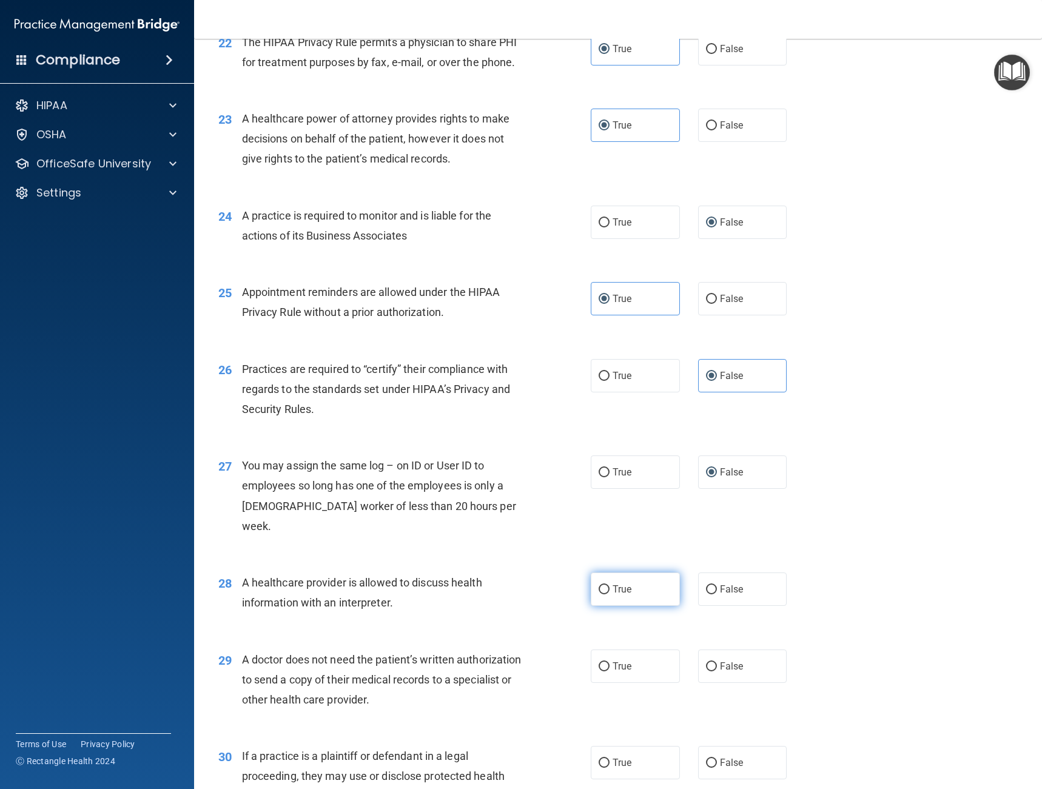
click at [604, 590] on input "True" at bounding box center [604, 590] width 11 height 9
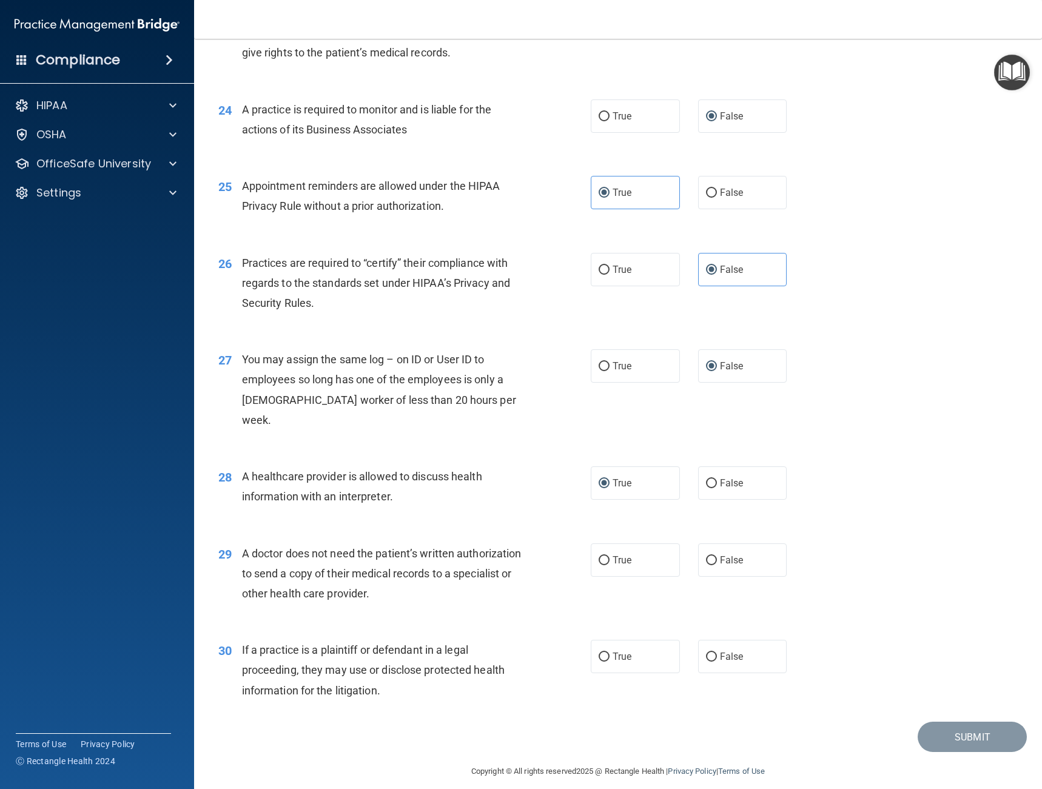
scroll to position [2257, 0]
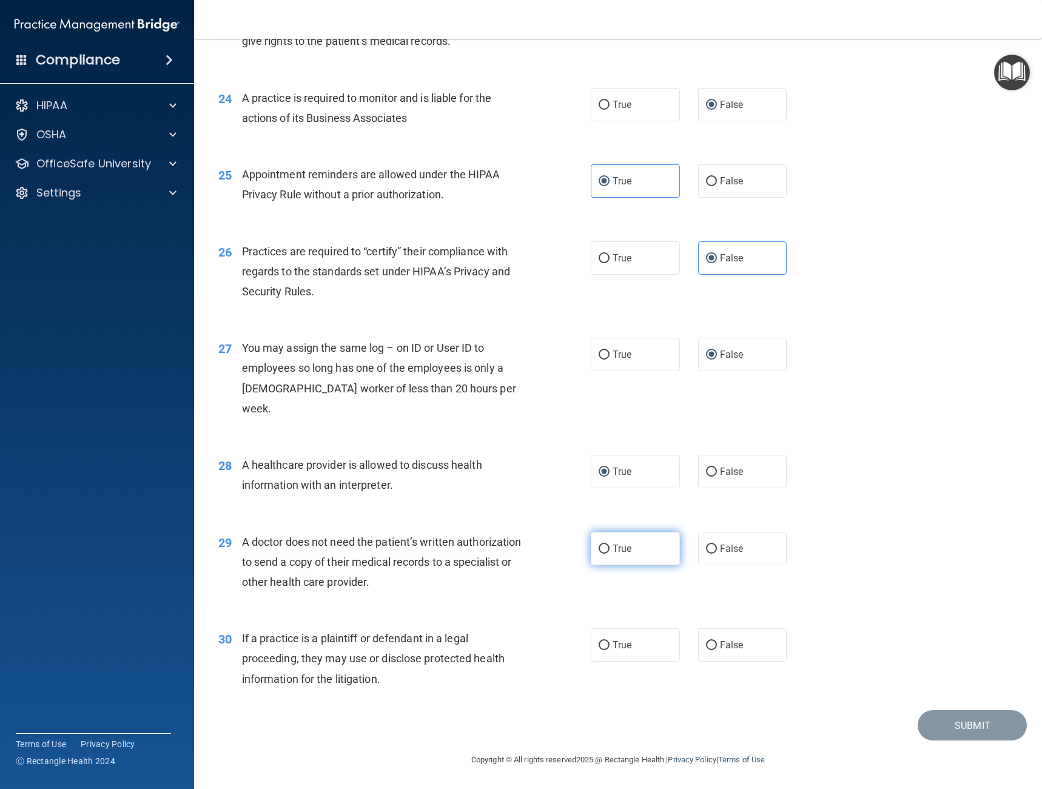
click at [596, 543] on label "True" at bounding box center [635, 548] width 89 height 33
click at [599, 545] on input "True" at bounding box center [604, 549] width 11 height 9
click at [638, 634] on label "True" at bounding box center [635, 645] width 89 height 33
click at [610, 641] on input "True" at bounding box center [604, 645] width 11 height 9
click at [975, 734] on button "Submit" at bounding box center [972, 726] width 109 height 31
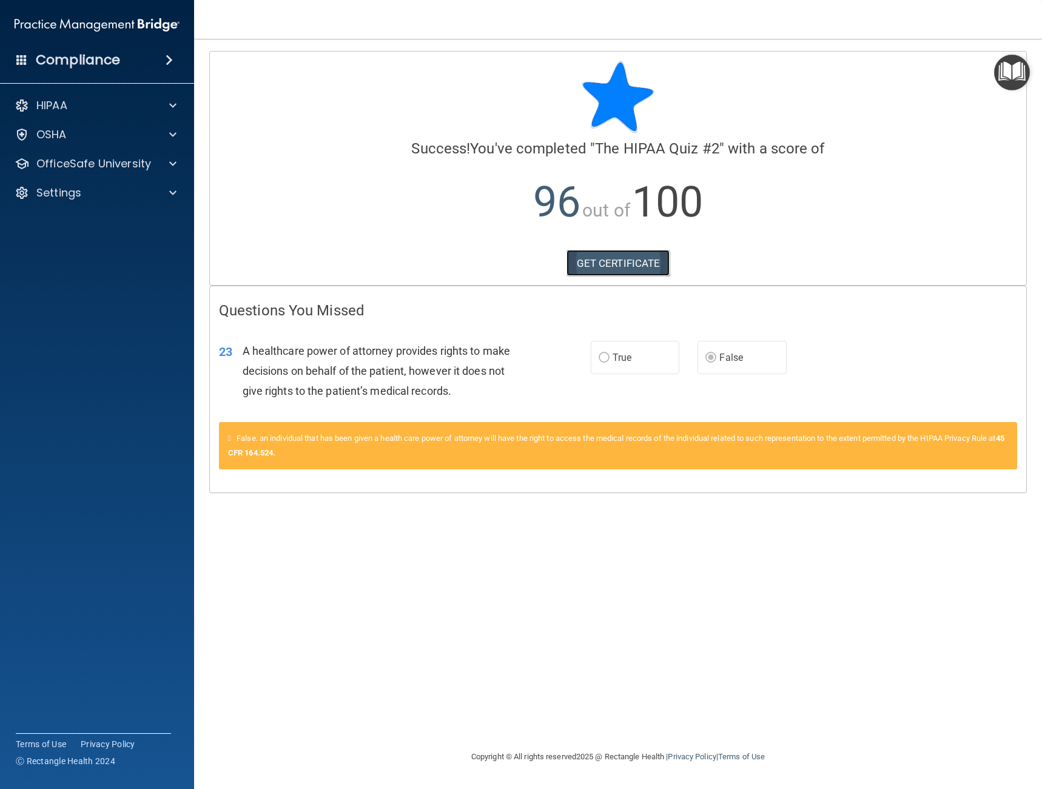
click at [623, 254] on link "GET CERTIFICATE" at bounding box center [619, 263] width 104 height 27
click at [96, 169] on p "OfficeSafe University" at bounding box center [93, 164] width 115 height 15
click at [110, 194] on div "HIPAA Training" at bounding box center [91, 193] width 166 height 12
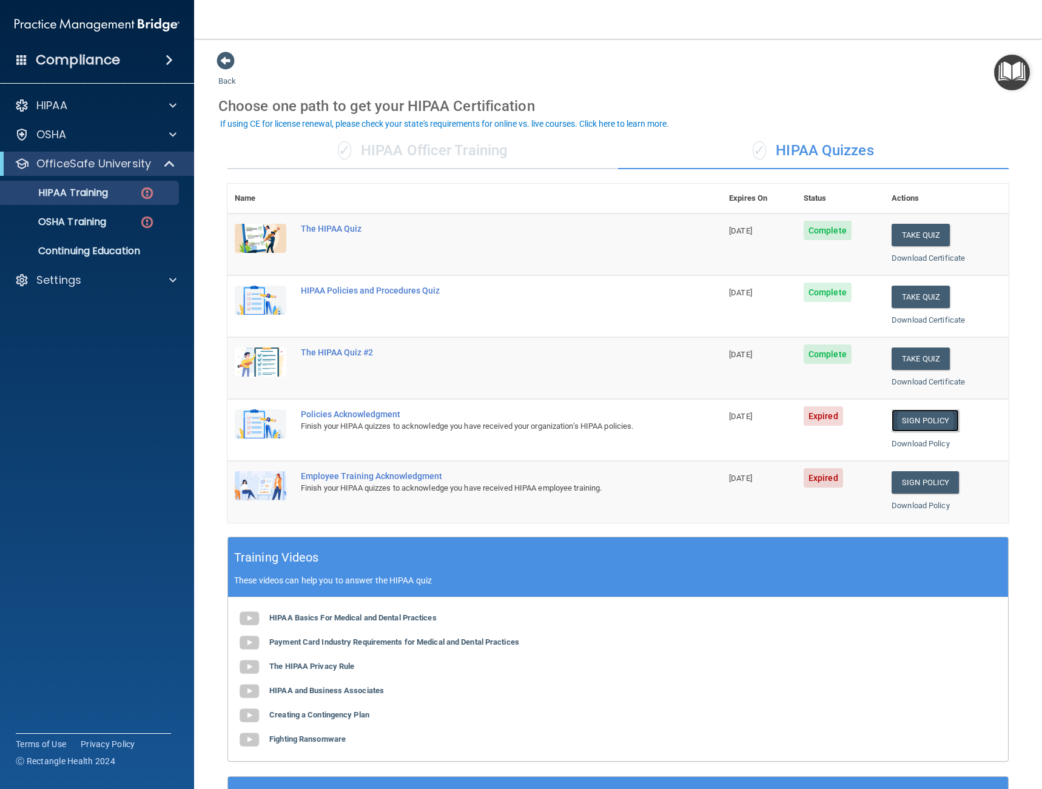
click at [907, 415] on link "Sign Policy" at bounding box center [925, 421] width 67 height 22
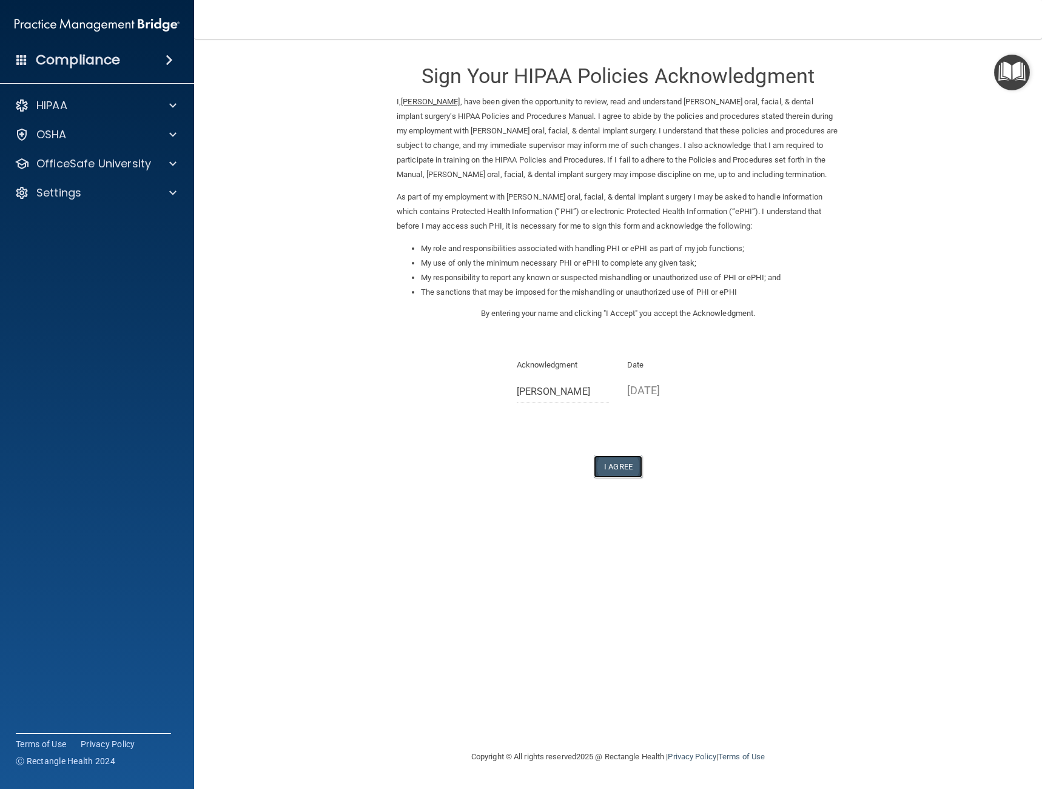
click at [620, 464] on button "I Agree" at bounding box center [618, 467] width 49 height 22
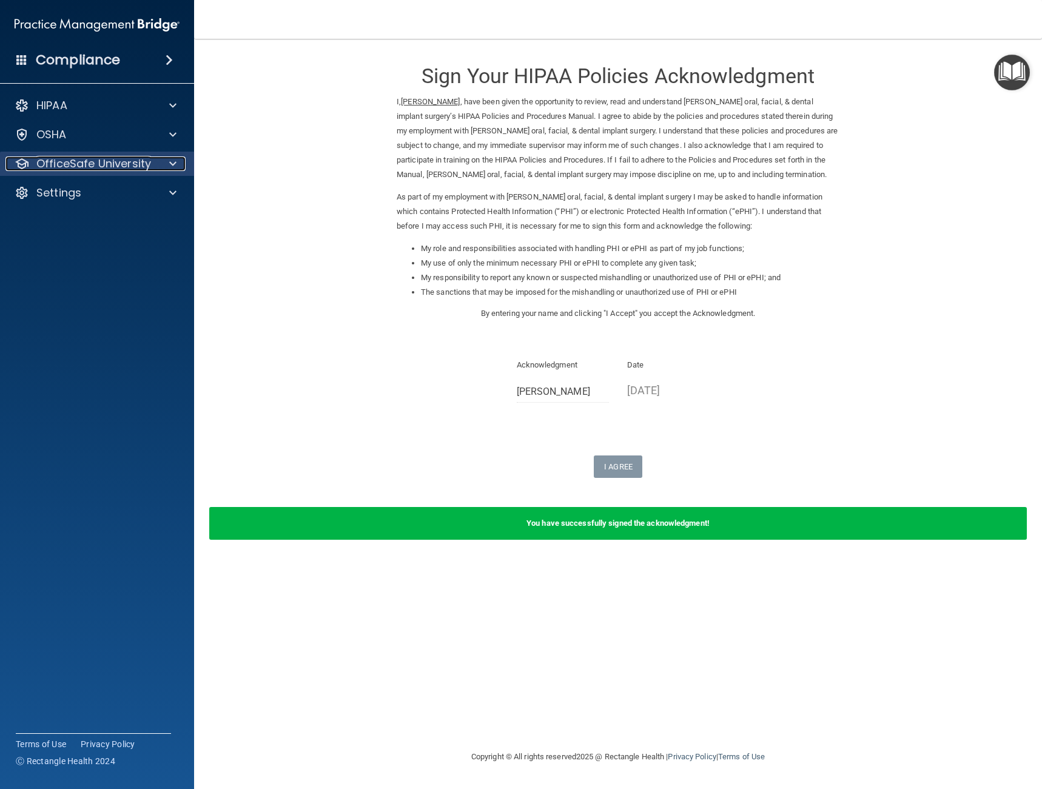
click at [71, 168] on p "OfficeSafe University" at bounding box center [93, 164] width 115 height 15
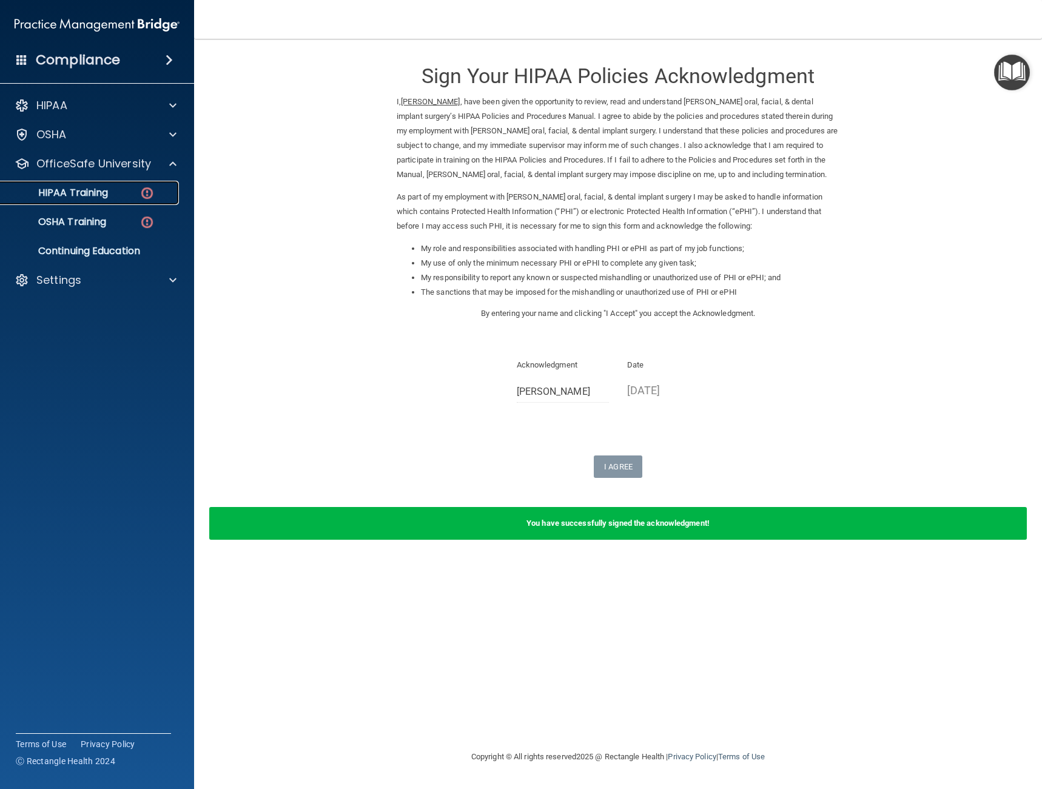
click at [99, 194] on p "HIPAA Training" at bounding box center [58, 193] width 100 height 12
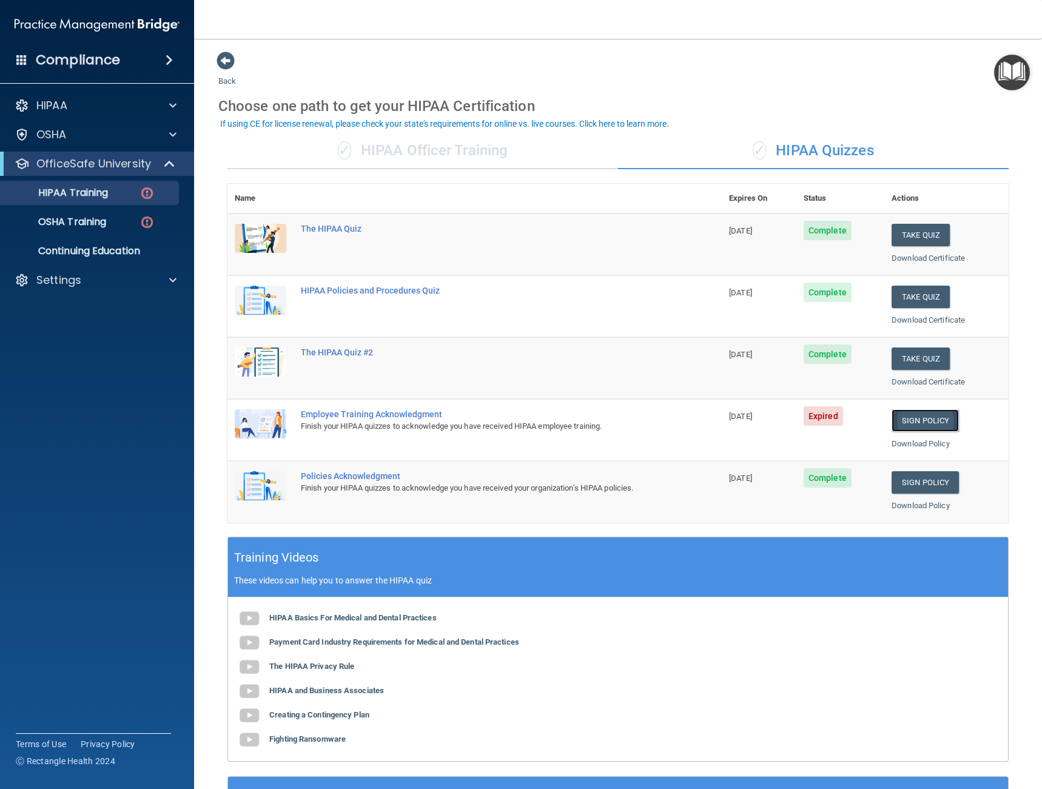
click at [917, 416] on link "Sign Policy" at bounding box center [925, 421] width 67 height 22
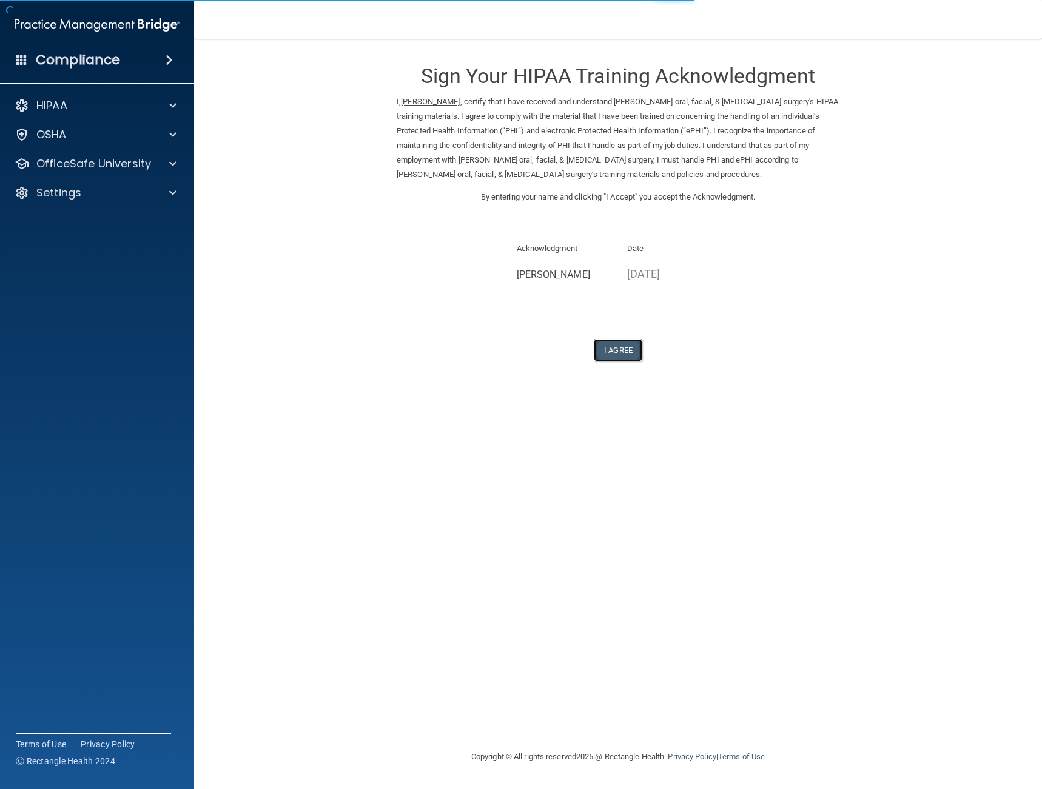
click at [603, 341] on button "I Agree" at bounding box center [618, 350] width 49 height 22
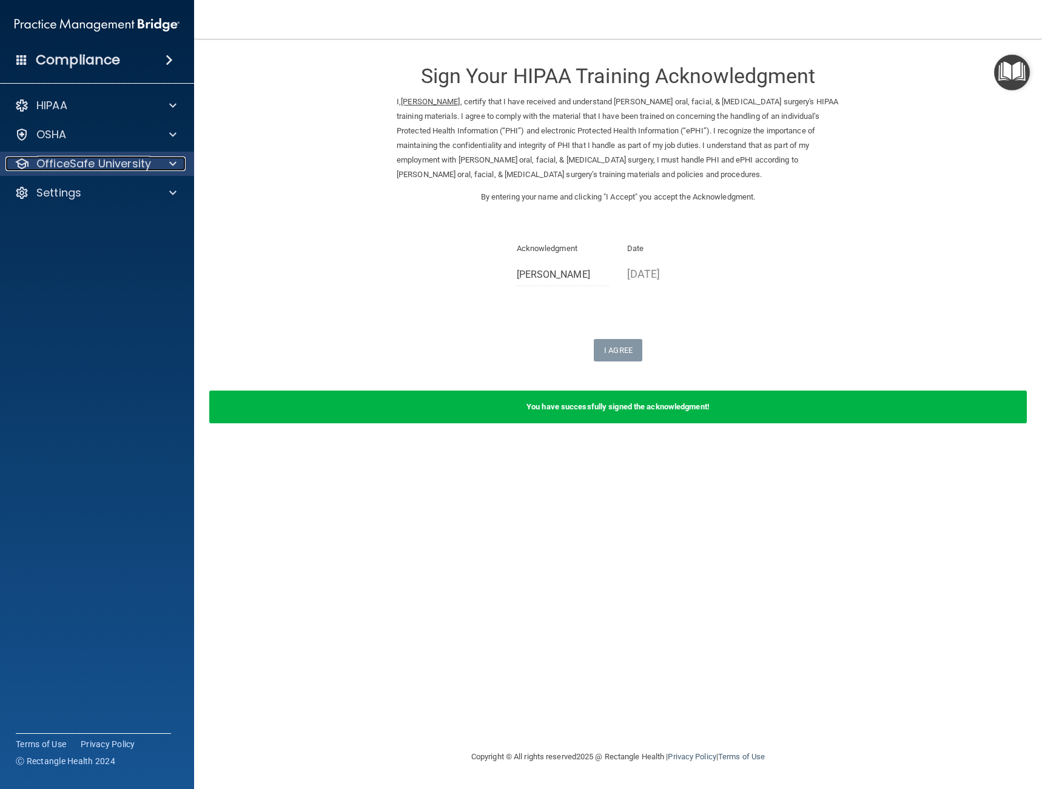
click at [72, 167] on p "OfficeSafe University" at bounding box center [93, 164] width 115 height 15
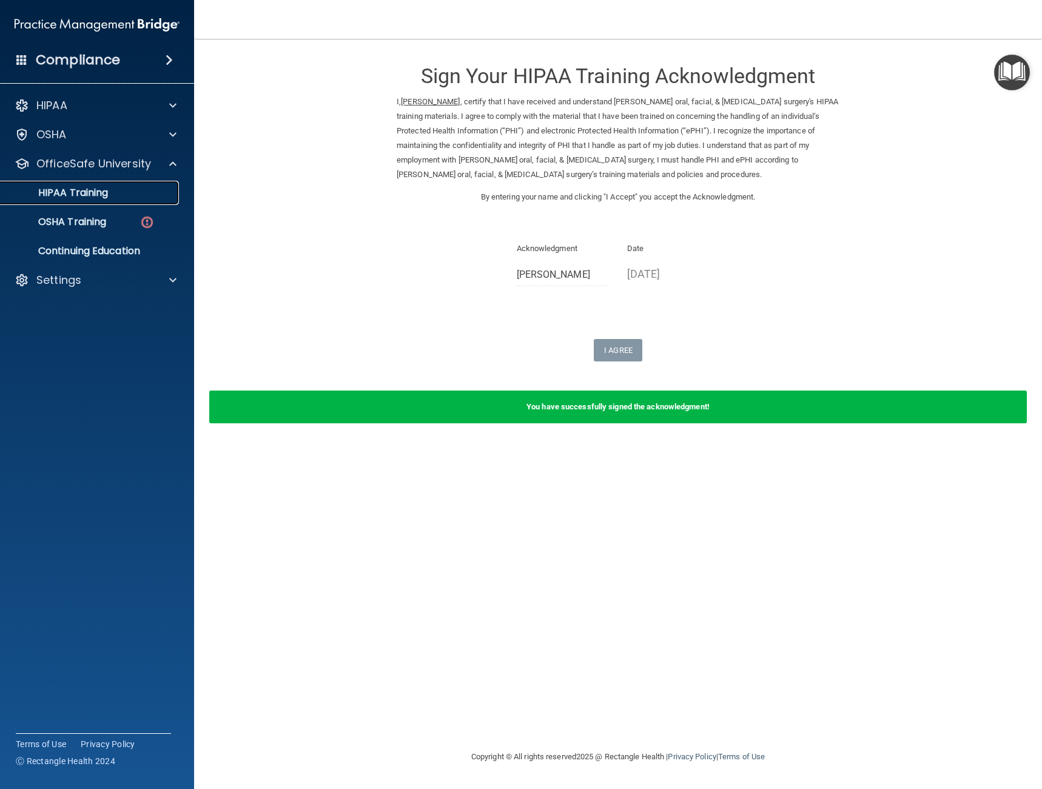
click at [91, 191] on p "HIPAA Training" at bounding box center [58, 193] width 100 height 12
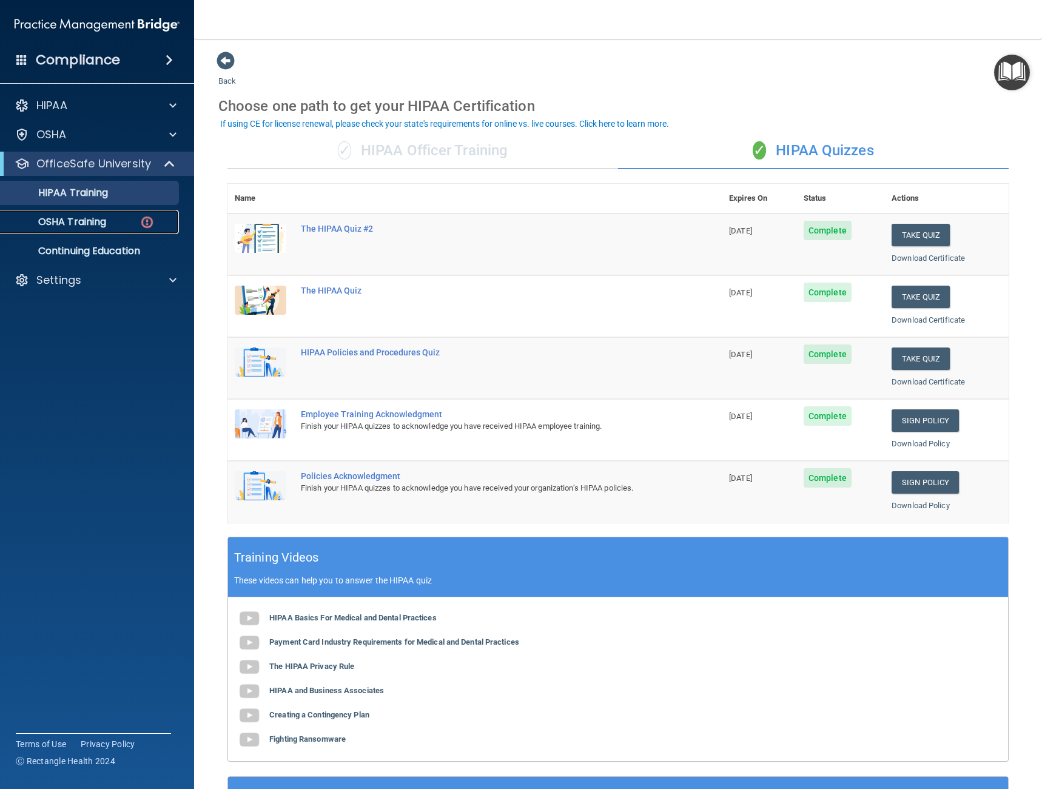
click at [71, 226] on p "OSHA Training" at bounding box center [57, 222] width 98 height 12
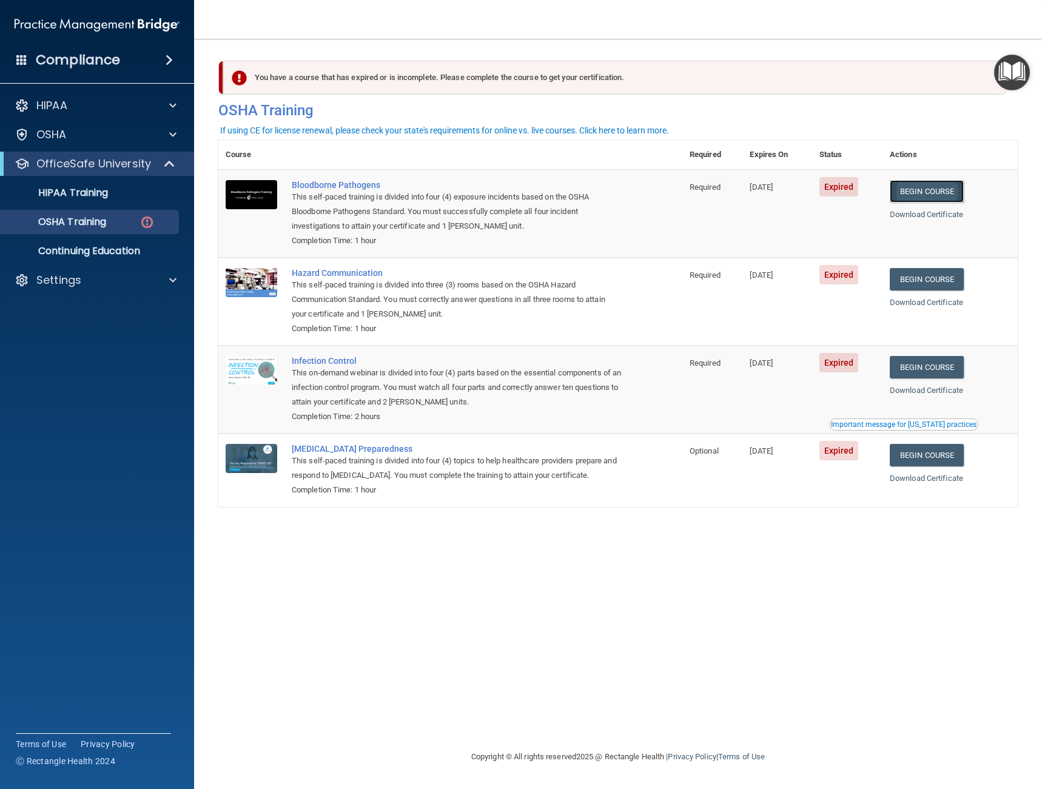
click at [940, 187] on link "Begin Course" at bounding box center [927, 191] width 74 height 22
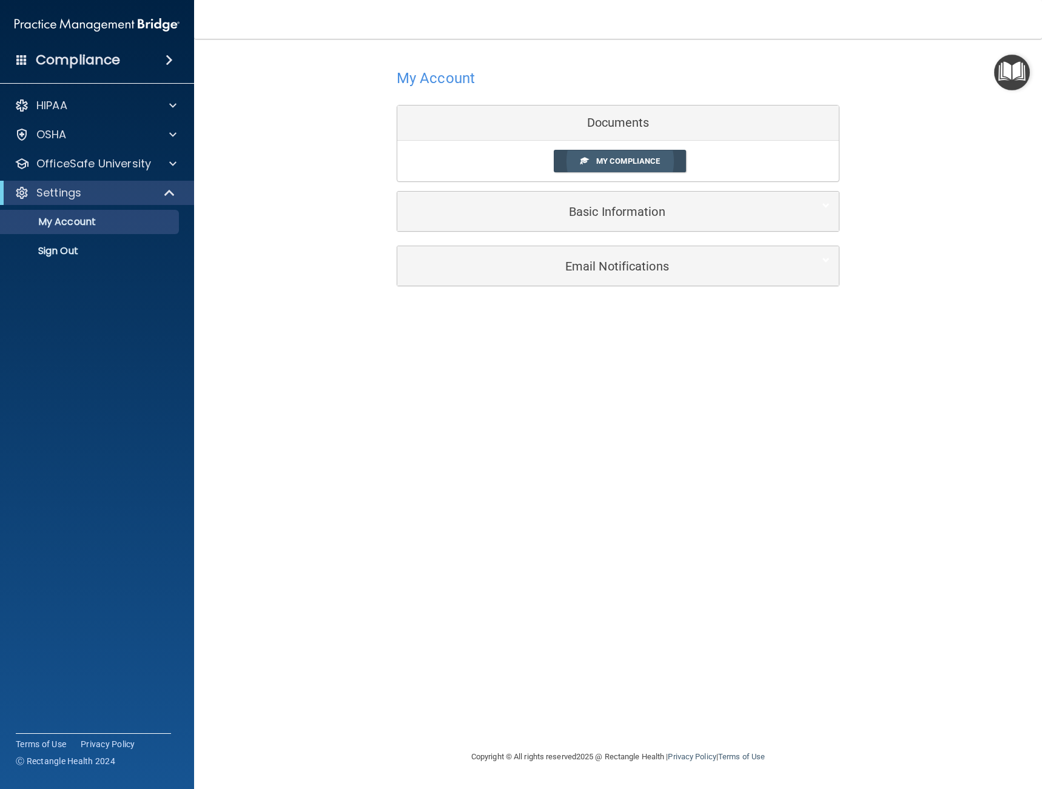
click at [624, 152] on link "My Compliance" at bounding box center [620, 161] width 133 height 22
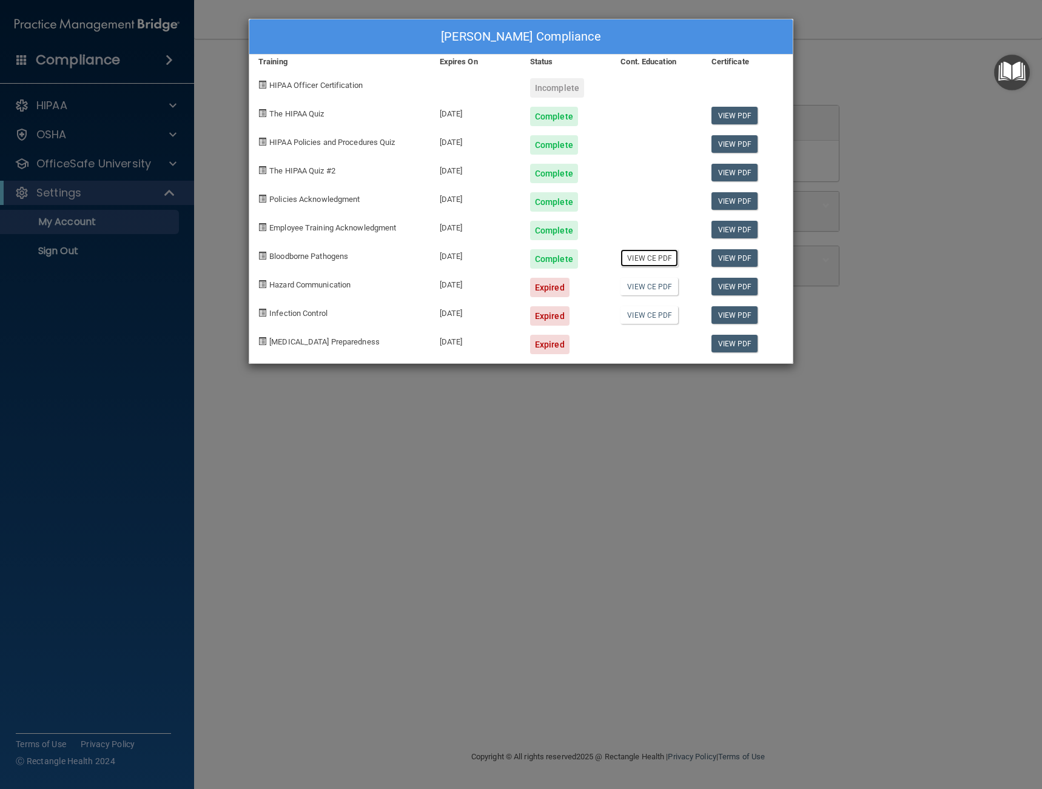
click at [663, 261] on link "View CE PDF" at bounding box center [650, 258] width 58 height 18
click at [720, 231] on link "View PDF" at bounding box center [735, 230] width 47 height 18
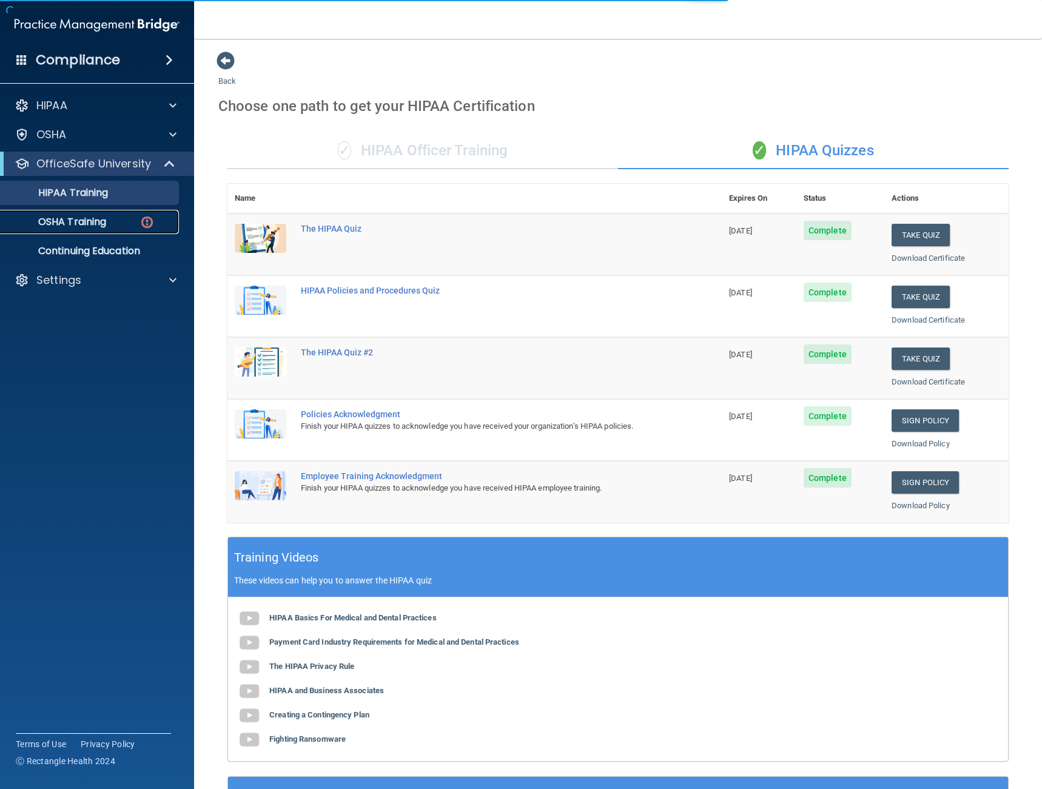
click at [81, 219] on p "OSHA Training" at bounding box center [57, 222] width 98 height 12
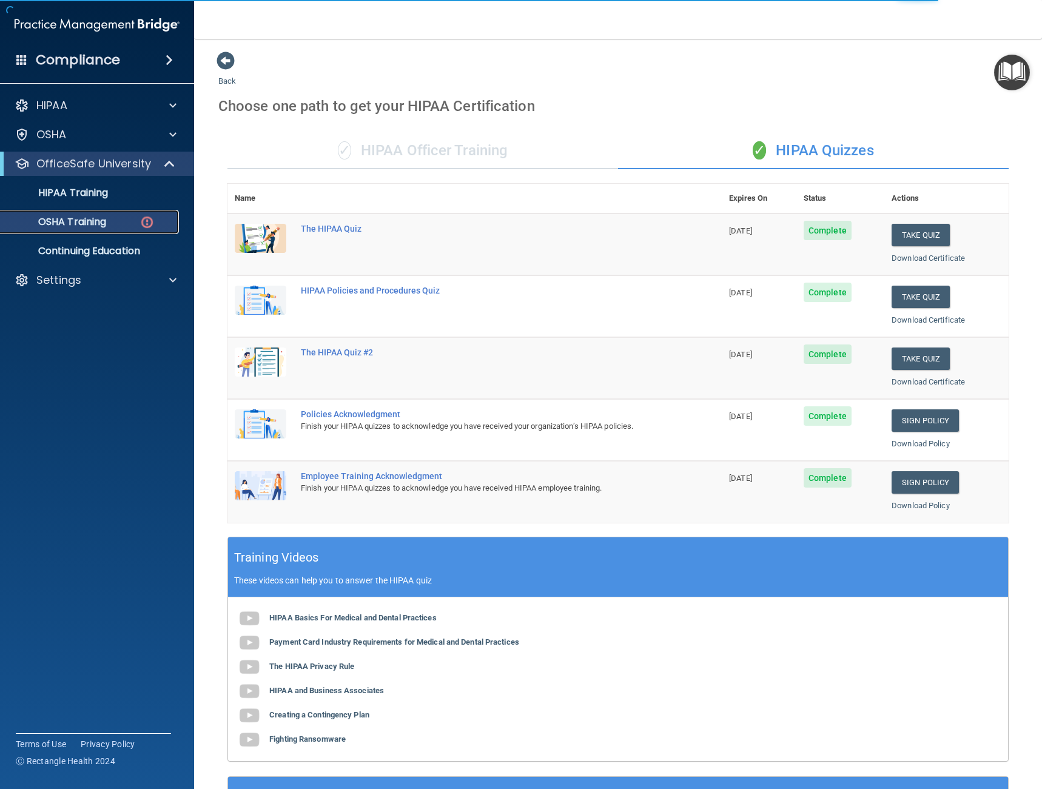
click at [81, 219] on p "OSHA Training" at bounding box center [57, 222] width 98 height 12
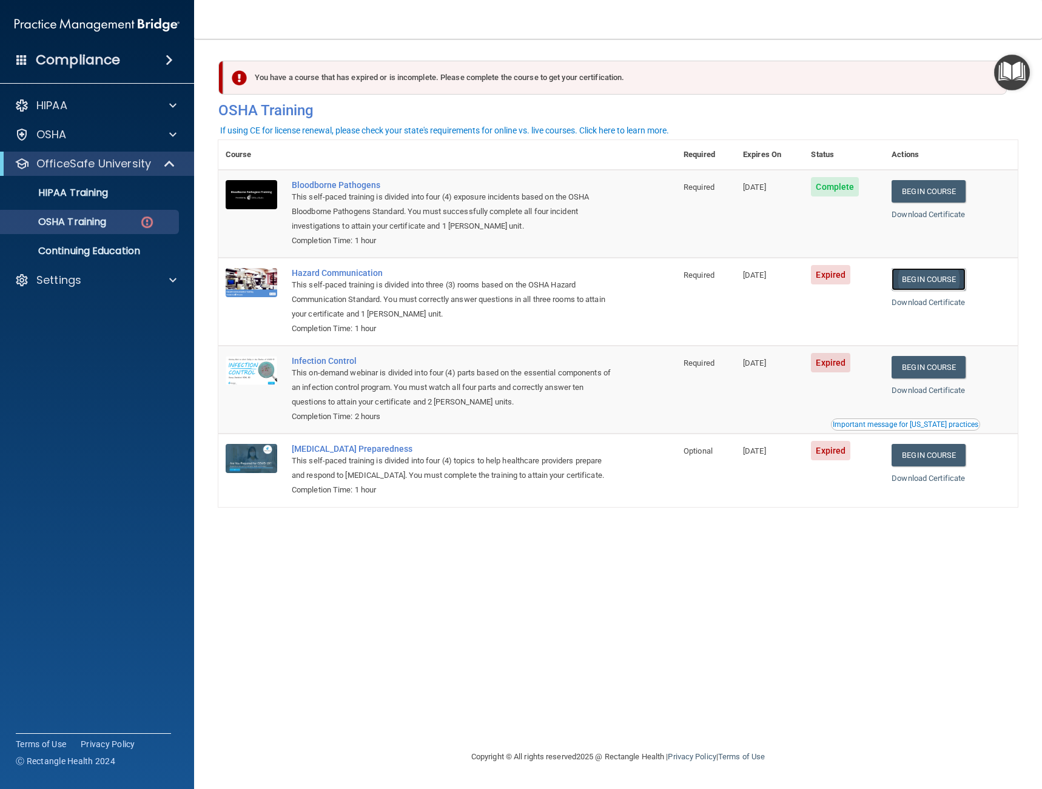
click at [950, 284] on link "Begin Course" at bounding box center [929, 279] width 74 height 22
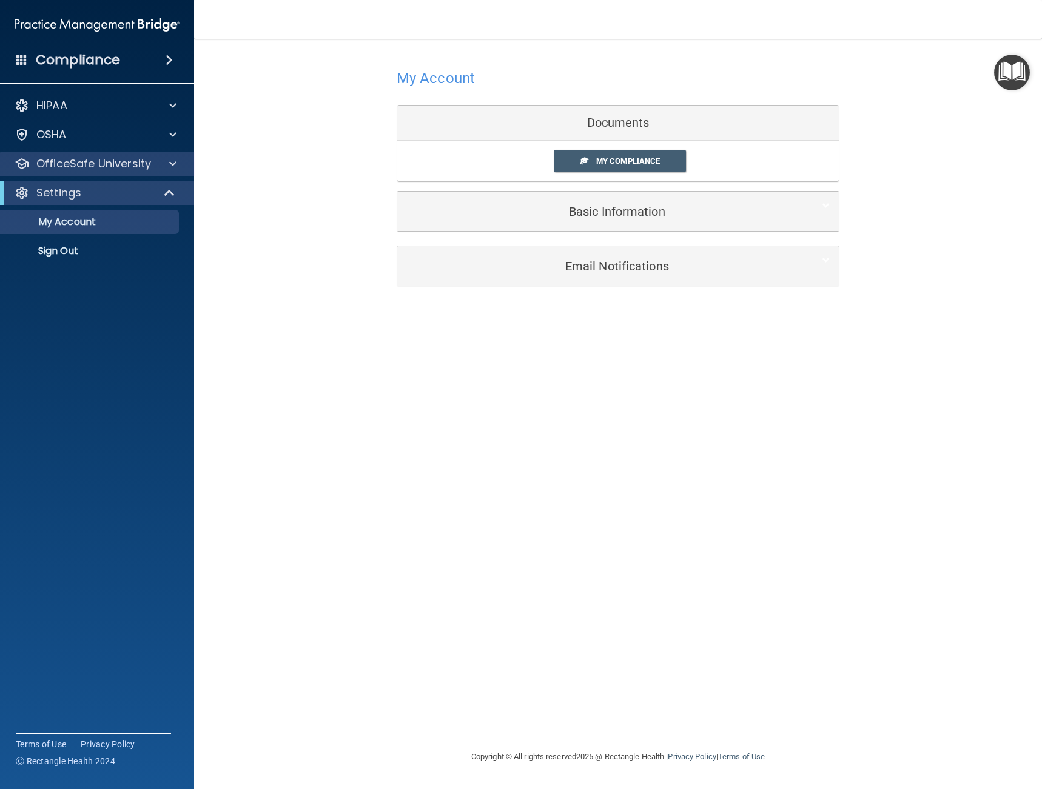
click at [120, 173] on div "OfficeSafe University" at bounding box center [97, 164] width 195 height 24
click at [136, 165] on p "OfficeSafe University" at bounding box center [93, 164] width 115 height 15
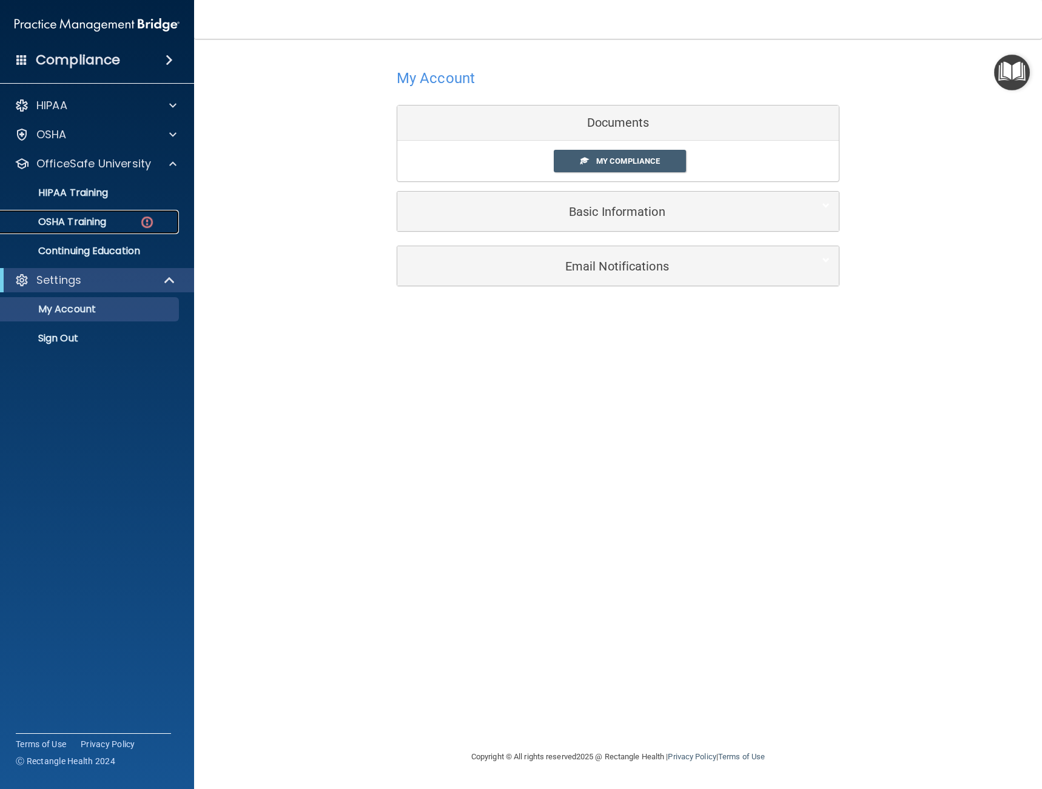
click at [136, 220] on div "OSHA Training" at bounding box center [91, 222] width 166 height 12
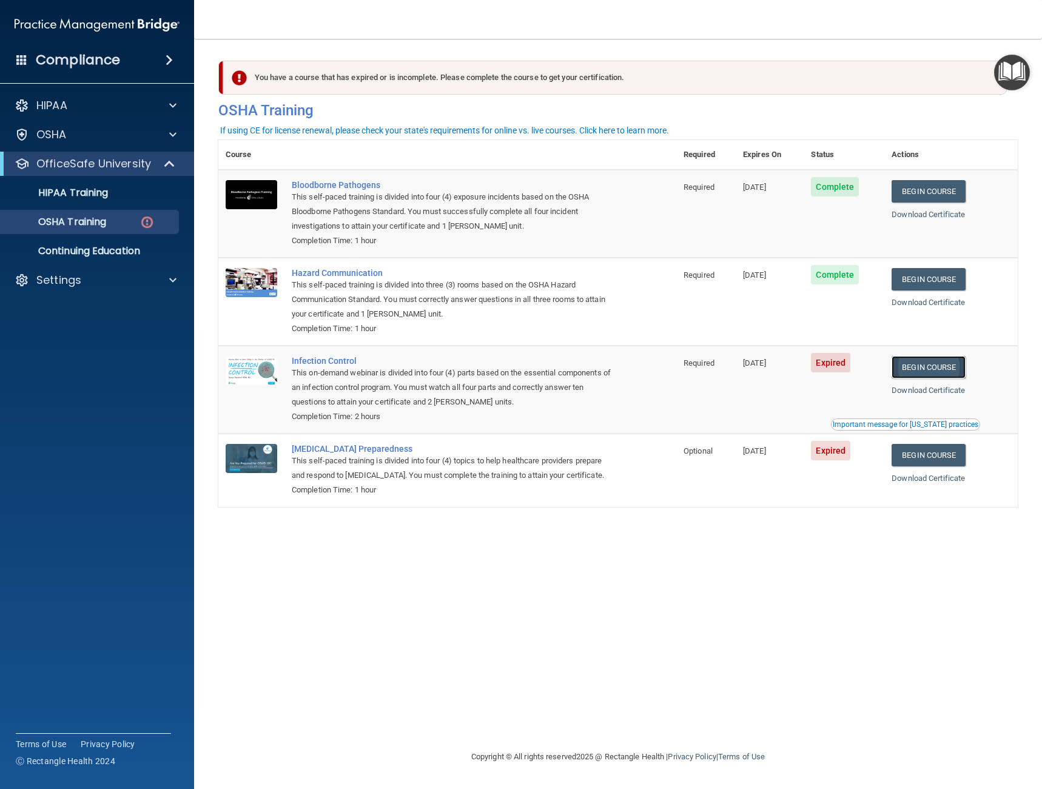
click at [932, 368] on link "Begin Course" at bounding box center [929, 367] width 74 height 22
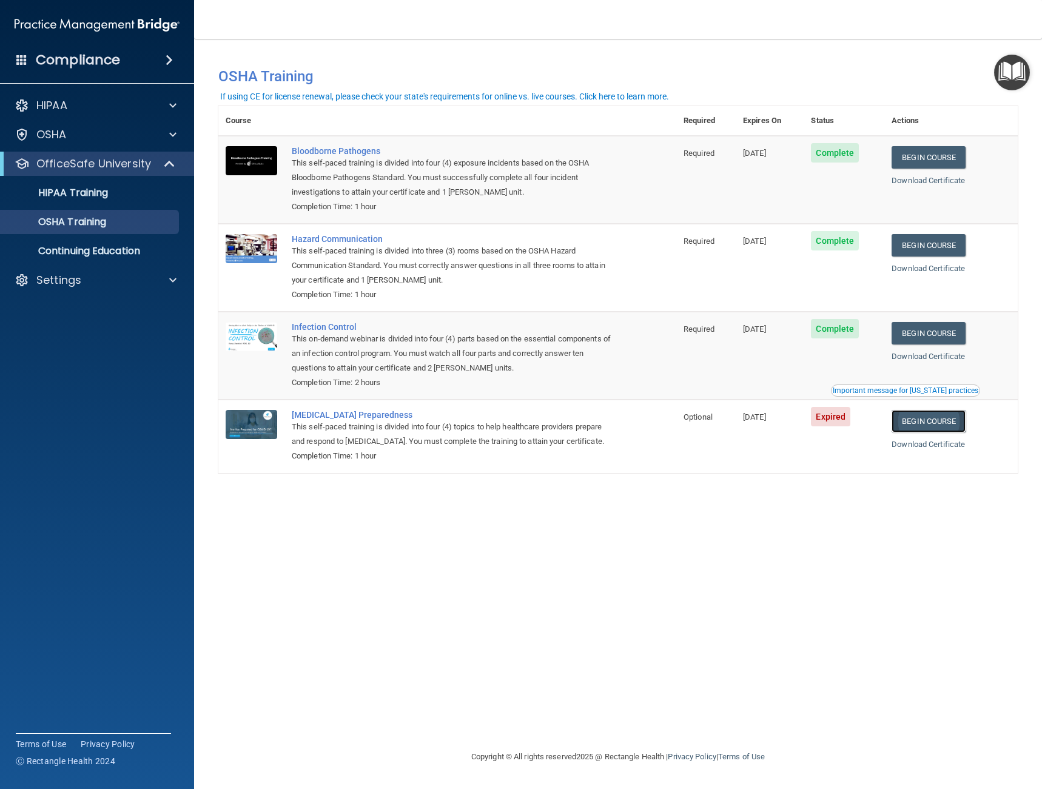
click at [939, 427] on link "Begin Course" at bounding box center [929, 421] width 74 height 22
click at [43, 193] on p "HIPAA Training" at bounding box center [58, 193] width 100 height 12
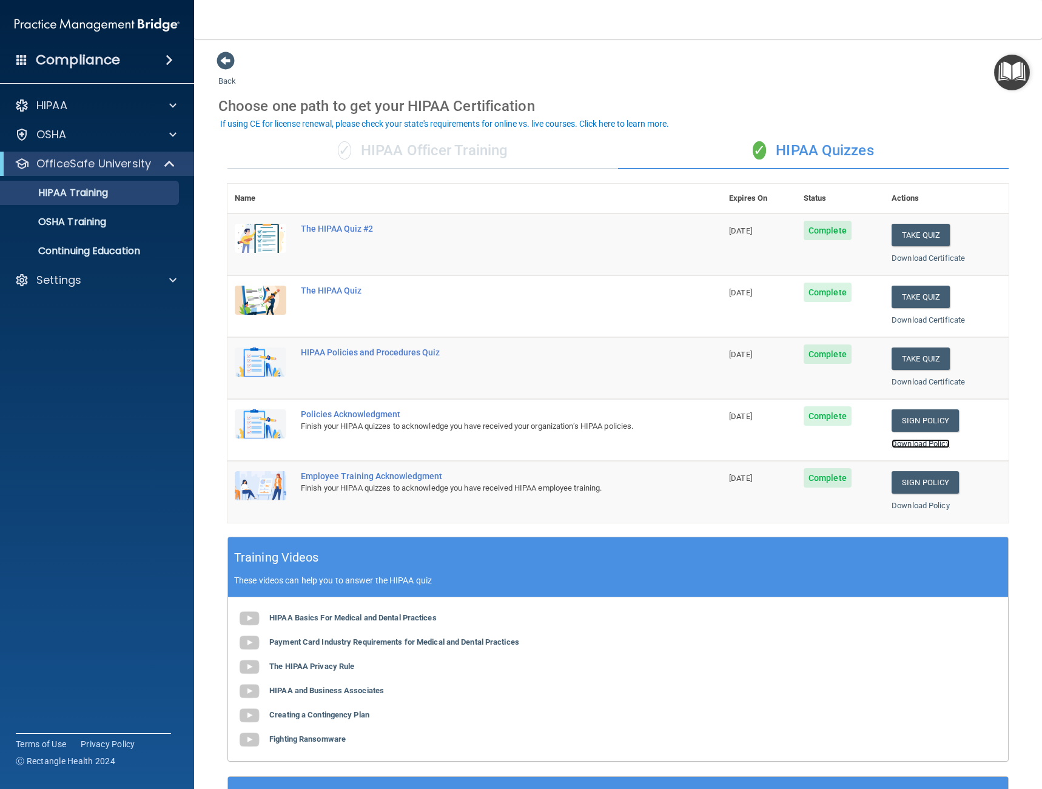
click at [906, 444] on link "Download Policy" at bounding box center [921, 443] width 58 height 9
click at [54, 224] on p "OSHA Training" at bounding box center [57, 222] width 98 height 12
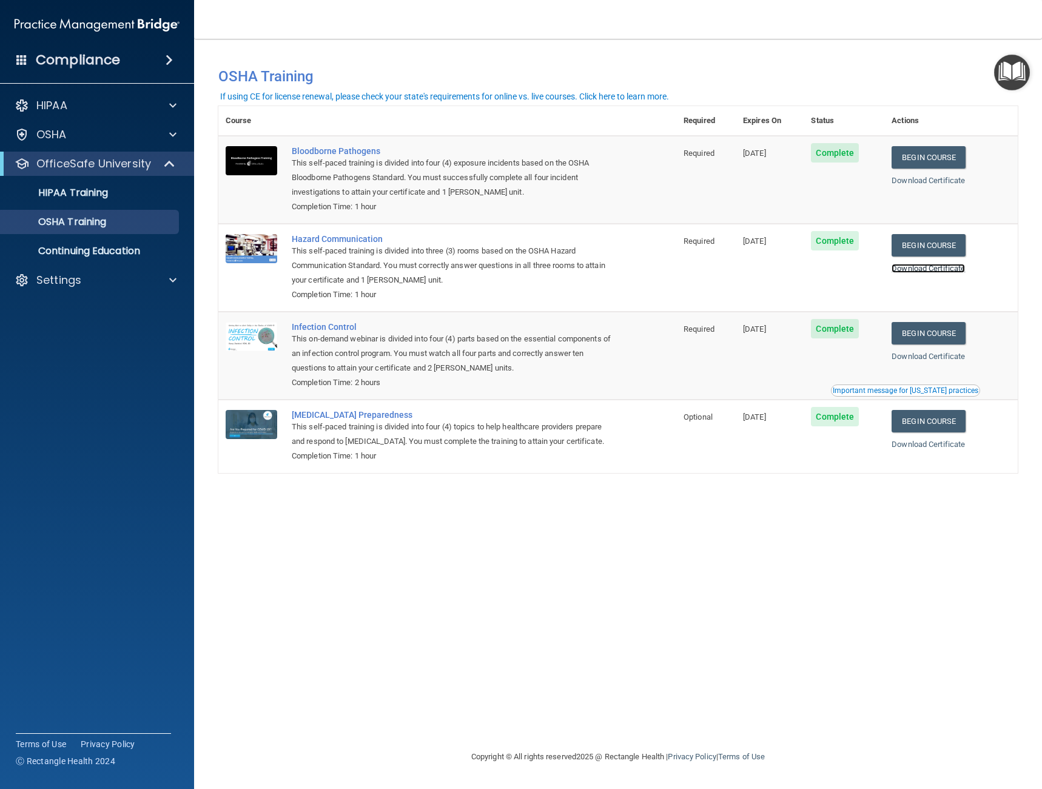
click at [927, 269] on link "Download Certificate" at bounding box center [928, 268] width 73 height 9
click at [961, 364] on div "Download Certificate" at bounding box center [951, 356] width 119 height 15
click at [962, 359] on link "Download Certificate" at bounding box center [928, 356] width 73 height 9
click at [933, 449] on link "Download Certificate" at bounding box center [928, 444] width 73 height 9
click at [42, 197] on p "HIPAA Training" at bounding box center [58, 193] width 100 height 12
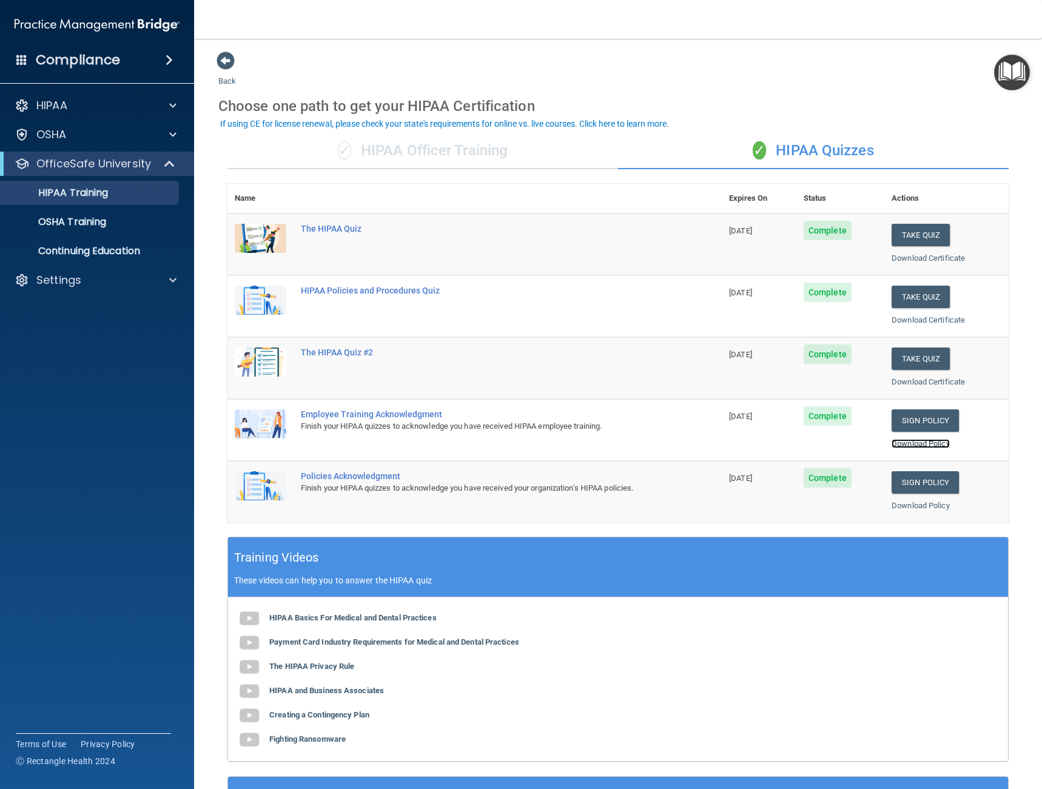
click at [915, 441] on link "Download Policy" at bounding box center [921, 443] width 58 height 9
click at [916, 505] on link "Download Policy" at bounding box center [921, 505] width 58 height 9
